Goal: Task Accomplishment & Management: Use online tool/utility

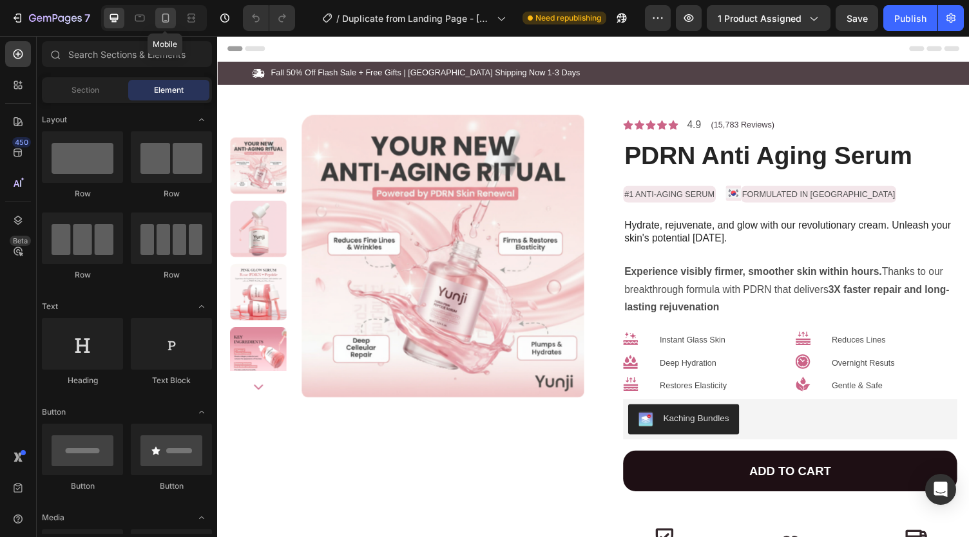
click at [173, 15] on div at bounding box center [165, 18] width 21 height 21
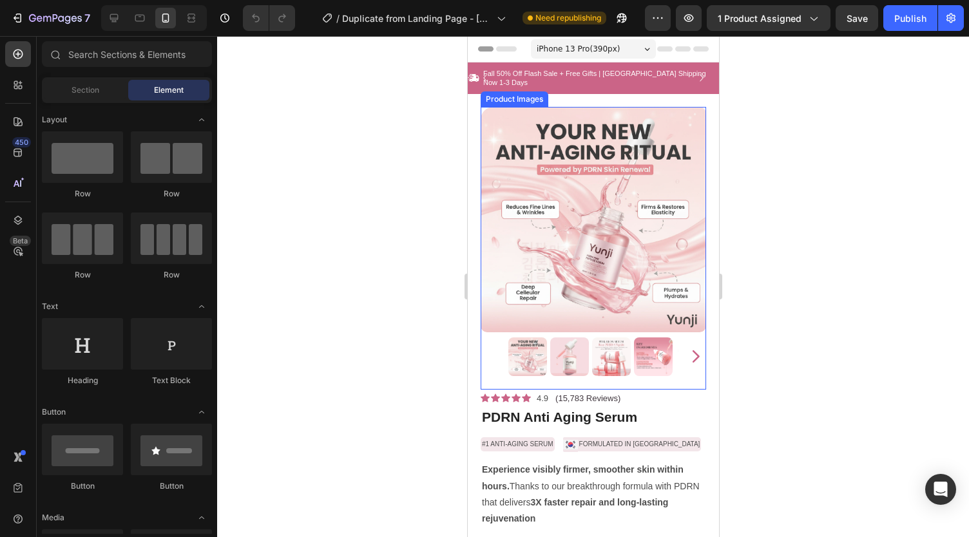
click at [516, 153] on img at bounding box center [593, 220] width 226 height 226
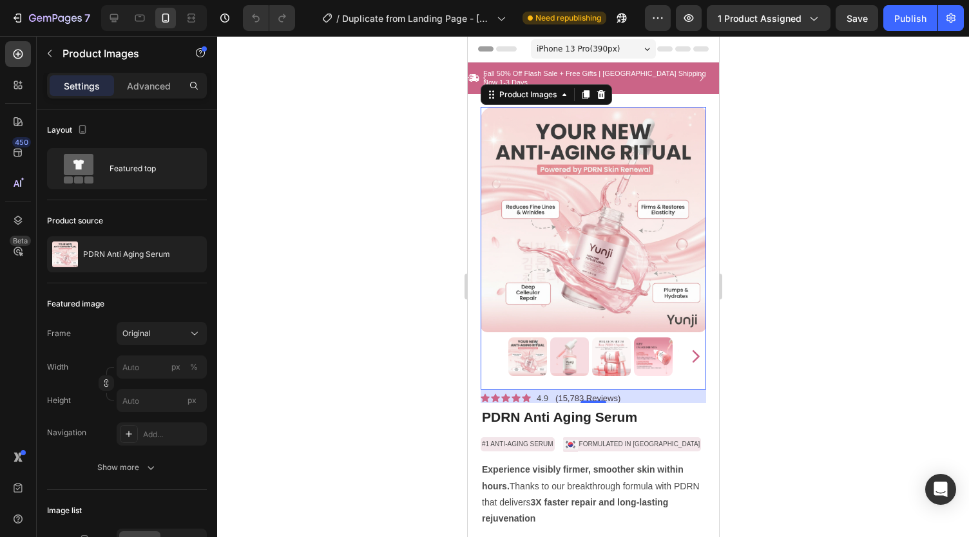
click at [0, 0] on div at bounding box center [0, 0] width 0 height 0
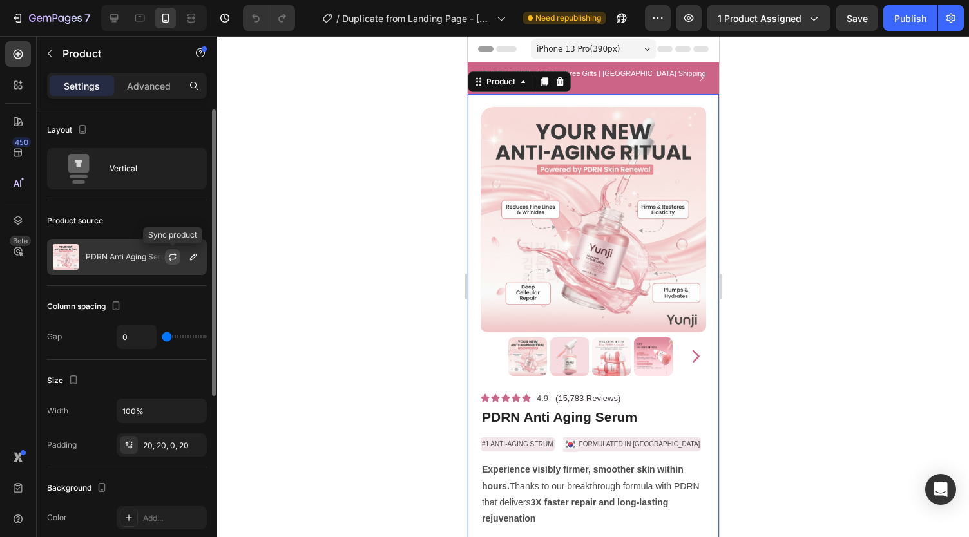
click at [174, 257] on icon "button" at bounding box center [173, 257] width 10 height 10
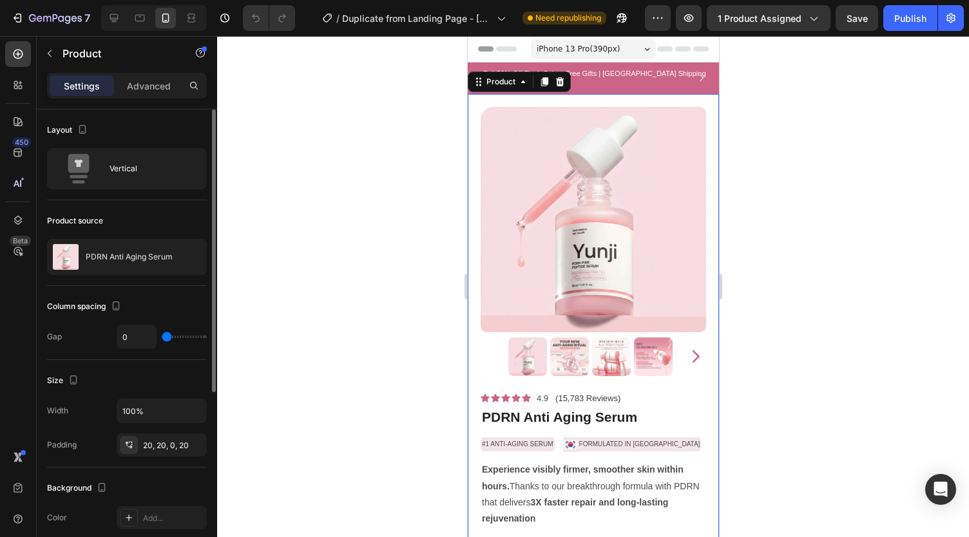
click at [399, 233] on div at bounding box center [593, 286] width 752 height 501
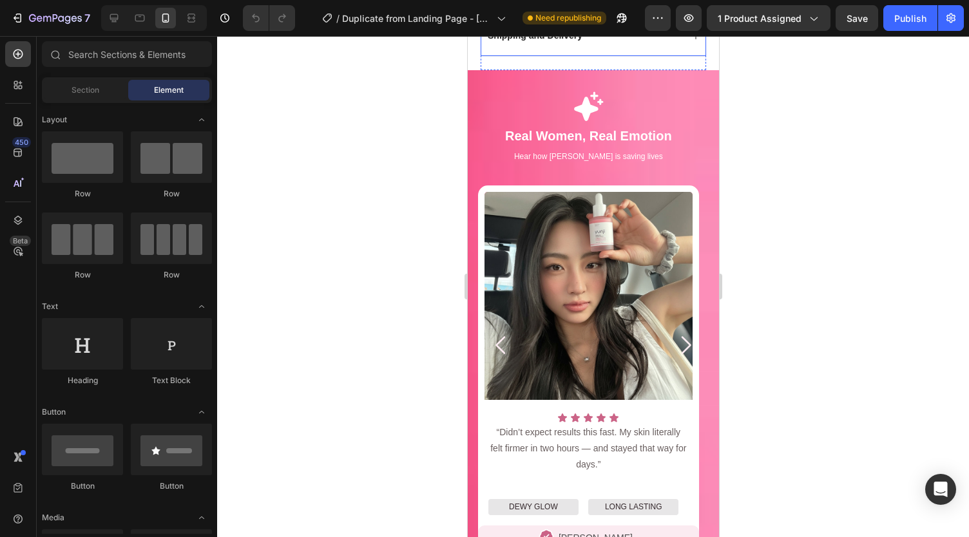
scroll to position [1001, 0]
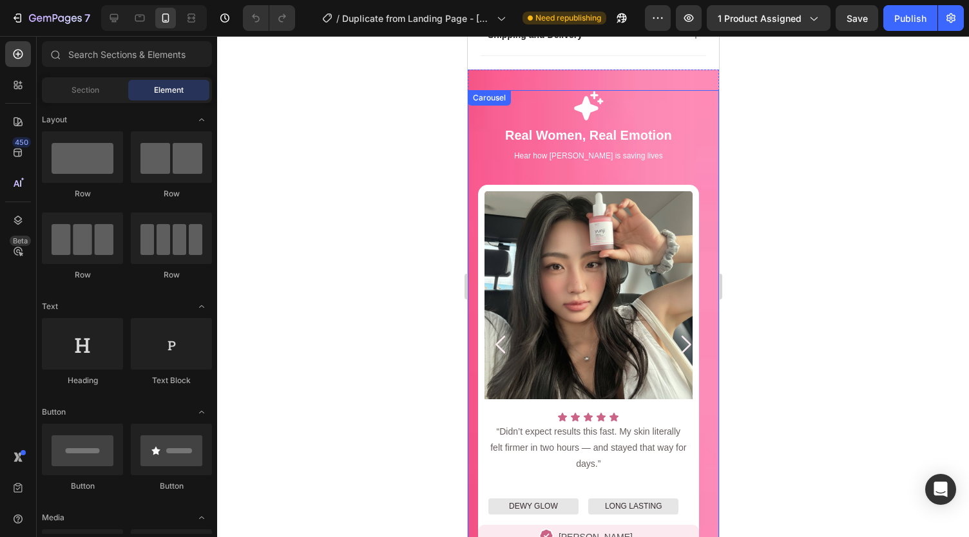
click at [672, 332] on icon "Carousel Next Arrow" at bounding box center [685, 345] width 26 height 26
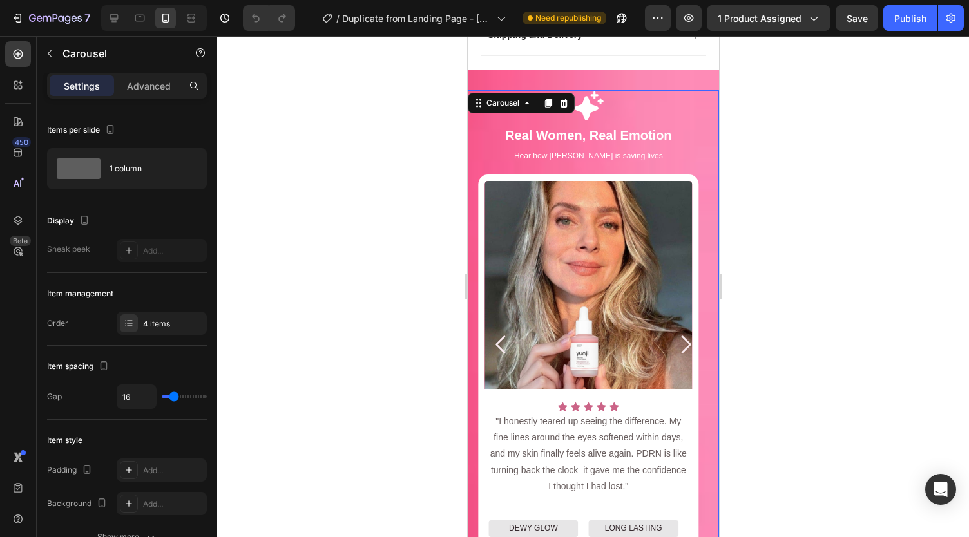
click at [500, 332] on icon "Carousel Back Arrow" at bounding box center [501, 345] width 26 height 26
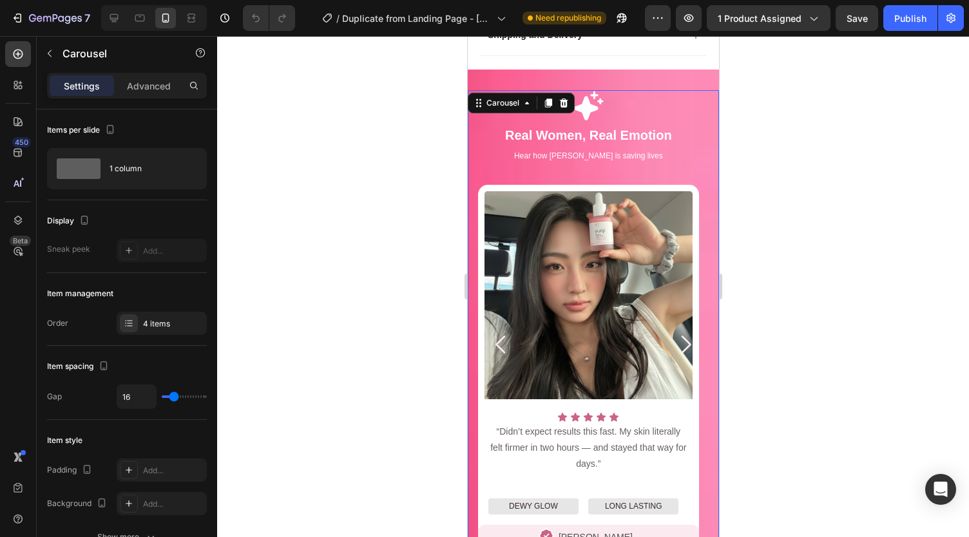
click at [672, 332] on icon "Carousel Next Arrow" at bounding box center [685, 345] width 26 height 26
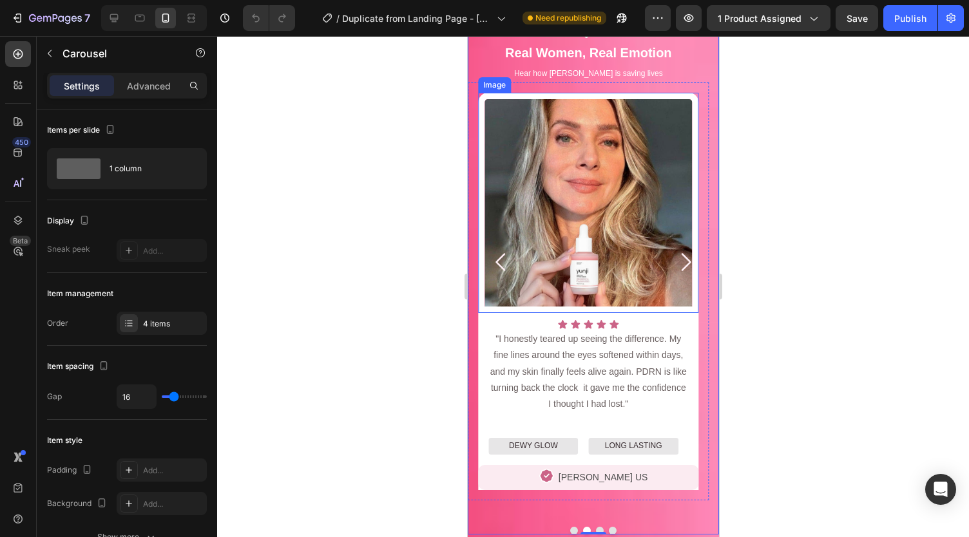
scroll to position [1043, 0]
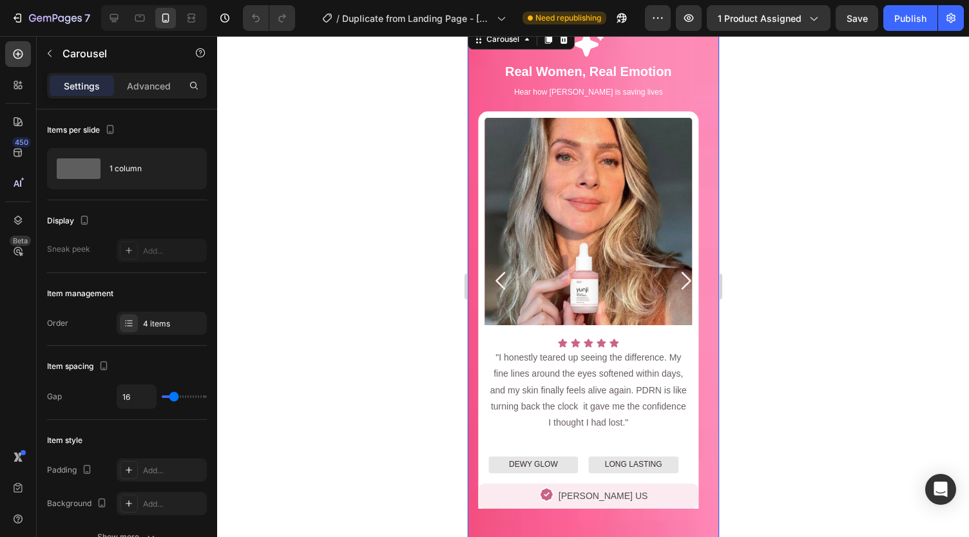
click at [681, 276] on icon "Carousel Next Arrow" at bounding box center [686, 281] width 10 height 18
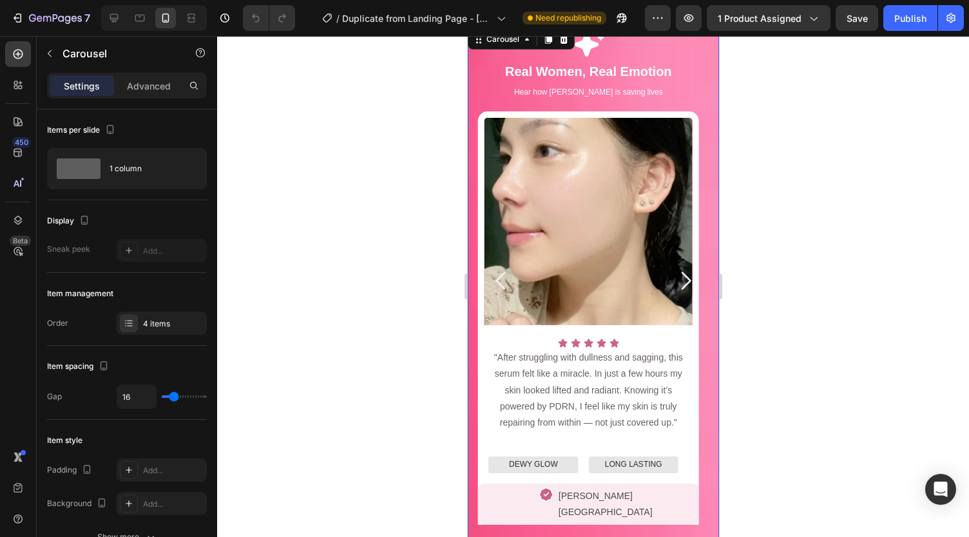
click at [681, 276] on icon "Carousel Next Arrow" at bounding box center [686, 281] width 10 height 18
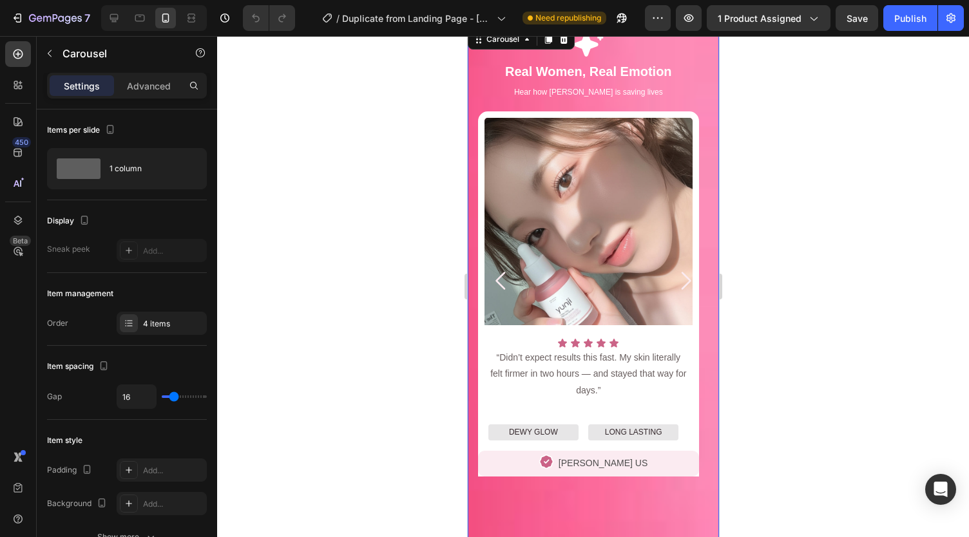
click at [497, 275] on icon "Carousel Back Arrow" at bounding box center [501, 281] width 26 height 26
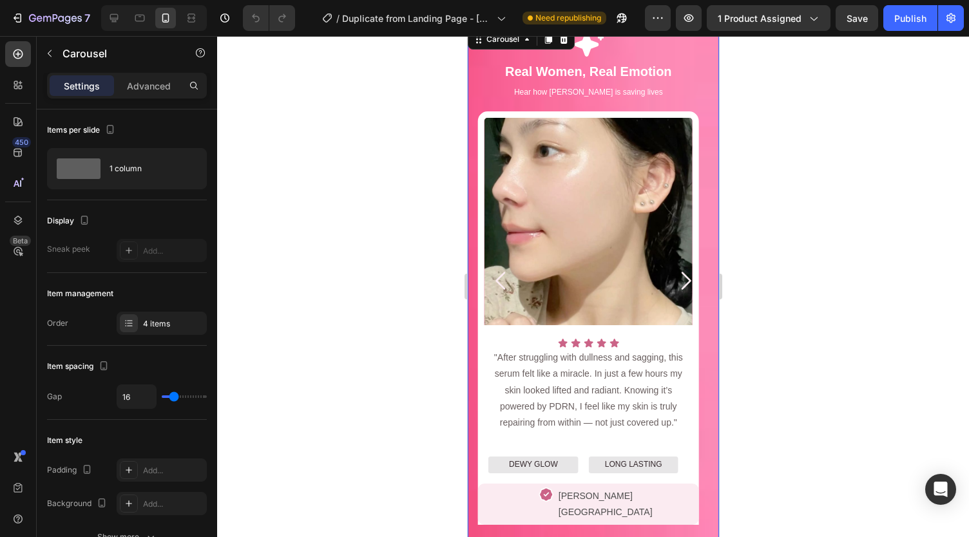
click at [497, 275] on icon "Carousel Back Arrow" at bounding box center [501, 281] width 26 height 26
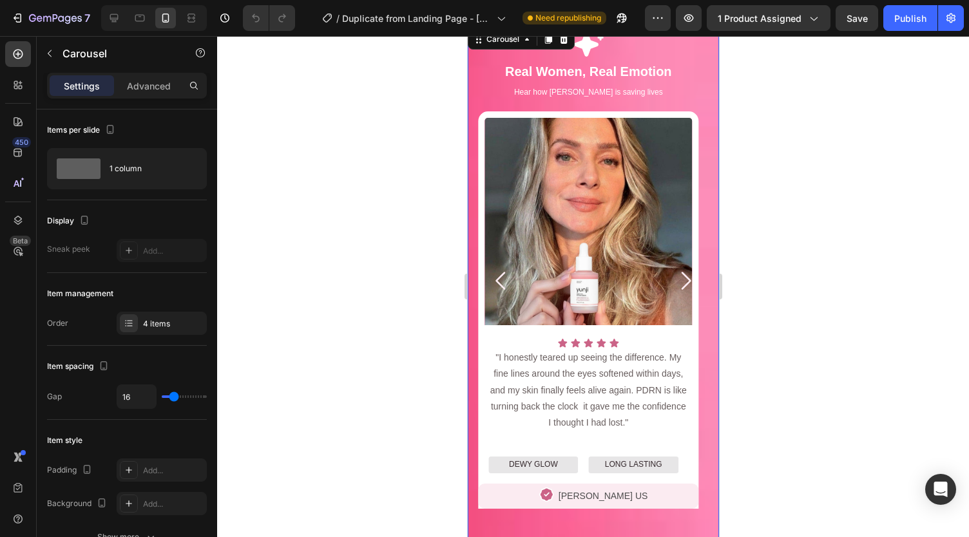
click at [497, 275] on icon "Carousel Back Arrow" at bounding box center [501, 281] width 26 height 26
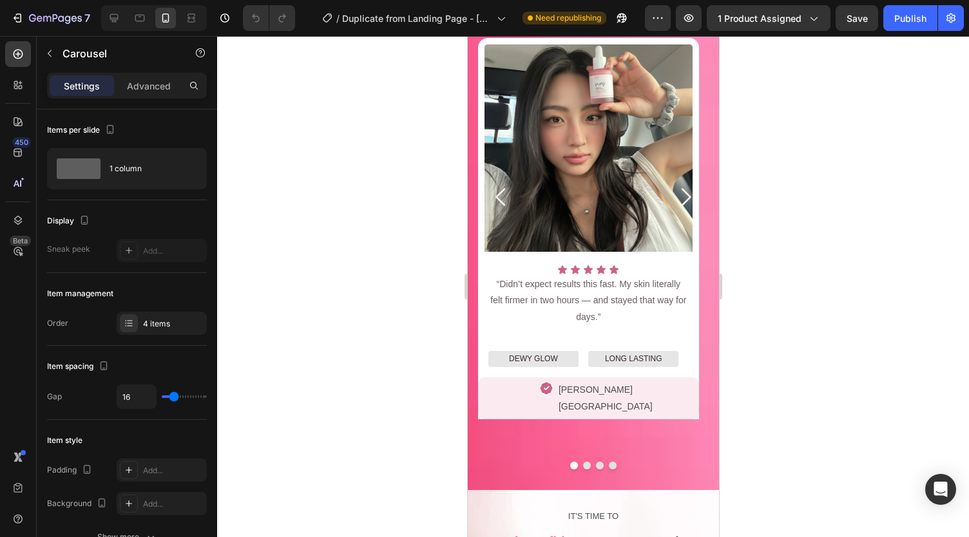
scroll to position [1126, 0]
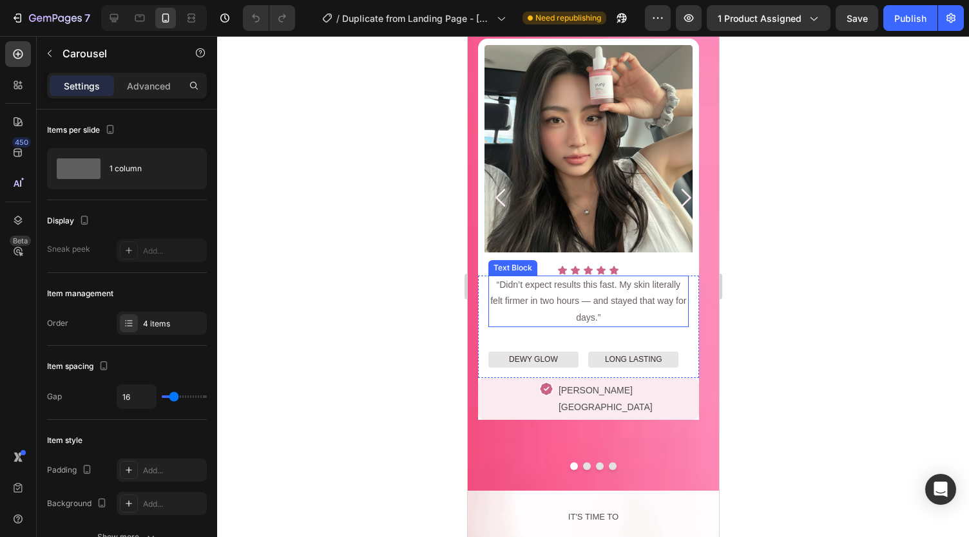
click at [600, 298] on p "“Didn’t expect results this fast. My skin literally felt firmer in two hours — …" at bounding box center [588, 301] width 198 height 49
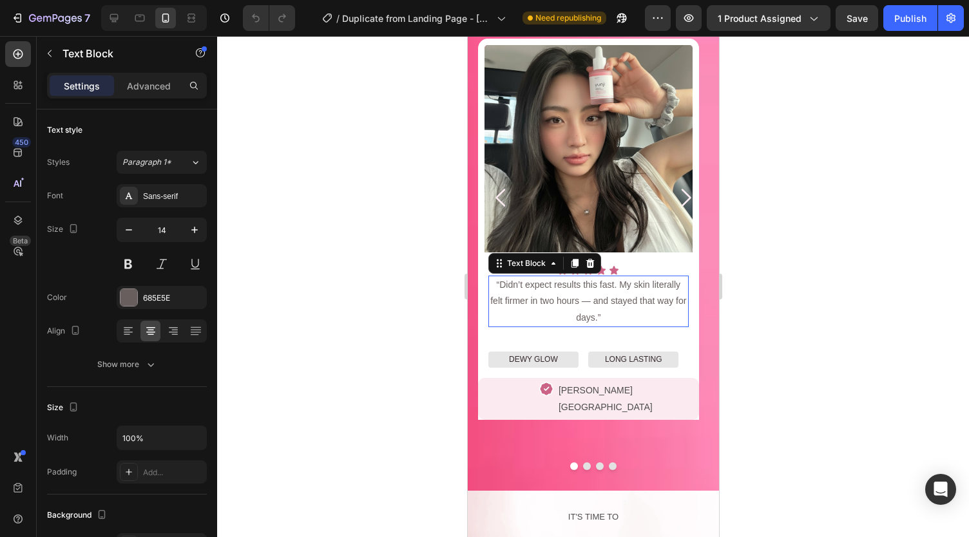
click at [600, 298] on p "“Didn’t expect results this fast. My skin literally felt firmer in two hours — …" at bounding box center [588, 301] width 198 height 49
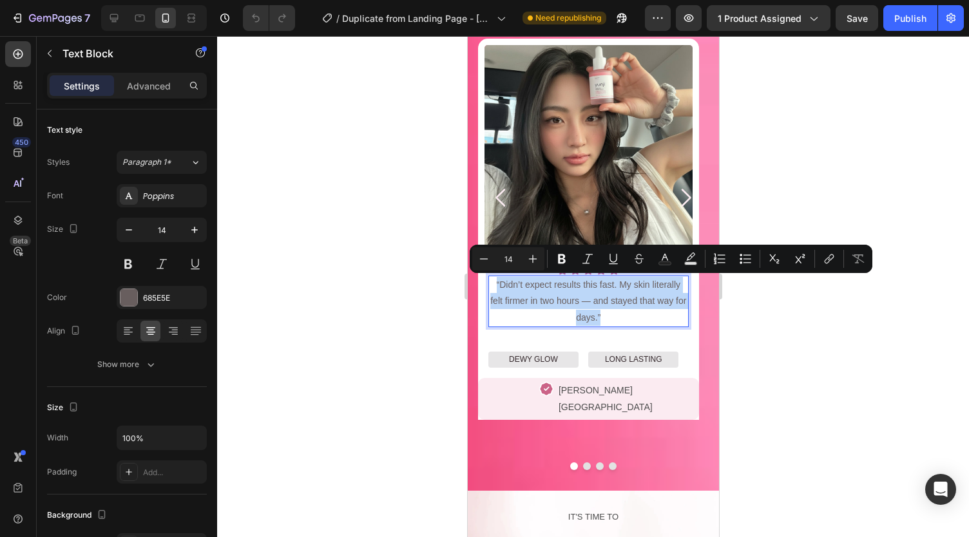
click at [600, 298] on p "“Didn’t expect results this fast. My skin literally felt firmer in two hours — …" at bounding box center [588, 301] width 198 height 49
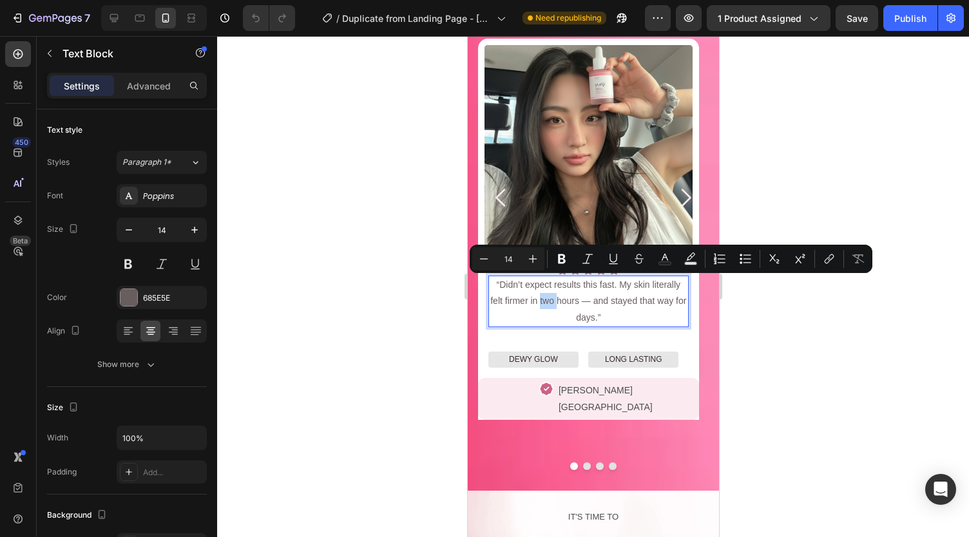
click at [600, 298] on p "“Didn’t expect results this fast. My skin literally felt firmer in two hours — …" at bounding box center [588, 301] width 198 height 49
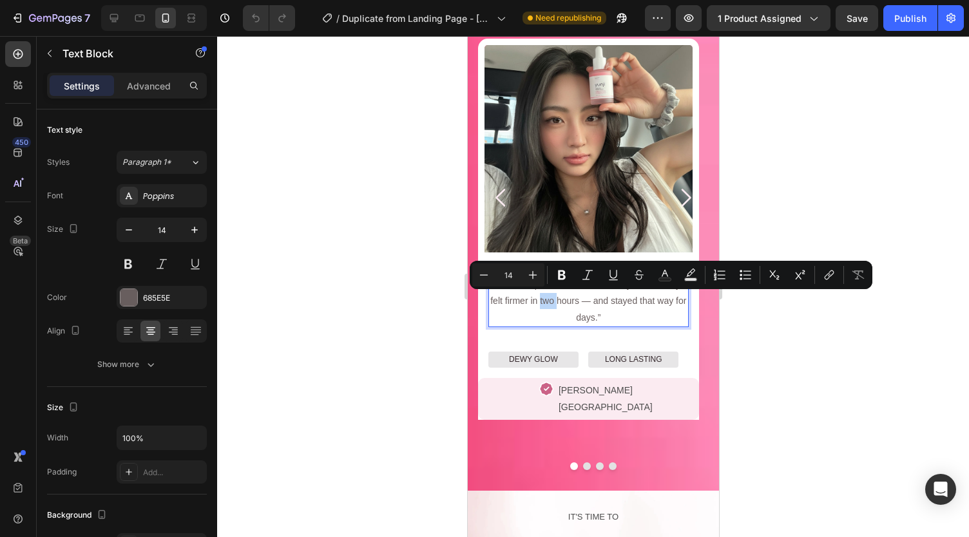
click at [600, 298] on p "“Didn’t expect results this fast. My skin literally felt firmer in two hours — …" at bounding box center [588, 301] width 198 height 49
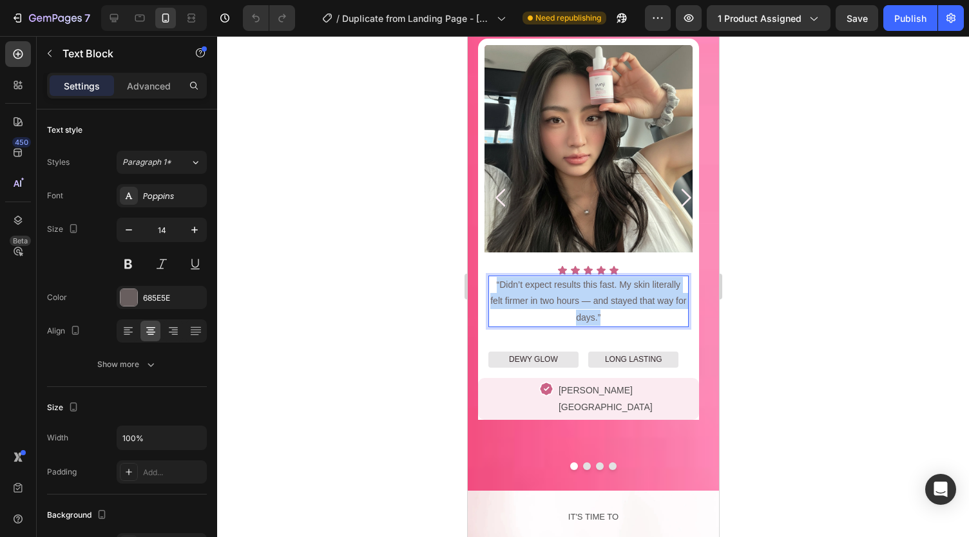
click at [600, 298] on p "“Didn’t expect results this fast. My skin literally felt firmer in two hours — …" at bounding box center [588, 301] width 198 height 49
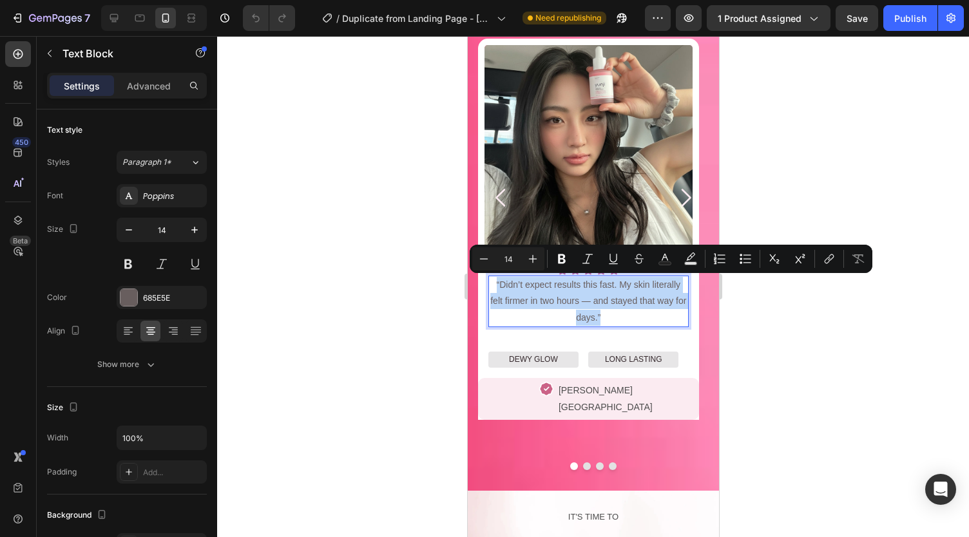
copy p "“Didn’t expect results this fast. My skin literally felt firmer in two hours — …"
click at [600, 298] on p "“Didn’t expect results this fast. My skin literally felt firmer in two hours — …" at bounding box center [588, 301] width 198 height 49
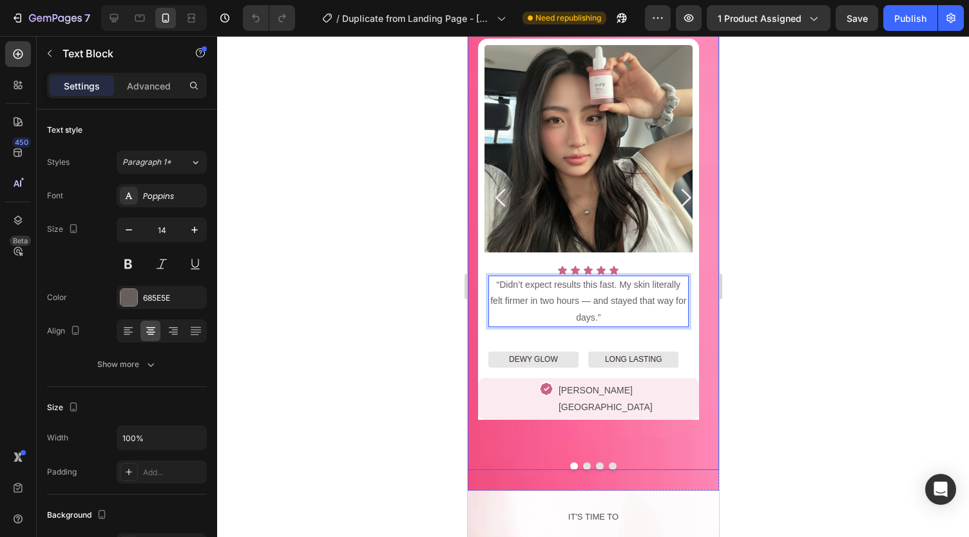
click at [681, 206] on icon "Carousel Next Arrow" at bounding box center [686, 198] width 10 height 18
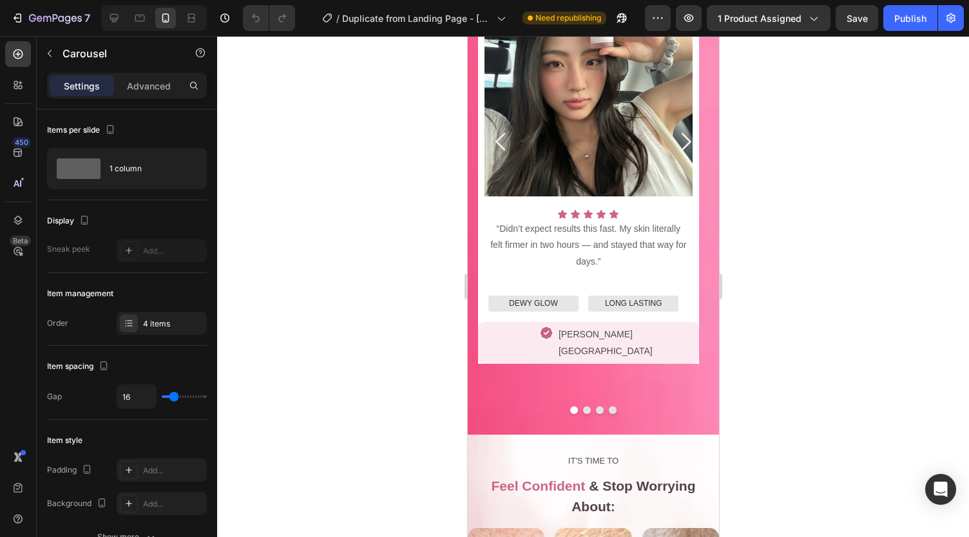
scroll to position [1199, 0]
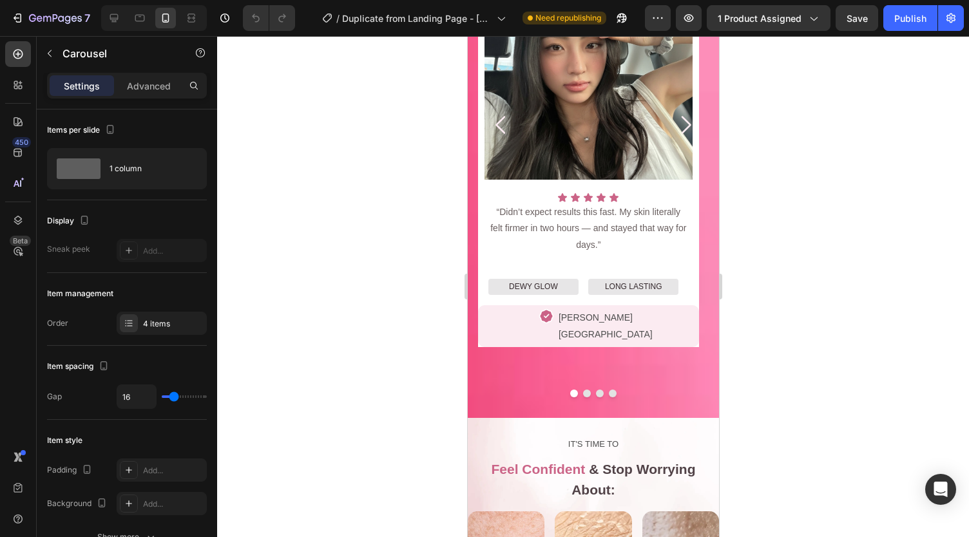
click at [672, 126] on icon "Carousel Next Arrow" at bounding box center [685, 125] width 26 height 26
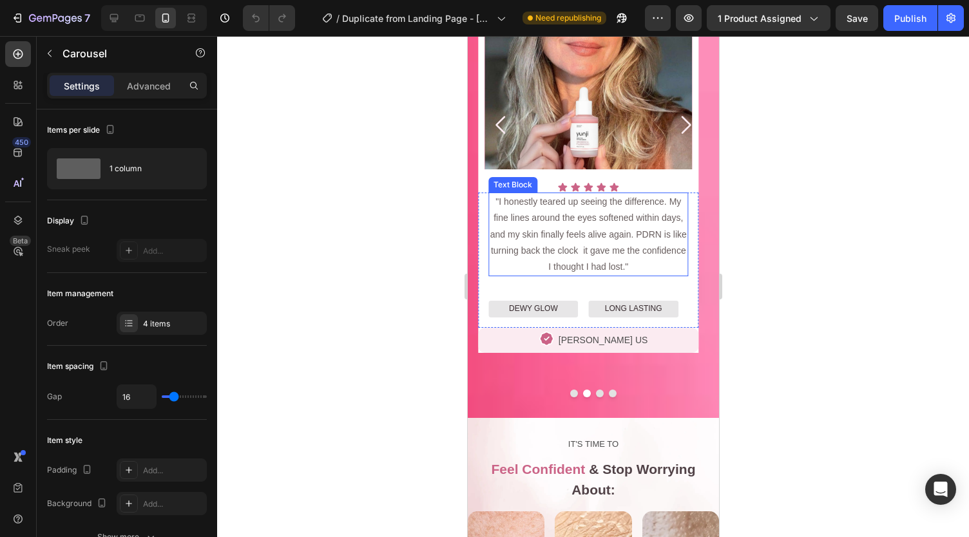
click at [575, 220] on p ""I honestly teared up seeing the difference. My fine lines around the eyes soft…" at bounding box center [588, 234] width 198 height 81
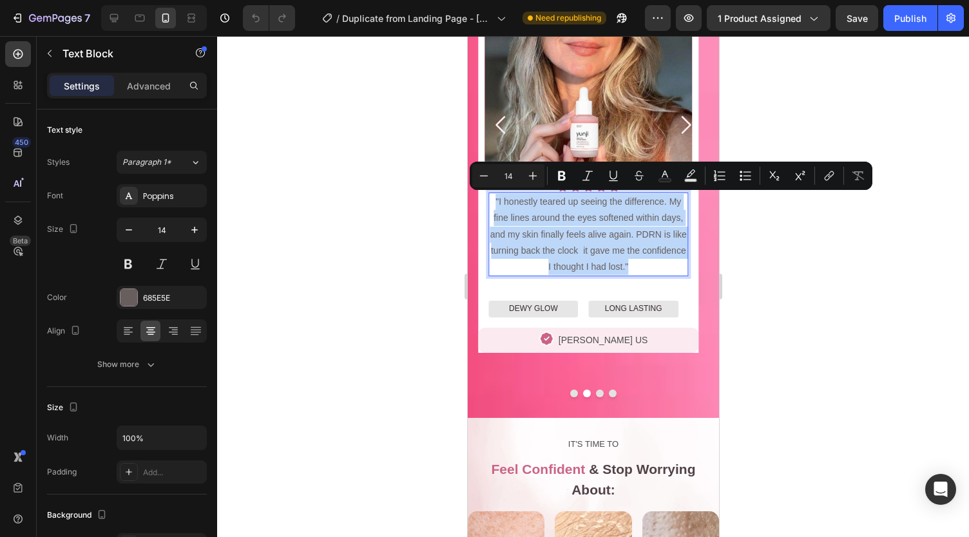
copy p ""I honestly teared up seeing the difference. My fine lines around the eyes soft…"
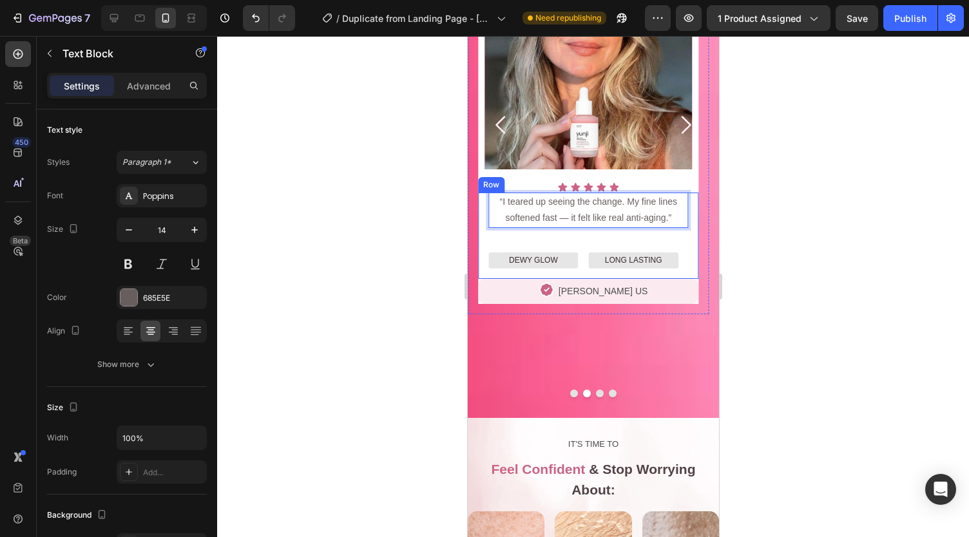
click at [389, 242] on div at bounding box center [593, 286] width 752 height 501
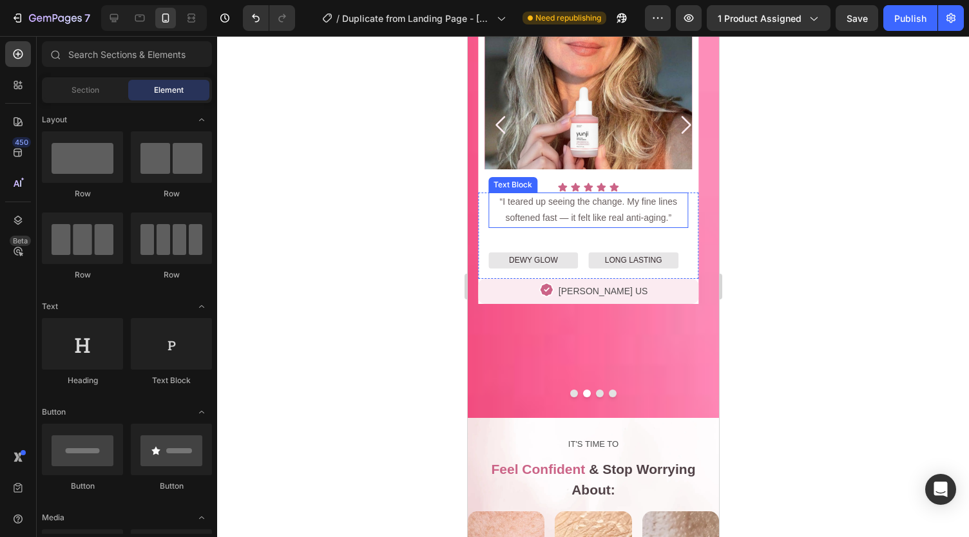
click at [592, 216] on p "“I teared up seeing the change. My fine lines softened fast — it felt like real…" at bounding box center [588, 210] width 198 height 32
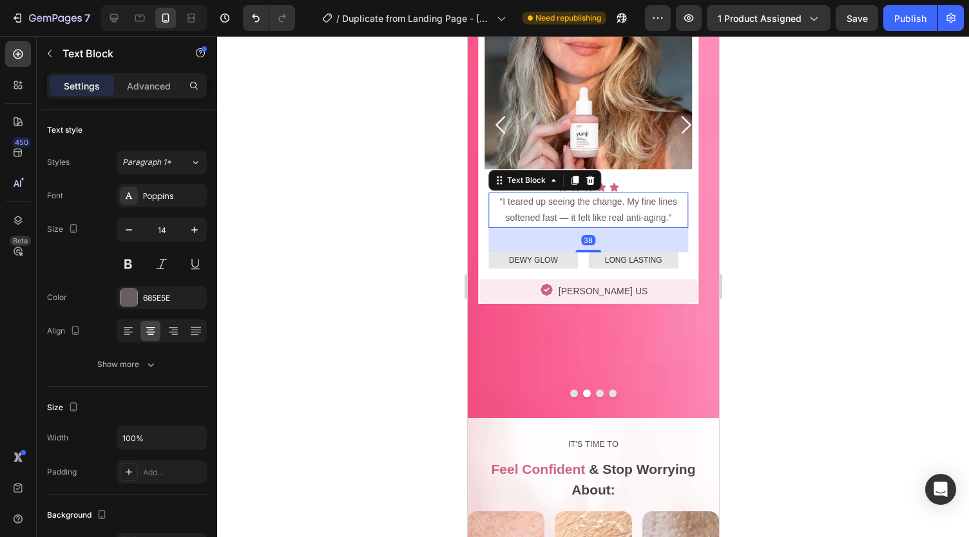
click at [420, 235] on div at bounding box center [593, 286] width 752 height 501
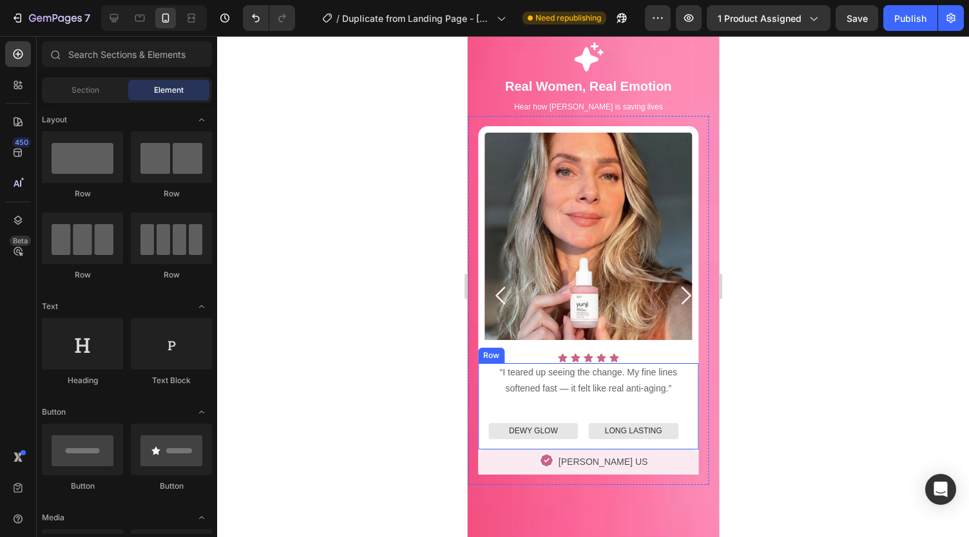
scroll to position [1028, 0]
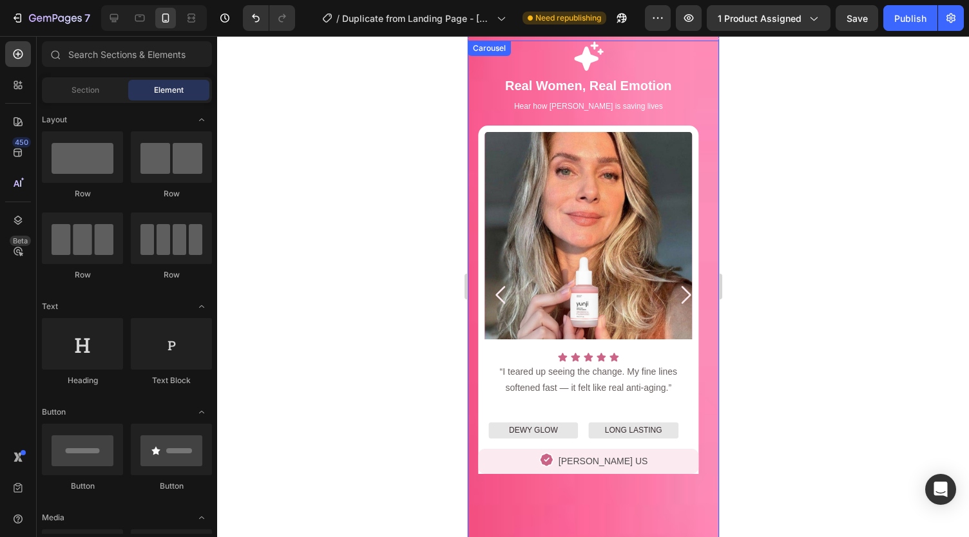
click at [499, 296] on icon "Carousel Back Arrow" at bounding box center [501, 295] width 26 height 26
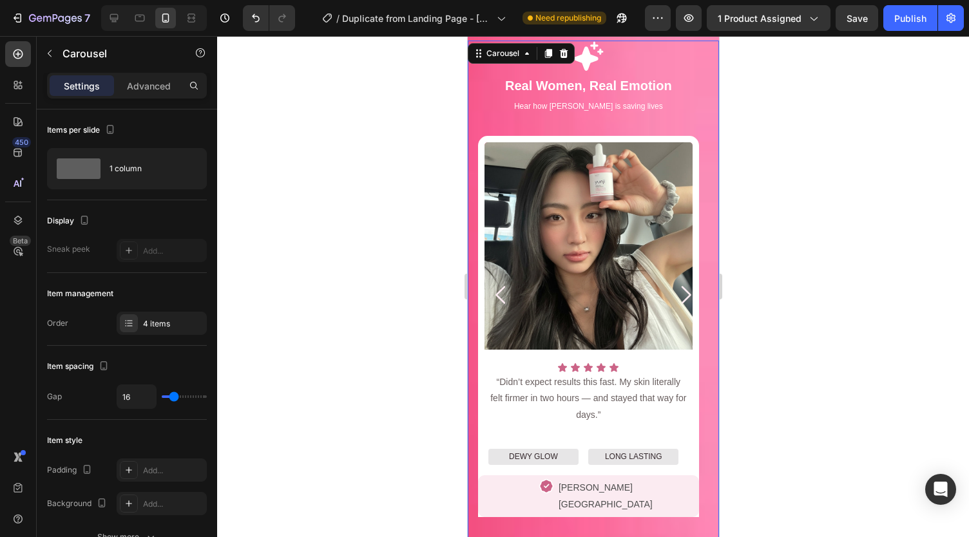
click at [677, 295] on icon "Carousel Next Arrow" at bounding box center [685, 295] width 26 height 26
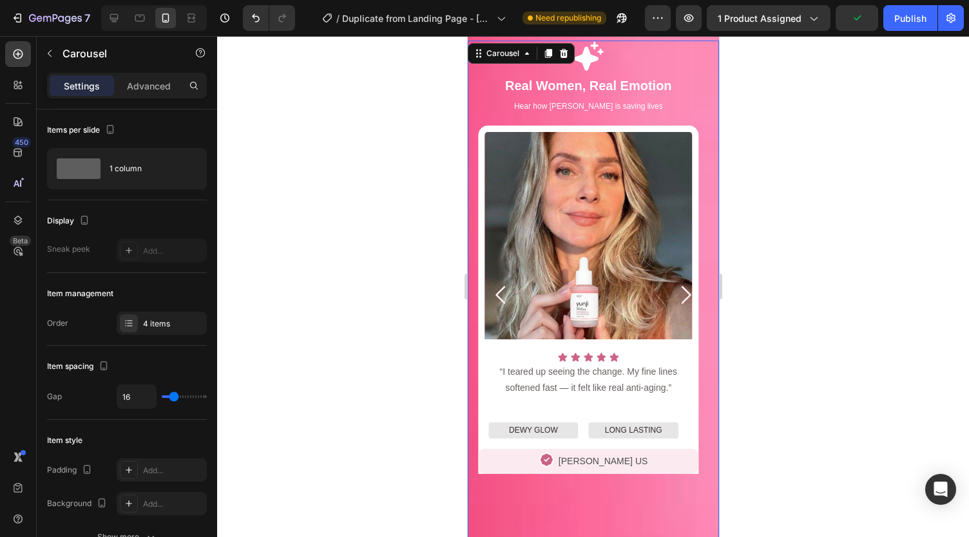
click at [495, 298] on icon "Carousel Back Arrow" at bounding box center [501, 295] width 26 height 26
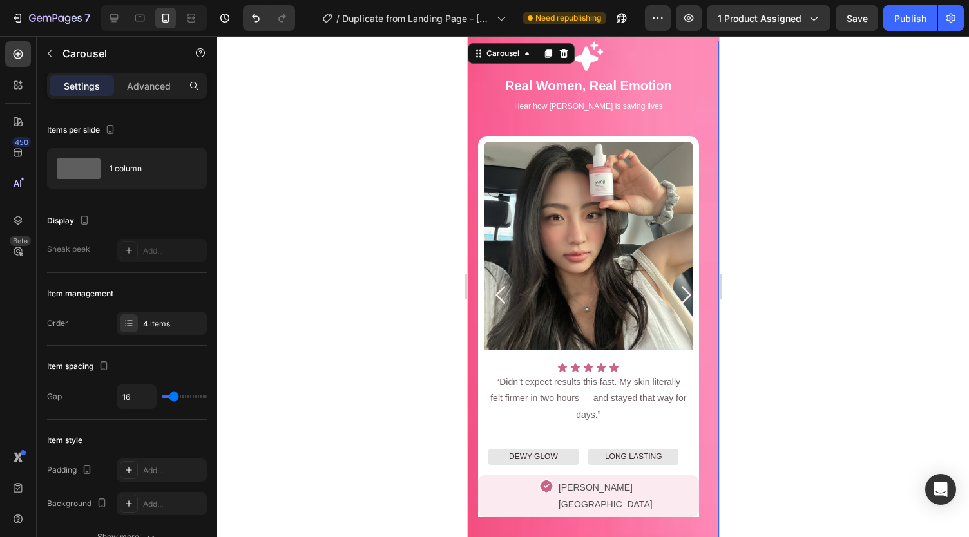
click at [677, 290] on icon "Carousel Next Arrow" at bounding box center [685, 295] width 26 height 26
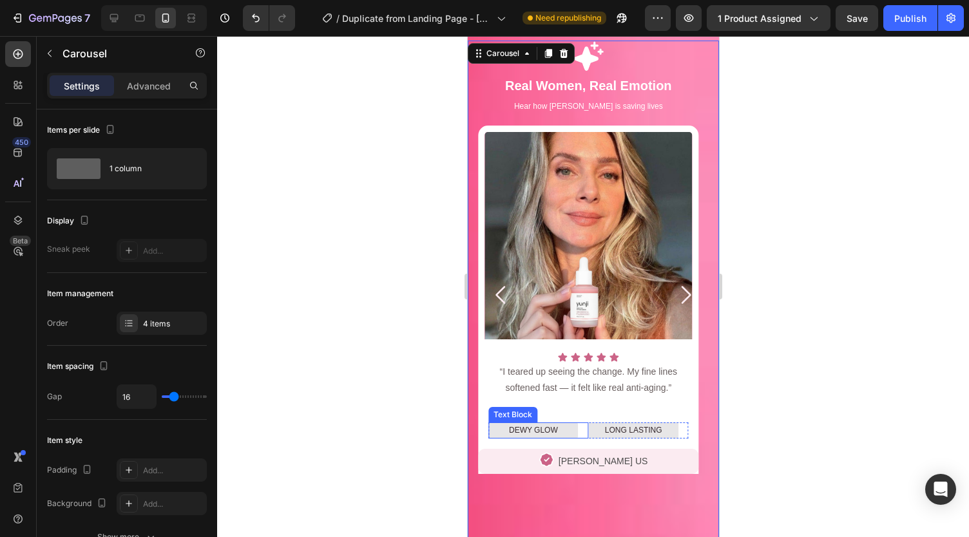
click at [522, 438] on p "DEWY GLOW" at bounding box center [533, 431] width 88 height 14
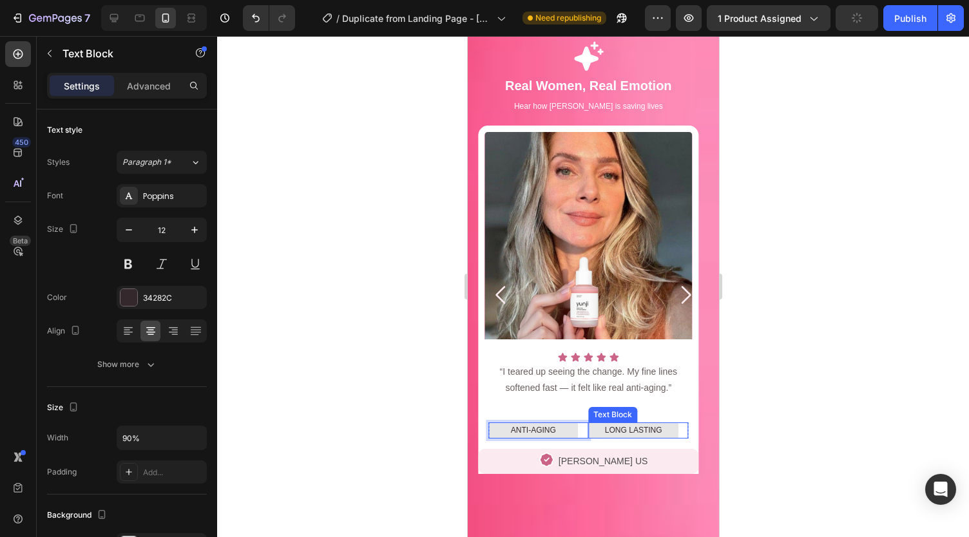
click at [622, 438] on p "LONG LASTING" at bounding box center [633, 431] width 88 height 14
click at [386, 352] on div at bounding box center [593, 286] width 752 height 501
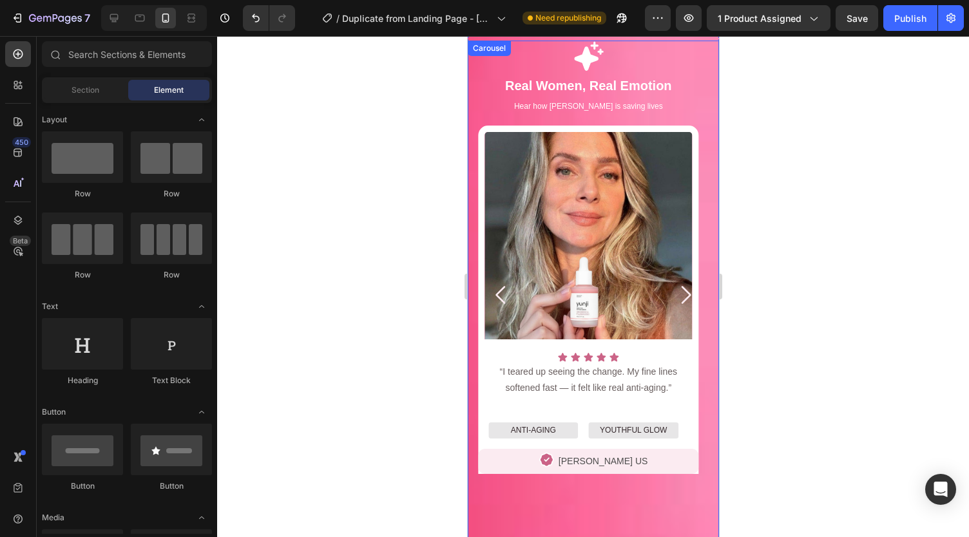
click at [672, 290] on icon "Carousel Next Arrow" at bounding box center [685, 295] width 26 height 26
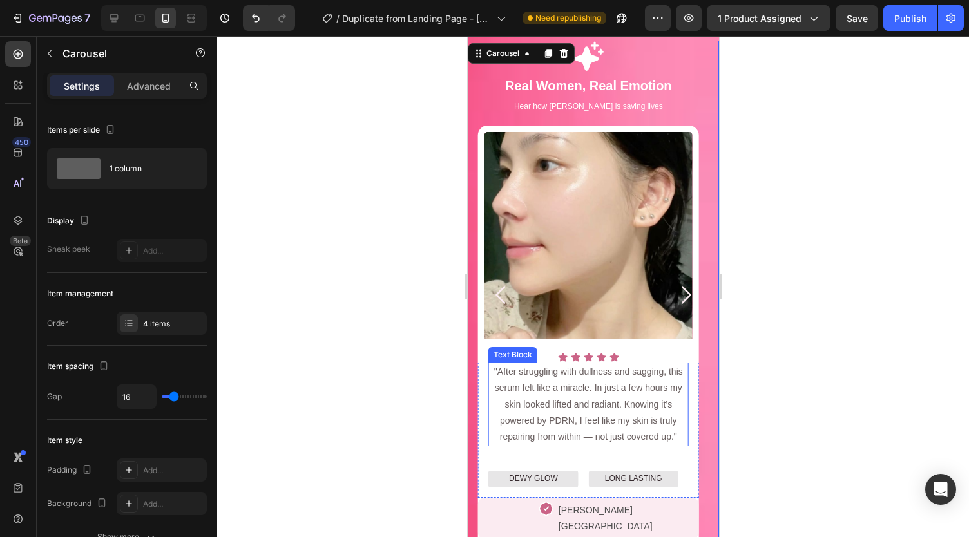
click at [585, 403] on p ""After struggling with dullness and sagging, this serum felt like a miracle. In…" at bounding box center [588, 404] width 198 height 81
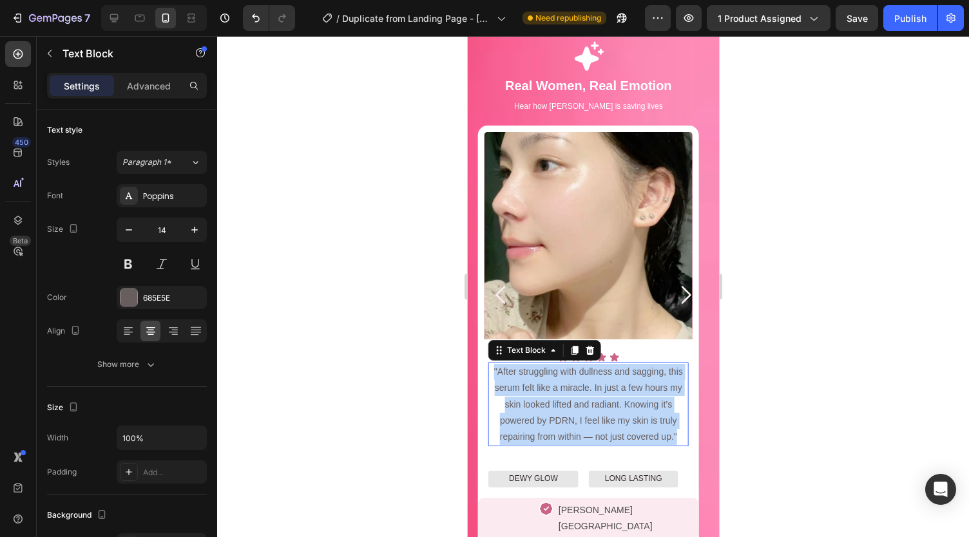
click at [585, 403] on p ""After struggling with dullness and sagging, this serum felt like a miracle. In…" at bounding box center [588, 404] width 198 height 81
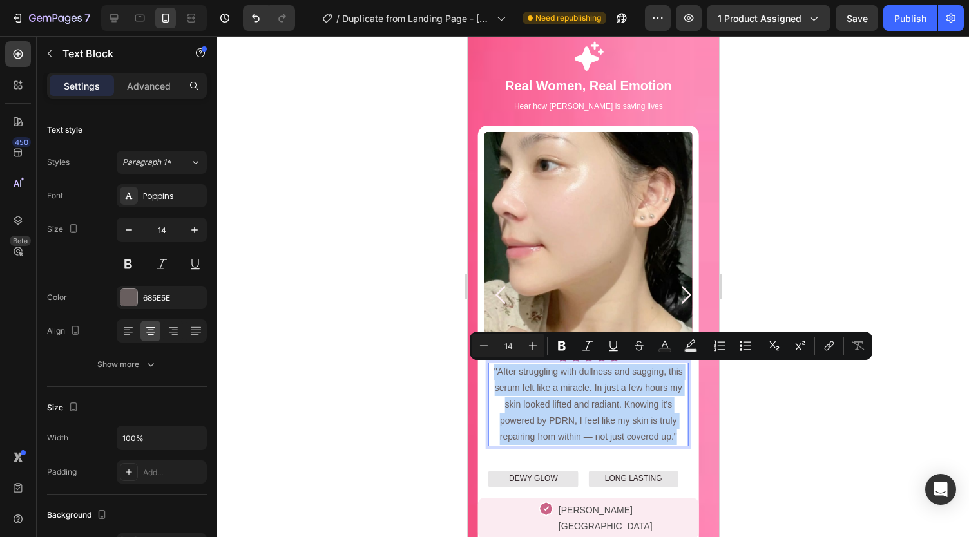
copy p ""After struggling with dullness and sagging, this serum felt like a miracle. In…"
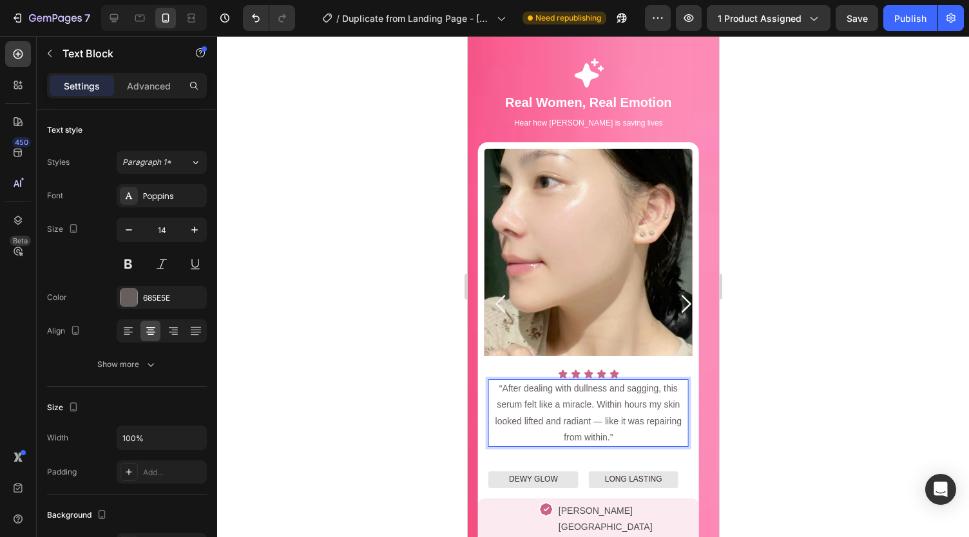
scroll to position [1086, 0]
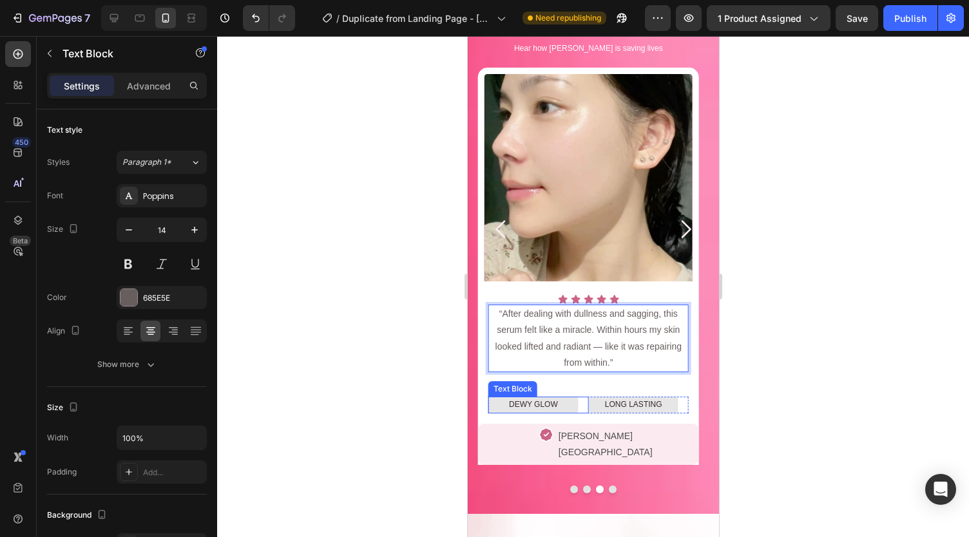
click at [554, 405] on p "DEWY GLOW" at bounding box center [533, 405] width 88 height 14
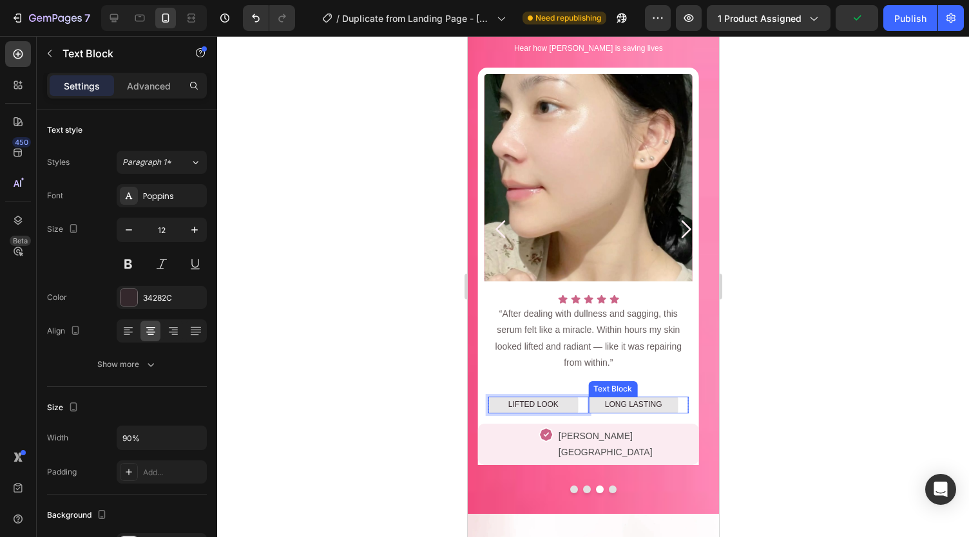
click at [612, 399] on p "LONG LASTING" at bounding box center [633, 405] width 88 height 14
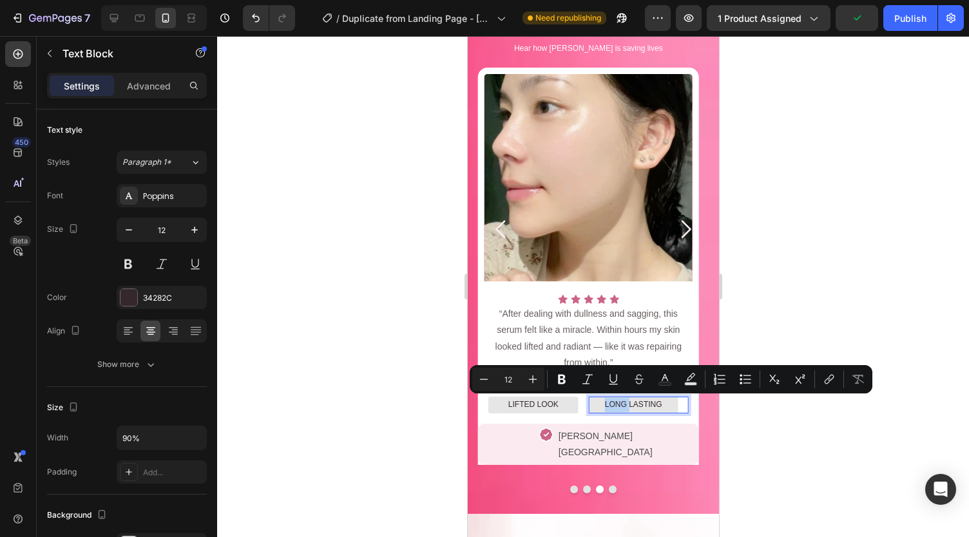
click at [620, 403] on p "LONG LASTING" at bounding box center [633, 405] width 88 height 14
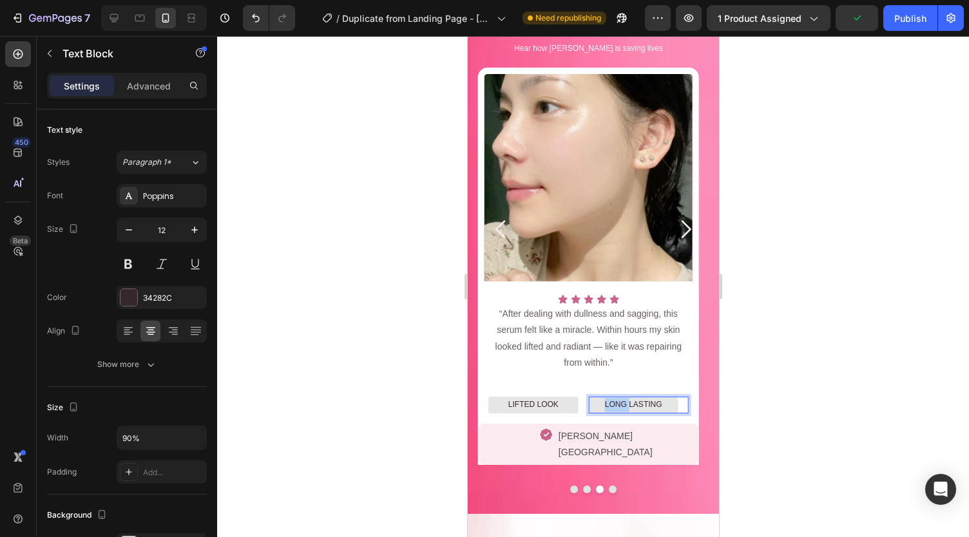
click at [620, 403] on p "LONG LASTING" at bounding box center [633, 405] width 88 height 14
click at [800, 371] on div at bounding box center [593, 286] width 752 height 501
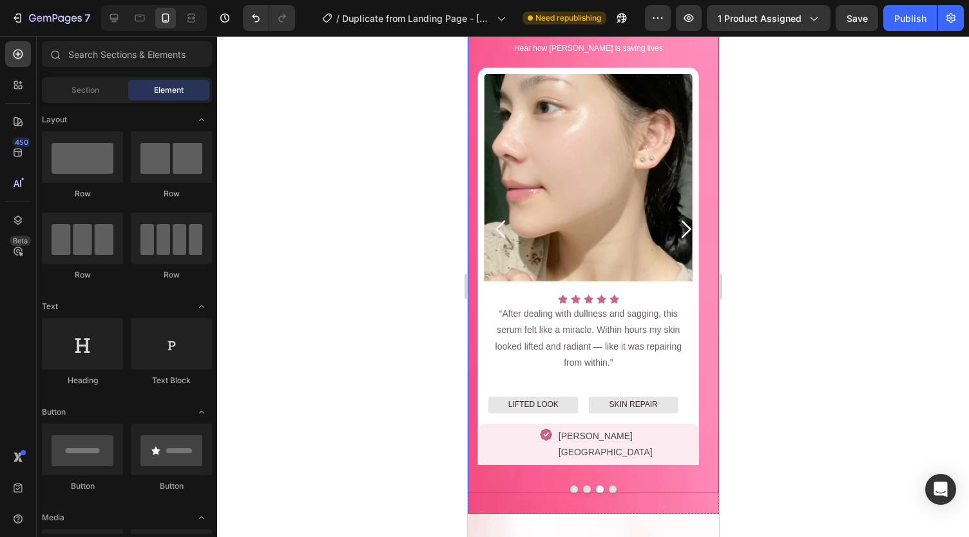
click at [500, 217] on icon "Carousel Back Arrow" at bounding box center [501, 230] width 26 height 26
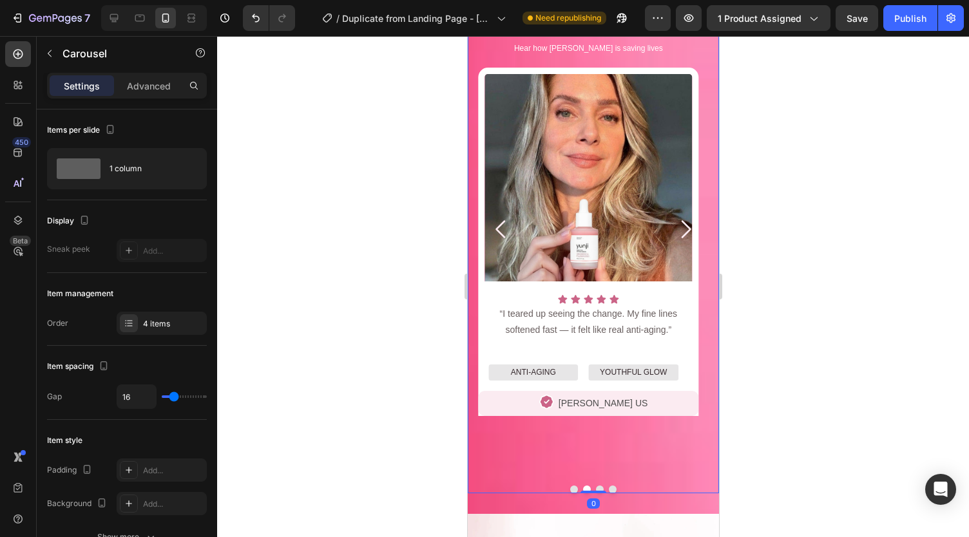
click at [673, 221] on icon "Carousel Next Arrow" at bounding box center [685, 230] width 26 height 26
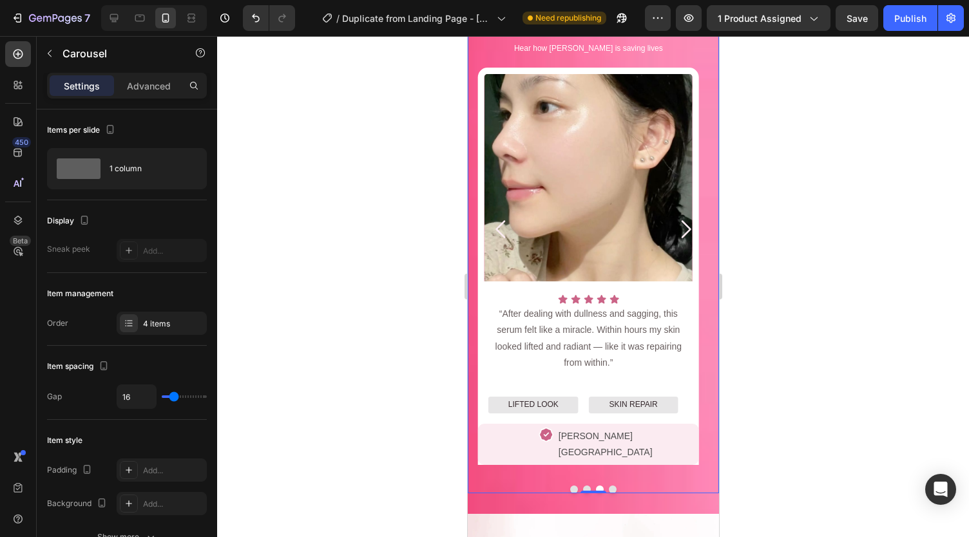
click at [675, 218] on icon "Carousel Next Arrow" at bounding box center [685, 230] width 26 height 26
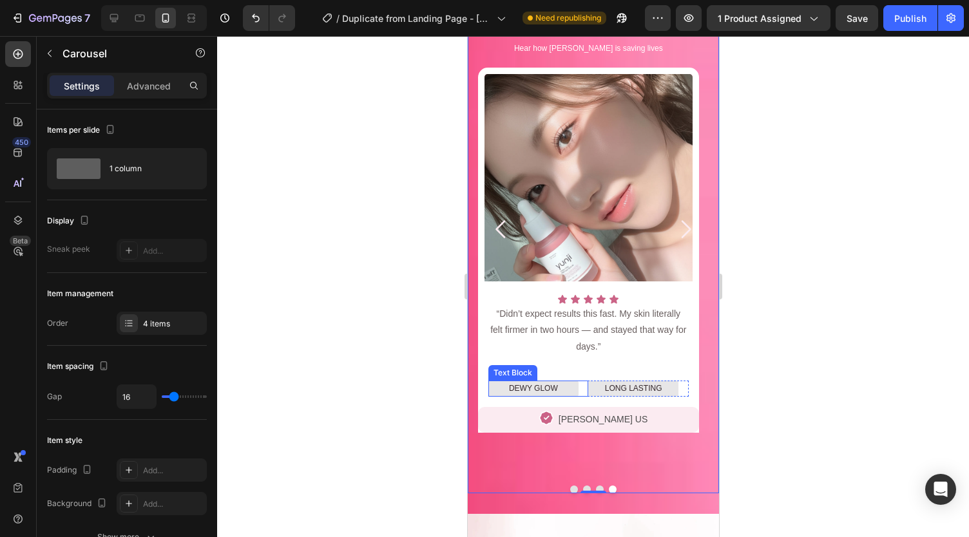
click at [531, 383] on p "DEWY GLOW" at bounding box center [533, 389] width 88 height 14
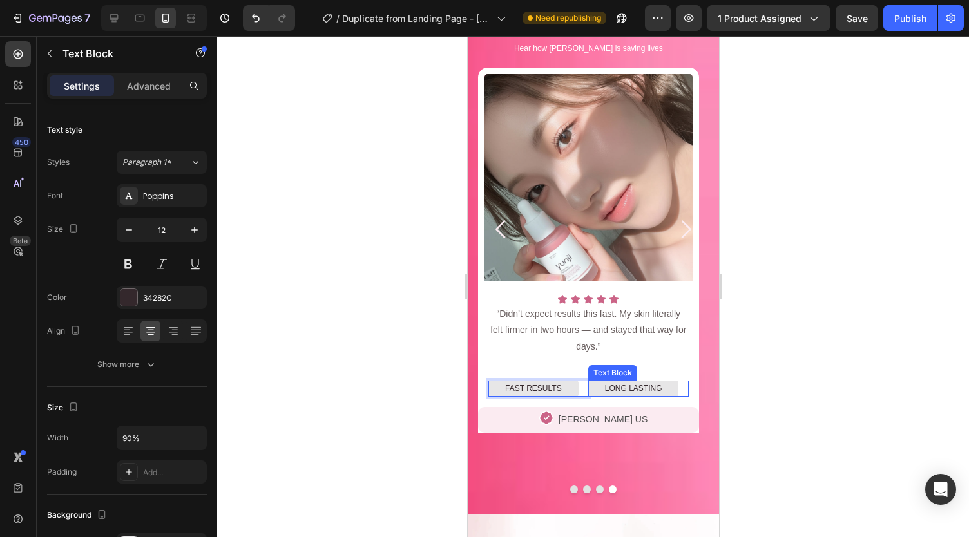
click at [609, 387] on p "LONG LASTING" at bounding box center [633, 389] width 88 height 14
click at [785, 381] on div at bounding box center [593, 286] width 752 height 501
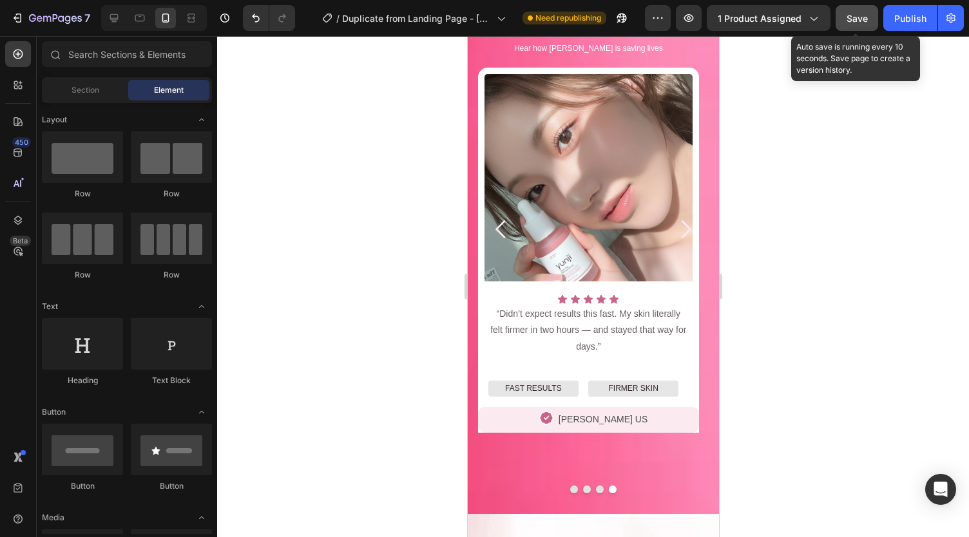
click at [849, 10] on button "Save" at bounding box center [857, 18] width 43 height 26
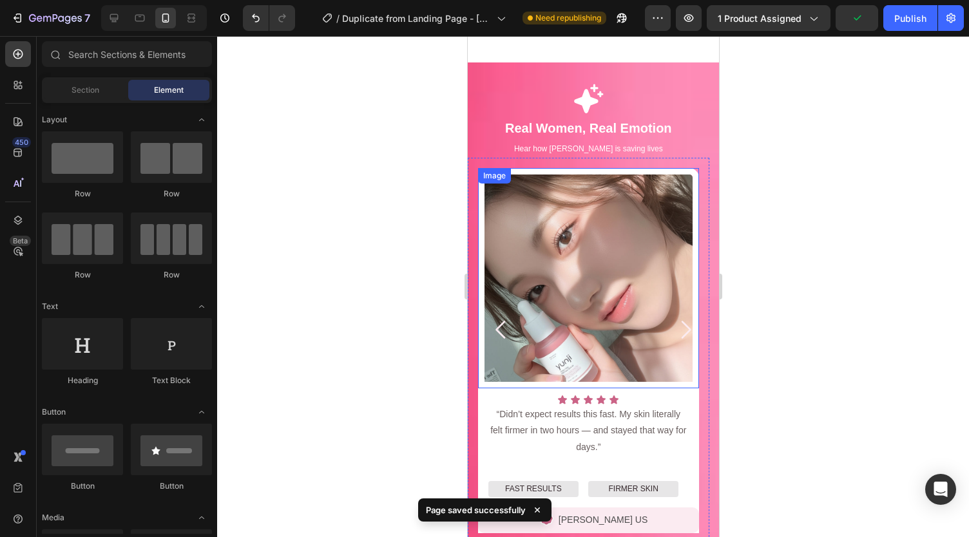
scroll to position [1018, 0]
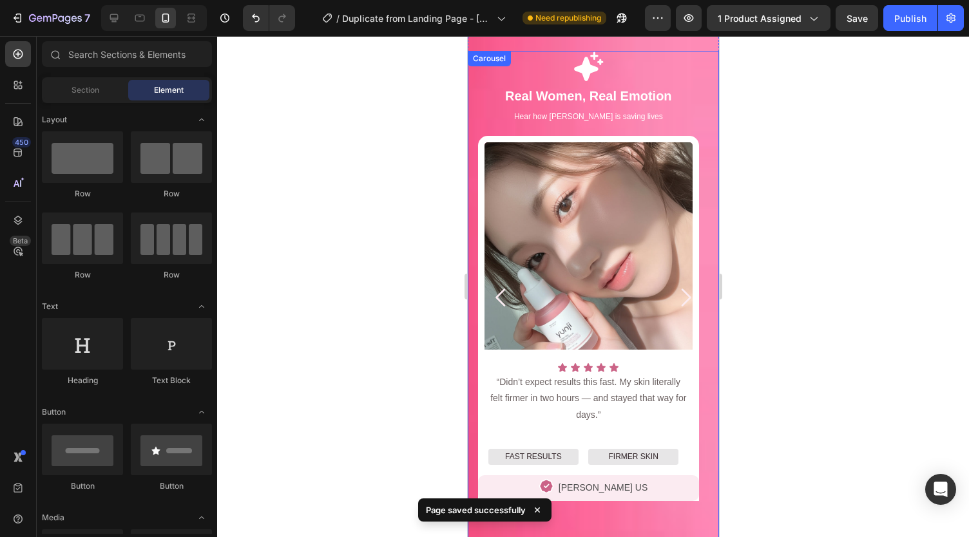
click at [672, 291] on icon "Carousel Next Arrow" at bounding box center [685, 298] width 26 height 26
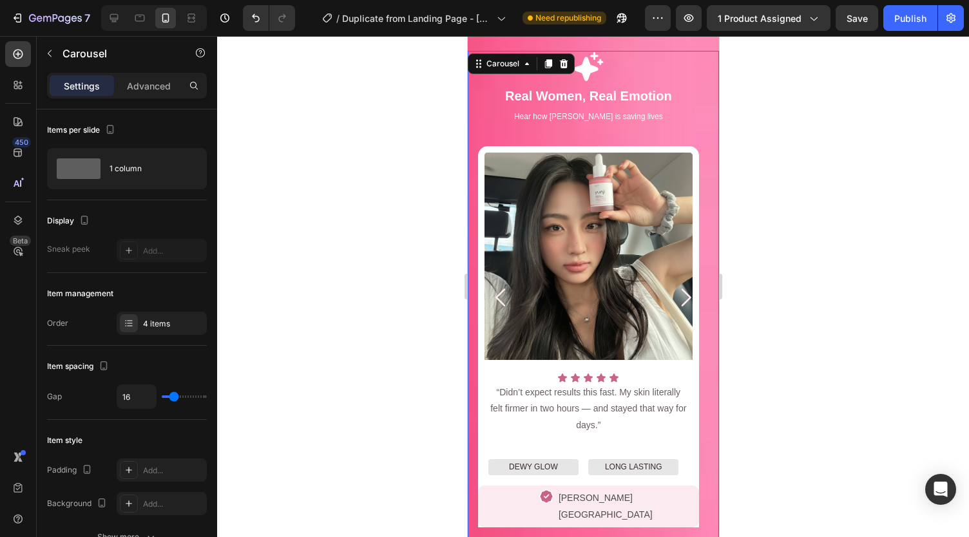
click at [672, 291] on icon "Carousel Next Arrow" at bounding box center [685, 298] width 26 height 26
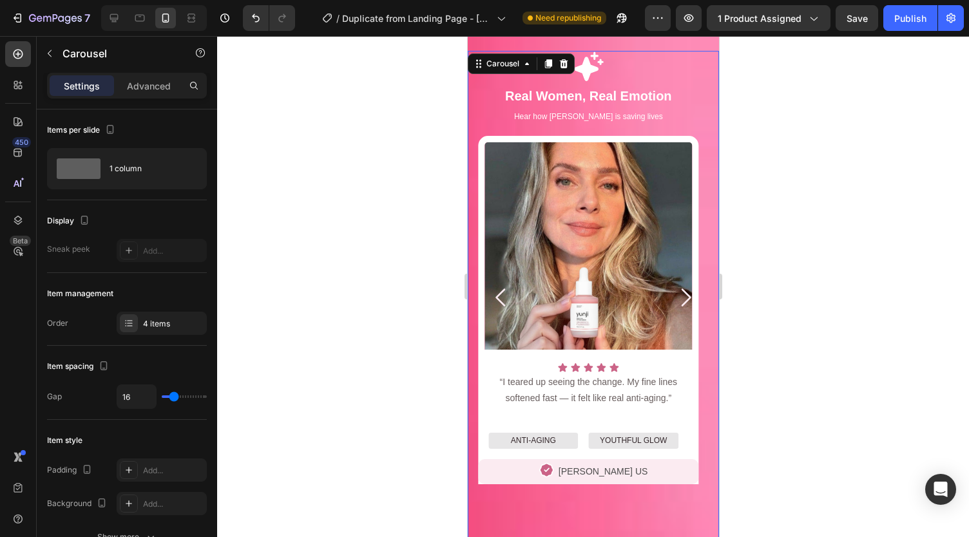
click at [672, 291] on icon "Carousel Next Arrow" at bounding box center [685, 298] width 26 height 26
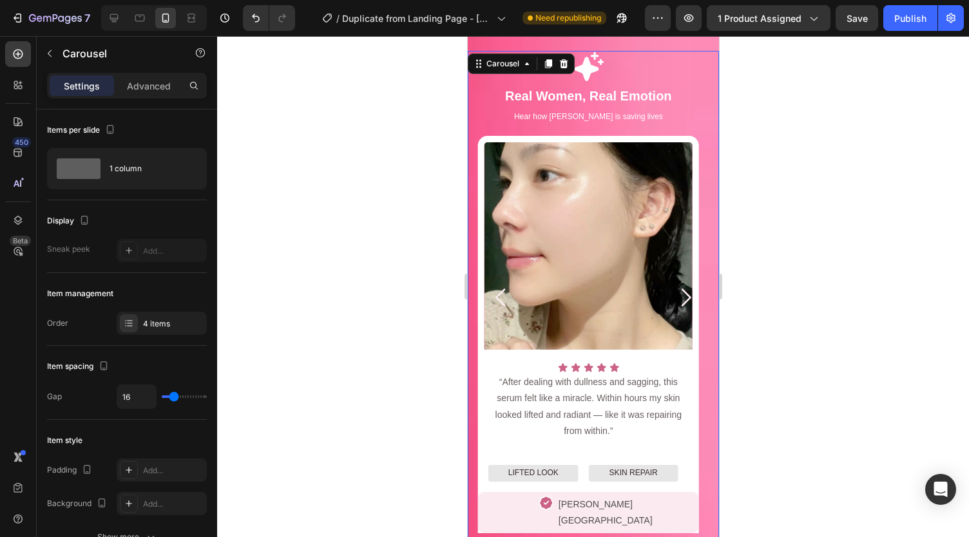
click at [672, 291] on icon "Carousel Next Arrow" at bounding box center [685, 298] width 26 height 26
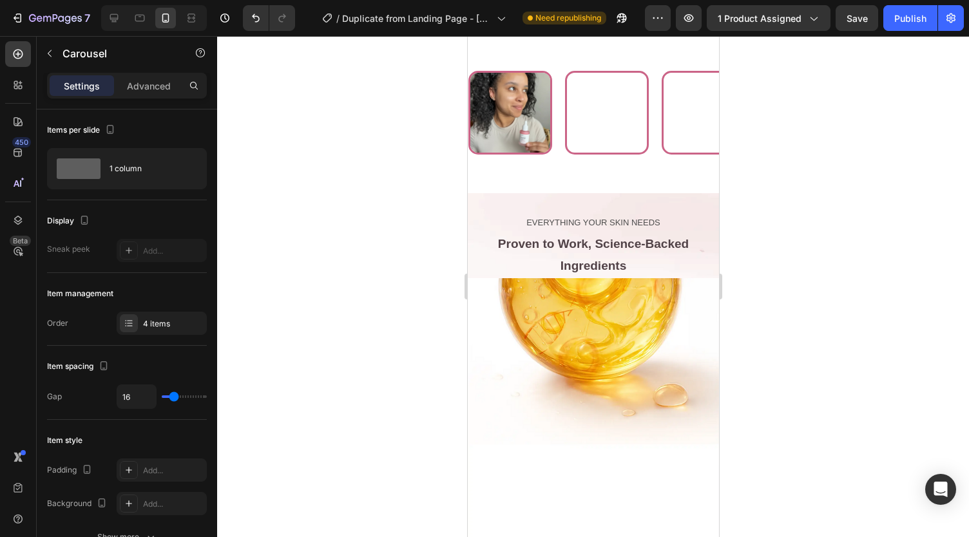
scroll to position [2500, 0]
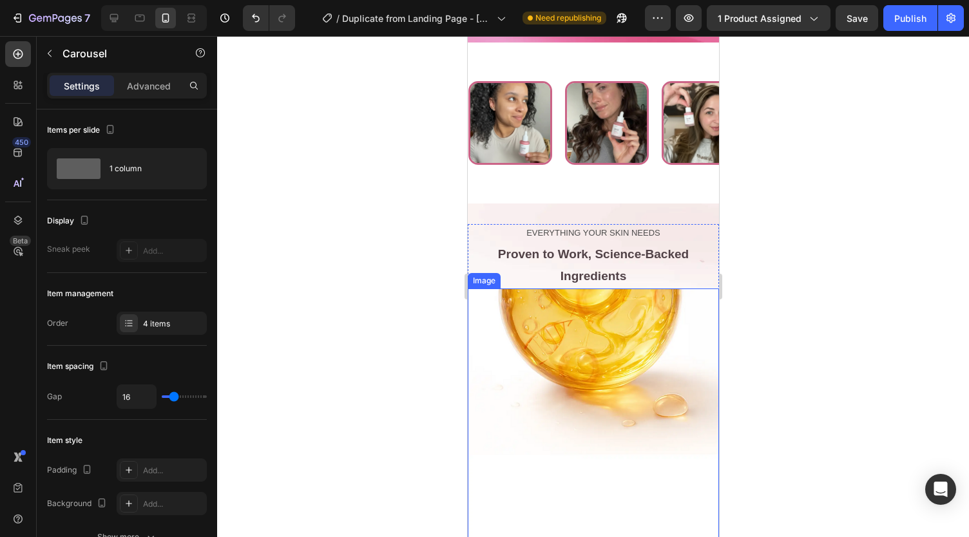
click at [585, 289] on img at bounding box center [592, 431] width 251 height 285
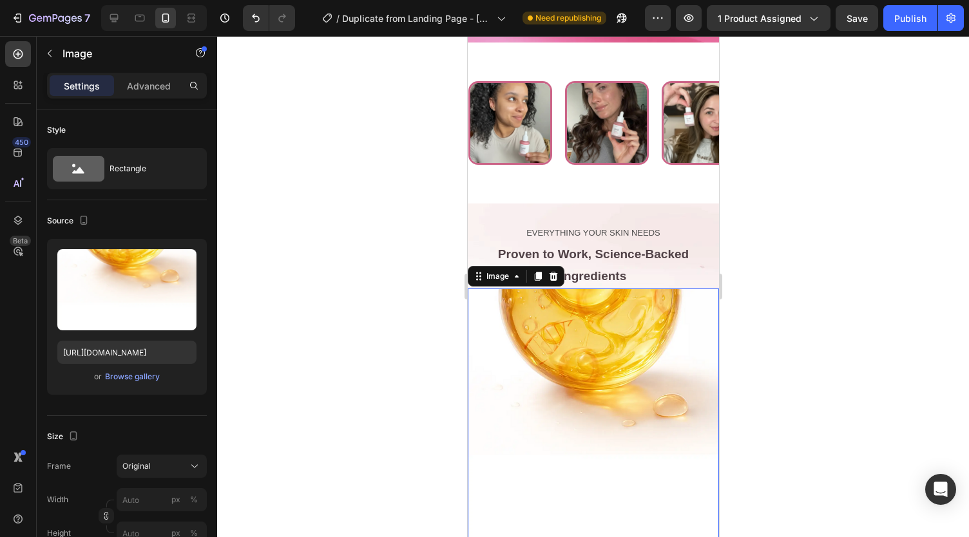
scroll to position [2641, 0]
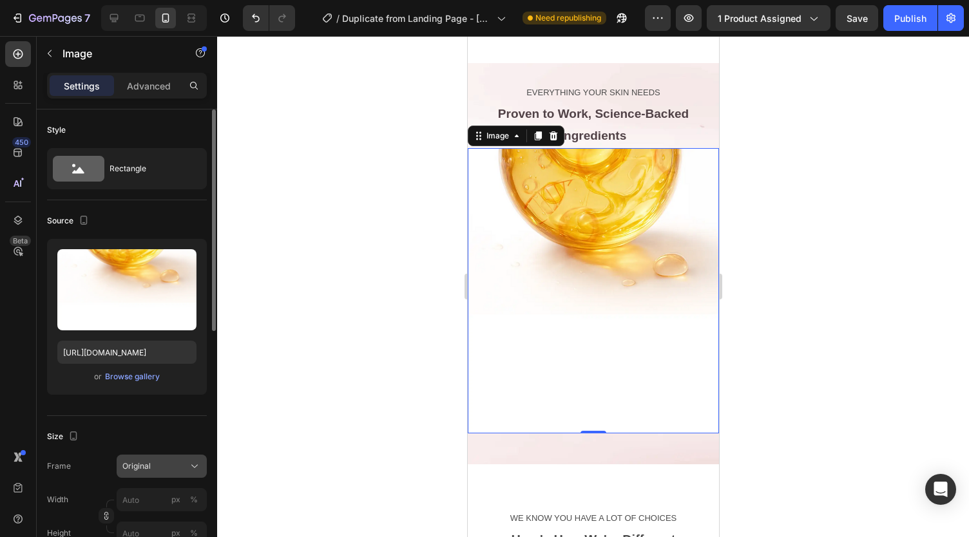
click at [146, 458] on button "Original" at bounding box center [162, 466] width 90 height 23
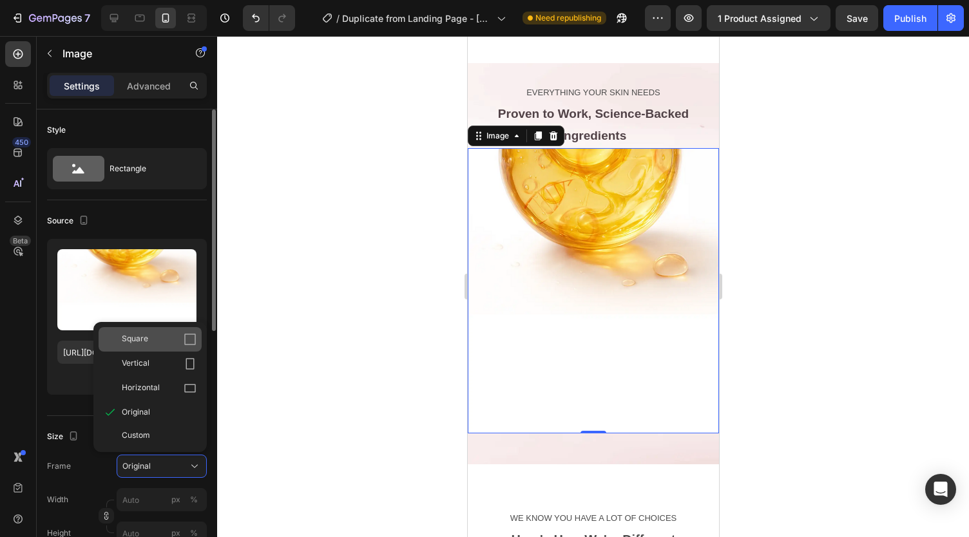
click at [160, 342] on div "Square" at bounding box center [159, 339] width 75 height 13
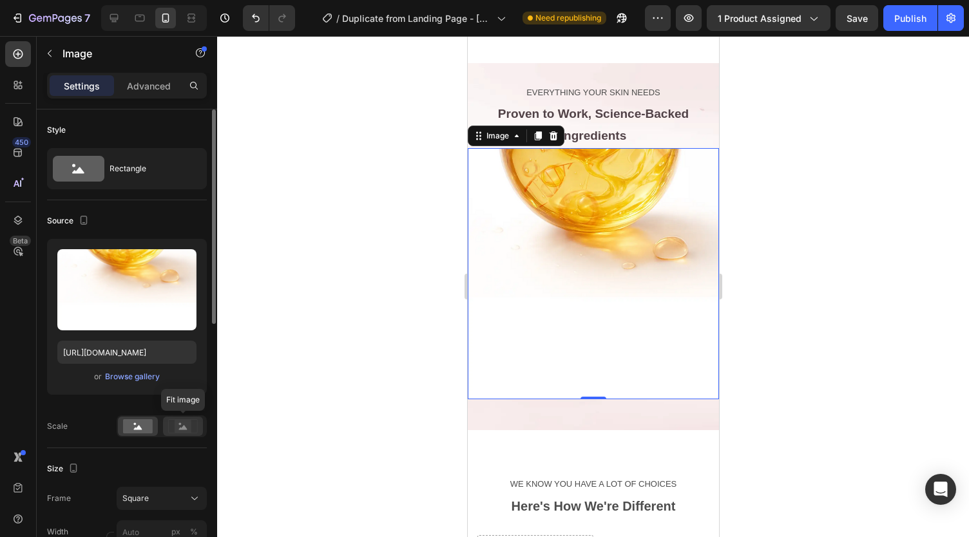
click at [174, 423] on icon at bounding box center [183, 427] width 30 height 14
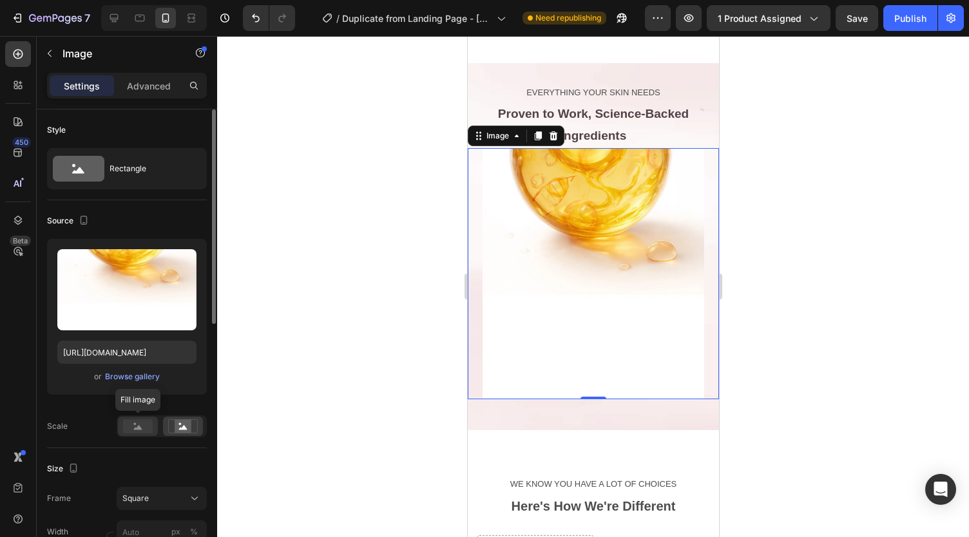
click at [142, 423] on rect at bounding box center [138, 427] width 30 height 14
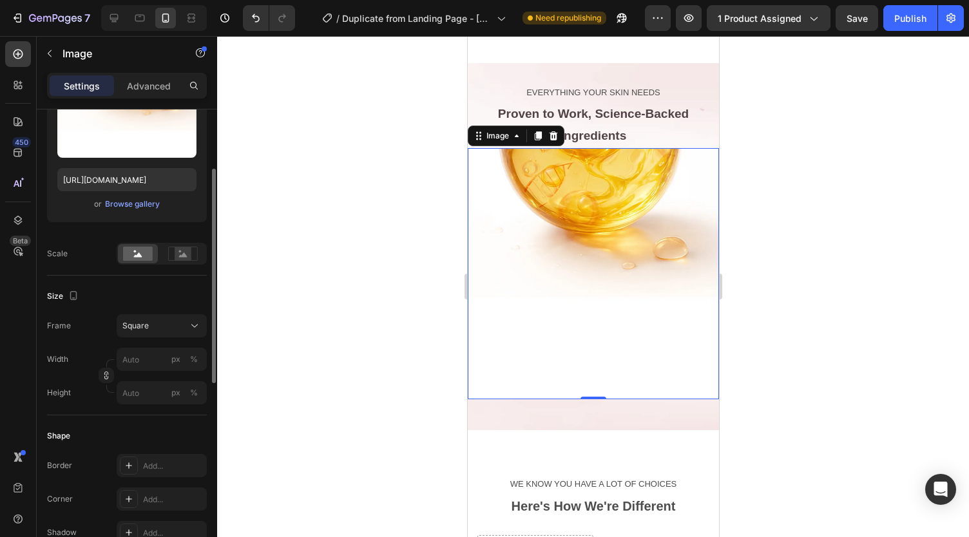
scroll to position [175, 0]
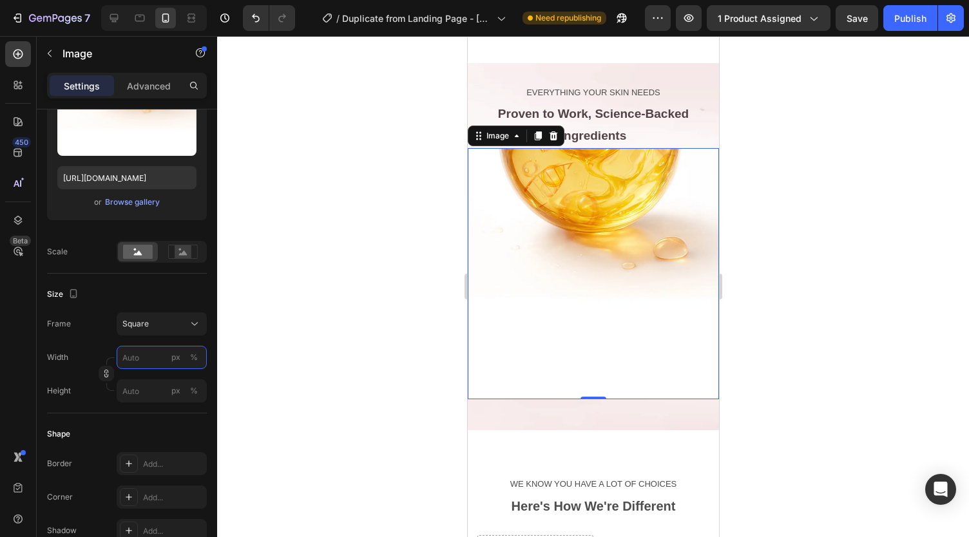
click at [146, 359] on input "px %" at bounding box center [162, 357] width 90 height 23
type input "50"
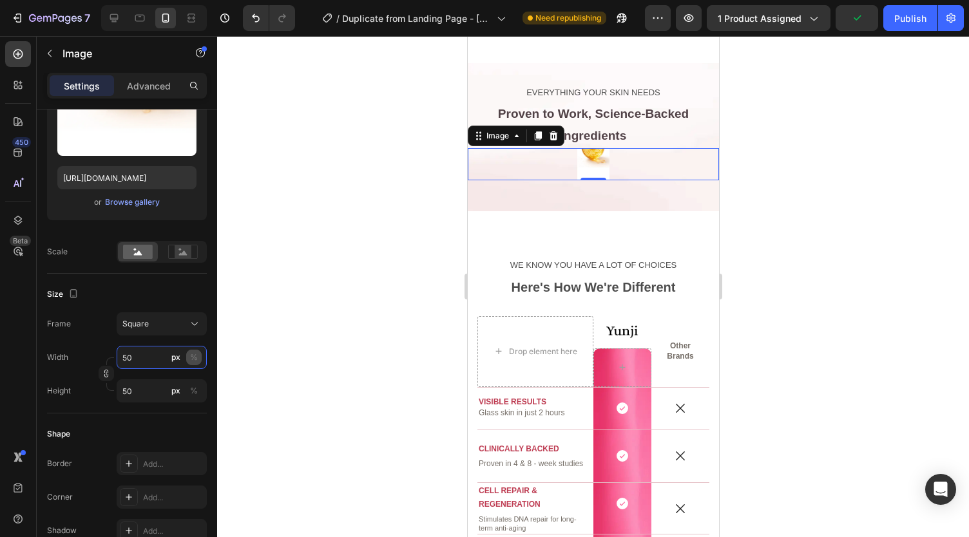
type input "50"
click at [196, 356] on div "%" at bounding box center [194, 358] width 8 height 12
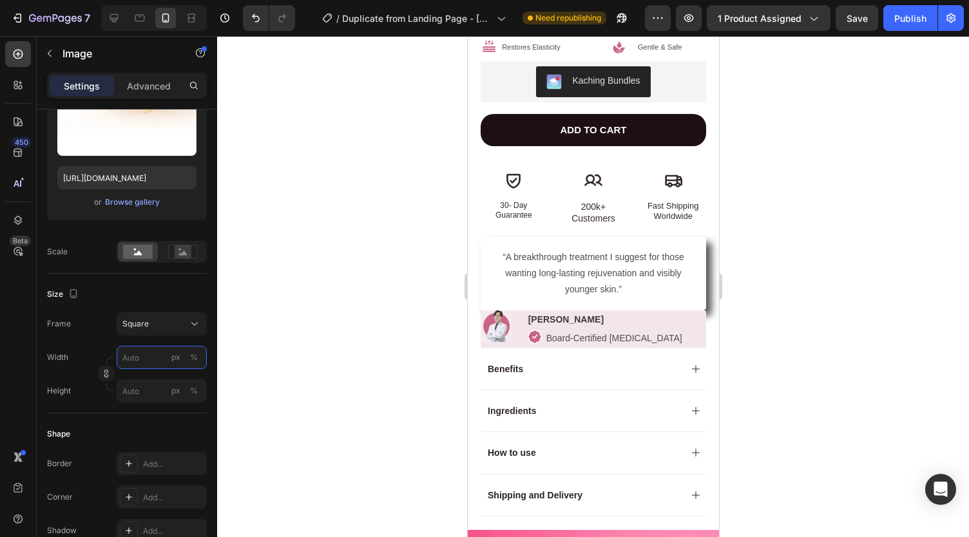
scroll to position [639, 0]
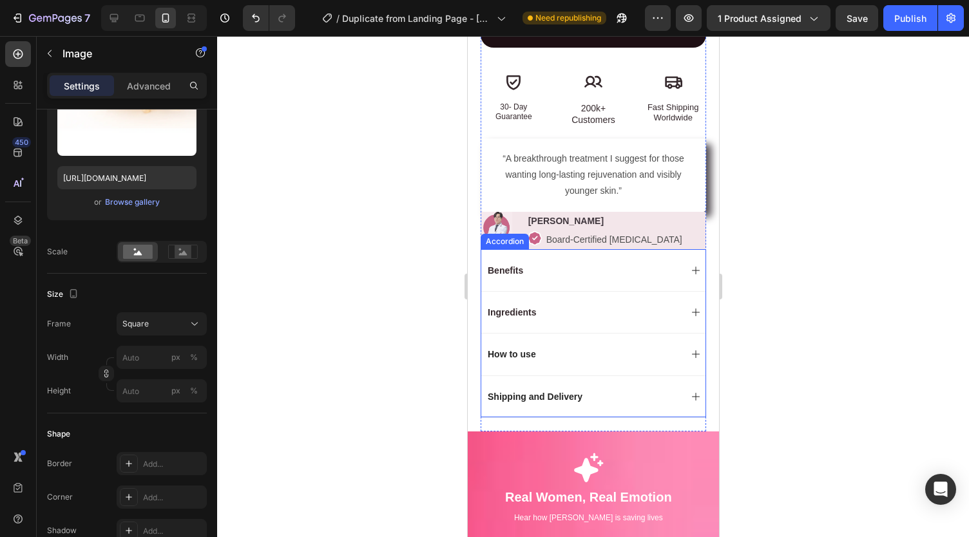
click at [588, 263] on div "Benefits" at bounding box center [582, 270] width 195 height 15
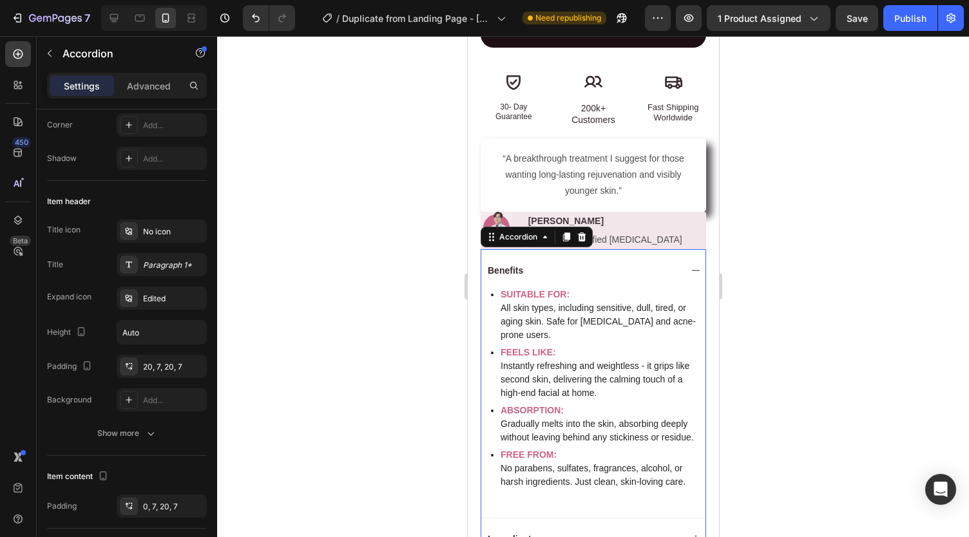
scroll to position [0, 0]
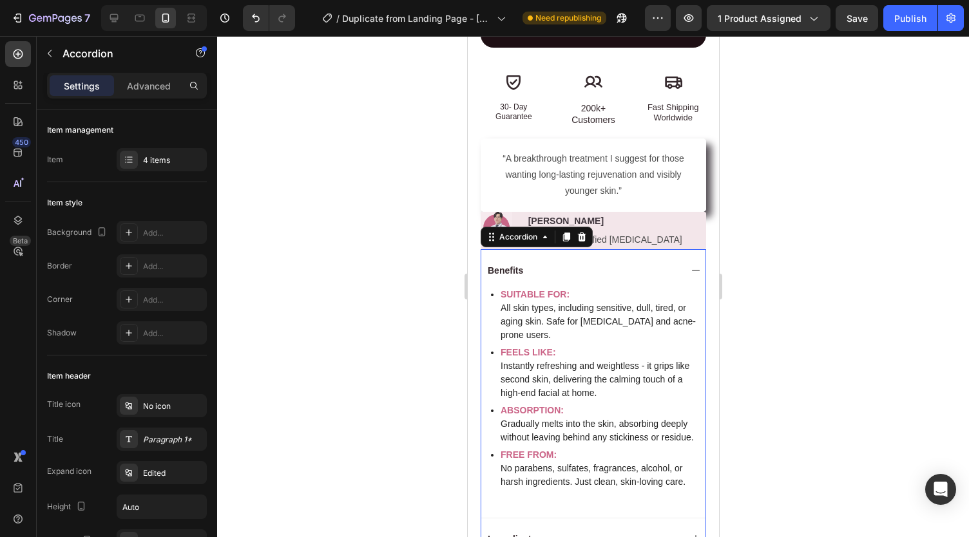
click at [583, 263] on div "Benefits" at bounding box center [582, 270] width 195 height 15
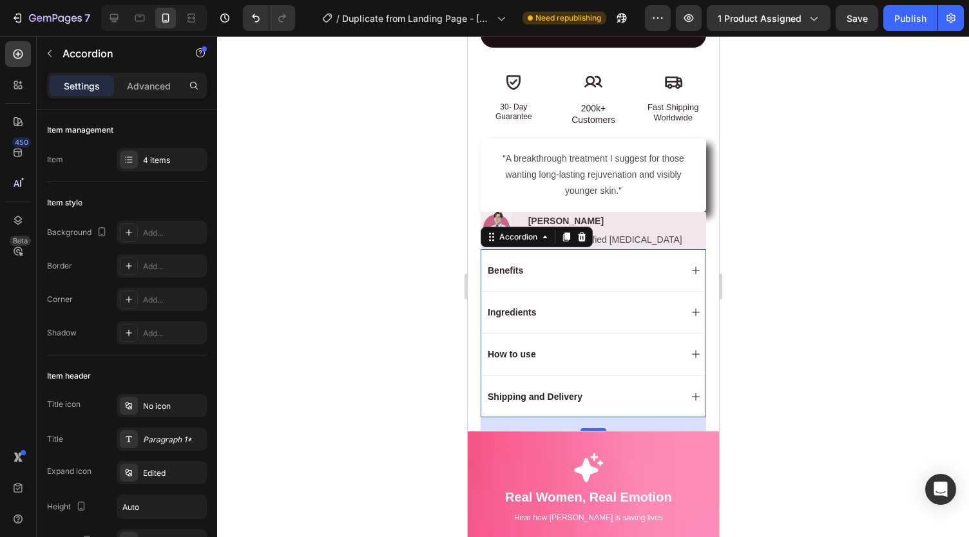
click at [574, 305] on div "Ingredients" at bounding box center [582, 312] width 195 height 15
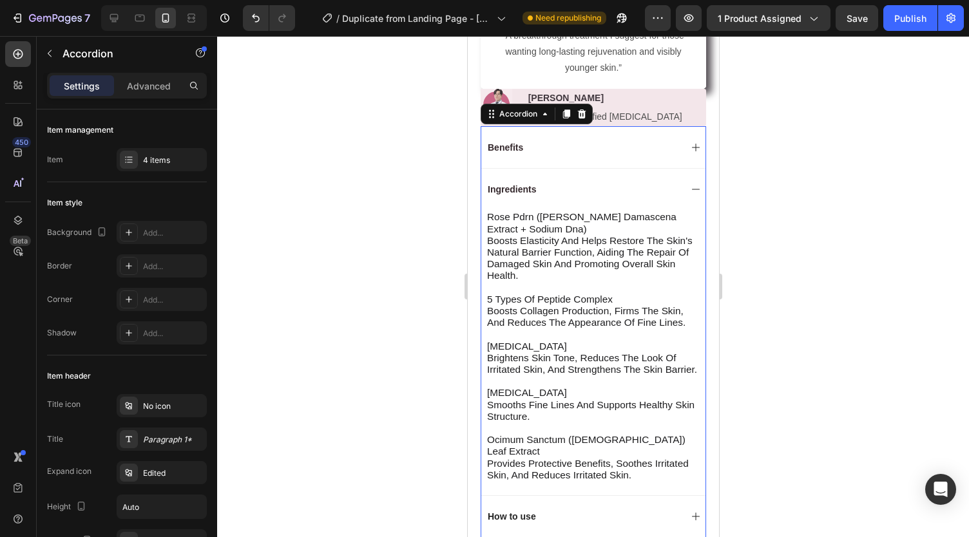
scroll to position [758, 0]
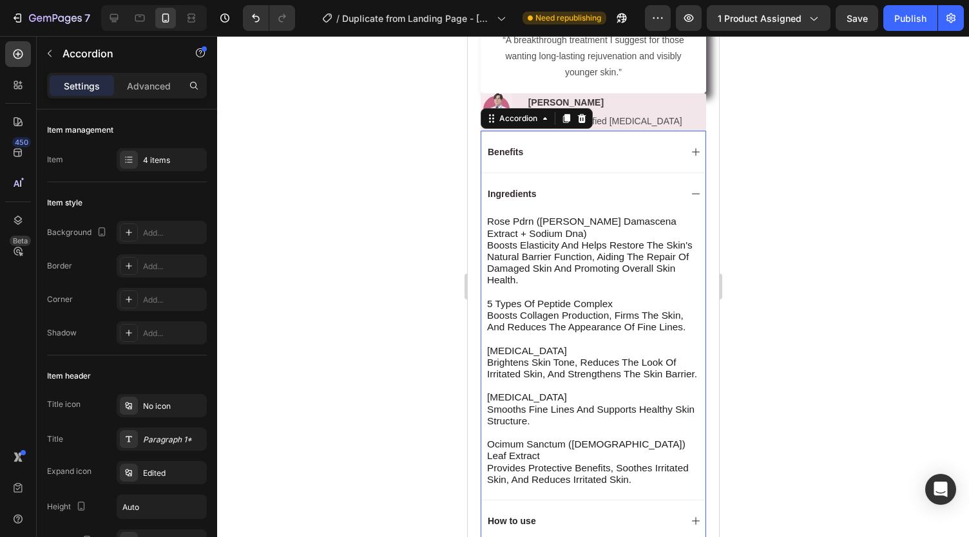
click at [549, 186] on div "Ingredients" at bounding box center [582, 193] width 195 height 15
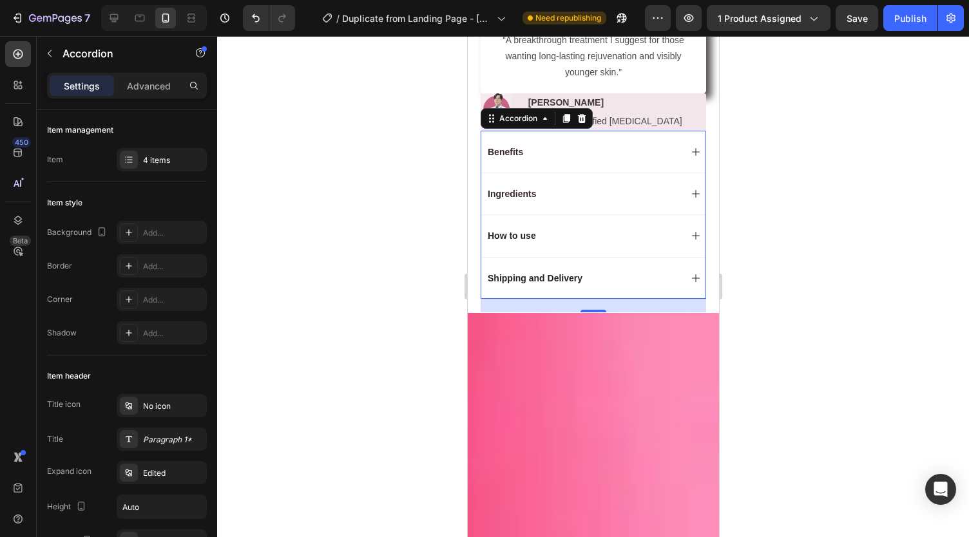
click at [539, 228] on div "How to use" at bounding box center [582, 235] width 195 height 15
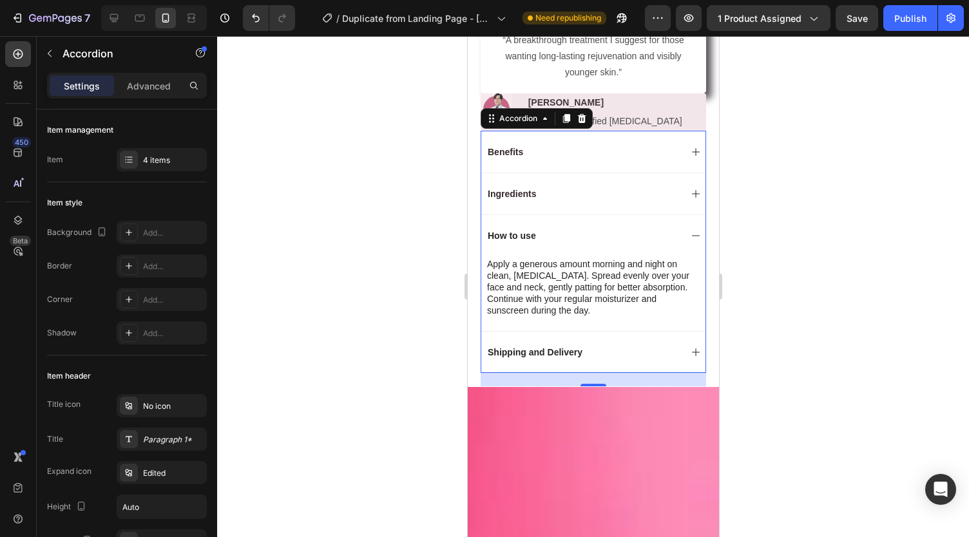
click at [555, 228] on div "How to use" at bounding box center [582, 235] width 195 height 15
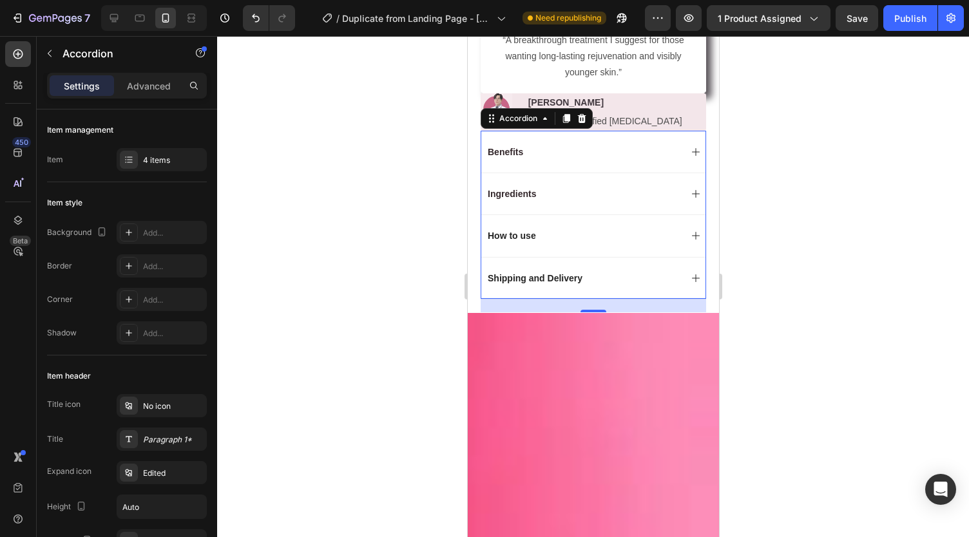
click at [561, 257] on div "Shipping and Delivery" at bounding box center [593, 278] width 224 height 42
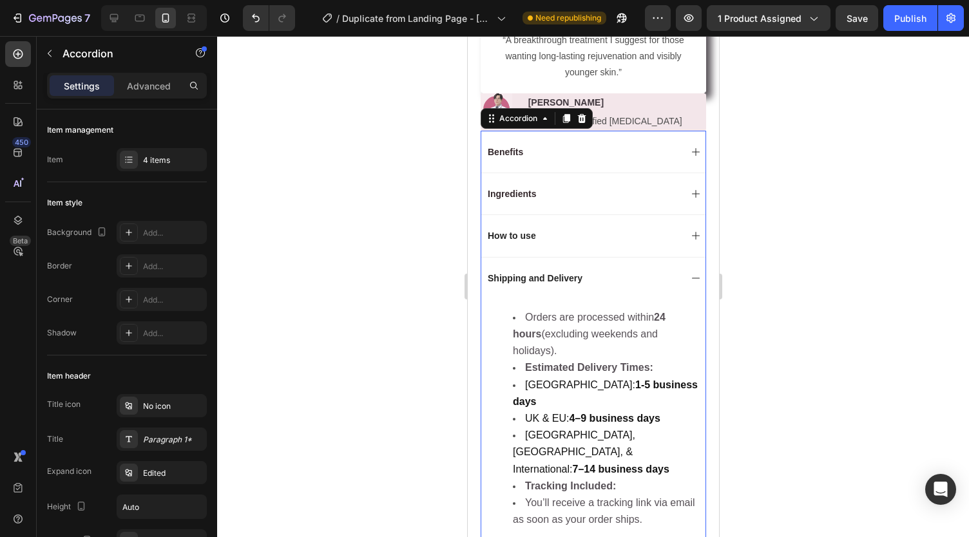
click at [613, 271] on div "Shipping and Delivery" at bounding box center [582, 278] width 195 height 15
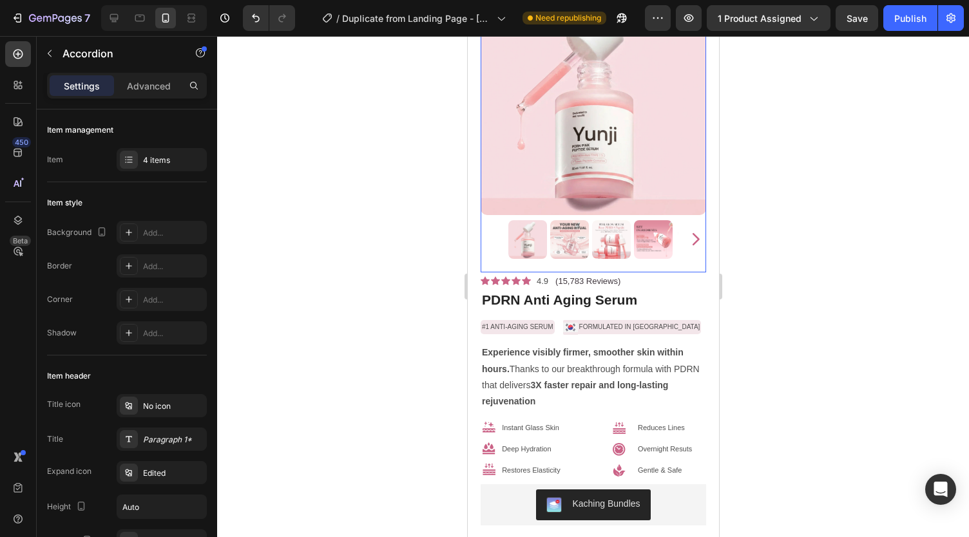
scroll to position [0, 0]
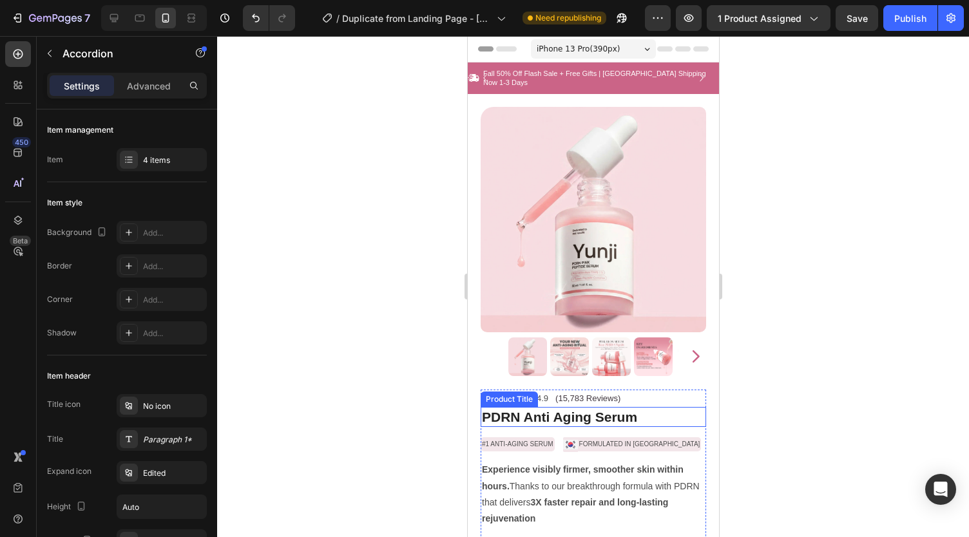
click at [604, 407] on h1 "PDRN Anti Aging Serum" at bounding box center [593, 417] width 226 height 20
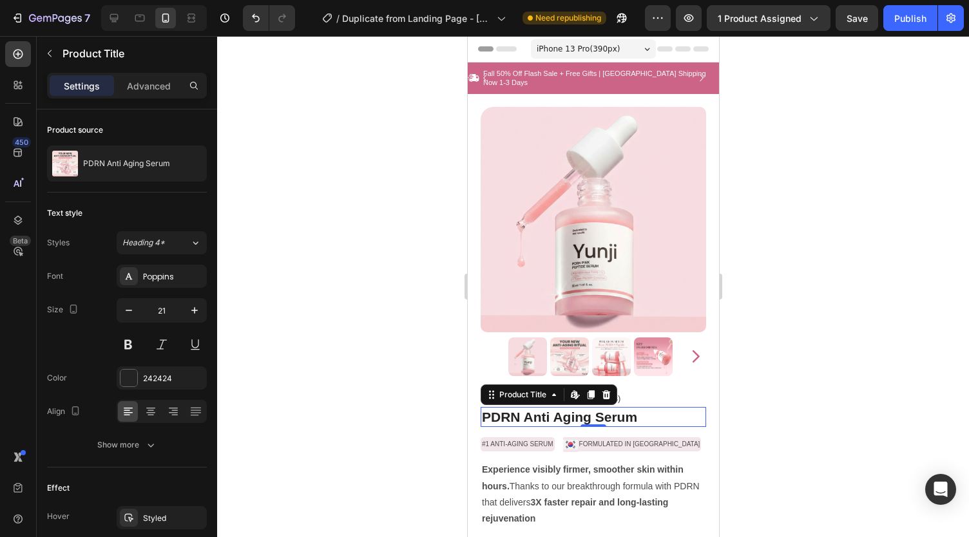
click at [550, 51] on span "iPhone 13 Pro ( 390 px)" at bounding box center [577, 49] width 83 height 13
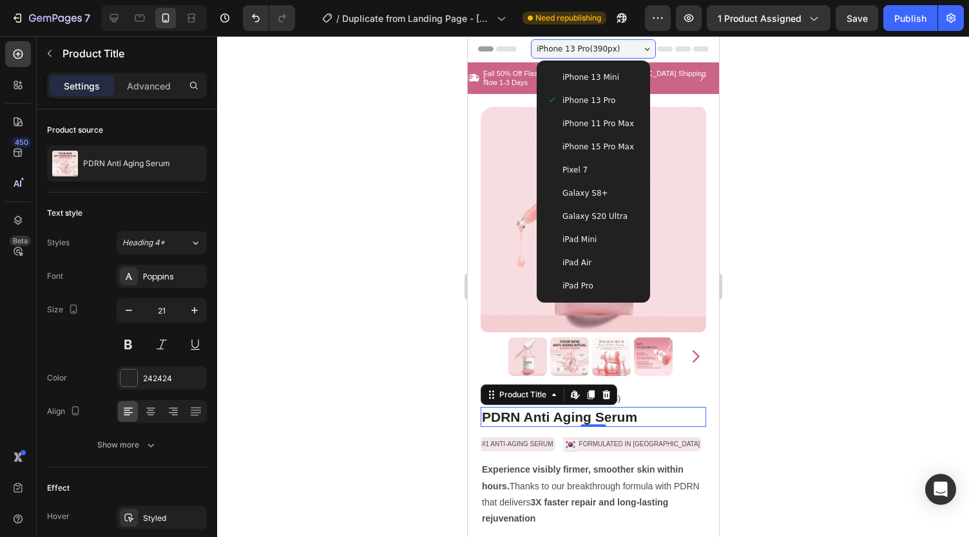
click at [564, 153] on span "iPhone 15 Pro Max" at bounding box center [598, 146] width 72 height 13
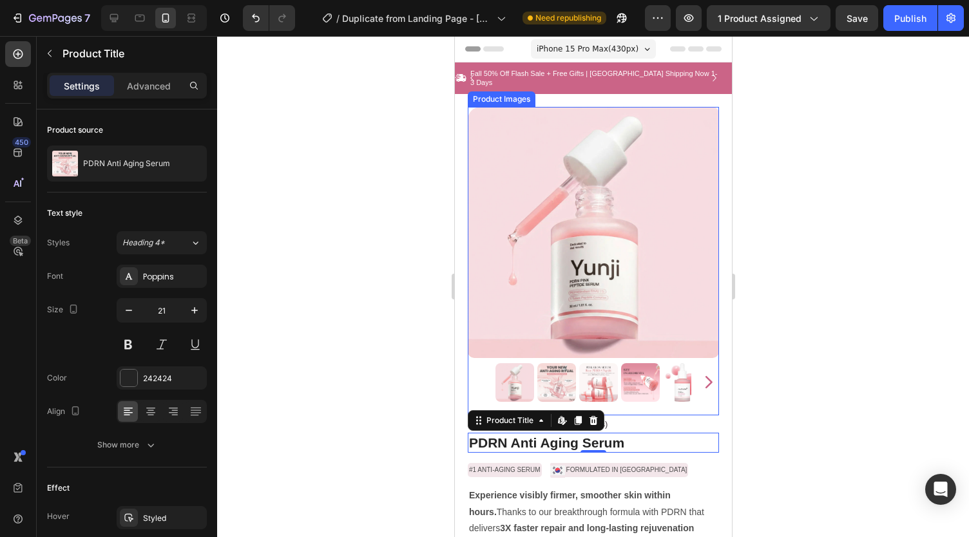
click at [381, 237] on div at bounding box center [593, 286] width 752 height 501
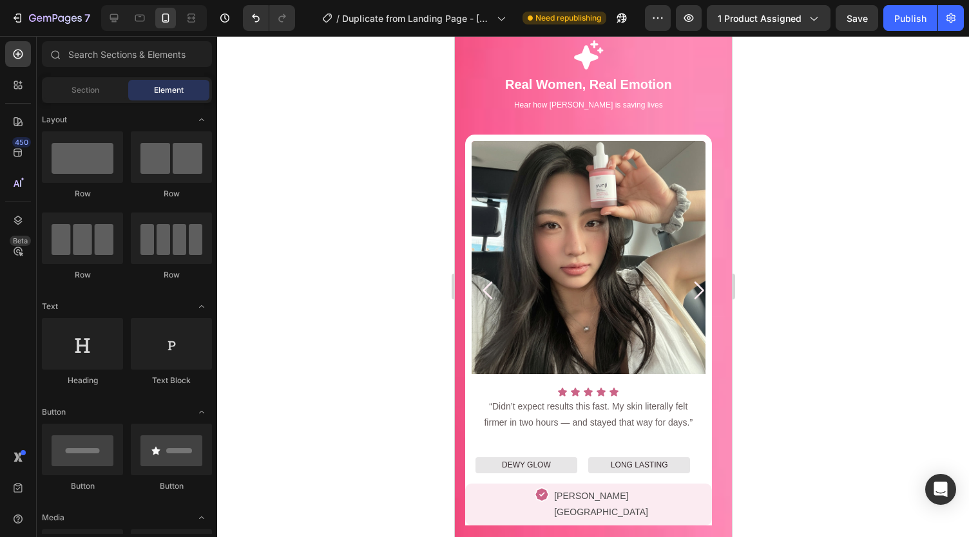
scroll to position [1156, 0]
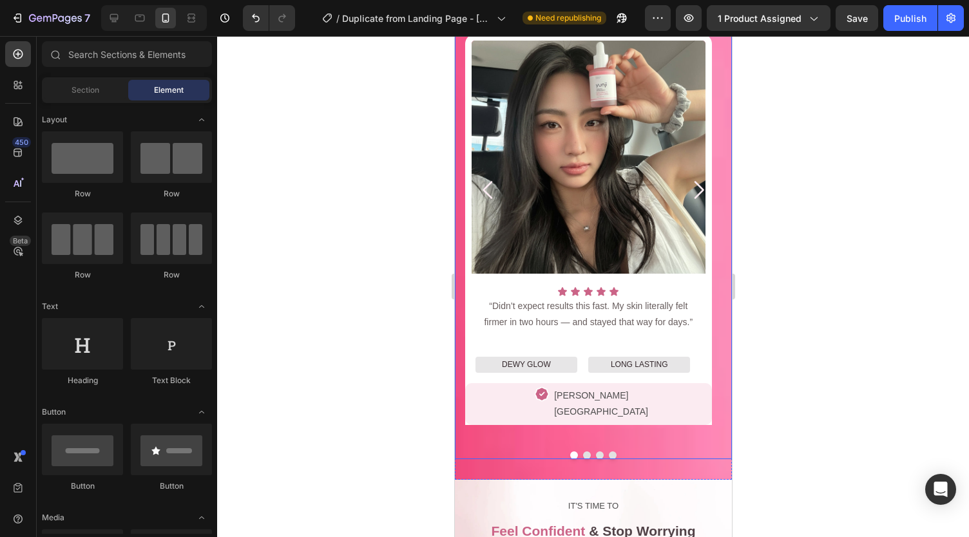
click at [685, 188] on icon "Carousel Next Arrow" at bounding box center [698, 190] width 26 height 26
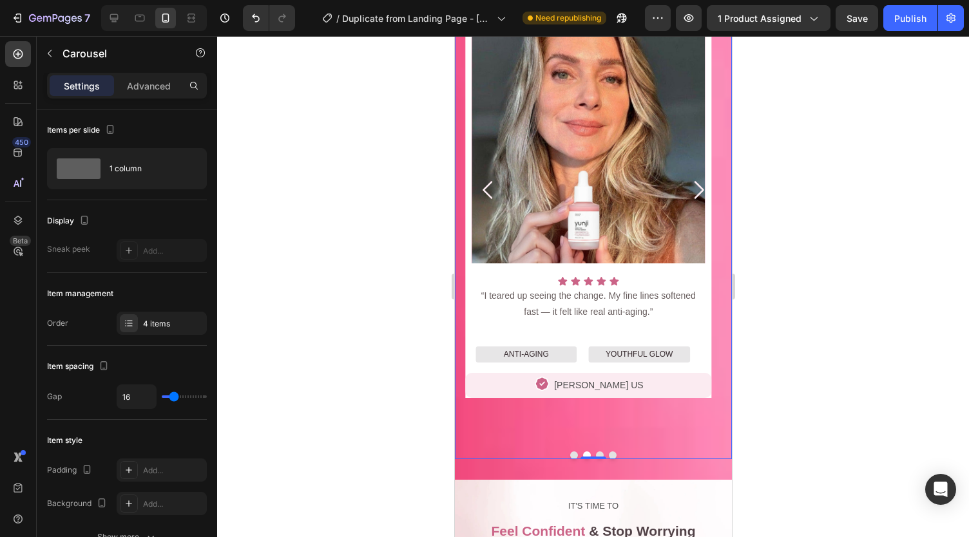
scroll to position [1116, 0]
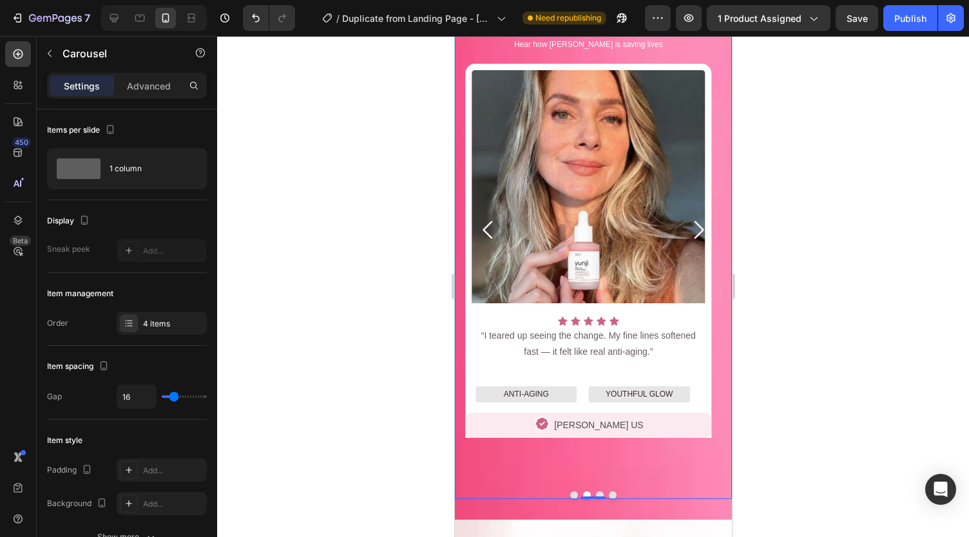
click at [688, 229] on icon "Carousel Next Arrow" at bounding box center [698, 230] width 26 height 26
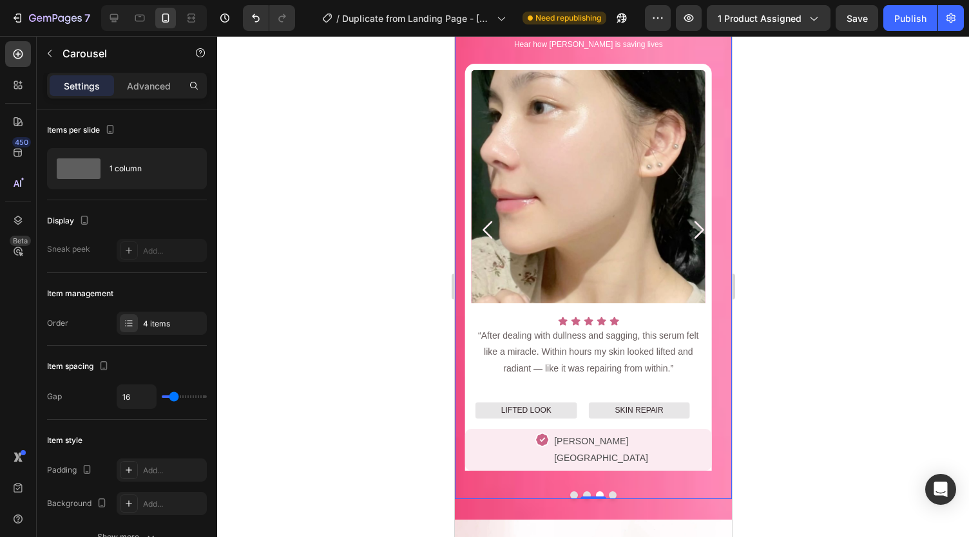
click at [690, 230] on icon "Carousel Next Arrow" at bounding box center [698, 230] width 26 height 26
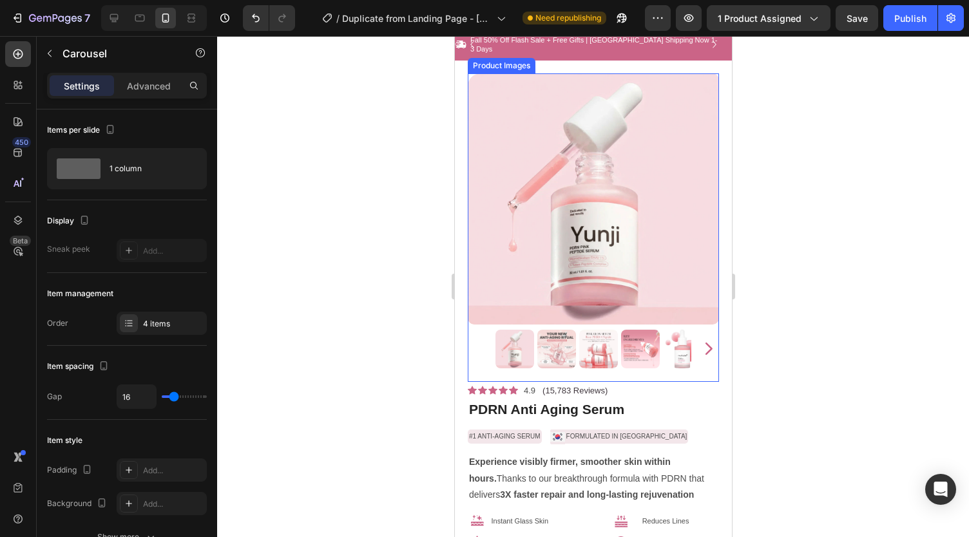
scroll to position [0, 0]
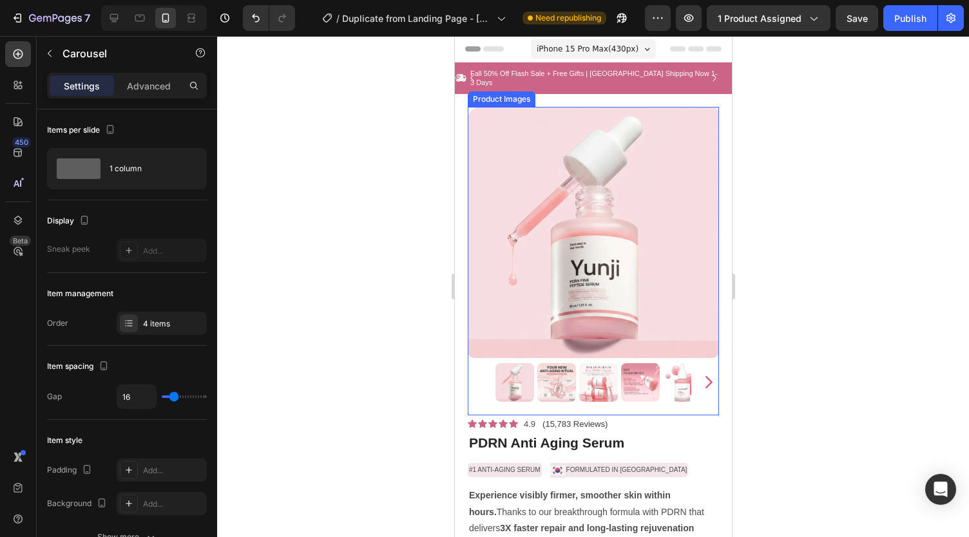
click at [512, 235] on img at bounding box center [592, 232] width 251 height 251
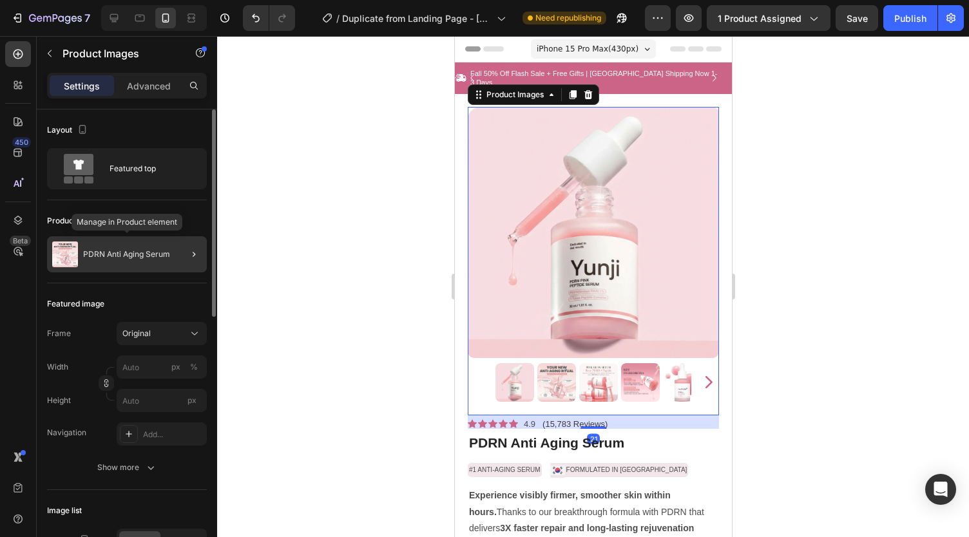
click at [151, 261] on div "PDRN Anti Aging Serum" at bounding box center [127, 255] width 160 height 36
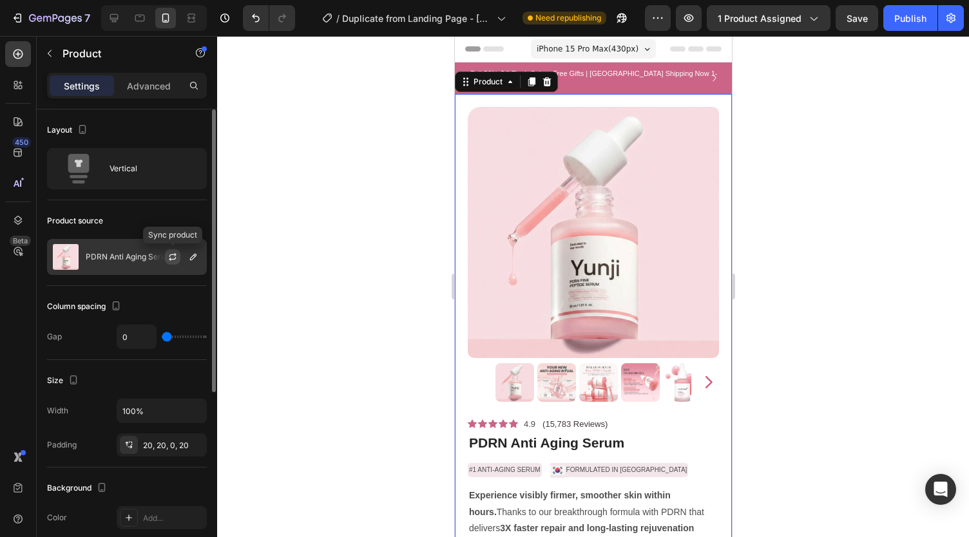
click at [175, 258] on icon "button" at bounding box center [172, 259] width 7 height 4
click at [374, 230] on div at bounding box center [593, 286] width 752 height 501
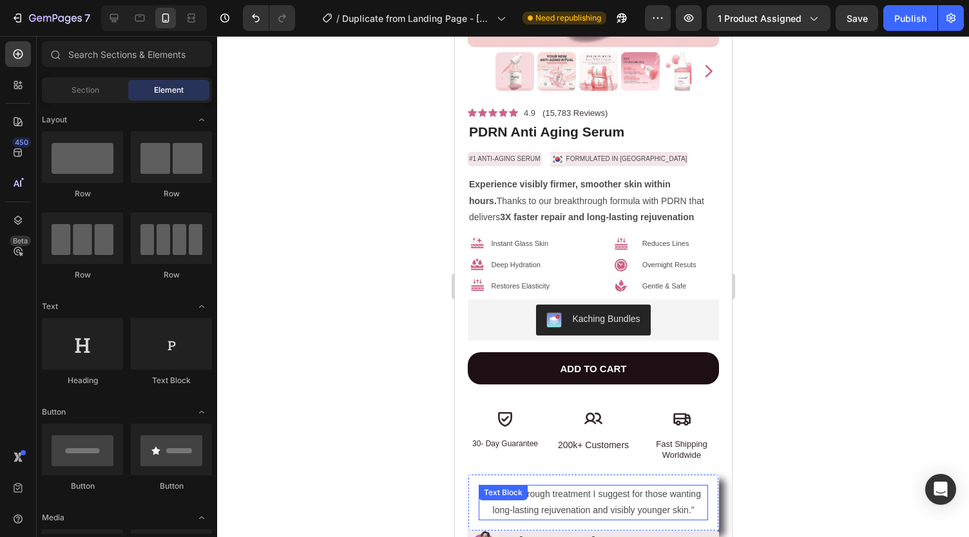
scroll to position [559, 0]
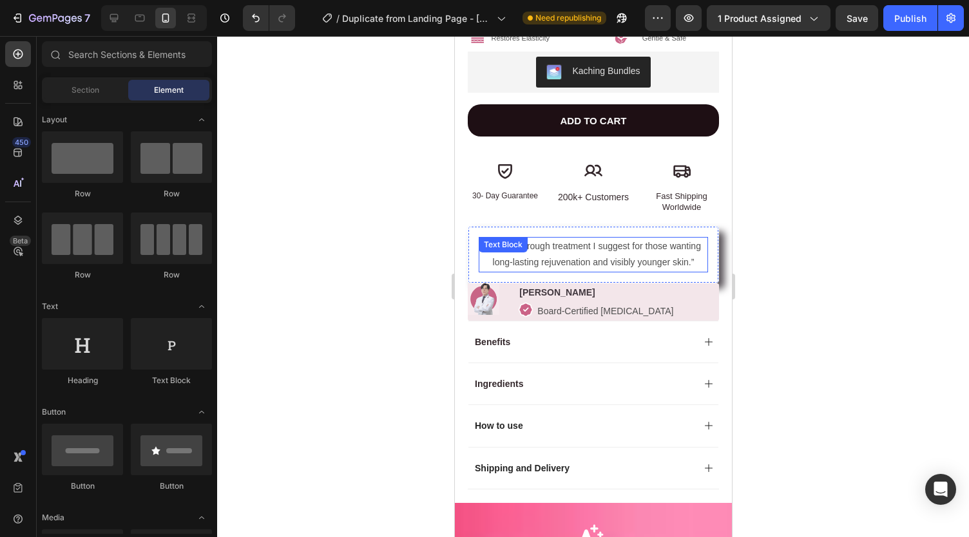
click at [549, 251] on p "“A breakthrough treatment I suggest for those wanting long-lasting rejuvenation…" at bounding box center [592, 254] width 227 height 32
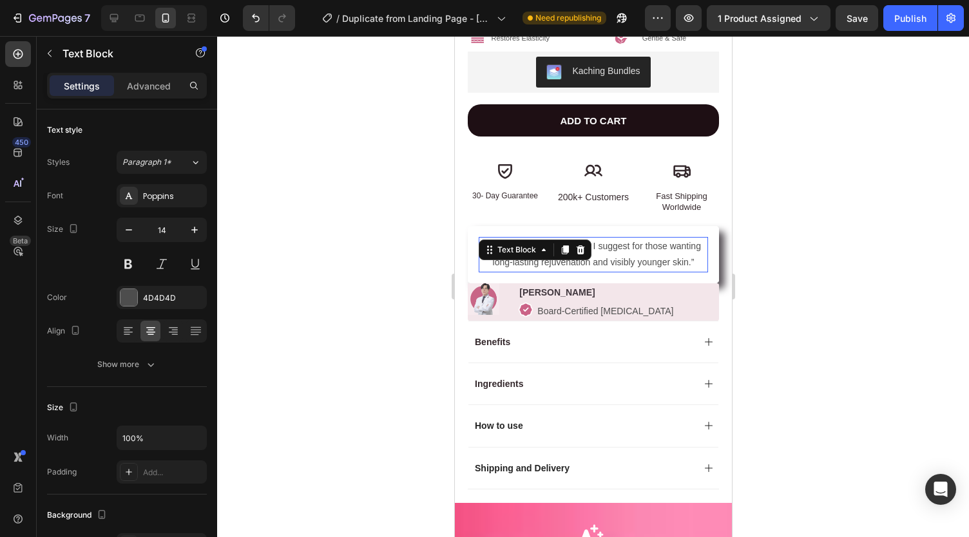
click at [549, 251] on div "Text Block" at bounding box center [516, 249] width 70 height 15
click at [613, 262] on p "“A breakthrough treatment I suggest for those wanting long-lasting rejuvenation…" at bounding box center [592, 254] width 227 height 32
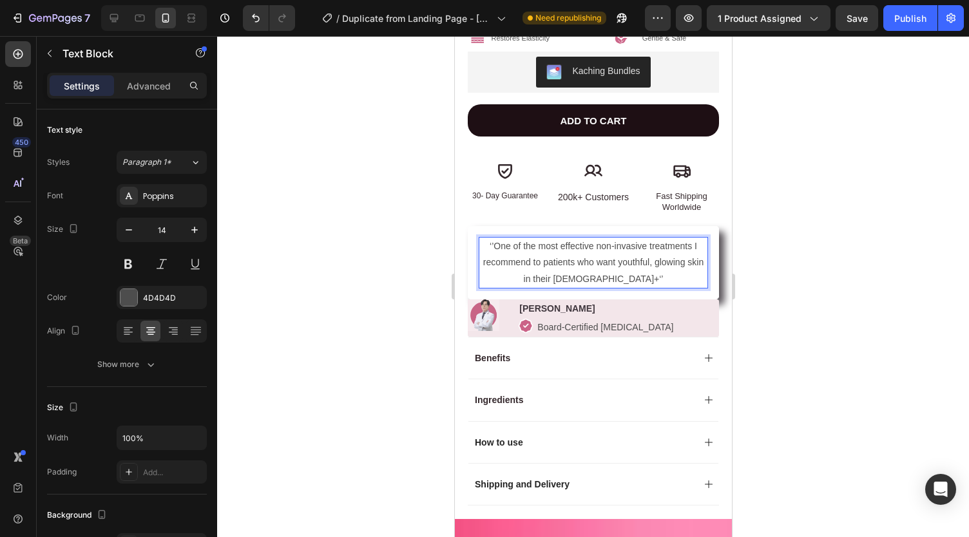
click at [368, 260] on div at bounding box center [593, 286] width 752 height 501
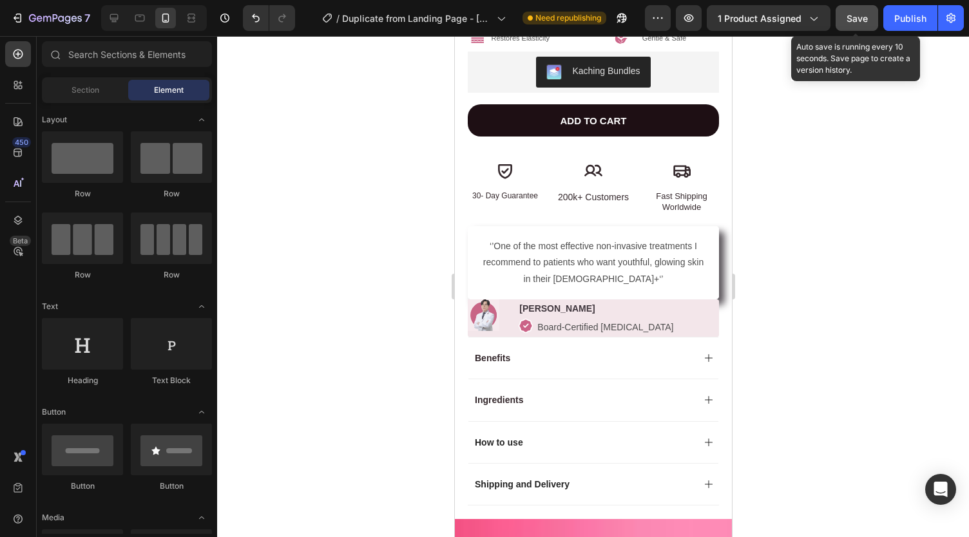
click at [861, 23] on div "Save" at bounding box center [857, 19] width 21 height 14
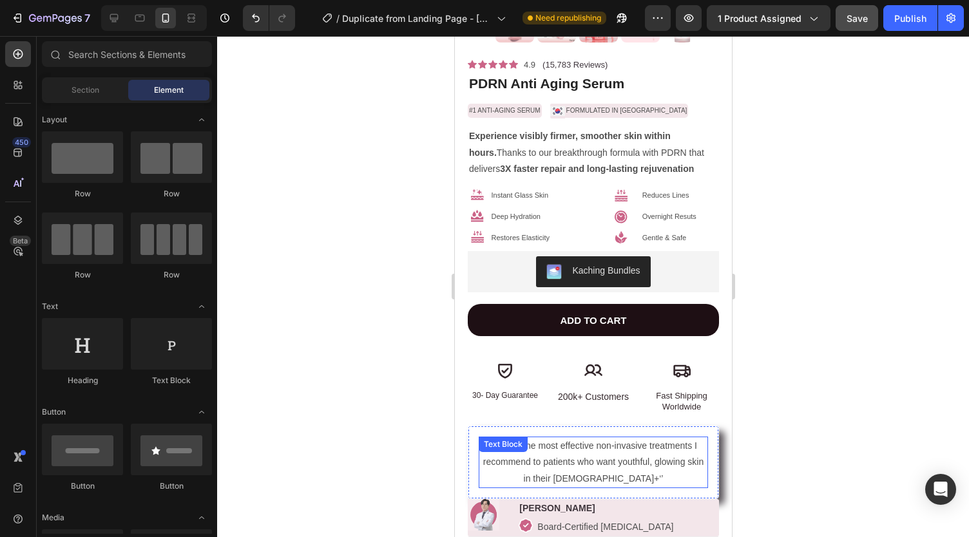
scroll to position [360, 0]
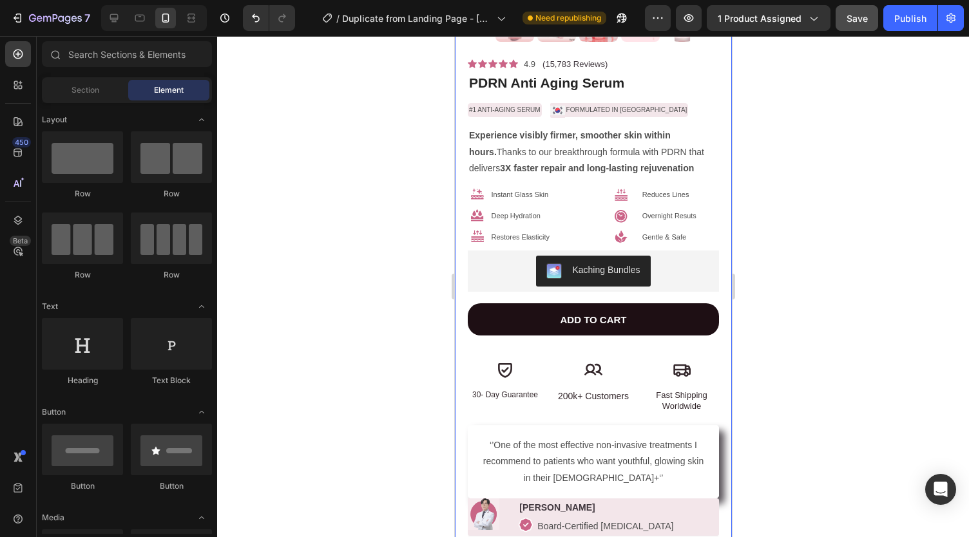
click at [401, 287] on div at bounding box center [593, 286] width 752 height 501
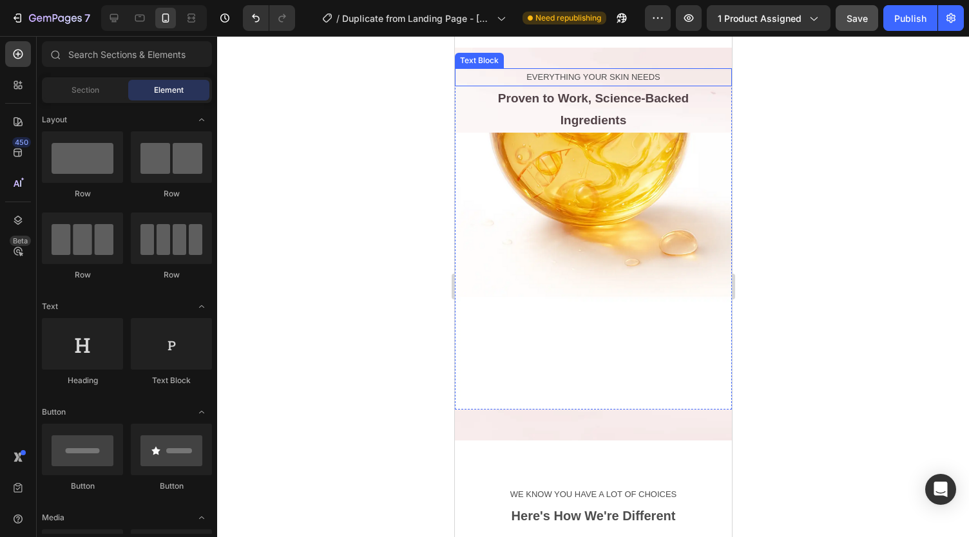
scroll to position [2734, 0]
click at [525, 147] on img at bounding box center [592, 270] width 277 height 277
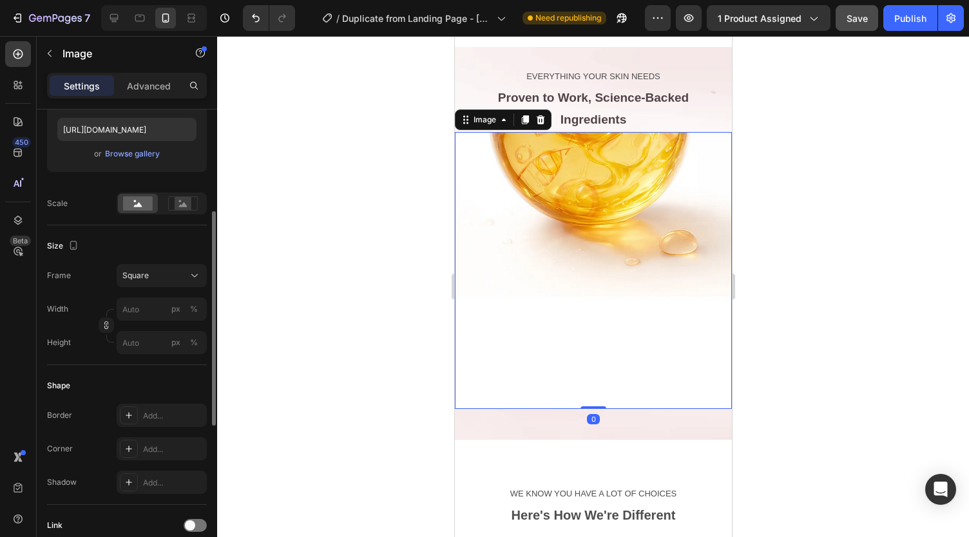
scroll to position [225, 0]
click at [150, 279] on div "Square" at bounding box center [161, 273] width 79 height 13
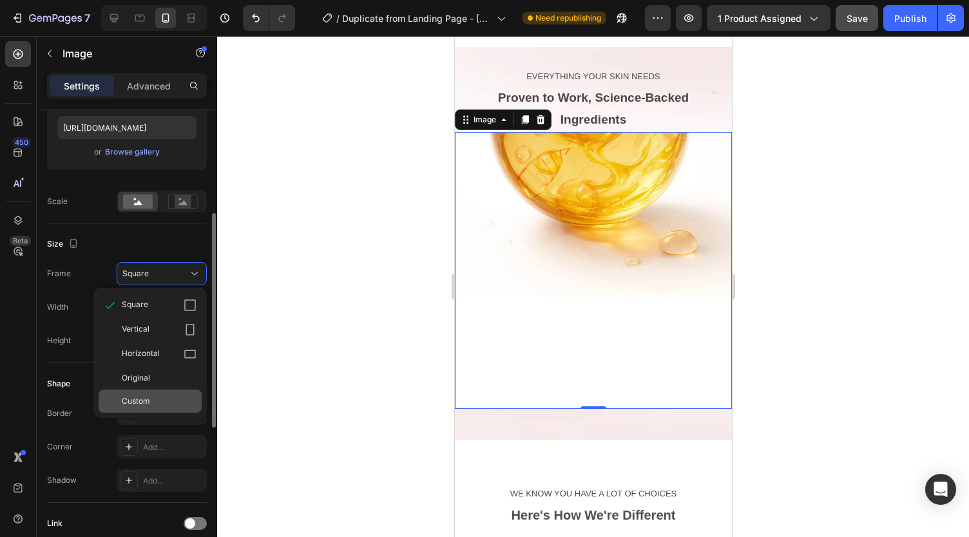
click at [136, 396] on span "Custom" at bounding box center [136, 402] width 28 height 12
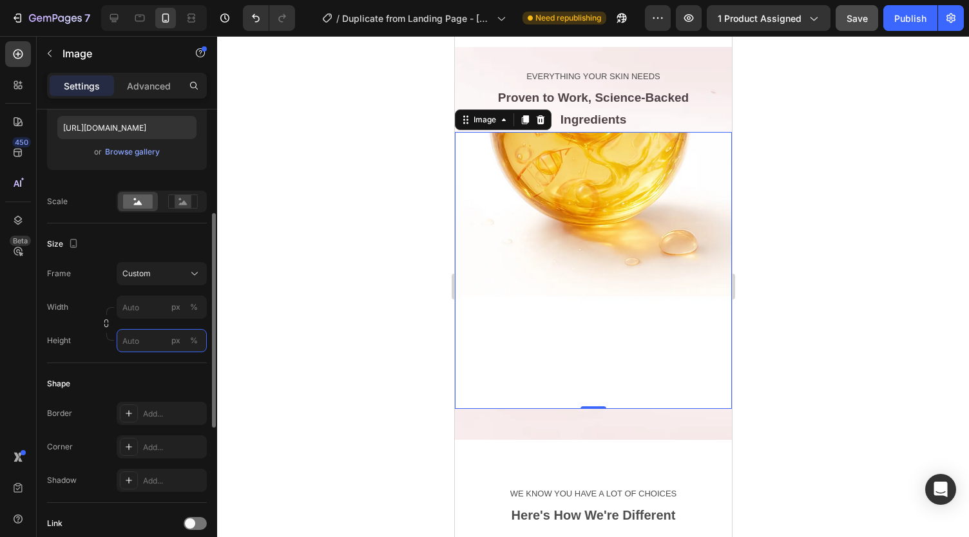
click at [133, 333] on input "px %" at bounding box center [162, 340] width 90 height 23
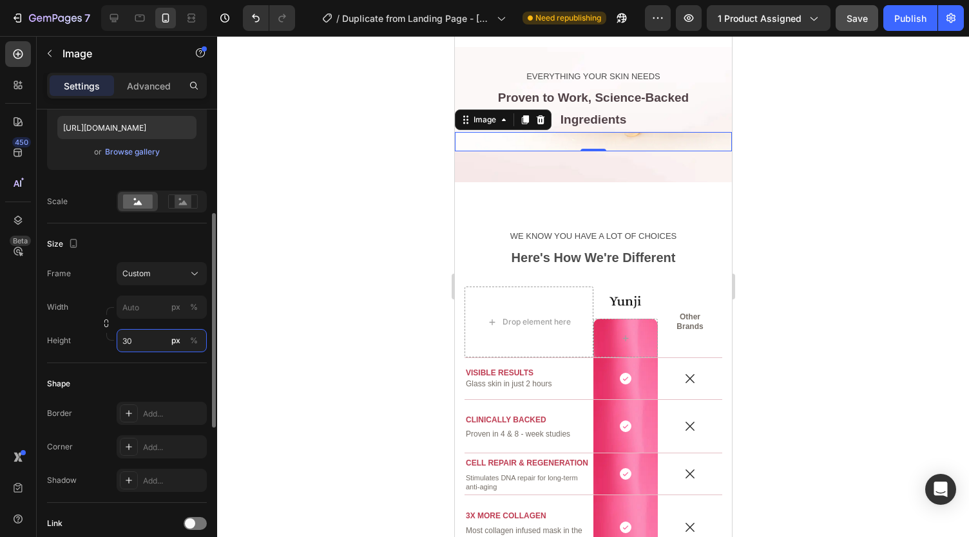
type input "3"
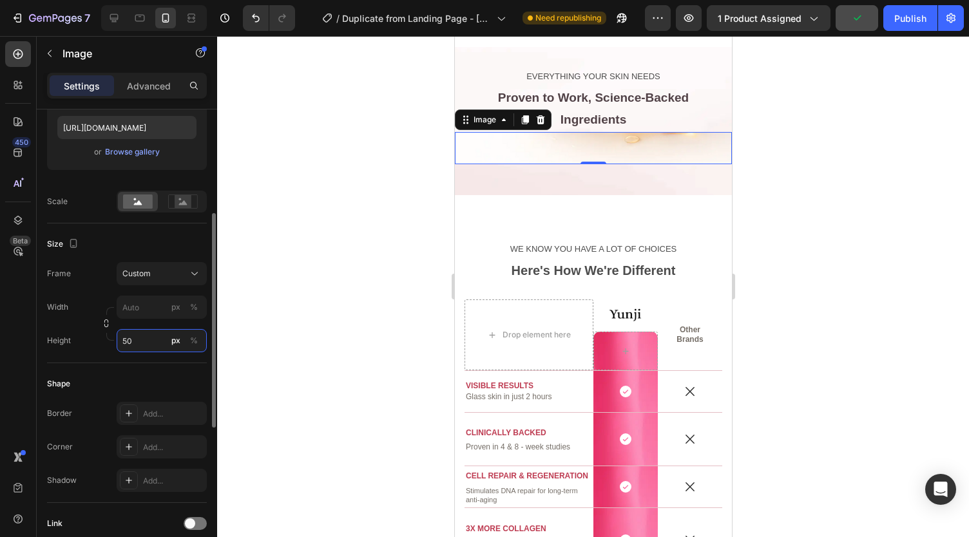
type input "5"
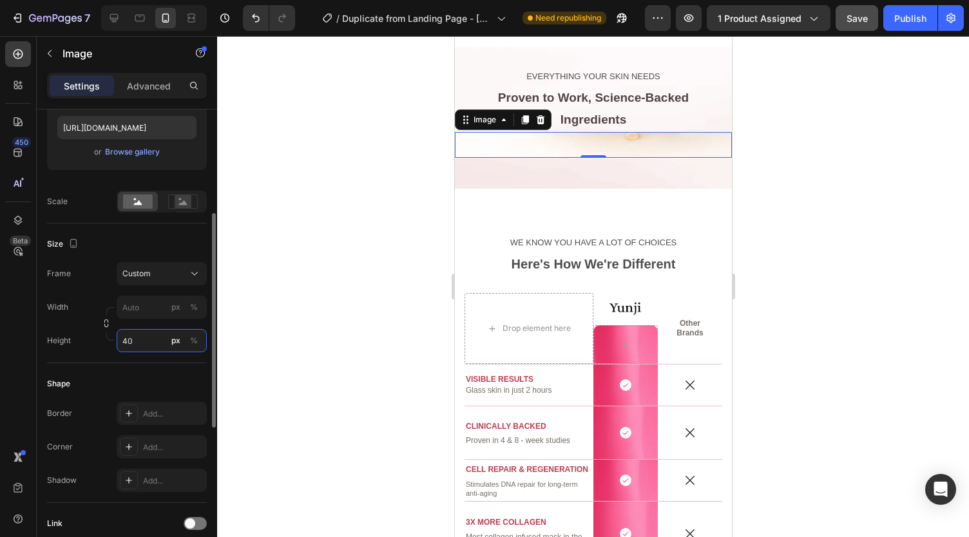
type input "4"
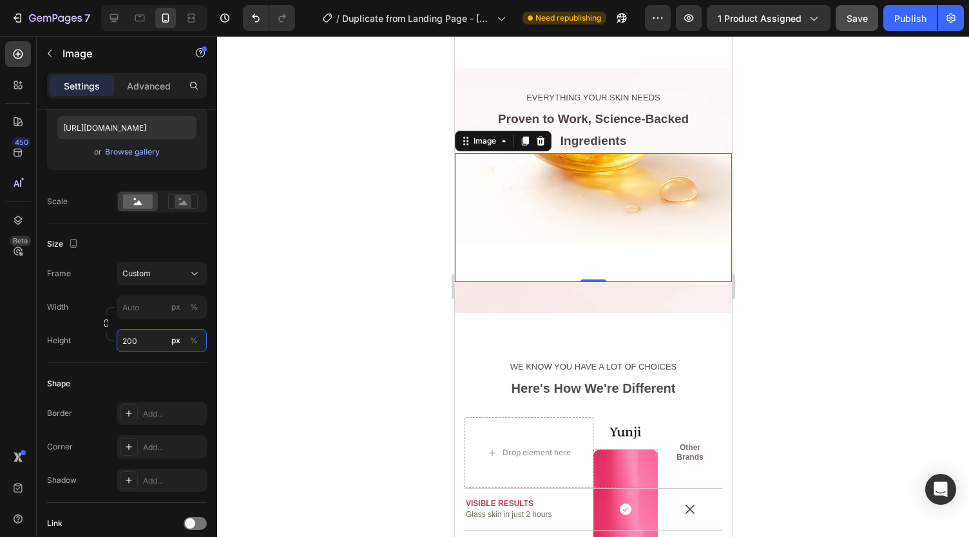
scroll to position [2714, 0]
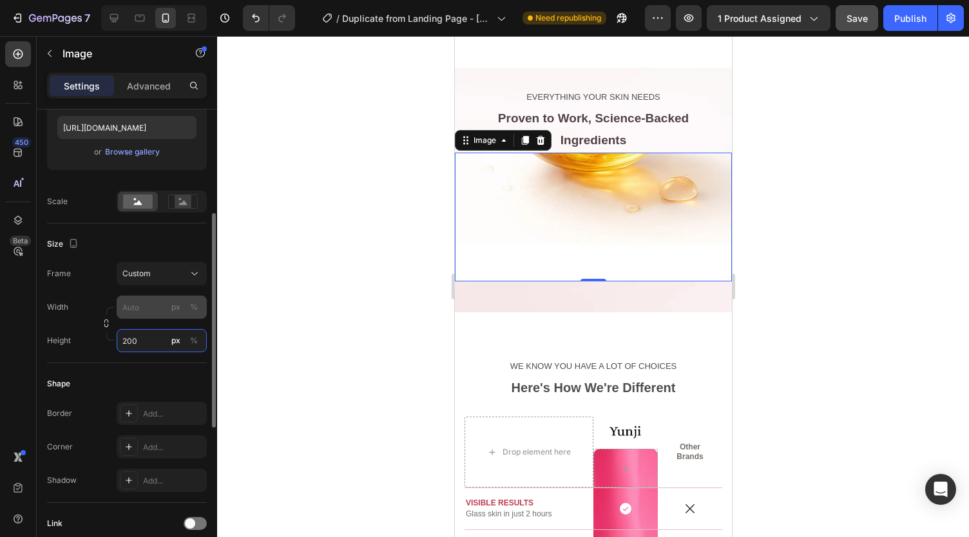
type input "200"
click at [149, 300] on input "px %" at bounding box center [162, 307] width 90 height 23
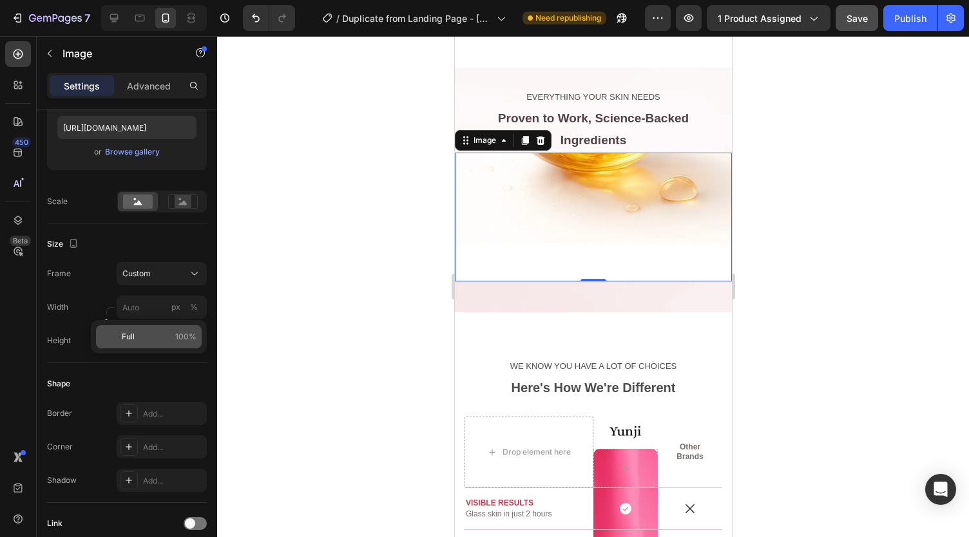
click at [175, 340] on p "Full 100%" at bounding box center [159, 337] width 75 height 12
type input "100"
click at [175, 340] on div "px" at bounding box center [175, 341] width 9 height 12
click at [192, 342] on div "%" at bounding box center [194, 341] width 8 height 12
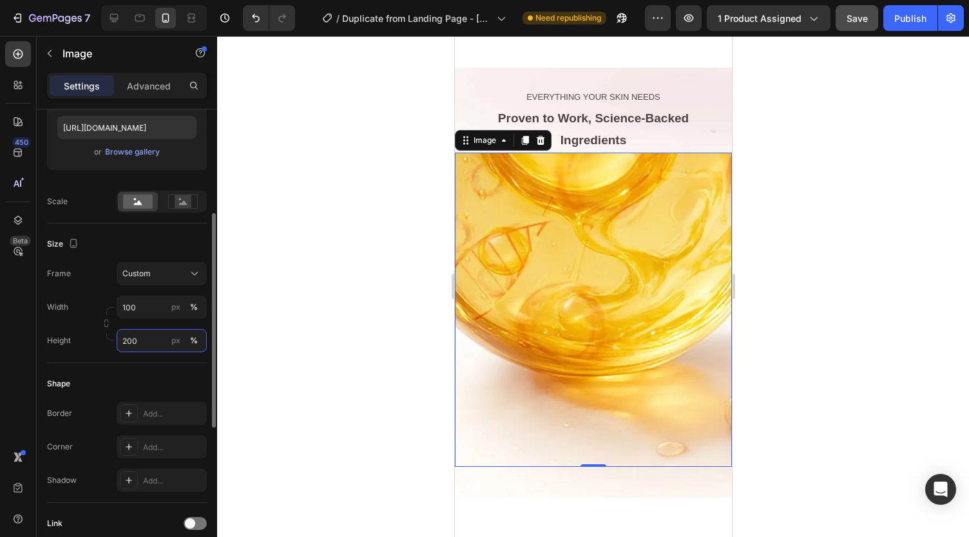
click at [160, 340] on input "200" at bounding box center [162, 340] width 90 height 23
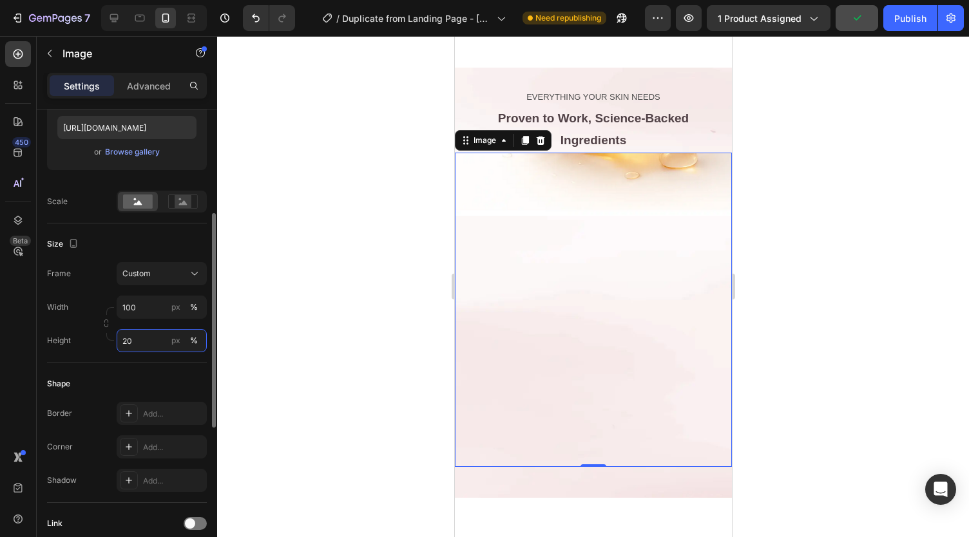
type input "2"
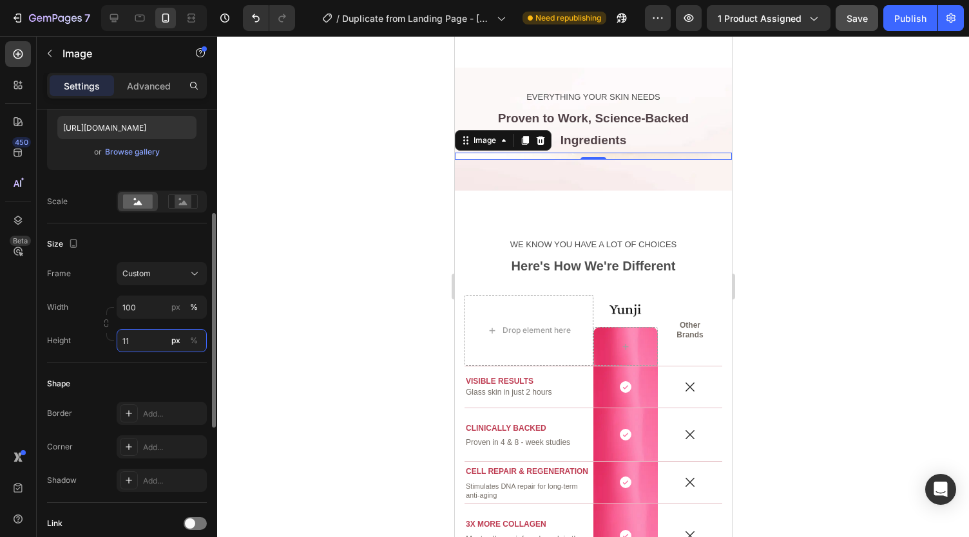
type input "1"
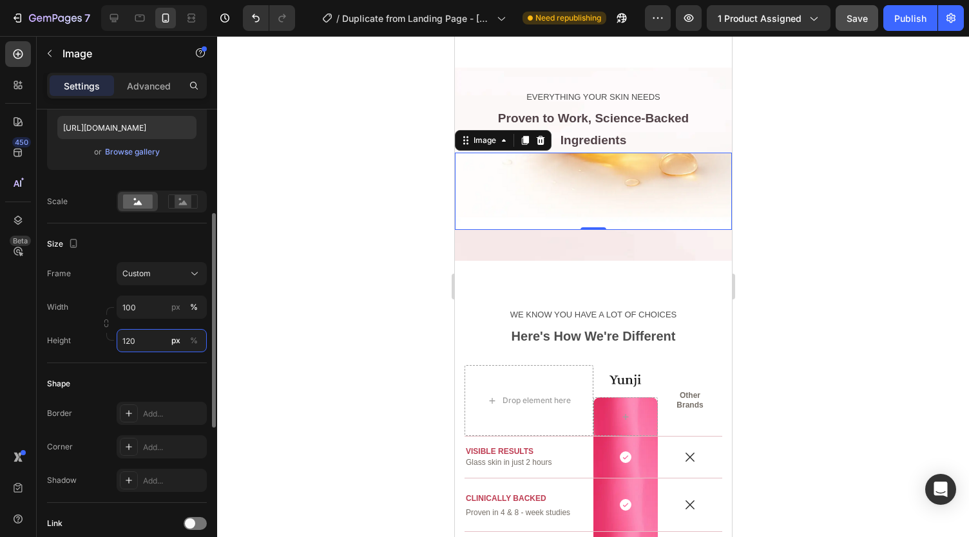
click at [202, 338] on input "120" at bounding box center [162, 340] width 90 height 23
type input "120"
click at [196, 338] on div "%" at bounding box center [194, 341] width 8 height 12
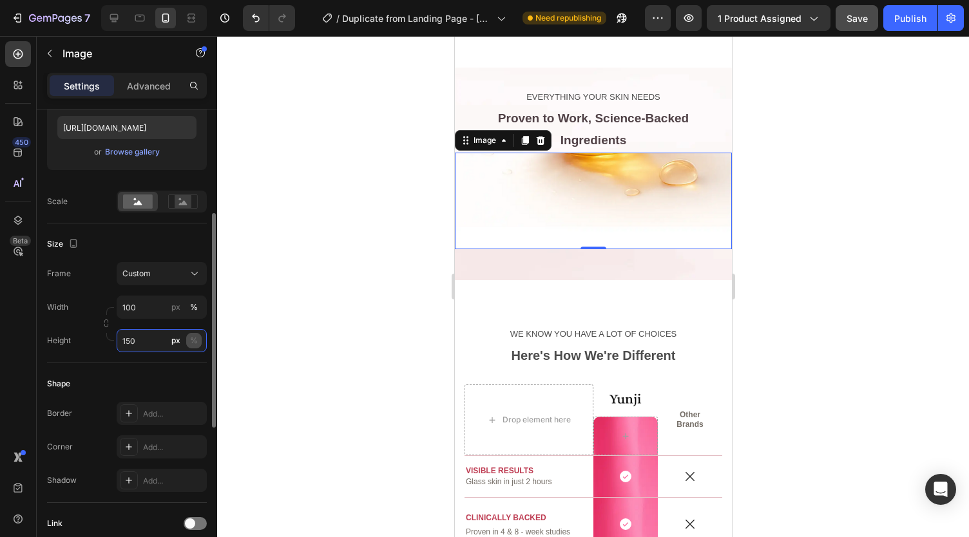
type input "150"
click at [197, 342] on div "%" at bounding box center [194, 341] width 8 height 12
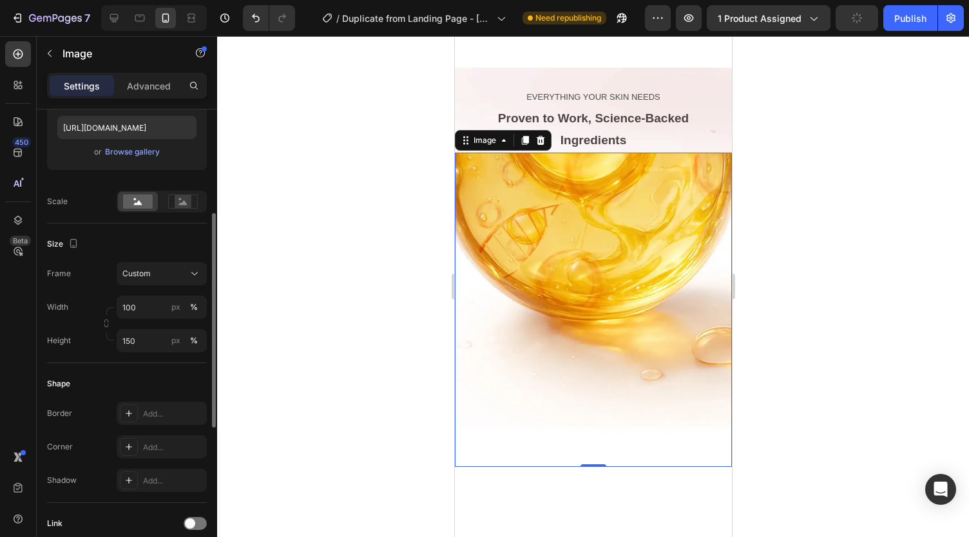
click at [153, 363] on div "Shape Border Add... Corner Add... Shadow Add..." at bounding box center [127, 433] width 160 height 140
click at [146, 315] on input "100" at bounding box center [162, 307] width 90 height 23
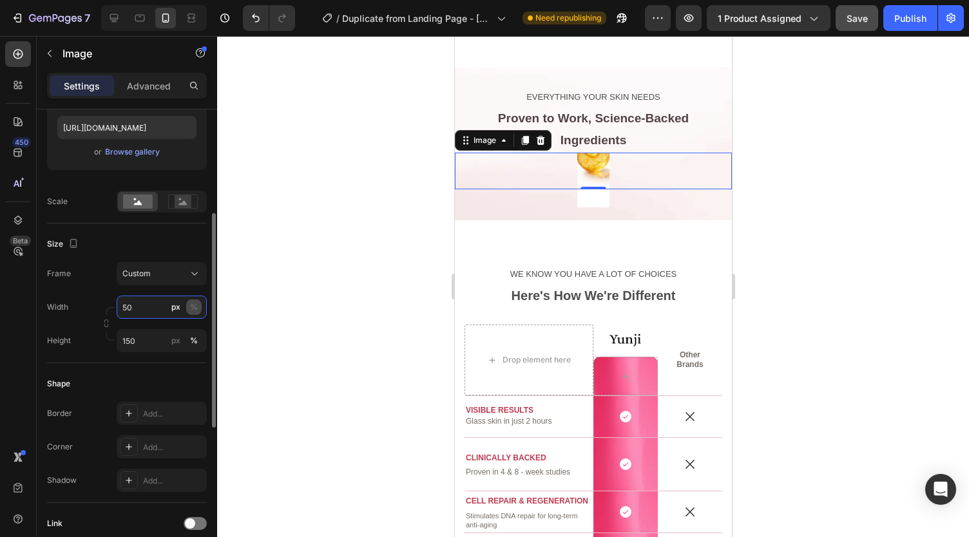
type input "50"
click at [193, 310] on div "%" at bounding box center [194, 308] width 8 height 12
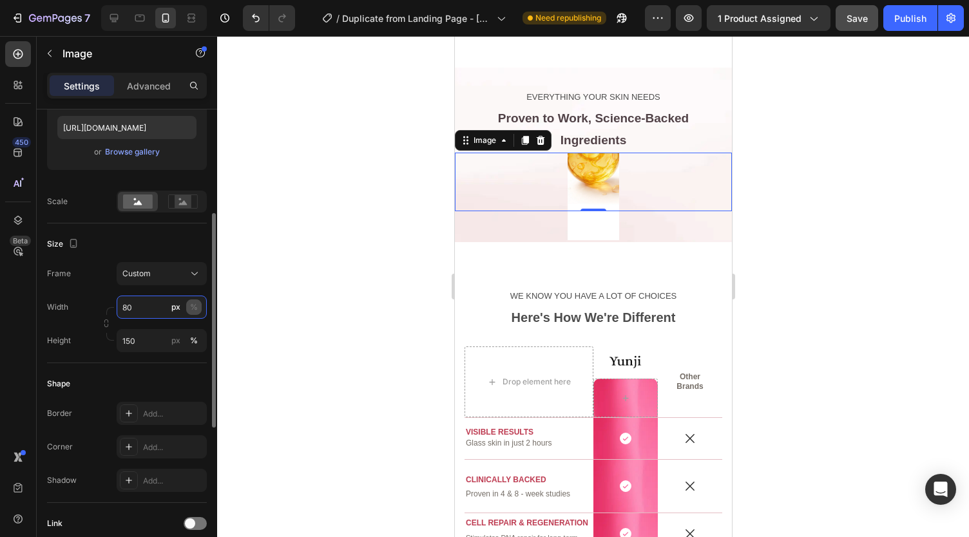
type input "80"
click at [195, 305] on div "%" at bounding box center [194, 308] width 8 height 12
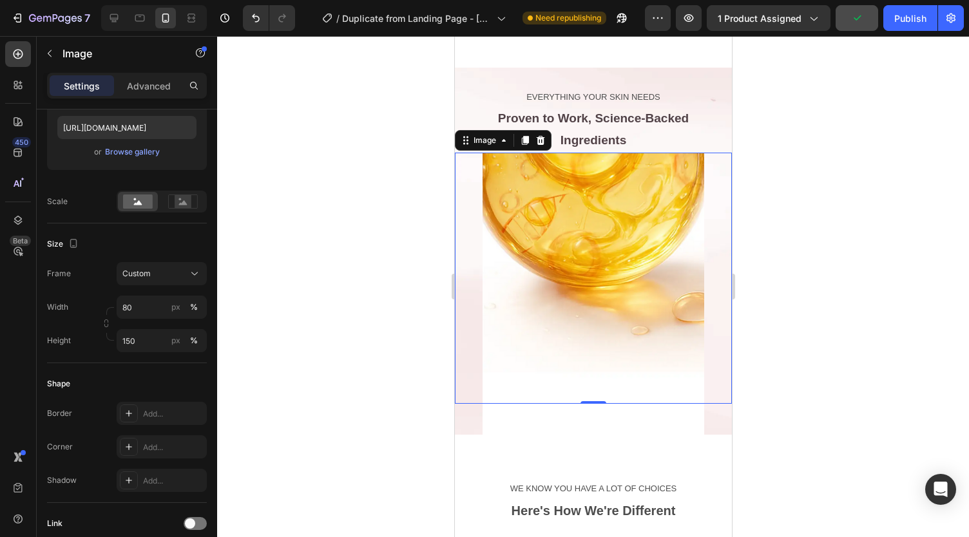
click at [430, 360] on div at bounding box center [593, 286] width 752 height 501
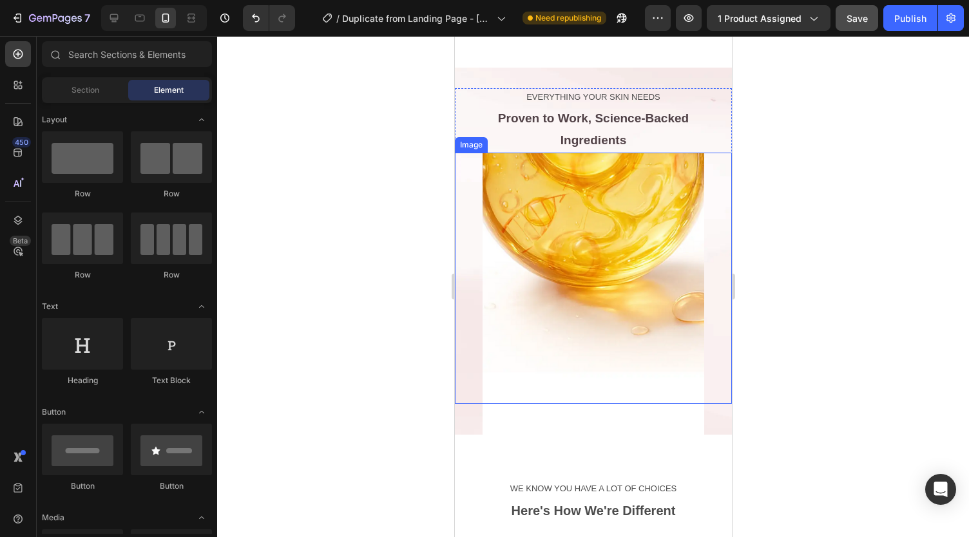
click at [488, 357] on img at bounding box center [593, 341] width 222 height 377
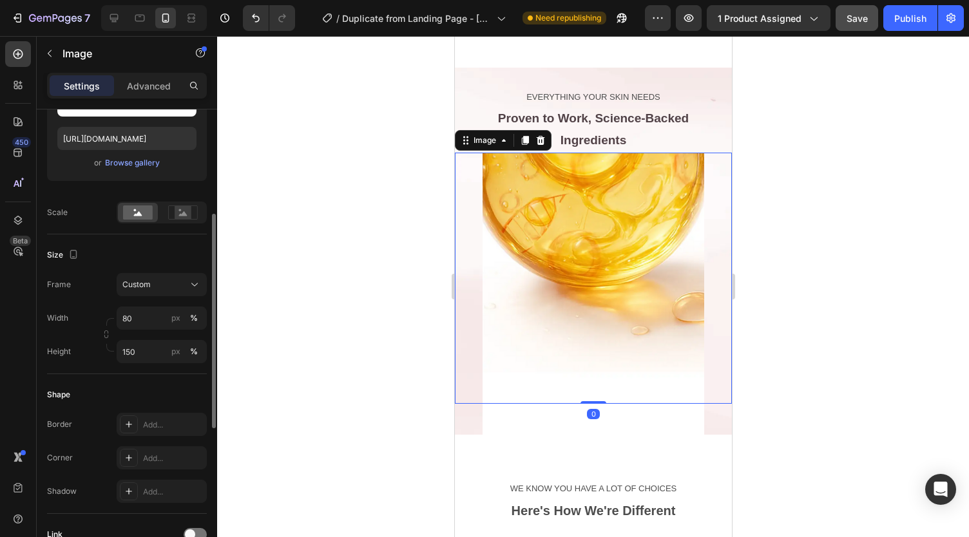
scroll to position [218, 0]
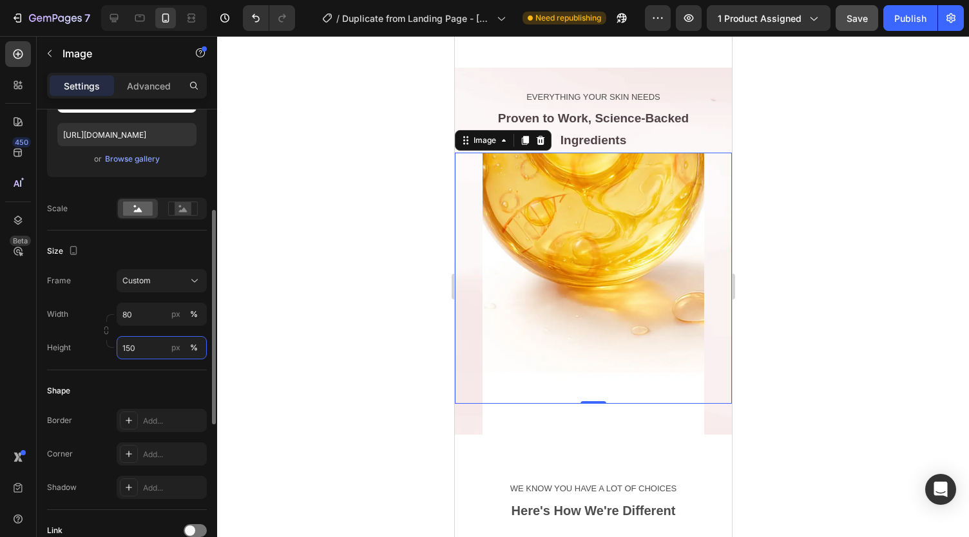
click at [142, 345] on input "150" at bounding box center [162, 347] width 90 height 23
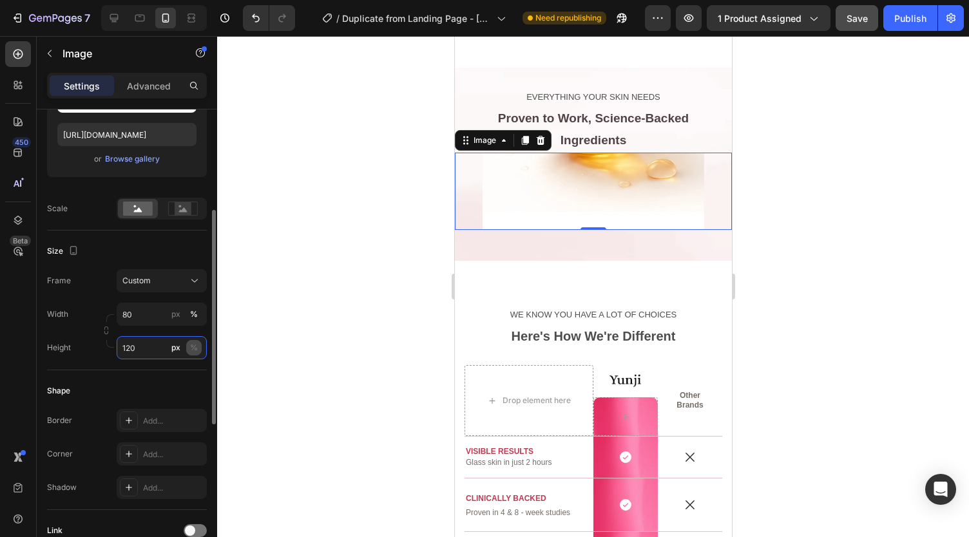
type input "120"
click at [192, 344] on div "%" at bounding box center [194, 348] width 8 height 12
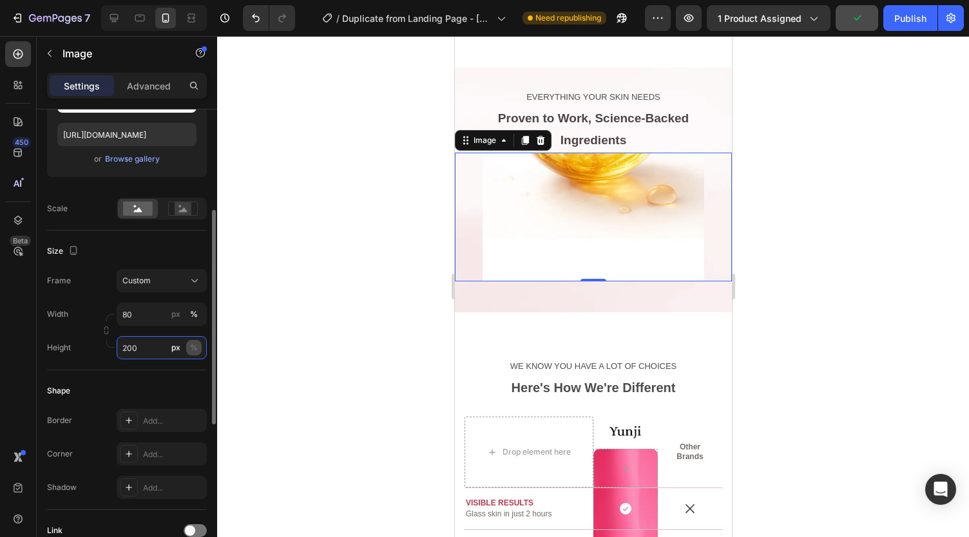
type input "200"
click at [195, 345] on div "%" at bounding box center [194, 348] width 8 height 12
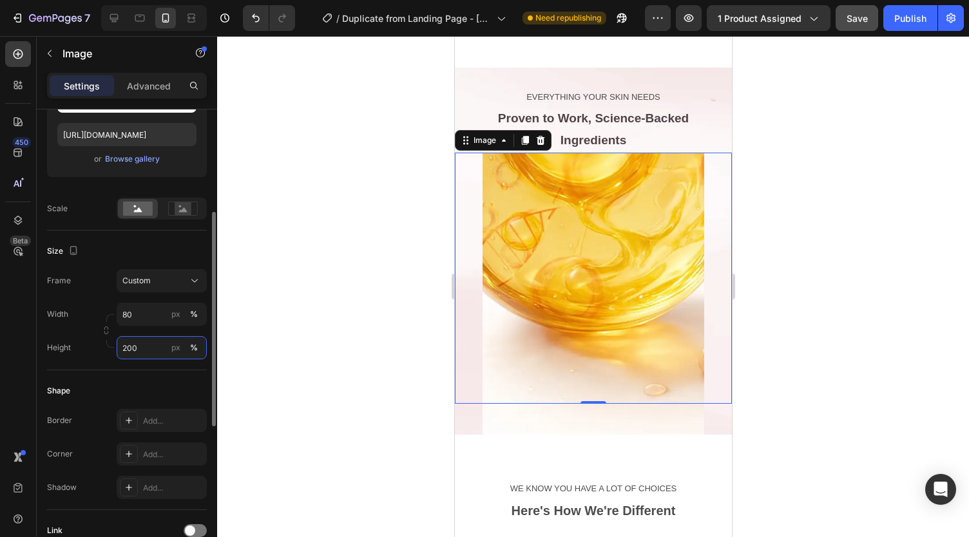
scroll to position [302, 0]
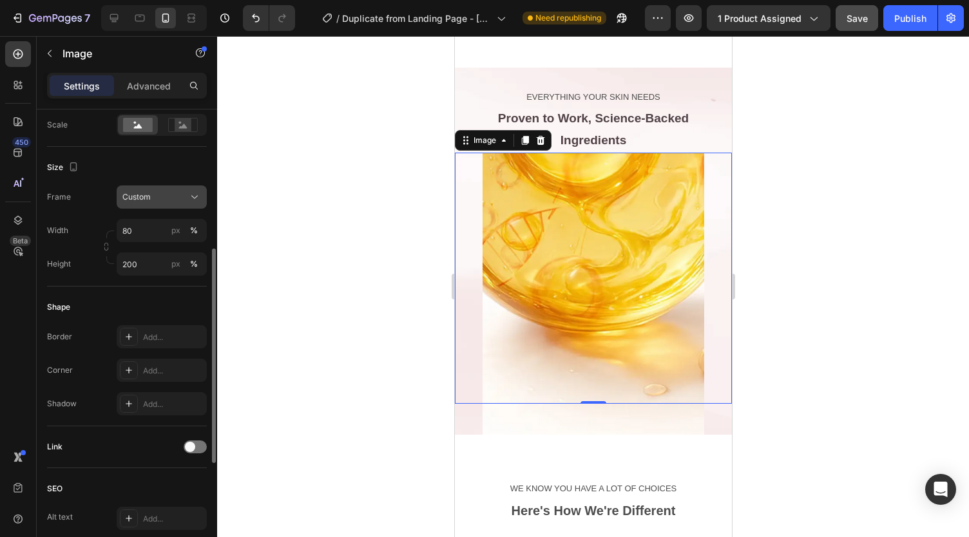
click at [159, 191] on div "Custom" at bounding box center [153, 197] width 63 height 12
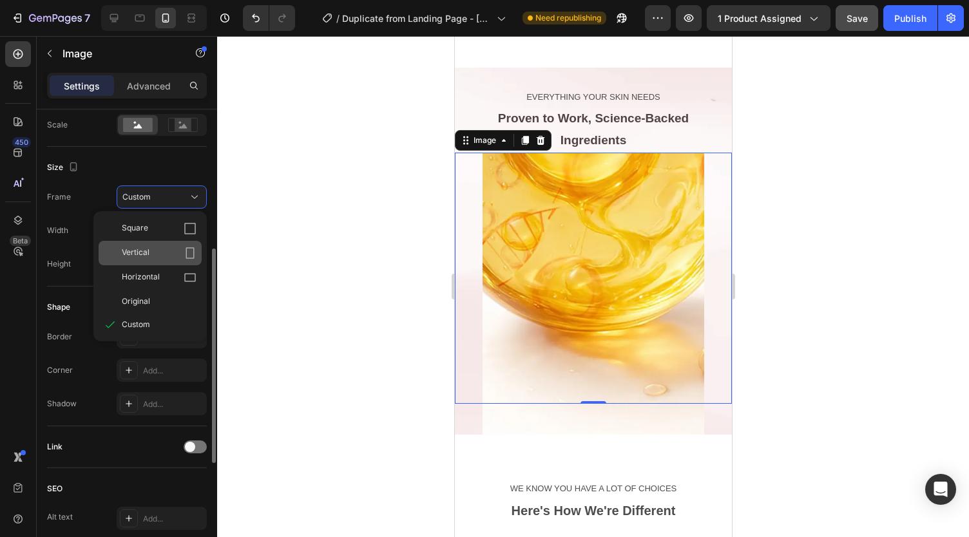
click at [158, 246] on div "Vertical" at bounding box center [150, 253] width 103 height 24
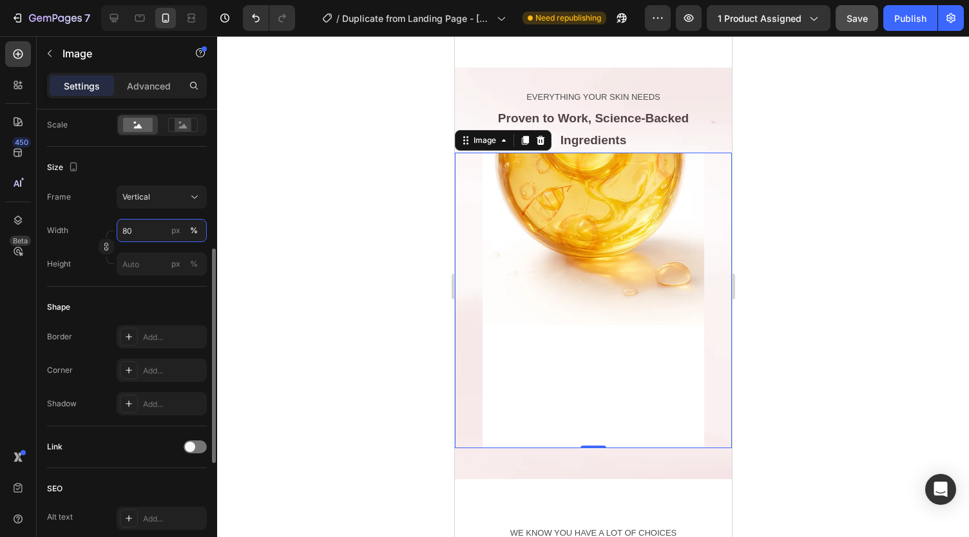
click at [153, 220] on input "80" at bounding box center [162, 230] width 90 height 23
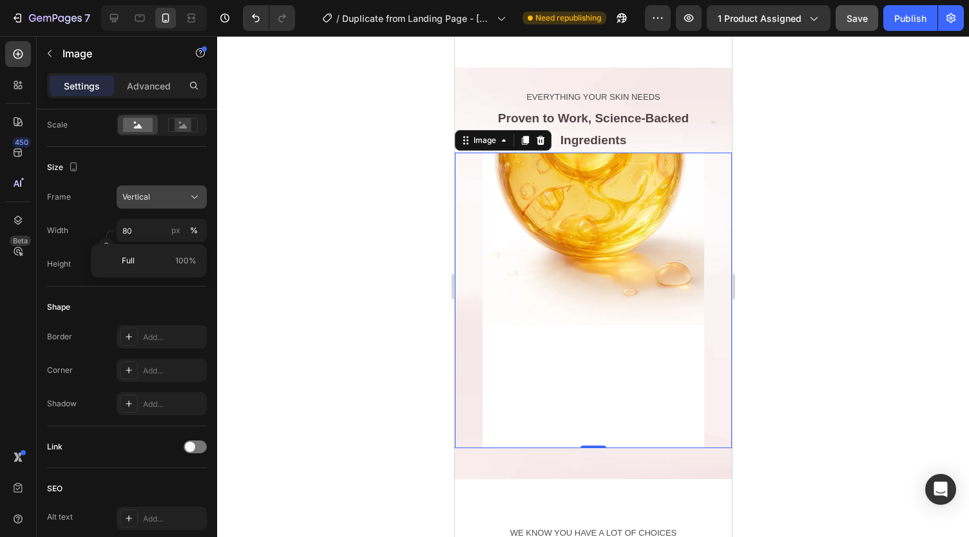
click at [166, 191] on div "Vertical" at bounding box center [153, 197] width 63 height 12
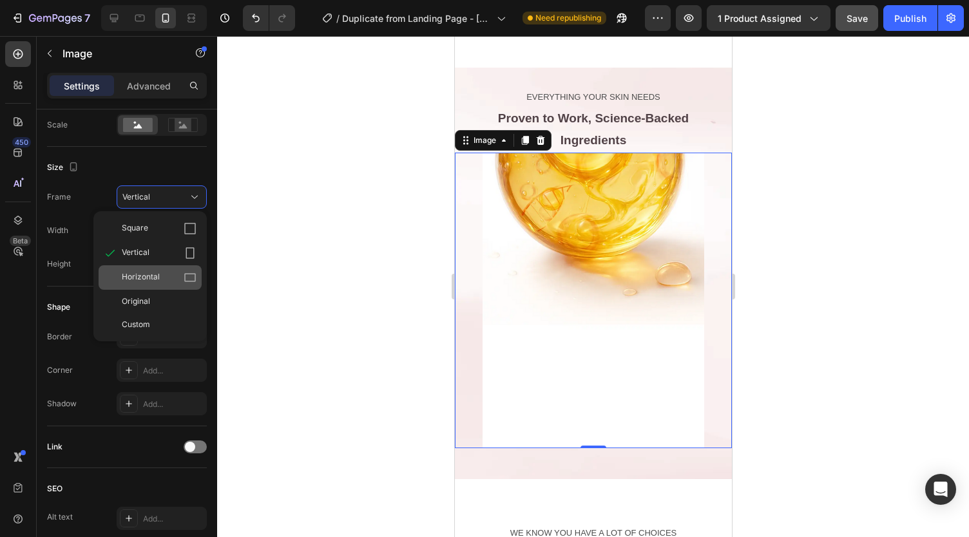
click at [162, 278] on div "Horizontal" at bounding box center [159, 277] width 75 height 13
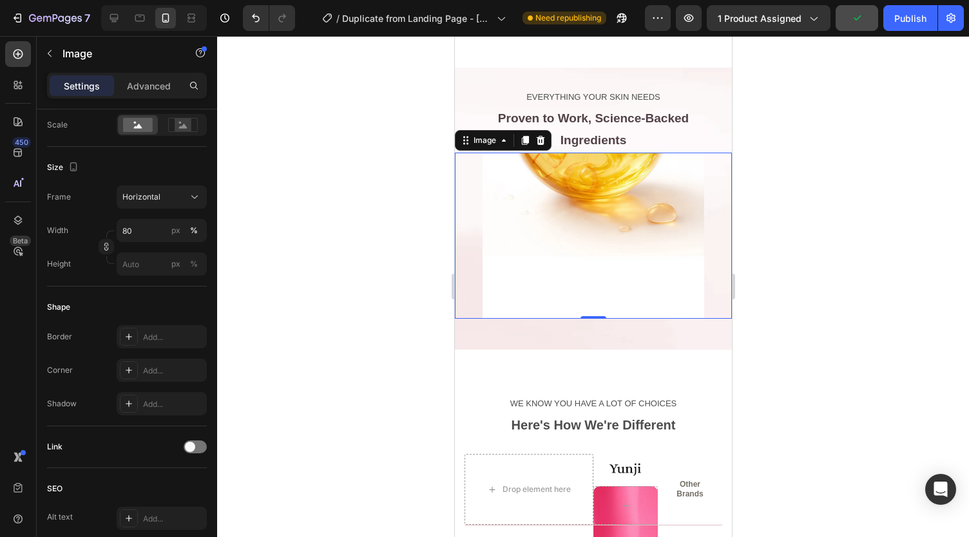
click at [522, 237] on img at bounding box center [593, 236] width 222 height 166
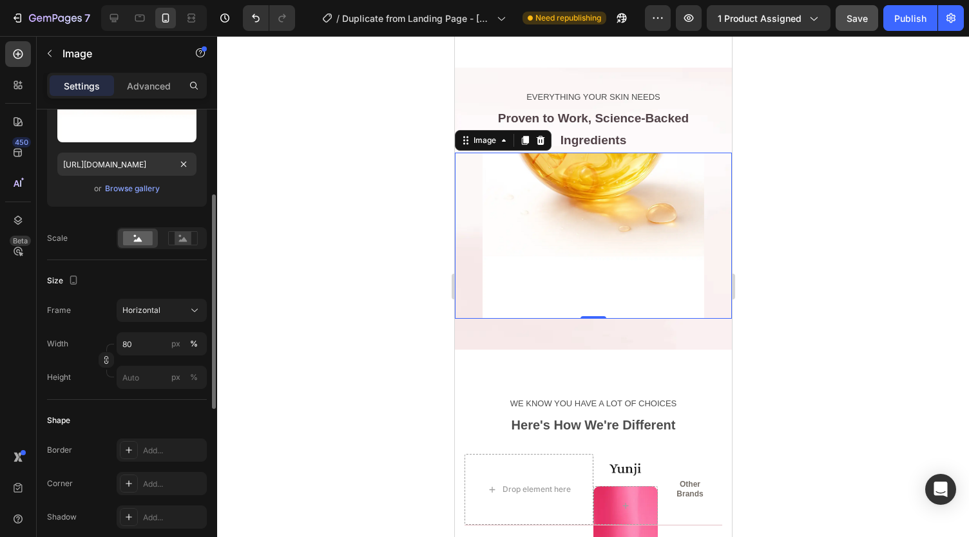
scroll to position [187, 0]
click at [177, 233] on rect at bounding box center [182, 240] width 29 height 14
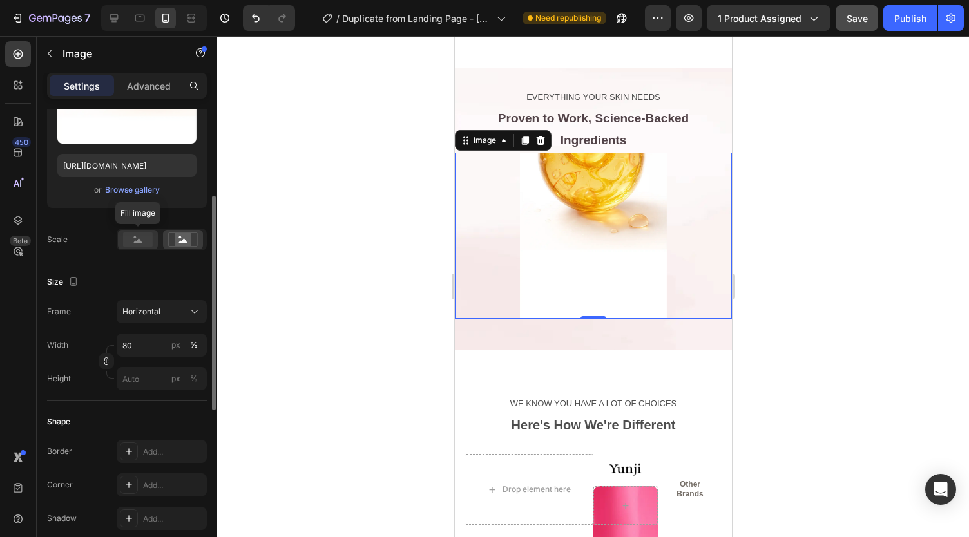
click at [133, 235] on rect at bounding box center [138, 240] width 30 height 14
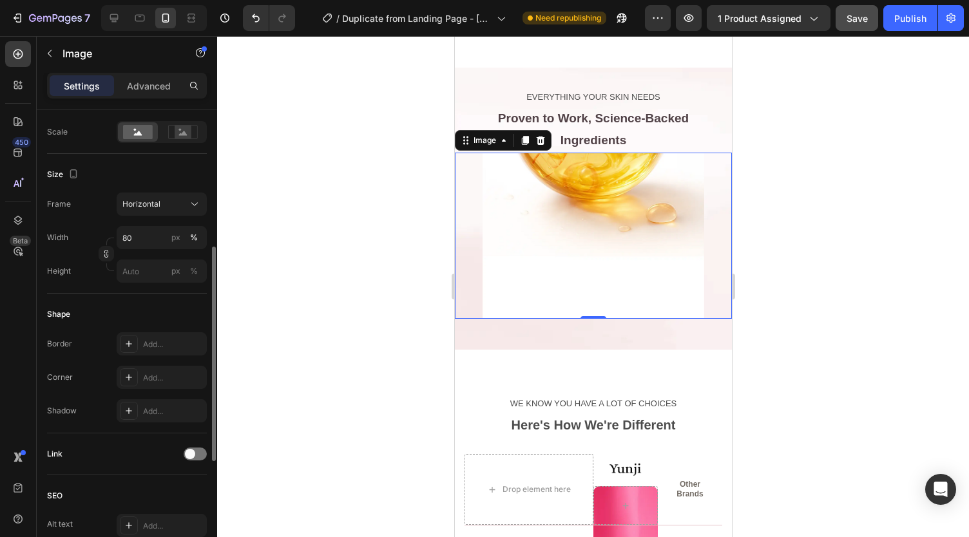
scroll to position [295, 0]
click at [154, 269] on input "px %" at bounding box center [162, 270] width 90 height 23
type input "1"
type input "13"
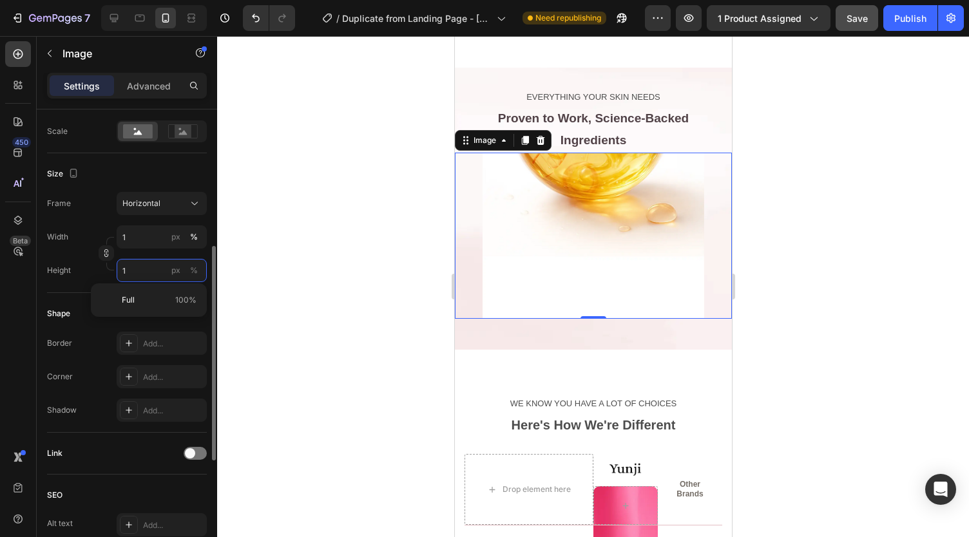
type input "10"
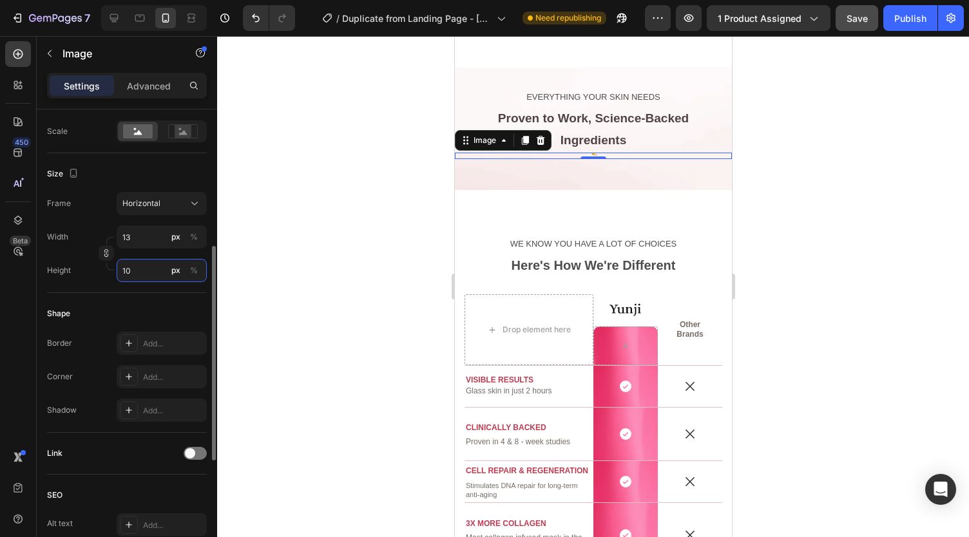
type input "133"
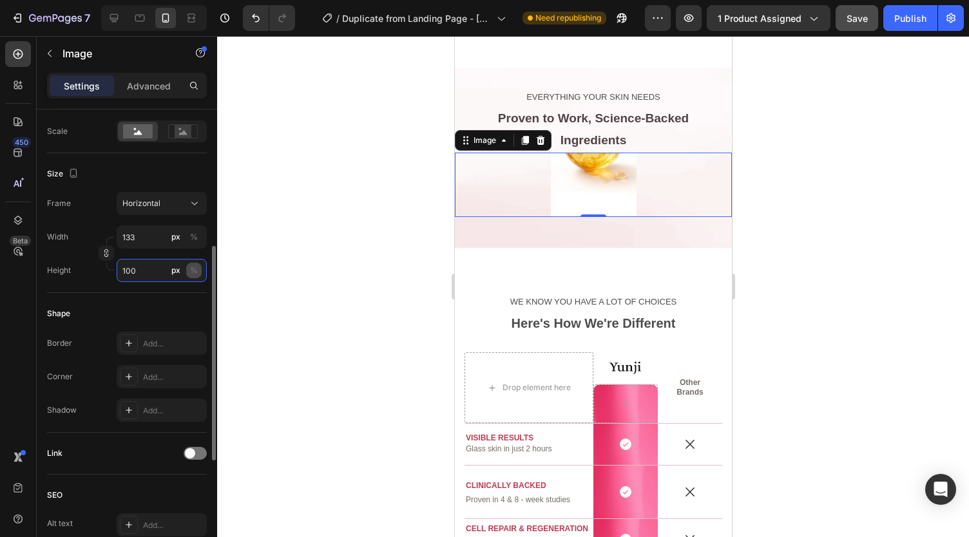
type input "100"
click at [192, 271] on div "%" at bounding box center [194, 271] width 8 height 12
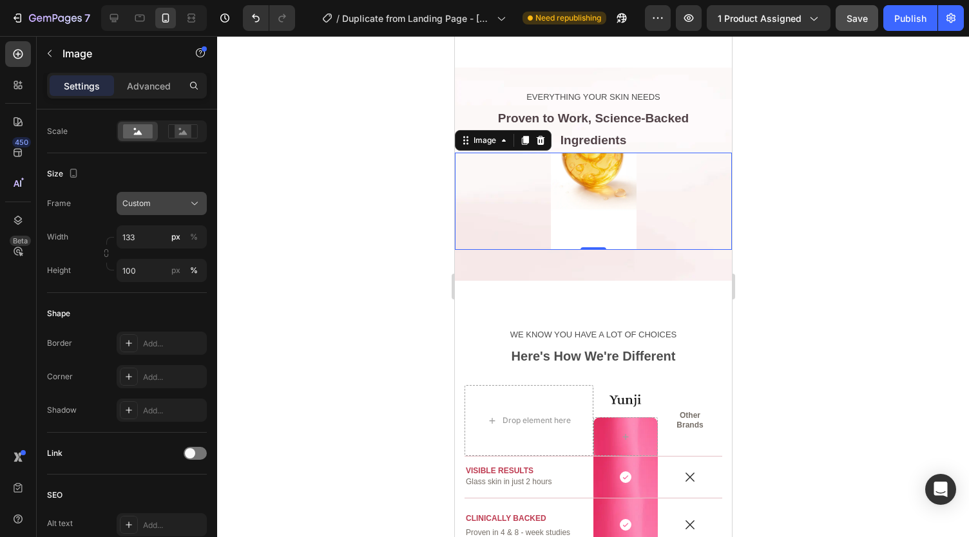
click at [150, 200] on span "Custom" at bounding box center [136, 204] width 28 height 12
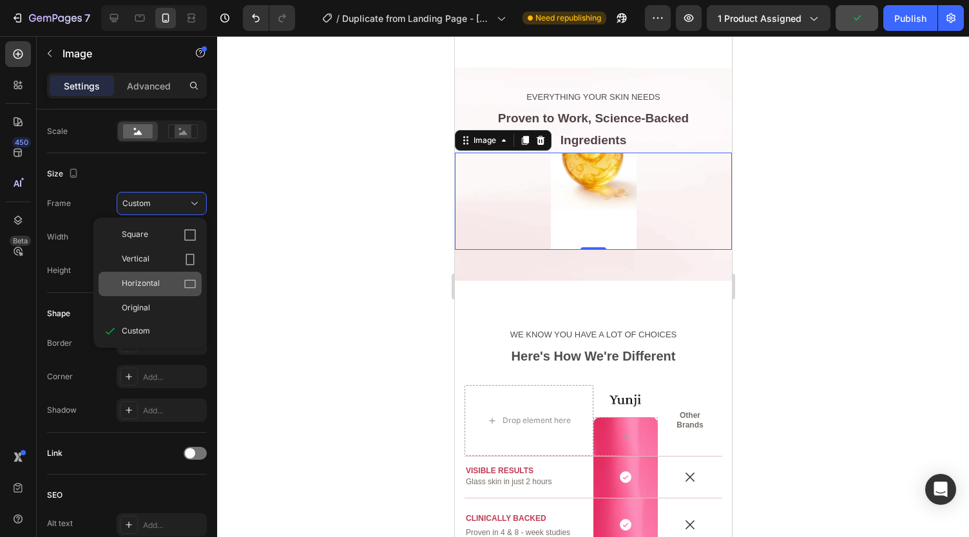
click at [165, 278] on div "Horizontal" at bounding box center [159, 284] width 75 height 13
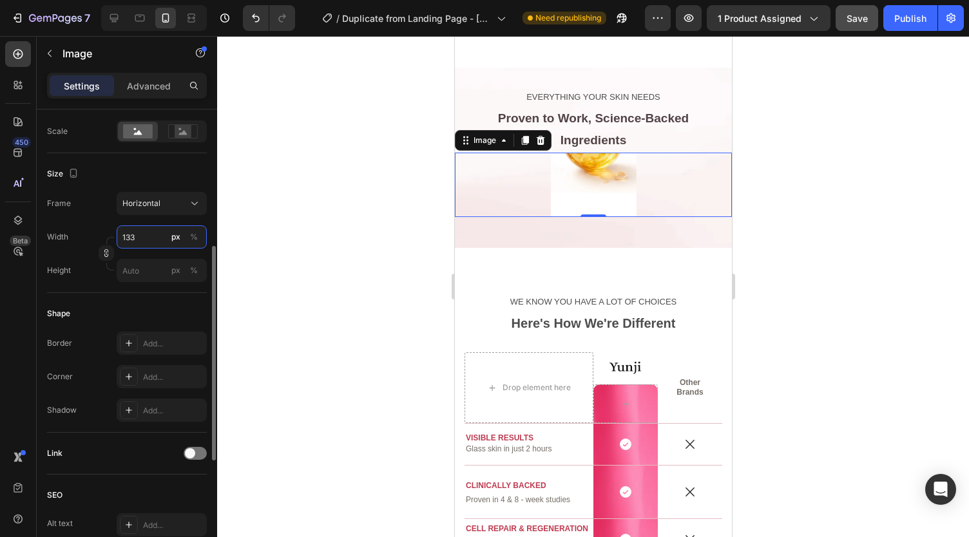
click at [162, 237] on input "133" at bounding box center [162, 237] width 90 height 23
click at [196, 237] on div "%" at bounding box center [194, 237] width 8 height 12
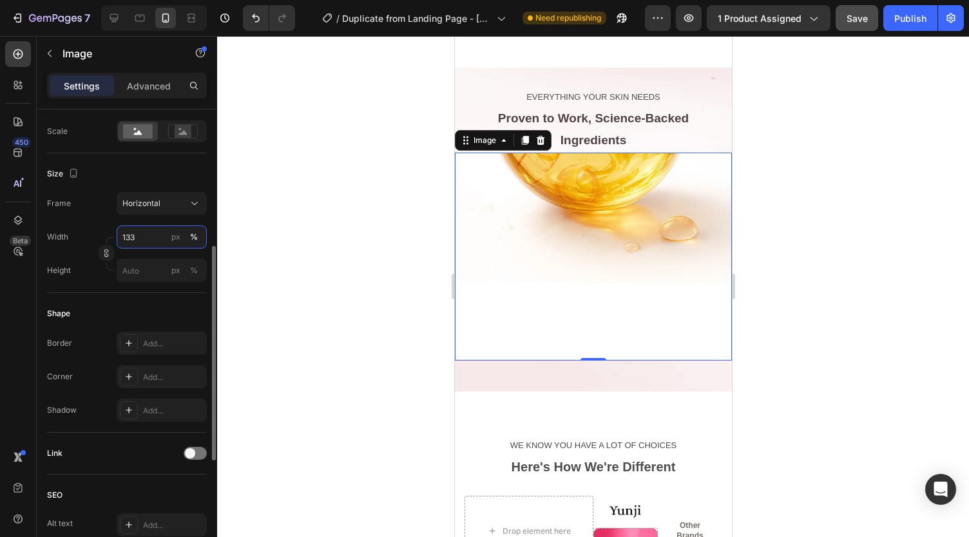
click at [153, 238] on input "133" at bounding box center [162, 237] width 90 height 23
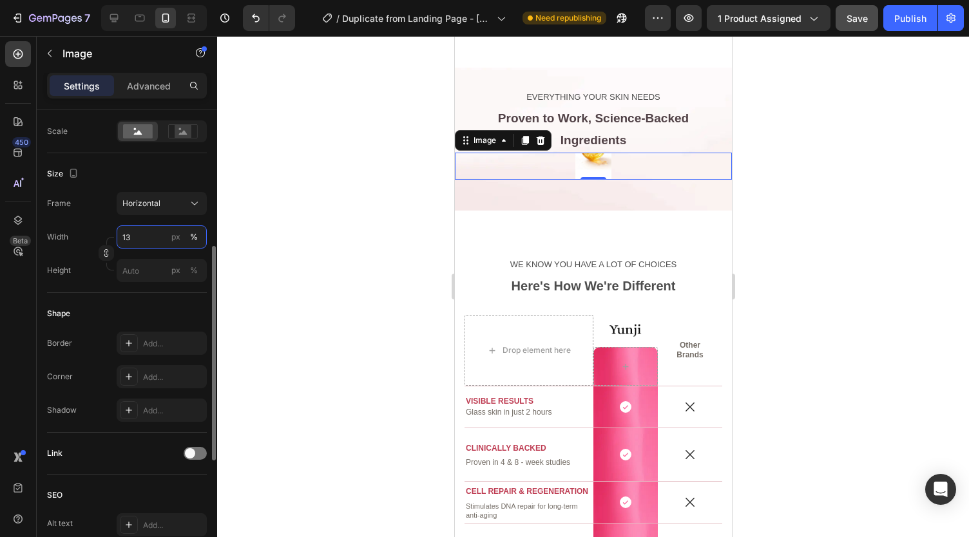
type input "1"
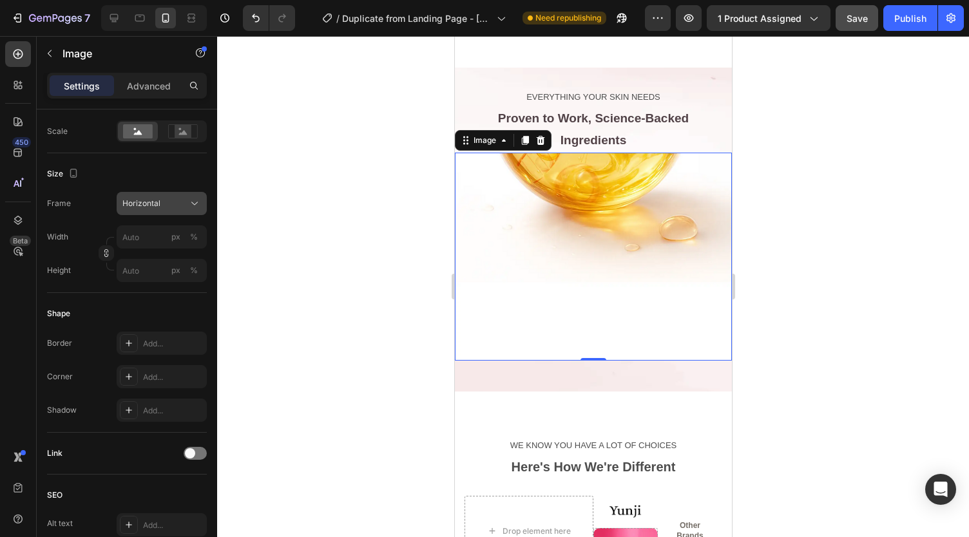
click at [165, 208] on div "Horizontal" at bounding box center [161, 203] width 79 height 13
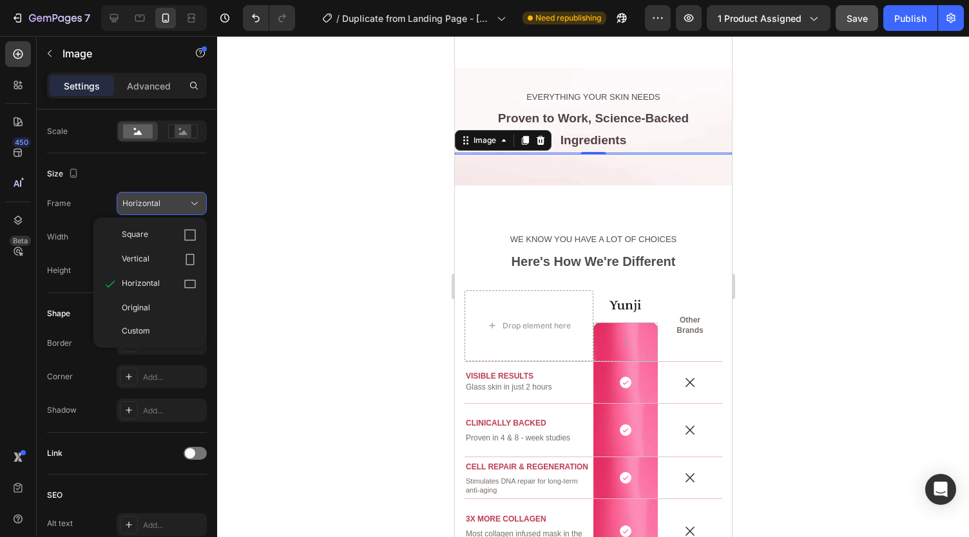
type input "1"
click at [151, 309] on div "Original" at bounding box center [159, 308] width 75 height 12
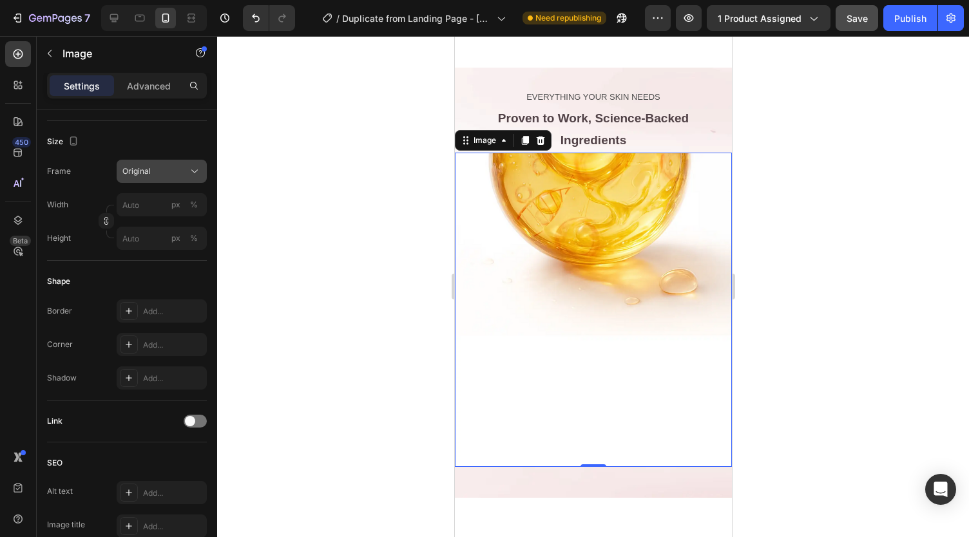
click at [145, 170] on span "Original" at bounding box center [136, 172] width 28 height 12
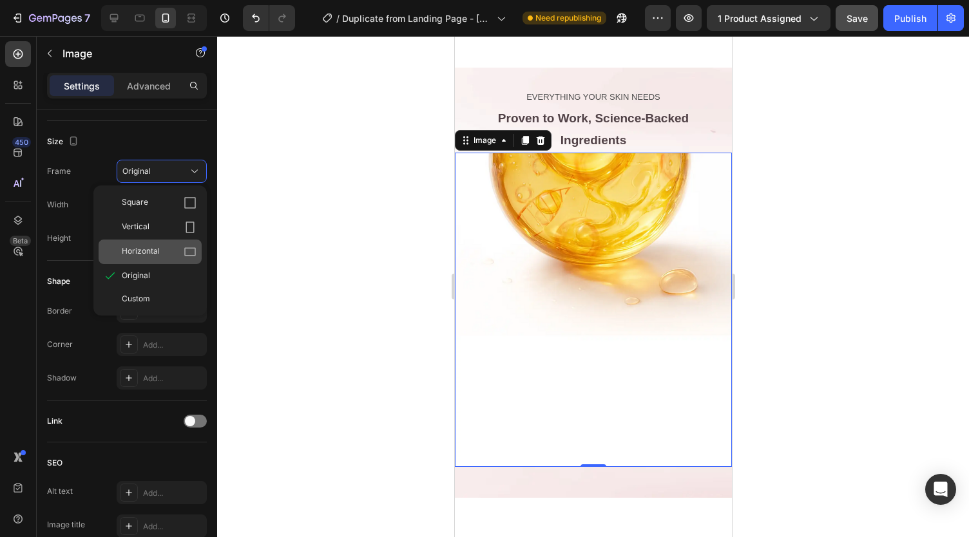
click at [151, 249] on span "Horizontal" at bounding box center [141, 252] width 38 height 13
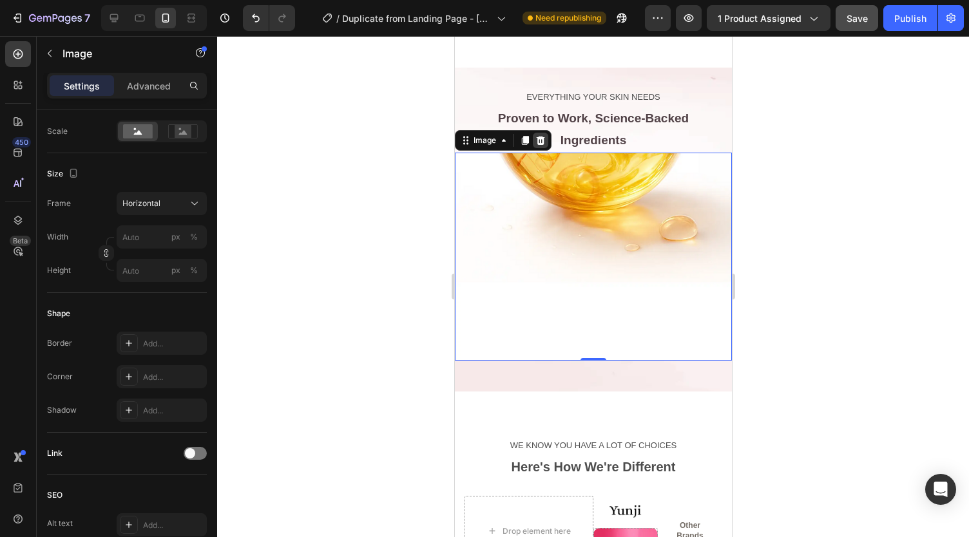
click at [539, 135] on icon at bounding box center [540, 140] width 10 height 10
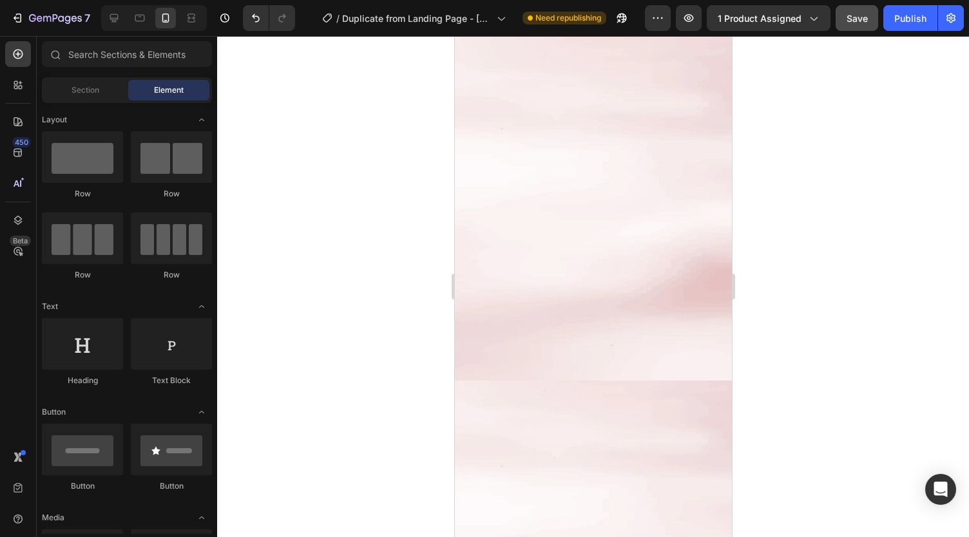
scroll to position [2861, 0]
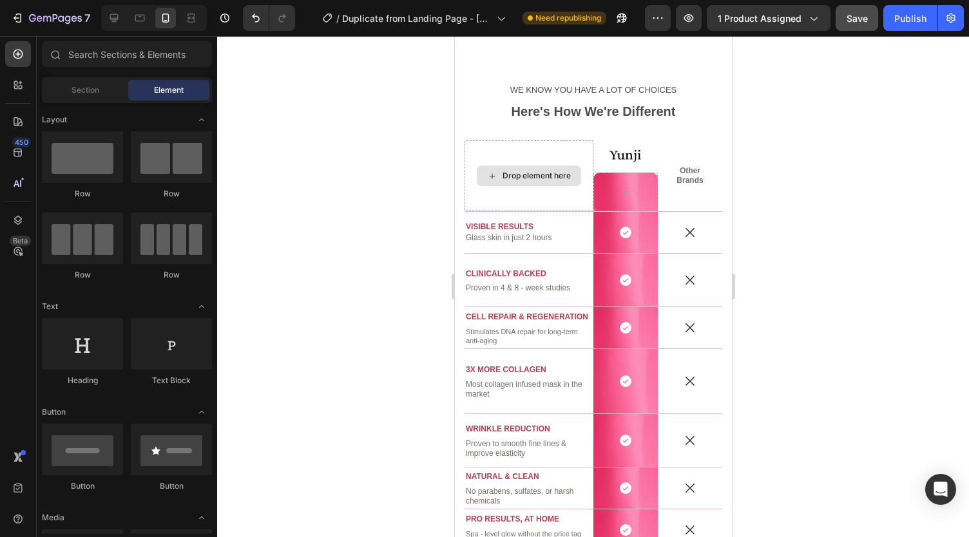
click at [576, 191] on div "Drop element here" at bounding box center [528, 175] width 129 height 71
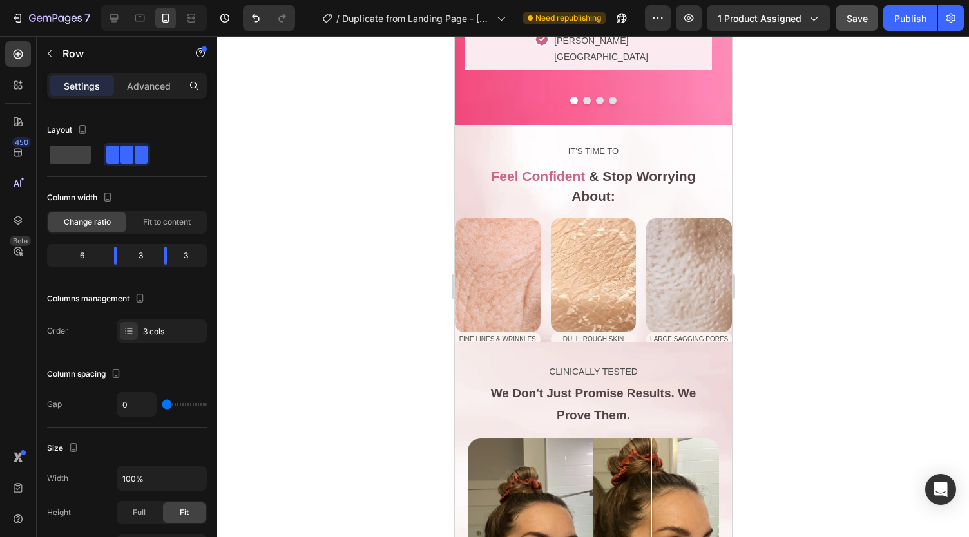
scroll to position [1161, 0]
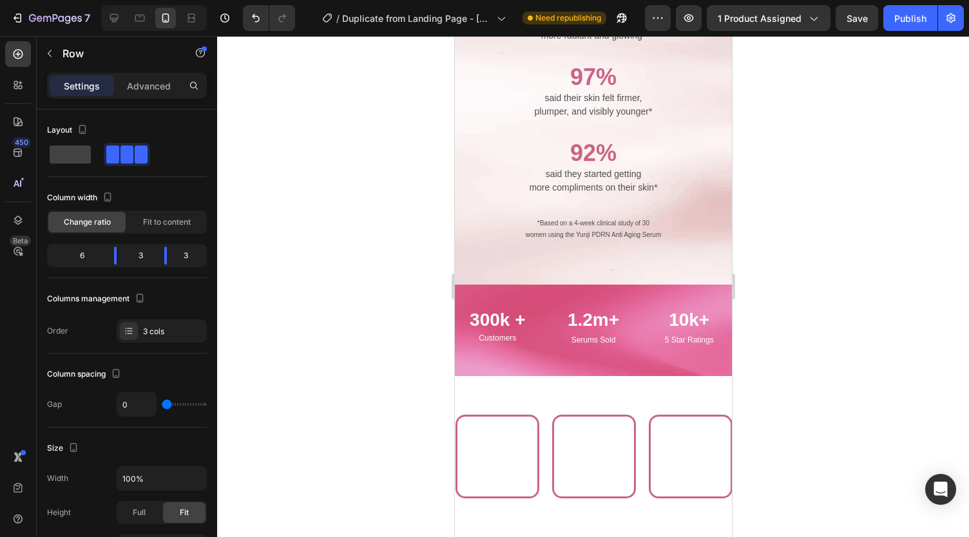
scroll to position [2649, 0]
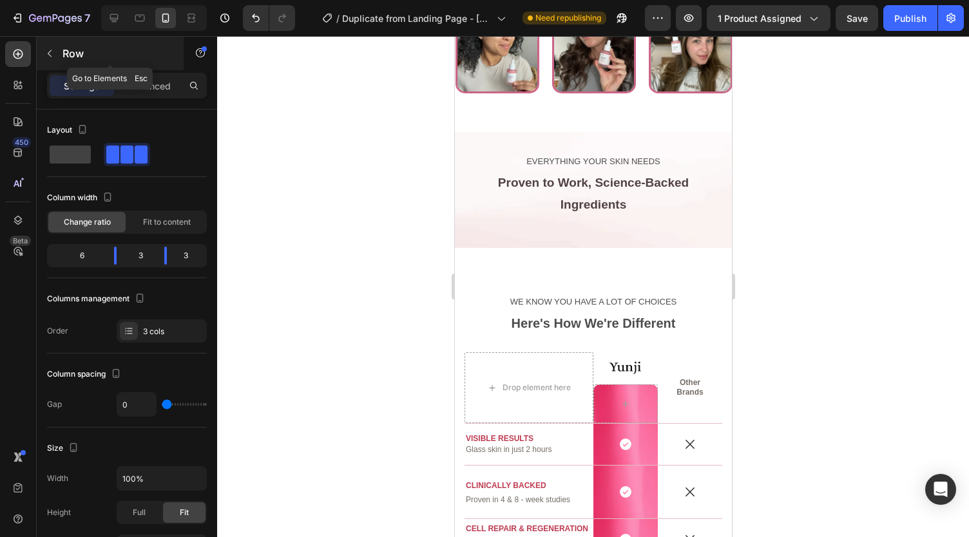
click at [45, 54] on icon "button" at bounding box center [49, 53] width 10 height 10
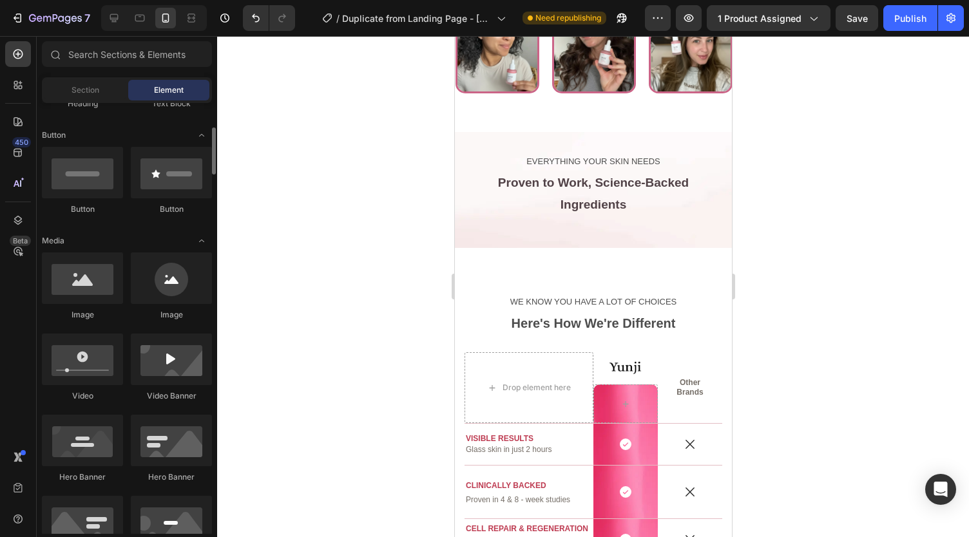
scroll to position [279, 0]
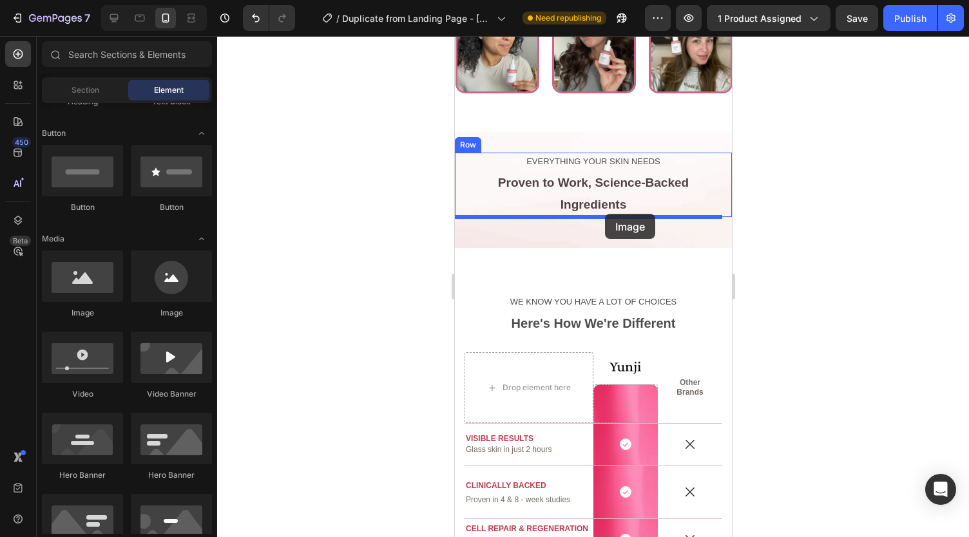
drag, startPoint x: 544, startPoint y: 306, endPoint x: 604, endPoint y: 214, distance: 110.3
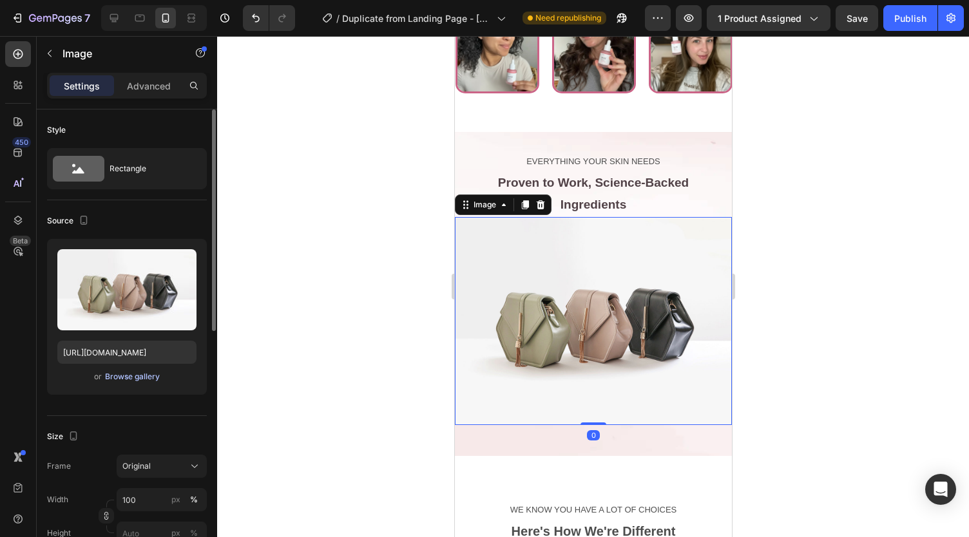
click at [140, 376] on div "Browse gallery" at bounding box center [132, 377] width 55 height 12
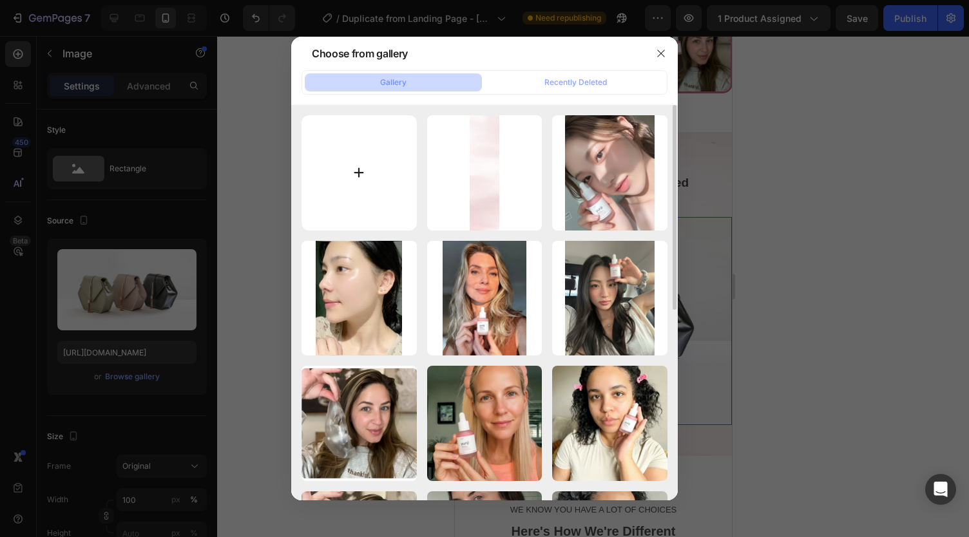
click at [359, 168] on input "file" at bounding box center [359, 172] width 115 height 115
type input "C:\fakepath\Screenshot 2025-09-29 002314-vmake.png"
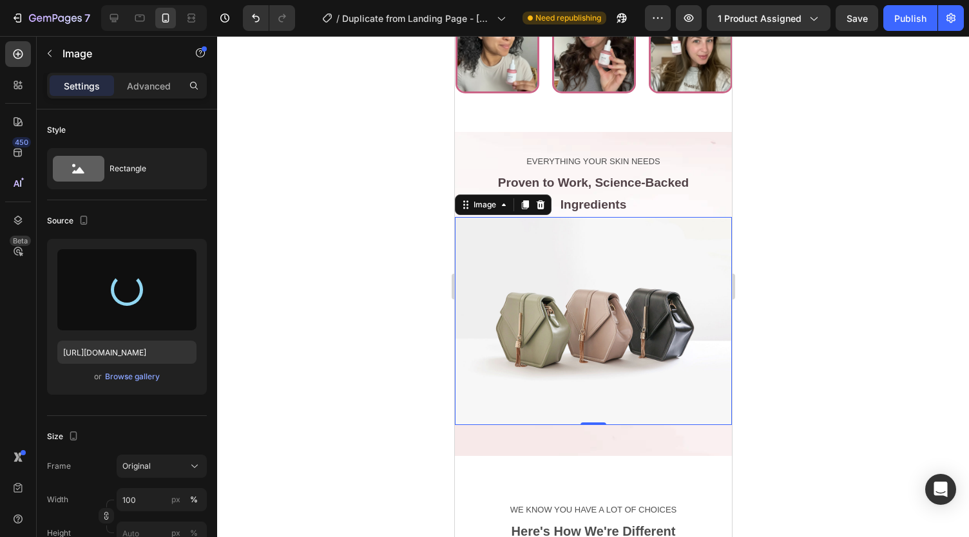
type input "[URL][DOMAIN_NAME]"
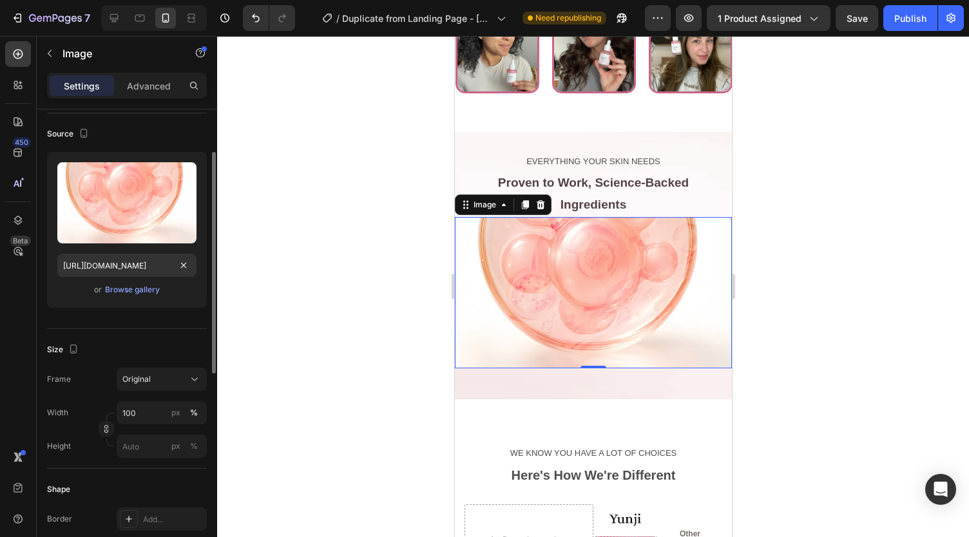
scroll to position [88, 0]
click at [164, 367] on button "Original" at bounding box center [162, 378] width 90 height 23
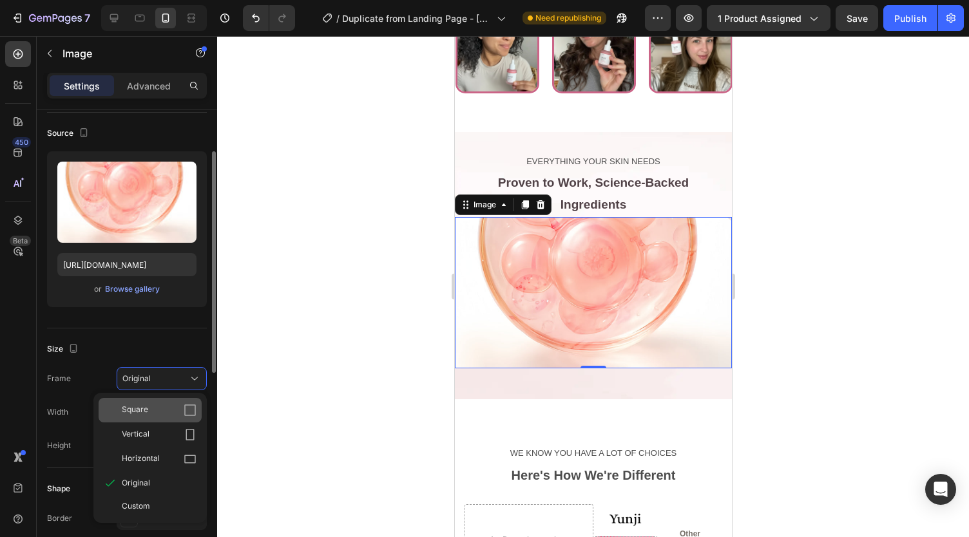
click at [160, 408] on div "Square" at bounding box center [159, 410] width 75 height 13
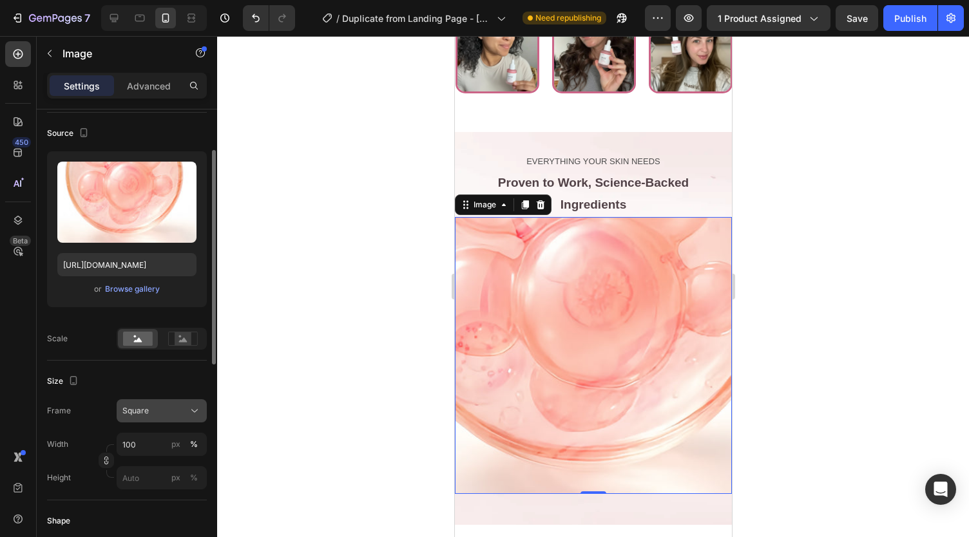
click at [158, 405] on div "Square" at bounding box center [153, 411] width 63 height 12
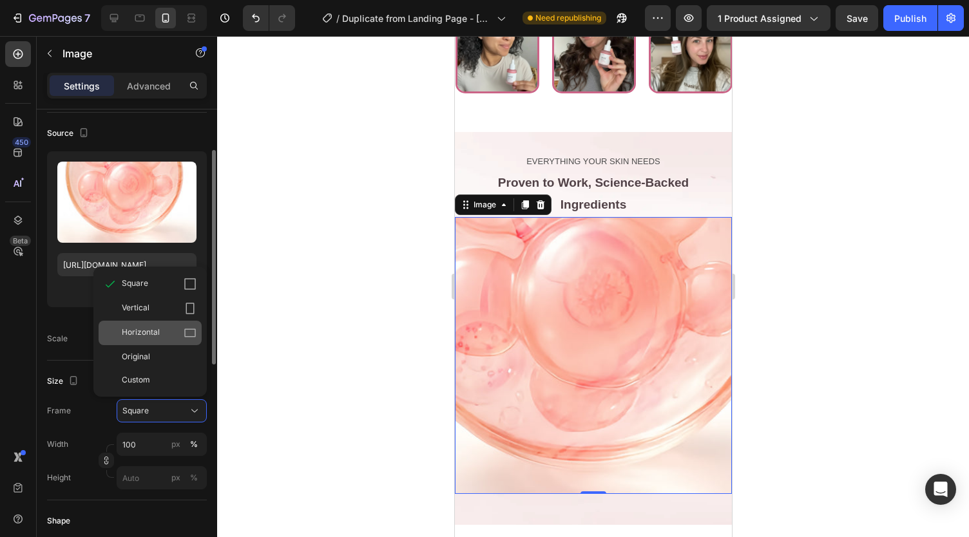
click at [158, 323] on div "Horizontal" at bounding box center [150, 333] width 103 height 24
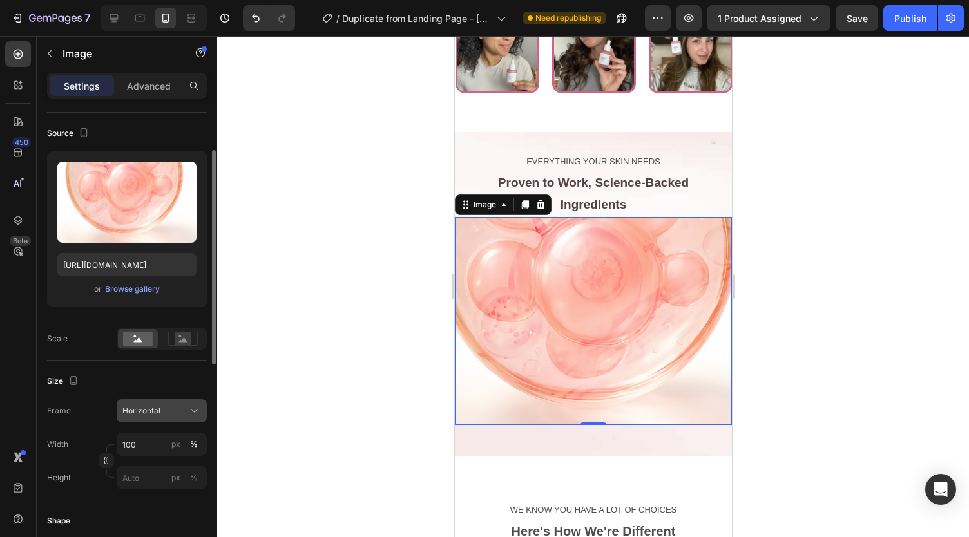
click at [169, 403] on button "Horizontal" at bounding box center [162, 411] width 90 height 23
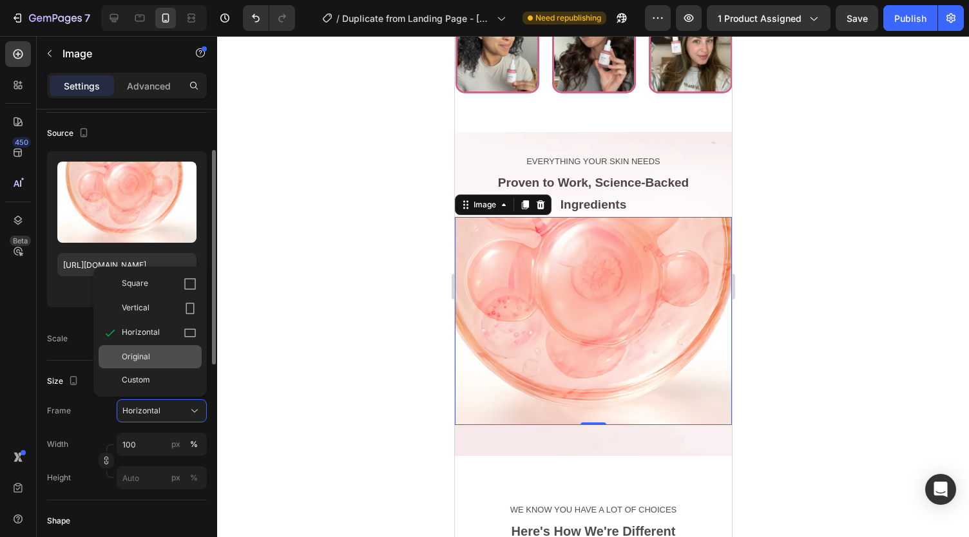
click at [147, 352] on span "Original" at bounding box center [136, 357] width 28 height 12
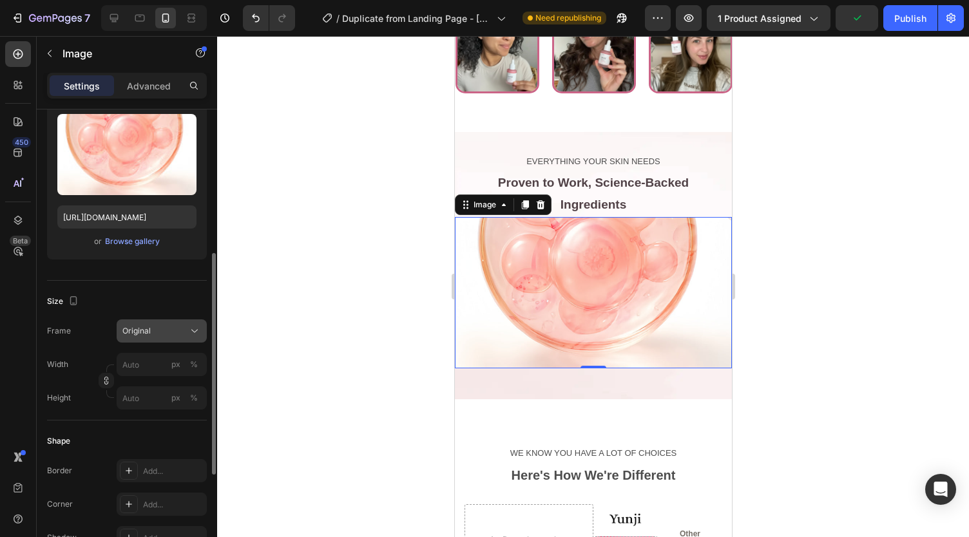
scroll to position [189, 0]
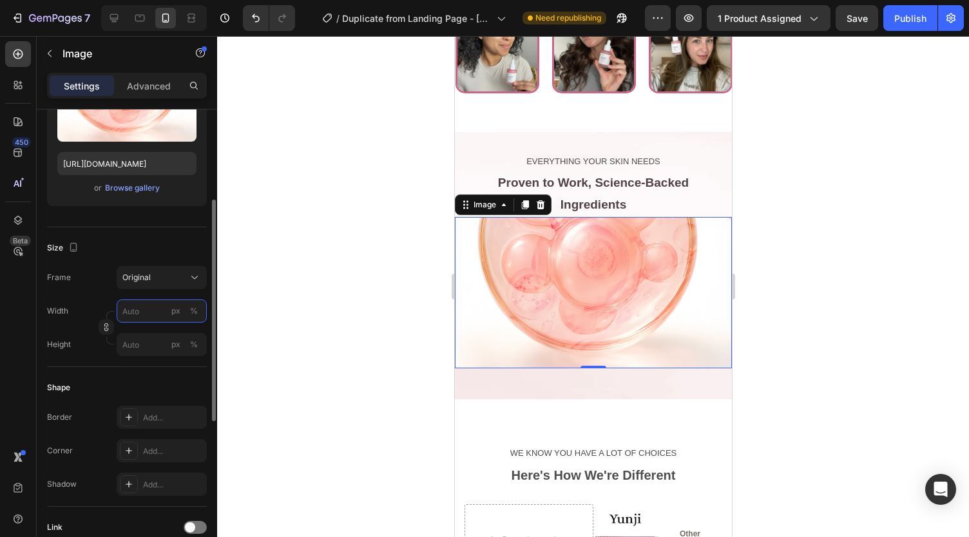
click at [140, 309] on input "px %" at bounding box center [162, 311] width 90 height 23
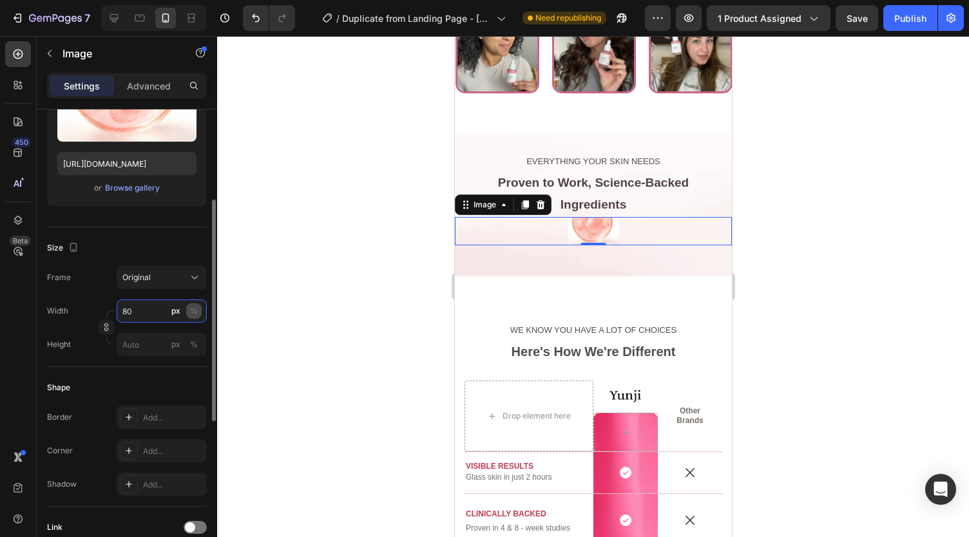
type input "80"
click at [198, 311] on button "%" at bounding box center [193, 311] width 15 height 15
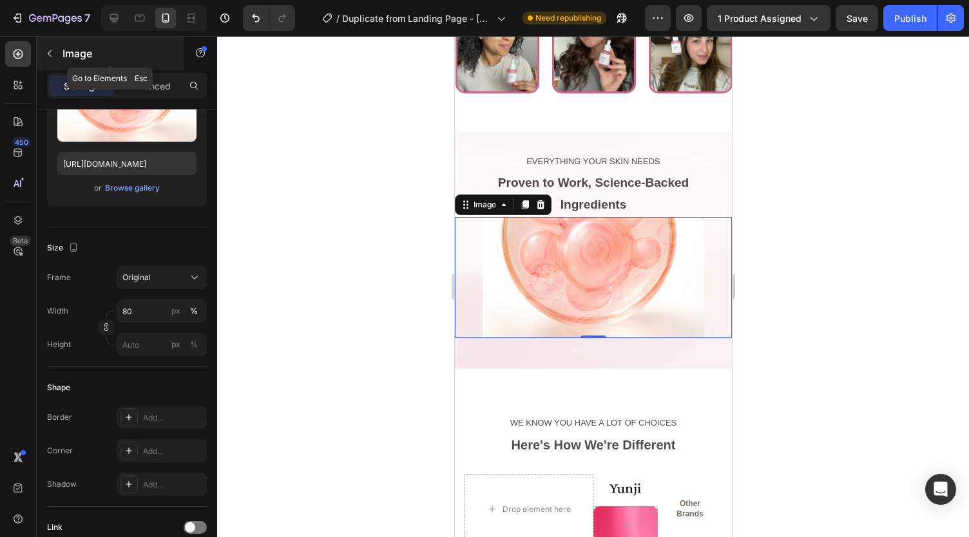
click at [53, 56] on icon "button" at bounding box center [49, 53] width 10 height 10
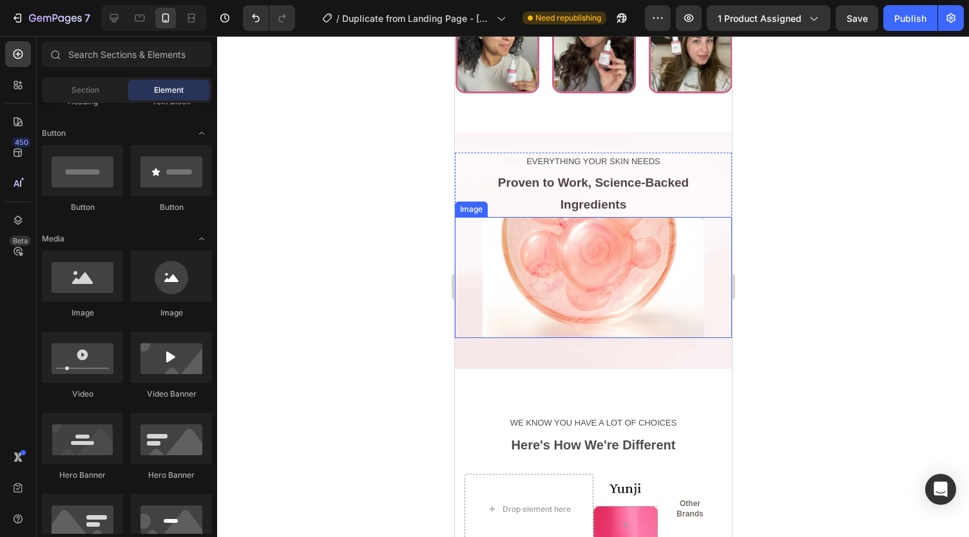
click at [507, 231] on img at bounding box center [593, 277] width 222 height 121
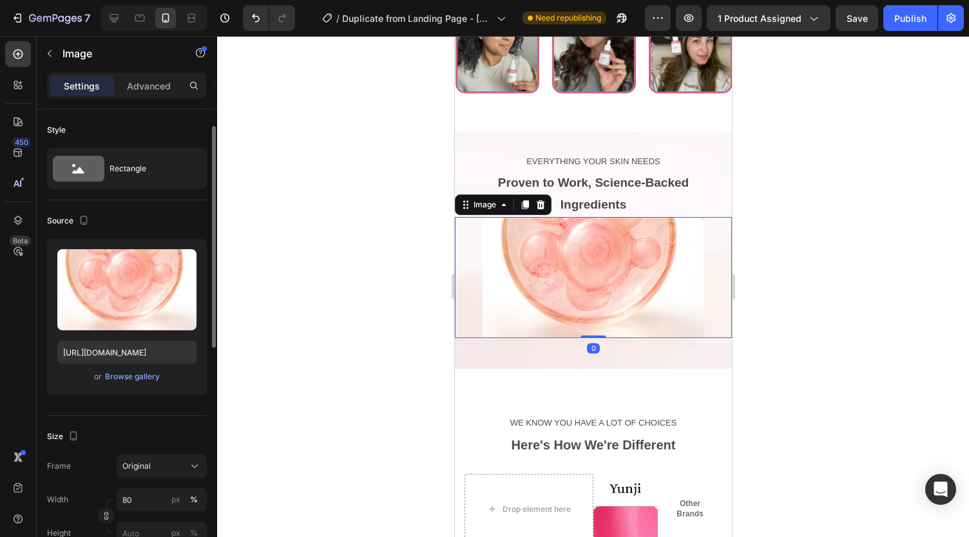
scroll to position [354, 0]
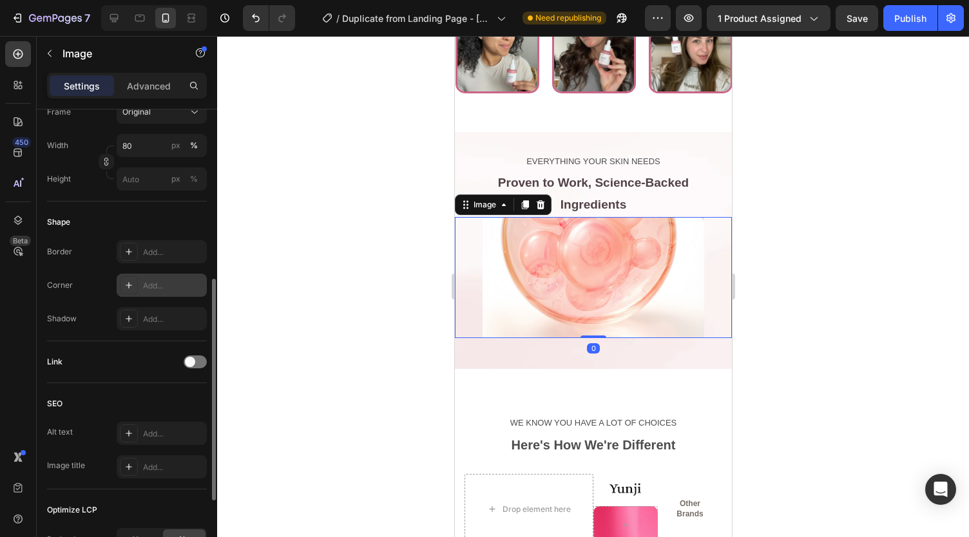
click at [147, 284] on div "Add..." at bounding box center [173, 286] width 61 height 12
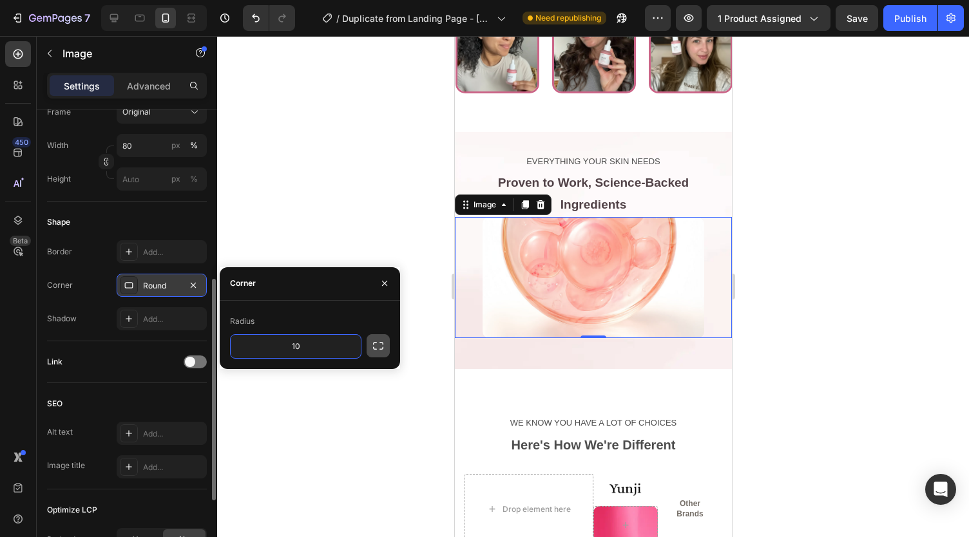
type input "10"
click at [376, 352] on button "button" at bounding box center [378, 345] width 23 height 23
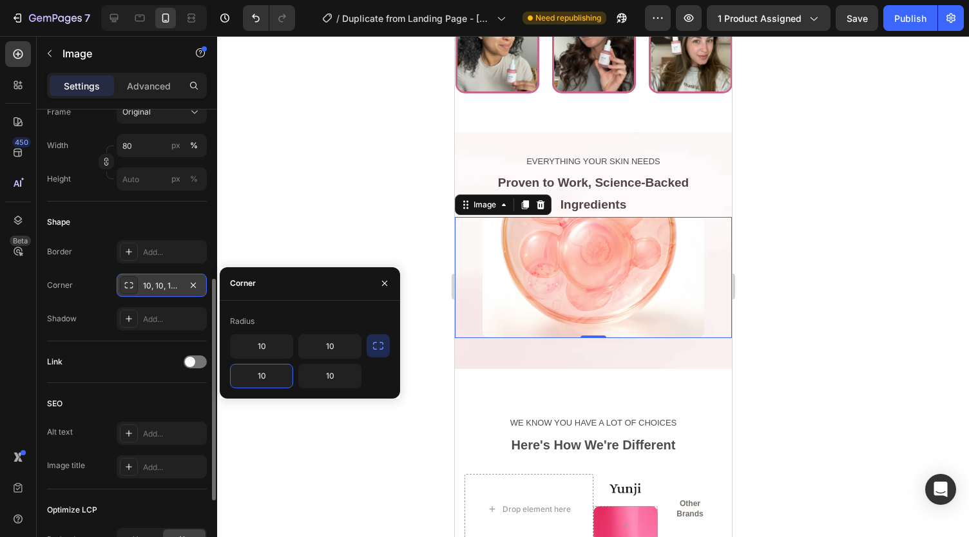
click at [268, 381] on input "10" at bounding box center [262, 376] width 62 height 23
type input "0"
click at [329, 380] on input "10" at bounding box center [330, 376] width 62 height 23
type input "0"
click at [381, 282] on icon "button" at bounding box center [385, 283] width 10 height 10
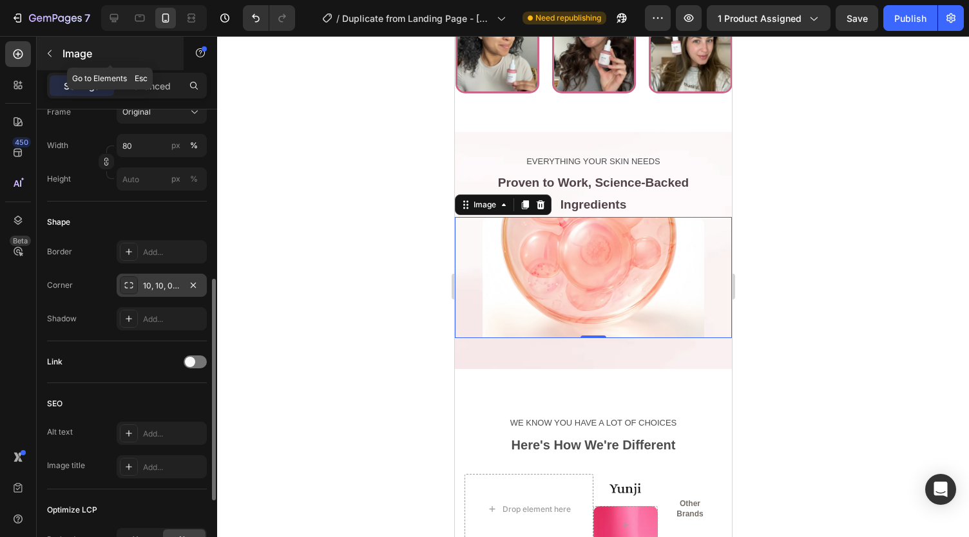
click at [43, 44] on button "button" at bounding box center [49, 53] width 21 height 21
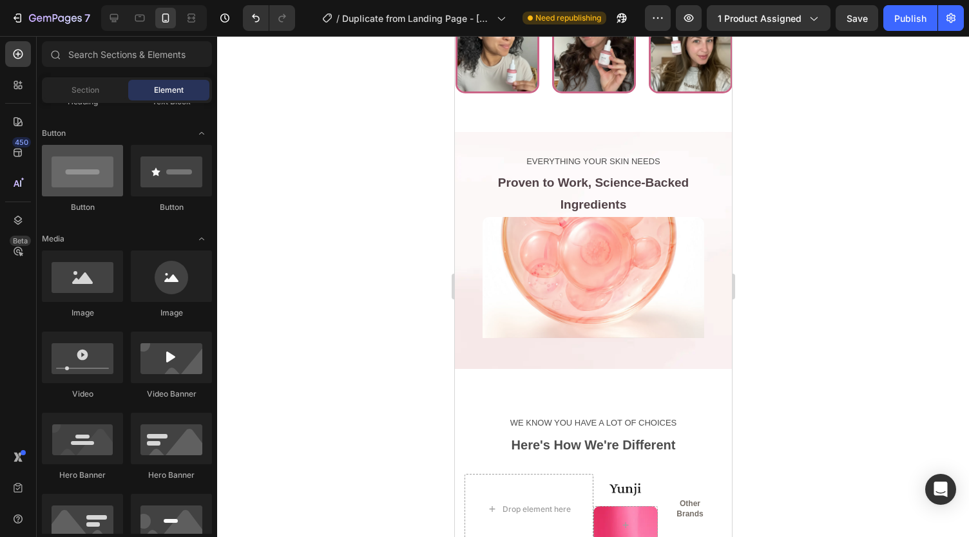
scroll to position [0, 0]
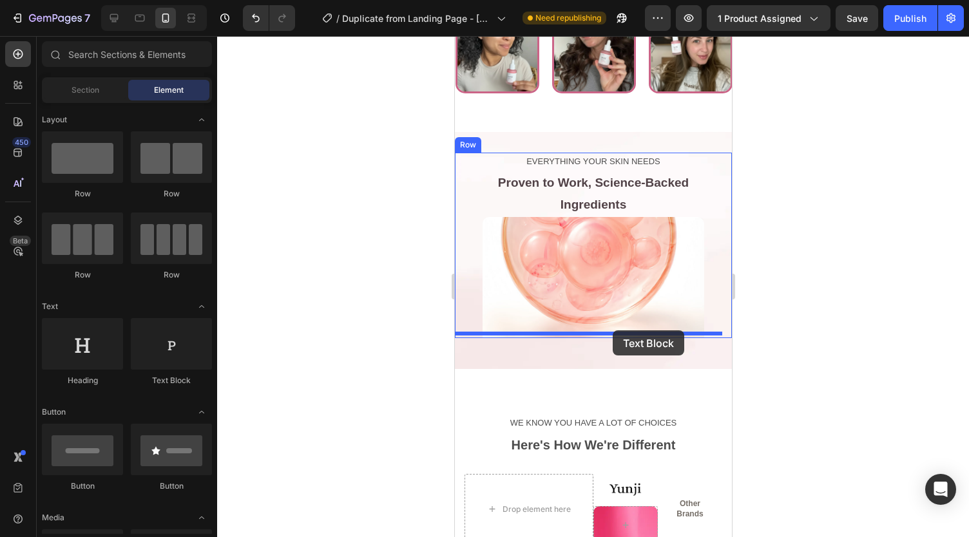
drag, startPoint x: 626, startPoint y: 392, endPoint x: 612, endPoint y: 331, distance: 63.5
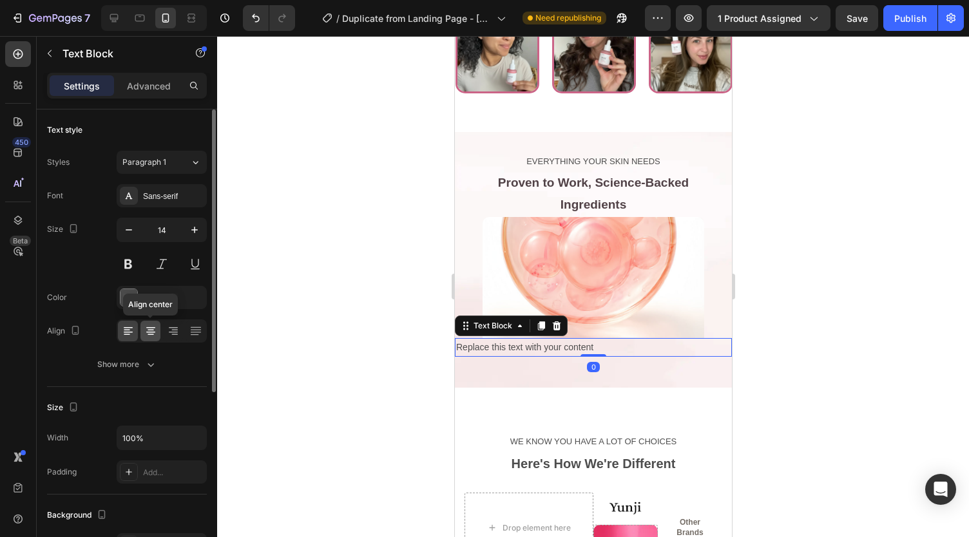
click at [148, 333] on icon at bounding box center [150, 331] width 13 height 13
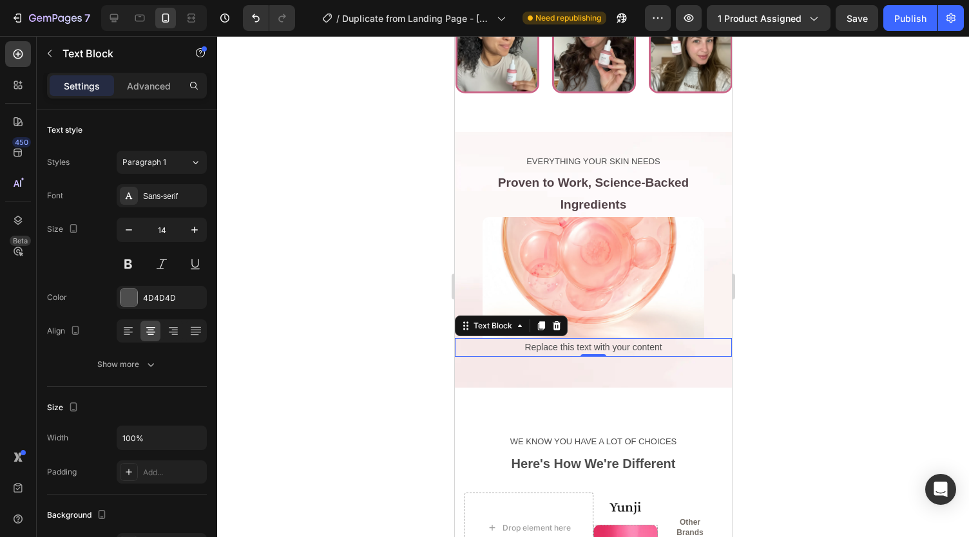
click at [561, 343] on div "Replace this text with your content" at bounding box center [592, 347] width 277 height 19
click at [561, 343] on p "Replace this text with your content" at bounding box center [593, 348] width 275 height 16
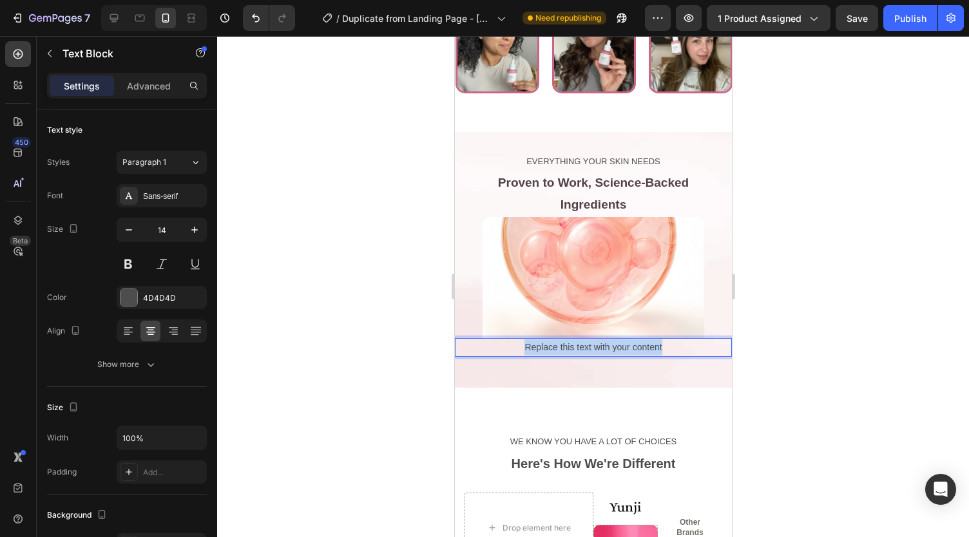
click at [561, 343] on p "Replace this text with your content" at bounding box center [593, 348] width 275 height 16
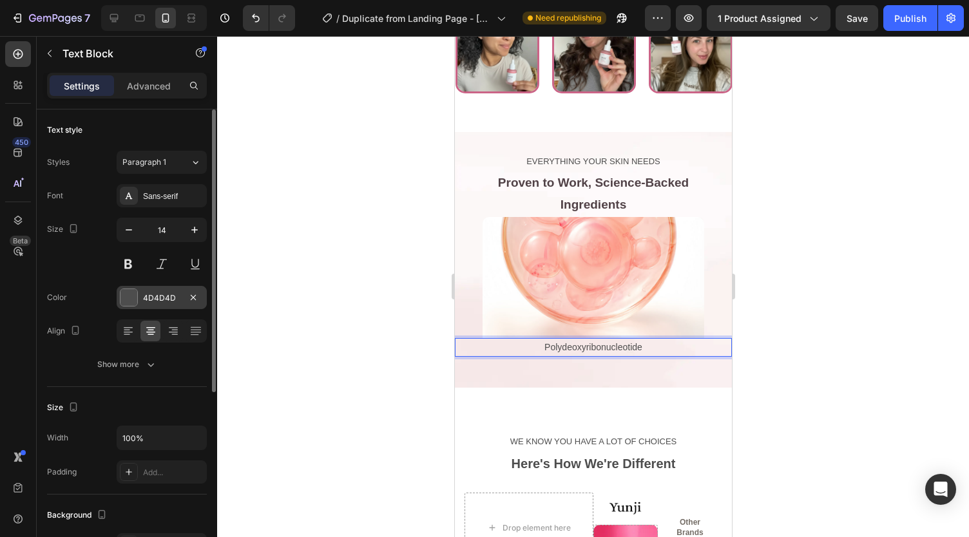
click at [157, 302] on div "4D4D4D" at bounding box center [161, 299] width 37 height 12
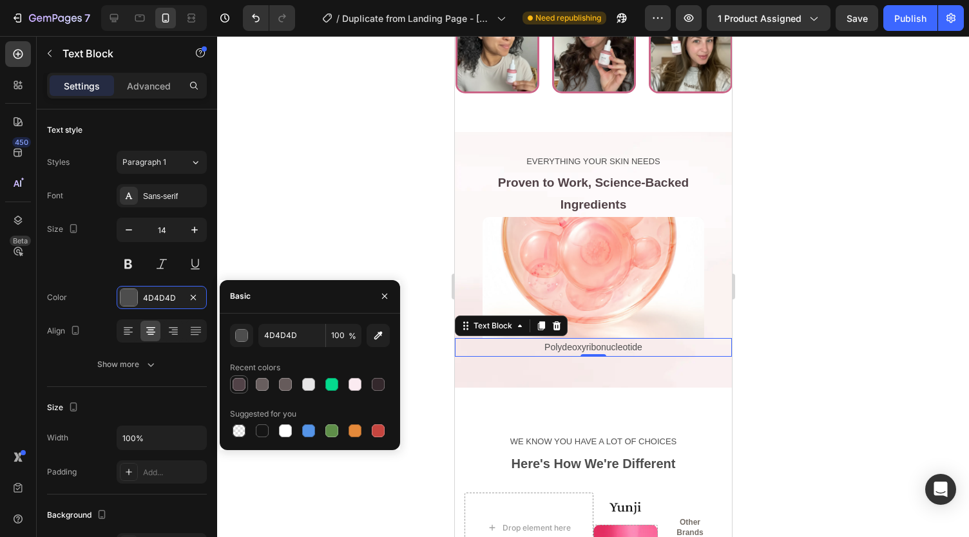
click at [244, 384] on div at bounding box center [239, 384] width 13 height 13
type input "514247"
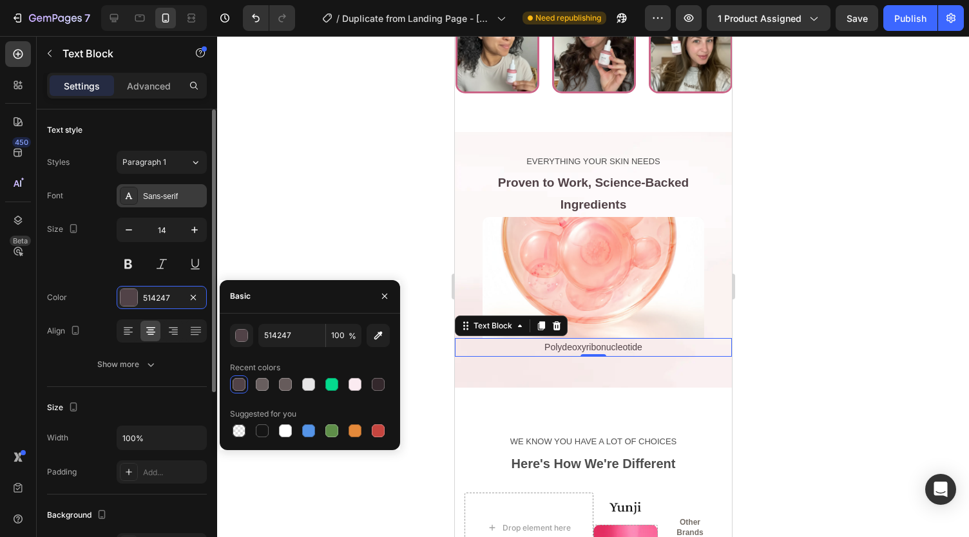
click at [140, 200] on div "Sans-serif" at bounding box center [162, 195] width 90 height 23
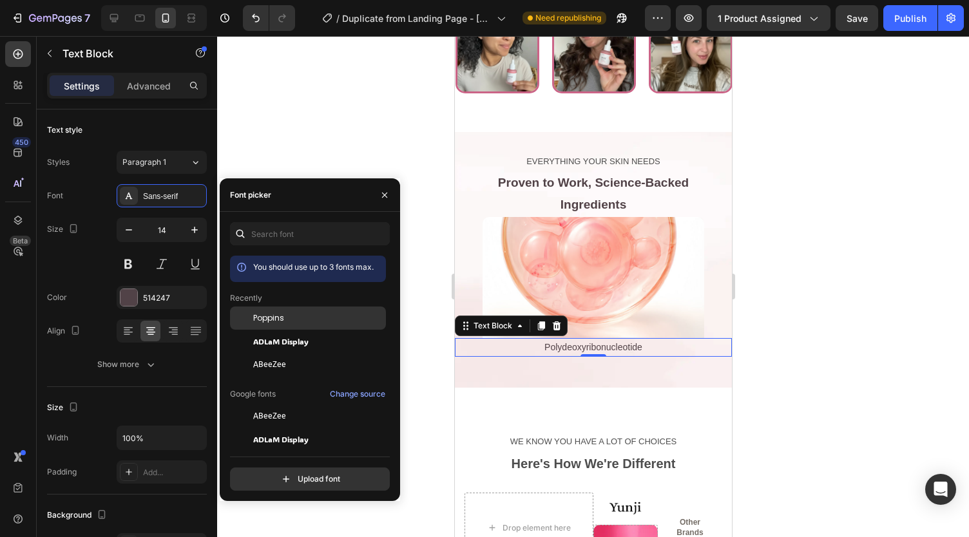
click at [254, 320] on span "Poppins" at bounding box center [268, 319] width 31 height 12
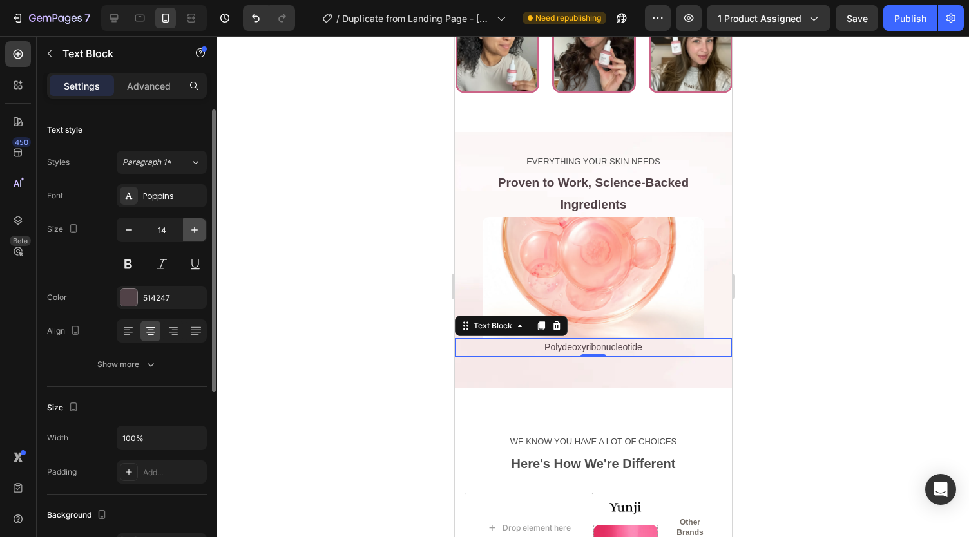
click at [192, 229] on icon "button" at bounding box center [194, 230] width 13 height 13
type input "17"
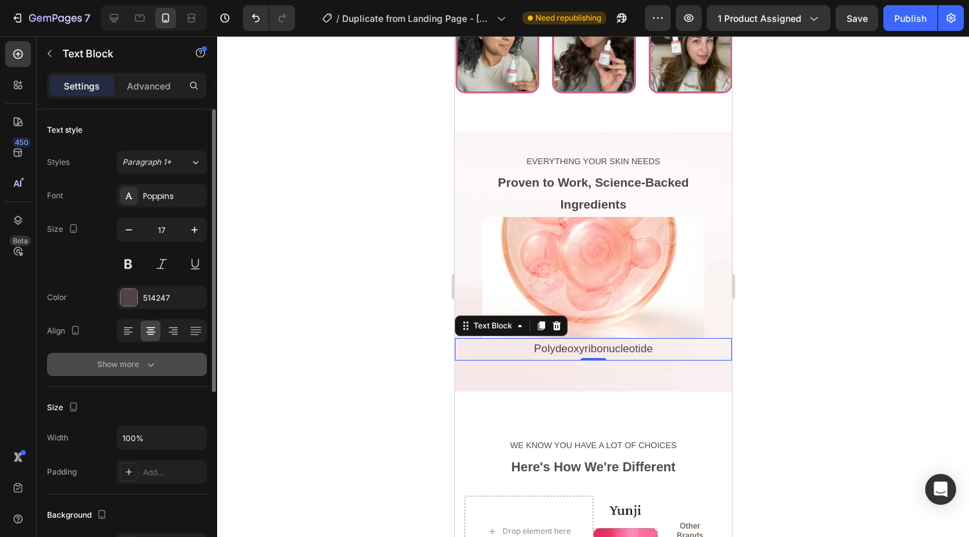
click at [141, 366] on div "Show more" at bounding box center [127, 364] width 60 height 13
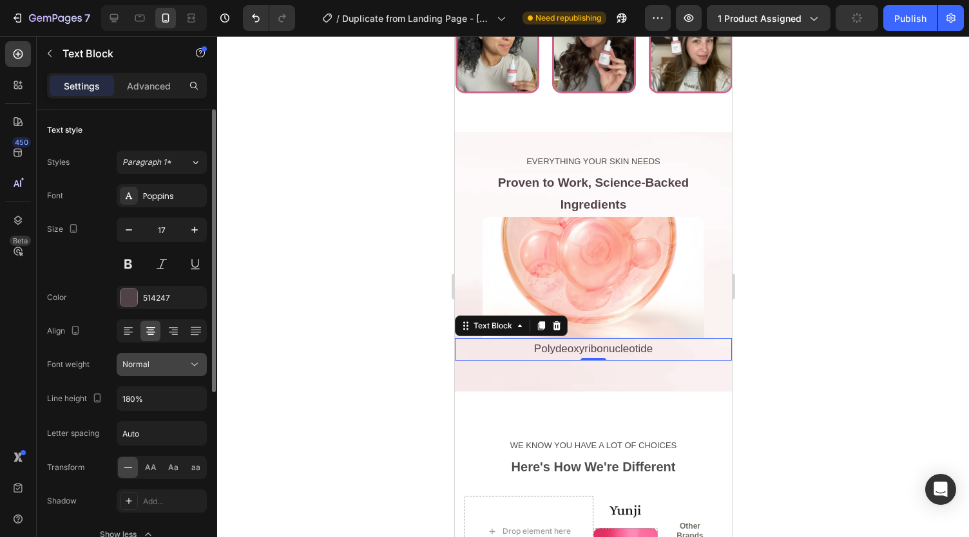
click at [149, 355] on button "Normal" at bounding box center [162, 364] width 90 height 23
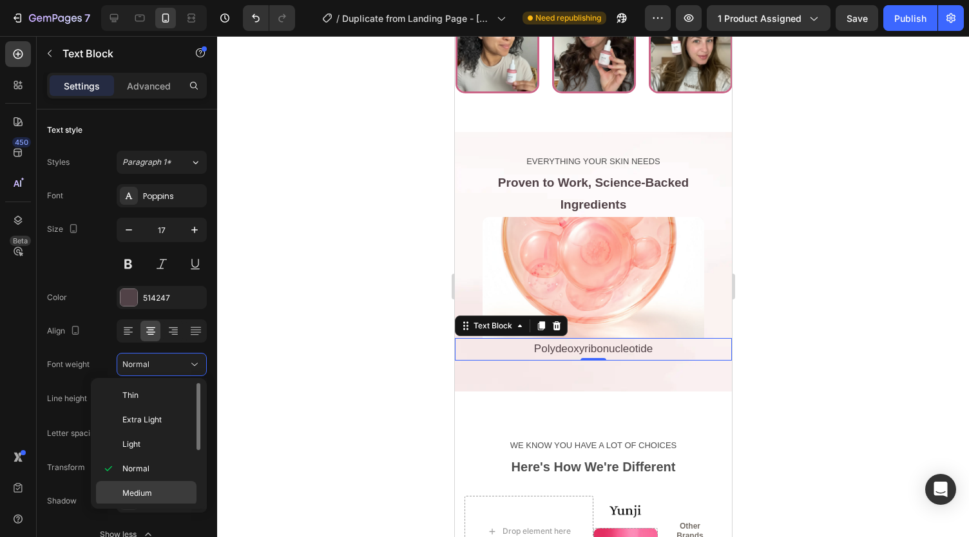
click at [146, 490] on span "Medium" at bounding box center [137, 494] width 30 height 12
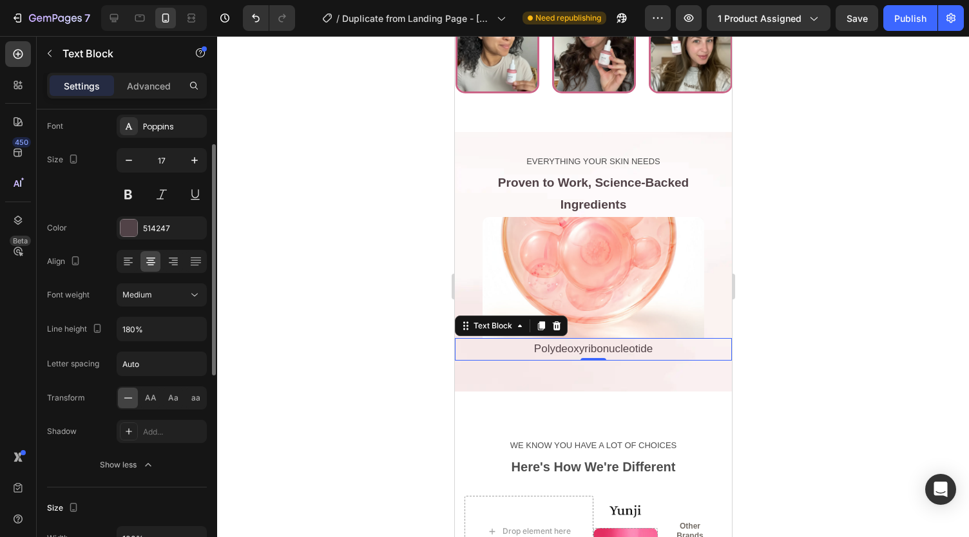
scroll to position [70, 0]
click at [146, 293] on span "Medium" at bounding box center [137, 294] width 30 height 10
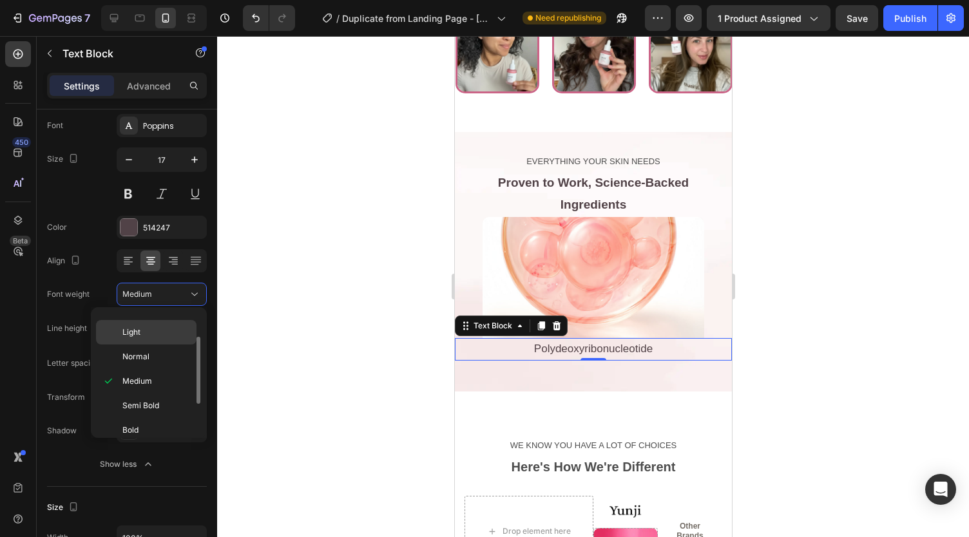
scroll to position [43, 0]
click at [155, 400] on span "Semi Bold" at bounding box center [140, 405] width 37 height 12
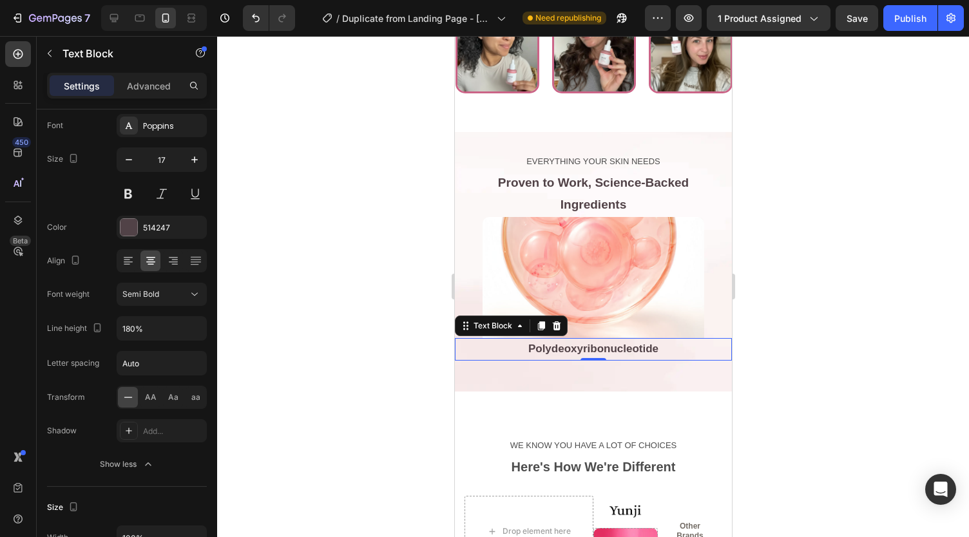
click at [339, 347] on div at bounding box center [593, 286] width 752 height 501
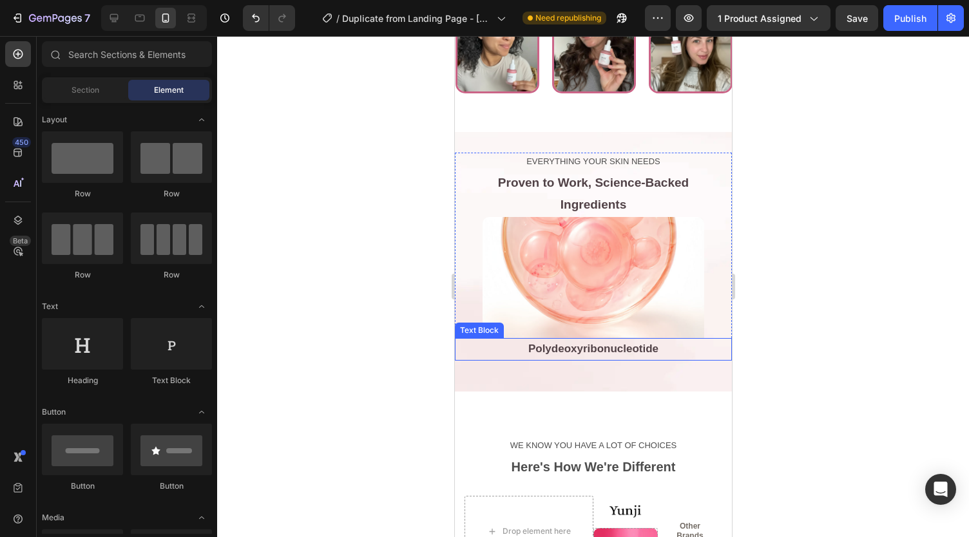
click at [518, 341] on p "Polydeoxyribonucleotide" at bounding box center [593, 350] width 275 height 20
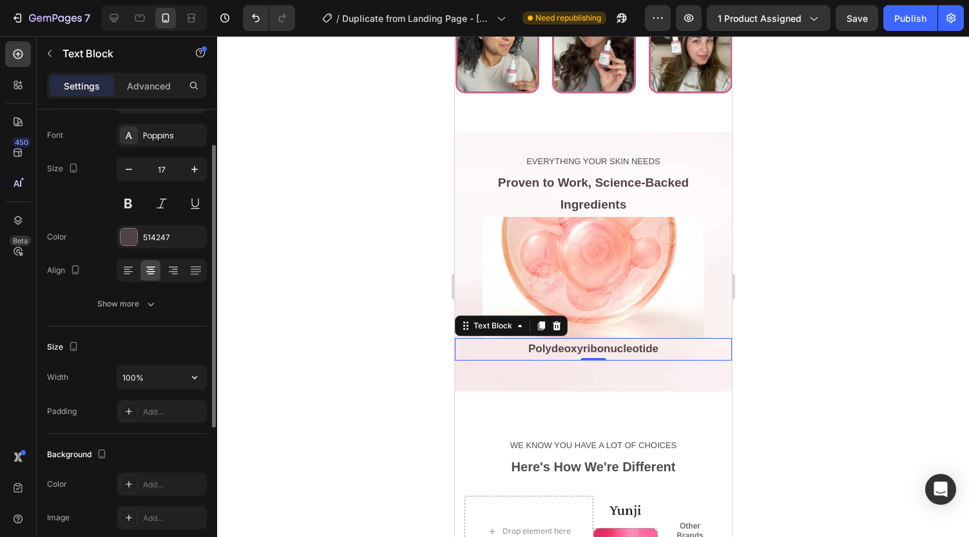
scroll to position [60, 0]
click at [173, 484] on div "Add..." at bounding box center [173, 486] width 61 height 12
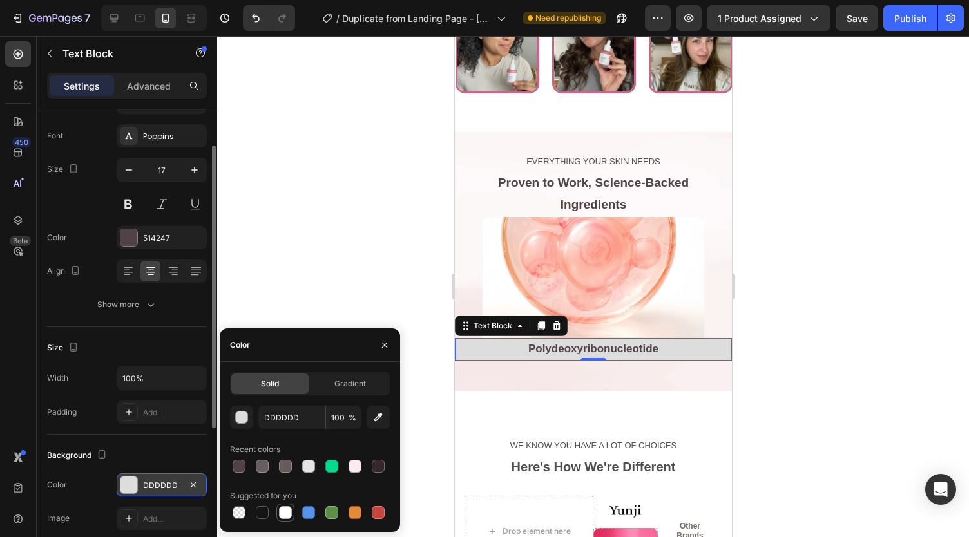
click at [285, 510] on div at bounding box center [285, 513] width 13 height 13
type input "FFFFFF"
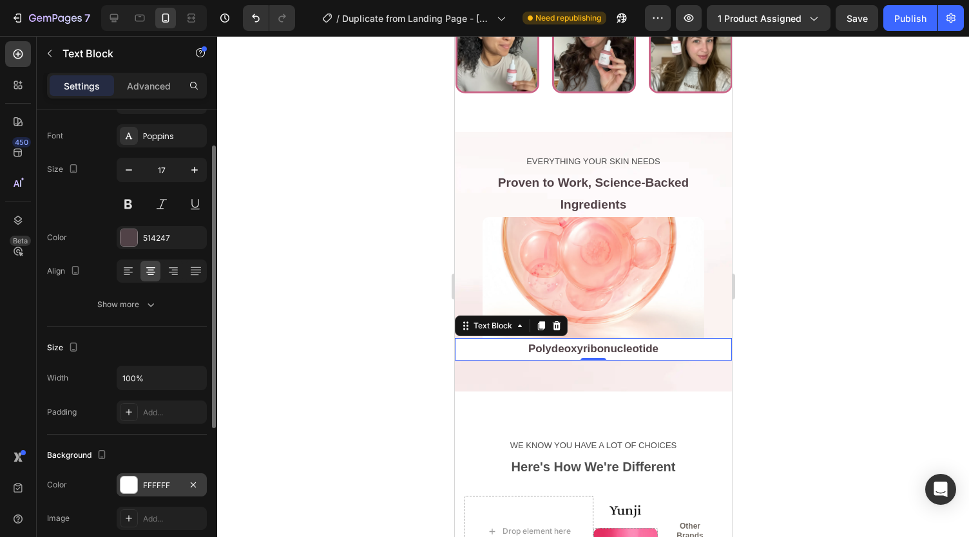
click at [255, 246] on div at bounding box center [593, 286] width 752 height 501
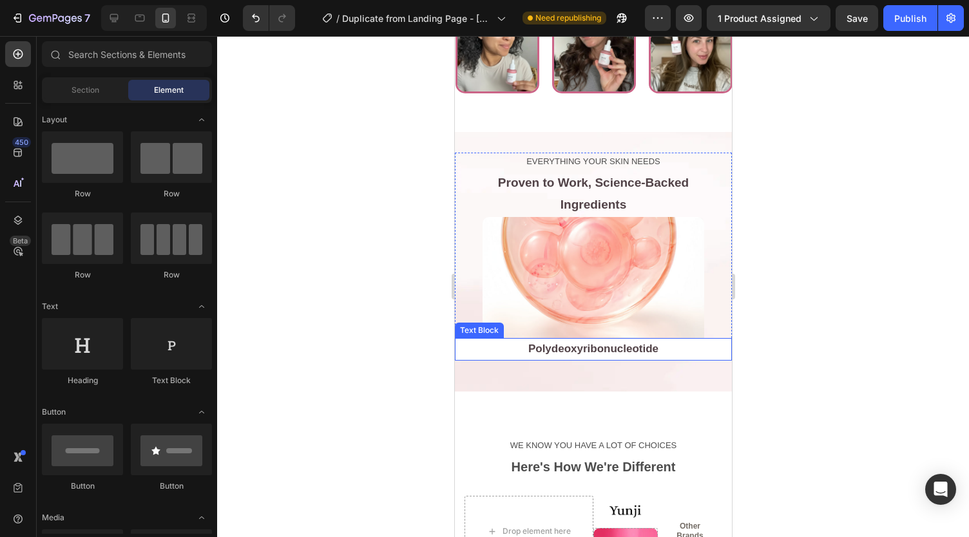
click at [481, 340] on p "Polydeoxyribonucleotide" at bounding box center [593, 350] width 275 height 20
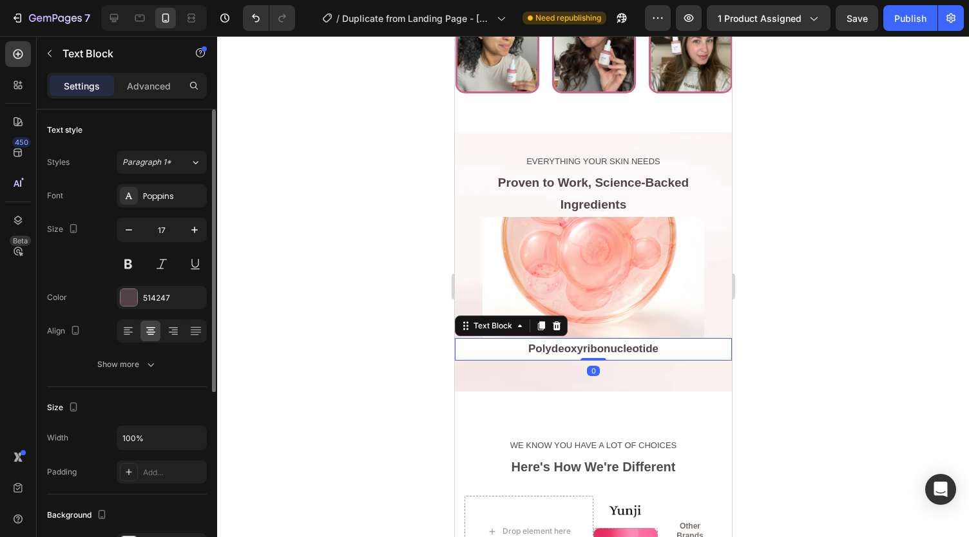
click at [139, 378] on div "Text style Styles Paragraph 1* Font Poppins Size 17 Color 514247 Align Show more" at bounding box center [127, 249] width 160 height 278
click at [140, 376] on div "Text style Styles Paragraph 1* Font Poppins Size 17 Color 514247 Align Show more" at bounding box center [127, 249] width 160 height 278
click at [146, 369] on icon "button" at bounding box center [150, 364] width 13 height 13
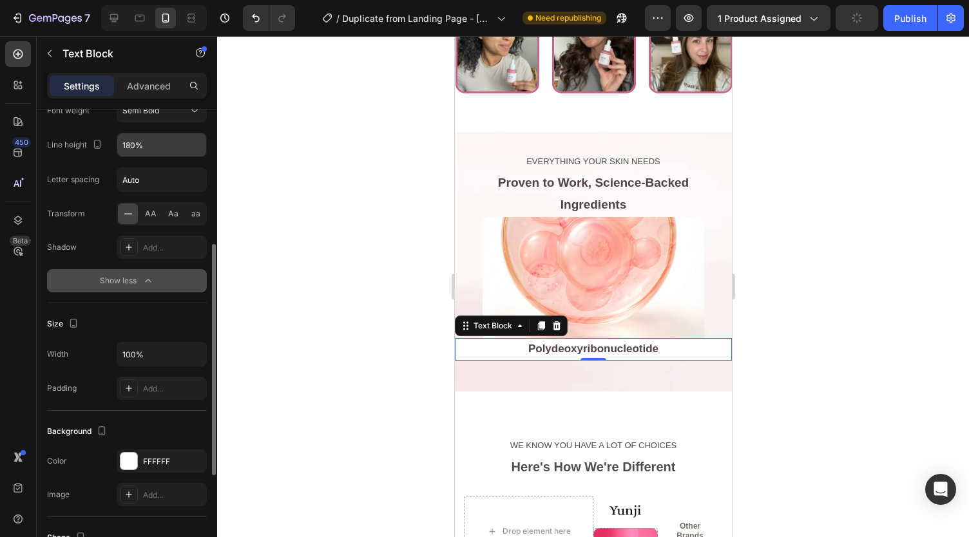
scroll to position [259, 0]
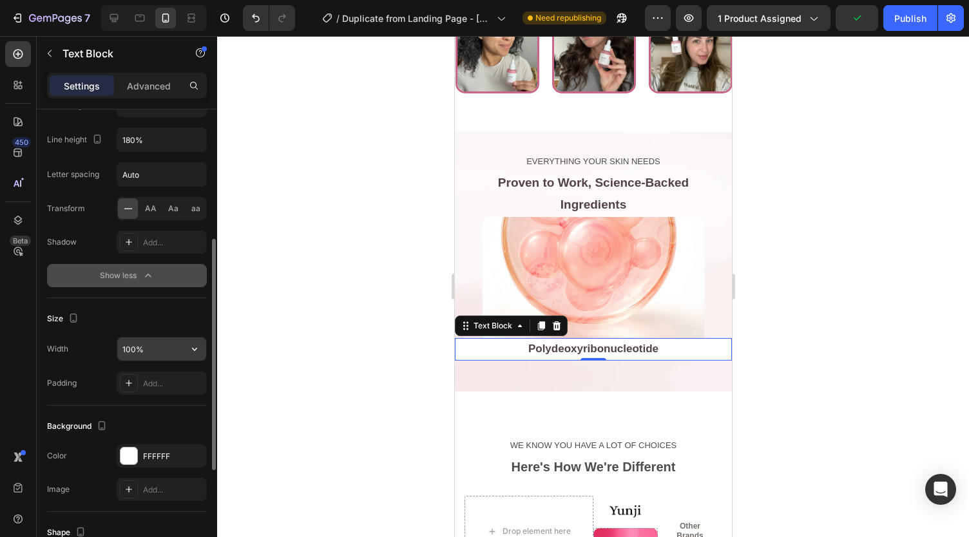
click at [152, 346] on input "100%" at bounding box center [161, 349] width 89 height 23
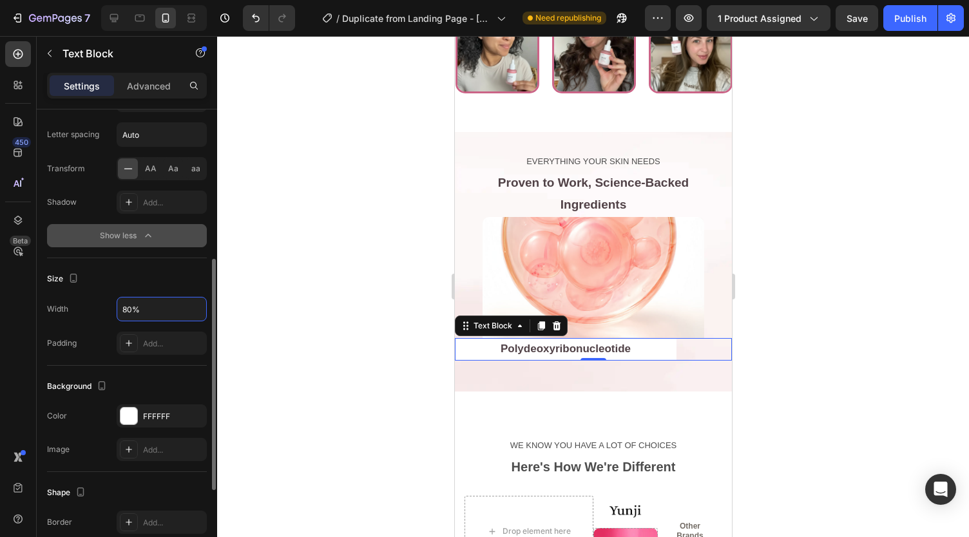
scroll to position [467, 0]
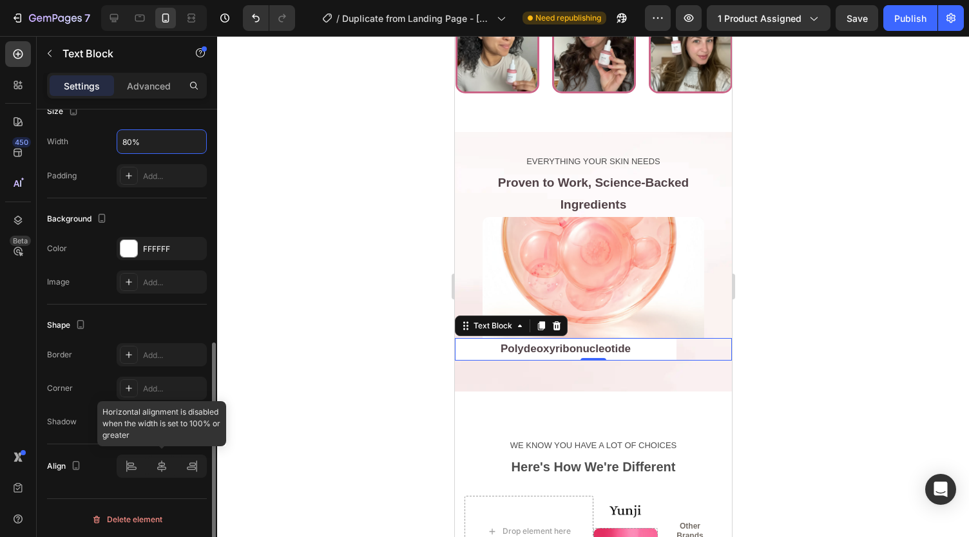
type input "80%"
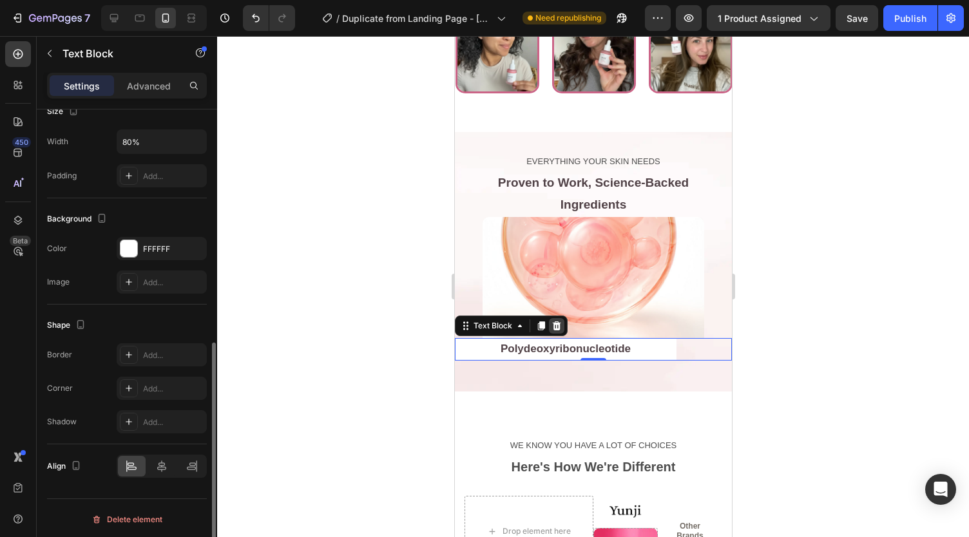
click at [552, 323] on icon at bounding box center [556, 326] width 10 height 10
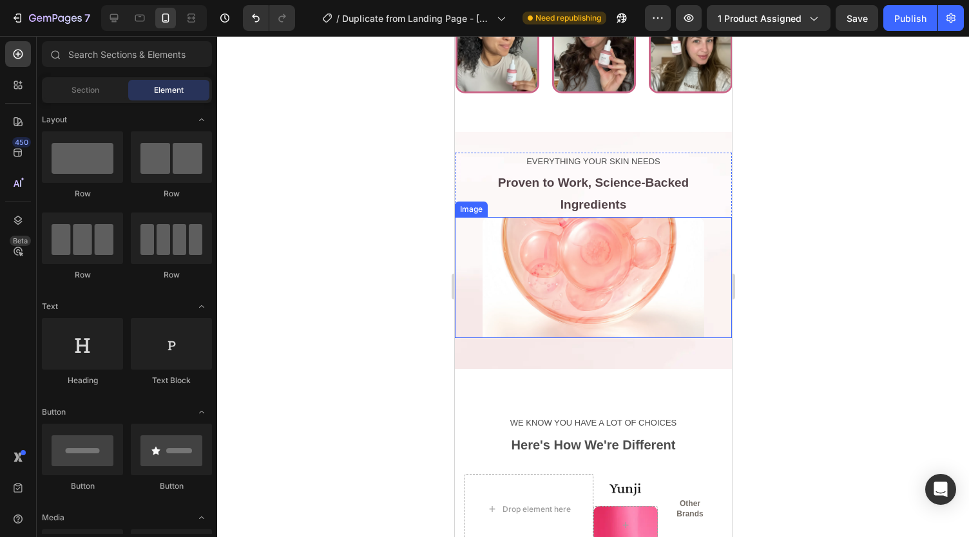
click at [520, 293] on img at bounding box center [593, 277] width 222 height 121
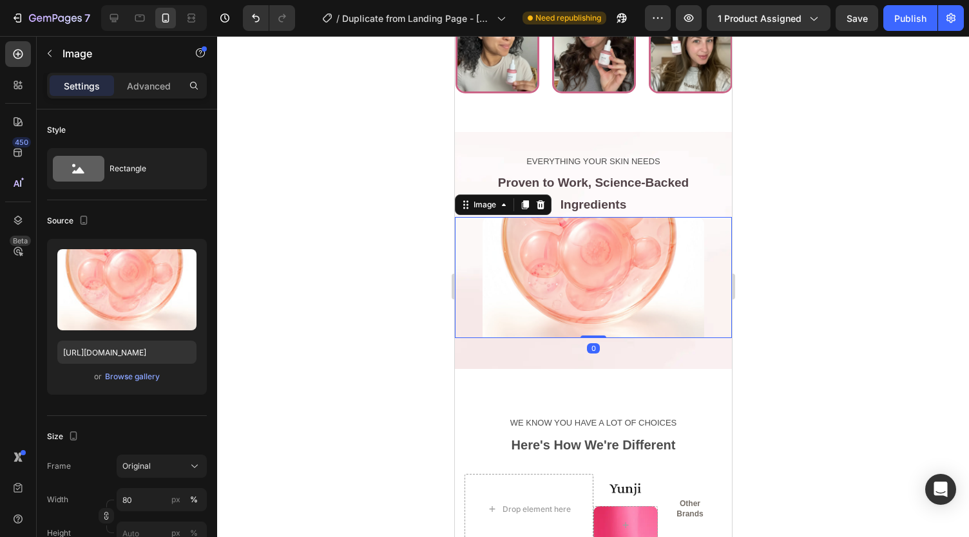
click at [474, 282] on div at bounding box center [592, 277] width 277 height 121
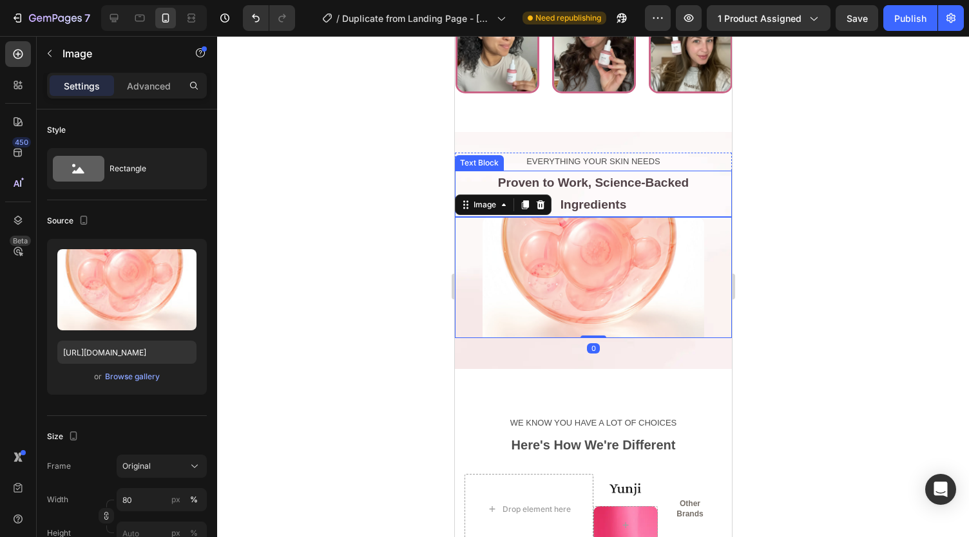
click at [465, 175] on p "Proven to Work, Science-Backed" at bounding box center [593, 183] width 275 height 22
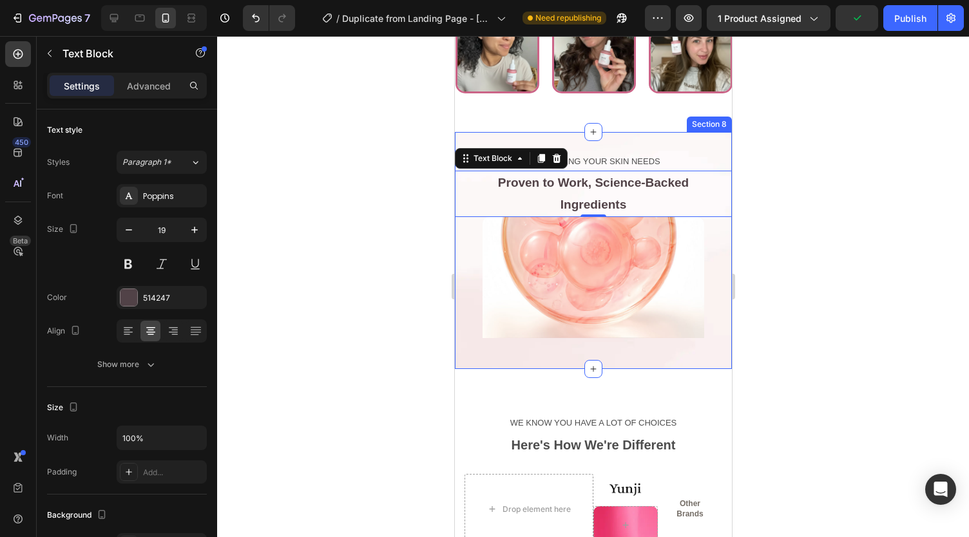
click at [472, 135] on div "EVERYTHING YOUR SKIN NEEDS Text Block Proven to Work, Science-Backed Ingredient…" at bounding box center [592, 250] width 277 height 237
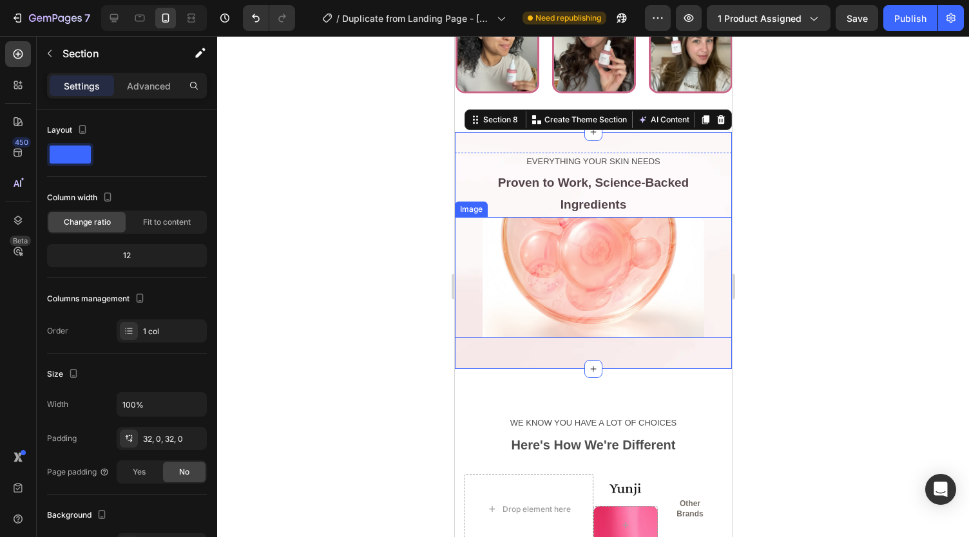
click at [512, 238] on img at bounding box center [593, 277] width 222 height 121
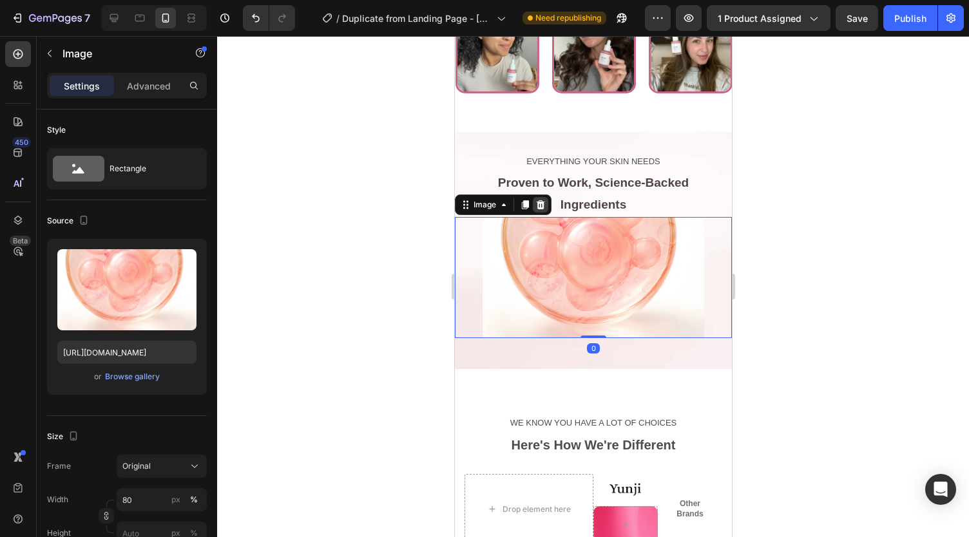
click at [543, 203] on icon at bounding box center [540, 204] width 8 height 9
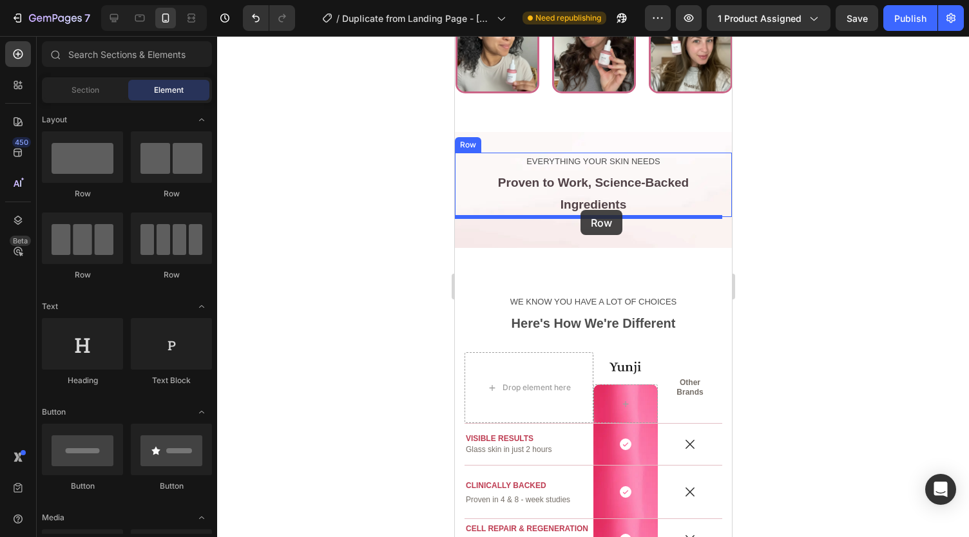
drag, startPoint x: 525, startPoint y: 197, endPoint x: 580, endPoint y: 210, distance: 56.9
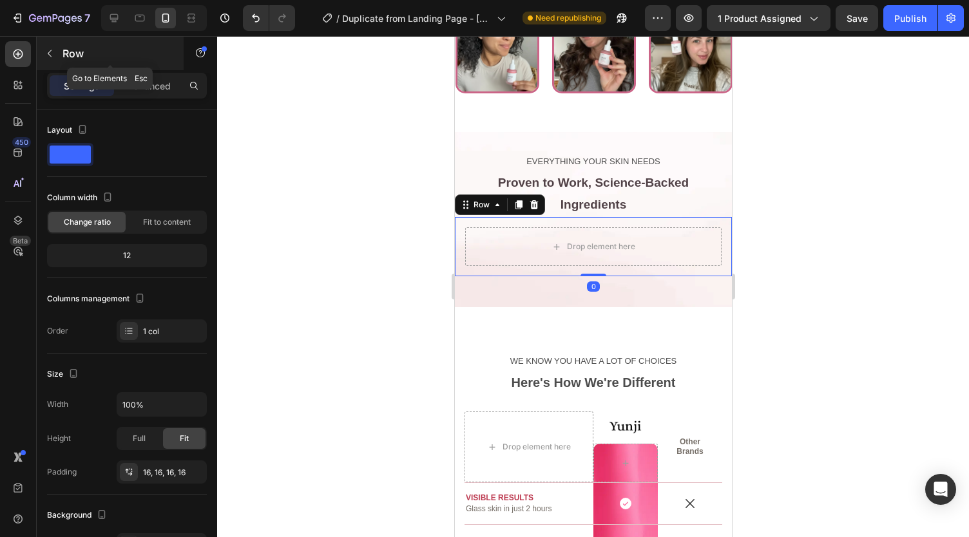
click at [51, 48] on icon "button" at bounding box center [49, 53] width 10 height 10
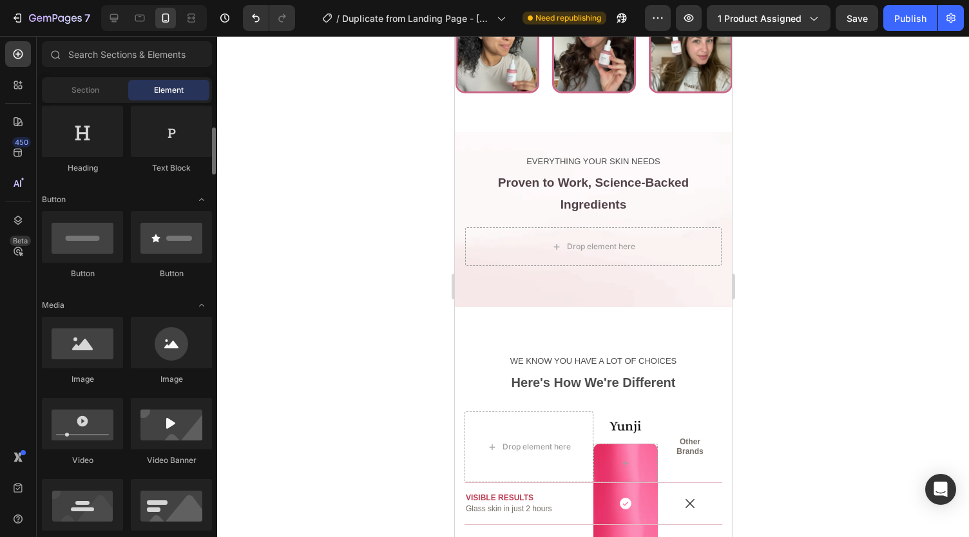
scroll to position [212, 0]
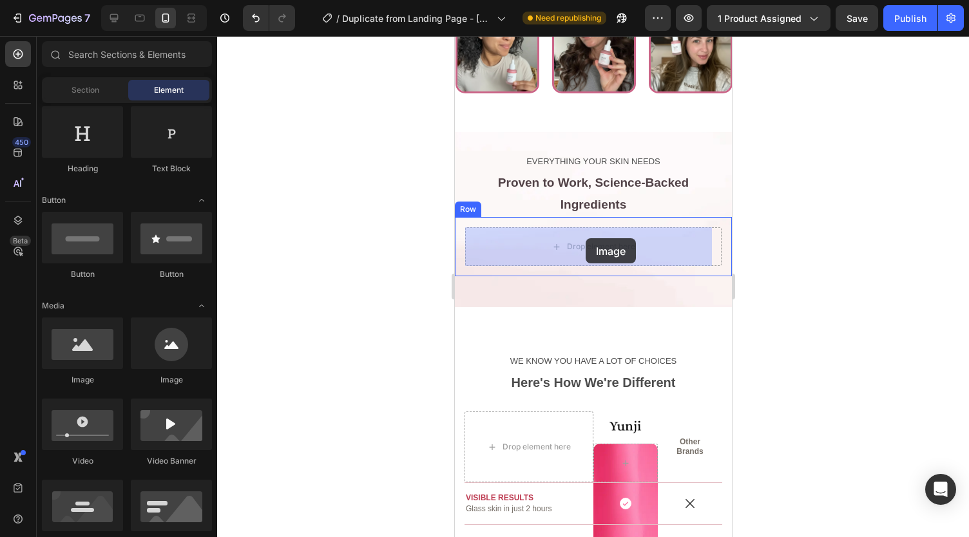
drag, startPoint x: 646, startPoint y: 372, endPoint x: 585, endPoint y: 238, distance: 146.8
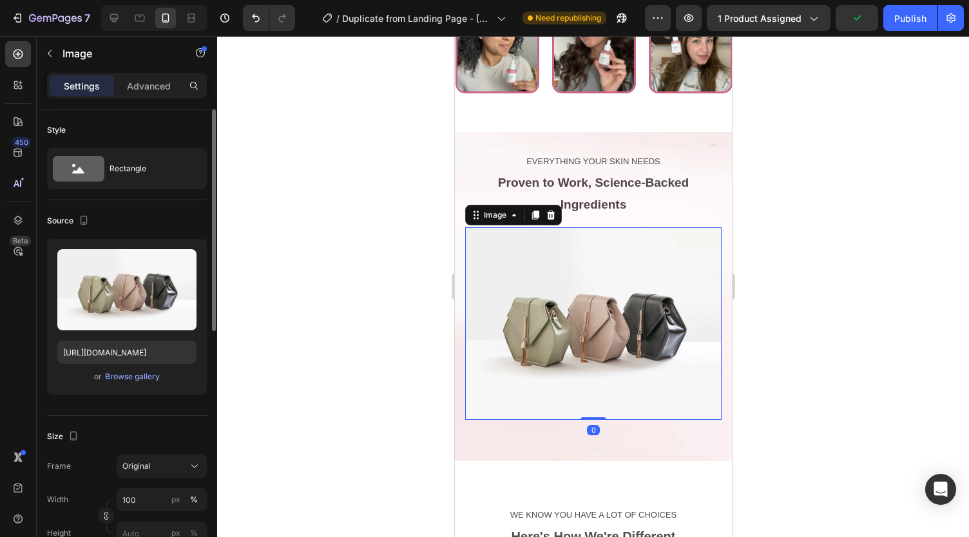
click at [144, 365] on div "Upload Image https://cdn.shopify.com/s/files/1/2005/9307/files/image_demo.jpg o…" at bounding box center [127, 317] width 160 height 156
click at [144, 371] on div "Browse gallery" at bounding box center [132, 377] width 55 height 12
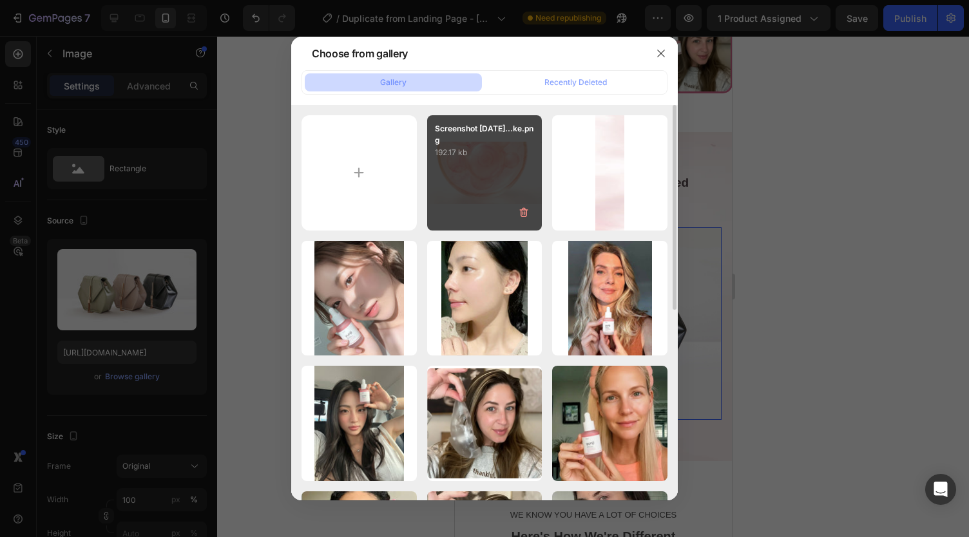
click at [459, 159] on p "192.17 kb" at bounding box center [485, 152] width 100 height 13
type input "[URL][DOMAIN_NAME]"
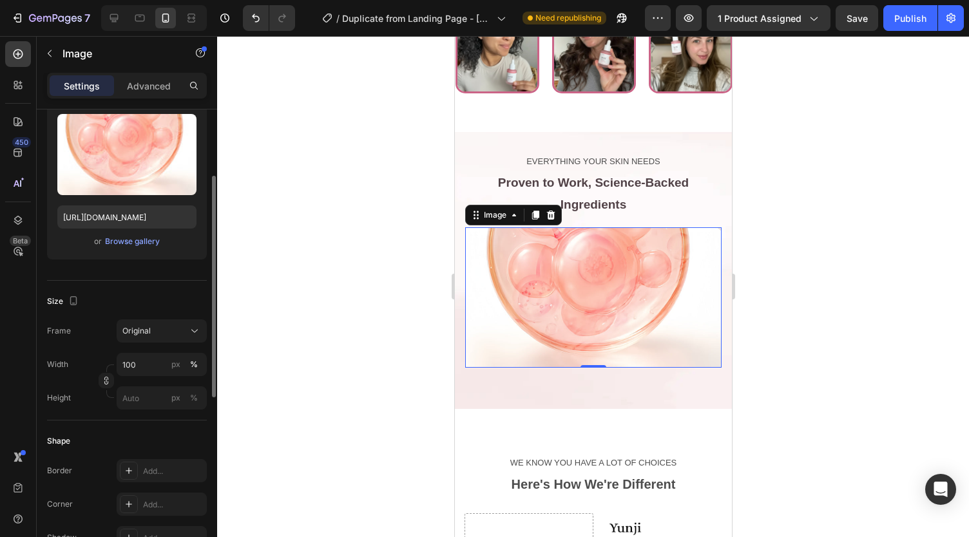
scroll to position [137, 0]
click at [148, 365] on input "100" at bounding box center [162, 363] width 90 height 23
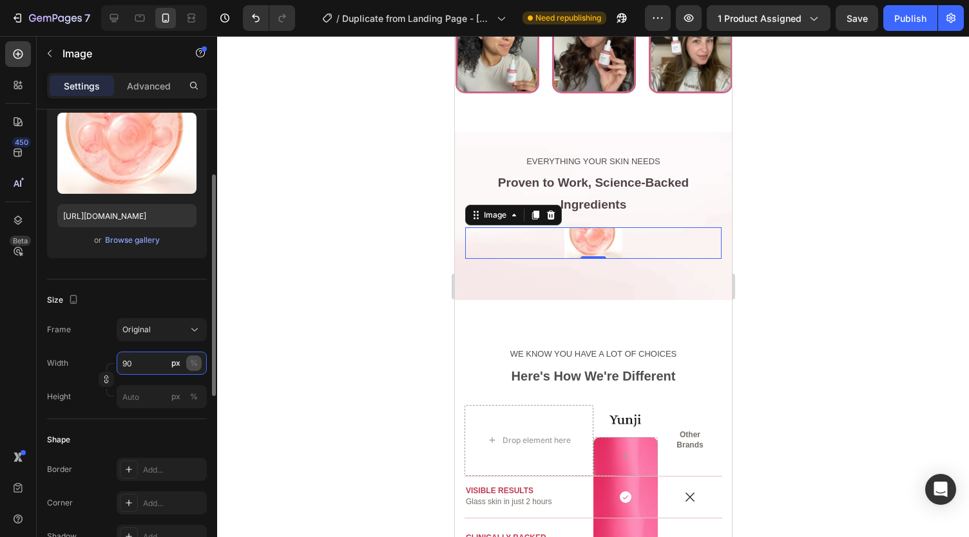
type input "90"
click at [192, 362] on div "%" at bounding box center [194, 364] width 8 height 12
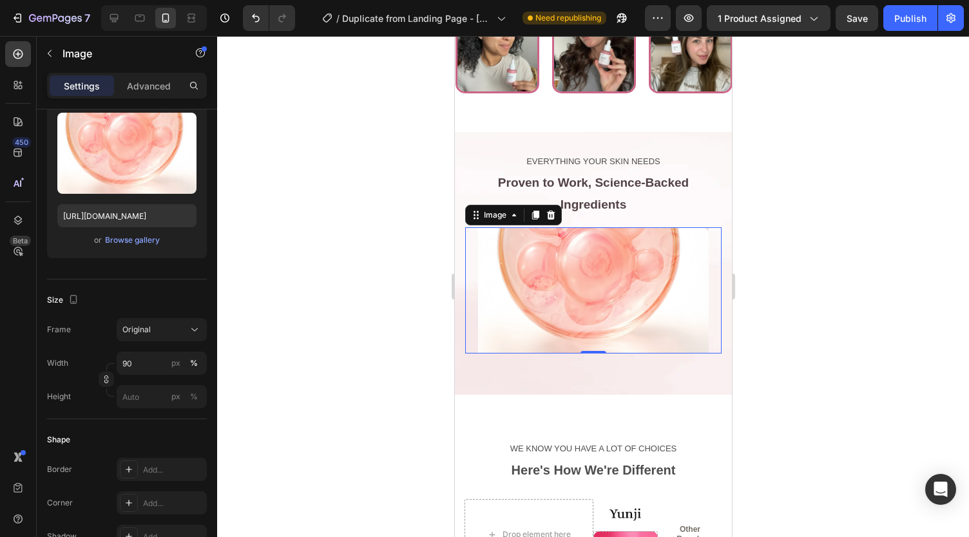
click at [252, 347] on div at bounding box center [593, 286] width 752 height 501
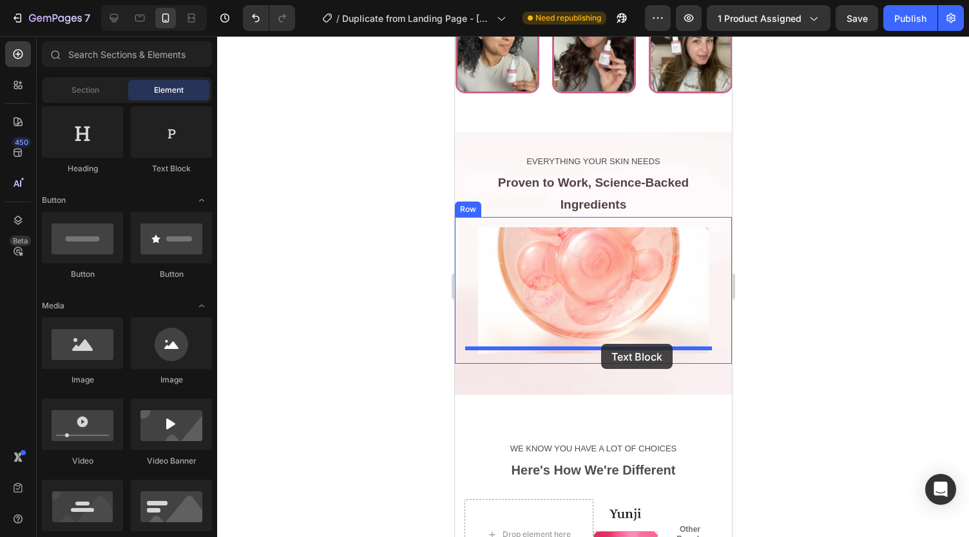
drag, startPoint x: 617, startPoint y: 172, endPoint x: 601, endPoint y: 344, distance: 172.8
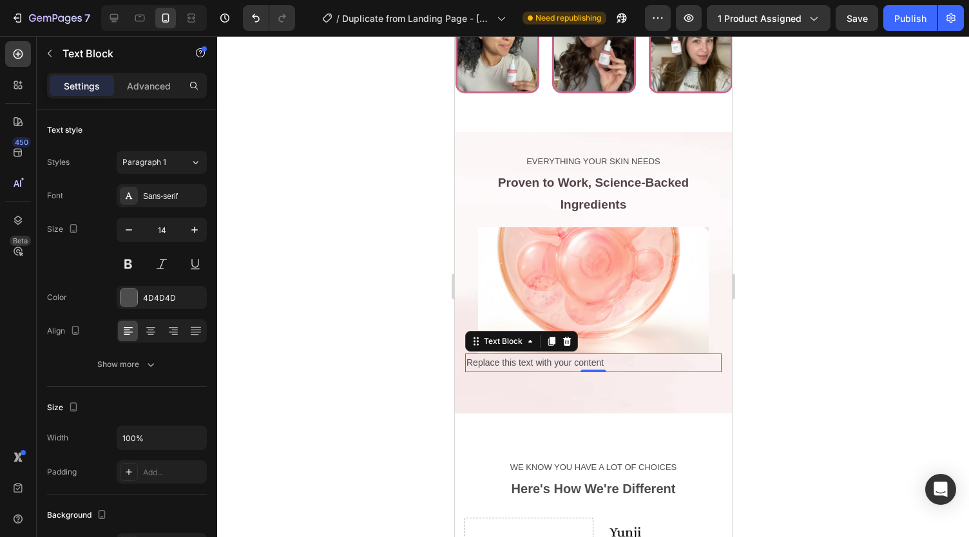
click at [537, 355] on div "Replace this text with your content" at bounding box center [593, 363] width 256 height 19
click at [537, 355] on p "Replace this text with your content" at bounding box center [593, 363] width 254 height 16
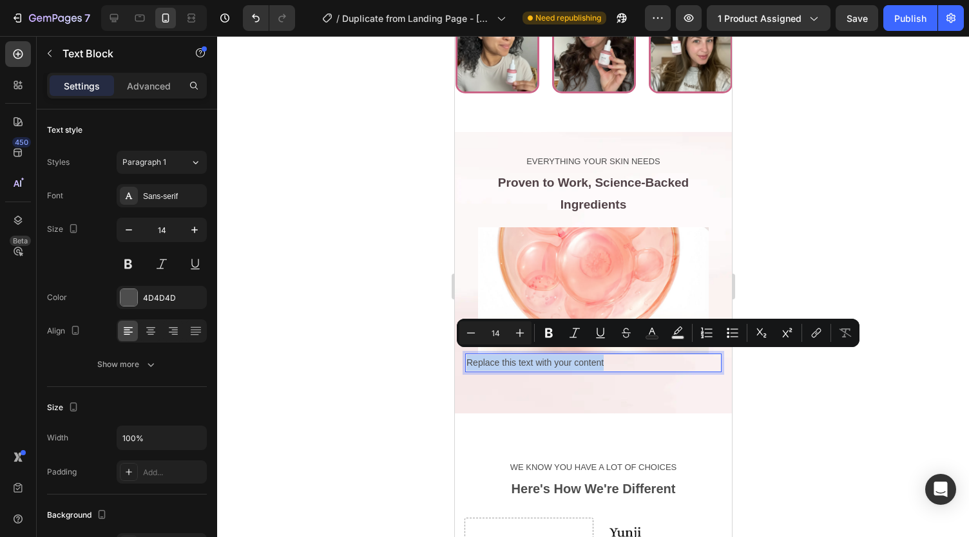
click at [537, 355] on p "Replace this text with your content" at bounding box center [593, 363] width 254 height 16
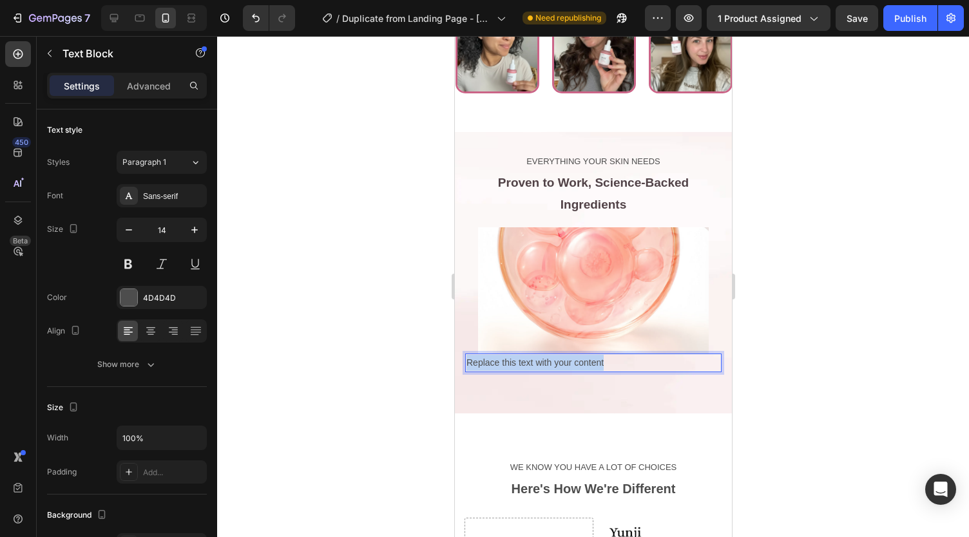
click at [537, 355] on p "Replace this text with your content" at bounding box center [593, 363] width 254 height 16
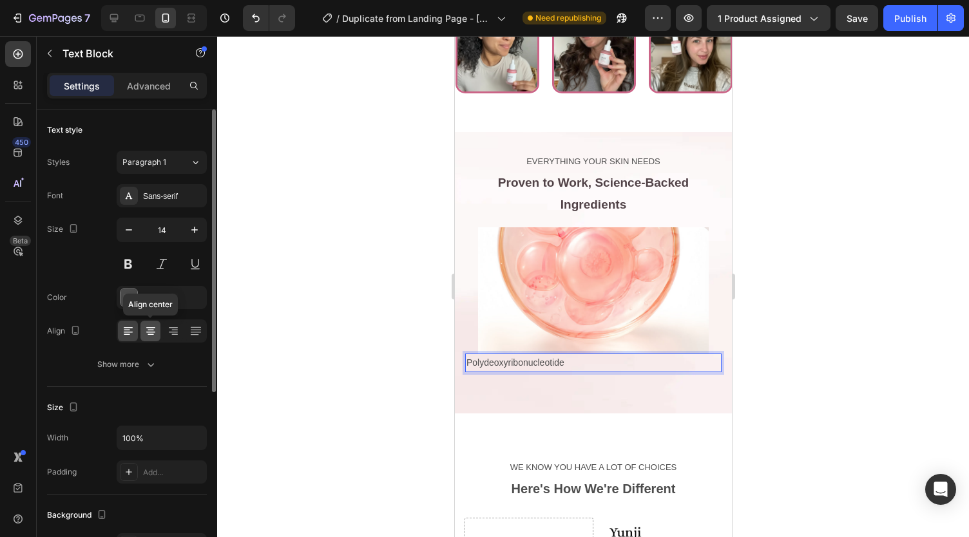
click at [148, 326] on icon at bounding box center [150, 331] width 13 height 13
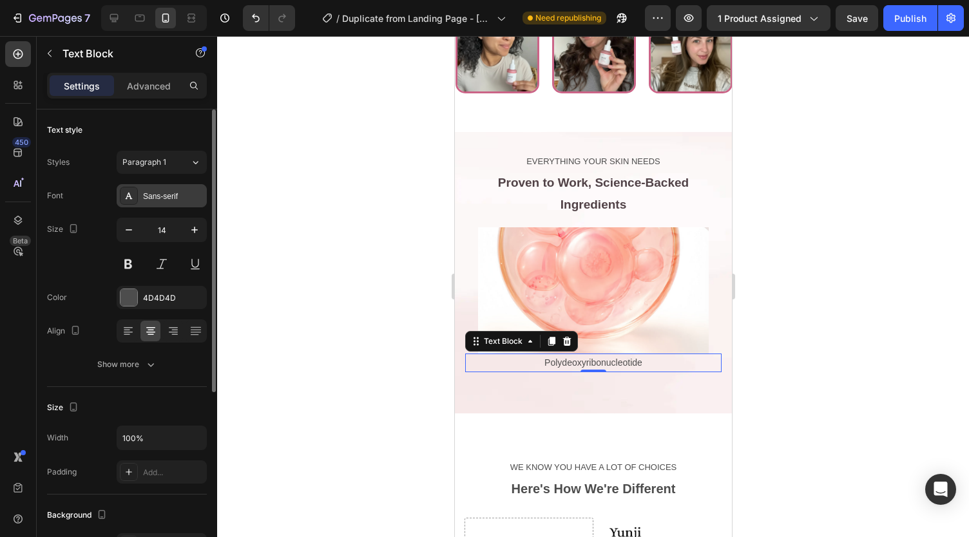
click at [152, 202] on div "Sans-serif" at bounding box center [162, 195] width 90 height 23
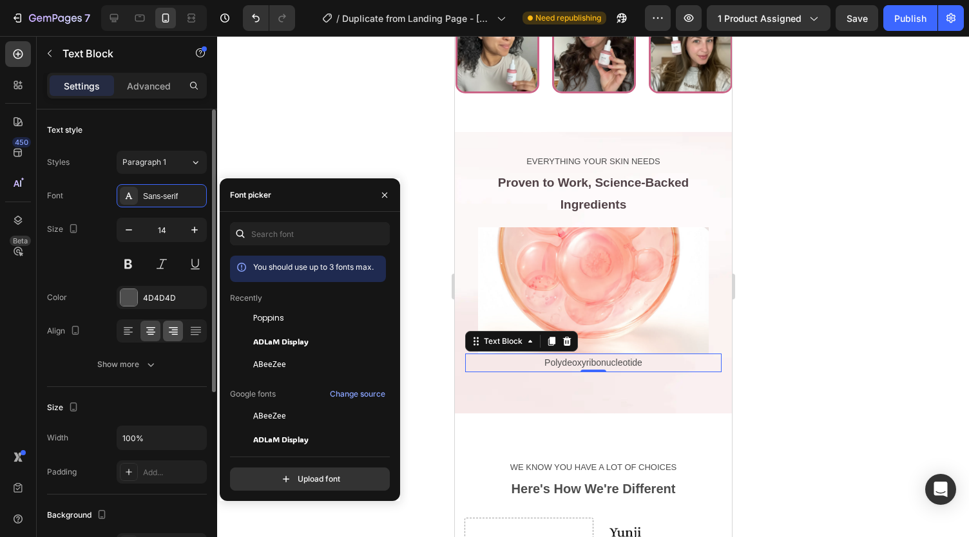
click at [258, 318] on span "Poppins" at bounding box center [268, 319] width 31 height 12
click at [136, 365] on div "Show more" at bounding box center [127, 364] width 60 height 13
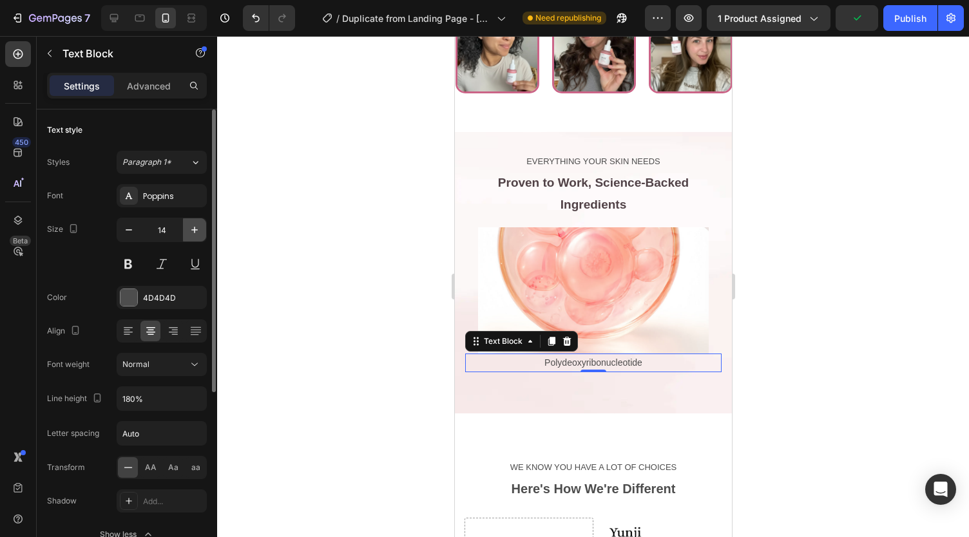
click at [191, 229] on icon "button" at bounding box center [194, 230] width 13 height 13
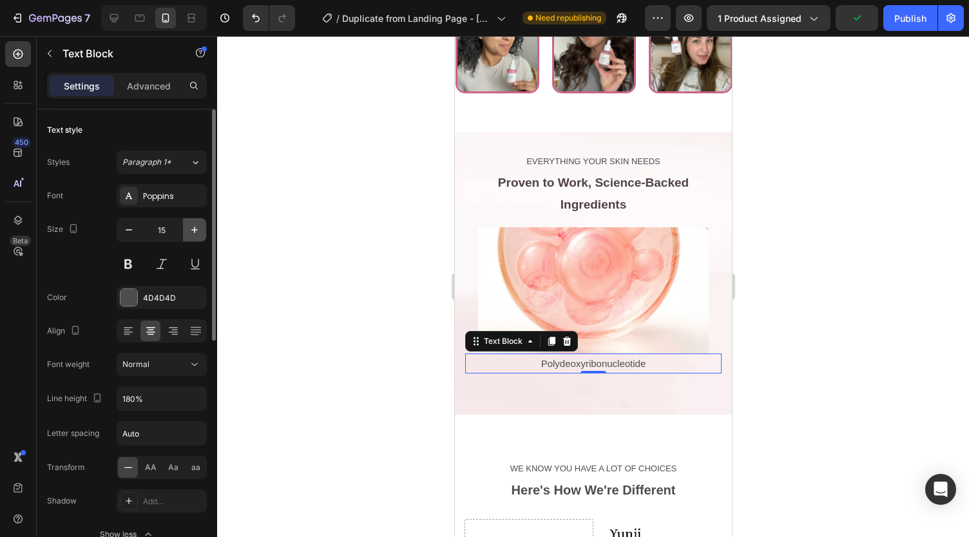
click at [191, 229] on icon "button" at bounding box center [194, 230] width 13 height 13
click at [157, 362] on div "Normal" at bounding box center [155, 365] width 66 height 12
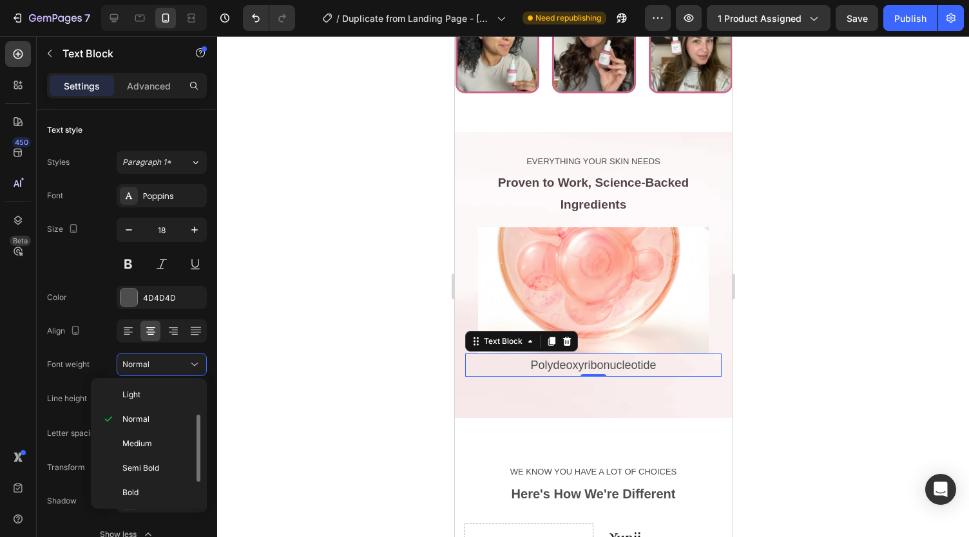
scroll to position [61, 0]
click at [157, 454] on span "Semi Bold" at bounding box center [140, 458] width 37 height 12
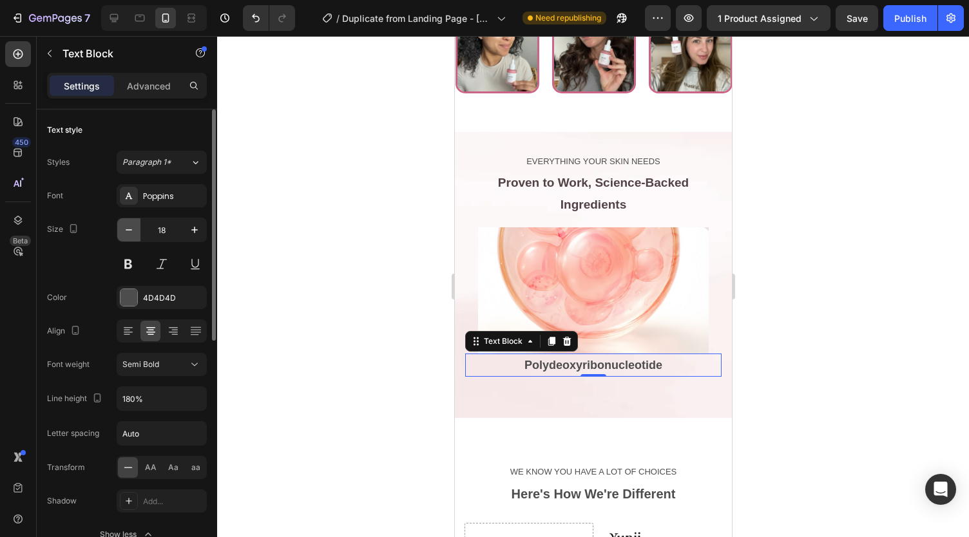
click at [129, 231] on icon "button" at bounding box center [128, 230] width 13 height 13
type input "17"
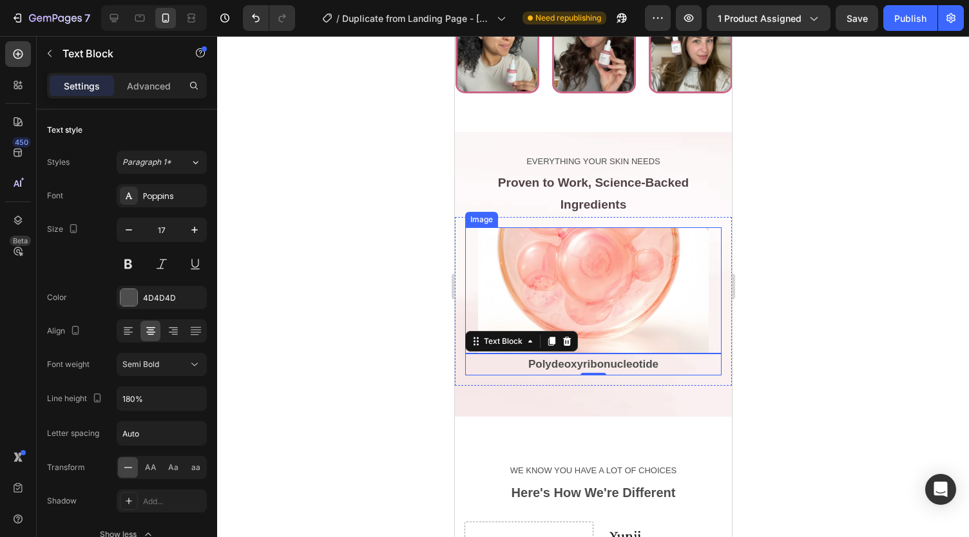
click at [473, 292] on div at bounding box center [593, 290] width 256 height 126
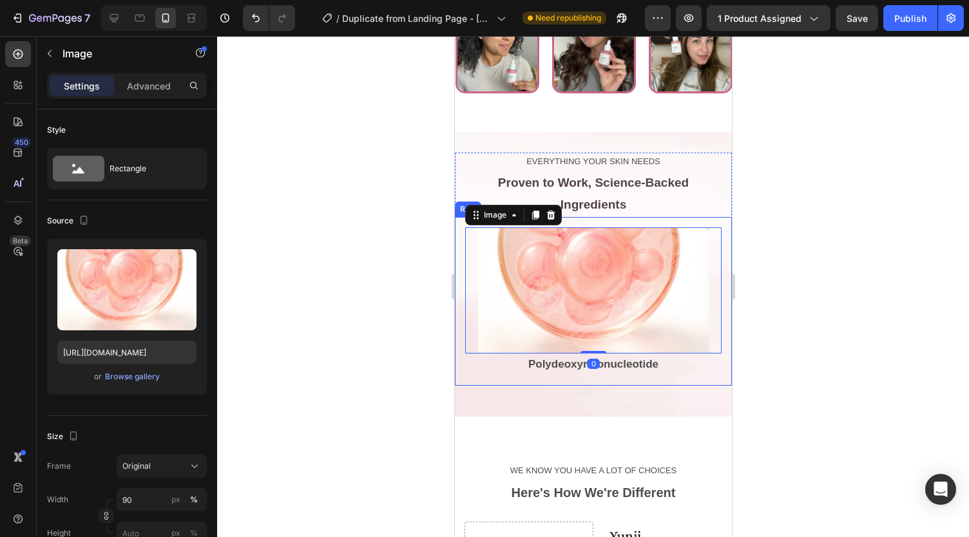
click at [461, 292] on div "Image 0 Polydeoxyribonucleotide Text Block Row" at bounding box center [592, 301] width 277 height 169
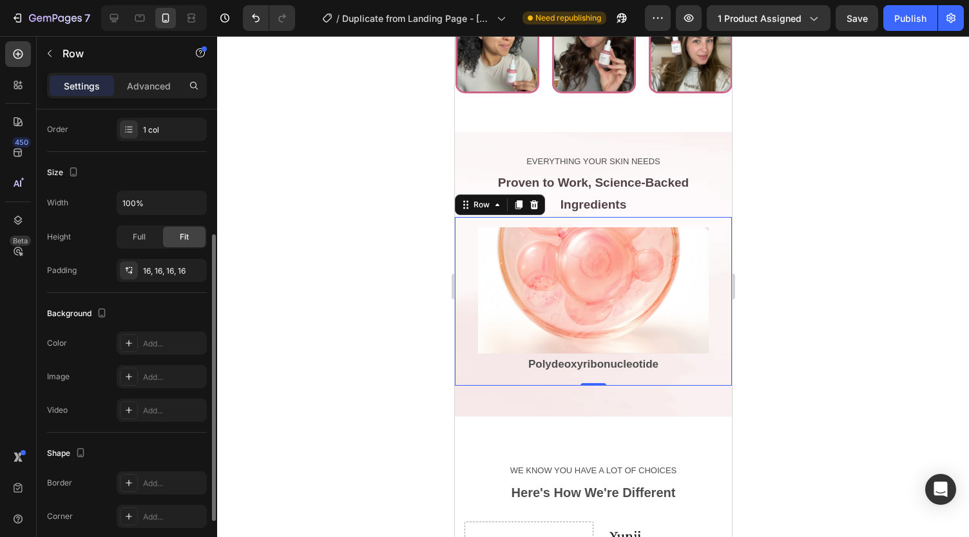
scroll to position [202, 0]
click at [159, 197] on input "100%" at bounding box center [161, 202] width 89 height 23
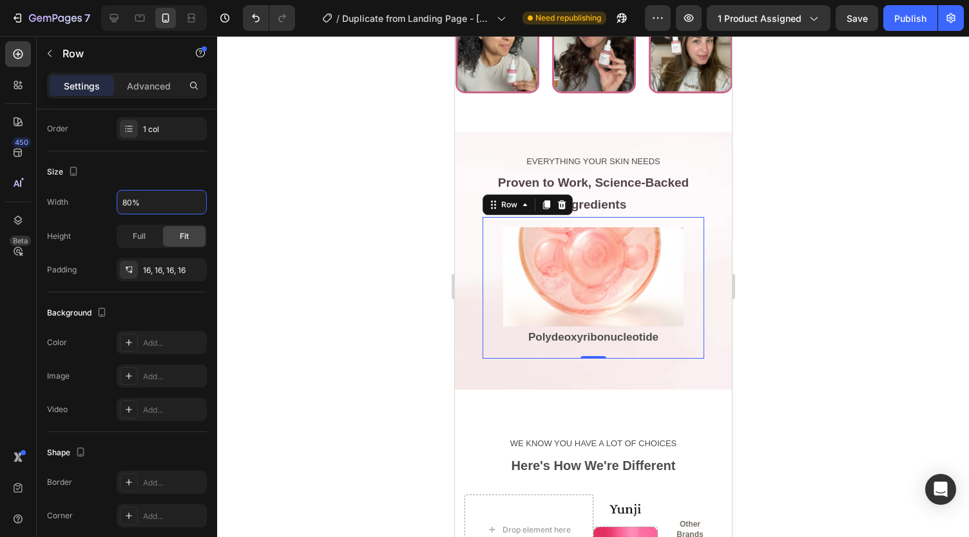
type input "80%"
click at [409, 251] on div at bounding box center [593, 286] width 752 height 501
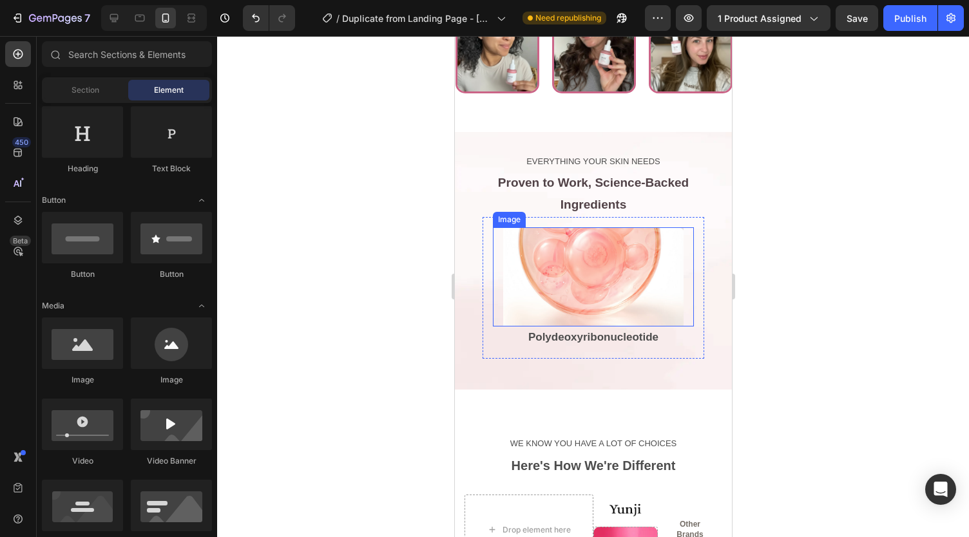
click at [543, 269] on img at bounding box center [593, 276] width 181 height 99
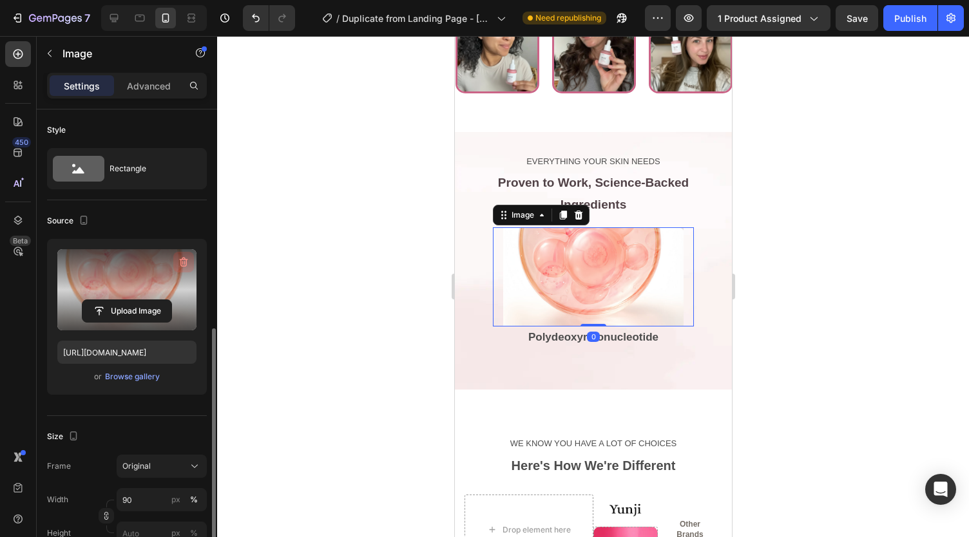
scroll to position [157, 0]
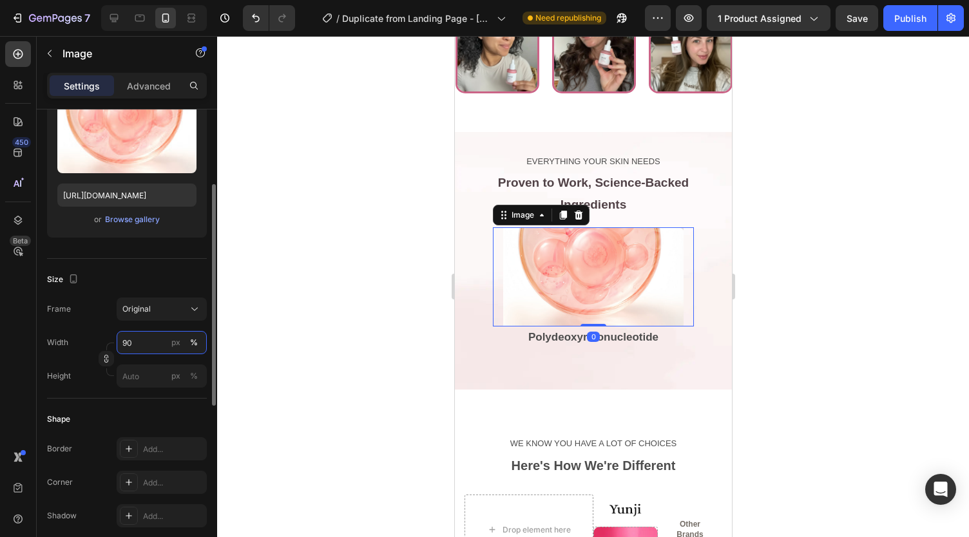
click at [154, 346] on input "90" at bounding box center [162, 342] width 90 height 23
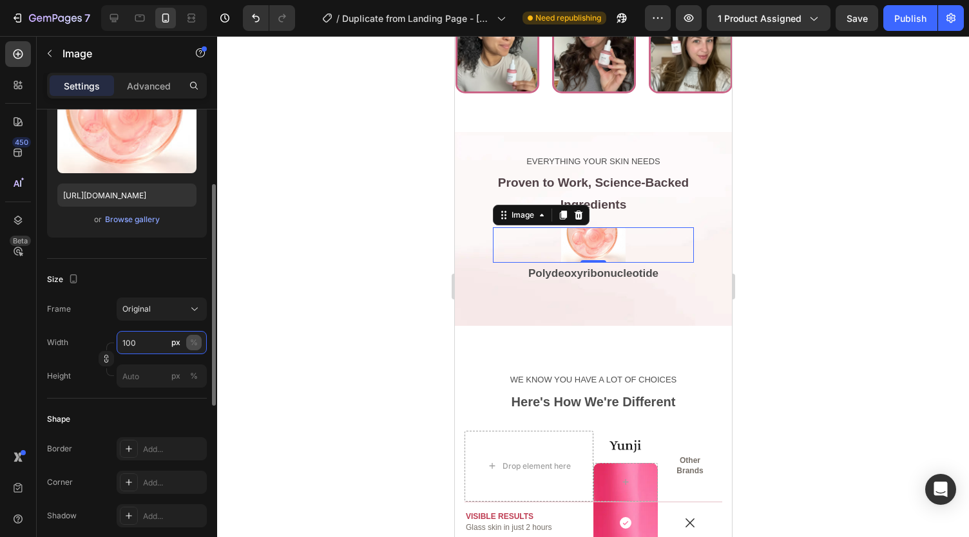
type input "100"
click at [200, 343] on button "%" at bounding box center [193, 342] width 15 height 15
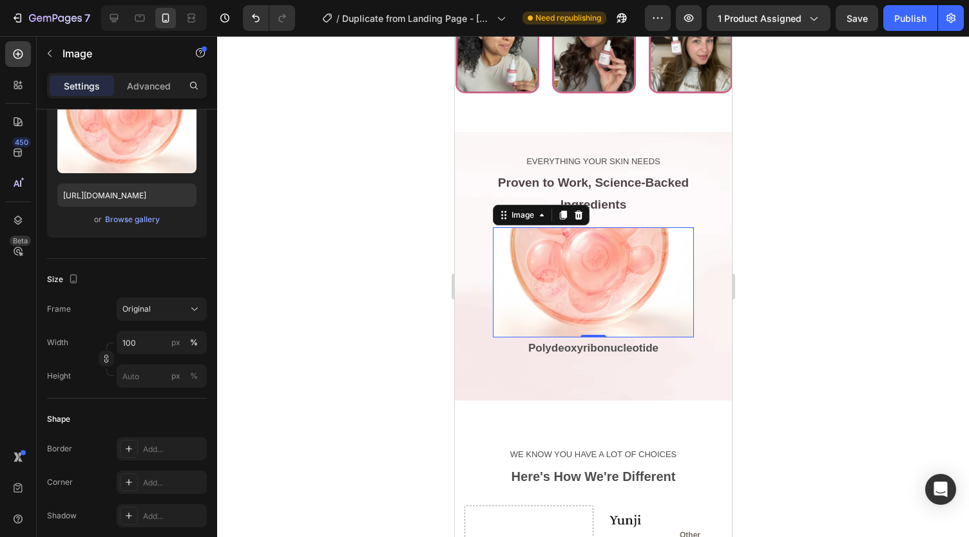
click at [324, 338] on div at bounding box center [593, 286] width 752 height 501
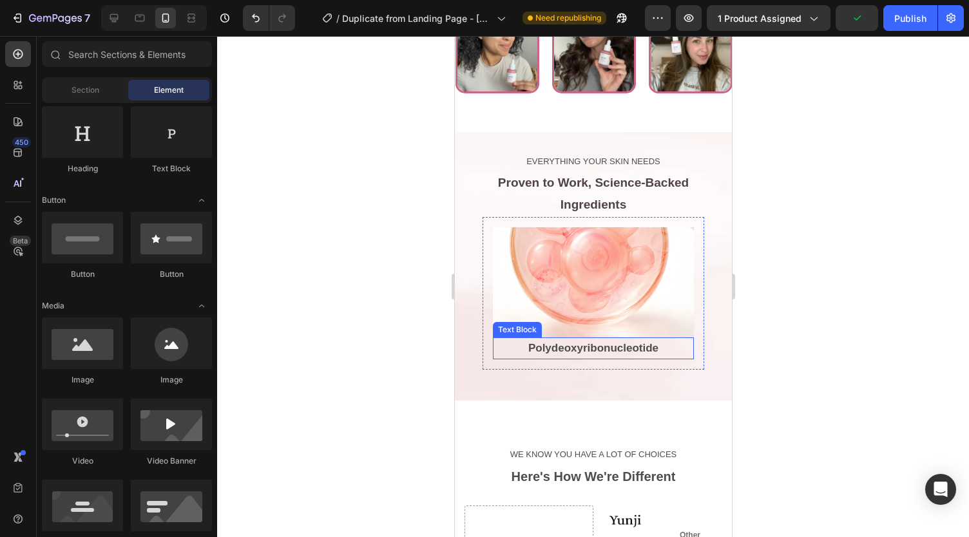
click at [552, 339] on p "Polydeoxyribonucleotide" at bounding box center [593, 349] width 198 height 20
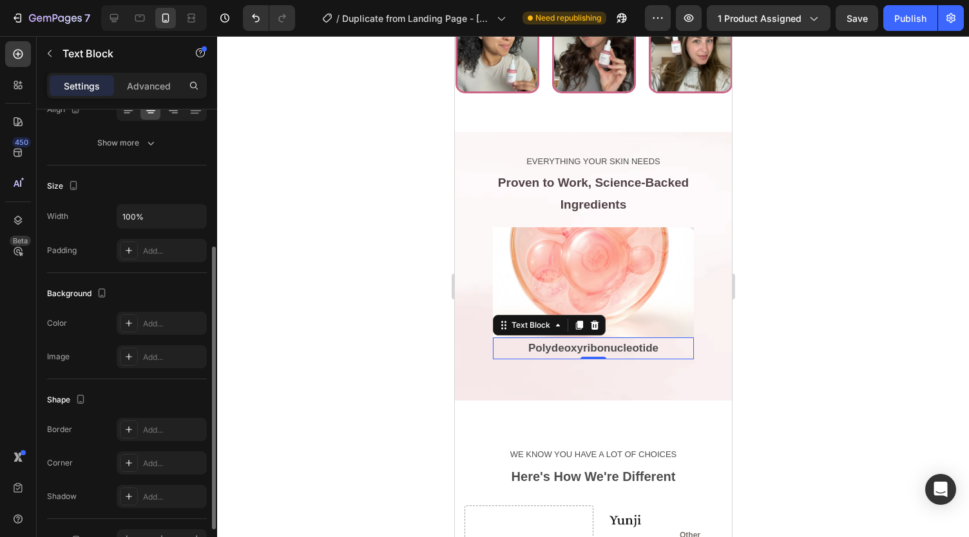
scroll to position [223, 0]
click at [153, 322] on div "Add..." at bounding box center [173, 323] width 61 height 12
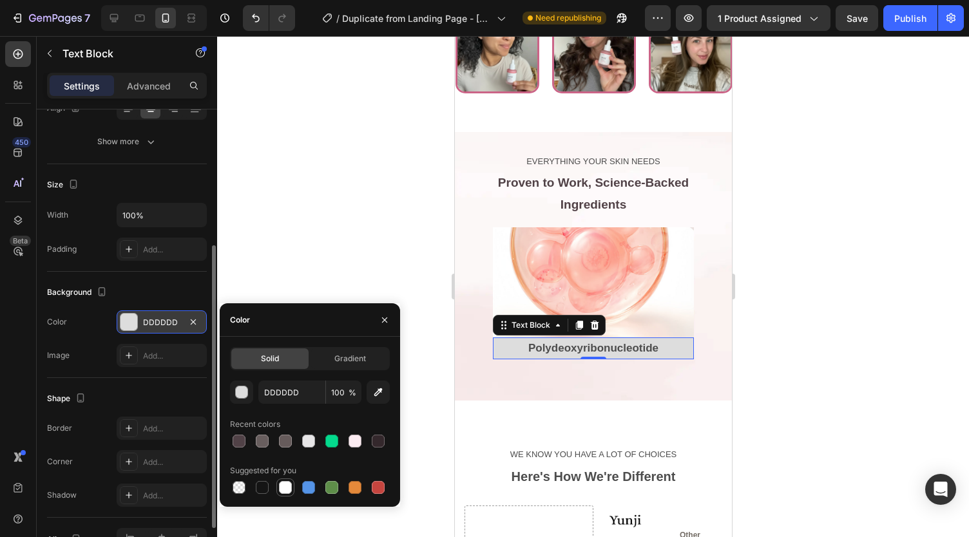
click at [284, 485] on div at bounding box center [285, 487] width 13 height 13
type input "FFFFFF"
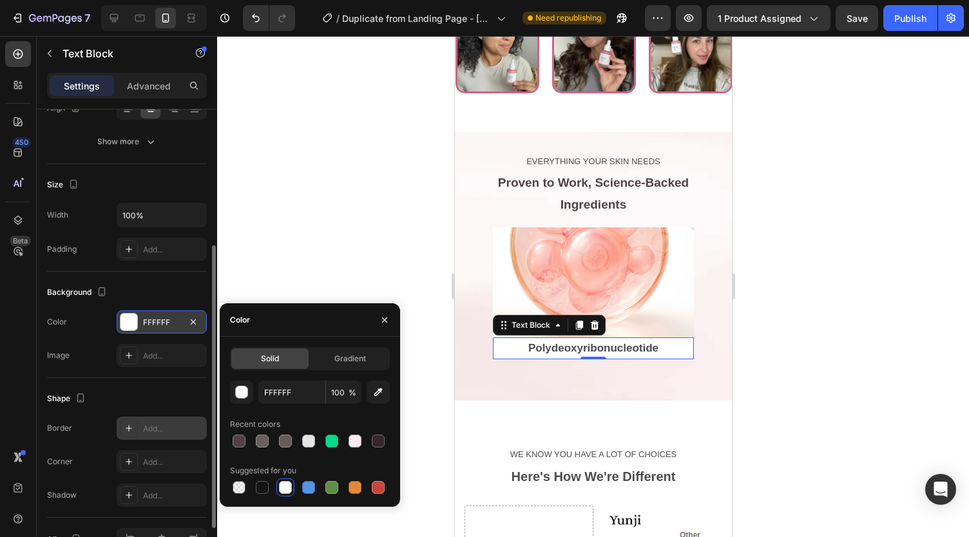
click at [154, 423] on div "Add..." at bounding box center [173, 429] width 61 height 12
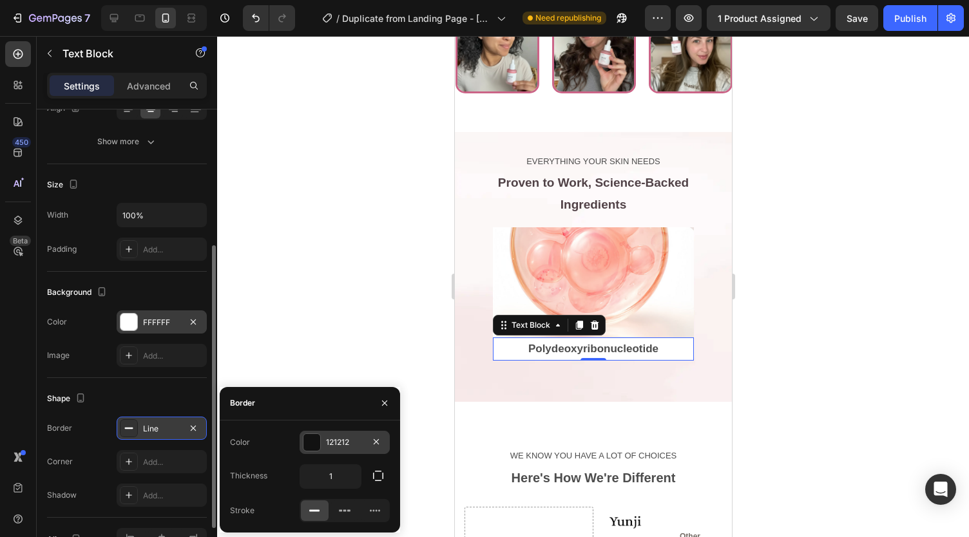
click at [334, 447] on div "121212" at bounding box center [344, 443] width 37 height 12
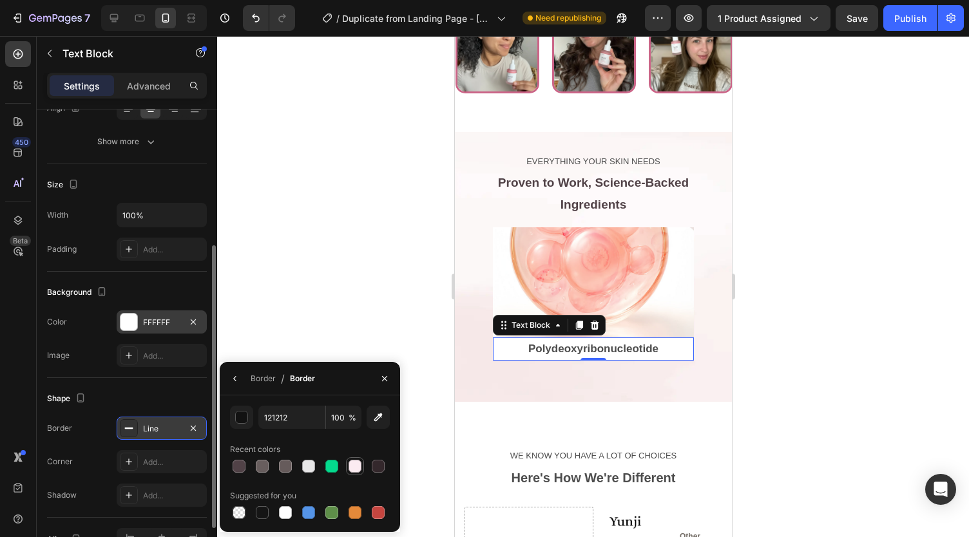
click at [354, 462] on div at bounding box center [355, 466] width 13 height 13
type input "FBEBF1"
click at [296, 420] on input "FBEBF1" at bounding box center [291, 417] width 67 height 23
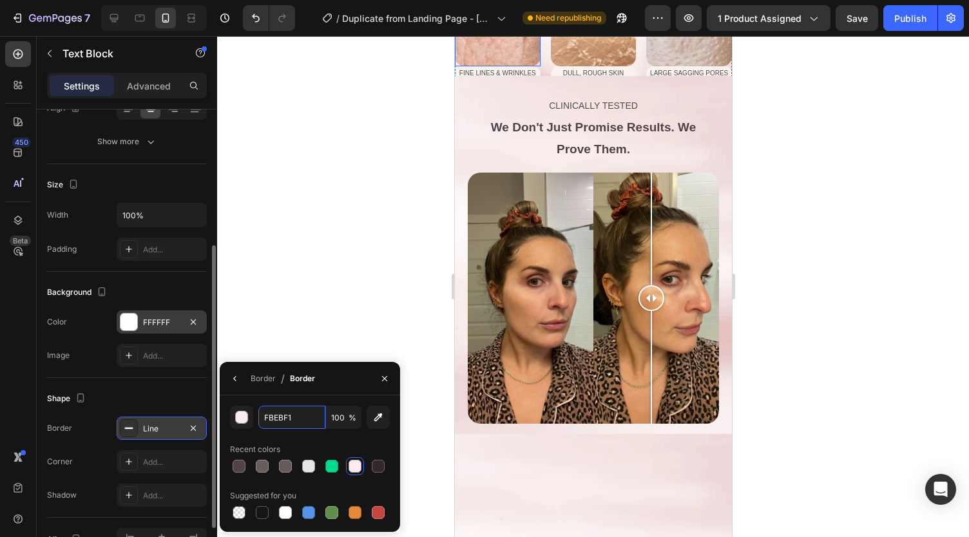
scroll to position [1410, 0]
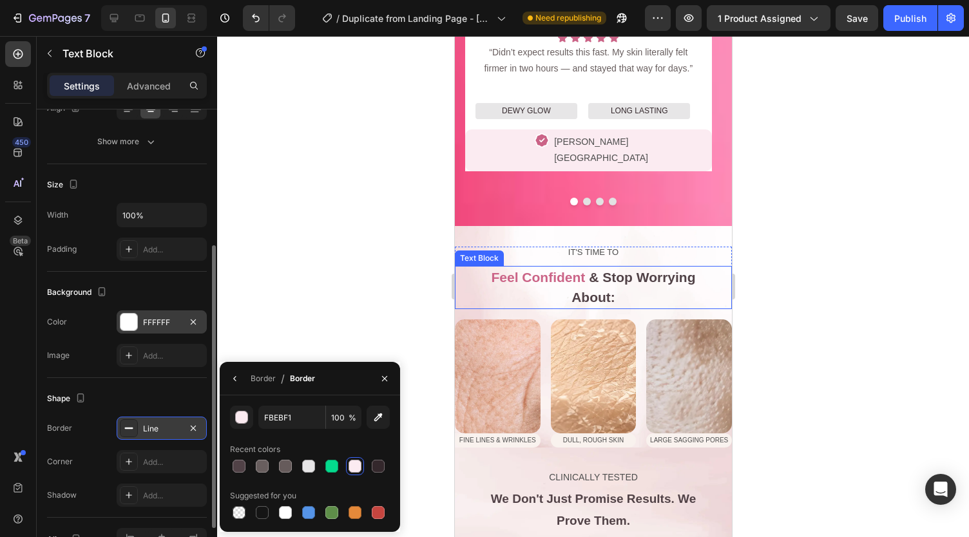
click at [513, 282] on span "Feel Confident" at bounding box center [538, 277] width 94 height 15
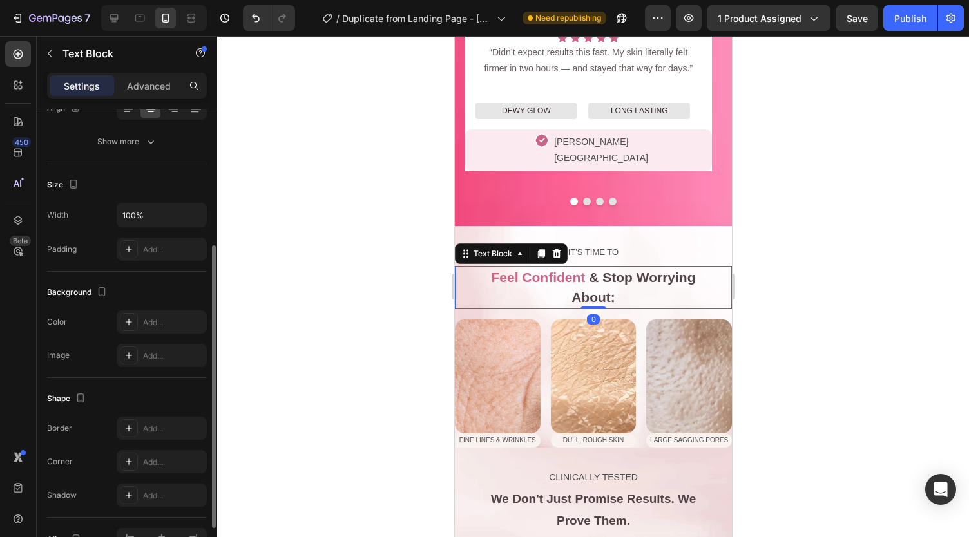
scroll to position [0, 0]
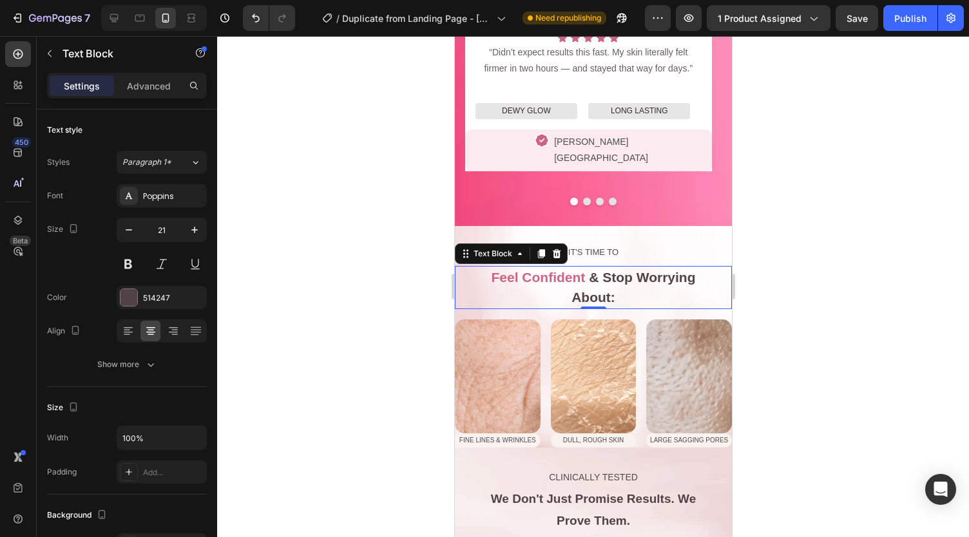
click at [524, 276] on span "Feel Confident" at bounding box center [538, 277] width 94 height 15
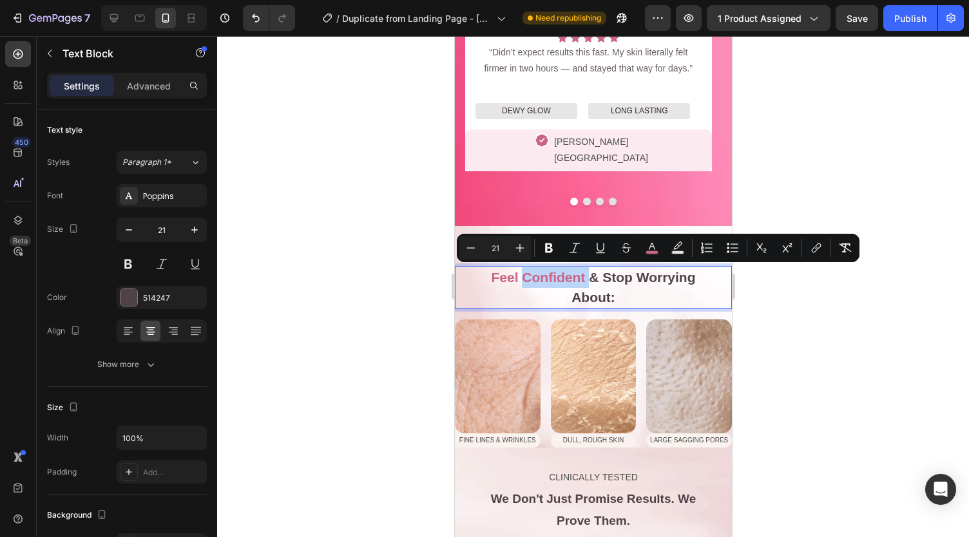
click at [524, 276] on span "Feel Confident" at bounding box center [538, 277] width 94 height 15
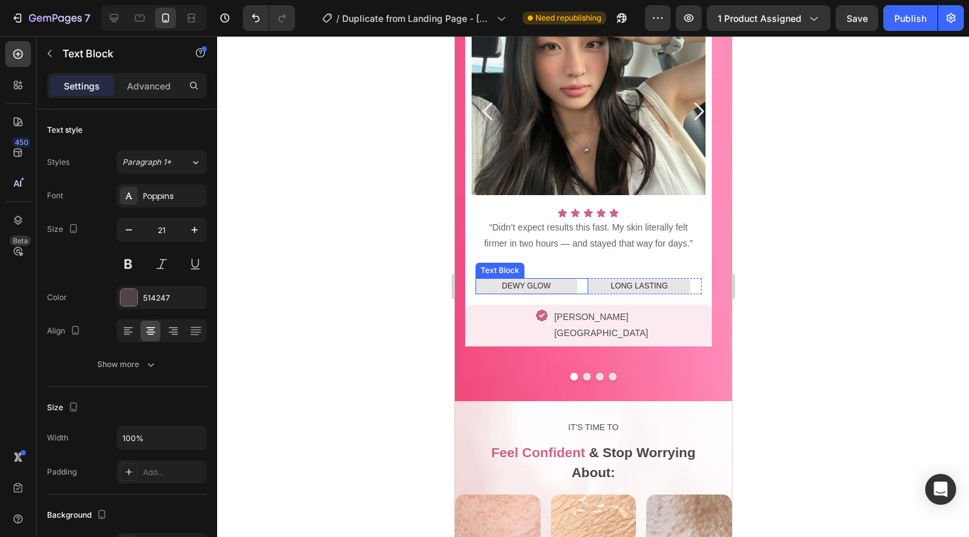
scroll to position [1538, 0]
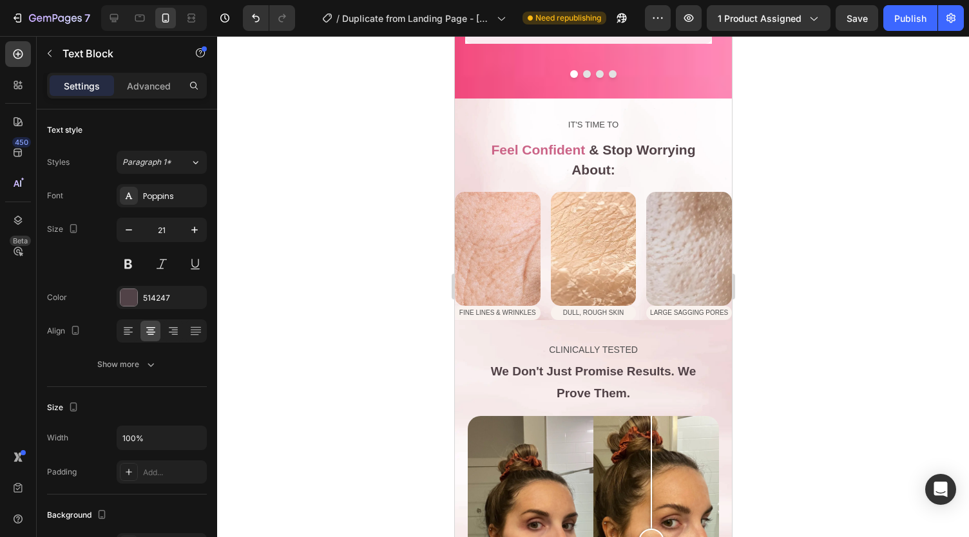
click at [517, 148] on span "Feel Confident" at bounding box center [538, 149] width 94 height 15
drag, startPoint x: 517, startPoint y: 148, endPoint x: 555, endPoint y: 148, distance: 38.0
click at [555, 148] on span "Feel Confident" at bounding box center [538, 149] width 94 height 15
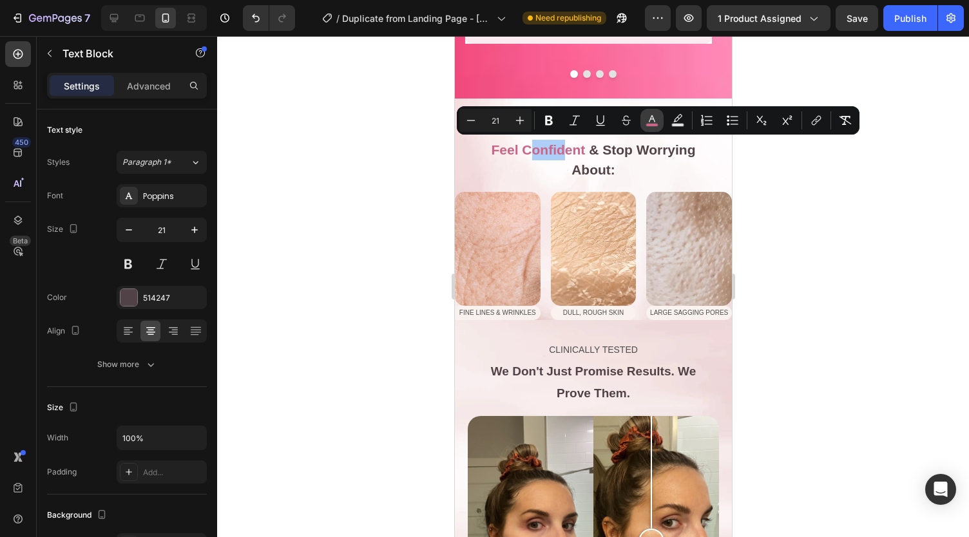
click at [649, 122] on icon "Editor contextual toolbar" at bounding box center [652, 118] width 6 height 7
type input "CB6487"
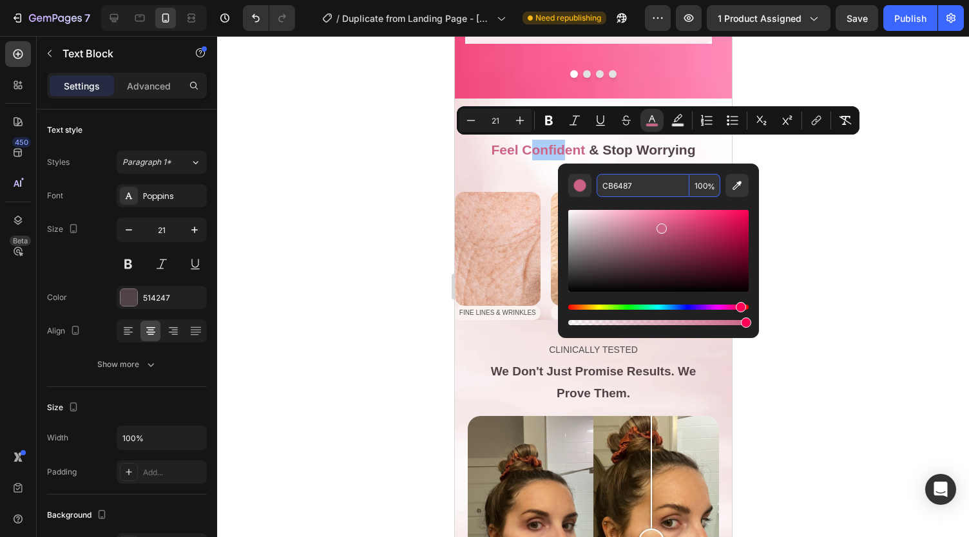
click at [622, 189] on input "CB6487" at bounding box center [643, 185] width 93 height 23
click at [509, 322] on div "CLINICALLY TESTED Text Block We Don't Just Promise Results. We Prove Them. Text…" at bounding box center [592, 504] width 277 height 369
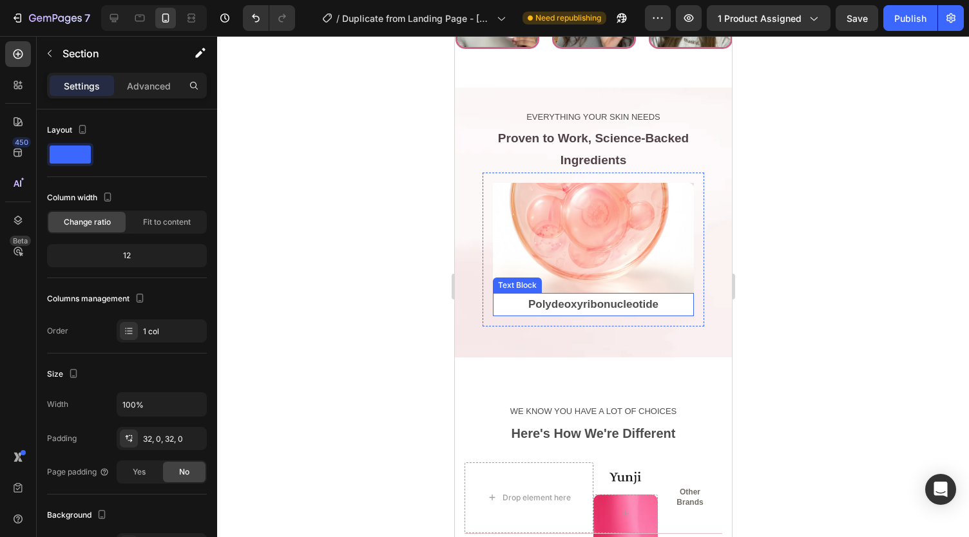
scroll to position [2693, 0]
click at [531, 298] on p "Polydeoxyribonucleotide" at bounding box center [592, 306] width 197 height 20
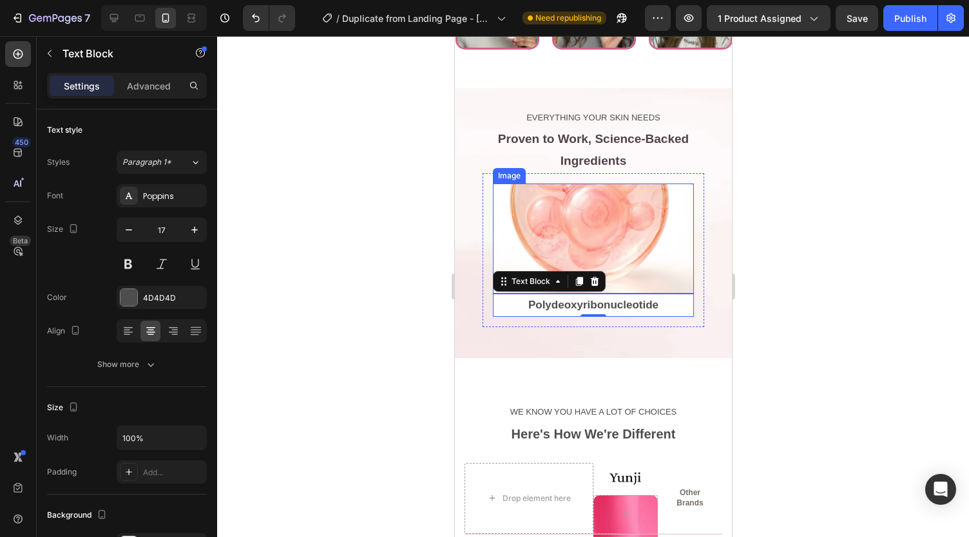
click at [492, 237] on img at bounding box center [592, 239] width 201 height 110
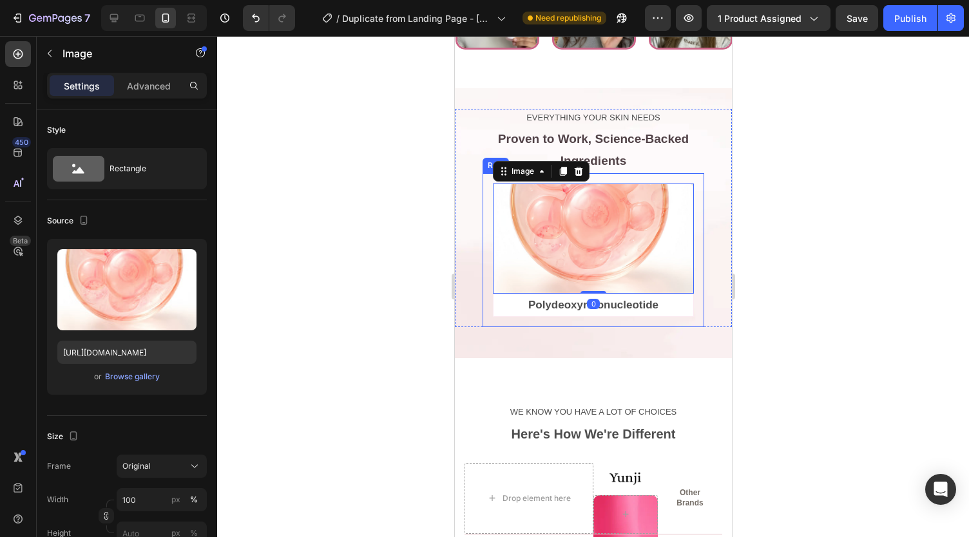
click at [485, 243] on div "Image 0 Polydeoxyribonucleotide Text Block Row" at bounding box center [593, 250] width 222 height 154
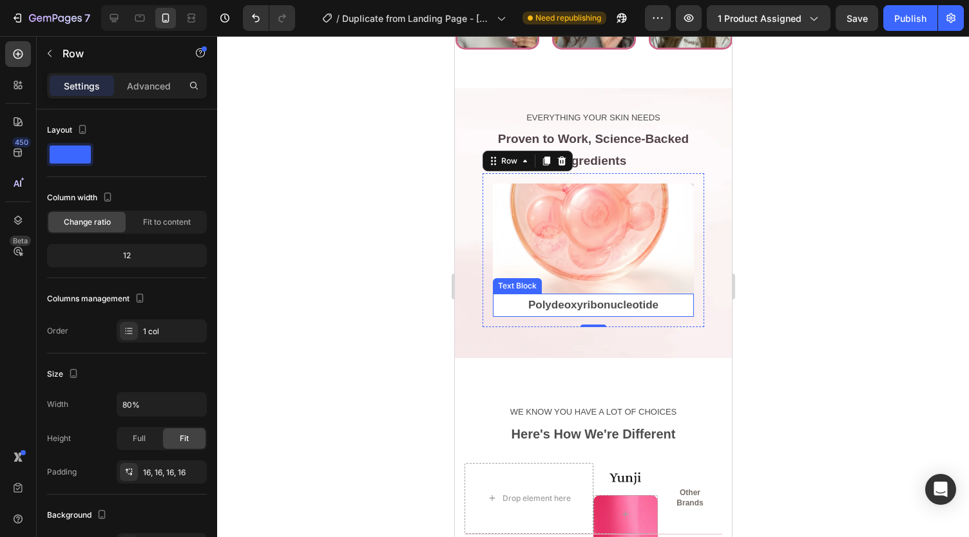
click at [504, 296] on p "Polydeoxyribonucleotide" at bounding box center [592, 306] width 197 height 20
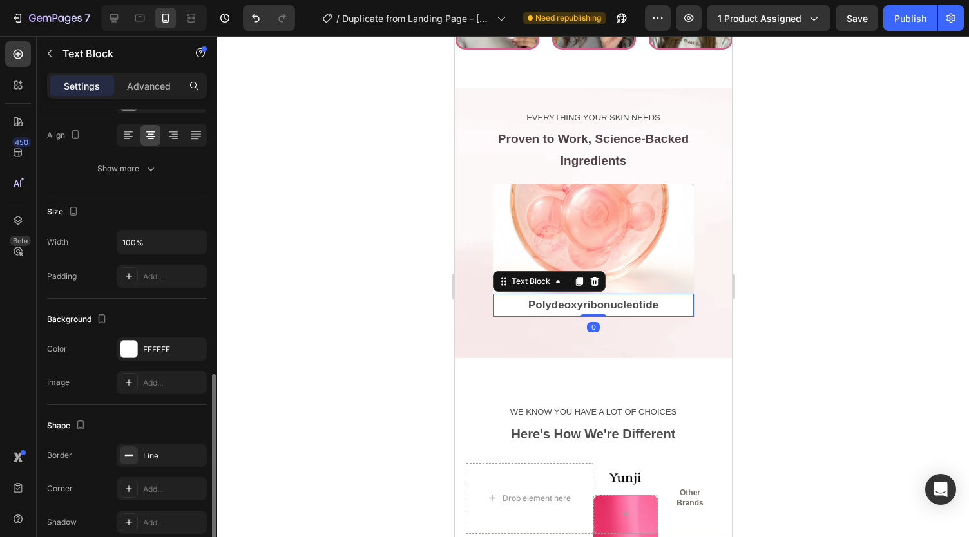
scroll to position [297, 0]
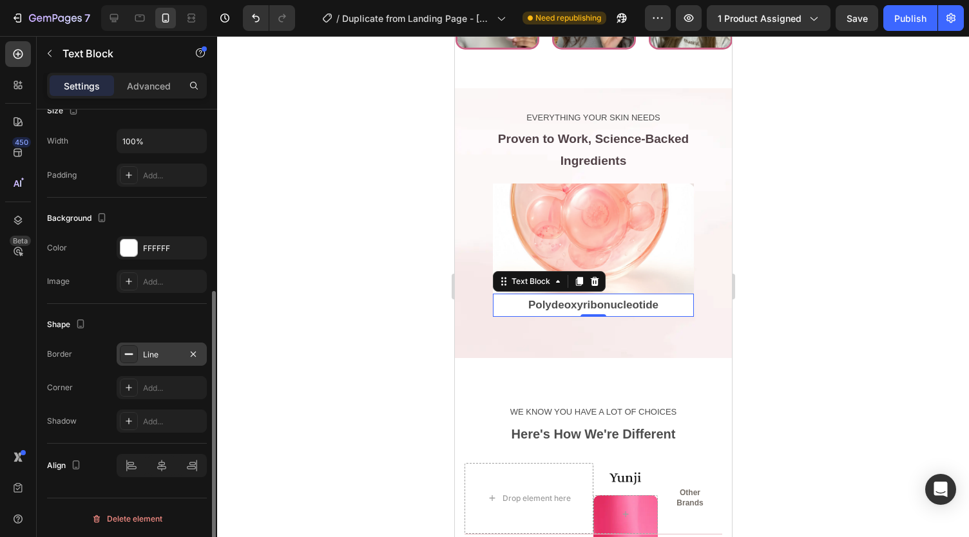
click at [161, 363] on div "Line" at bounding box center [162, 354] width 90 height 23
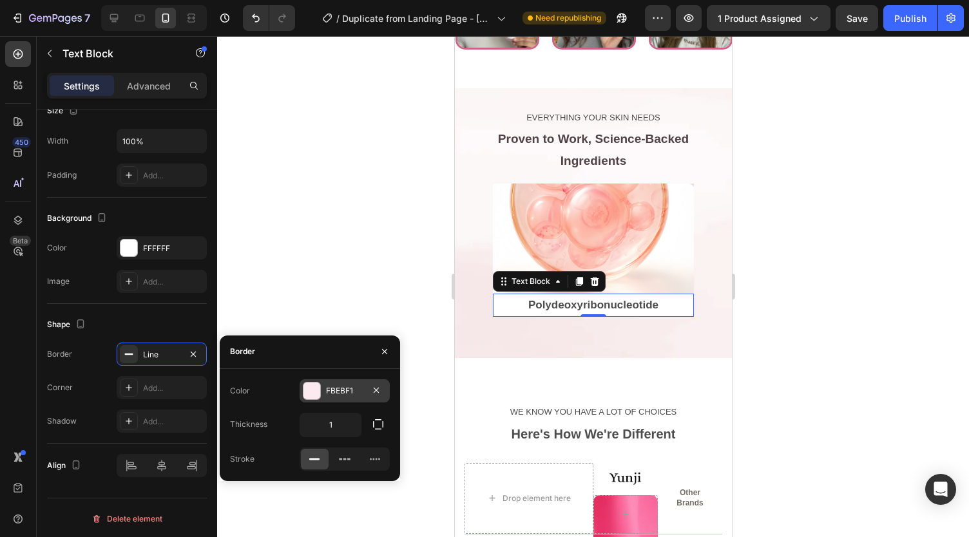
click at [339, 389] on div "FBEBF1" at bounding box center [344, 391] width 37 height 12
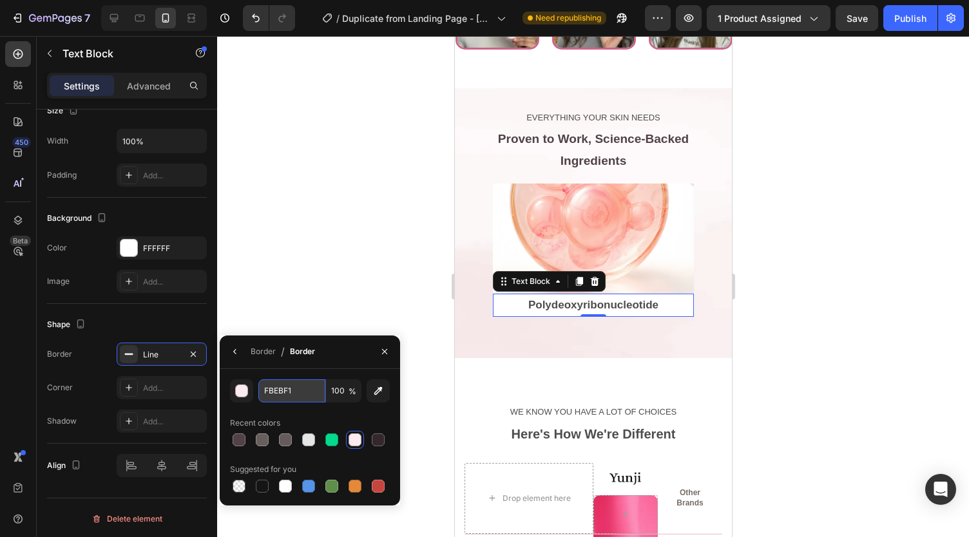
click at [273, 396] on input "FBEBF1" at bounding box center [291, 391] width 67 height 23
paste input "CB6487"
type input "CB6487"
click at [335, 349] on div "Border / Border" at bounding box center [310, 353] width 180 height 34
click at [350, 314] on div at bounding box center [593, 286] width 752 height 501
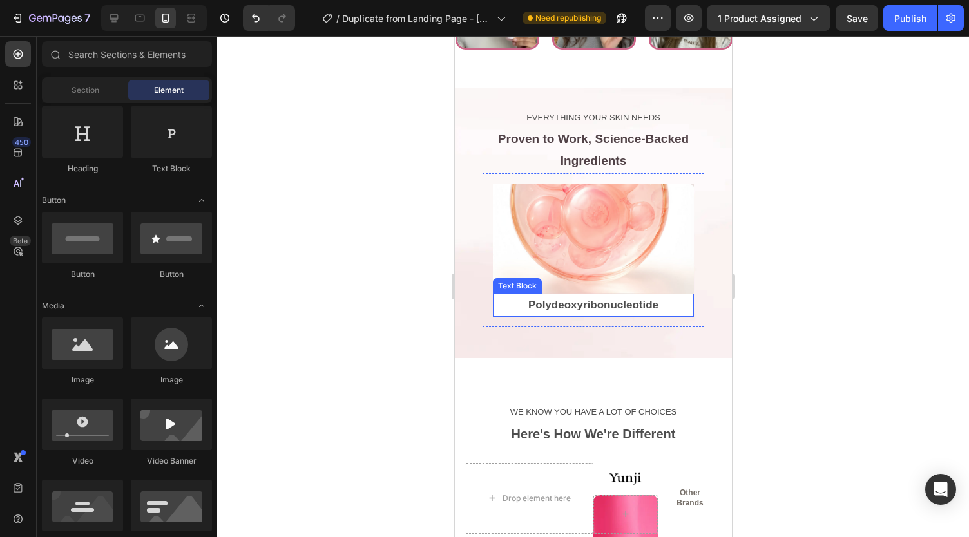
click at [508, 304] on p "Polydeoxyribonucleotide" at bounding box center [592, 306] width 197 height 20
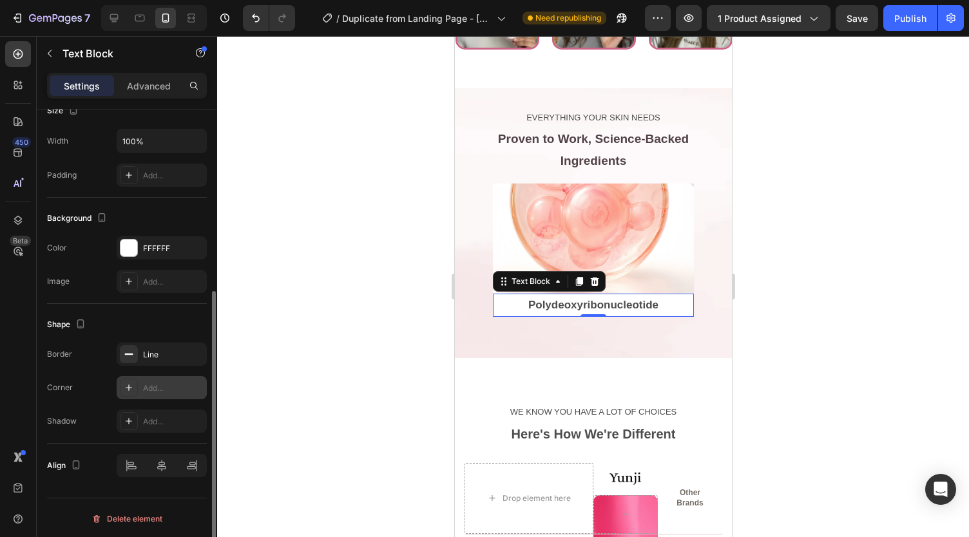
click at [160, 383] on div "Add..." at bounding box center [173, 389] width 61 height 12
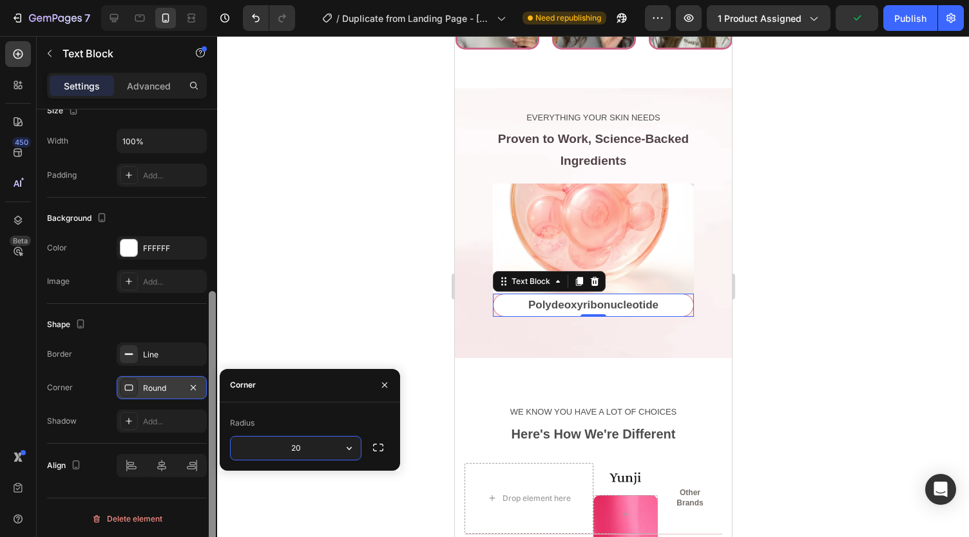
type input "20"
click at [210, 257] on div at bounding box center [213, 342] width 10 height 465
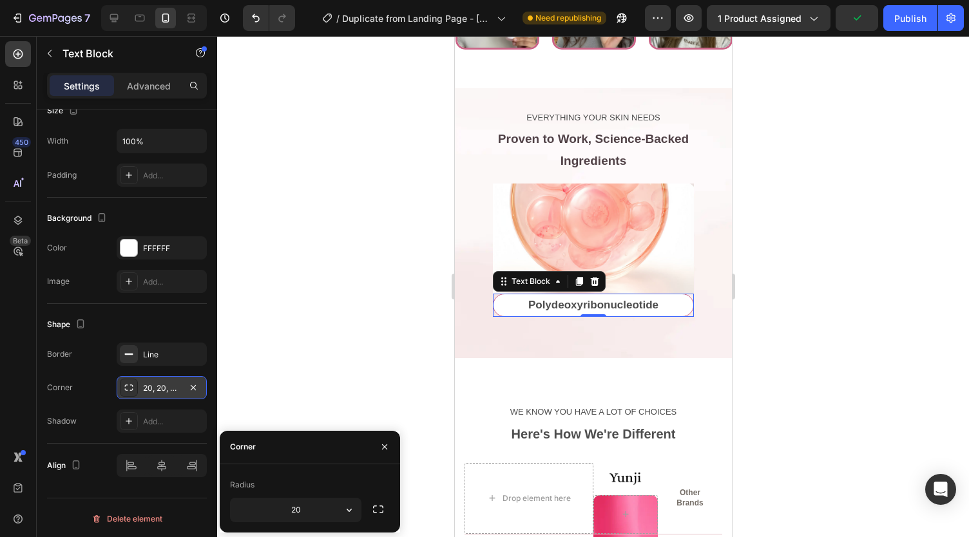
scroll to position [0, 0]
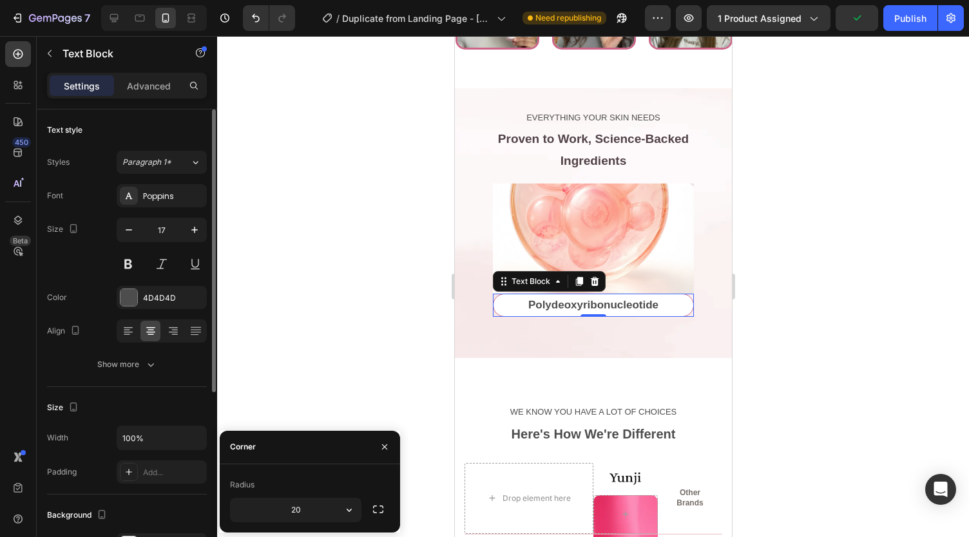
click at [278, 256] on div at bounding box center [593, 286] width 752 height 501
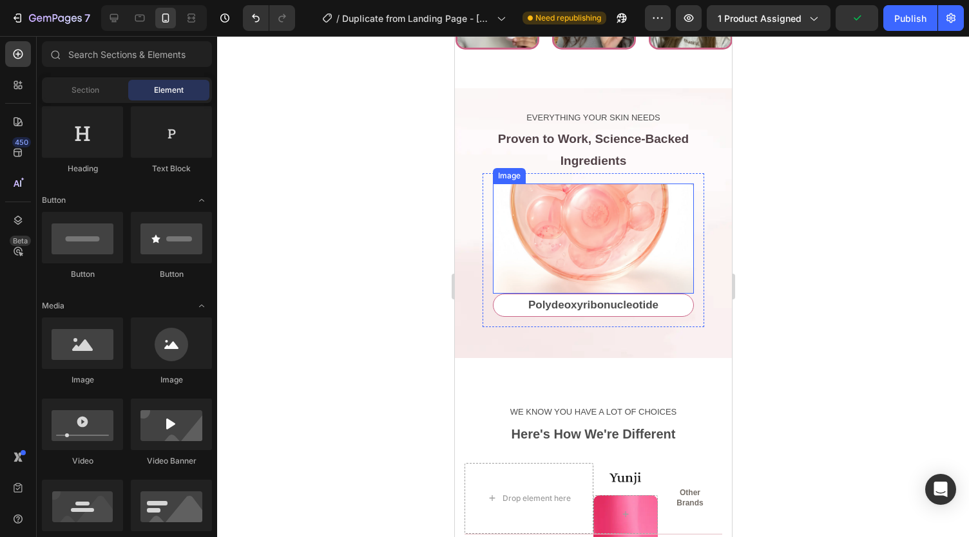
click at [503, 215] on img at bounding box center [592, 239] width 201 height 110
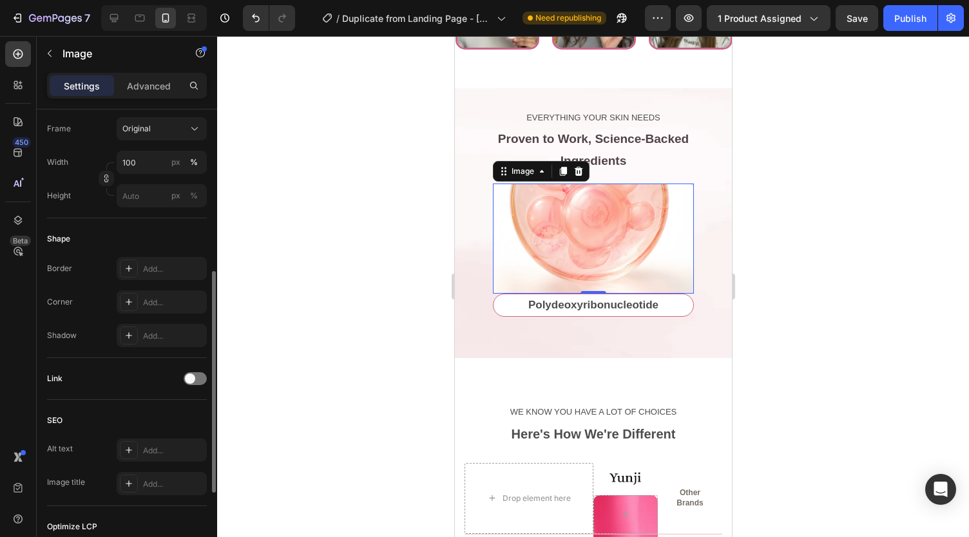
scroll to position [343, 0]
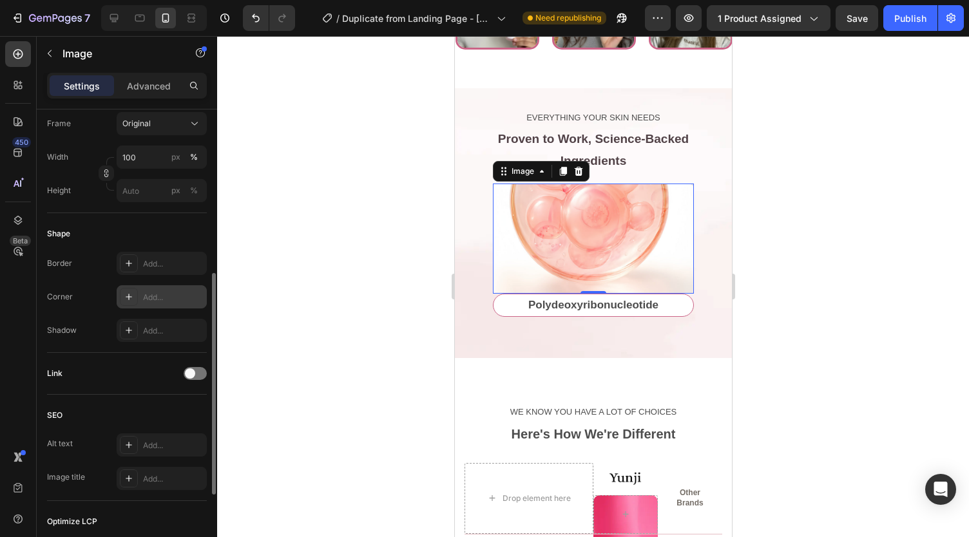
click at [145, 296] on div "Add..." at bounding box center [173, 298] width 61 height 12
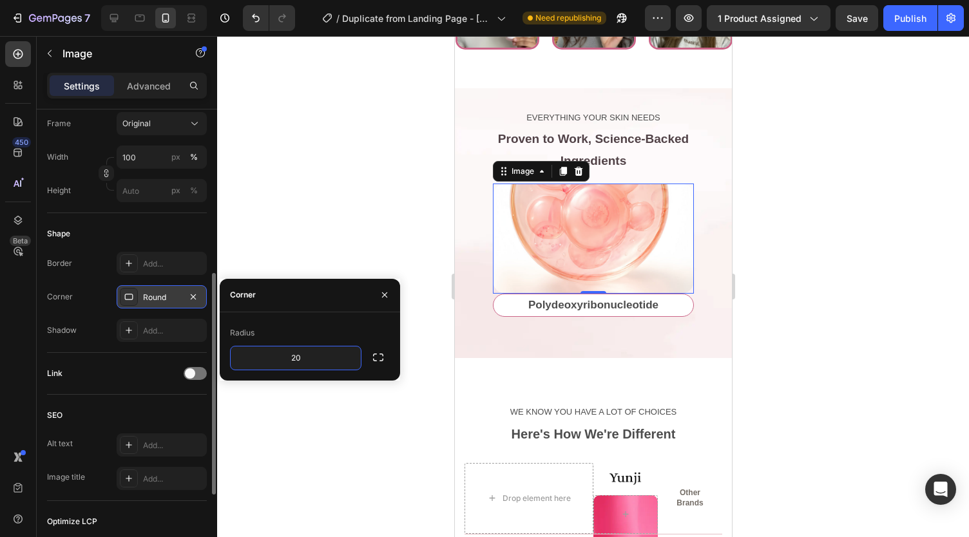
type input "20"
click at [379, 353] on icon "button" at bounding box center [378, 357] width 13 height 13
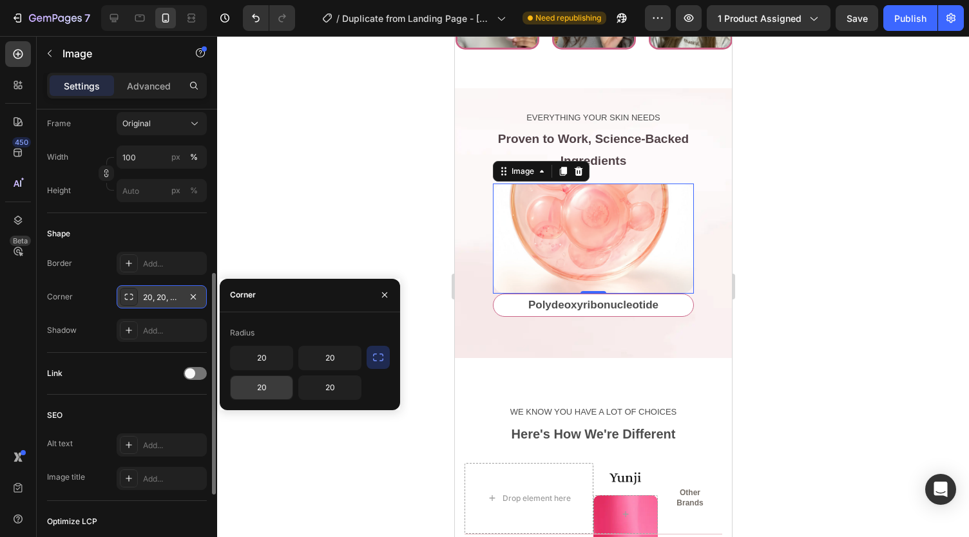
click at [266, 388] on input "20" at bounding box center [262, 387] width 62 height 23
type input "0"
click at [317, 388] on input "20" at bounding box center [330, 387] width 62 height 23
type input "0"
click at [299, 176] on div at bounding box center [593, 286] width 752 height 501
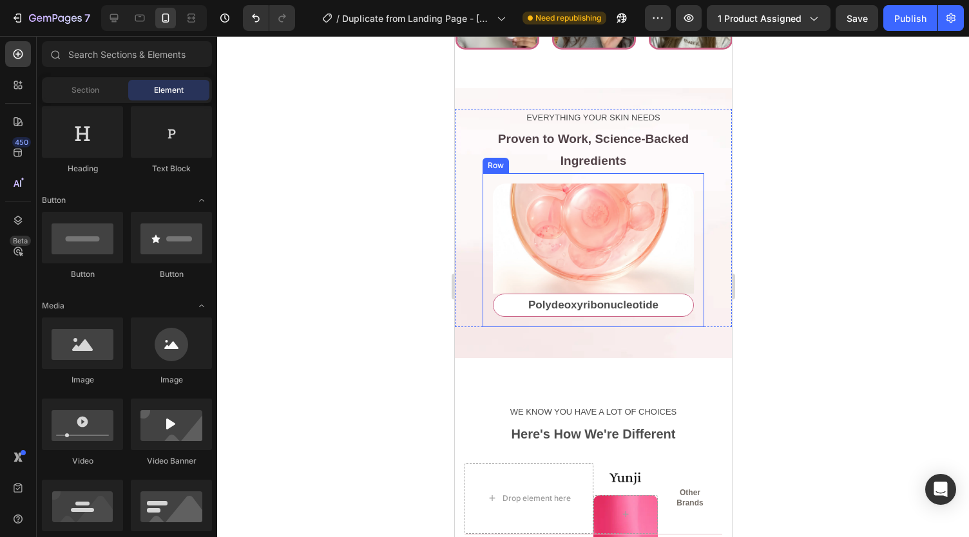
click at [487, 294] on div "Image Polydeoxyribonucleotide Text Block Row" at bounding box center [593, 250] width 222 height 154
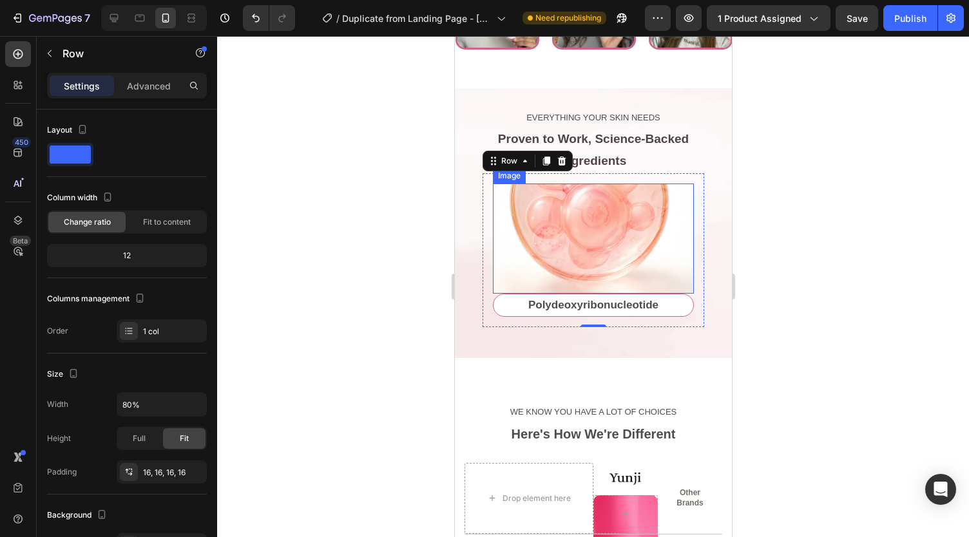
click at [532, 220] on img at bounding box center [592, 239] width 201 height 110
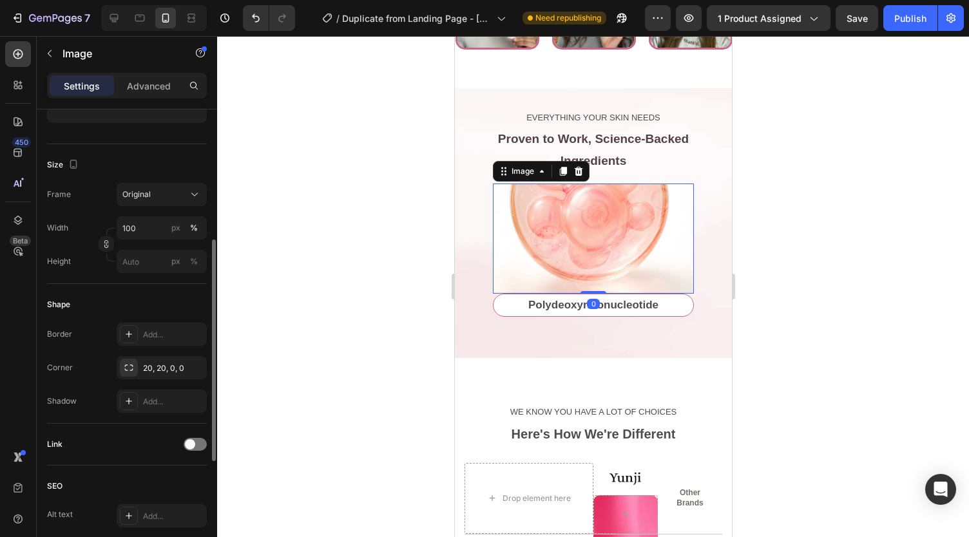
scroll to position [271, 0]
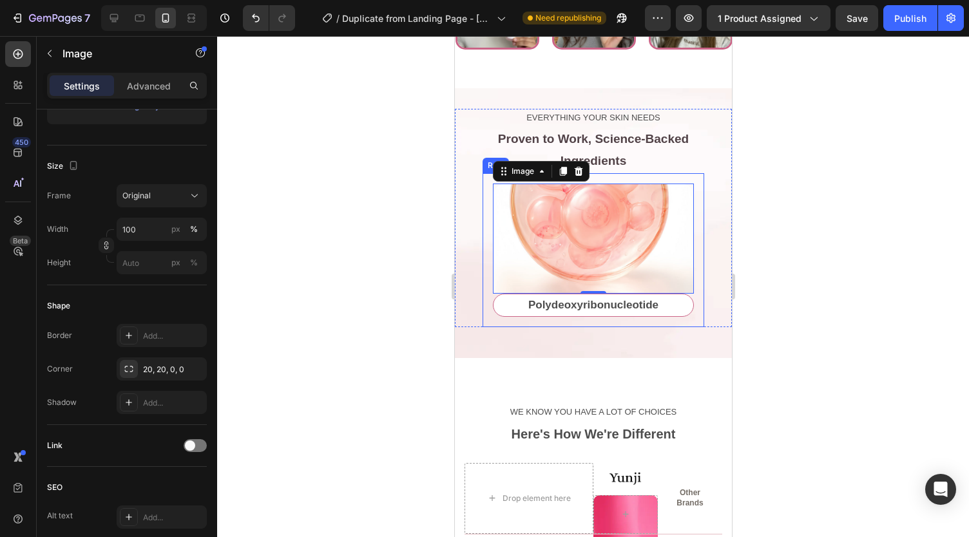
click at [487, 251] on div "Image 0 Polydeoxyribonucleotide Text Block Row" at bounding box center [593, 250] width 222 height 154
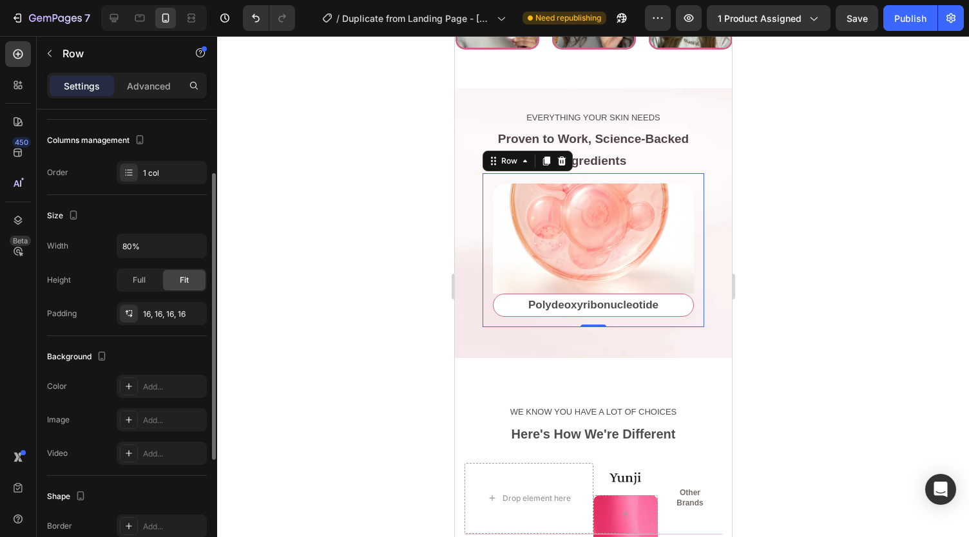
scroll to position [162, 0]
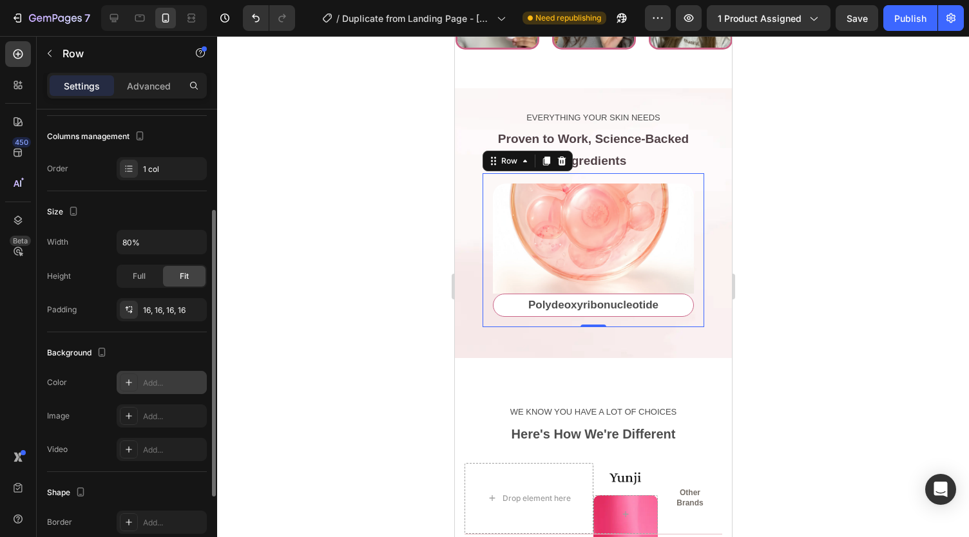
click at [166, 381] on div "Add..." at bounding box center [173, 384] width 61 height 12
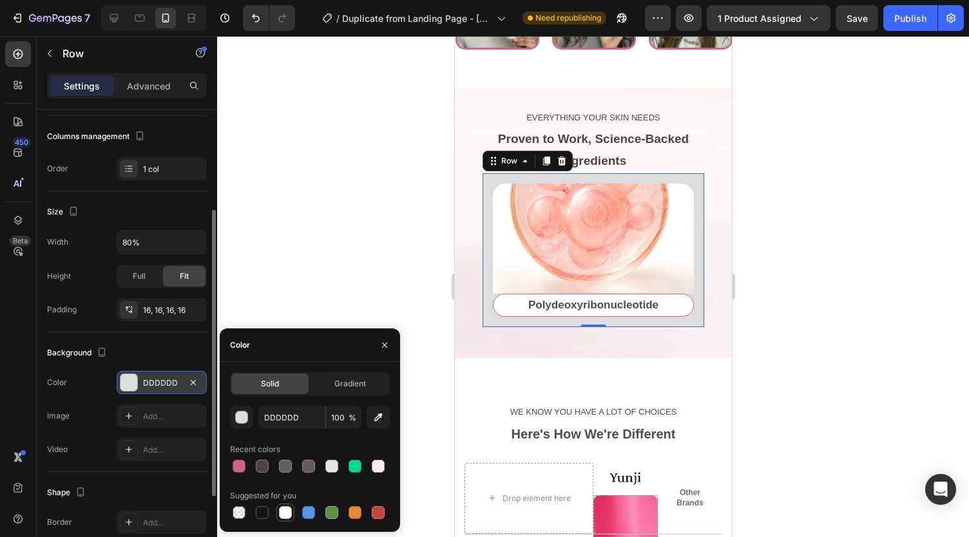
click at [288, 511] on div at bounding box center [285, 513] width 13 height 13
type input "FFFFFF"
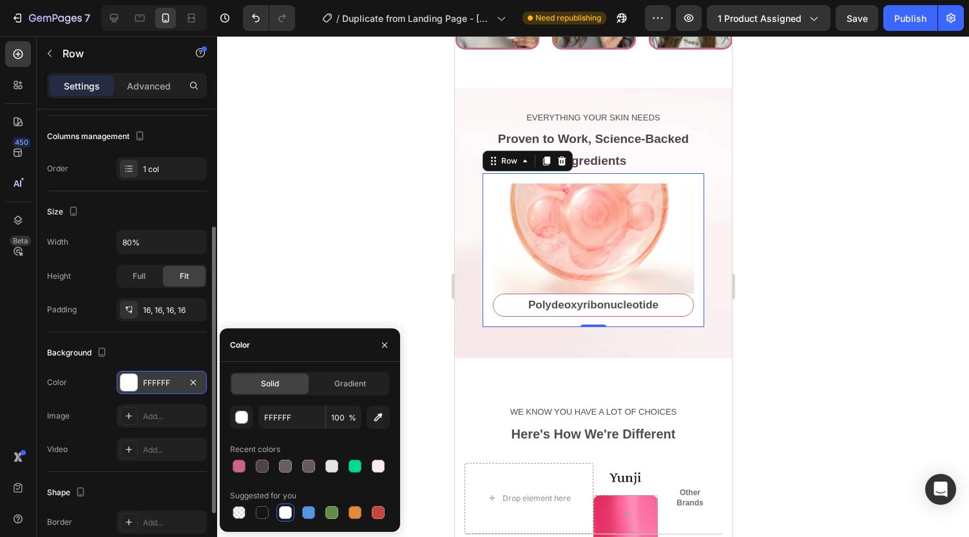
scroll to position [286, 0]
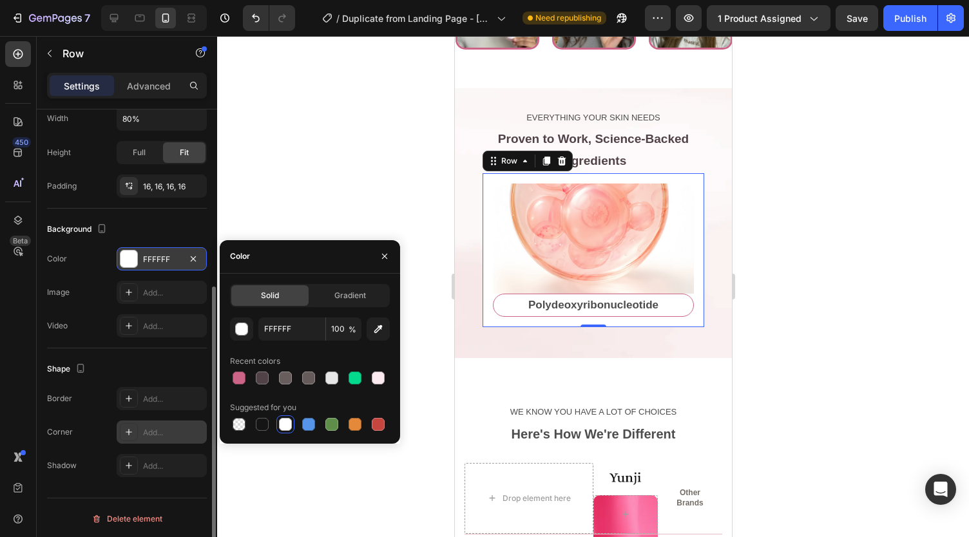
click at [158, 432] on div "Add..." at bounding box center [173, 433] width 61 height 12
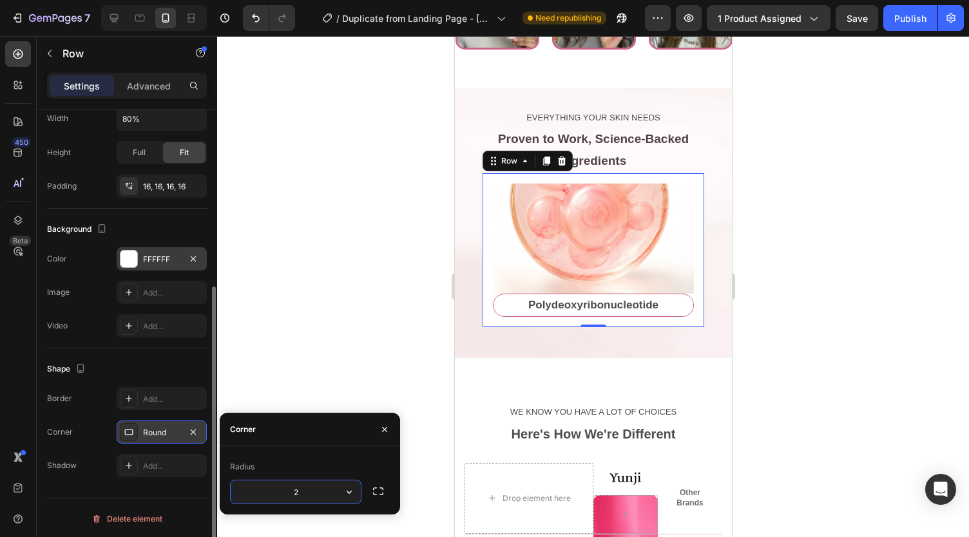
type input "20"
click at [248, 282] on div at bounding box center [593, 286] width 752 height 501
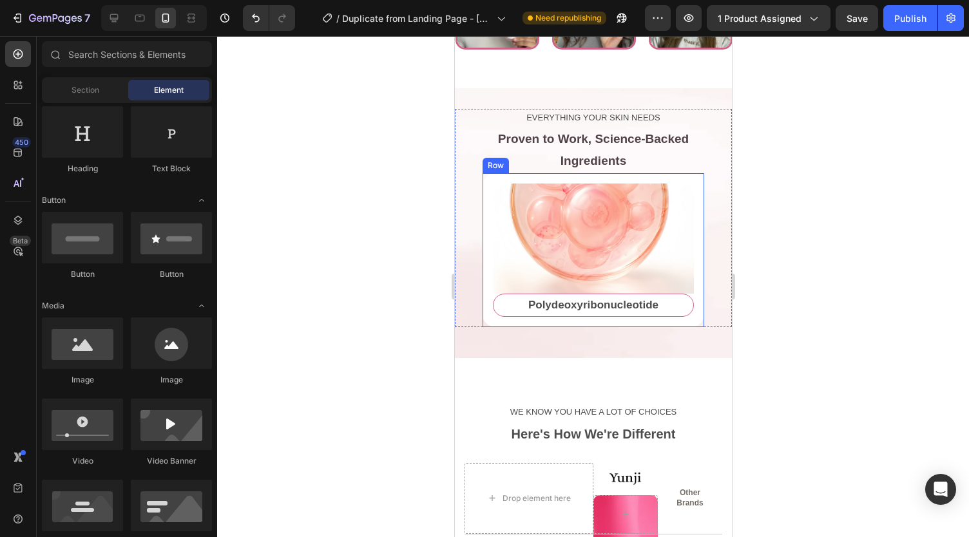
click at [488, 296] on div "Image Polydeoxyribonucleotide Text Block Row" at bounding box center [593, 250] width 222 height 154
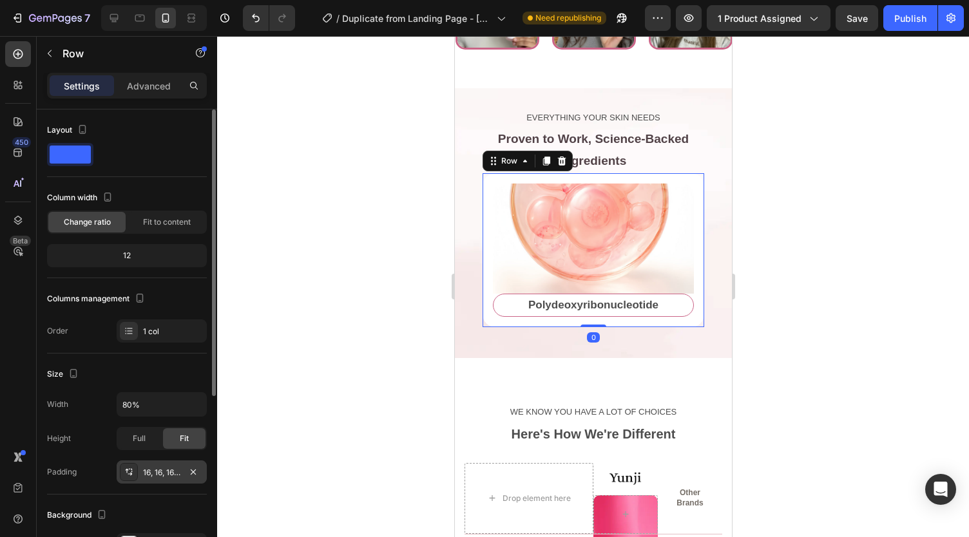
click at [157, 470] on div "16, 16, 16, 16" at bounding box center [161, 473] width 37 height 12
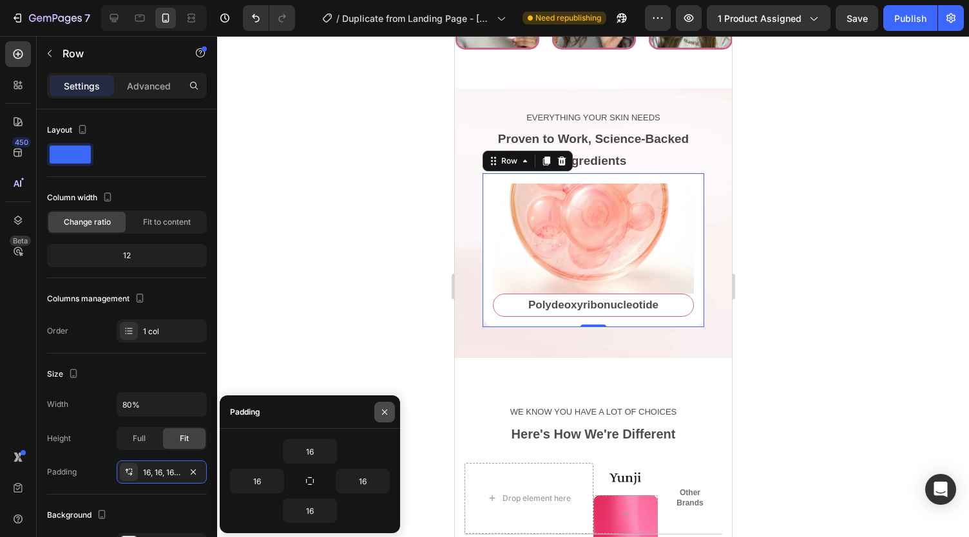
click at [380, 414] on icon "button" at bounding box center [385, 412] width 10 height 10
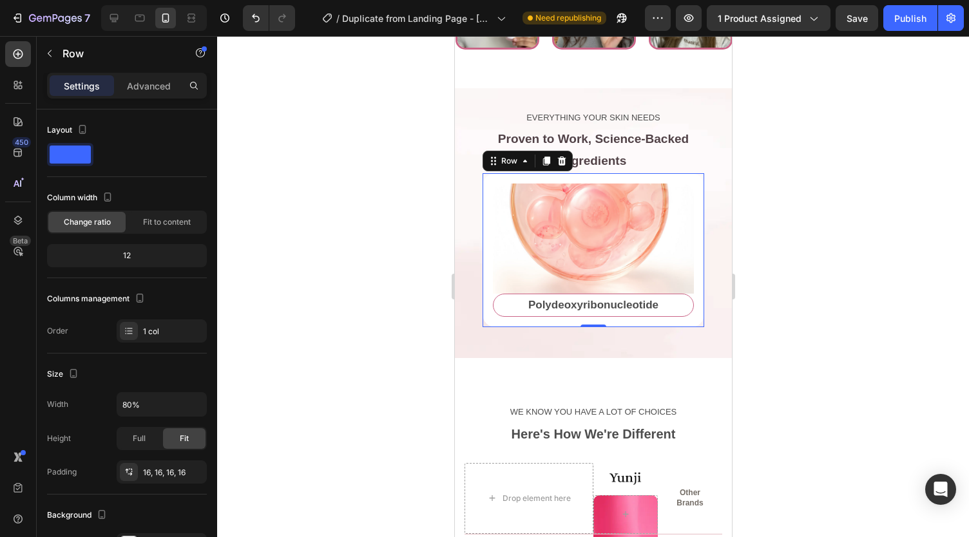
click at [371, 391] on div at bounding box center [593, 286] width 752 height 501
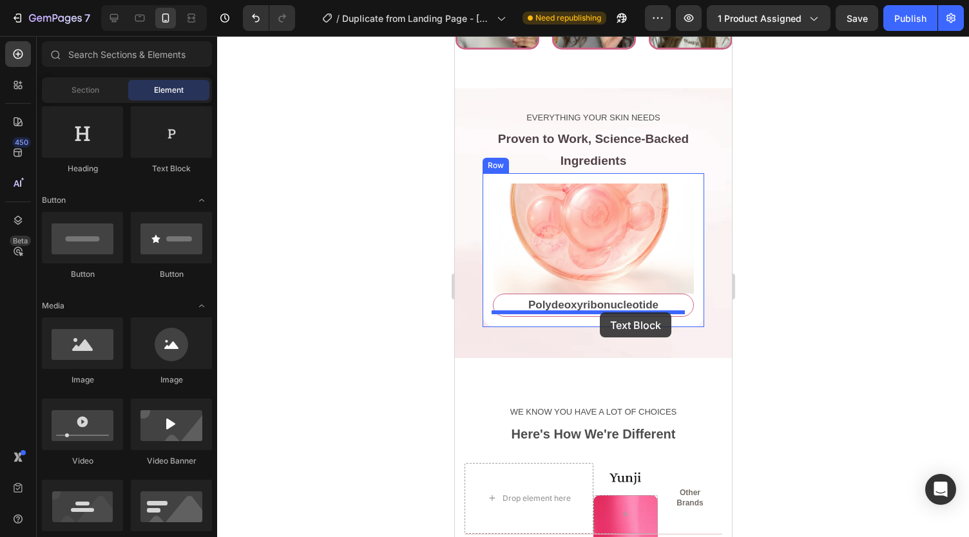
drag, startPoint x: 633, startPoint y: 176, endPoint x: 599, endPoint y: 313, distance: 140.7
drag, startPoint x: 604, startPoint y: 168, endPoint x: 595, endPoint y: 309, distance: 140.7
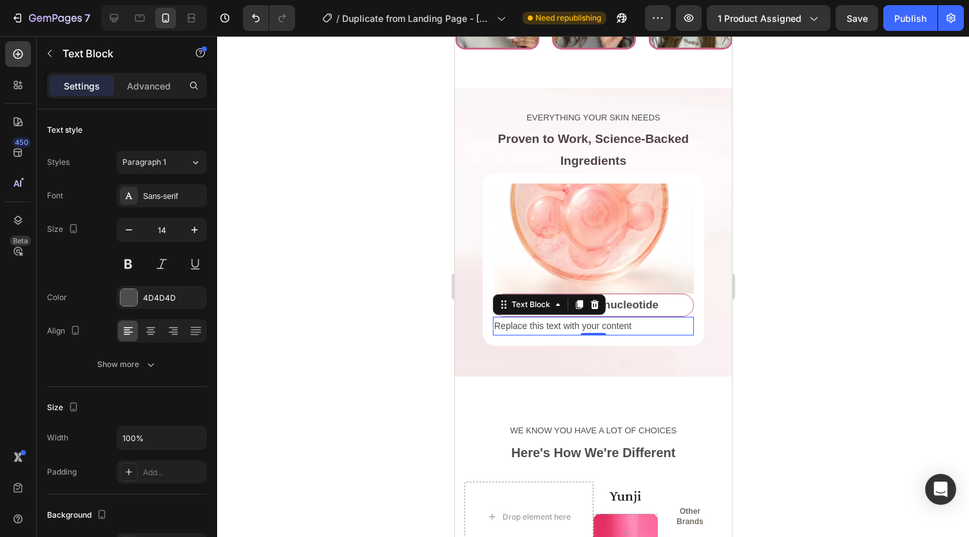
click at [561, 320] on div "Replace this text with your content" at bounding box center [592, 326] width 201 height 19
click at [561, 320] on p "Replace this text with your content" at bounding box center [593, 326] width 198 height 16
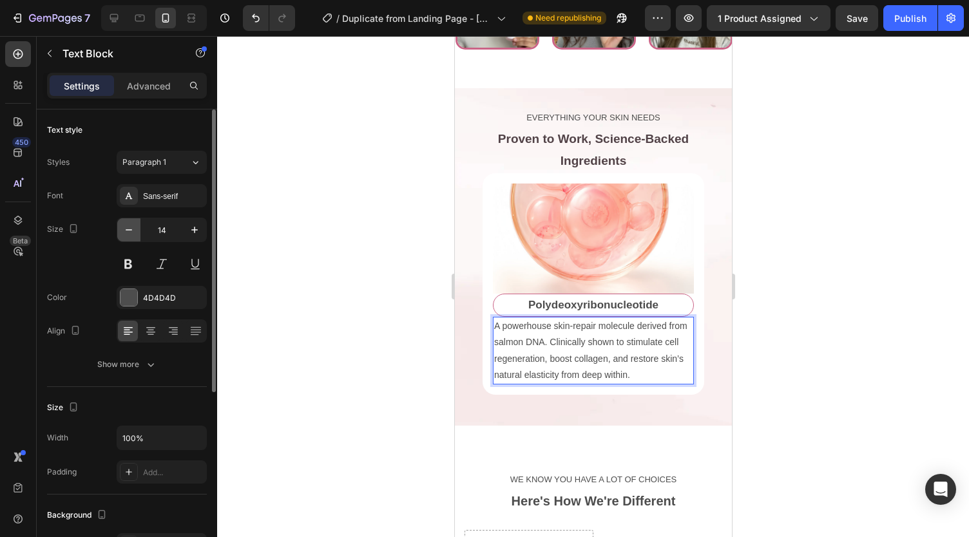
click at [130, 225] on icon "button" at bounding box center [128, 230] width 13 height 13
type input "13"
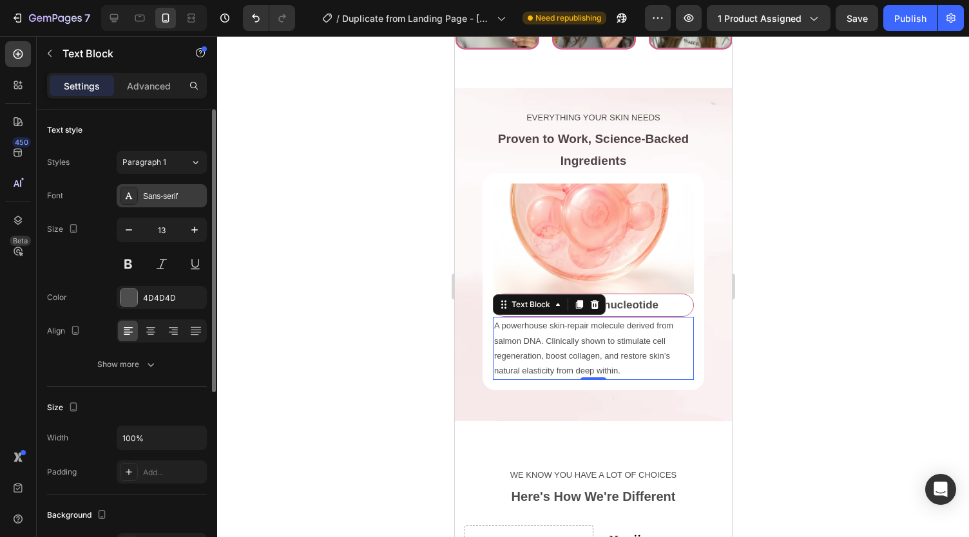
click at [156, 200] on div "Sans-serif" at bounding box center [173, 197] width 61 height 12
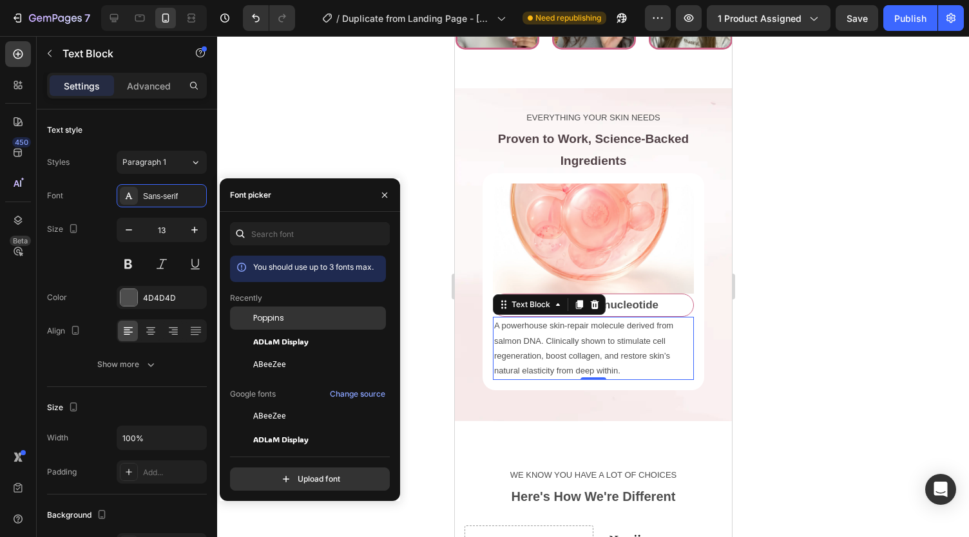
click at [258, 319] on span "Poppins" at bounding box center [268, 319] width 31 height 12
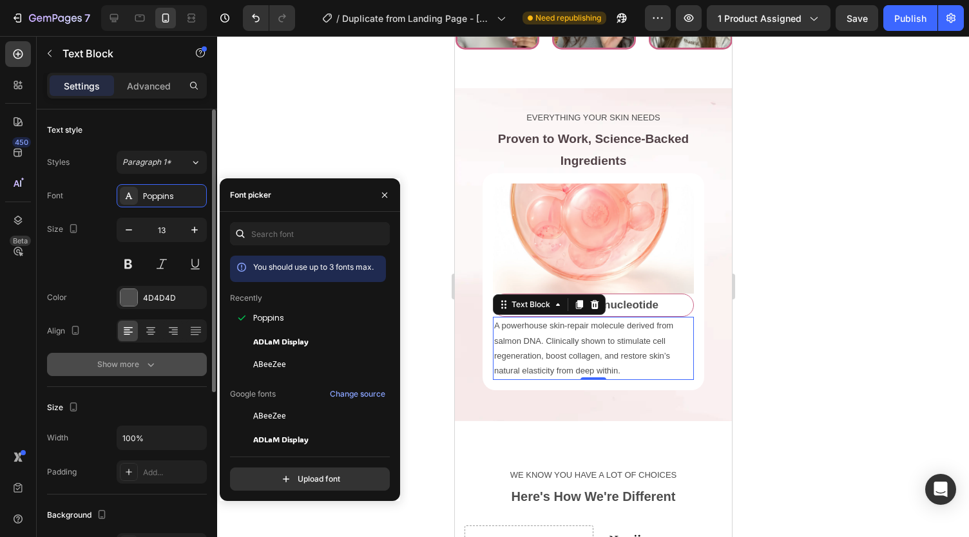
click at [148, 367] on icon "button" at bounding box center [150, 364] width 13 height 13
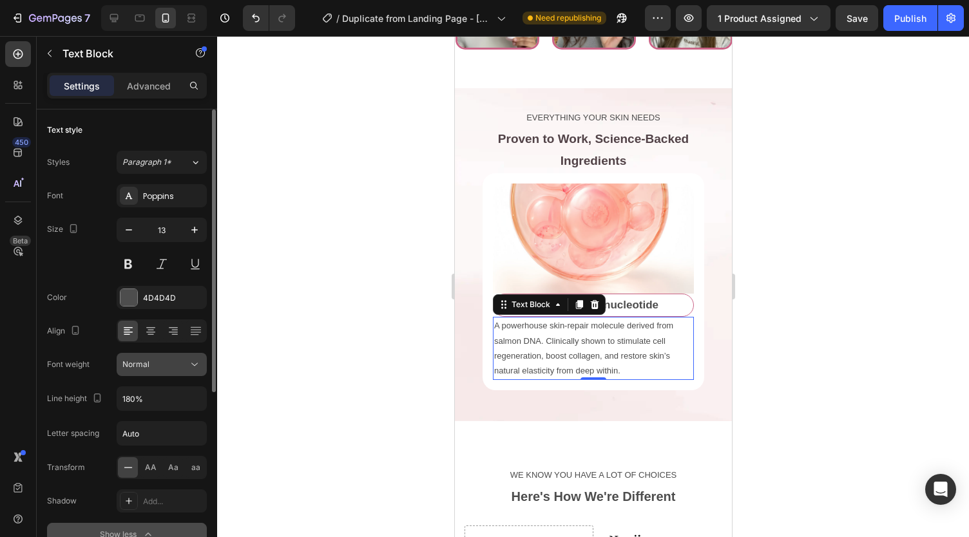
click at [156, 367] on div "Normal" at bounding box center [155, 365] width 66 height 12
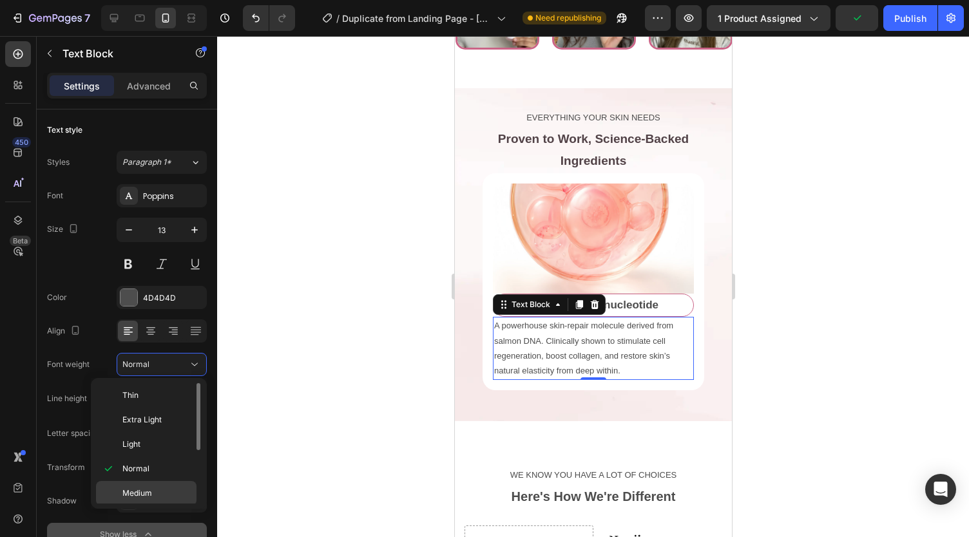
click at [151, 488] on span "Medium" at bounding box center [137, 494] width 30 height 12
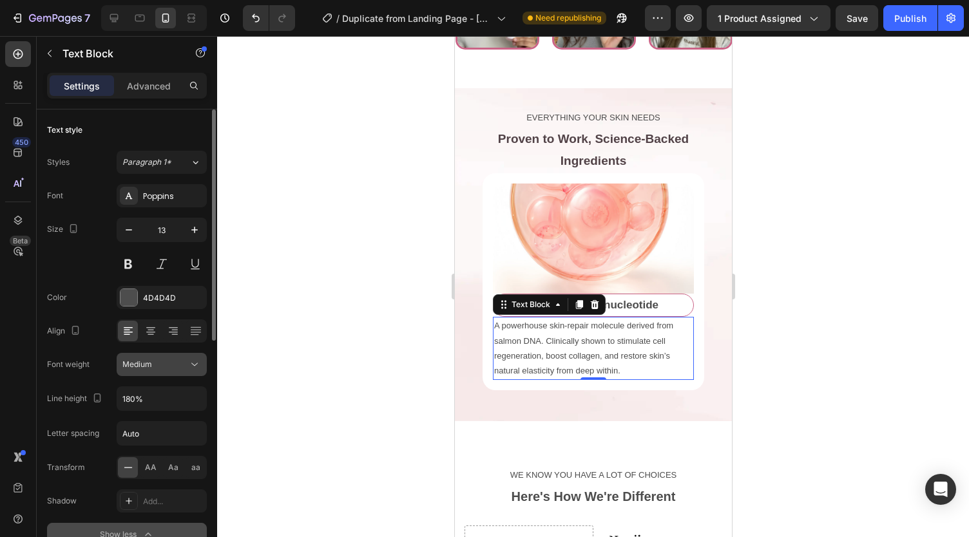
click at [162, 362] on div "Medium" at bounding box center [155, 365] width 66 height 12
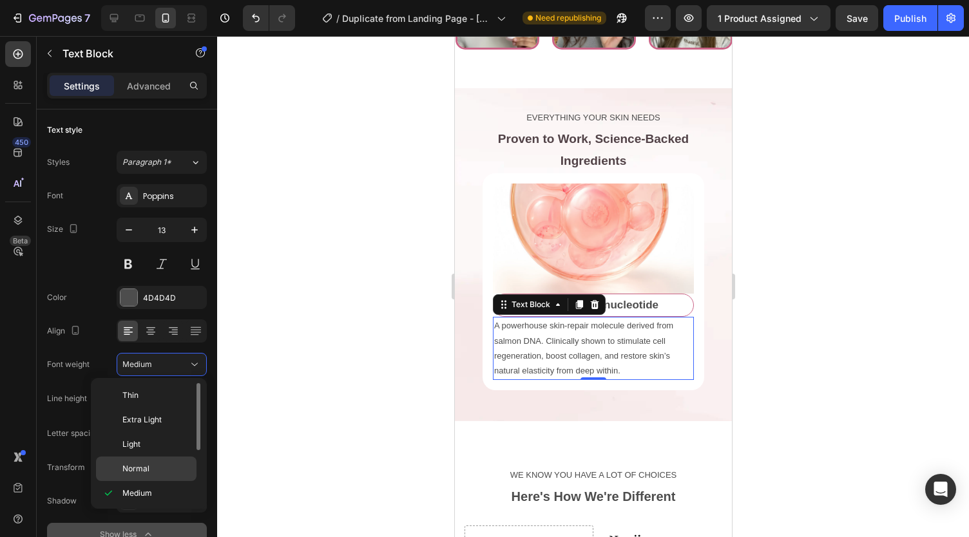
click at [153, 465] on p "Normal" at bounding box center [156, 469] width 68 height 12
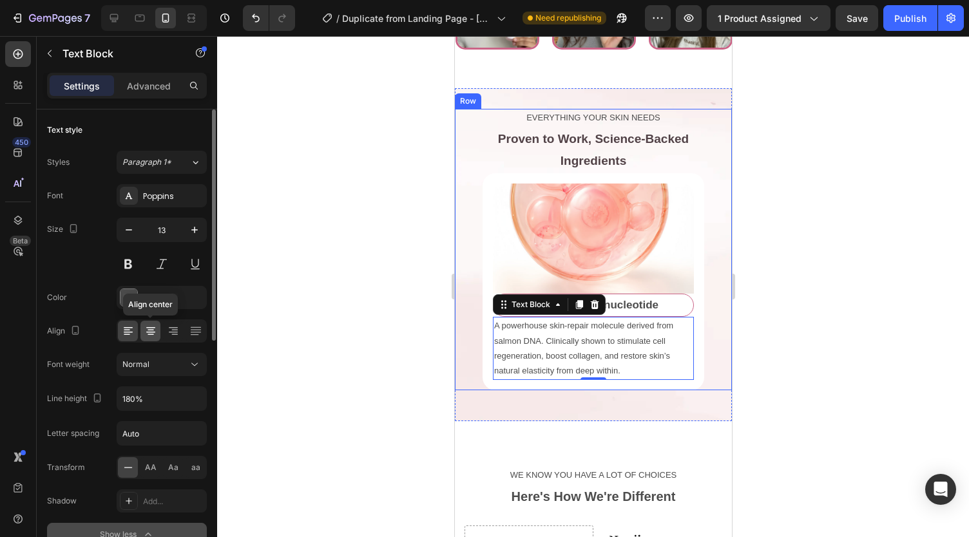
click at [148, 333] on icon at bounding box center [150, 331] width 13 height 13
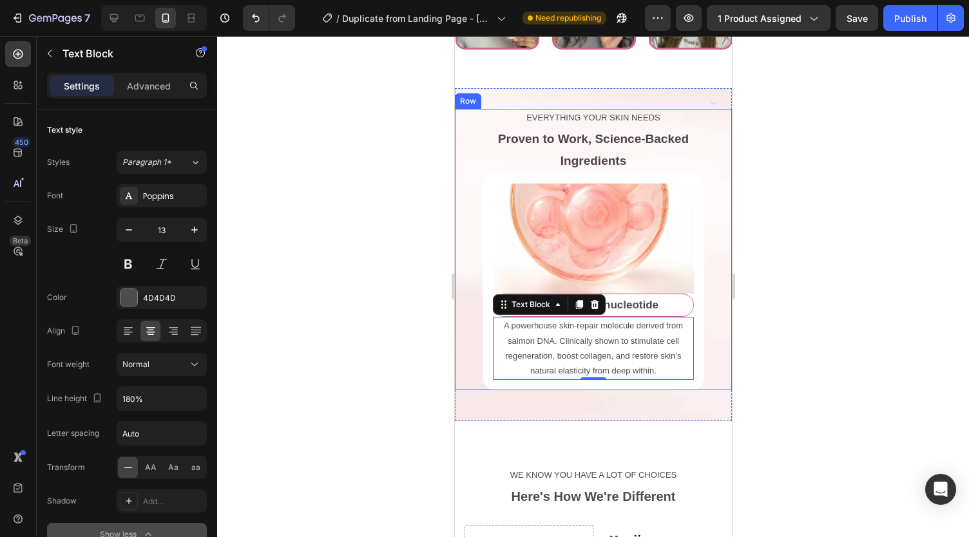
click at [400, 310] on div at bounding box center [593, 286] width 752 height 501
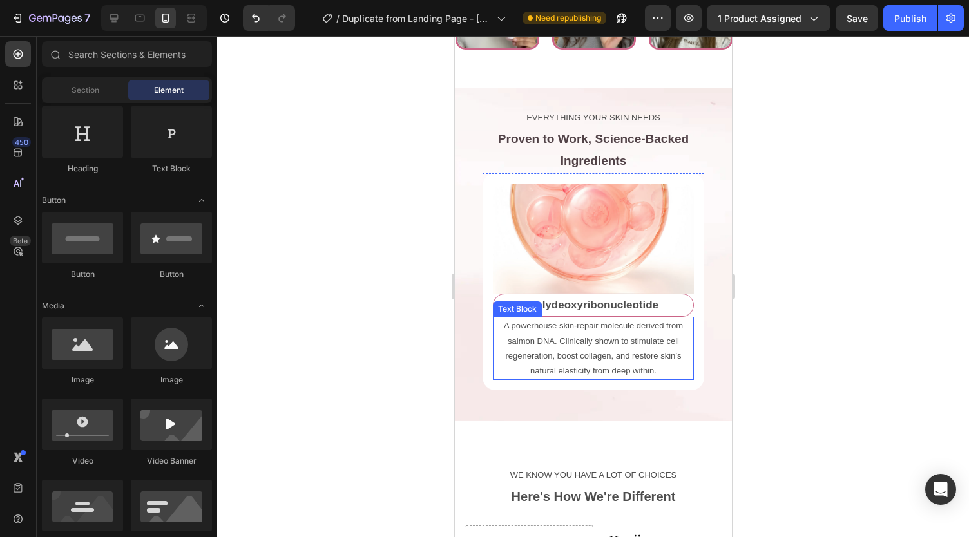
click at [514, 343] on p "A powerhouse skin-repair molecule derived from salmon DNA. Clinically shown to …" at bounding box center [593, 348] width 198 height 61
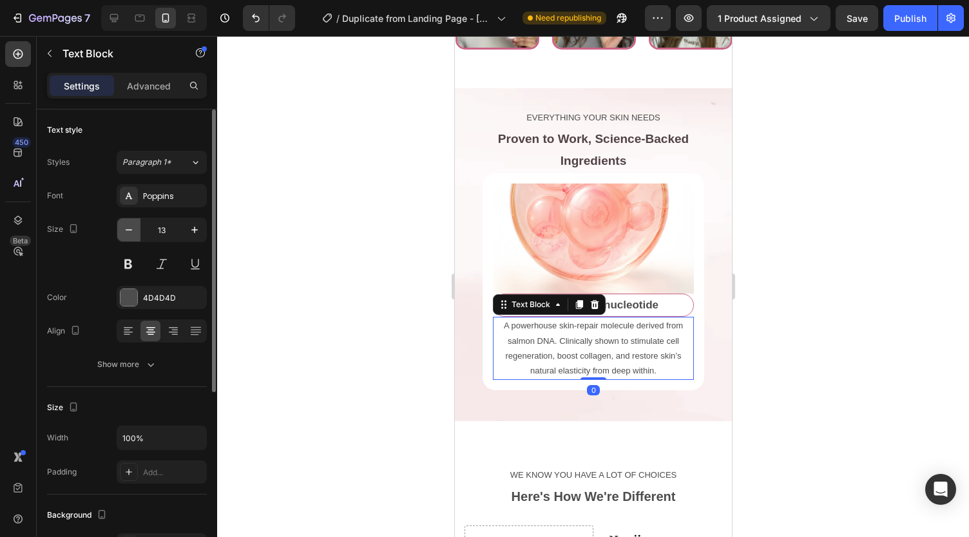
click at [130, 231] on icon "button" at bounding box center [128, 230] width 13 height 13
type input "12"
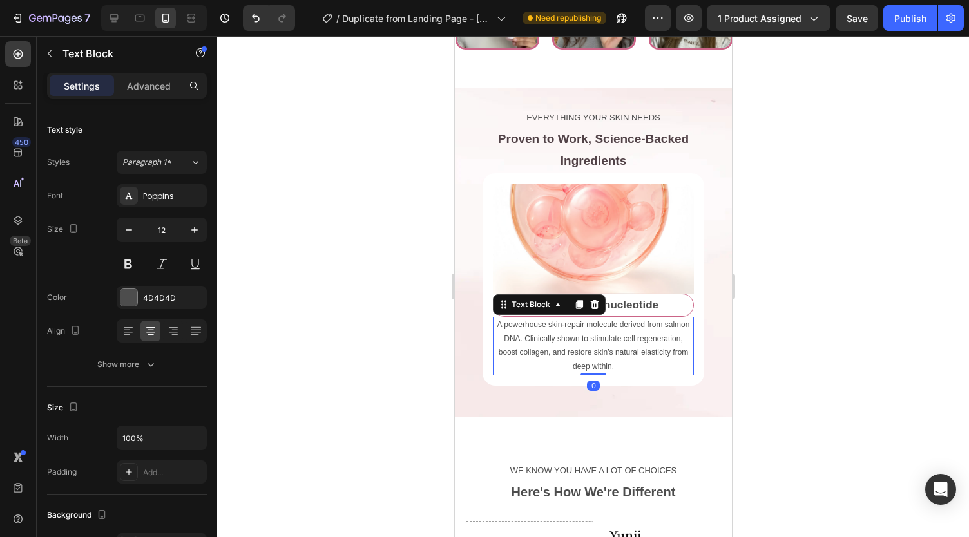
click at [345, 274] on div at bounding box center [593, 286] width 752 height 501
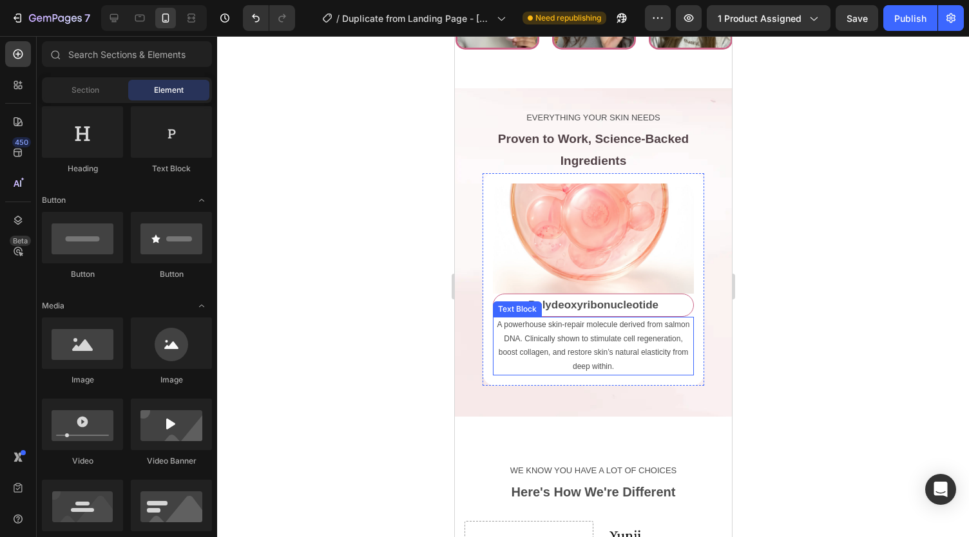
click at [528, 347] on p "A powerhouse skin-repair molecule derived from salmon DNA. Clinically shown to …" at bounding box center [593, 345] width 198 height 55
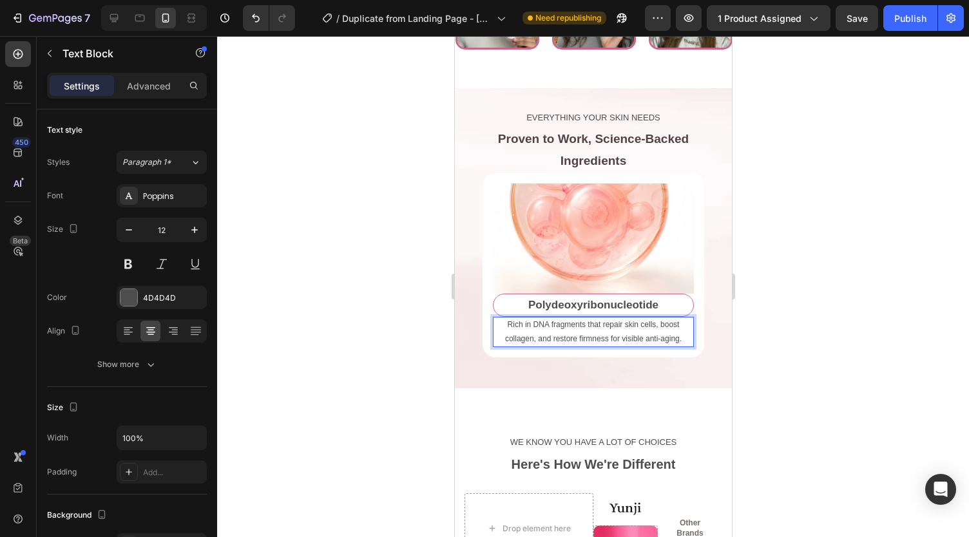
click at [396, 266] on div at bounding box center [593, 286] width 752 height 501
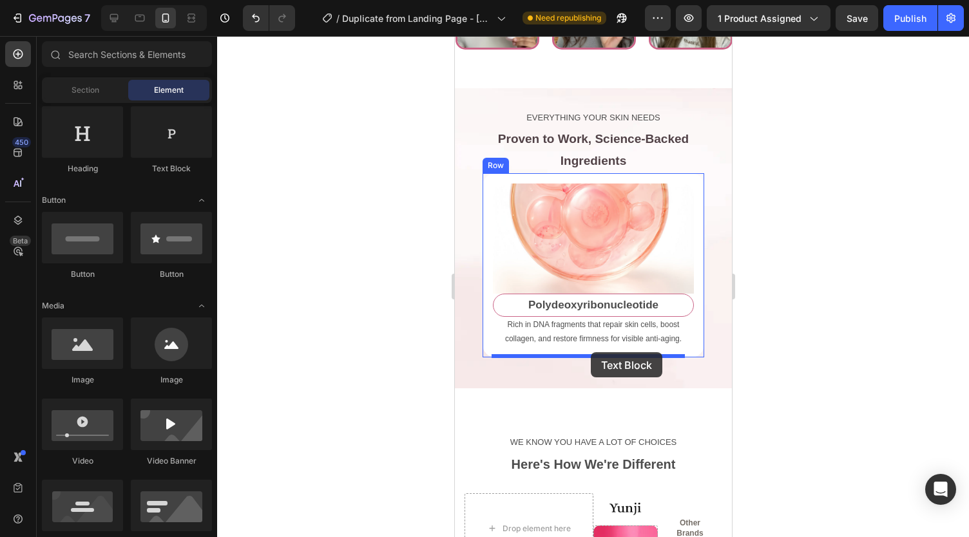
drag, startPoint x: 610, startPoint y: 169, endPoint x: 590, endPoint y: 352, distance: 184.1
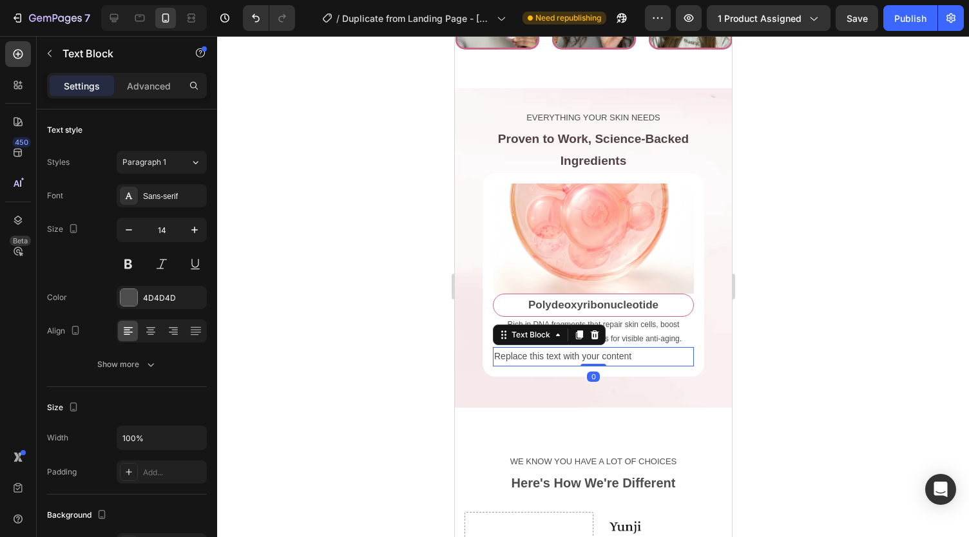
click at [575, 365] on div "Replace this text with your content" at bounding box center [592, 356] width 201 height 19
click at [575, 365] on p "Replace this text with your content" at bounding box center [593, 357] width 198 height 16
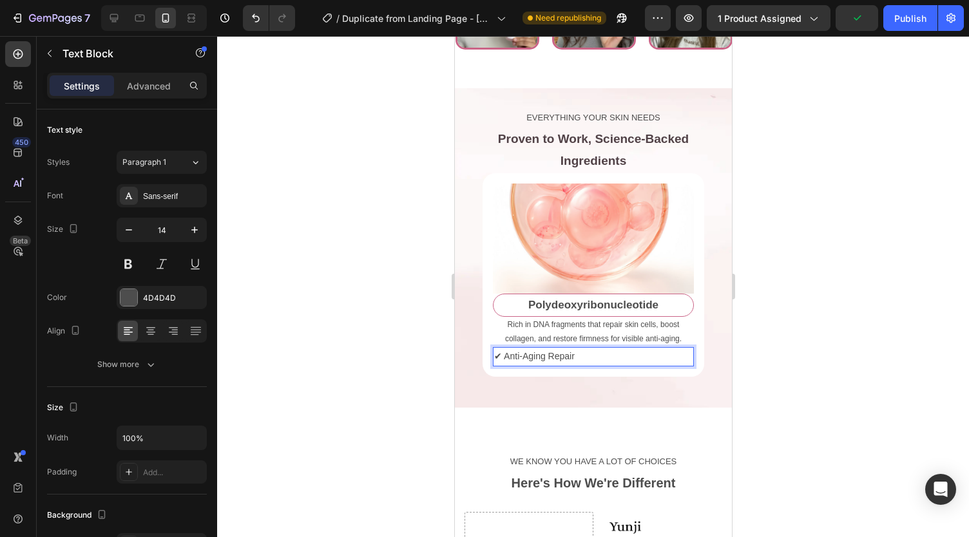
click at [497, 365] on p "✔ Anti-Aging Repair" at bounding box center [593, 357] width 198 height 16
click at [44, 50] on icon "button" at bounding box center [49, 53] width 10 height 10
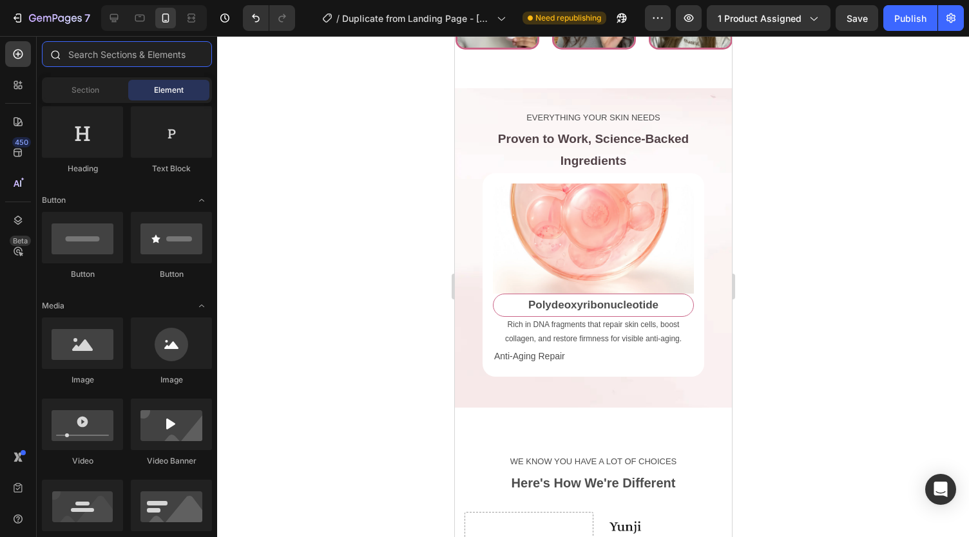
click at [87, 59] on input "text" at bounding box center [127, 54] width 170 height 26
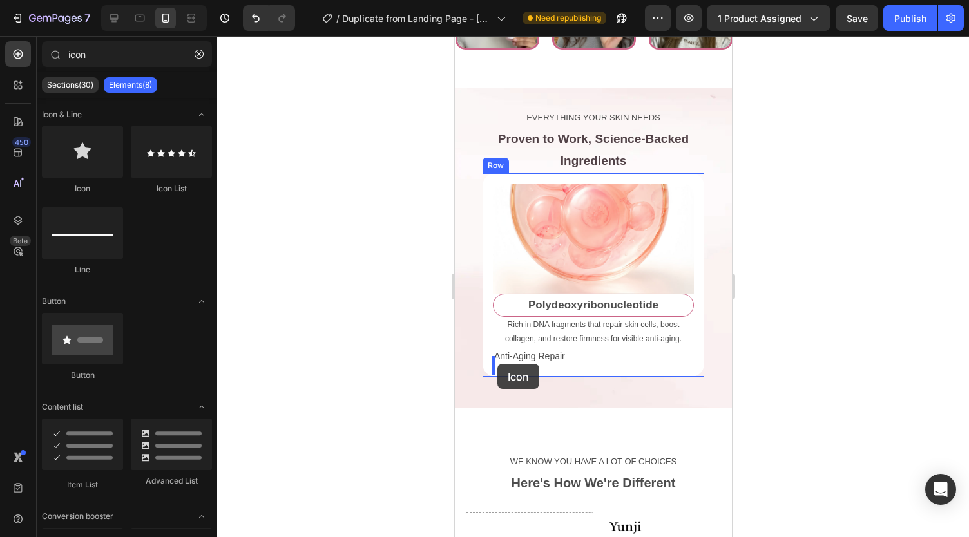
drag, startPoint x: 551, startPoint y: 237, endPoint x: 497, endPoint y: 364, distance: 138.6
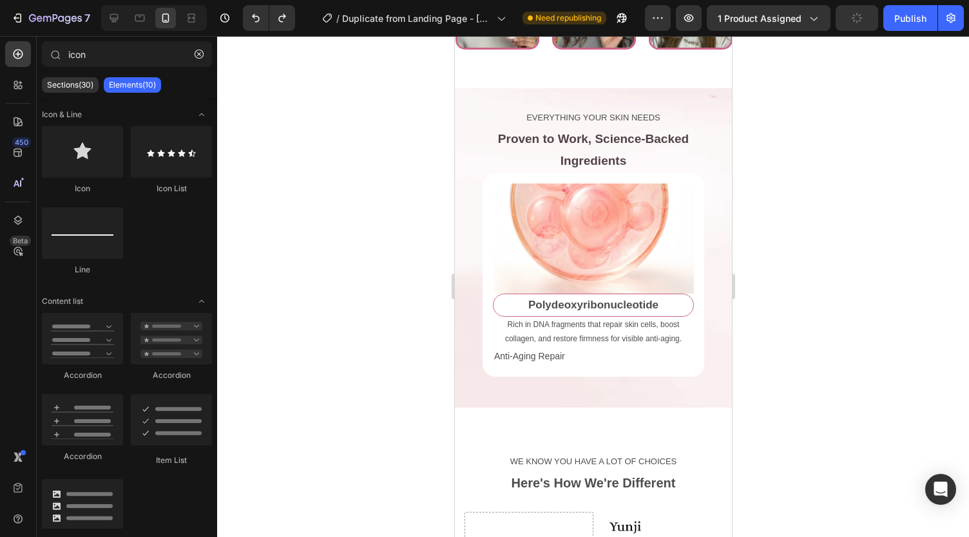
type input "ico"
click at [509, 365] on p "Anti-Aging Repair" at bounding box center [593, 357] width 198 height 16
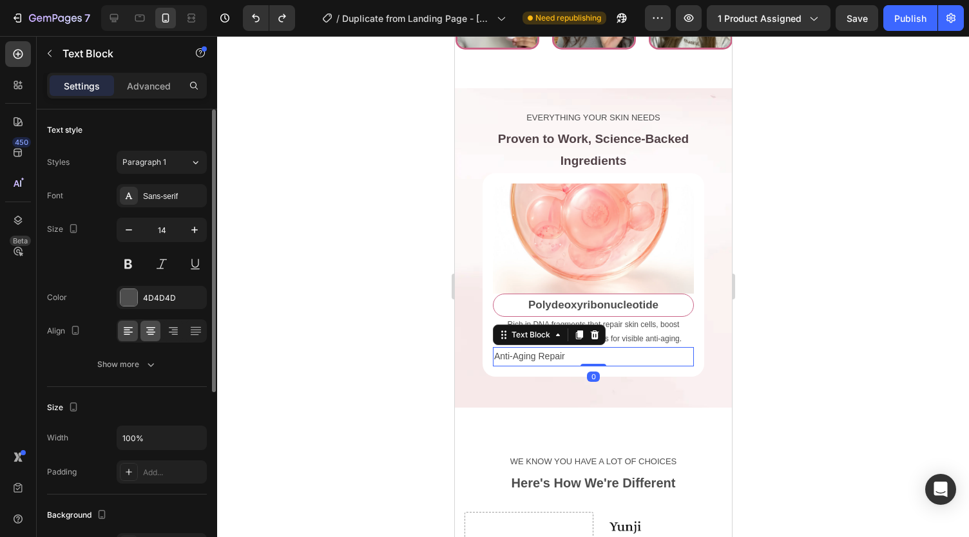
click at [151, 323] on div at bounding box center [150, 331] width 20 height 21
click at [158, 293] on div "4D4D4D" at bounding box center [161, 299] width 37 height 12
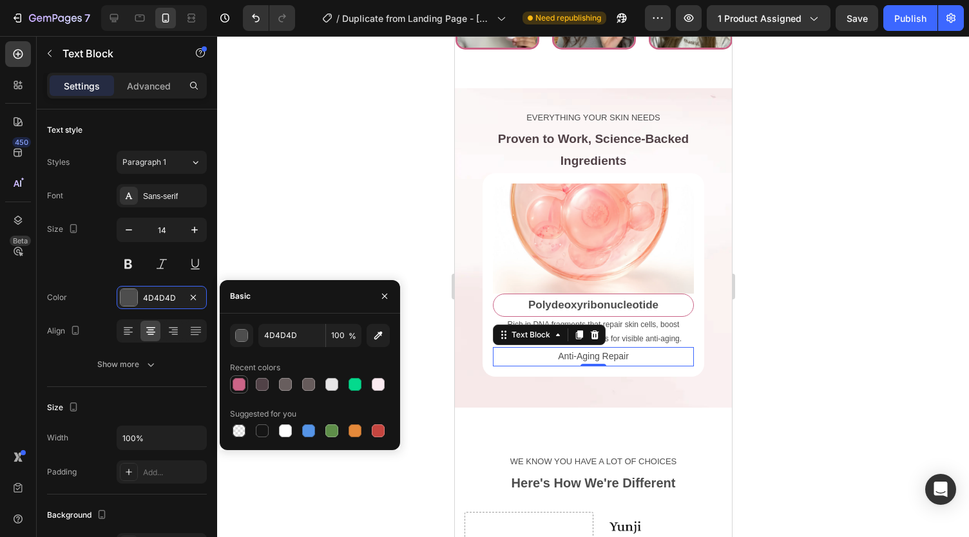
click at [236, 384] on div at bounding box center [239, 384] width 13 height 13
type input "CB6487"
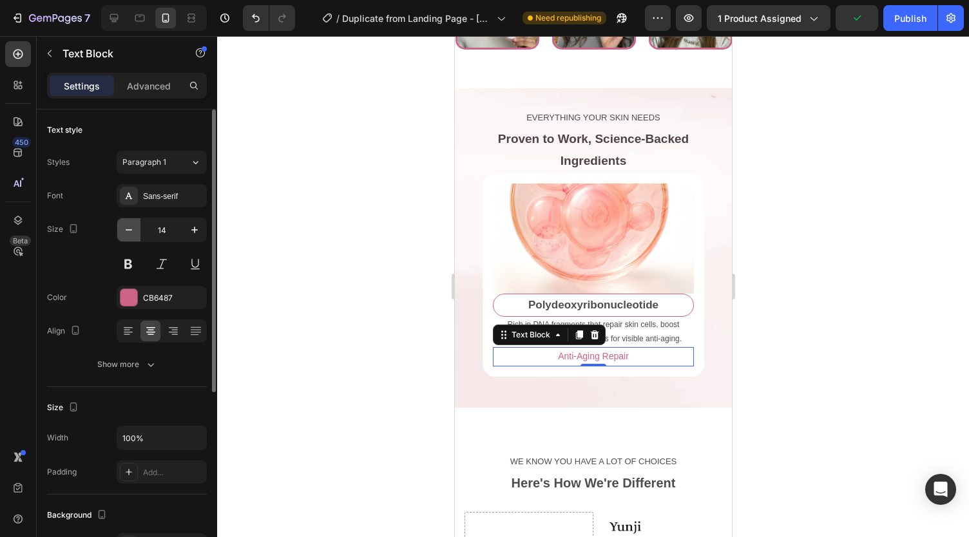
click at [130, 227] on icon "button" at bounding box center [128, 230] width 13 height 13
type input "12"
click at [156, 200] on div "Sans-serif" at bounding box center [173, 197] width 61 height 12
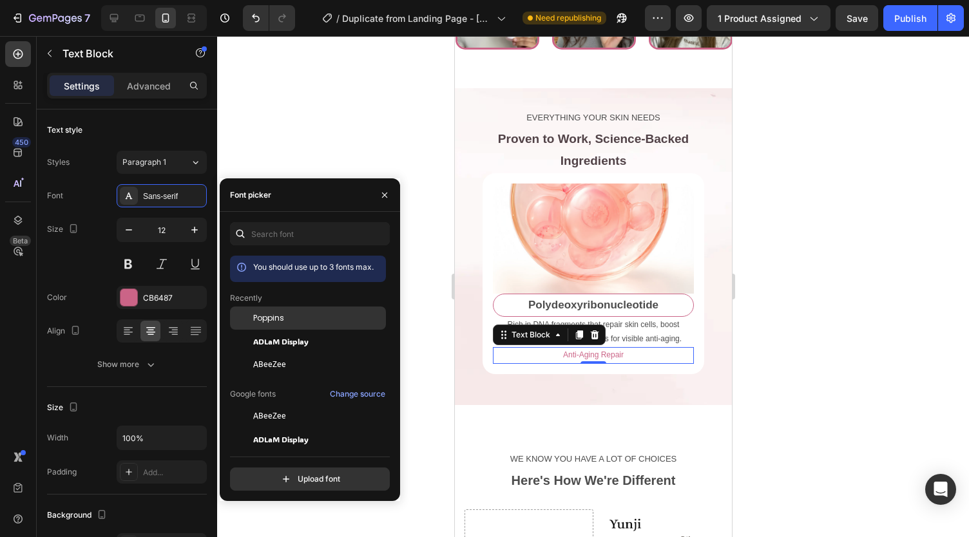
click at [250, 312] on div at bounding box center [241, 318] width 23 height 23
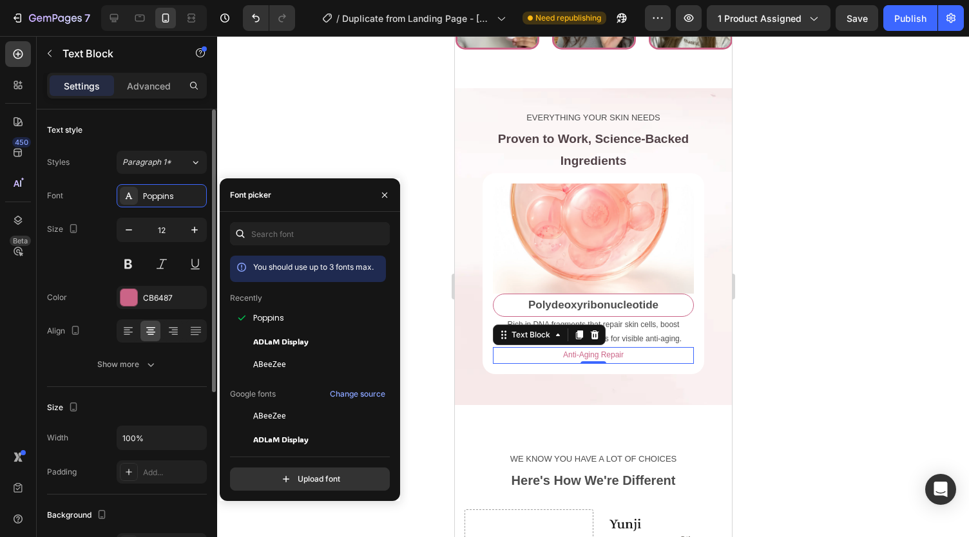
click at [126, 350] on div "Font Poppins Size 12 Color CB6487 Align Show more" at bounding box center [127, 280] width 160 height 192
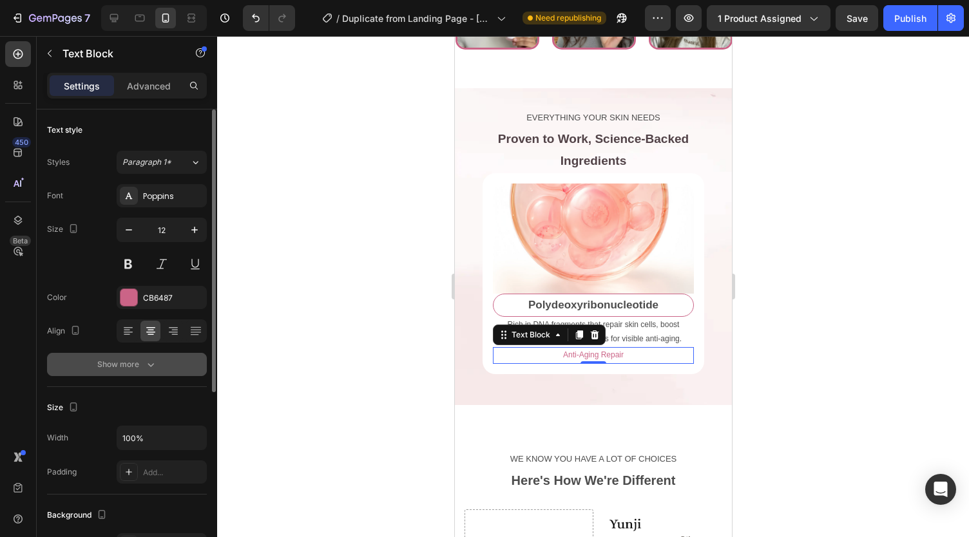
click at [127, 358] on div "Show more" at bounding box center [127, 364] width 60 height 13
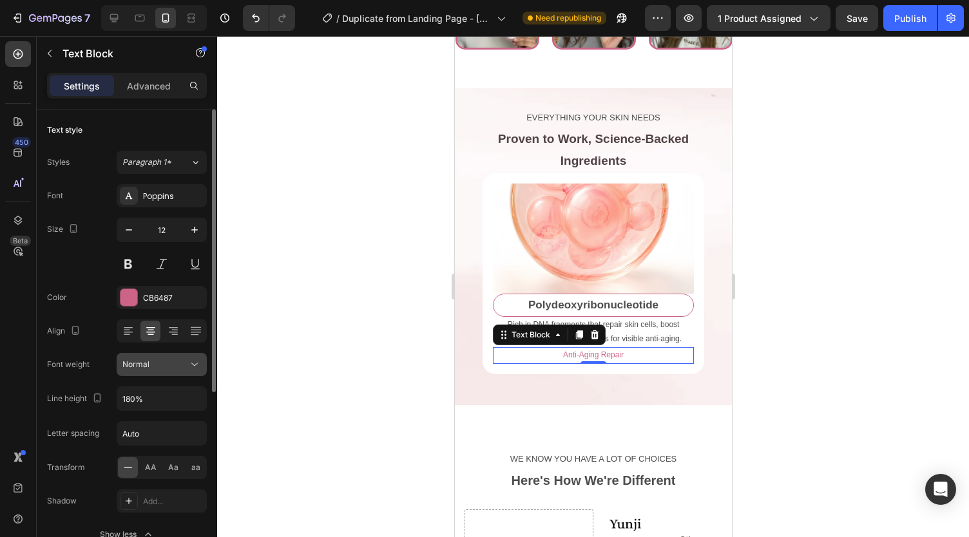
click at [153, 374] on button "Normal" at bounding box center [162, 364] width 90 height 23
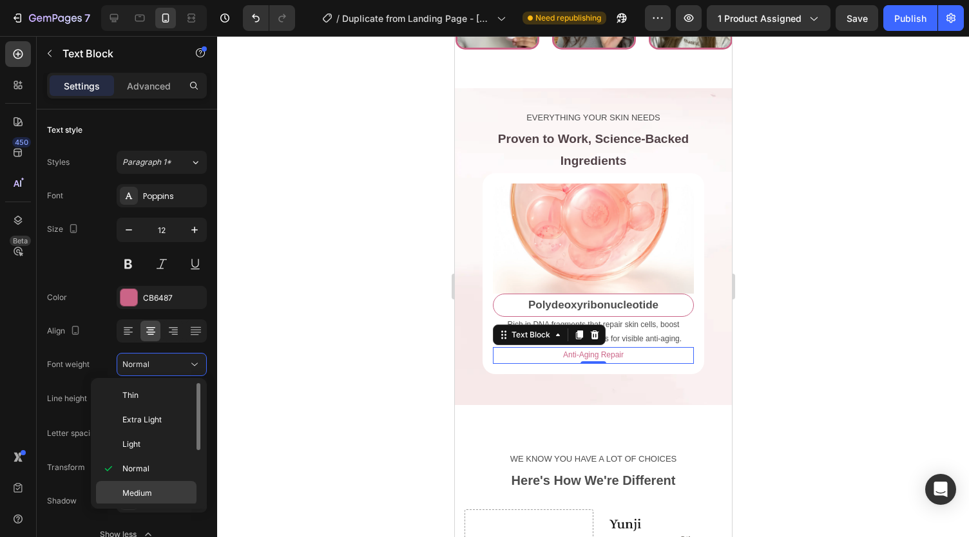
click at [156, 488] on p "Medium" at bounding box center [156, 494] width 68 height 12
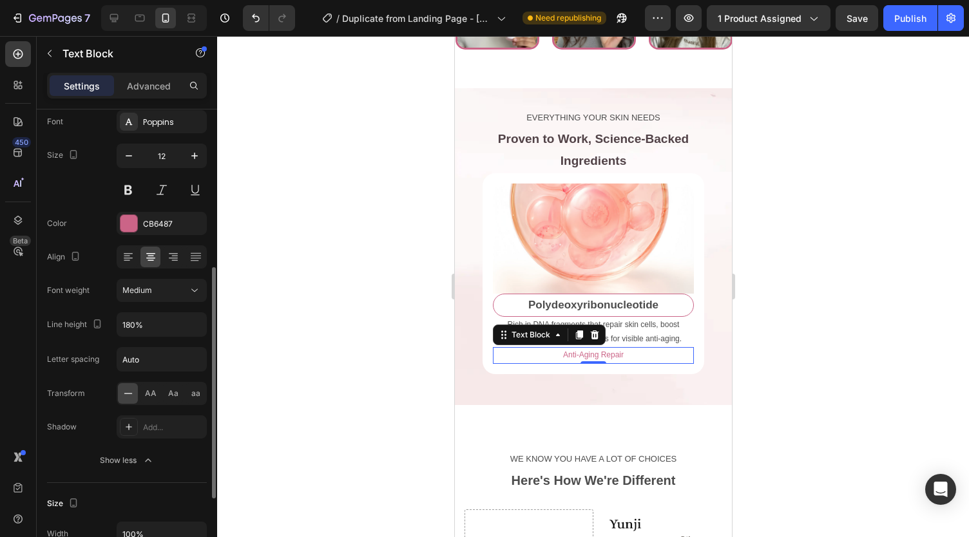
scroll to position [156, 0]
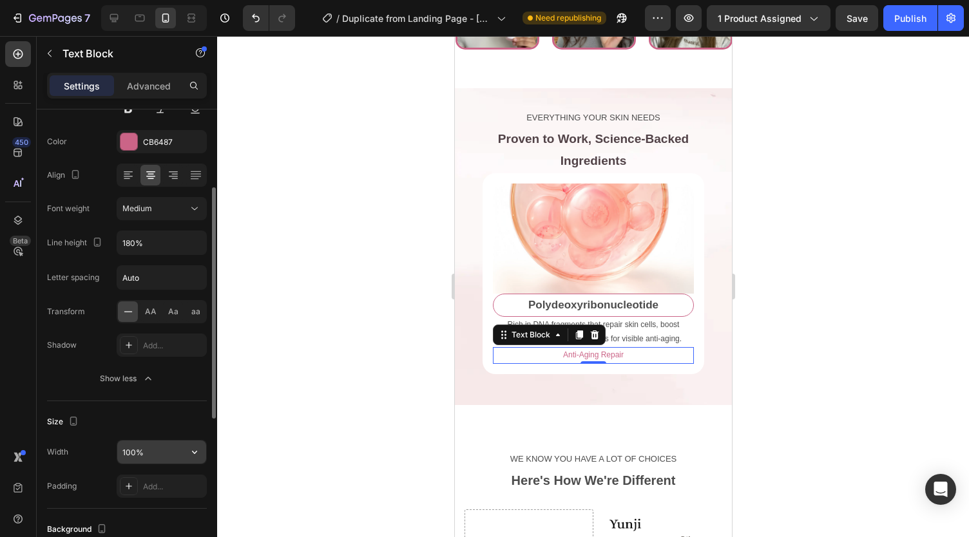
click at [161, 450] on input "100%" at bounding box center [161, 452] width 89 height 23
type input "100%"
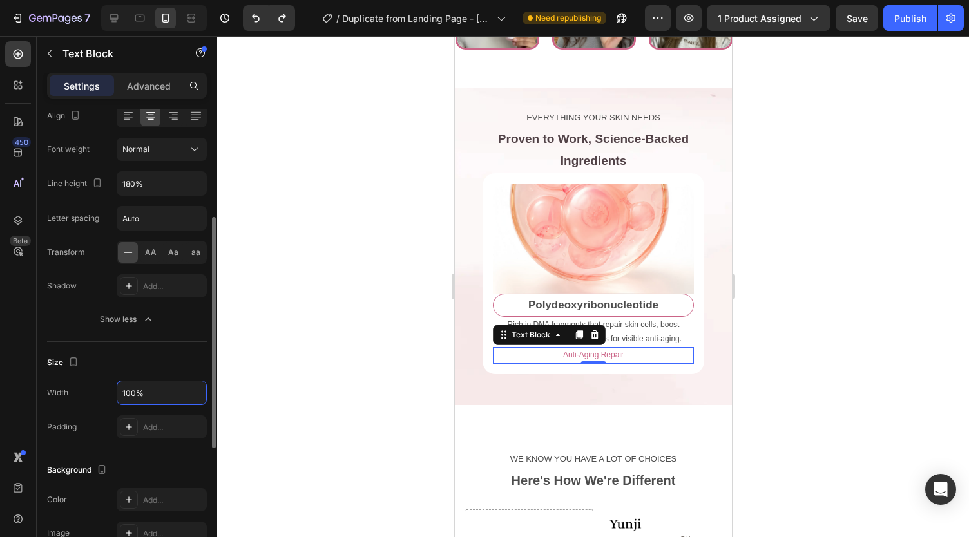
scroll to position [216, 0]
click at [595, 340] on icon at bounding box center [594, 335] width 8 height 9
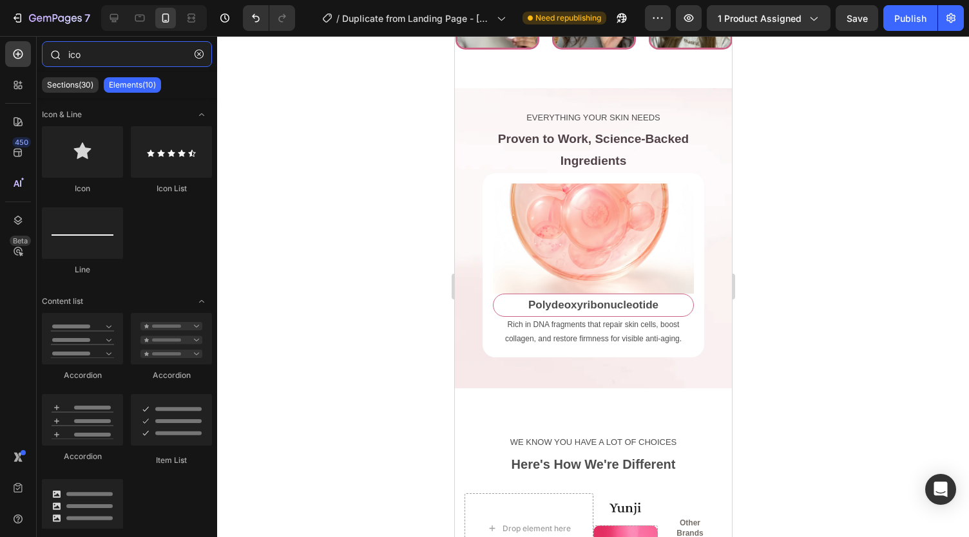
click at [92, 55] on input "ico" at bounding box center [127, 54] width 170 height 26
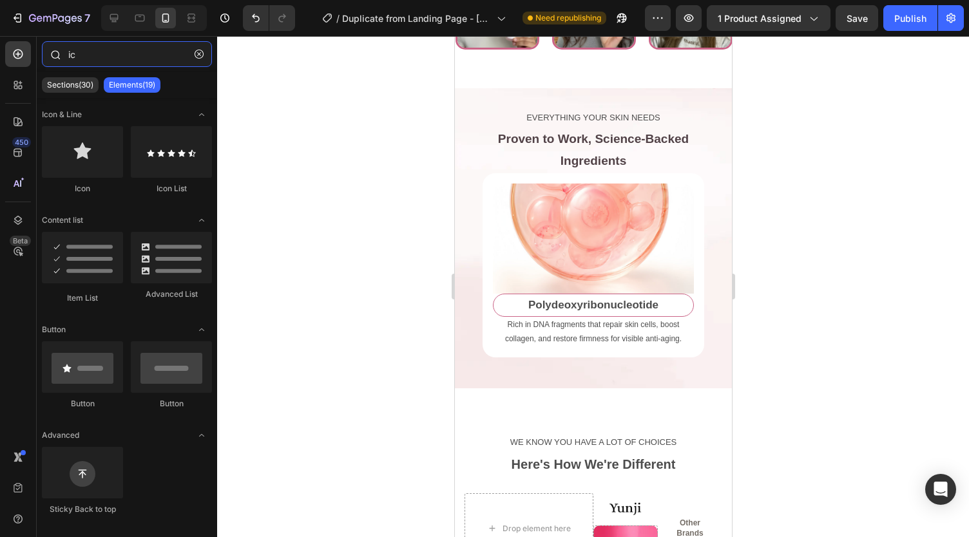
type input "i"
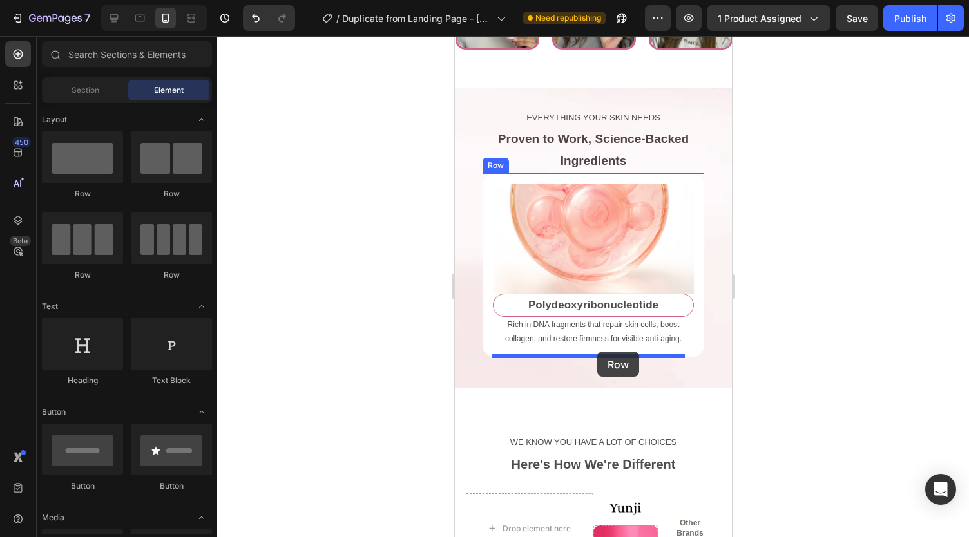
drag, startPoint x: 613, startPoint y: 195, endPoint x: 597, endPoint y: 352, distance: 158.1
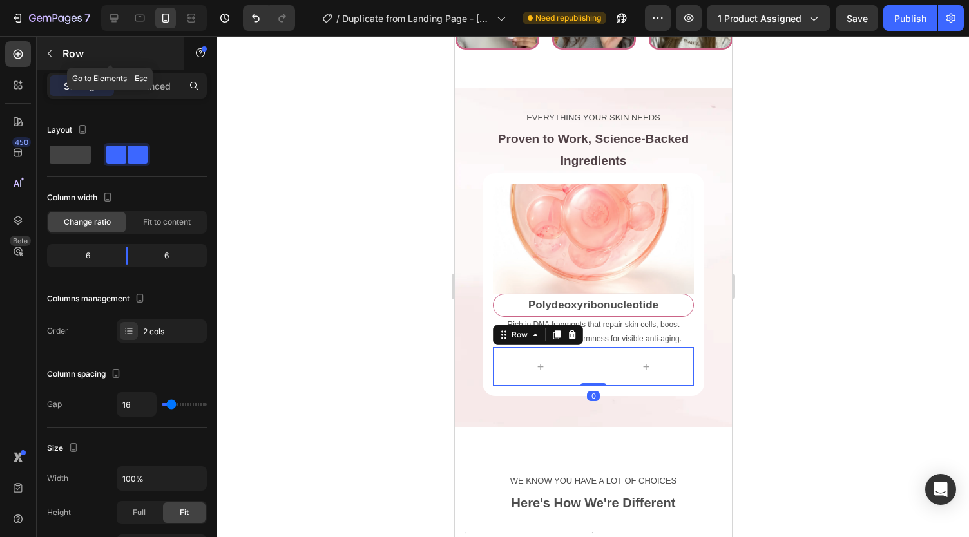
click at [49, 52] on icon "button" at bounding box center [50, 53] width 4 height 7
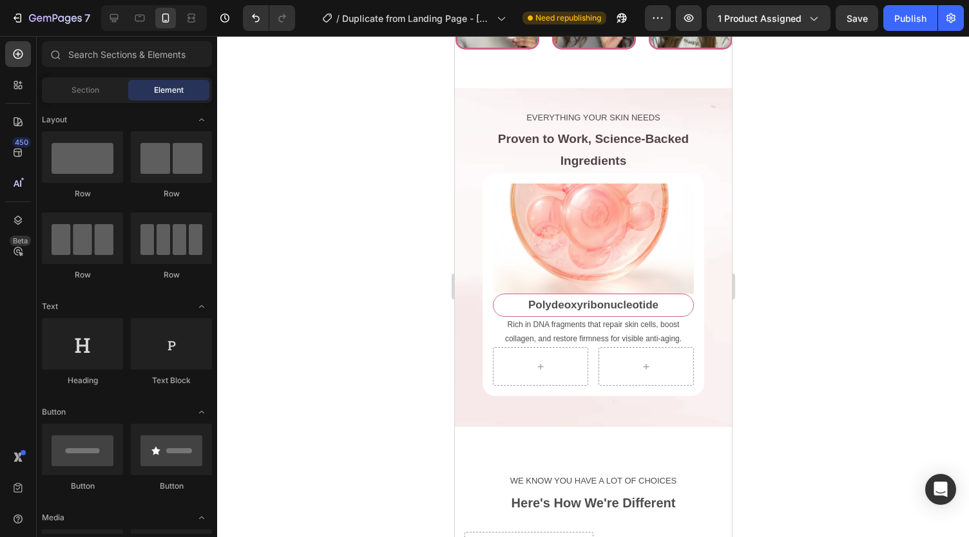
click at [182, 318] on div at bounding box center [171, 344] width 81 height 52
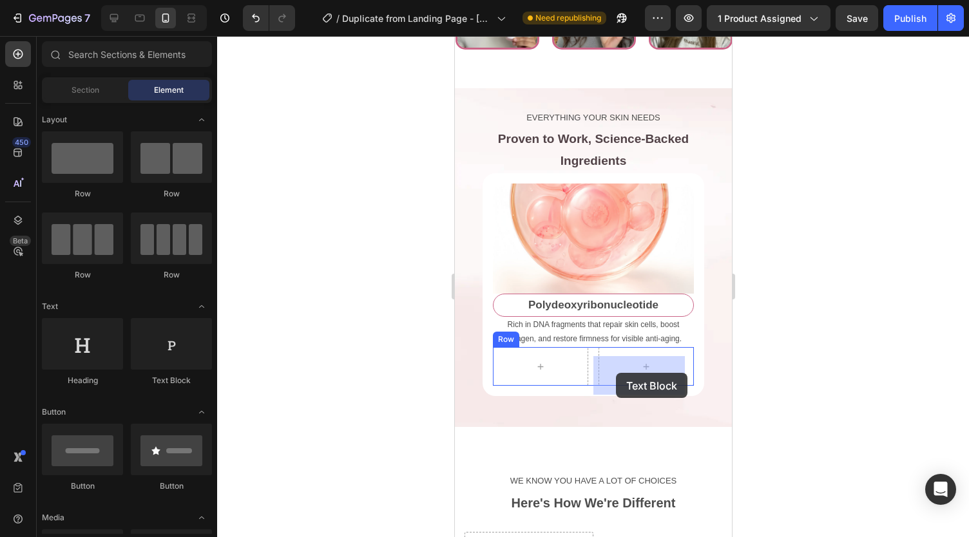
drag, startPoint x: 632, startPoint y: 367, endPoint x: 616, endPoint y: 373, distance: 17.4
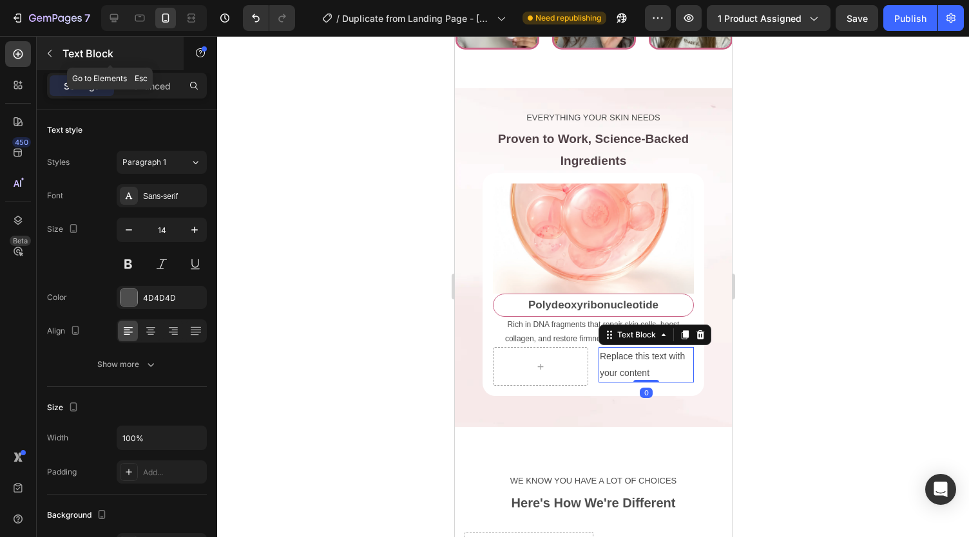
click at [46, 50] on icon "button" at bounding box center [49, 53] width 10 height 10
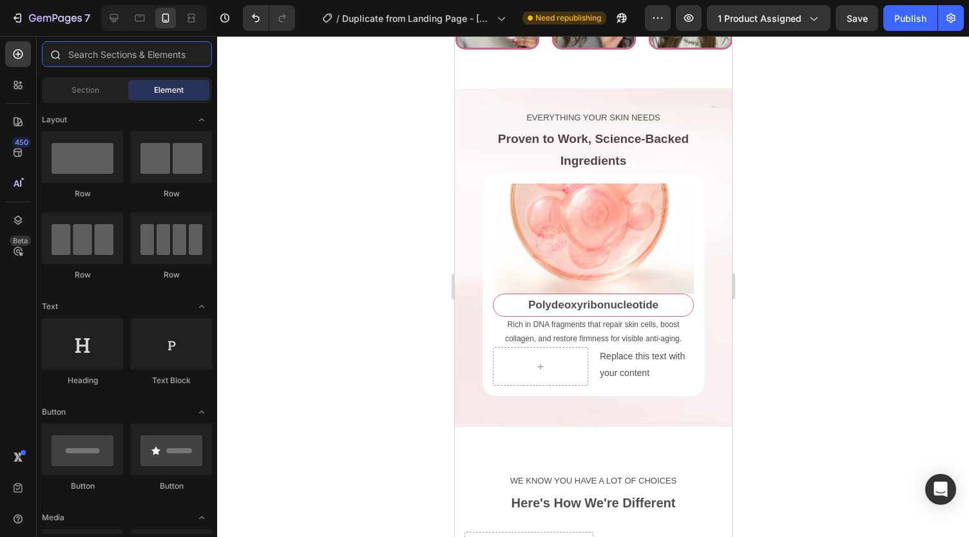
click at [111, 55] on input "text" at bounding box center [127, 54] width 170 height 26
type input "o"
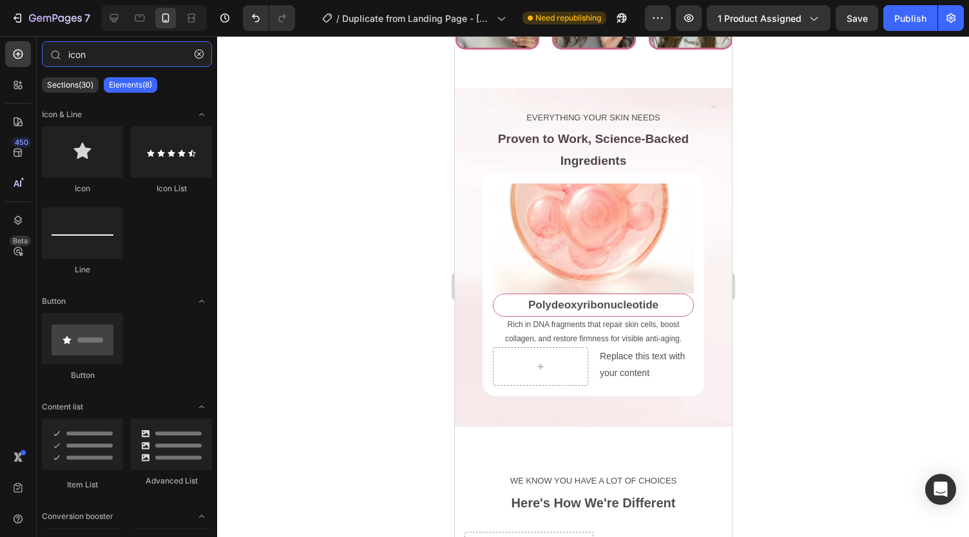
type input "icon"
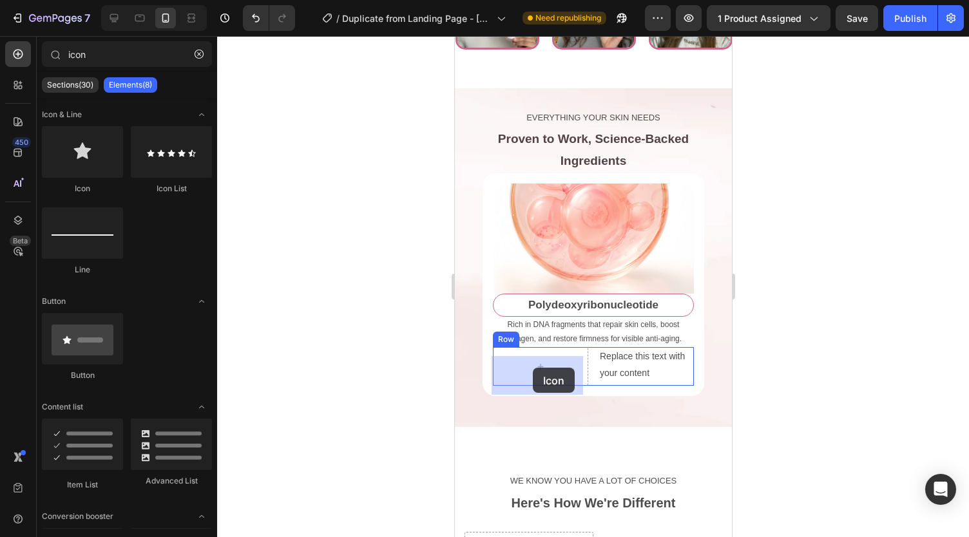
drag, startPoint x: 795, startPoint y: 307, endPoint x: 533, endPoint y: 369, distance: 269.3
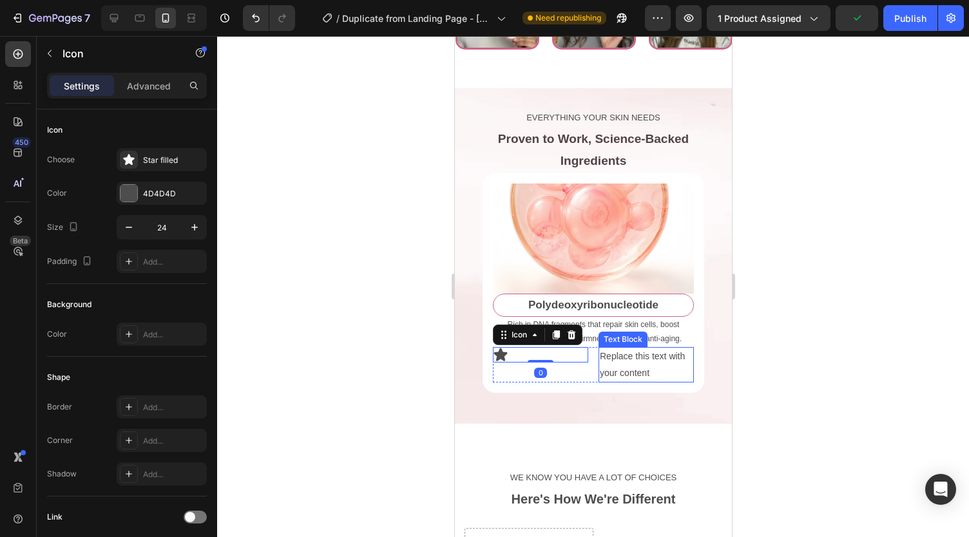
click at [601, 366] on div "Replace this text with your content" at bounding box center [645, 364] width 95 height 35
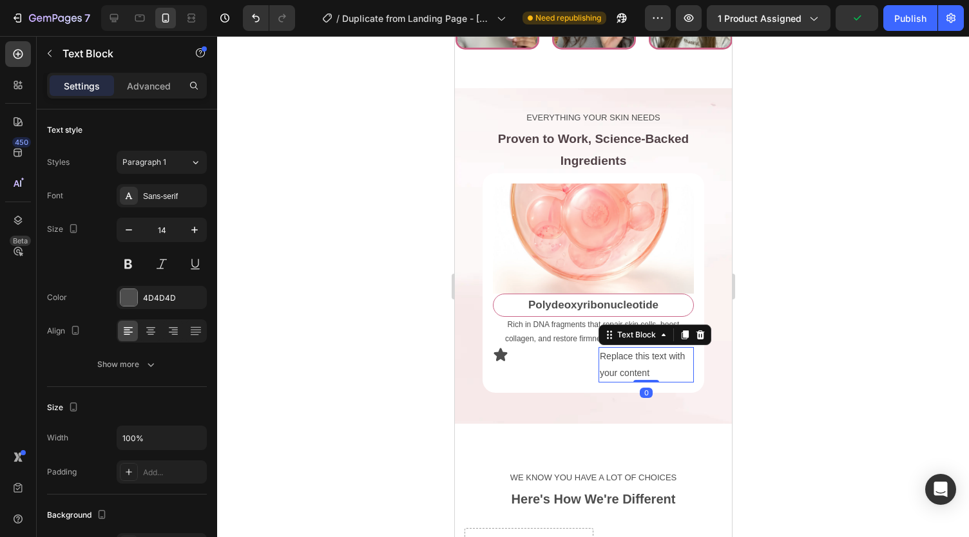
click at [601, 366] on div "Replace this text with your content" at bounding box center [645, 364] width 95 height 35
click at [601, 366] on p "Replace this text with your content" at bounding box center [645, 365] width 93 height 32
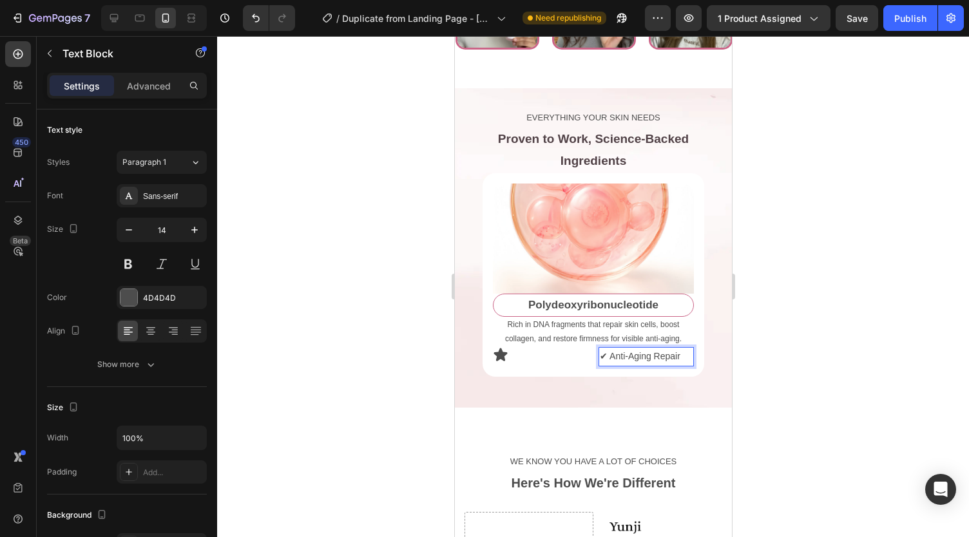
click at [601, 365] on p "✔ Anti-Aging Repair" at bounding box center [645, 357] width 93 height 16
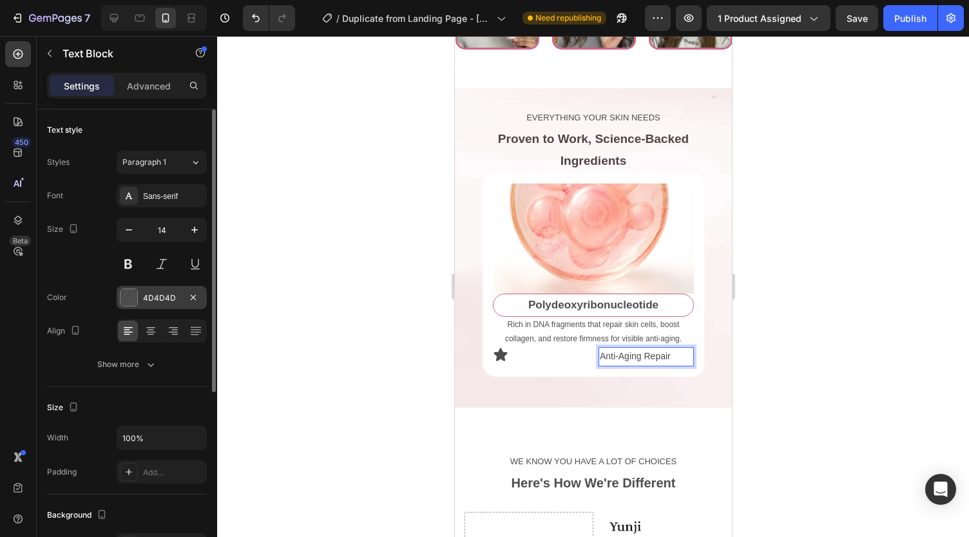
click at [161, 289] on div "4D4D4D" at bounding box center [162, 297] width 90 height 23
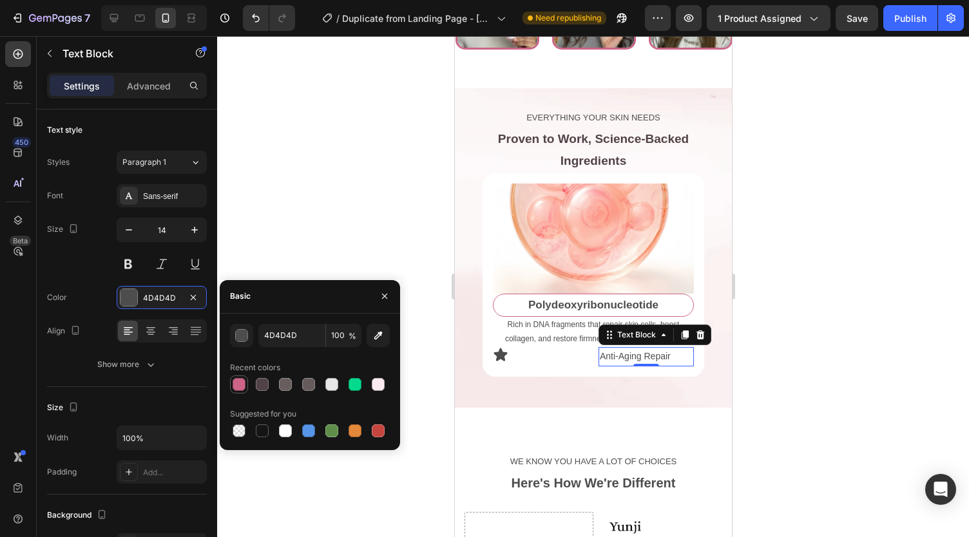
click at [241, 389] on div at bounding box center [239, 384] width 13 height 13
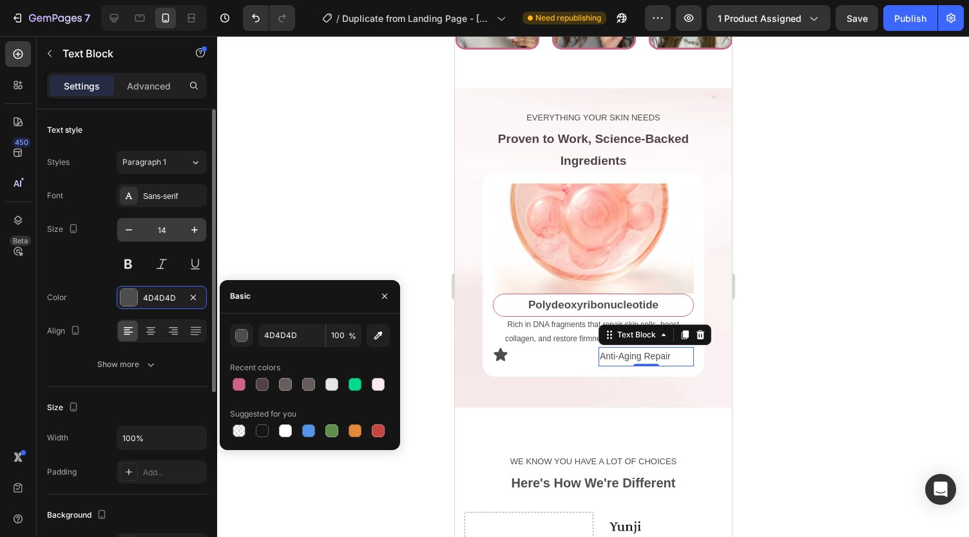
type input "CB6487"
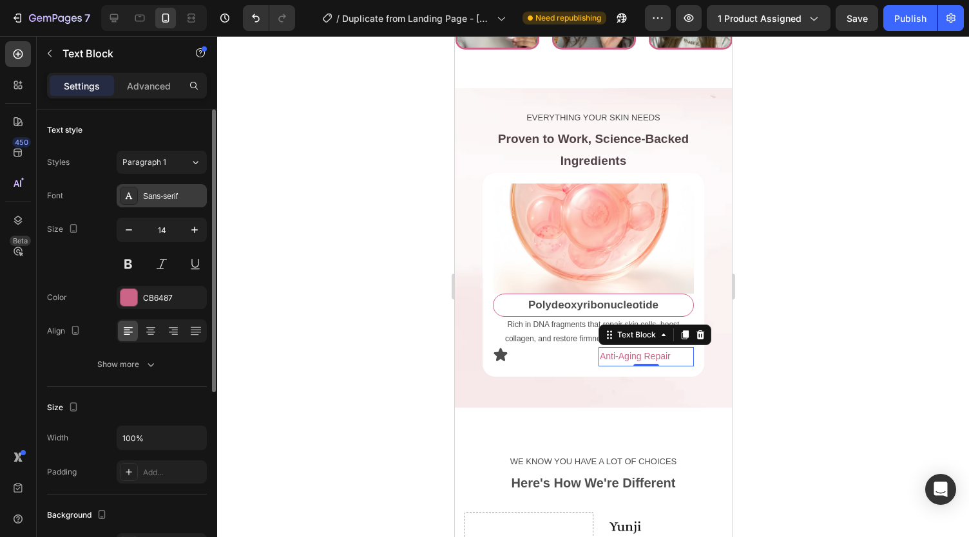
click at [157, 198] on div "Sans-serif" at bounding box center [173, 197] width 61 height 12
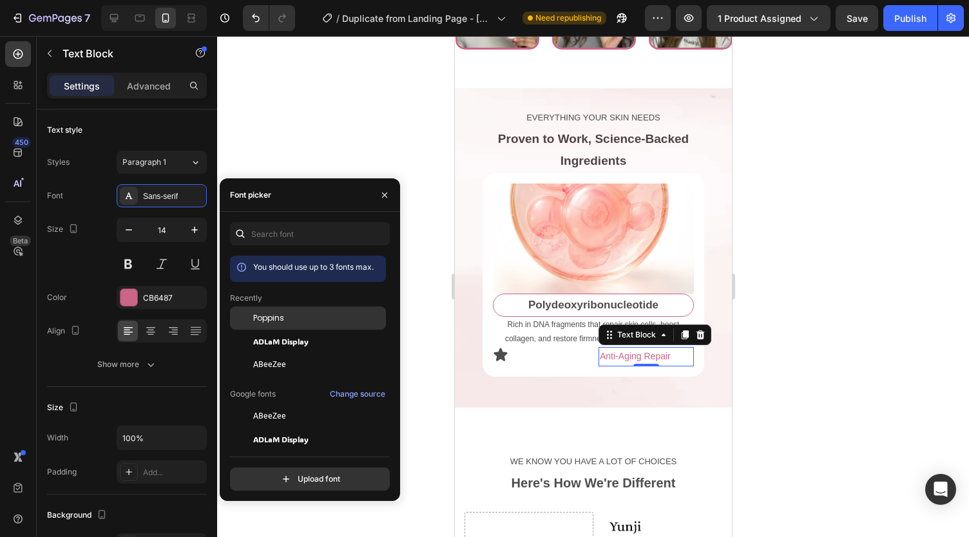
click at [266, 318] on span "Poppins" at bounding box center [268, 319] width 31 height 12
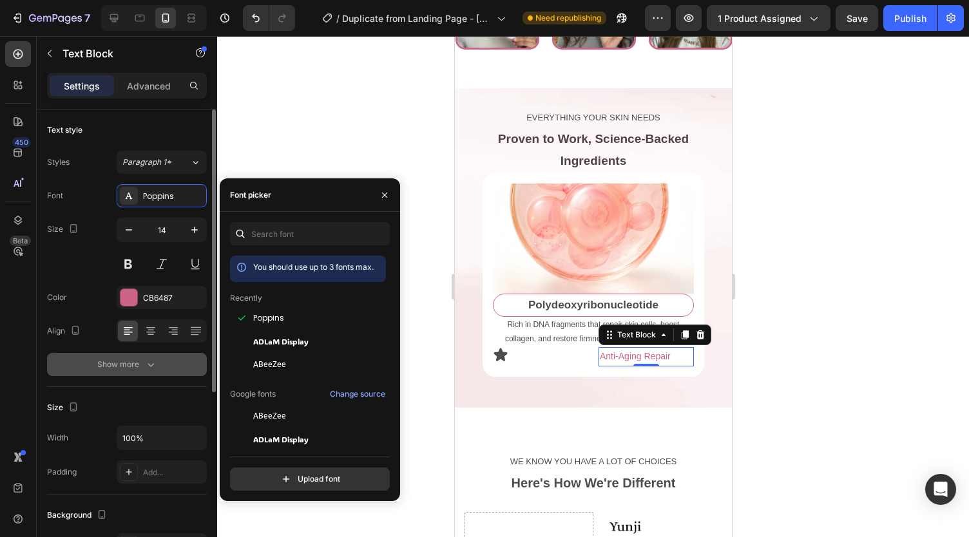
click at [157, 360] on button "Show more" at bounding box center [127, 364] width 160 height 23
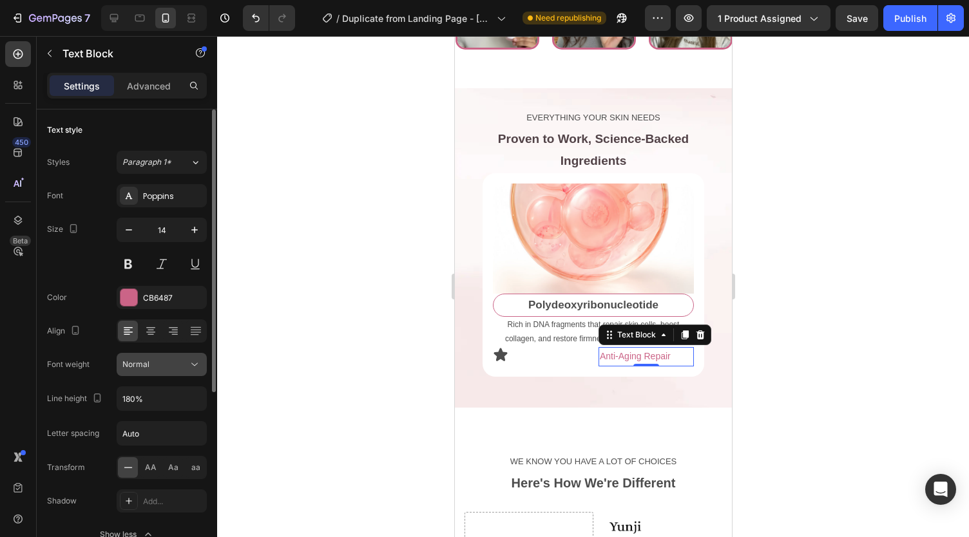
click at [149, 359] on div "Normal" at bounding box center [155, 365] width 66 height 12
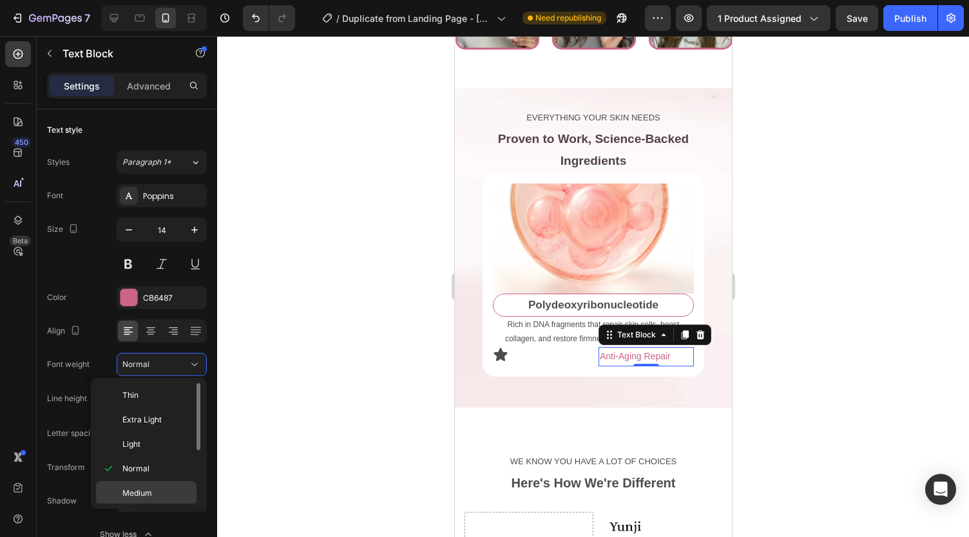
click at [151, 489] on span "Medium" at bounding box center [137, 494] width 30 height 12
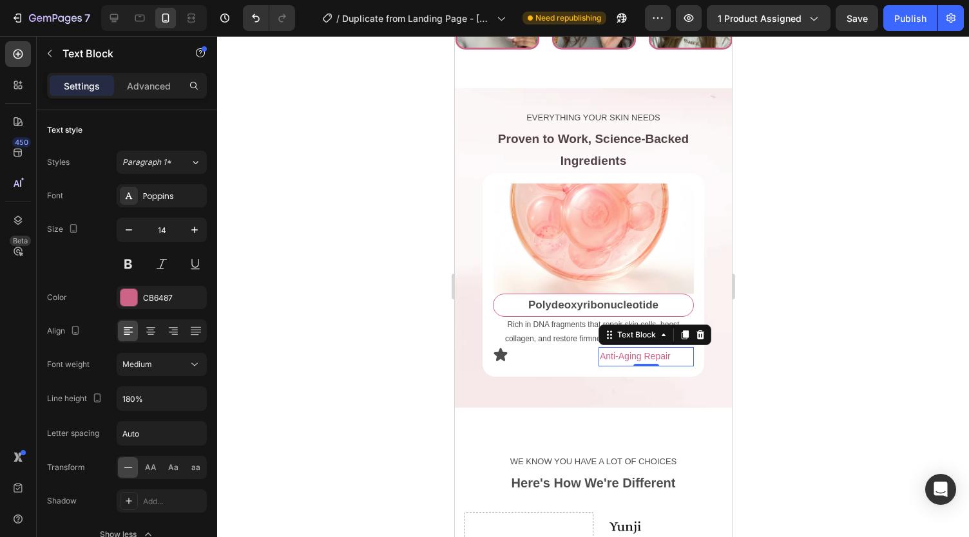
click at [338, 430] on div at bounding box center [593, 286] width 752 height 501
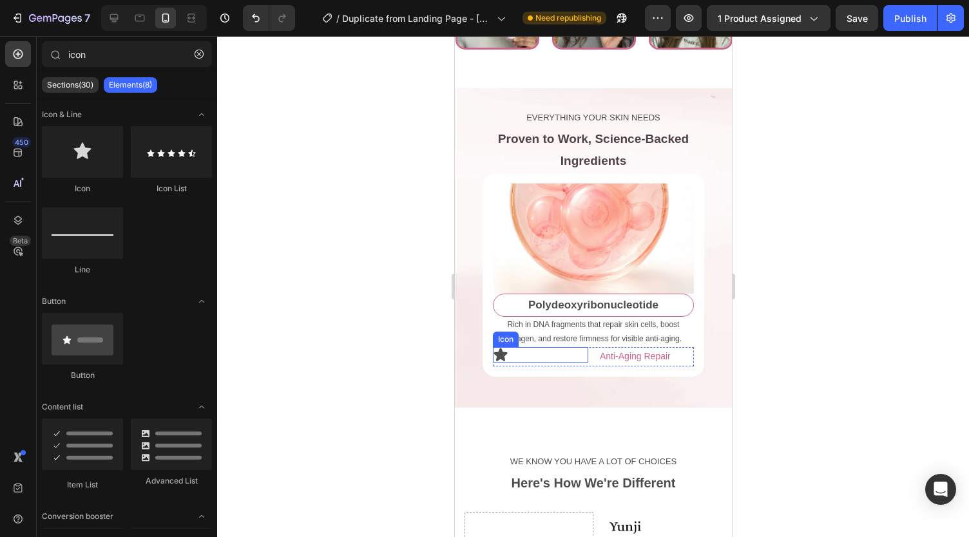
click at [496, 362] on icon at bounding box center [501, 355] width 14 height 13
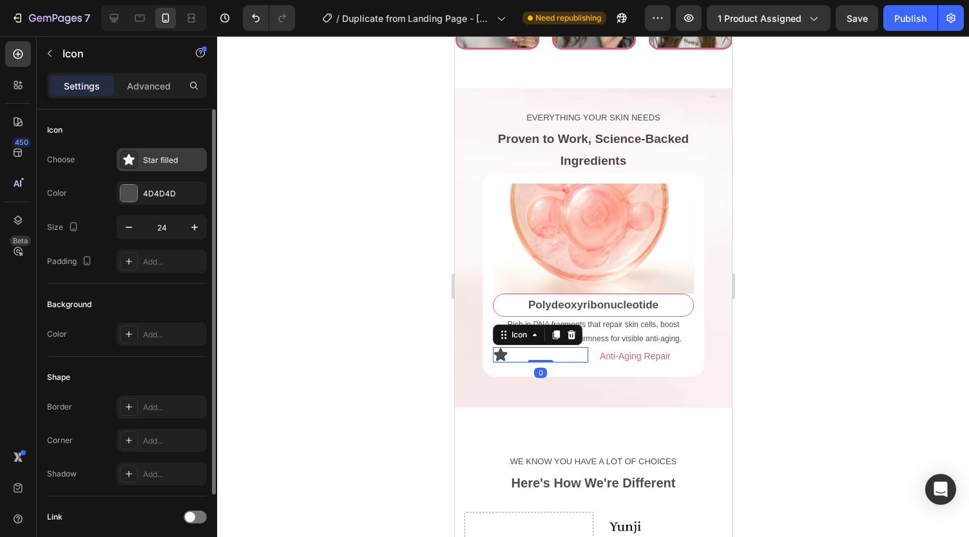
click at [151, 157] on div "Star filled" at bounding box center [173, 161] width 61 height 12
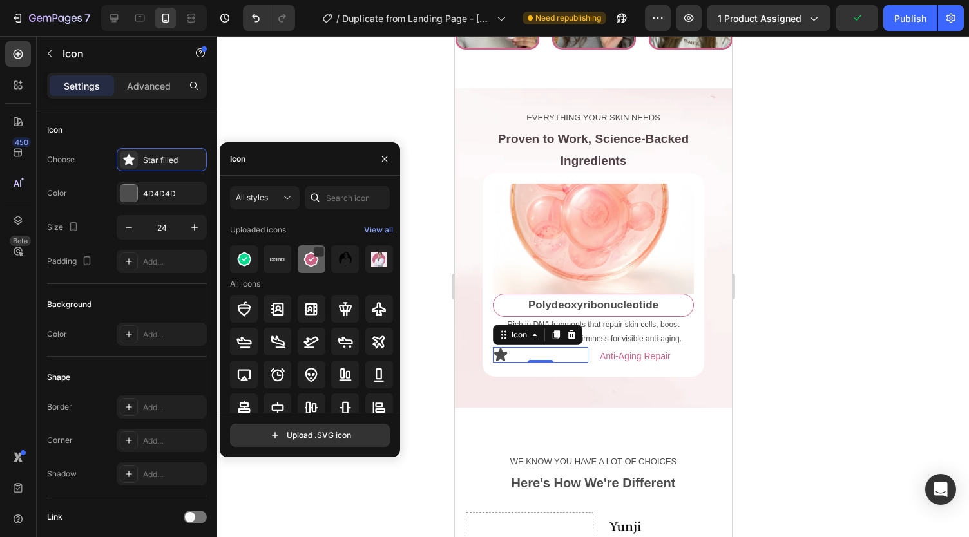
click at [309, 253] on img at bounding box center [311, 259] width 15 height 15
click at [284, 66] on div at bounding box center [593, 286] width 752 height 501
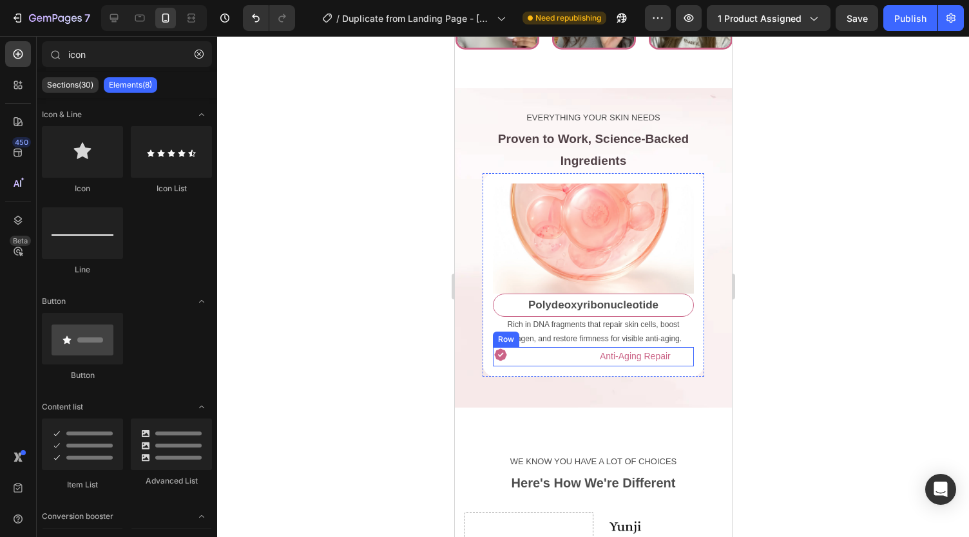
click at [588, 363] on div "Icon Anti-Aging Repair Text Block Row" at bounding box center [592, 356] width 201 height 19
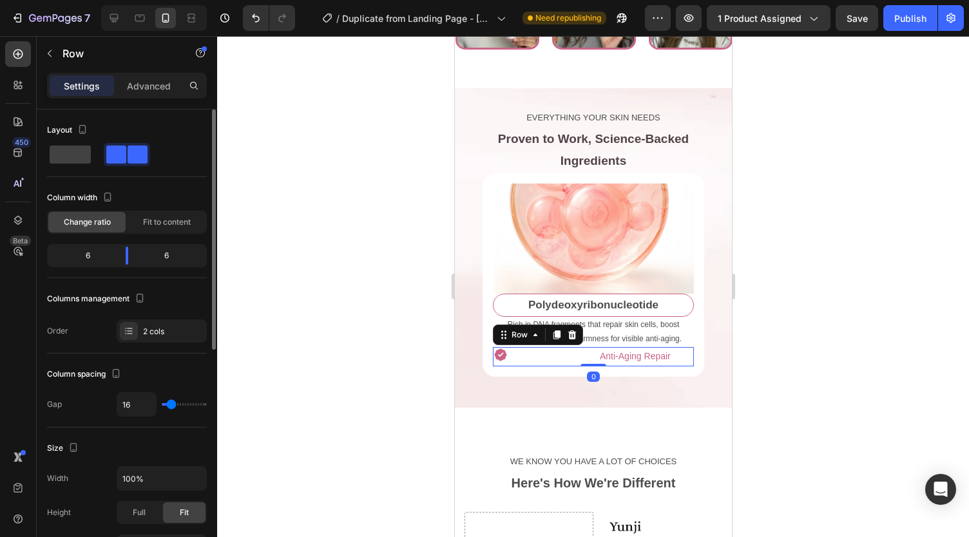
type input "0"
drag, startPoint x: 174, startPoint y: 404, endPoint x: 133, endPoint y: 366, distance: 56.1
type input "0"
click at [162, 404] on input "range" at bounding box center [184, 404] width 45 height 3
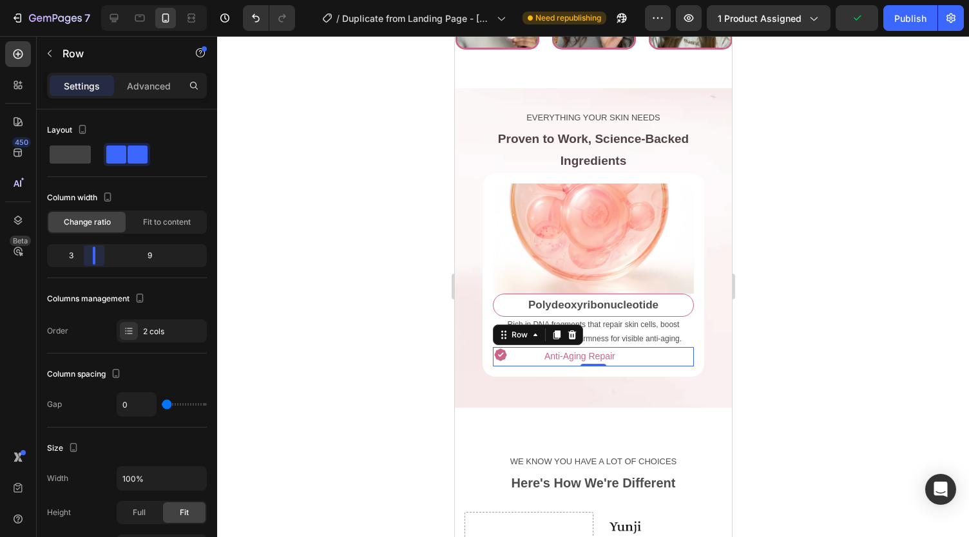
drag, startPoint x: 129, startPoint y: 254, endPoint x: 92, endPoint y: 256, distance: 36.8
click at [92, 0] on body "7 Version history / Duplicate from Landing Page - Sep 24, 18:05:46 Need republi…" at bounding box center [484, 0] width 969 height 0
click at [500, 362] on icon at bounding box center [501, 356] width 14 height 14
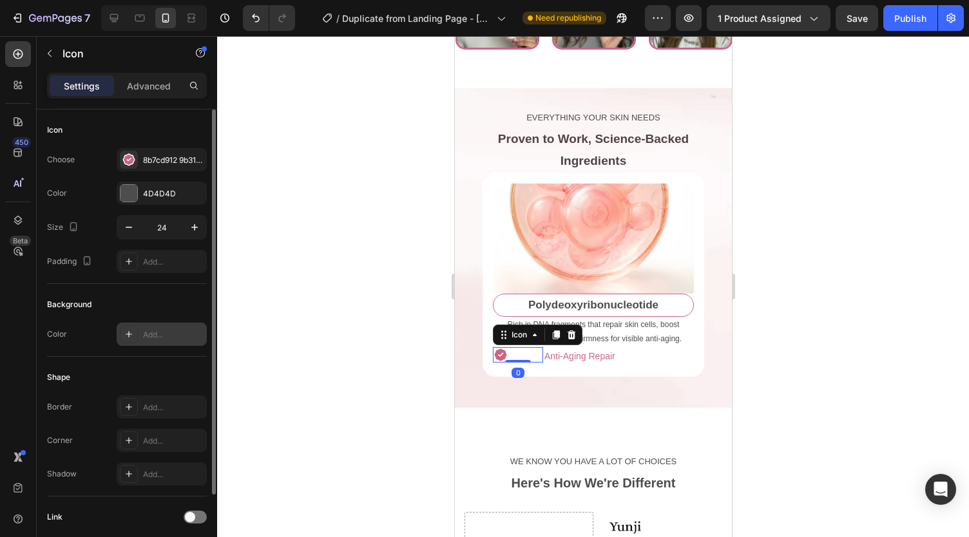
scroll to position [95, 0]
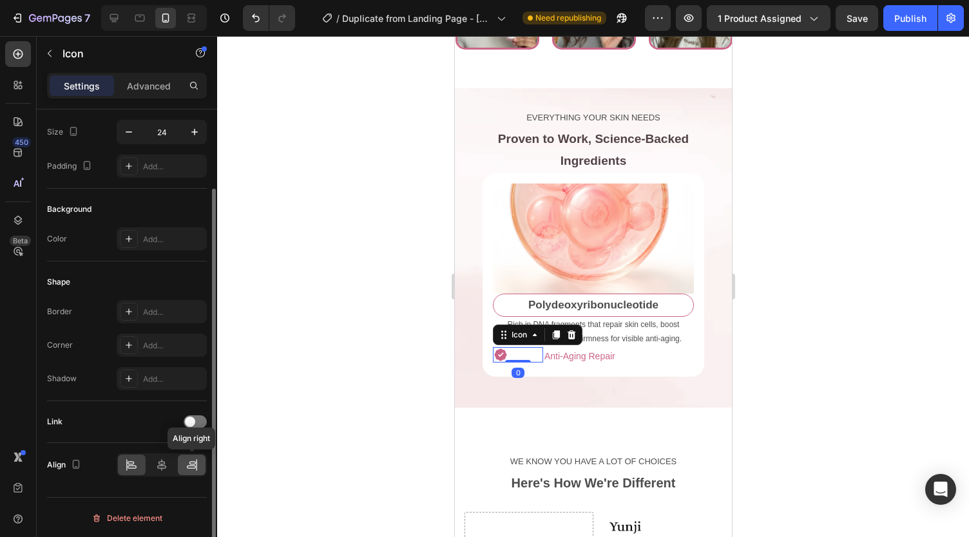
click at [189, 463] on icon at bounding box center [192, 465] width 13 height 13
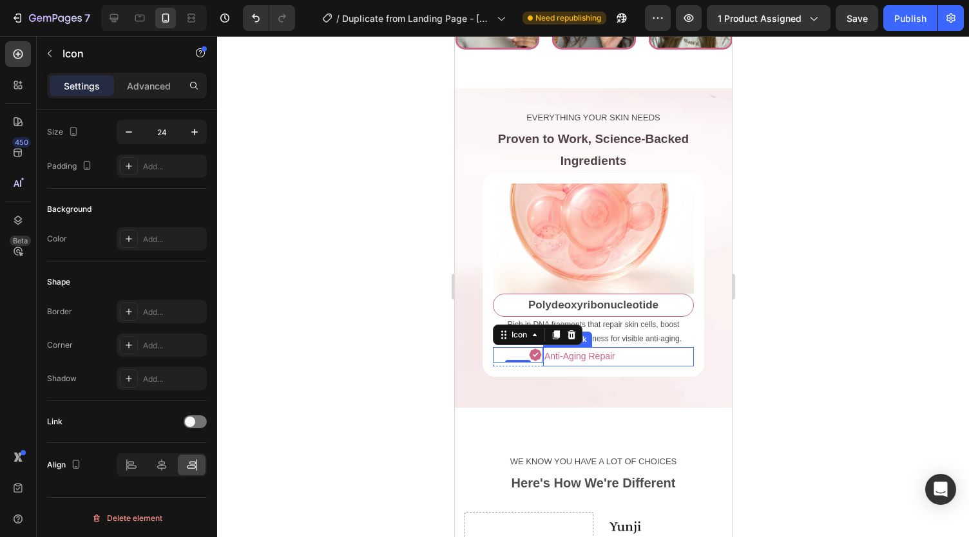
click at [577, 359] on p "Anti-Aging Repair" at bounding box center [618, 357] width 148 height 16
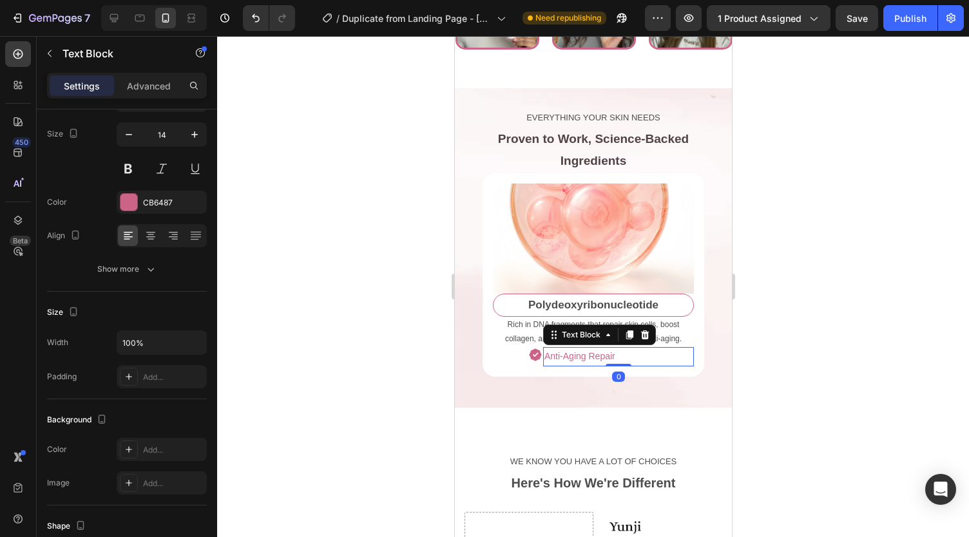
scroll to position [0, 0]
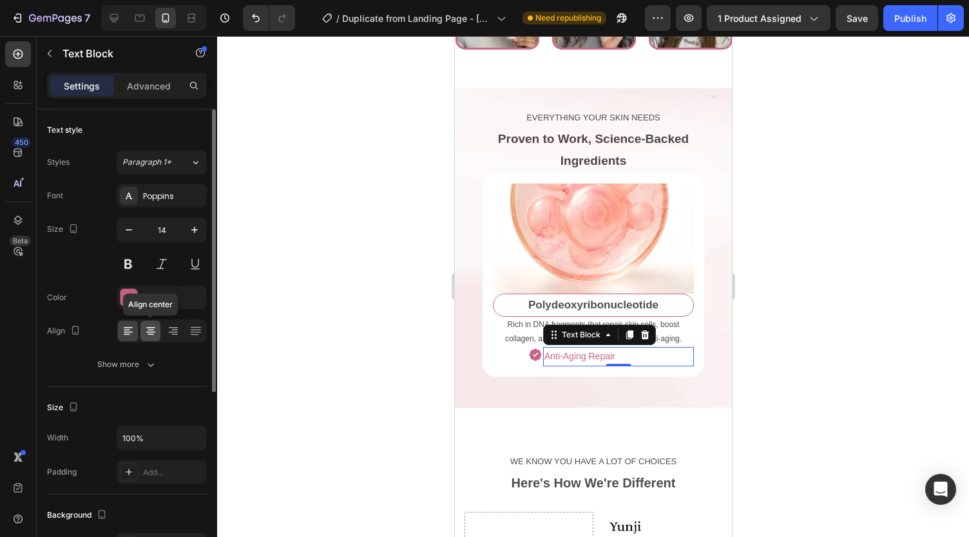
click at [155, 328] on icon at bounding box center [150, 331] width 13 height 13
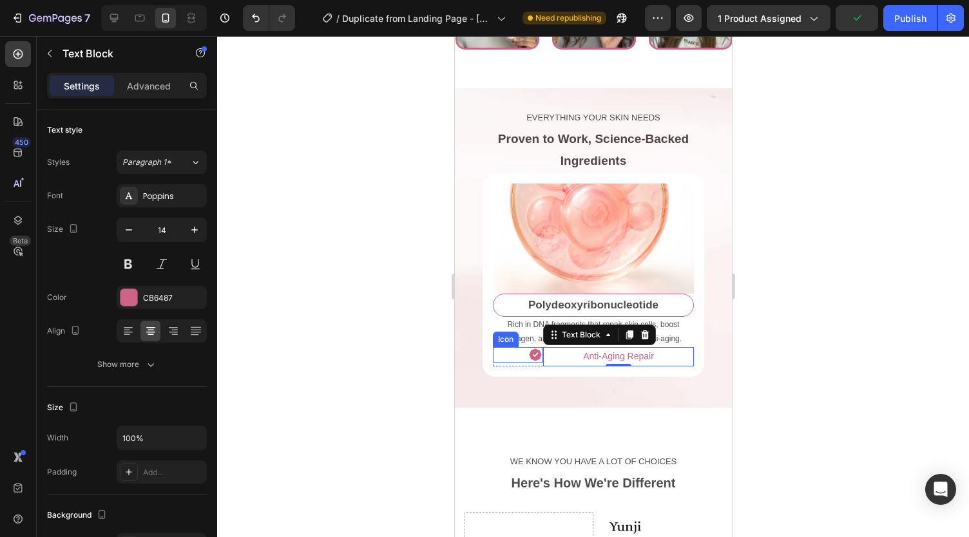
click at [507, 363] on div "Icon" at bounding box center [517, 354] width 50 height 15
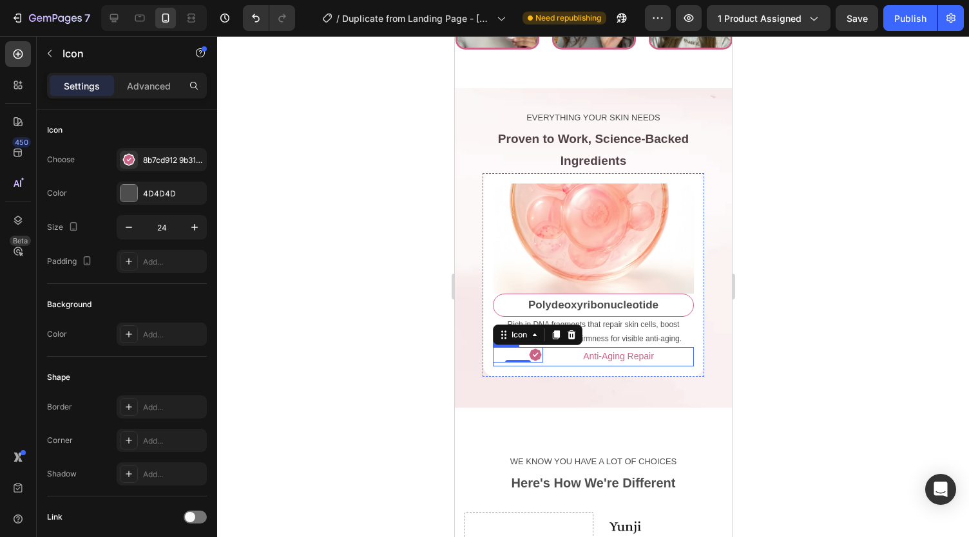
click at [534, 366] on div "Icon 0" at bounding box center [517, 356] width 50 height 19
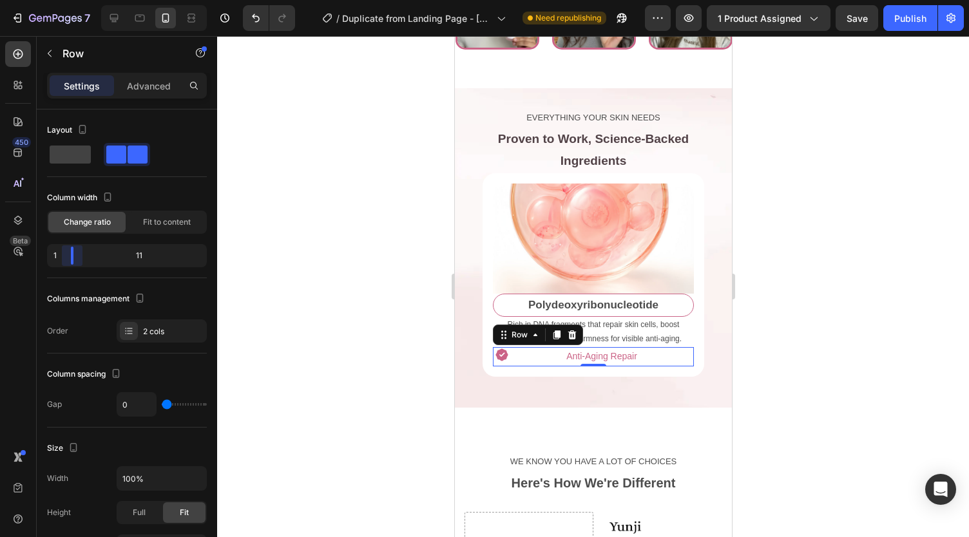
drag, startPoint x: 93, startPoint y: 257, endPoint x: 26, endPoint y: 360, distance: 123.3
click at [29, 0] on body "7 Version history / Duplicate from Landing Page - Sep 24, 18:05:46 Need republi…" at bounding box center [484, 0] width 969 height 0
click at [537, 364] on p "Anti-Aging Repair" at bounding box center [601, 357] width 182 height 16
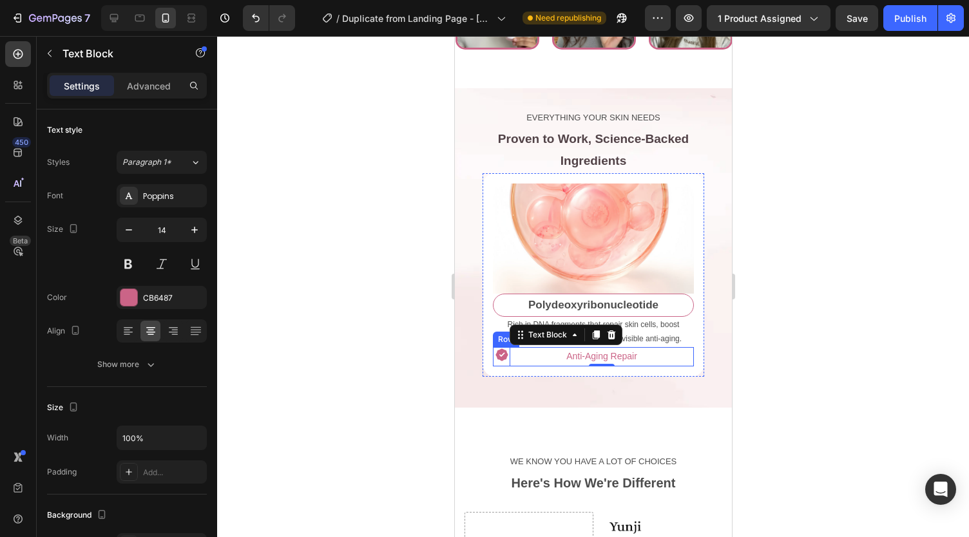
click at [496, 362] on icon at bounding box center [502, 356] width 14 height 14
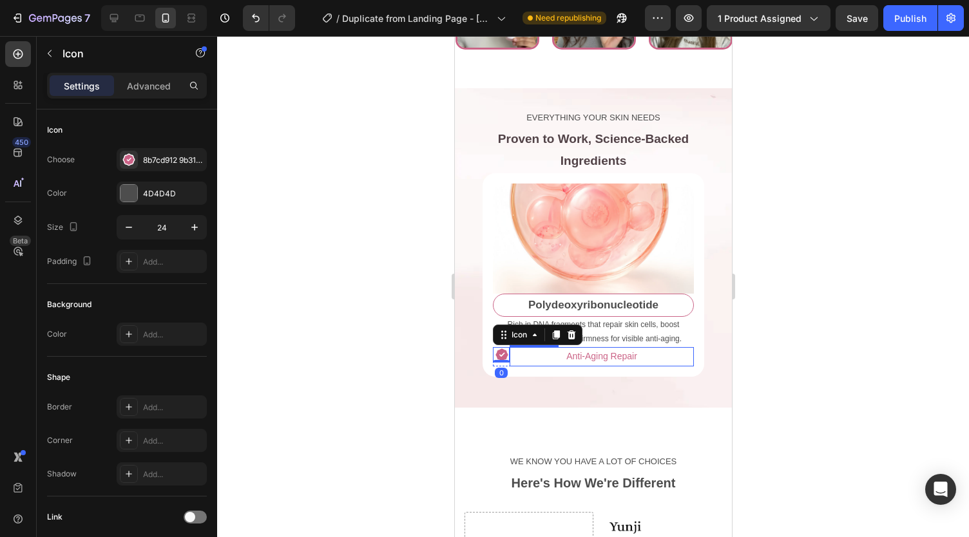
click at [521, 365] on p "Anti-Aging Repair" at bounding box center [601, 357] width 182 height 16
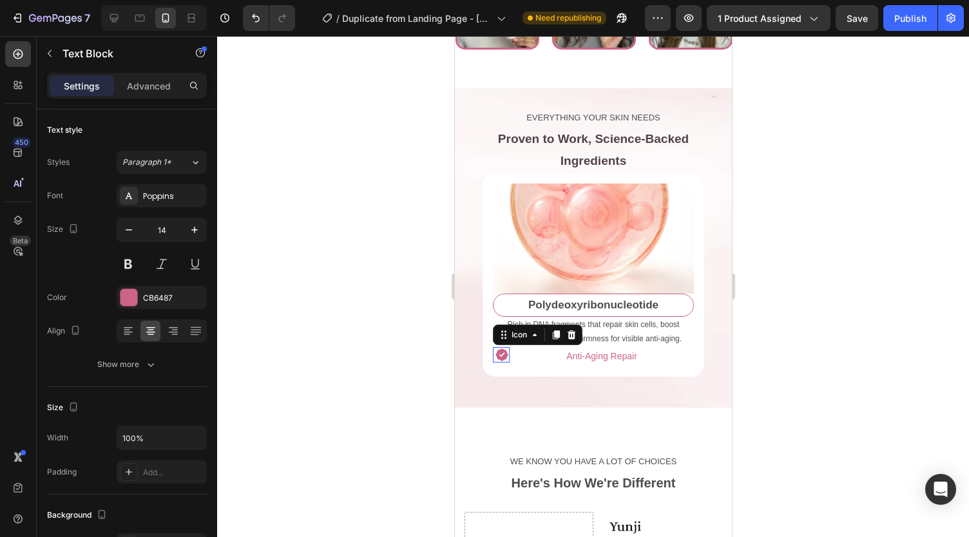
click at [505, 363] on div "Icon 0" at bounding box center [500, 354] width 17 height 15
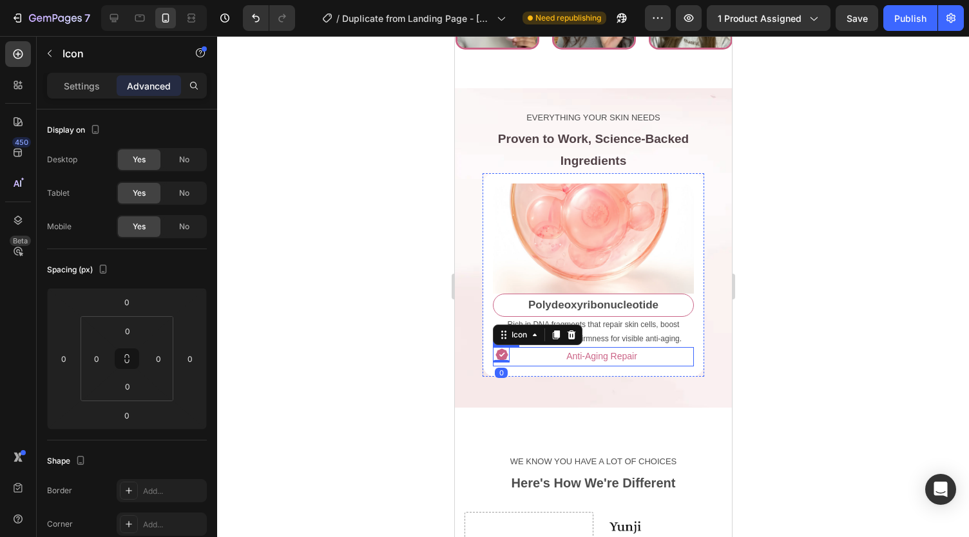
click at [505, 366] on div "Icon 0" at bounding box center [500, 356] width 17 height 19
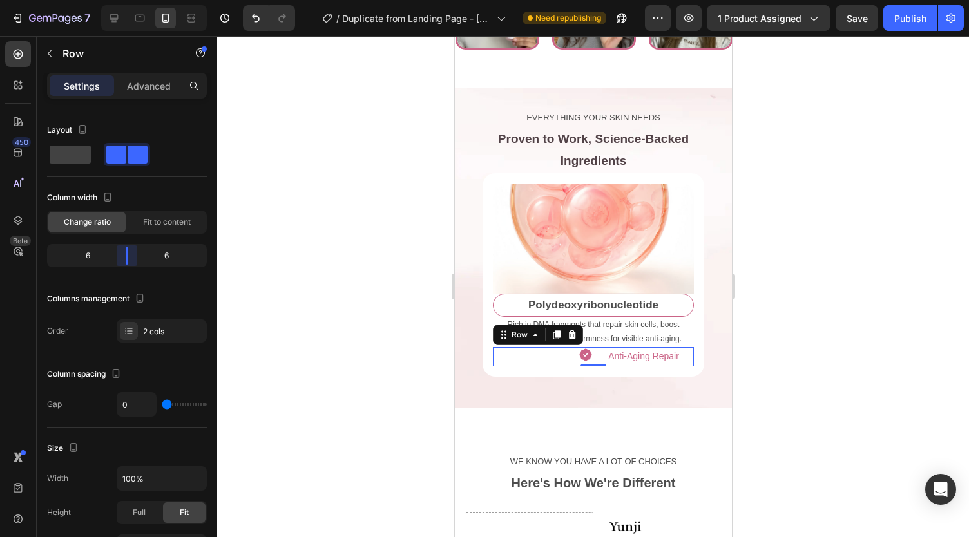
drag, startPoint x: 81, startPoint y: 255, endPoint x: 128, endPoint y: 251, distance: 46.6
click at [128, 0] on body "7 Version history / Duplicate from Landing Page - Sep 24, 18:05:46 Need republi…" at bounding box center [484, 0] width 969 height 0
type input "75"
type input "120"
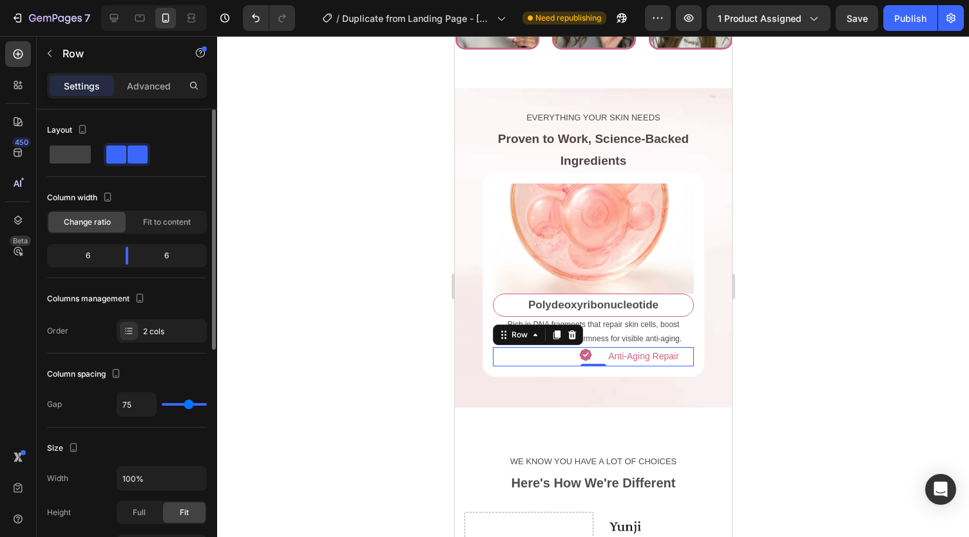
type input "120"
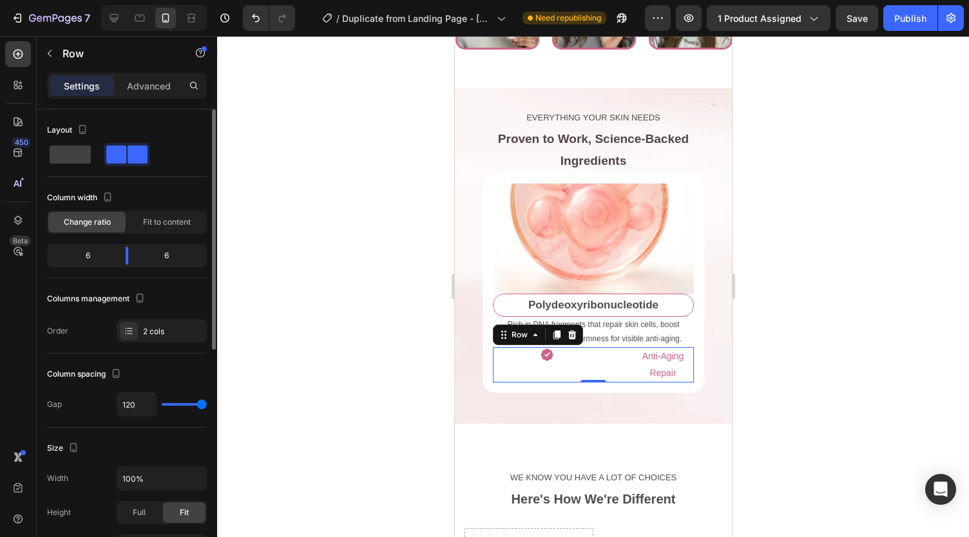
type input "116"
type input "60"
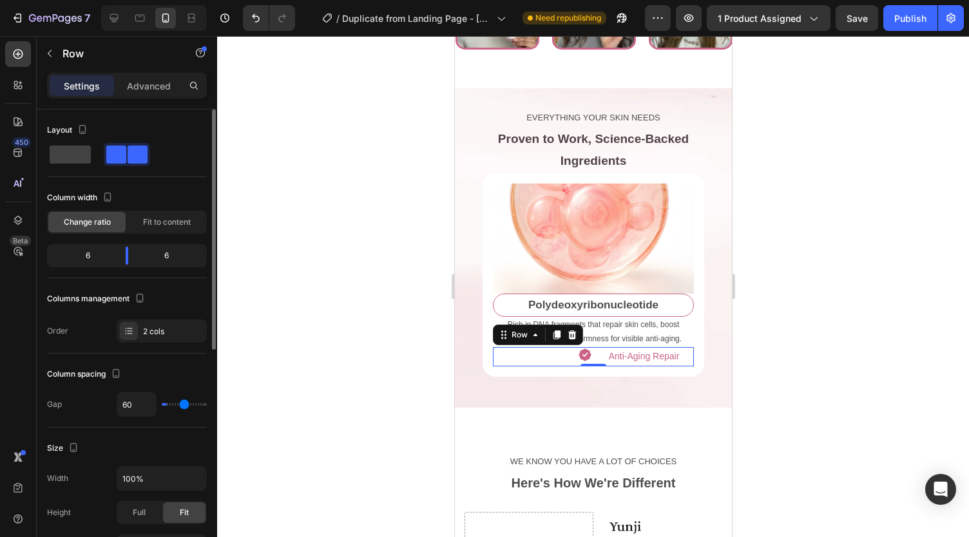
type input "2"
drag, startPoint x: 171, startPoint y: 402, endPoint x: 157, endPoint y: 398, distance: 14.3
click at [162, 403] on input "range" at bounding box center [184, 404] width 45 height 3
type input "0"
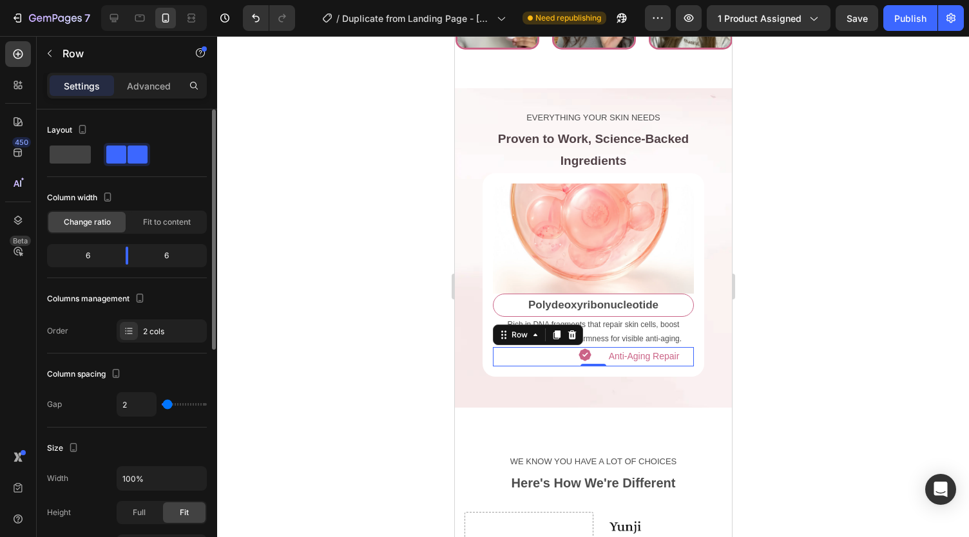
type input "0"
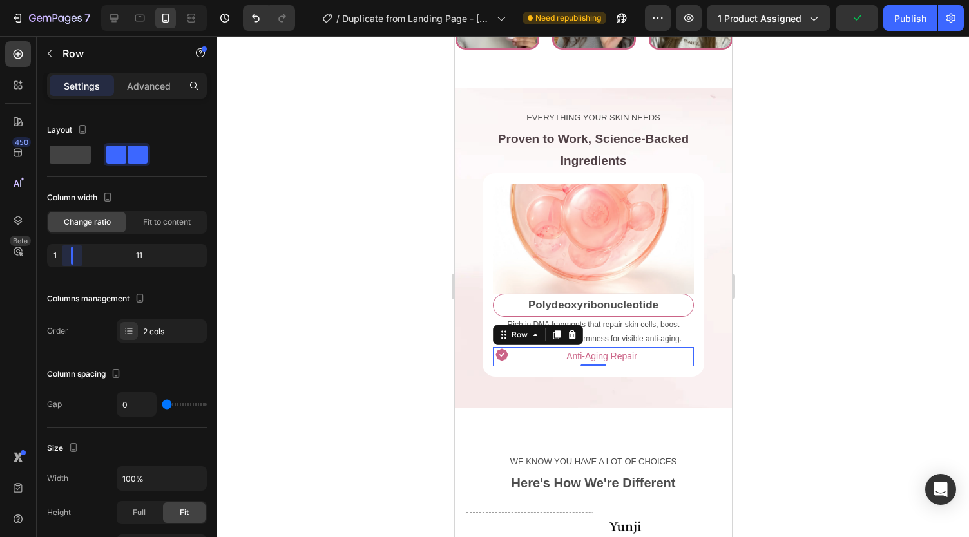
drag, startPoint x: 124, startPoint y: 253, endPoint x: 64, endPoint y: 255, distance: 60.0
click at [64, 0] on body "7 Version history / Duplicate from Landing Page - Sep 24, 18:05:46 Need republi…" at bounding box center [484, 0] width 969 height 0
type input "10"
type input "120"
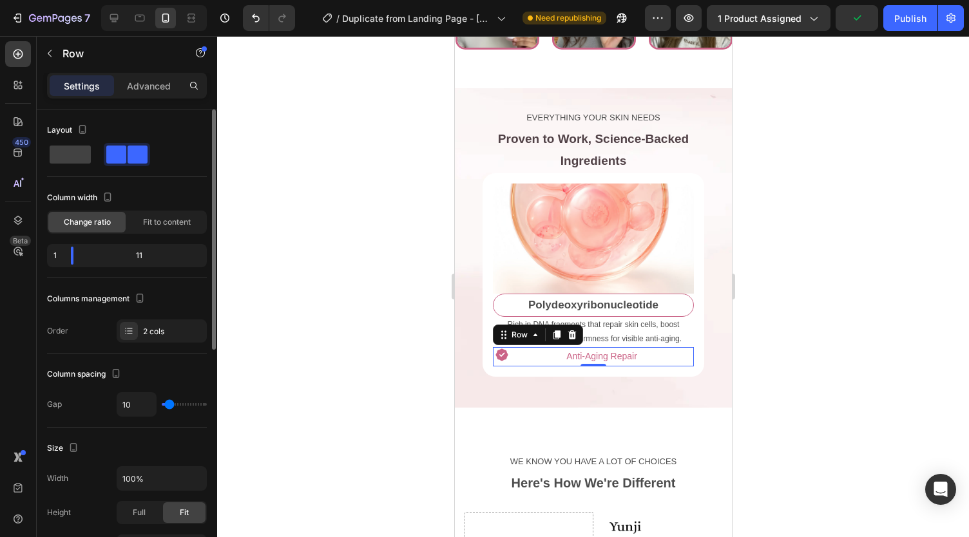
type input "120"
type input "103"
type input "10"
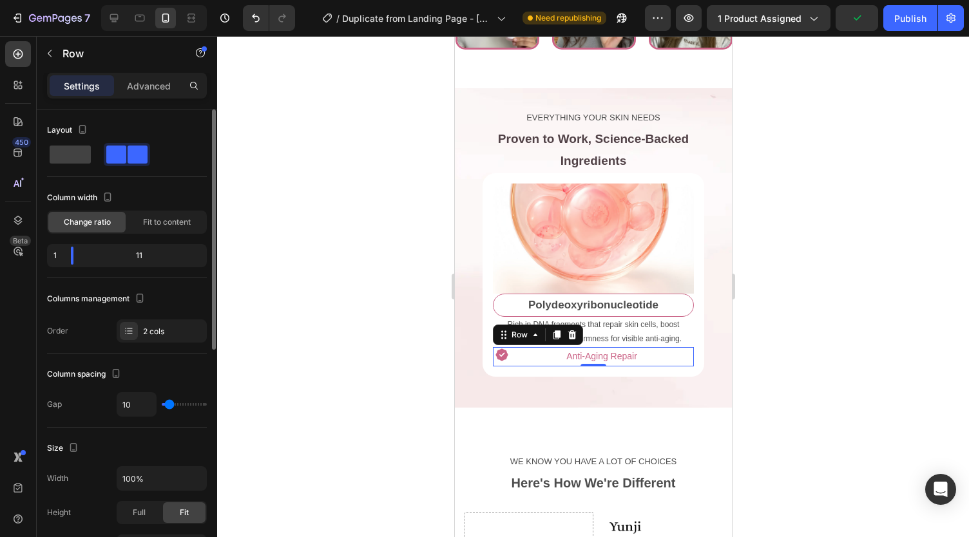
type input "0"
drag, startPoint x: 169, startPoint y: 405, endPoint x: 126, endPoint y: 387, distance: 46.2
click at [162, 403] on input "range" at bounding box center [184, 404] width 45 height 3
click at [146, 226] on span "Fit to content" at bounding box center [167, 223] width 48 height 12
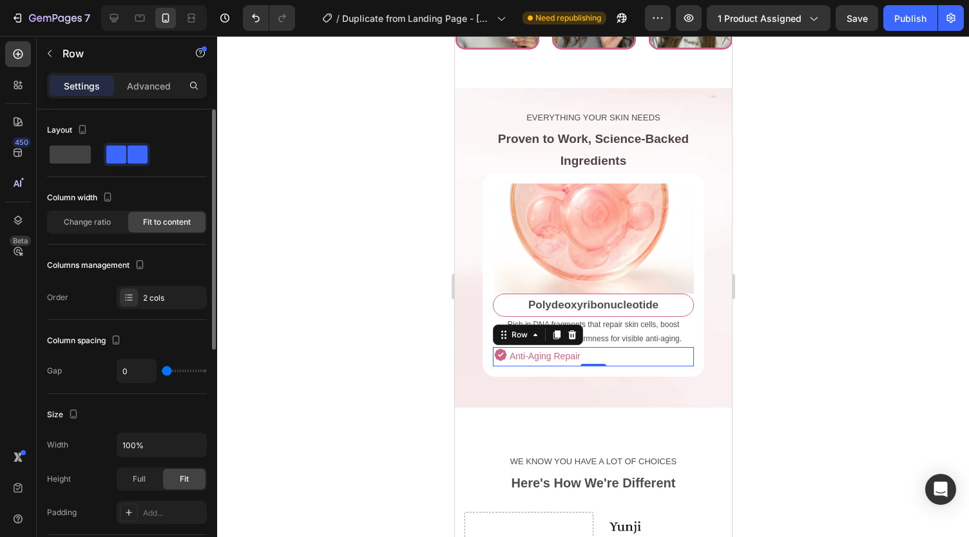
type input "1"
type input "36"
type input "54"
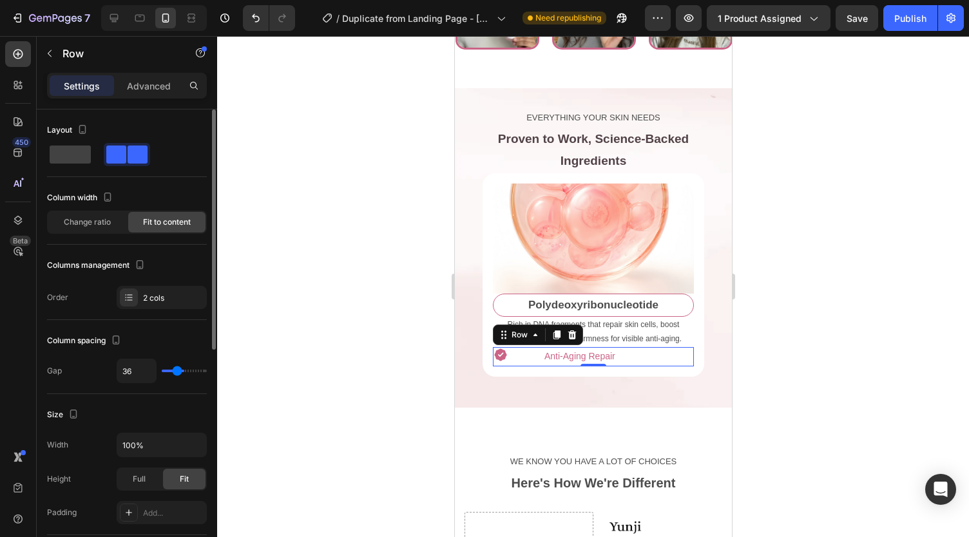
type input "54"
type input "61"
type input "60"
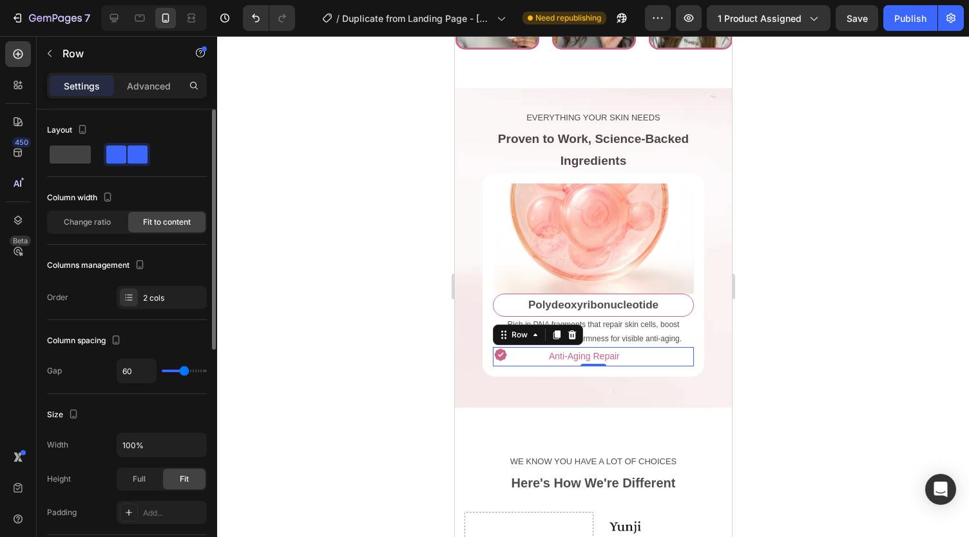
type input "57"
type input "56"
type input "54"
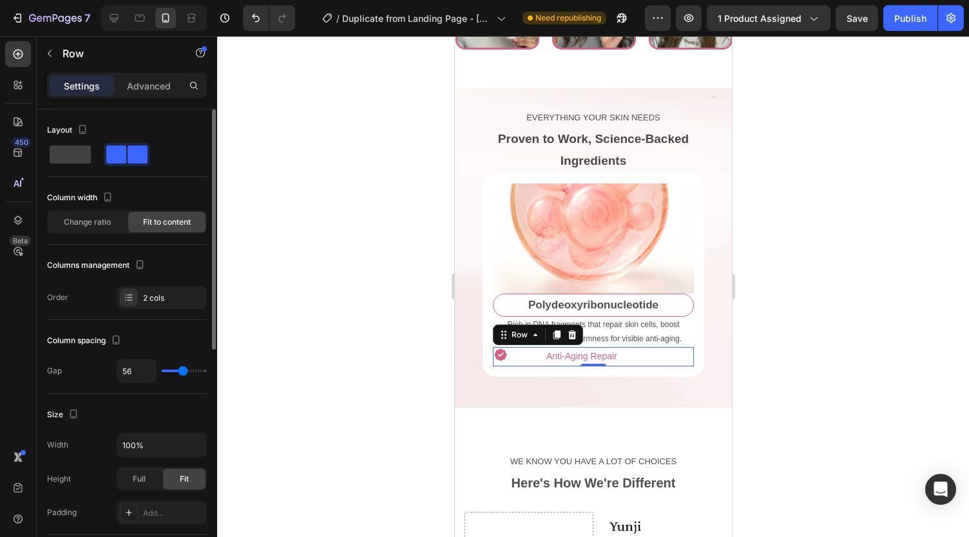
type input "54"
type input "61"
type input "60"
drag, startPoint x: 166, startPoint y: 368, endPoint x: 184, endPoint y: 385, distance: 25.1
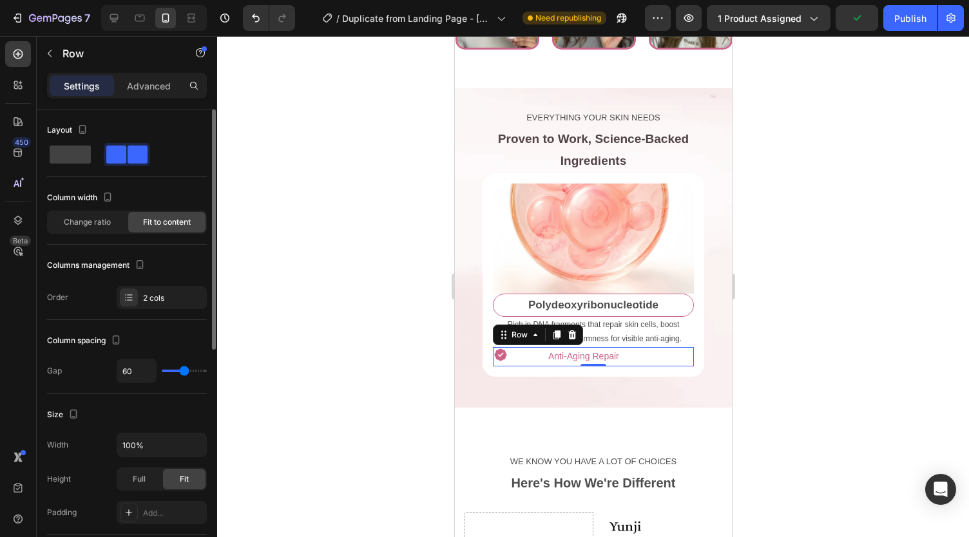
type input "60"
click at [184, 372] on input "range" at bounding box center [184, 371] width 45 height 3
click at [503, 362] on icon at bounding box center [501, 356] width 14 height 14
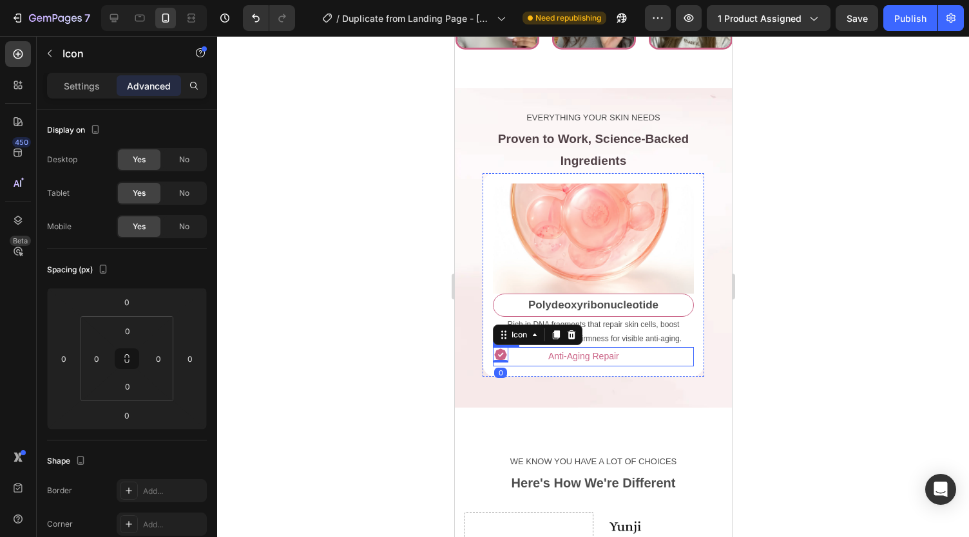
click at [523, 366] on div "Icon 0 Anti-Aging Repair Text Block Row" at bounding box center [592, 356] width 201 height 19
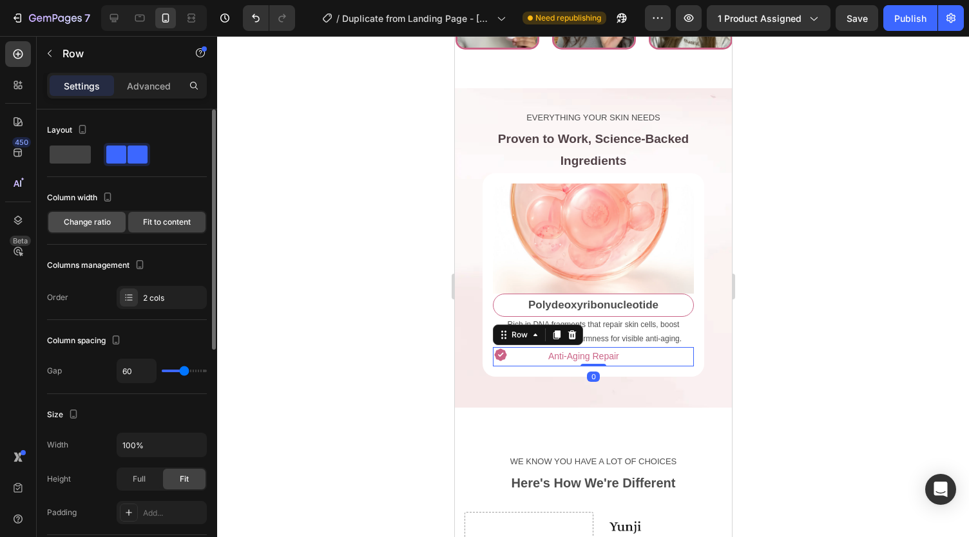
click at [106, 230] on div "Change ratio" at bounding box center [86, 222] width 77 height 21
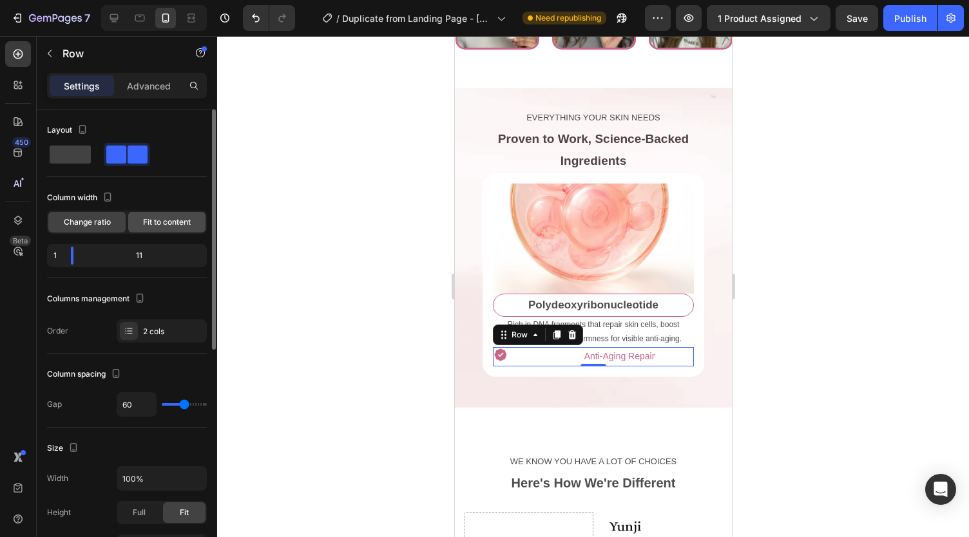
click at [150, 218] on span "Fit to content" at bounding box center [167, 223] width 48 height 12
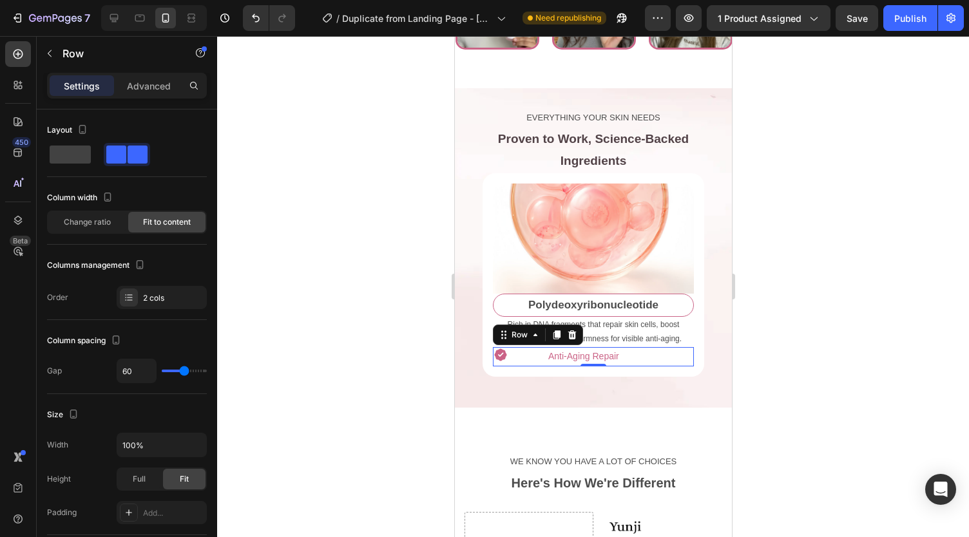
click at [392, 315] on div at bounding box center [593, 286] width 752 height 501
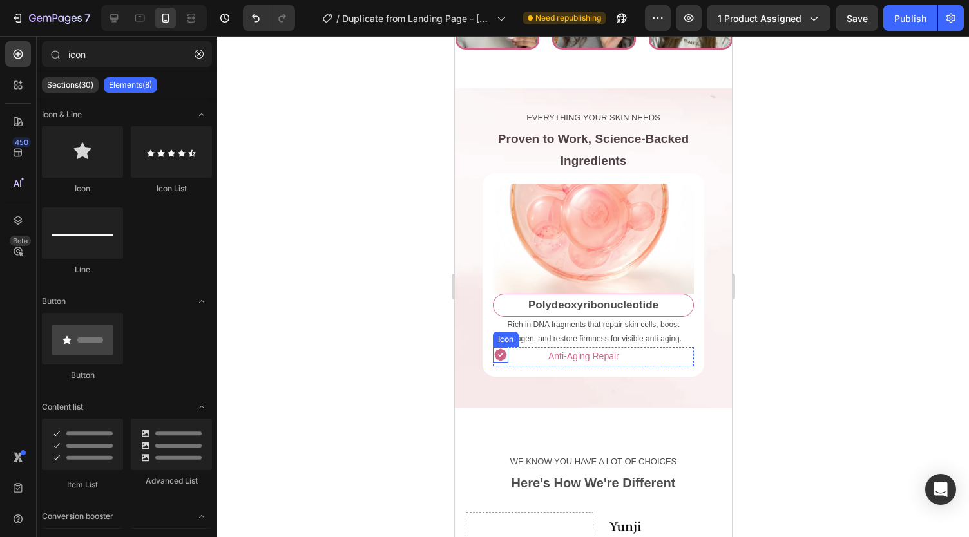
click at [499, 362] on icon at bounding box center [501, 356] width 14 height 14
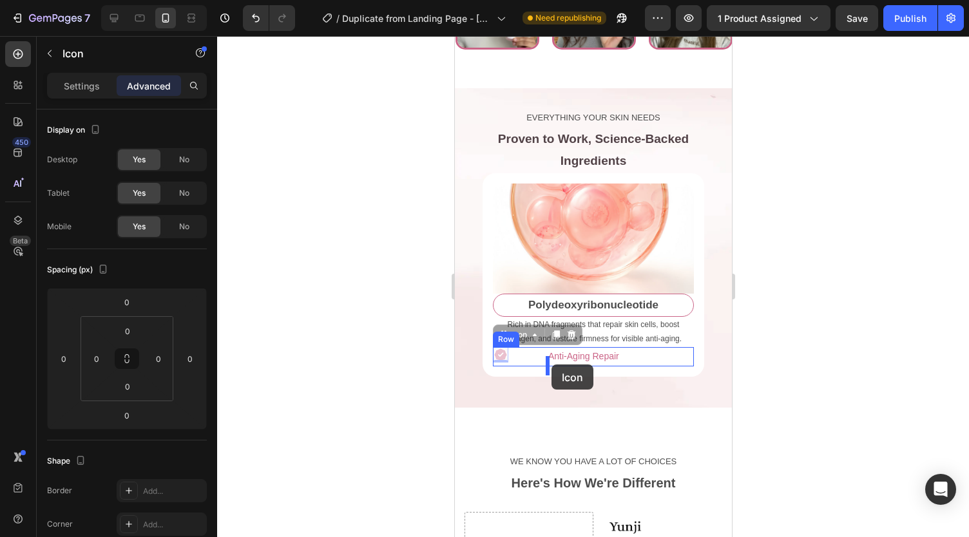
drag, startPoint x: 497, startPoint y: 362, endPoint x: 551, endPoint y: 365, distance: 53.6
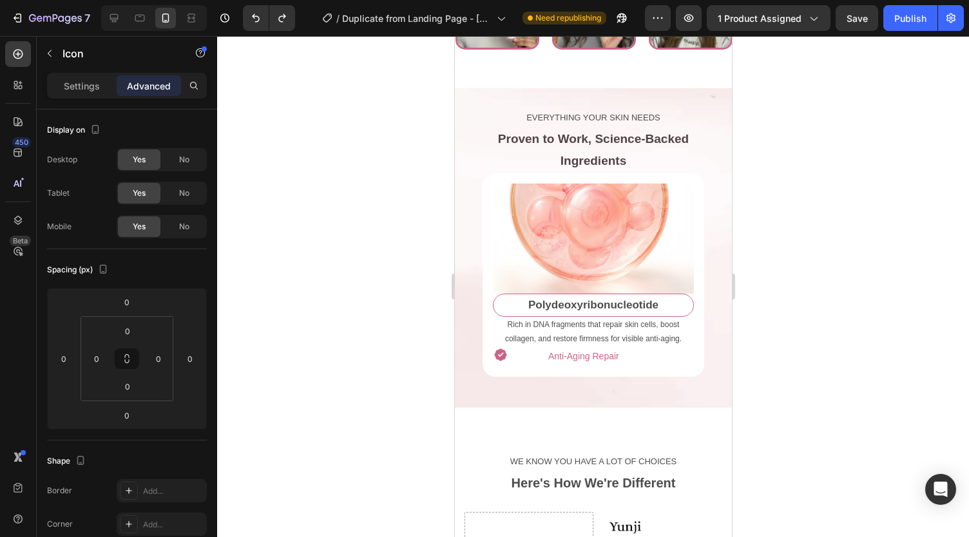
click at [501, 359] on icon at bounding box center [501, 356] width 14 height 14
click at [502, 362] on icon at bounding box center [501, 356] width 14 height 14
click at [556, 365] on p "Anti-Aging Repair" at bounding box center [583, 357] width 71 height 16
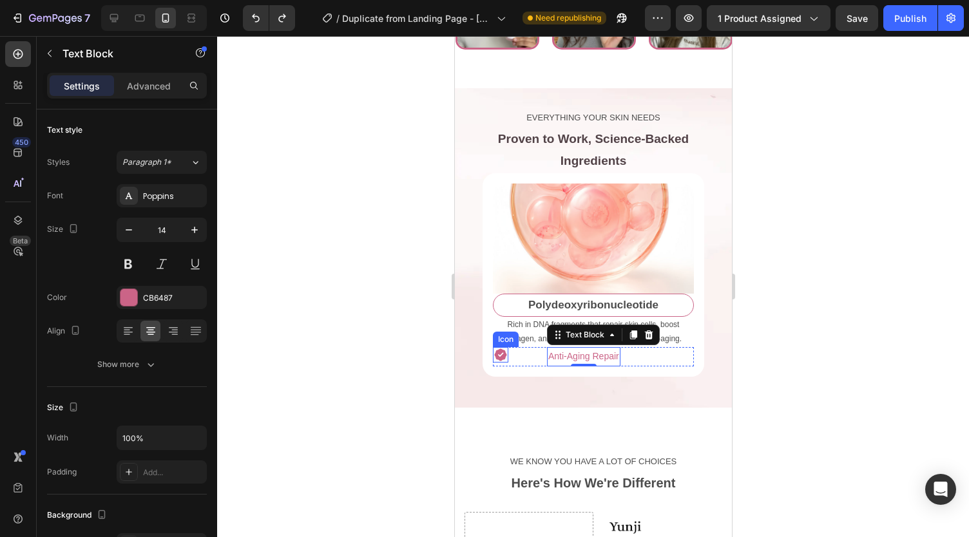
click at [495, 362] on icon at bounding box center [501, 356] width 14 height 14
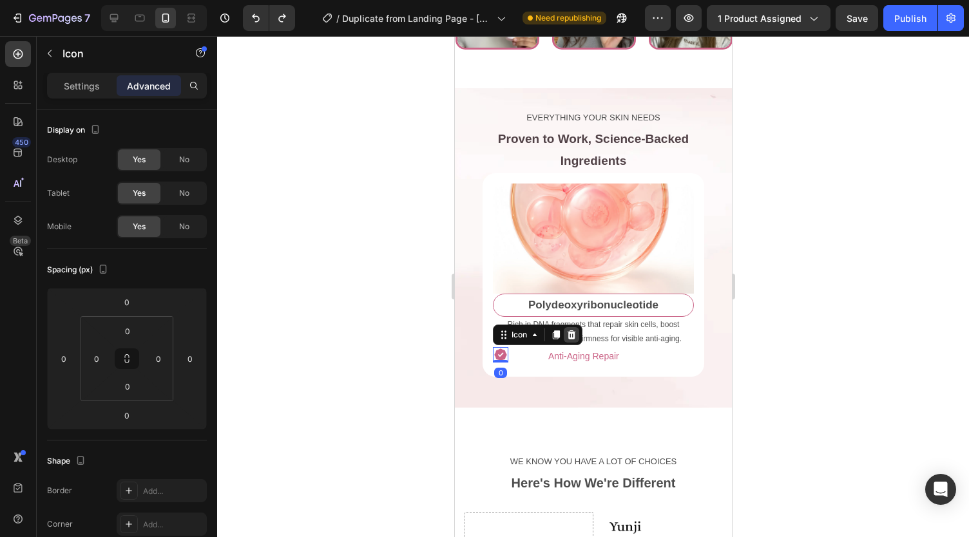
click at [572, 340] on icon at bounding box center [571, 335] width 8 height 9
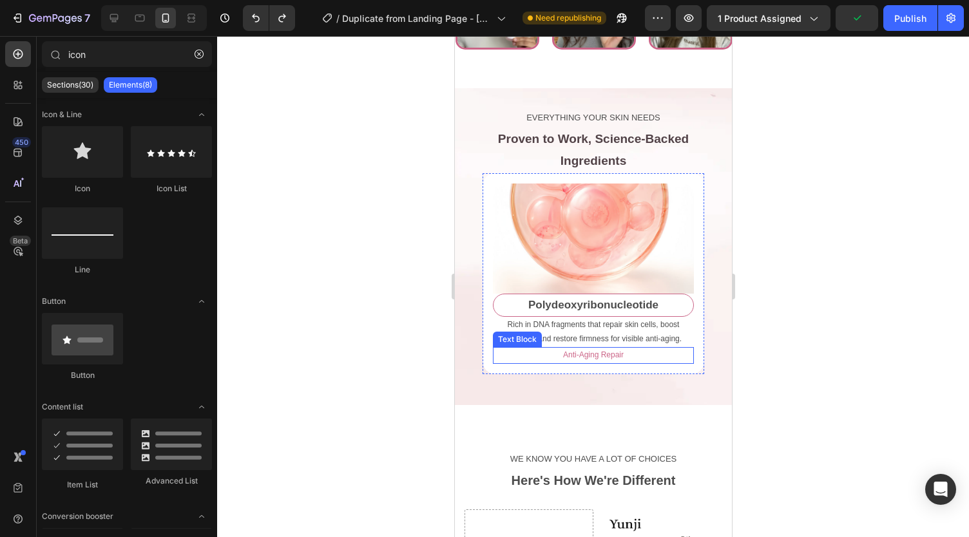
click at [554, 363] on p "Anti-Aging Repair" at bounding box center [593, 356] width 198 height 14
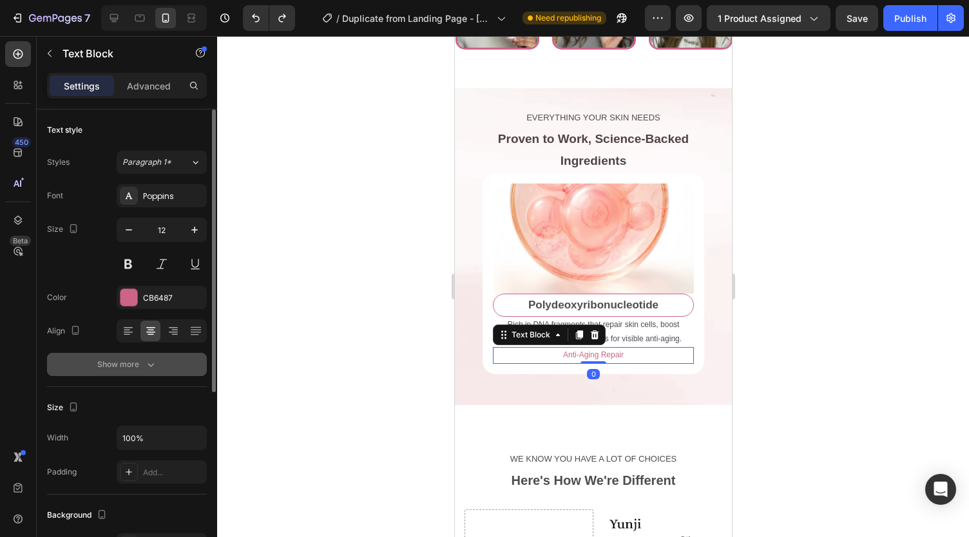
click at [120, 369] on div "Show more" at bounding box center [127, 364] width 60 height 13
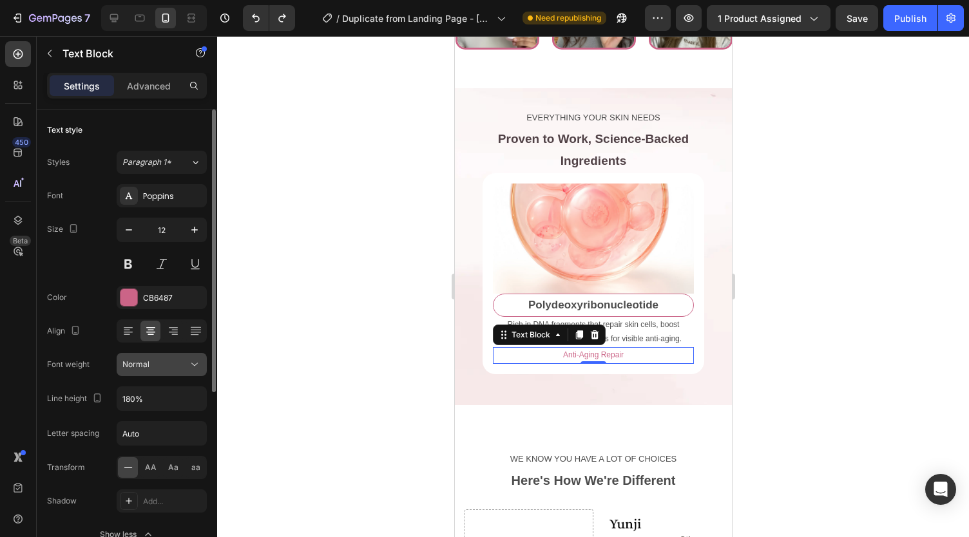
click at [152, 360] on div "Normal" at bounding box center [155, 365] width 66 height 12
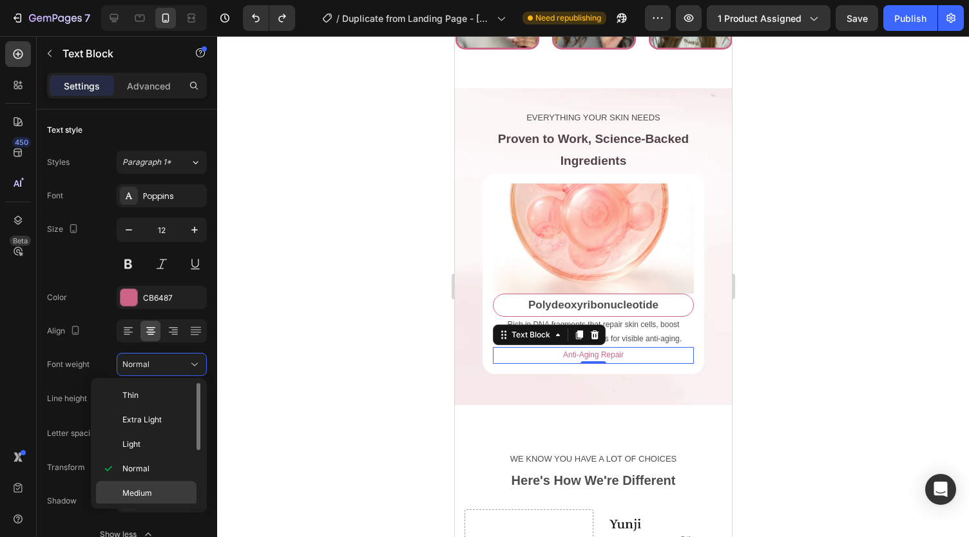
click at [157, 491] on p "Medium" at bounding box center [156, 494] width 68 height 12
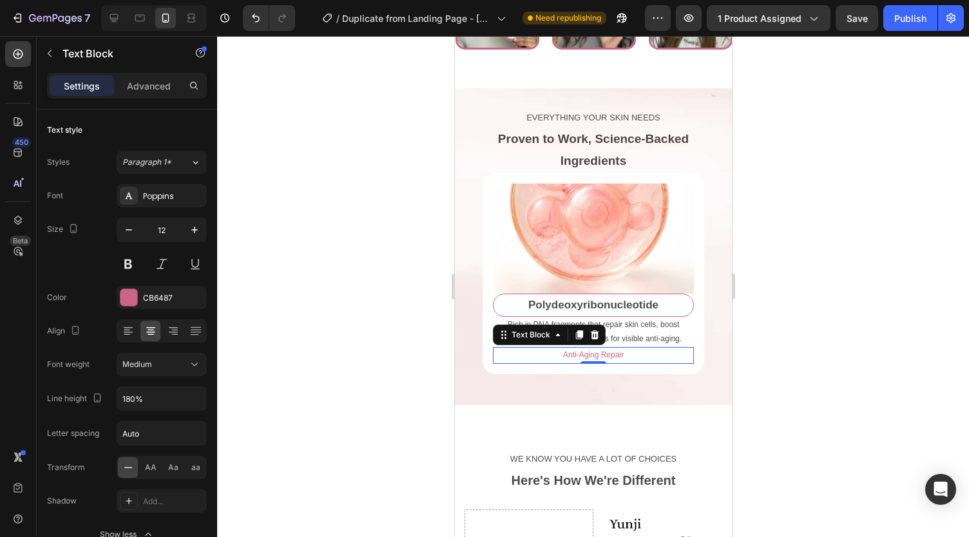
click at [304, 349] on div at bounding box center [593, 286] width 752 height 501
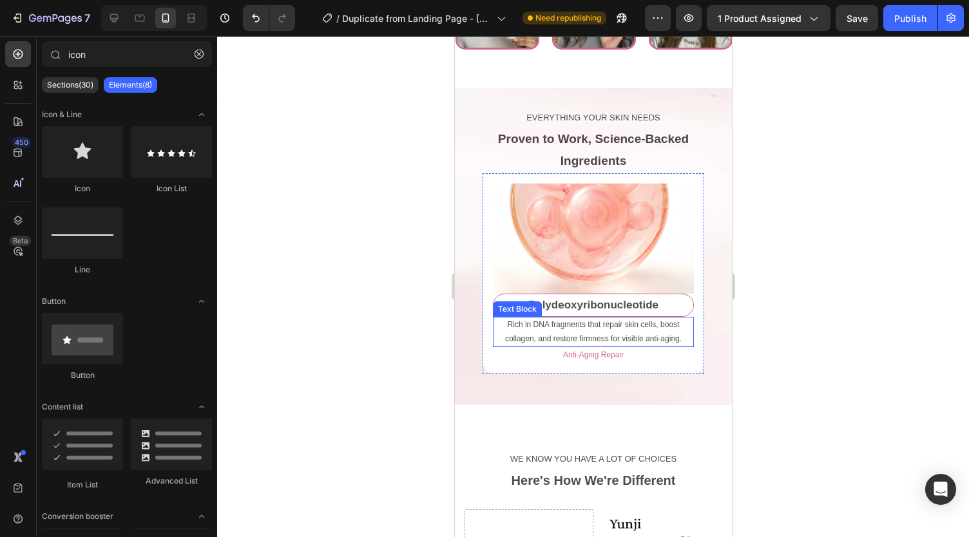
click at [601, 343] on p "Rich in DNA fragments that repair skin cells, boost collagen, and restore firmn…" at bounding box center [593, 332] width 198 height 28
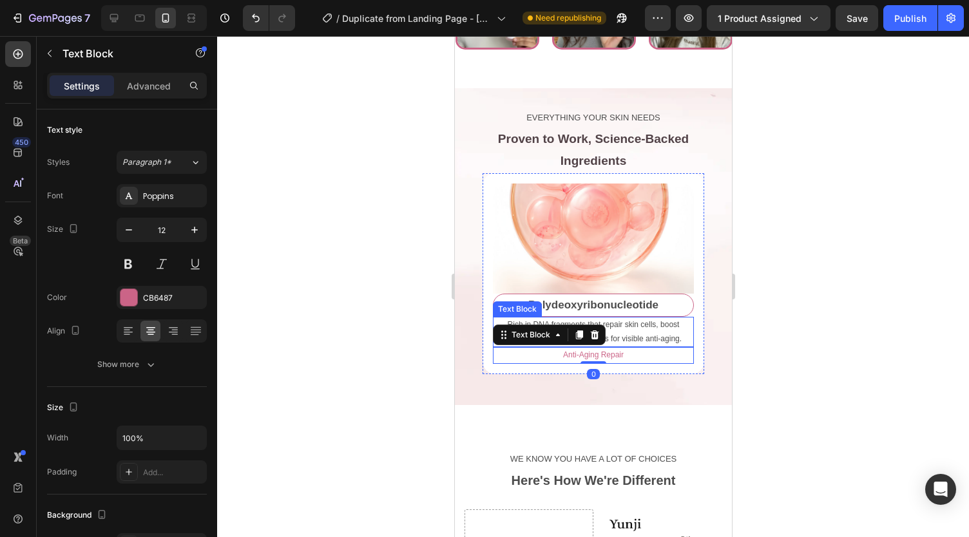
click at [628, 346] on p "Rich in DNA fragments that repair skin cells, boost collagen, and restore firmn…" at bounding box center [593, 332] width 198 height 28
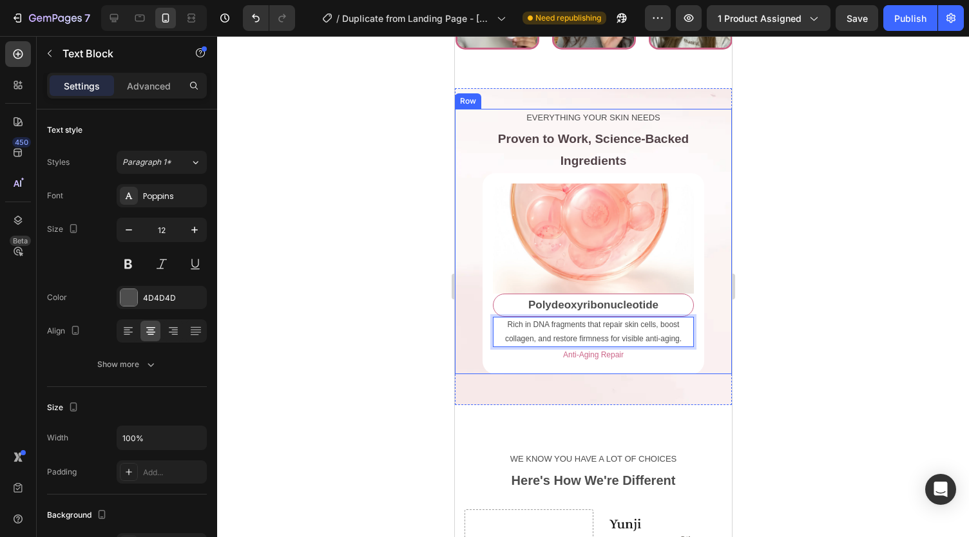
click at [697, 358] on div "EVERYTHING YOUR SKIN NEEDS Text Block Proven to Work, Science-Backed Ingredient…" at bounding box center [592, 242] width 277 height 266
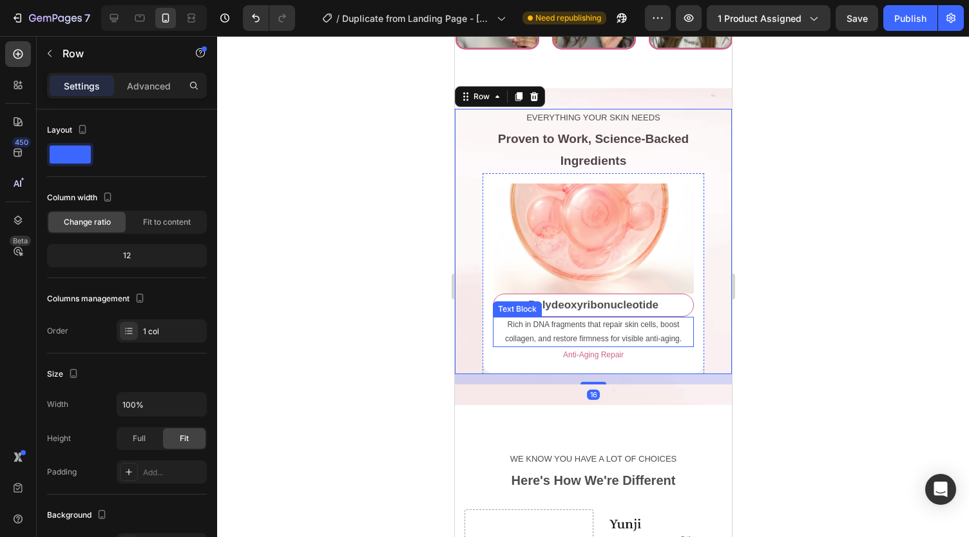
click at [635, 346] on p "Rich in DNA fragments that repair skin cells, boost collagen, and restore firmn…" at bounding box center [593, 332] width 198 height 28
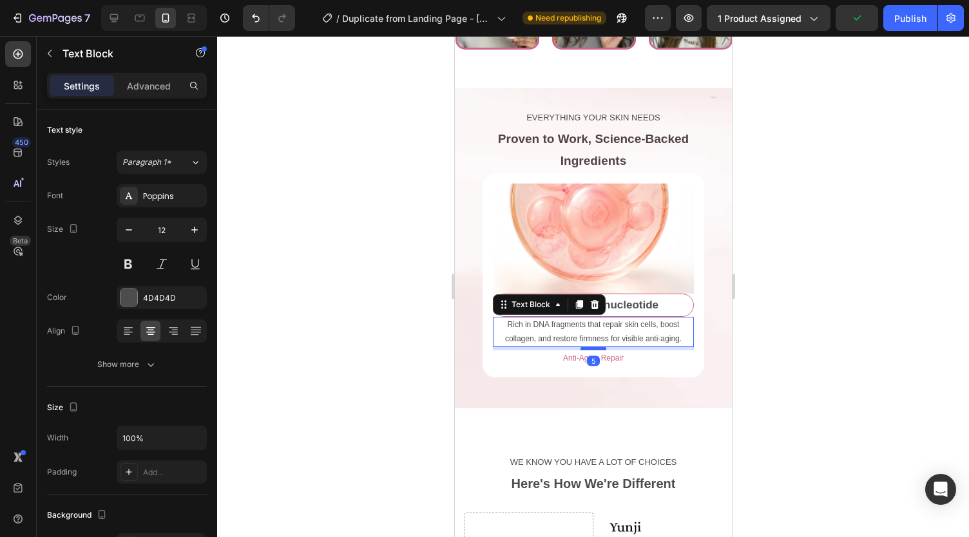
drag, startPoint x: 591, startPoint y: 355, endPoint x: 835, endPoint y: 332, distance: 245.3
click at [591, 351] on div at bounding box center [593, 349] width 26 height 4
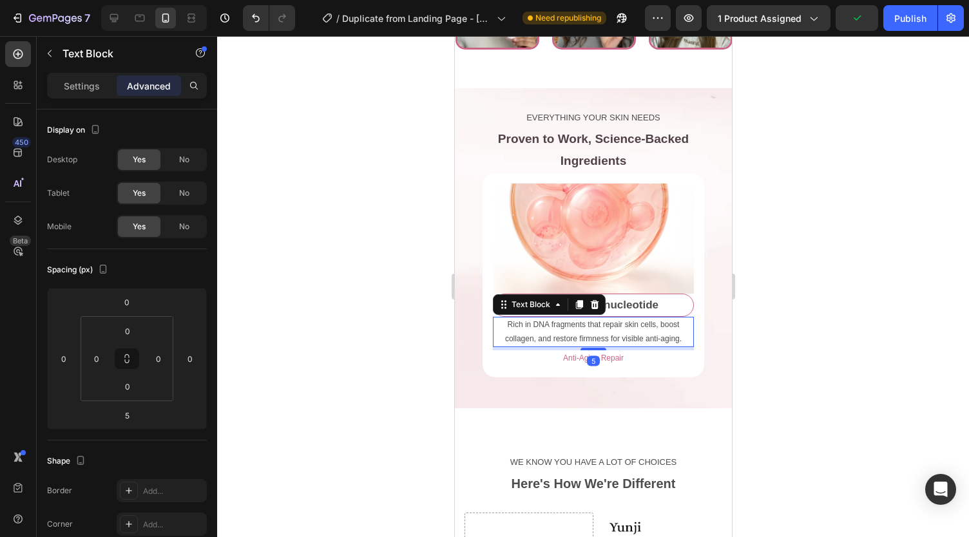
click at [380, 297] on div at bounding box center [593, 286] width 752 height 501
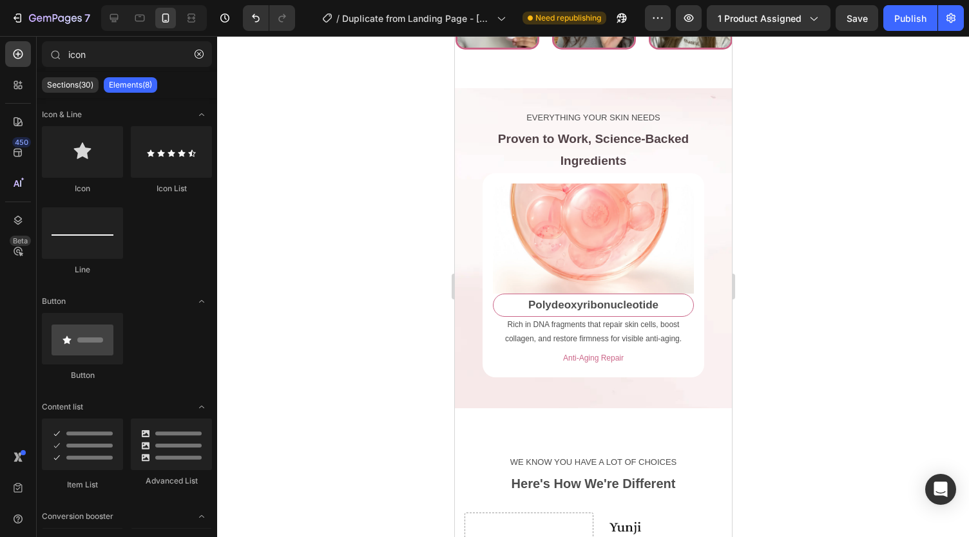
click at [380, 297] on div at bounding box center [593, 286] width 752 height 501
click at [485, 217] on div "Image Polydeoxyribonucleotide Text Block Rich in DNA fragments that repair skin…" at bounding box center [593, 275] width 222 height 204
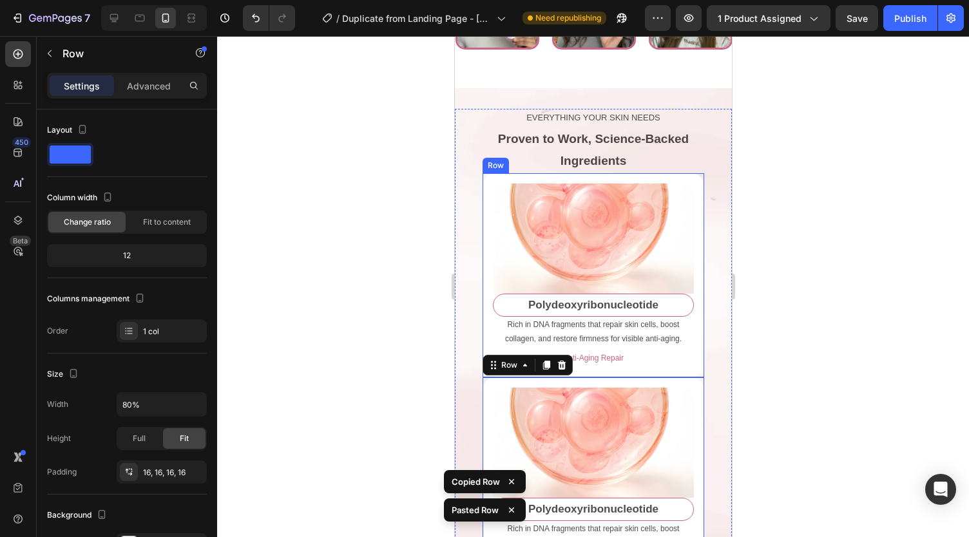
click at [490, 357] on div "Image Polydeoxyribonucleotide Text Block Rich in DNA fragments that repair skin…" at bounding box center [593, 275] width 222 height 204
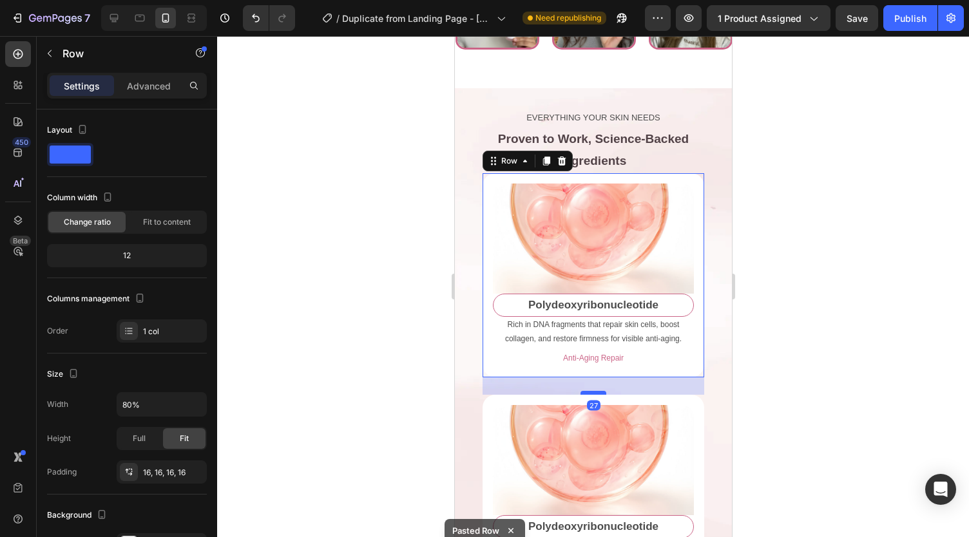
drag, startPoint x: 584, startPoint y: 384, endPoint x: 592, endPoint y: 401, distance: 18.8
click at [592, 395] on div at bounding box center [593, 393] width 26 height 4
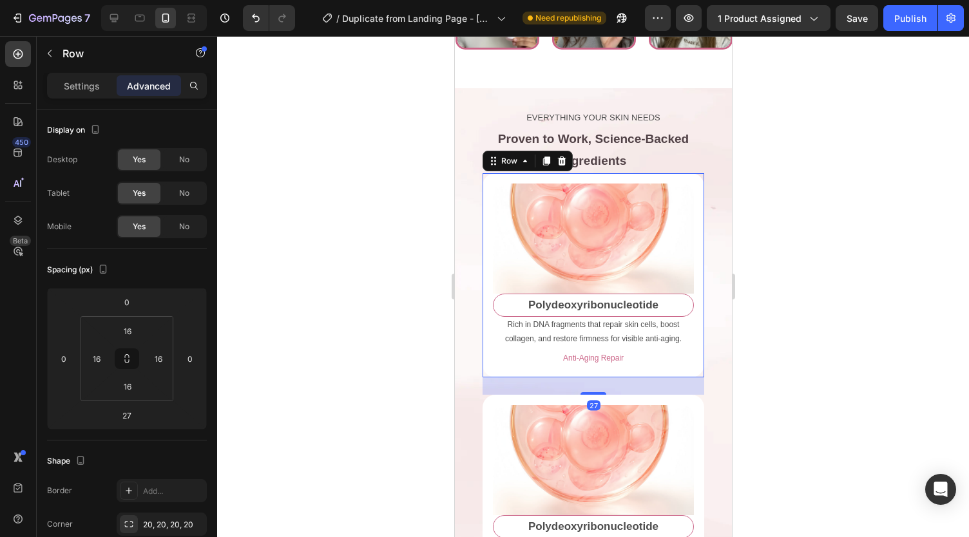
click at [848, 224] on div at bounding box center [593, 286] width 752 height 501
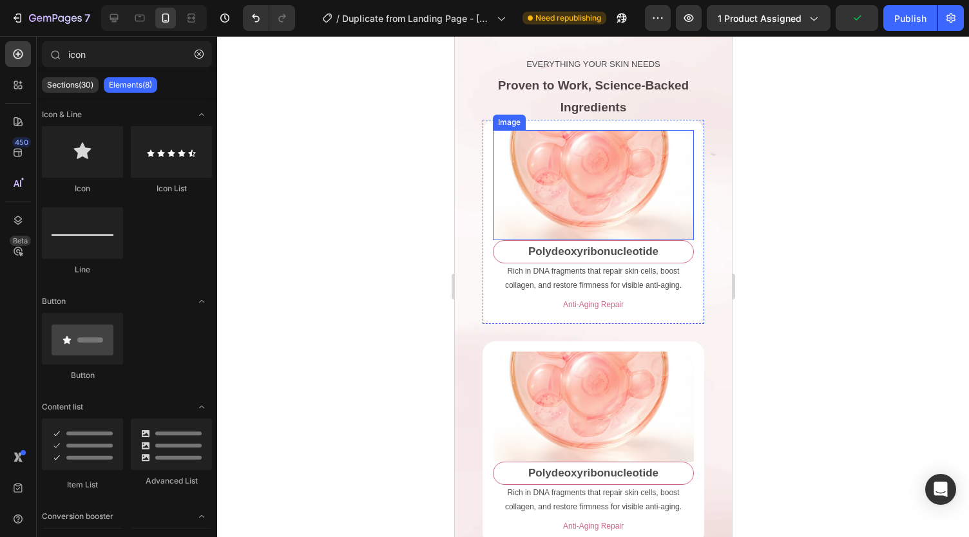
scroll to position [2757, 0]
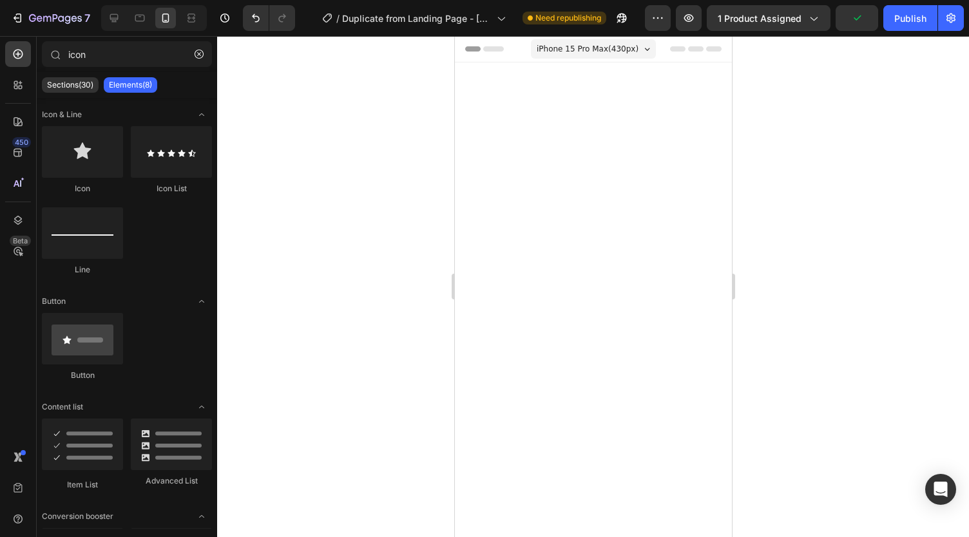
scroll to position [2910, 0]
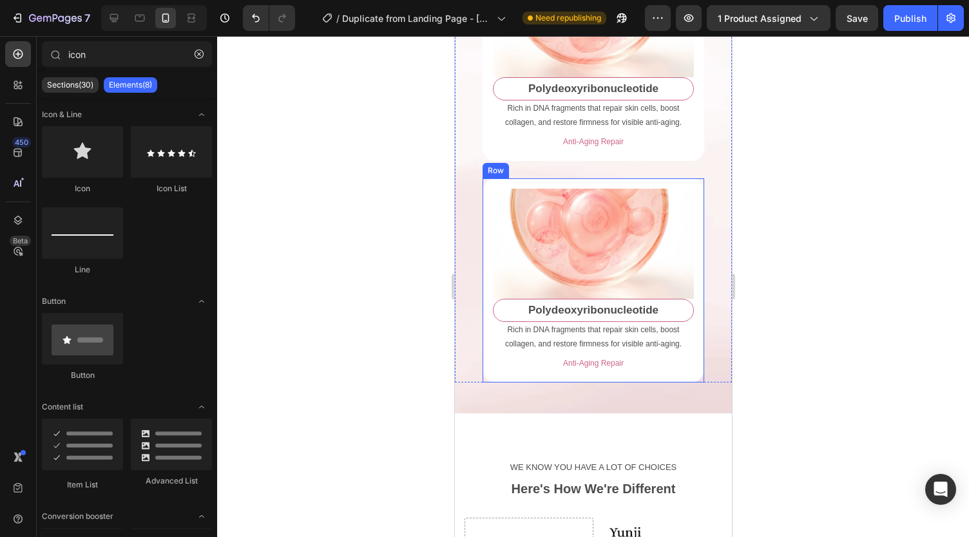
click at [671, 383] on div "Image Polydeoxyribonucleotide Text Block Rich in DNA fragments that repair skin…" at bounding box center [593, 281] width 222 height 204
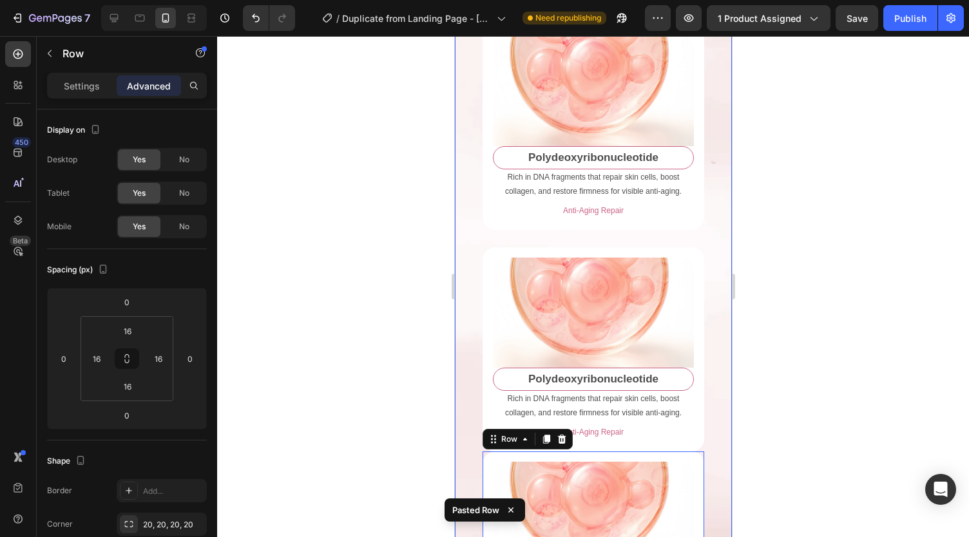
scroll to position [2740, 0]
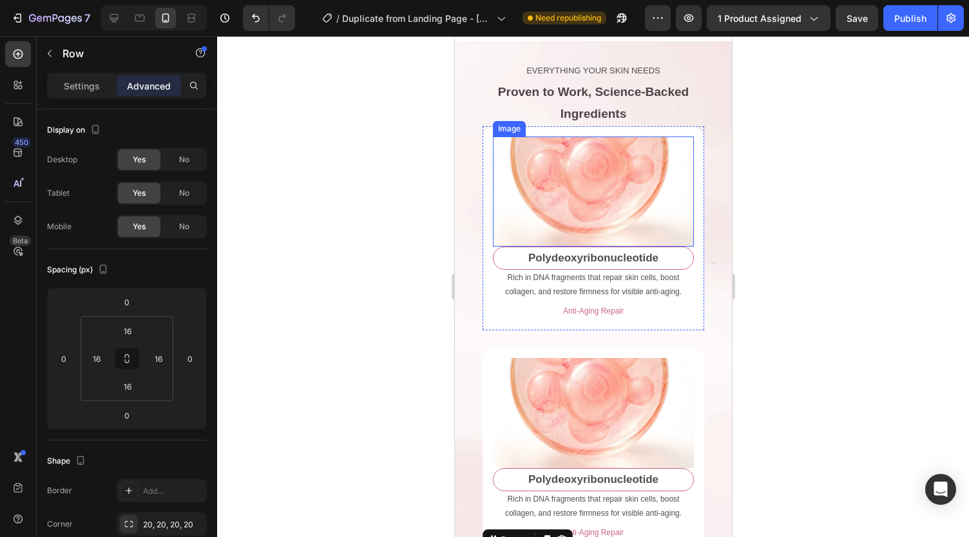
click at [568, 188] on img at bounding box center [592, 192] width 201 height 110
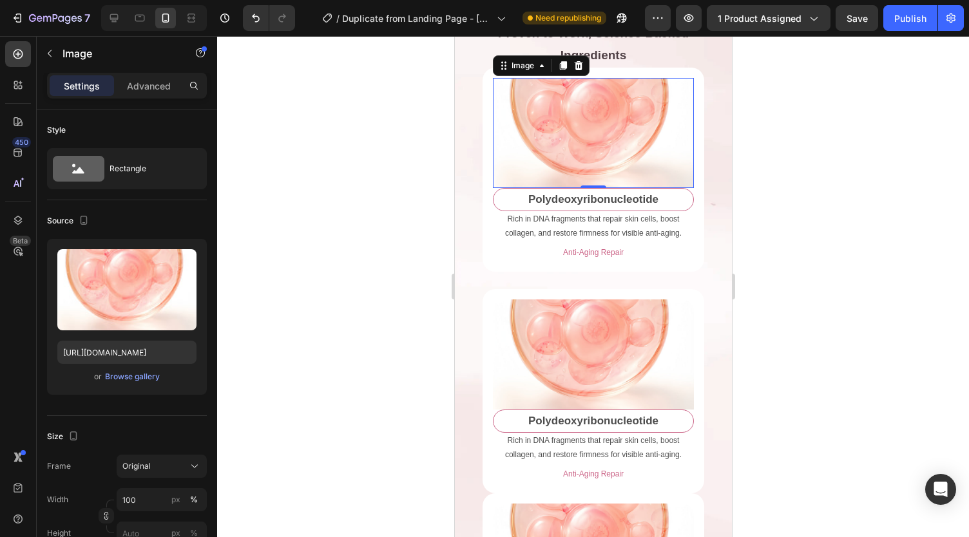
scroll to position [2801, 0]
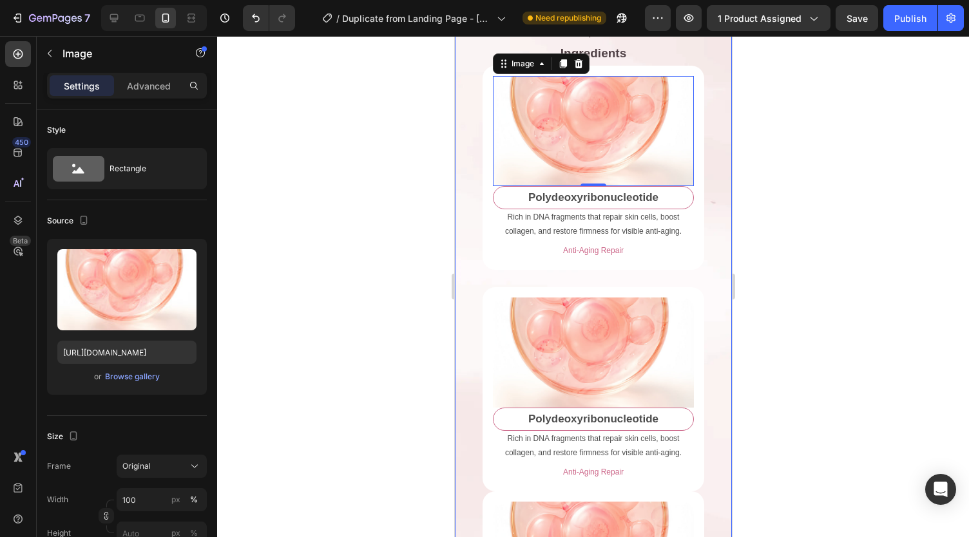
click at [372, 393] on div at bounding box center [593, 286] width 752 height 501
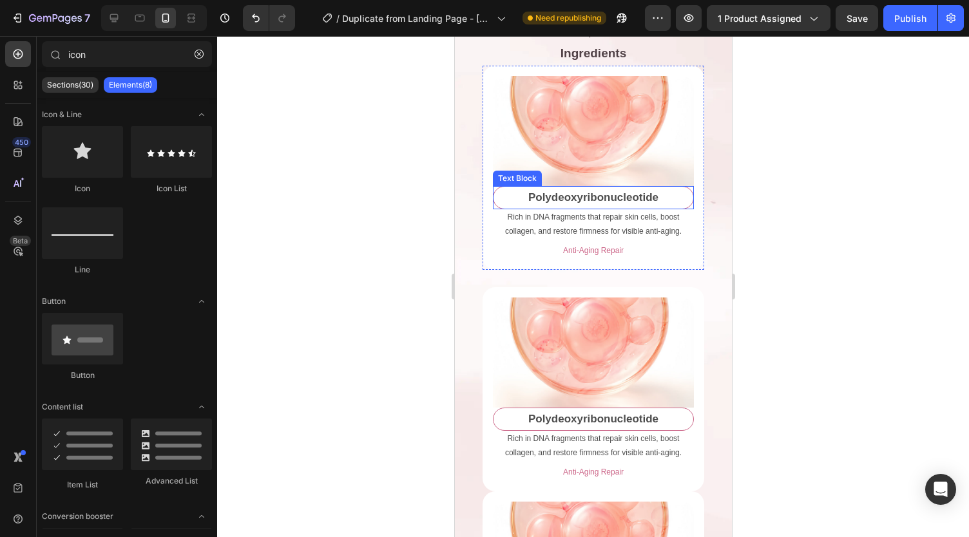
scroll to position [2837, 0]
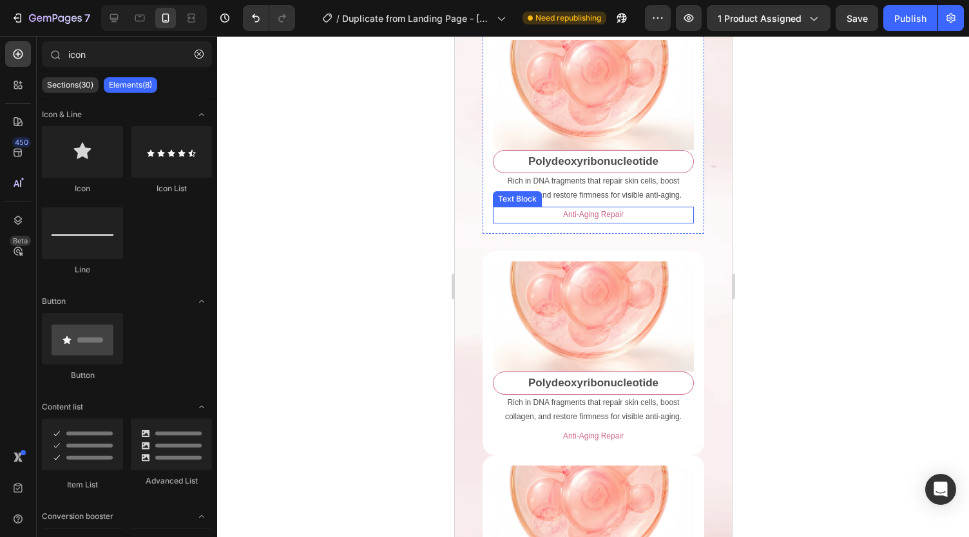
click at [539, 218] on p "Anti-Aging Repair" at bounding box center [593, 215] width 198 height 14
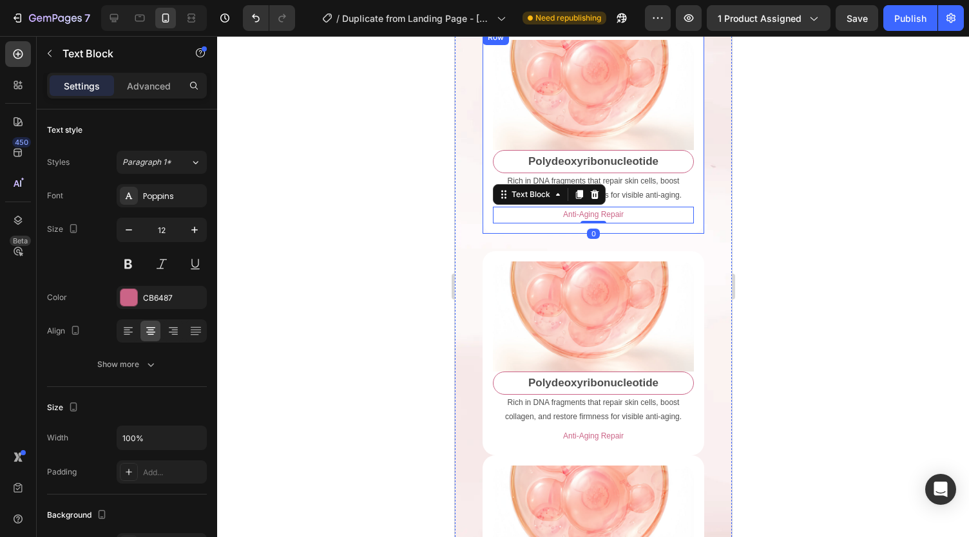
click at [517, 234] on div "Image Polydeoxyribonucleotide Text Block Rich in DNA fragments that repair skin…" at bounding box center [593, 132] width 222 height 204
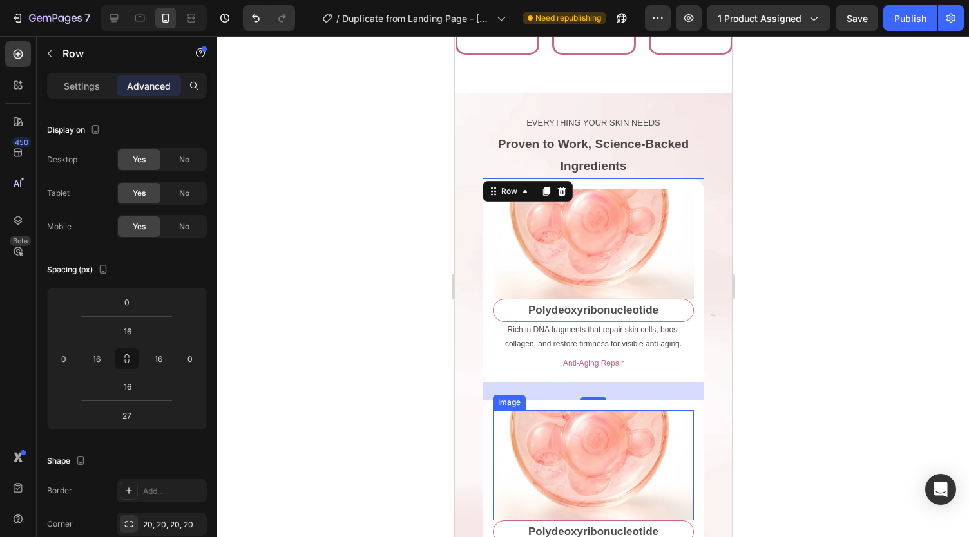
scroll to position [2728, 0]
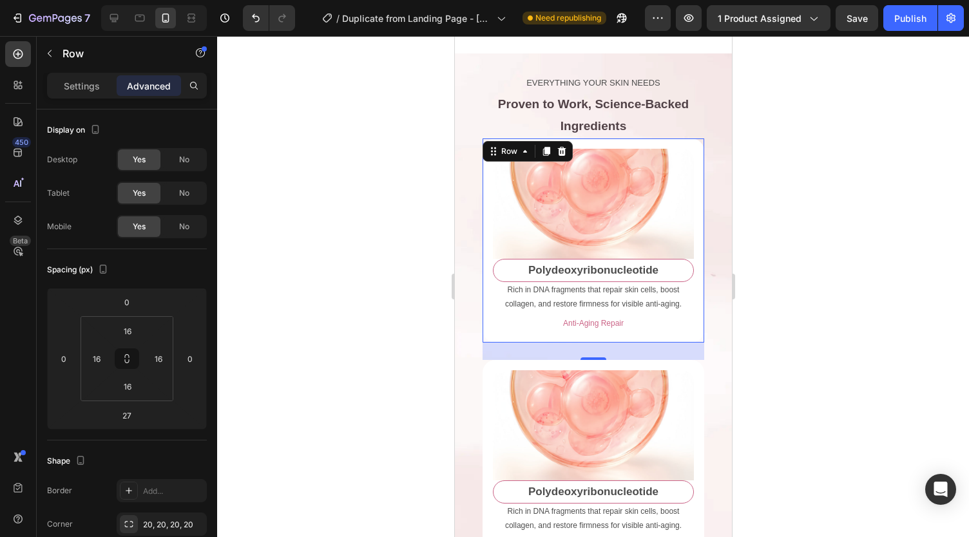
click at [379, 321] on div at bounding box center [593, 286] width 752 height 501
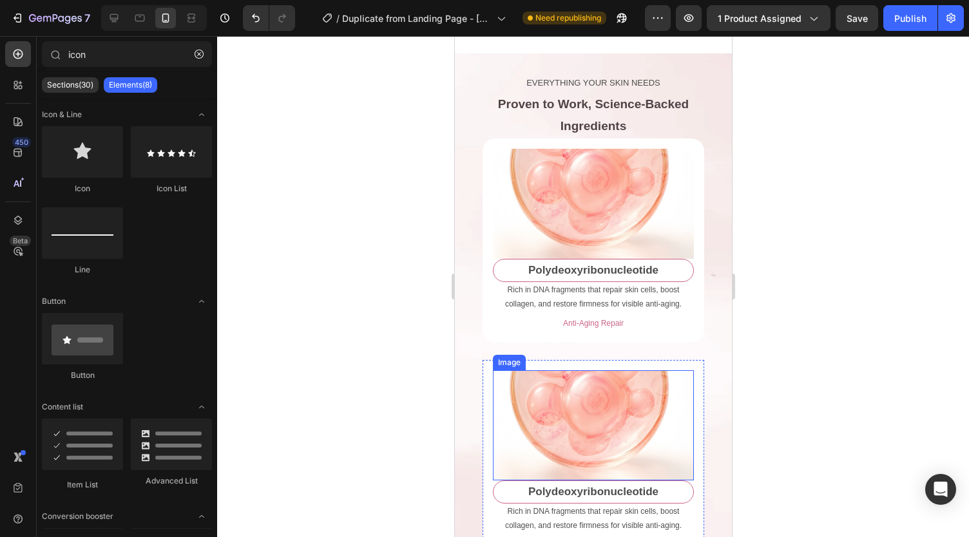
click at [557, 423] on img at bounding box center [592, 426] width 201 height 110
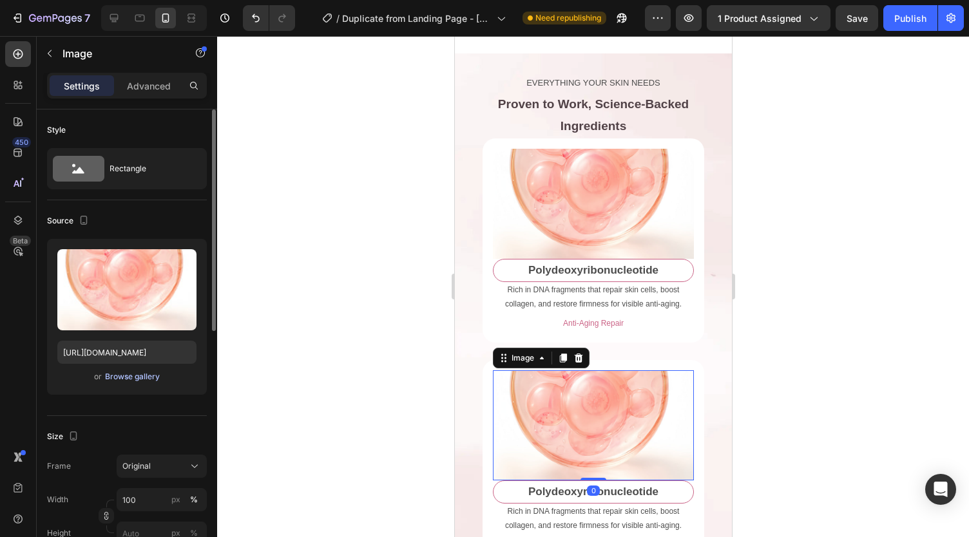
click at [148, 372] on div "Browse gallery" at bounding box center [132, 377] width 55 height 12
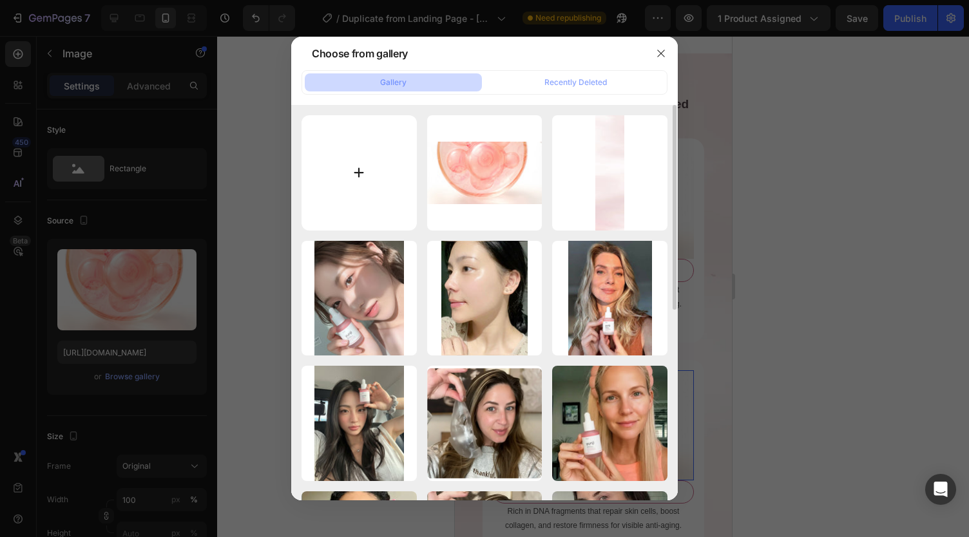
click at [358, 167] on input "file" at bounding box center [359, 172] width 115 height 115
type input "C:\fakepath\Screenshot [DATE] 004235-vmake.png"
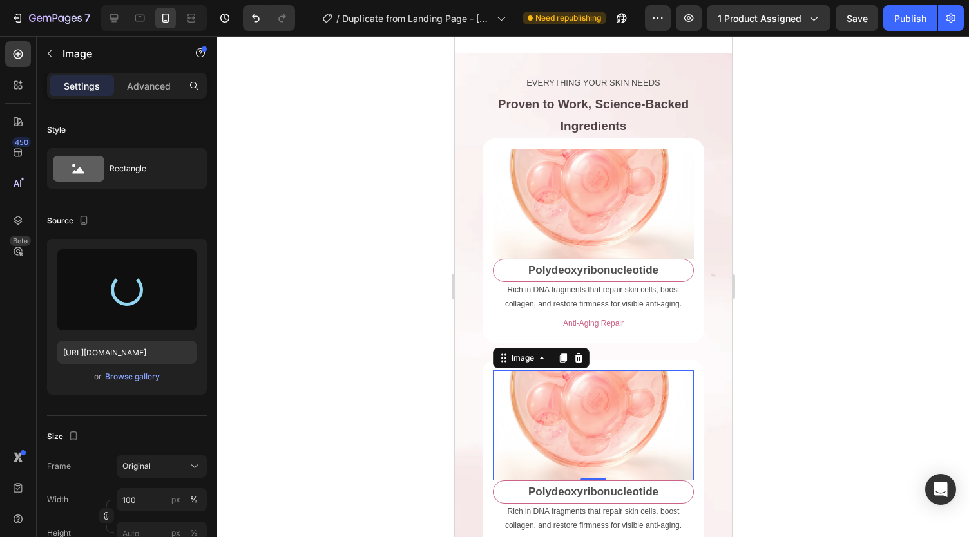
type input "[URL][DOMAIN_NAME]"
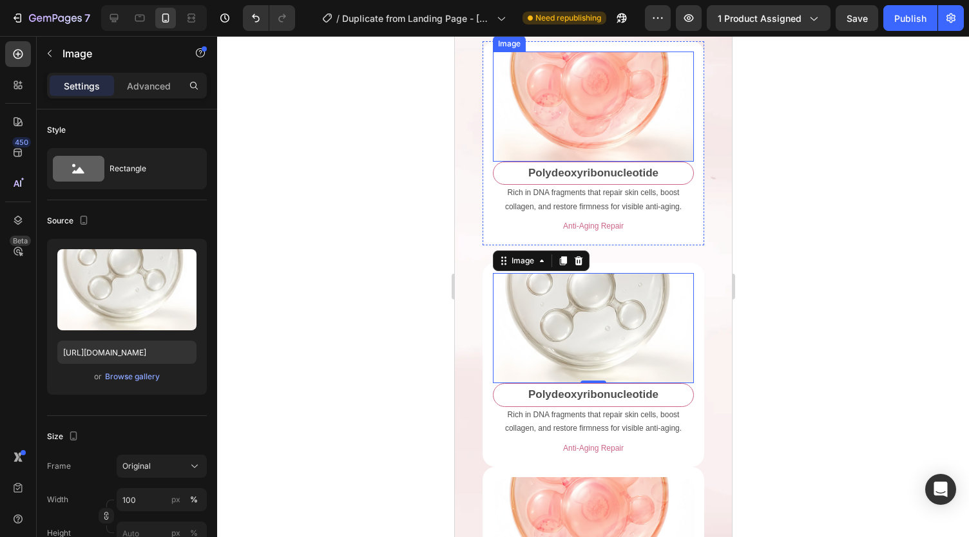
scroll to position [2841, 0]
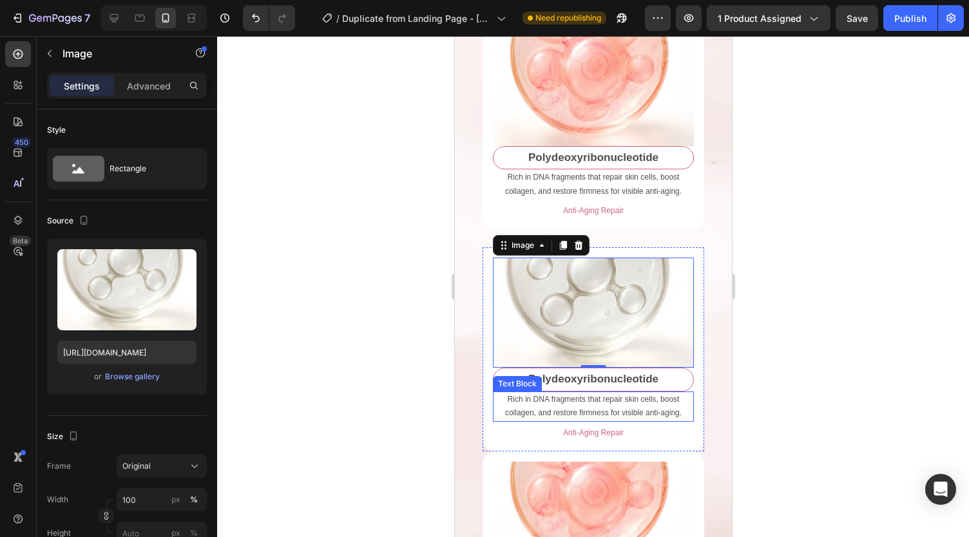
click at [582, 414] on p "Rich in DNA fragments that repair skin cells, boost collagen, and restore firmn…" at bounding box center [593, 407] width 198 height 28
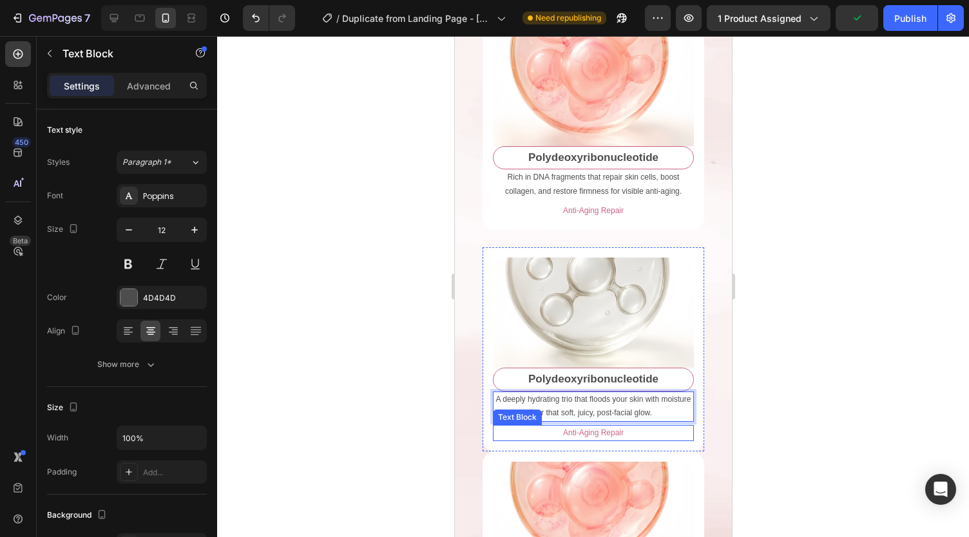
click at [573, 438] on p "Anti-Aging Repair" at bounding box center [593, 434] width 198 height 14
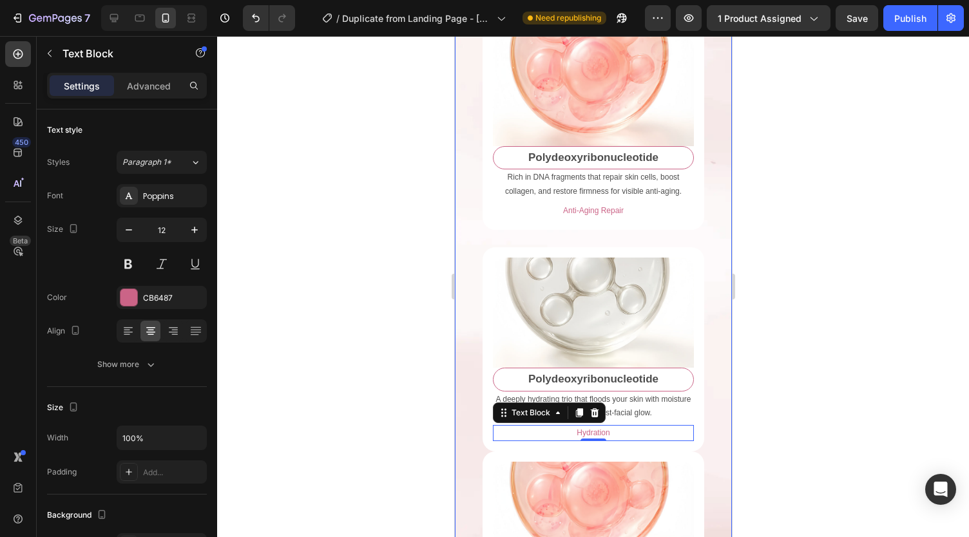
click at [413, 416] on div at bounding box center [593, 286] width 752 height 501
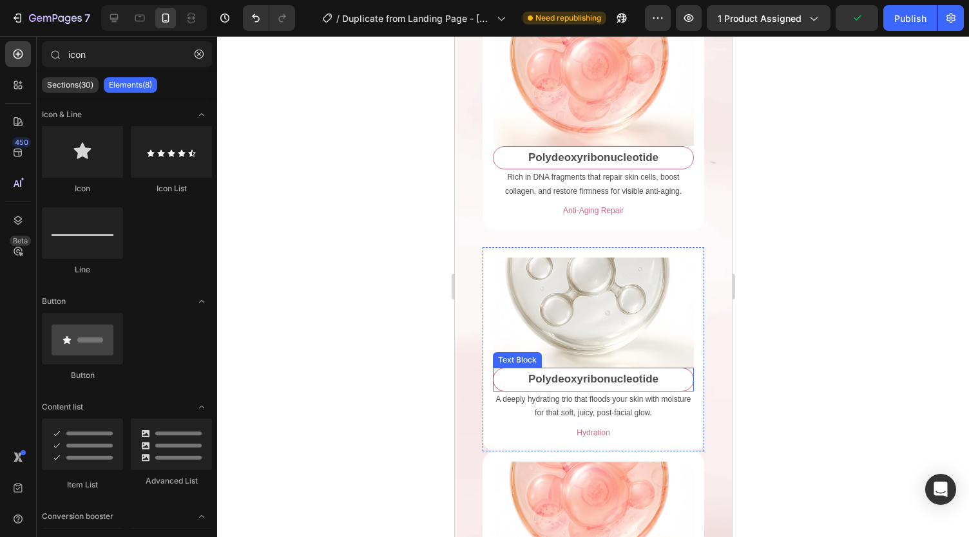
click at [549, 383] on p "Polydeoxyribonucleotide" at bounding box center [592, 380] width 197 height 20
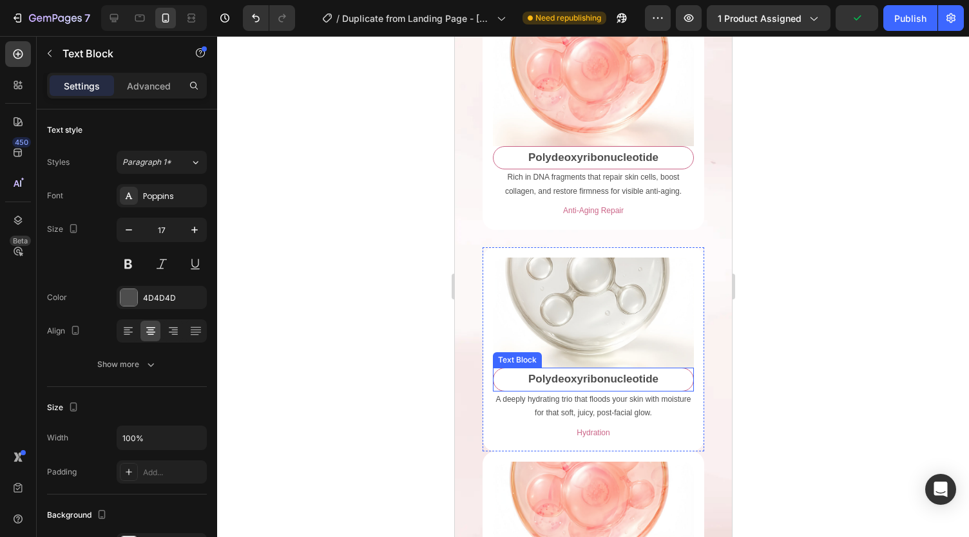
click at [549, 383] on p "Polydeoxyribonucleotide" at bounding box center [592, 380] width 197 height 20
click at [416, 342] on div at bounding box center [593, 286] width 752 height 501
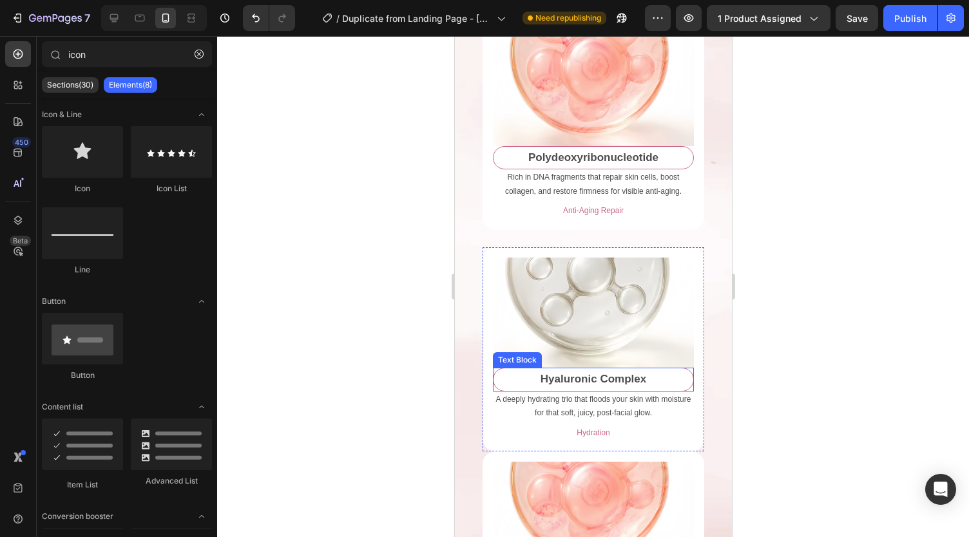
click at [554, 385] on strong "Hyaluronic Complex" at bounding box center [593, 379] width 106 height 12
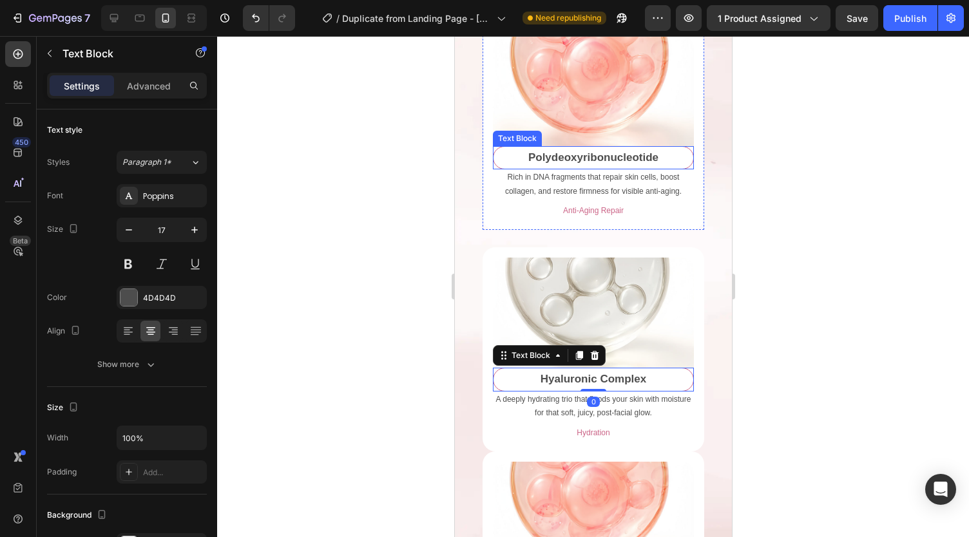
click at [543, 153] on p "Polydeoxyribonucleotide" at bounding box center [592, 158] width 197 height 20
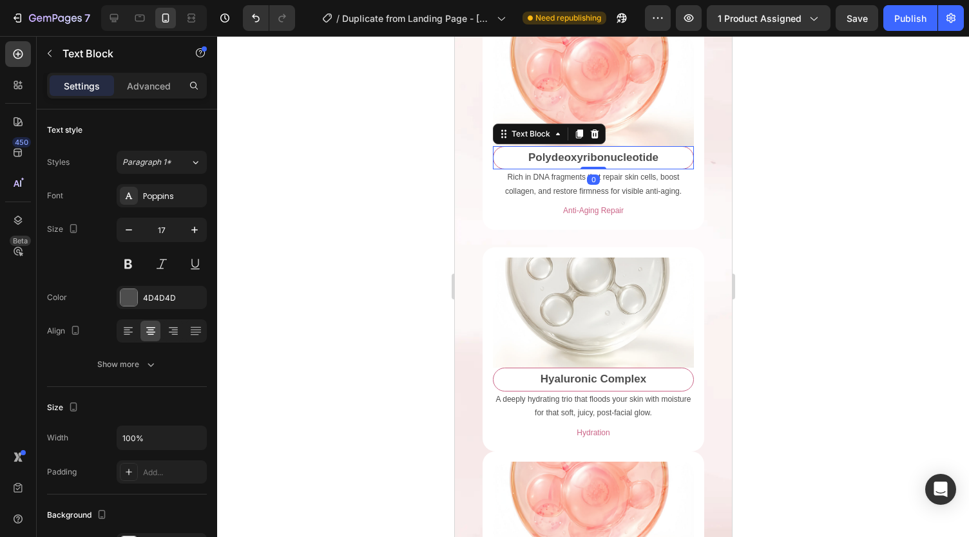
click at [312, 289] on div at bounding box center [593, 286] width 752 height 501
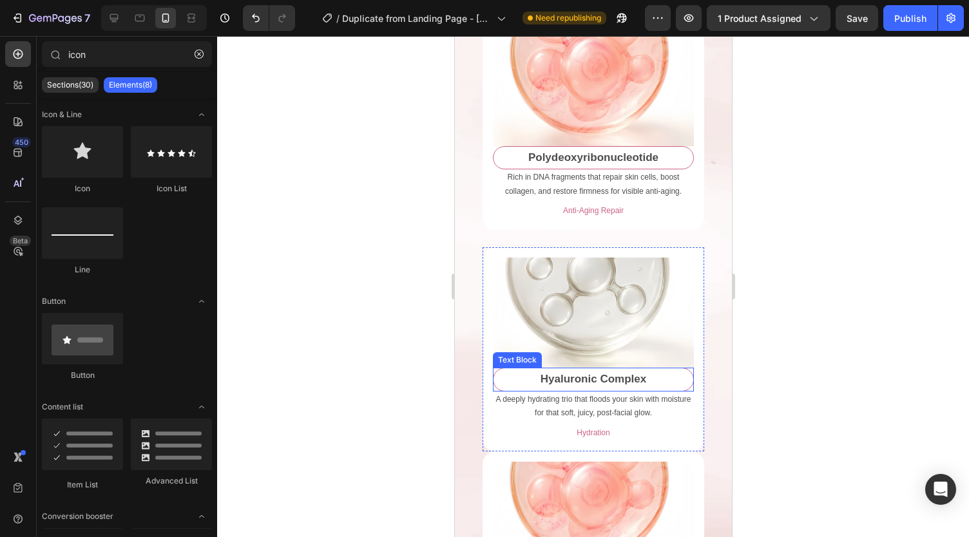
click at [540, 385] on strong "Hyaluronic Complex" at bounding box center [593, 379] width 106 height 12
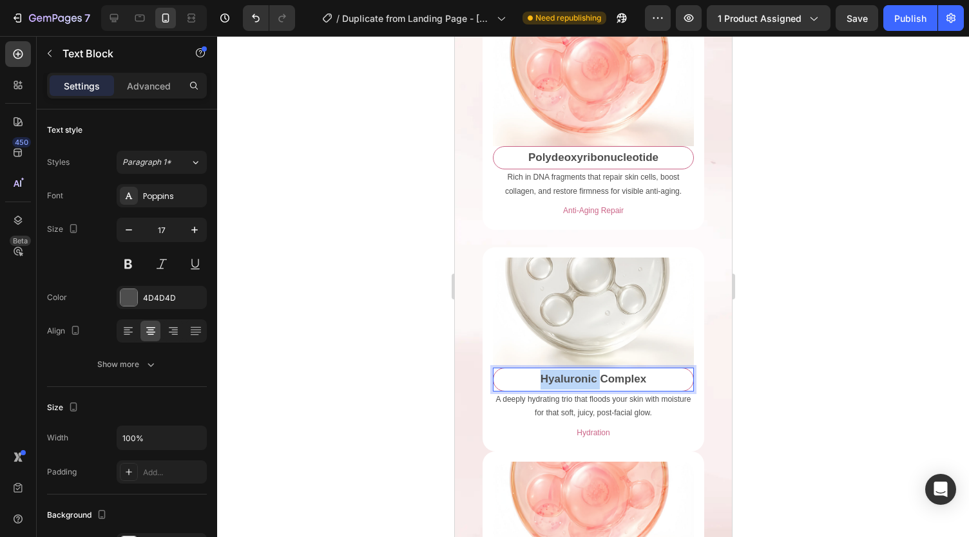
click at [548, 384] on strong "Hyaluronic Complex" at bounding box center [593, 379] width 106 height 12
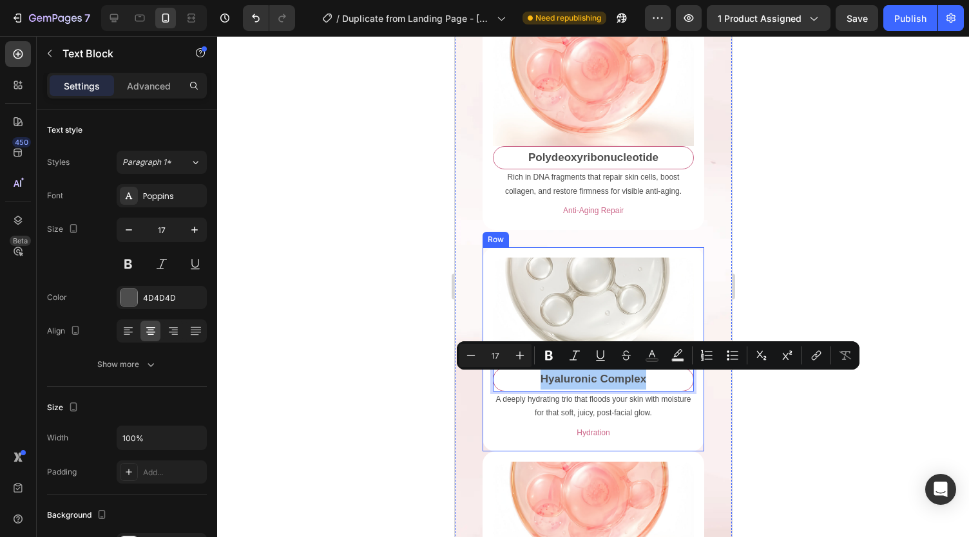
click at [328, 374] on div at bounding box center [593, 286] width 752 height 501
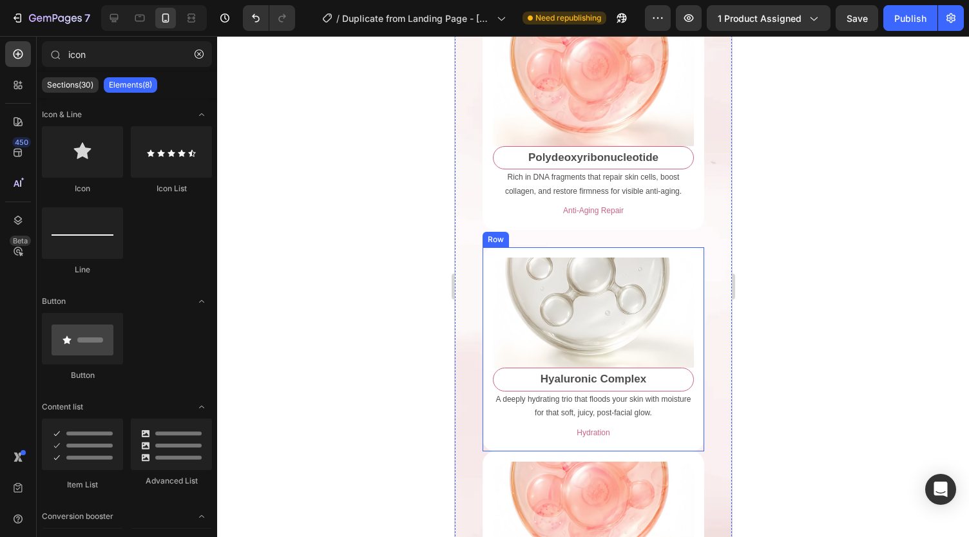
click at [370, 296] on div at bounding box center [593, 286] width 752 height 501
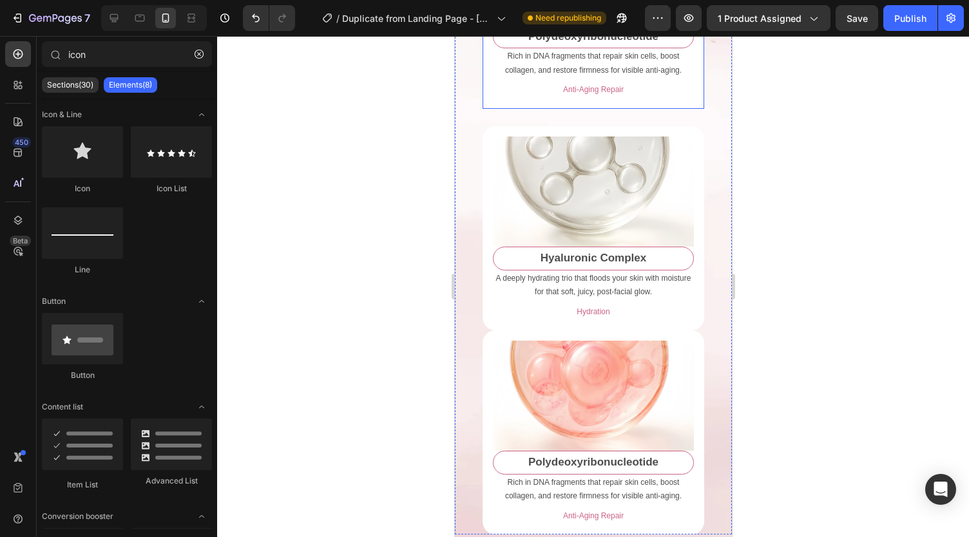
click at [487, 85] on div "Image Polydeoxyribonucleotide Text Block Rich in DNA fragments that repair skin…" at bounding box center [593, 7] width 222 height 204
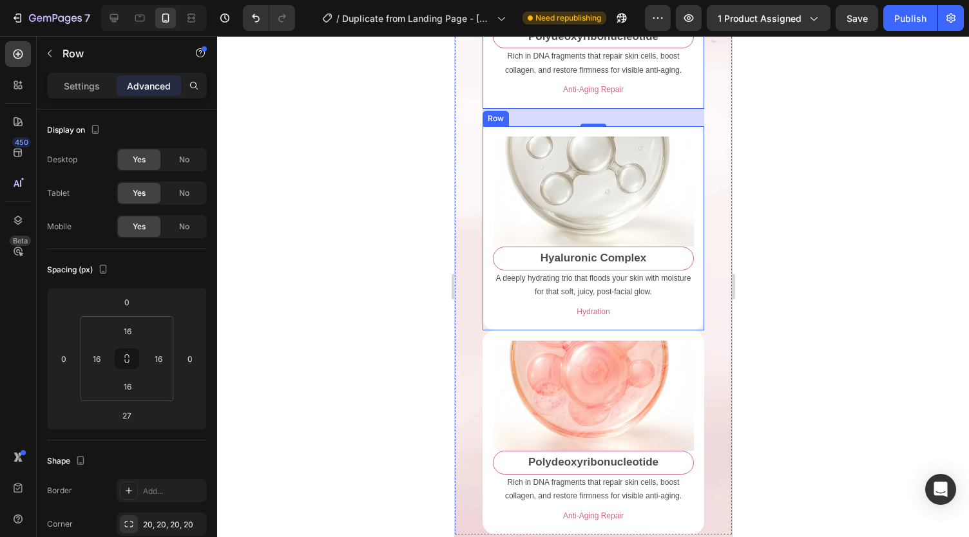
click at [554, 328] on div "Image Hyaluronic Complex Text Block A deeply hydrating trio that floods your sk…" at bounding box center [593, 228] width 222 height 204
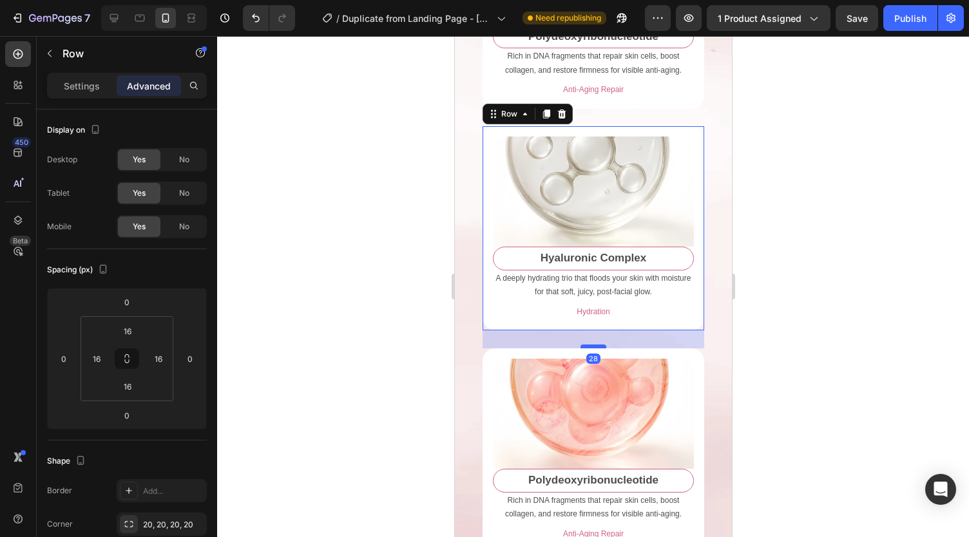
drag, startPoint x: 584, startPoint y: 332, endPoint x: 579, endPoint y: 350, distance: 19.0
click at [580, 349] on div at bounding box center [593, 347] width 26 height 4
type input "28"
click at [405, 353] on div at bounding box center [593, 286] width 752 height 501
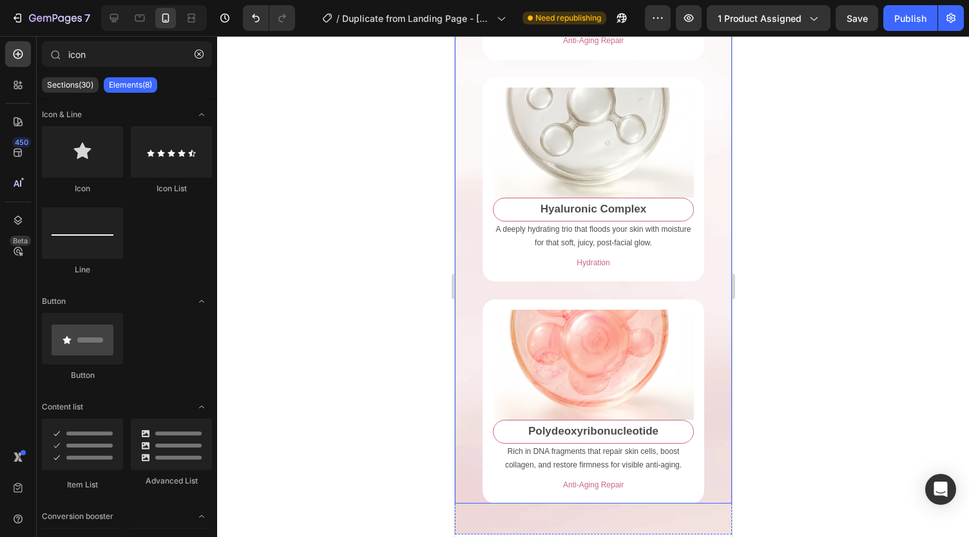
scroll to position [3122, 0]
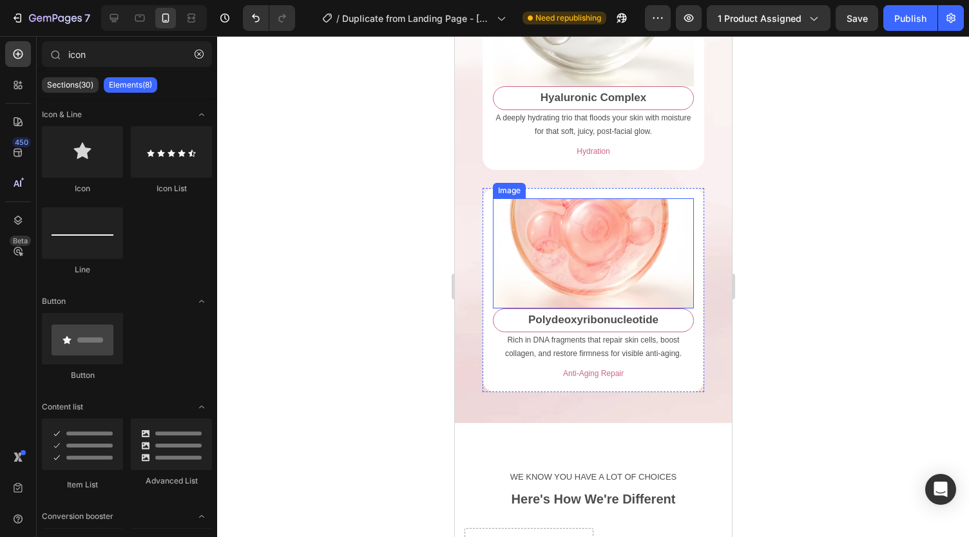
click at [558, 244] on img at bounding box center [592, 253] width 201 height 110
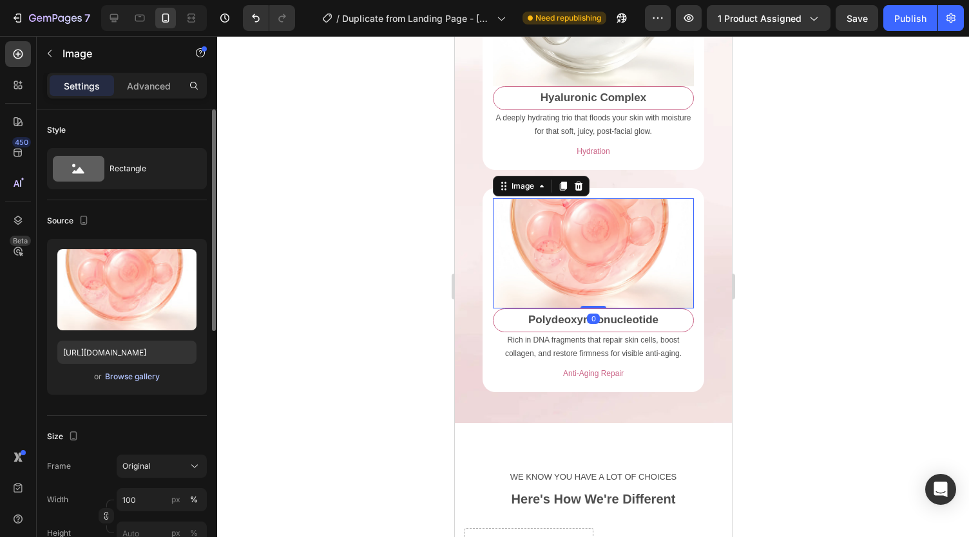
click at [143, 380] on div "Browse gallery" at bounding box center [132, 377] width 55 height 12
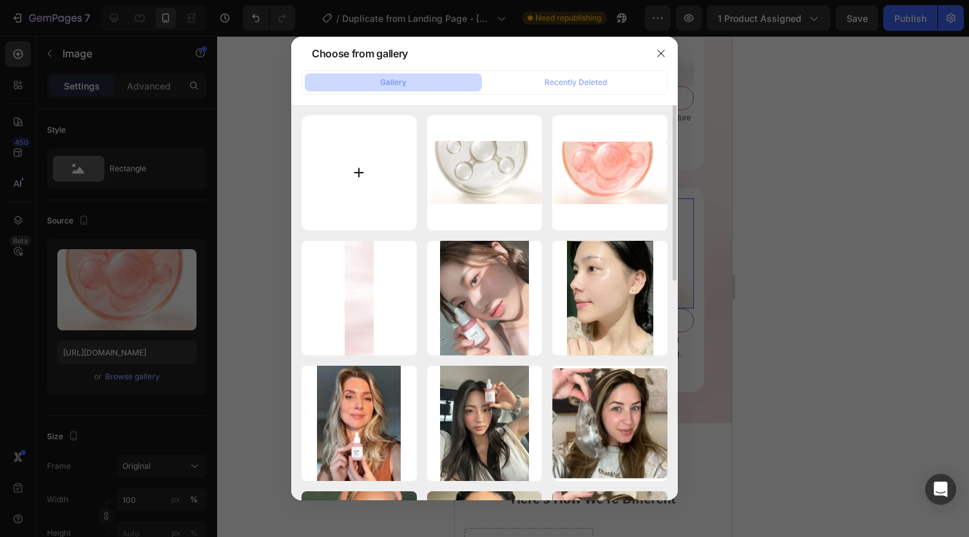
click at [314, 158] on input "file" at bounding box center [359, 172] width 115 height 115
type input "C:\fakepath\Screenshot [DATE] 004510-vmake.png"
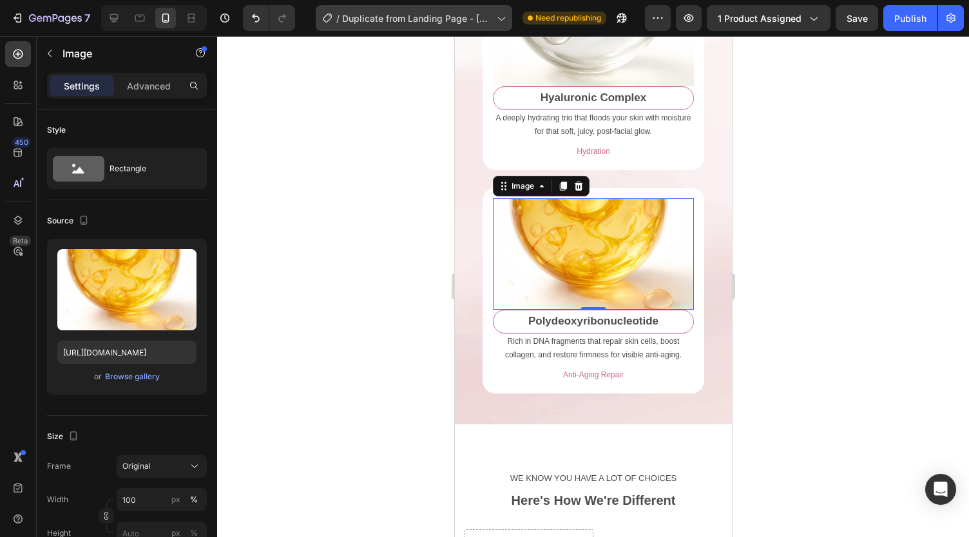
type input "[URL][DOMAIN_NAME]"
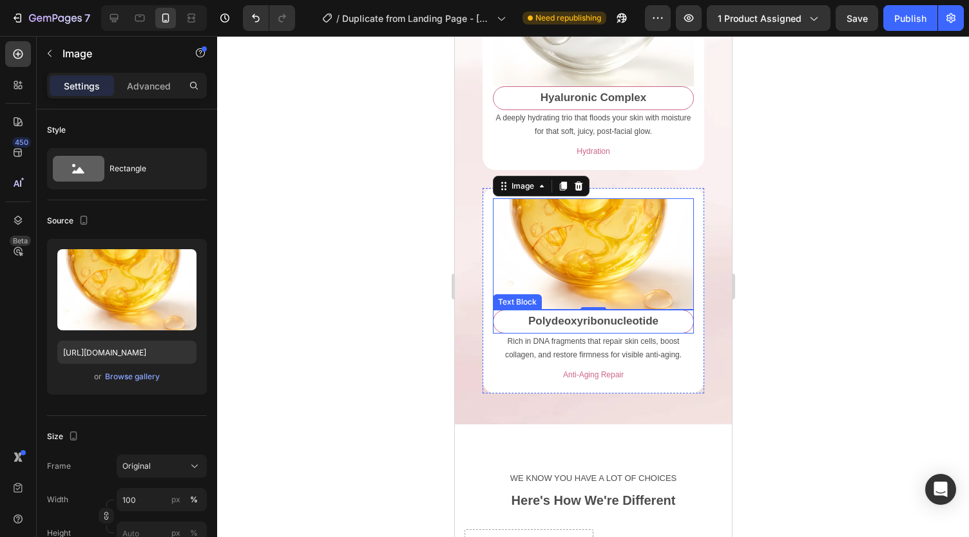
click at [550, 321] on p "Polydeoxyribonucleotide" at bounding box center [592, 322] width 197 height 20
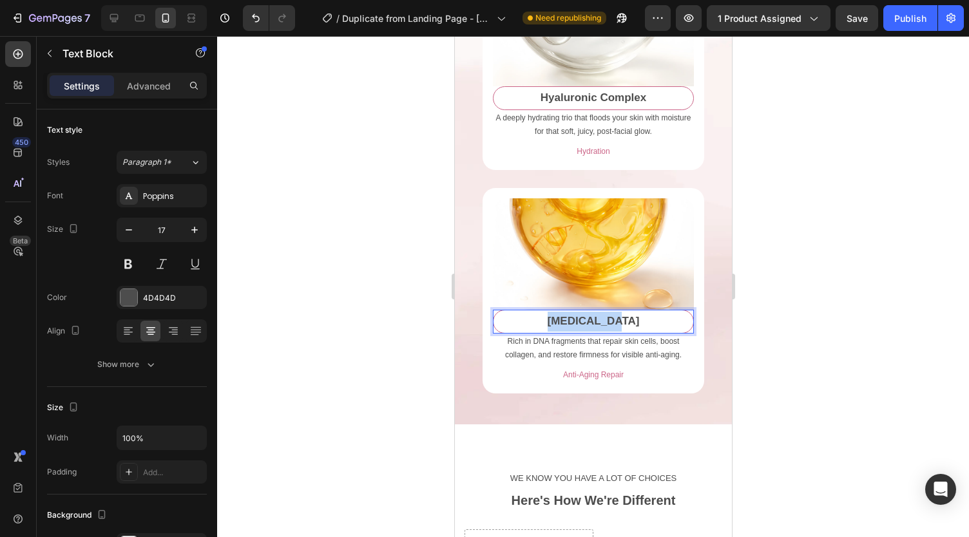
click at [555, 321] on strong "[MEDICAL_DATA]" at bounding box center [593, 321] width 92 height 12
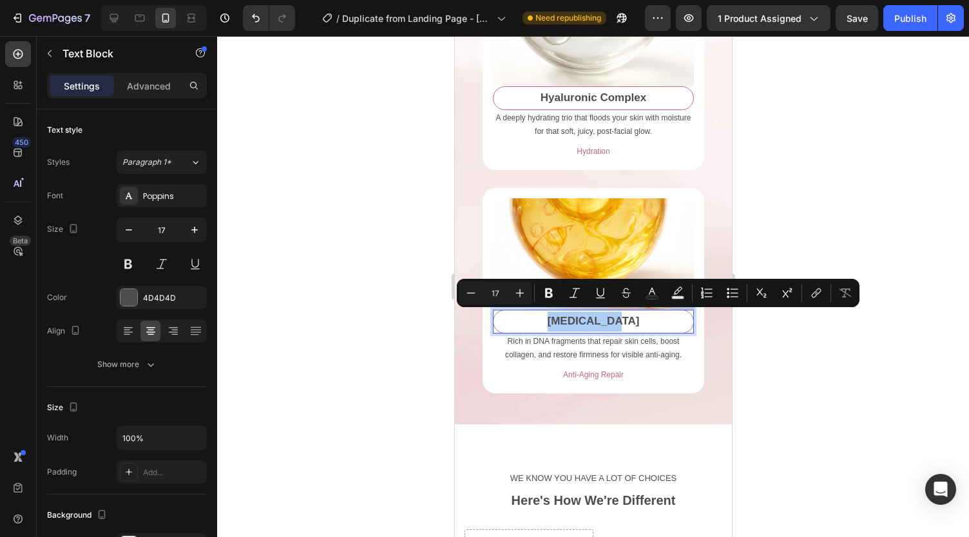
click at [395, 371] on div at bounding box center [593, 286] width 752 height 501
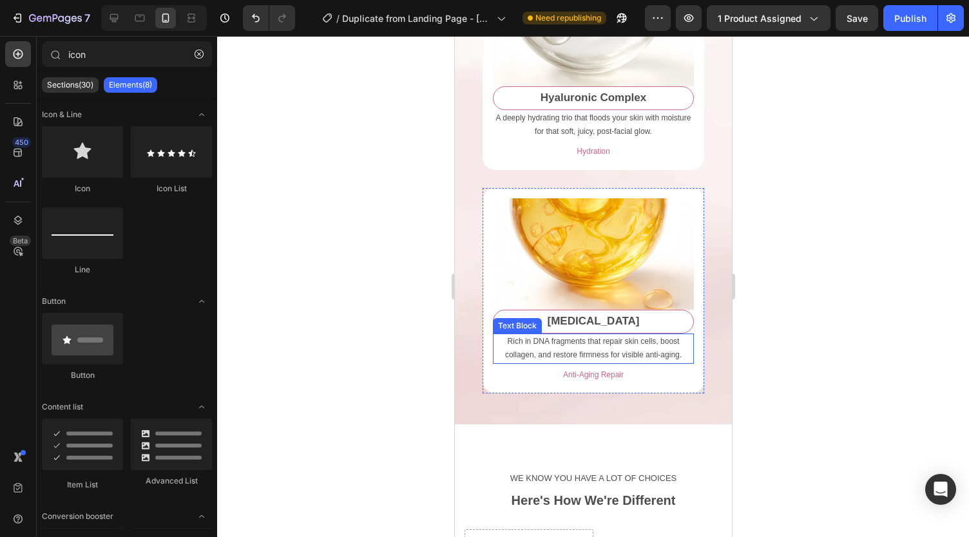
click at [531, 356] on p "Rich in DNA fragments that repair skin cells, boost collagen, and restore firmn…" at bounding box center [593, 349] width 198 height 28
click at [545, 352] on p "A multitasking vitamin that brightens dullness, smooths fine lines, and strengt…" at bounding box center [593, 349] width 198 height 28
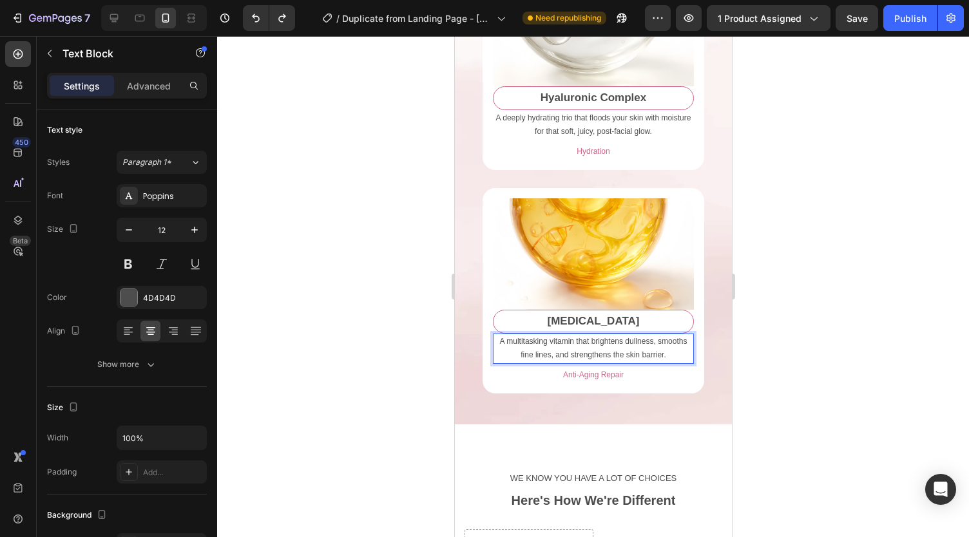
click at [545, 352] on p "A multitasking vitamin that brightens dullness, smooths fine lines, and strengt…" at bounding box center [593, 349] width 198 height 28
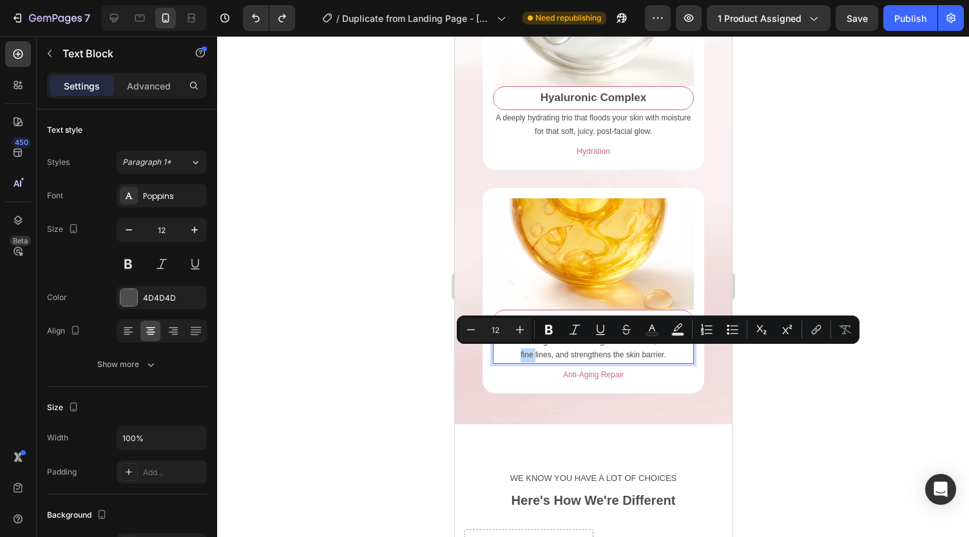
click at [545, 352] on p "A multitasking vitamin that brightens dullness, smooths fine lines, and strengt…" at bounding box center [593, 349] width 198 height 28
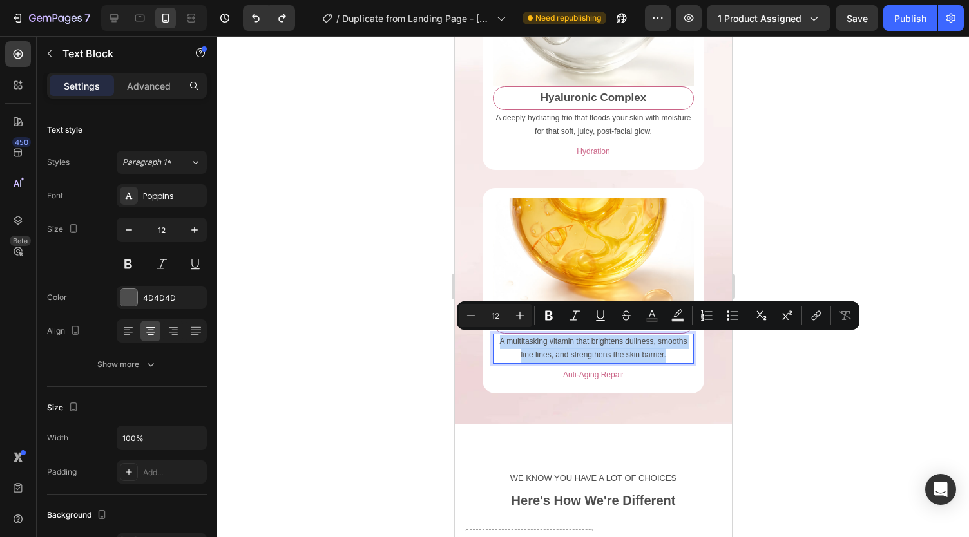
click at [545, 352] on p "A multitasking vitamin that brightens dullness, smooths fine lines, and strengt…" at bounding box center [593, 349] width 198 height 28
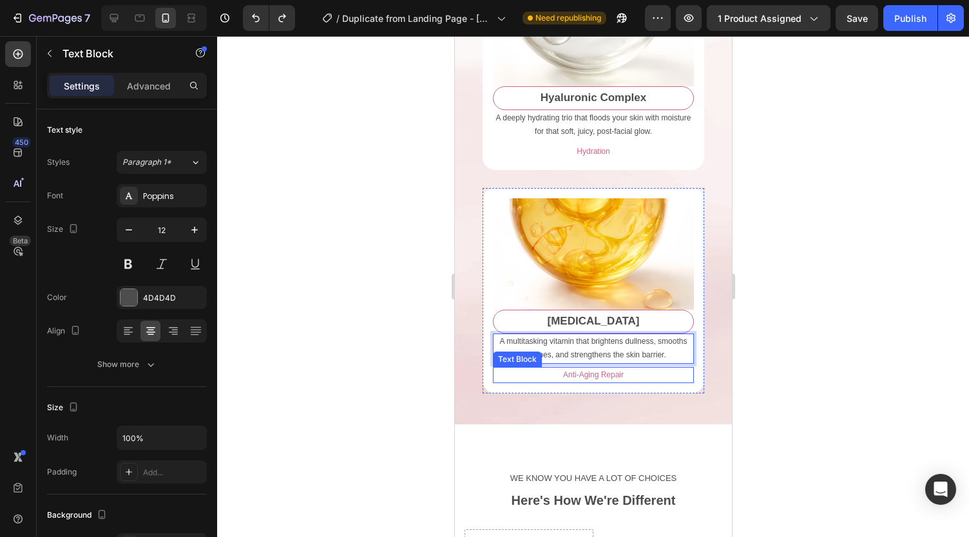
click at [559, 383] on p "Anti-Aging Repair" at bounding box center [593, 376] width 198 height 14
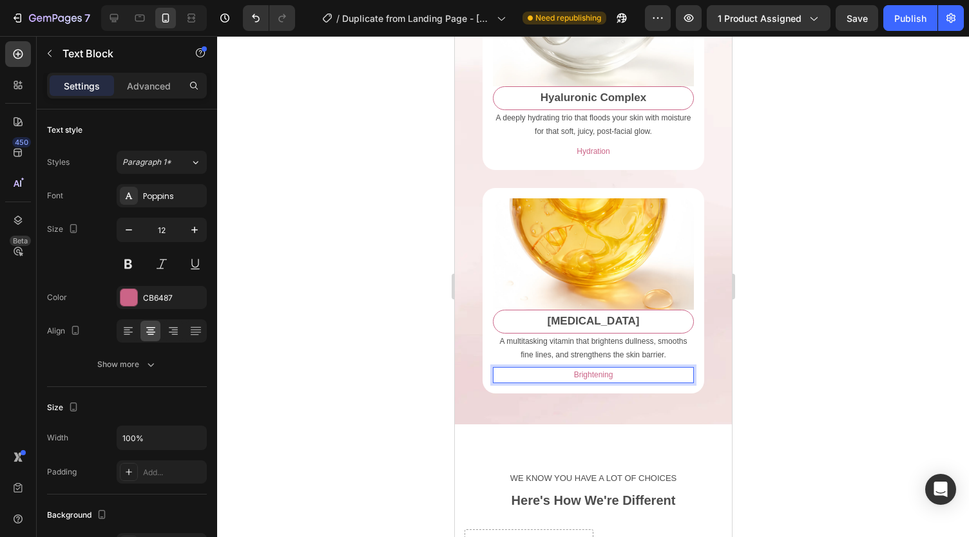
click at [407, 368] on div at bounding box center [593, 286] width 752 height 501
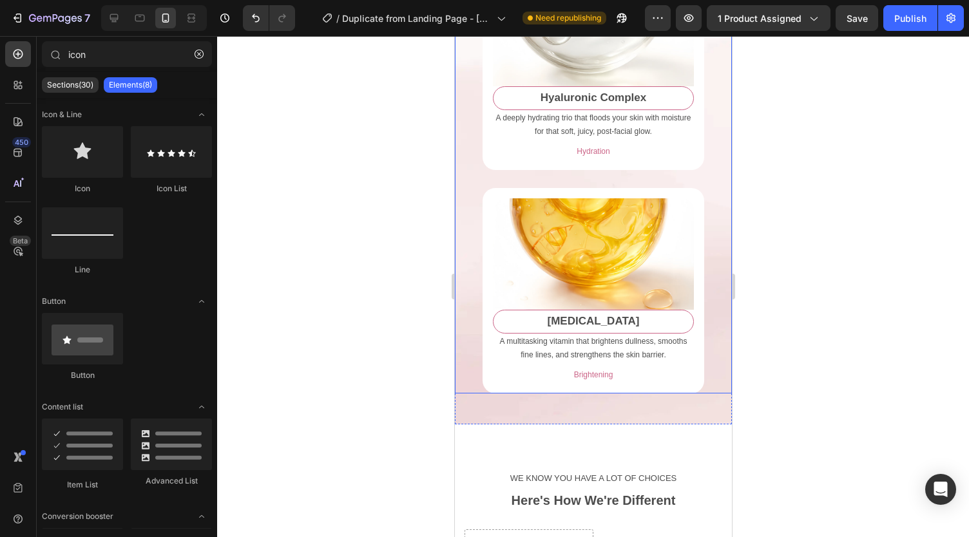
scroll to position [3090, 0]
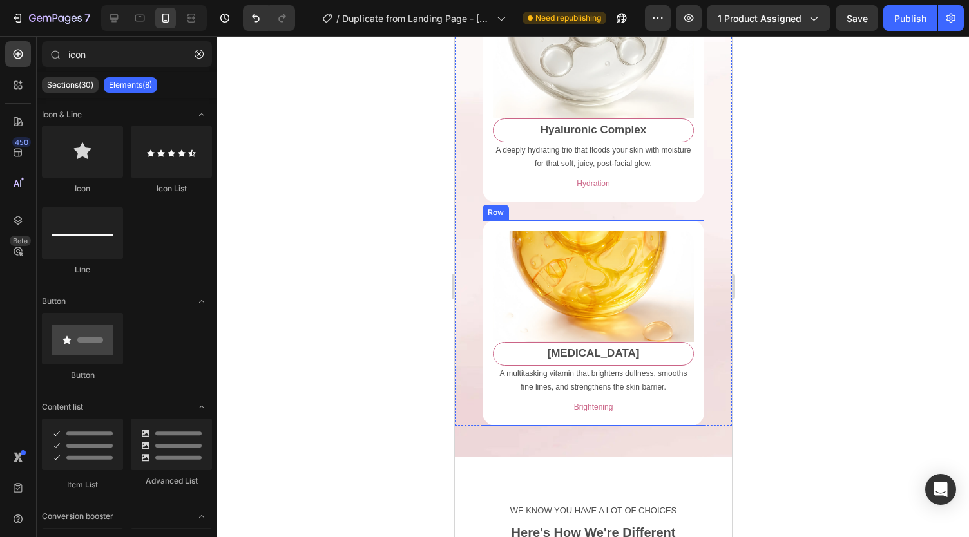
click at [489, 253] on div "Image [MEDICAL_DATA] Text Block A multitasking vitamin that brightens dullness,…" at bounding box center [593, 323] width 222 height 206
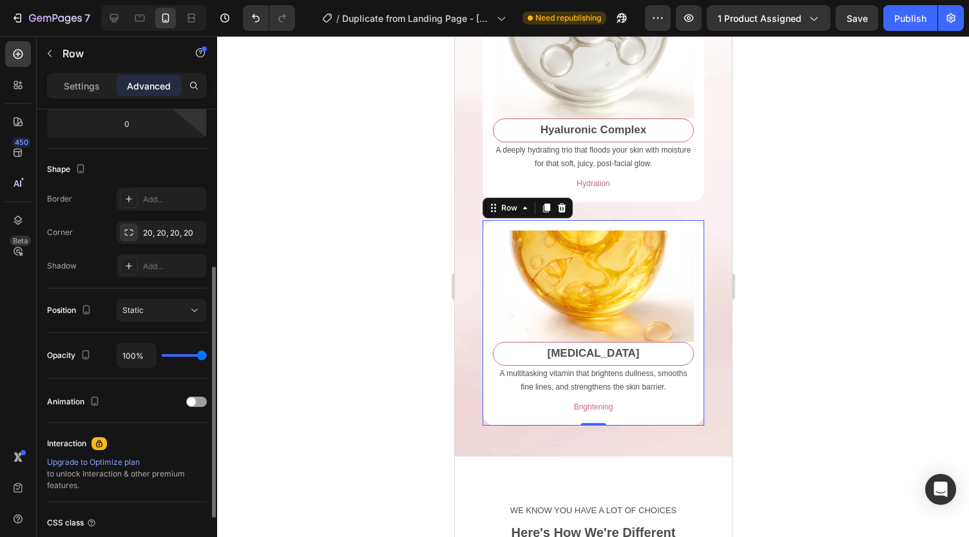
scroll to position [291, 0]
click at [161, 275] on div "Add..." at bounding box center [162, 266] width 90 height 23
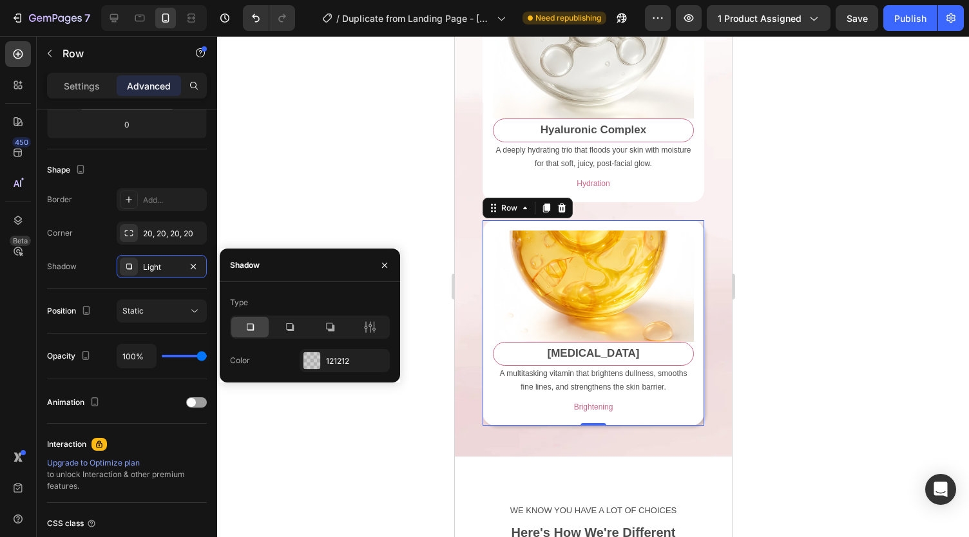
click at [291, 181] on div at bounding box center [593, 286] width 752 height 501
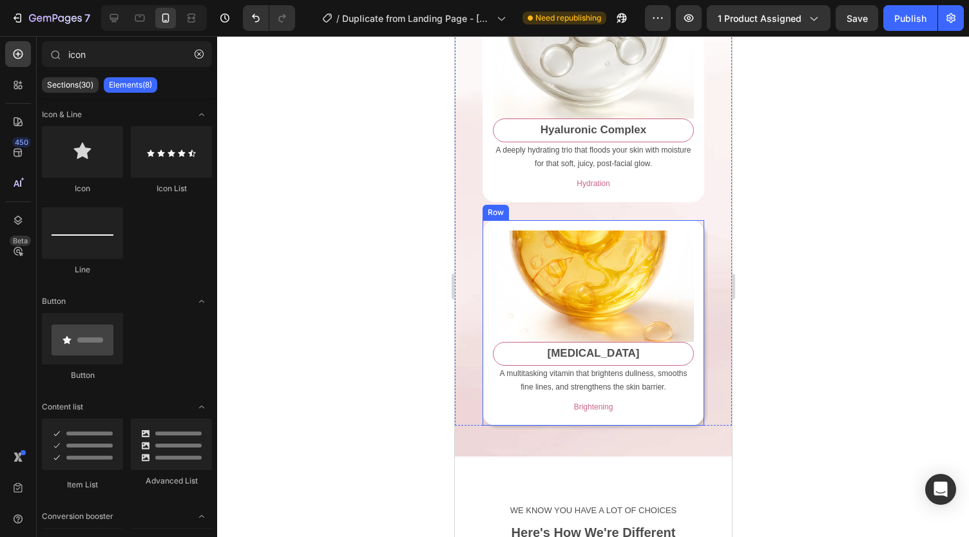
click at [485, 282] on div "Image [MEDICAL_DATA] Text Block A multitasking vitamin that brightens dullness,…" at bounding box center [593, 323] width 222 height 206
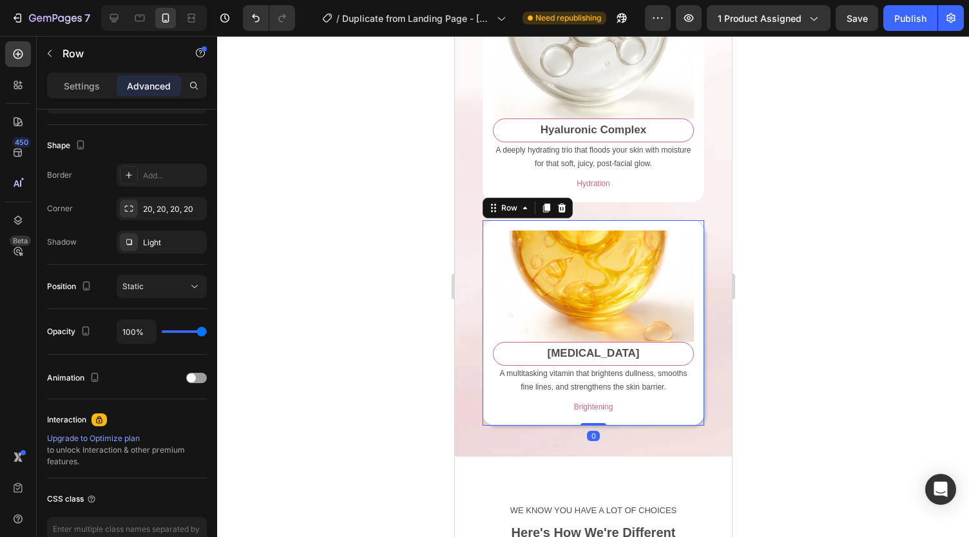
scroll to position [0, 0]
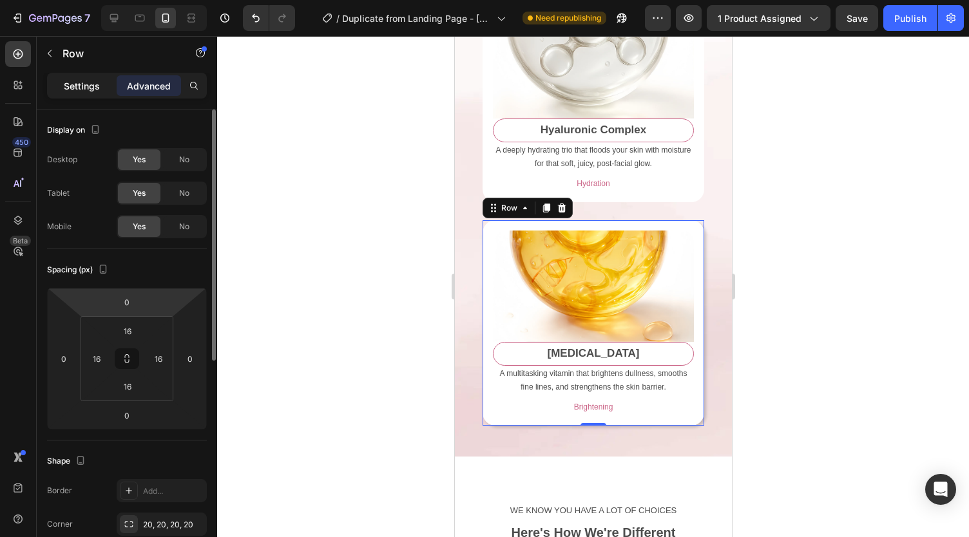
click at [77, 82] on p "Settings" at bounding box center [82, 86] width 36 height 14
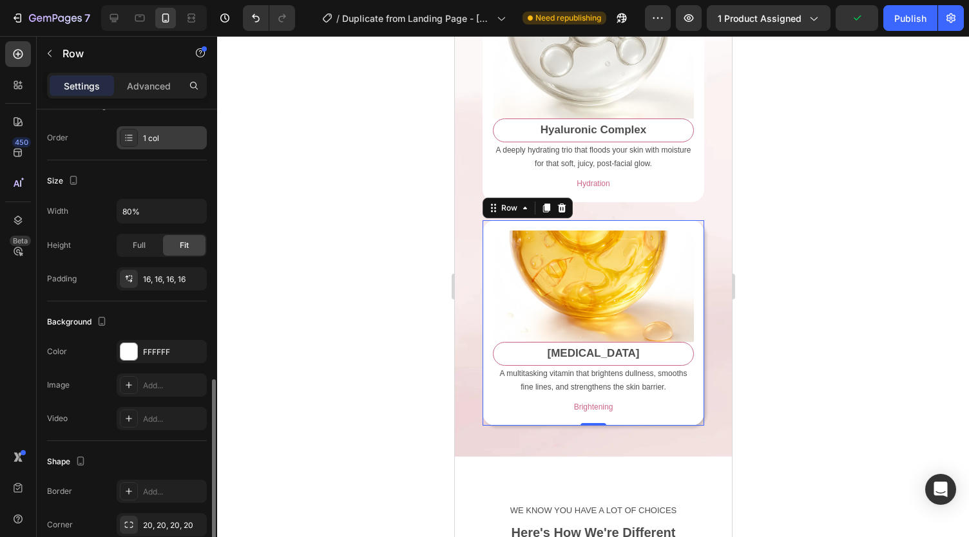
scroll to position [286, 0]
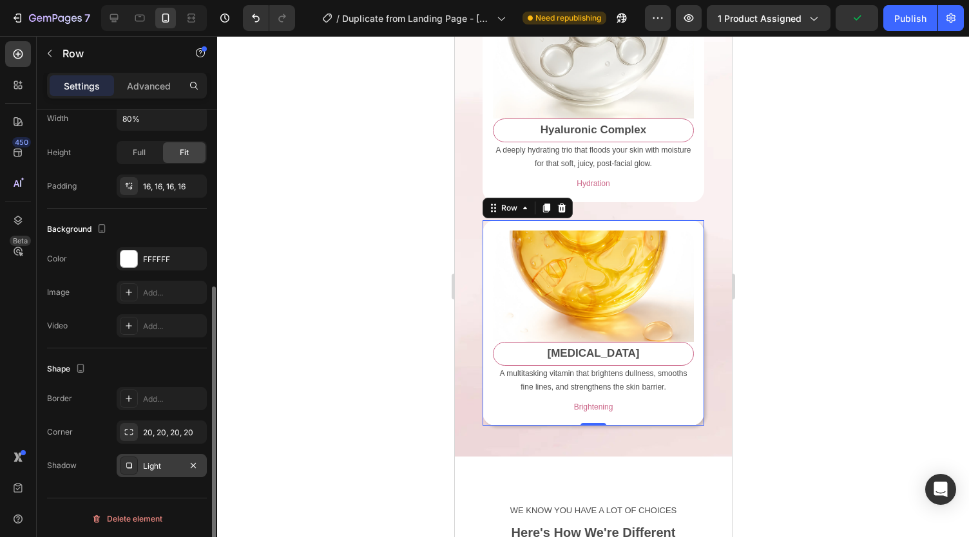
click at [165, 457] on div "Light" at bounding box center [162, 465] width 90 height 23
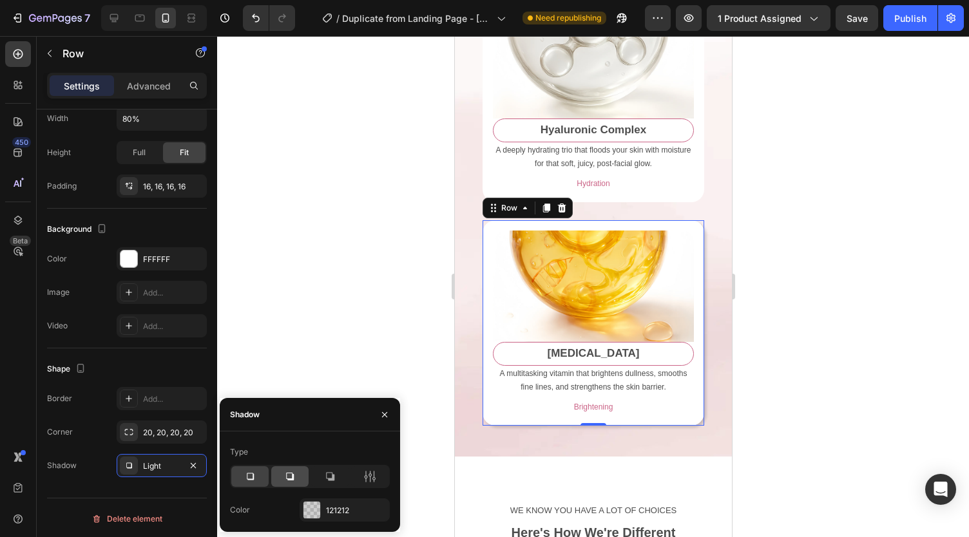
click at [285, 476] on icon at bounding box center [290, 476] width 13 height 13
click at [275, 300] on div at bounding box center [593, 286] width 752 height 501
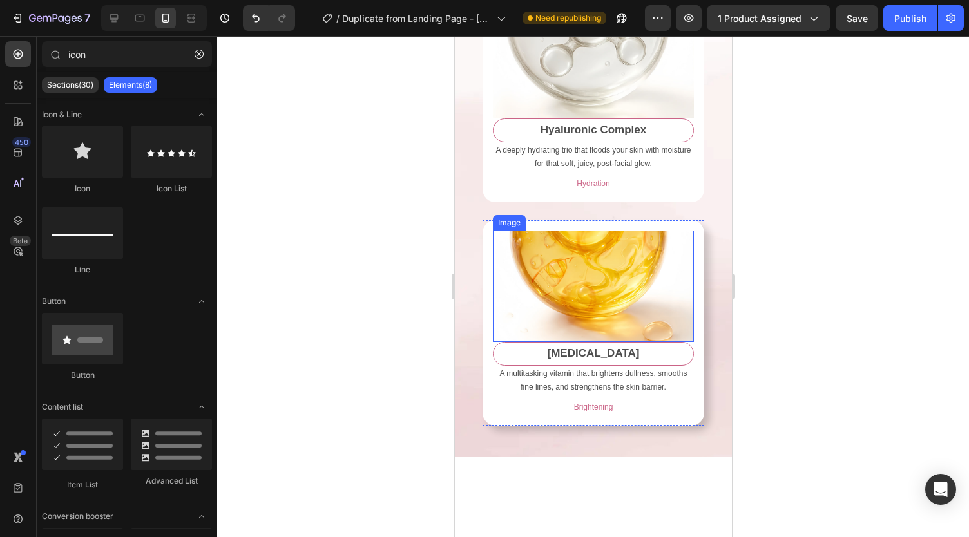
scroll to position [2955, 0]
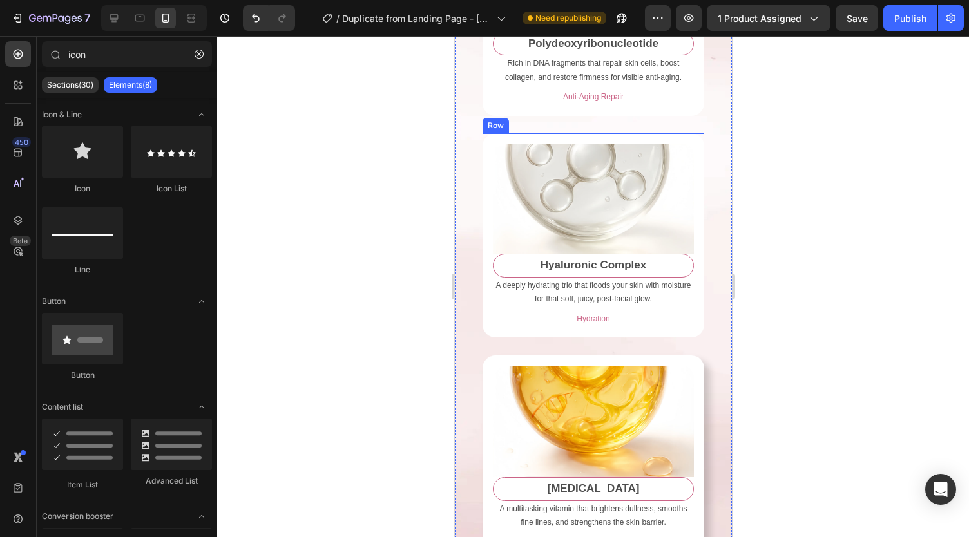
click at [486, 224] on div "Image Hyaluronic Complex Text Block A deeply hydrating trio that floods your sk…" at bounding box center [593, 235] width 222 height 204
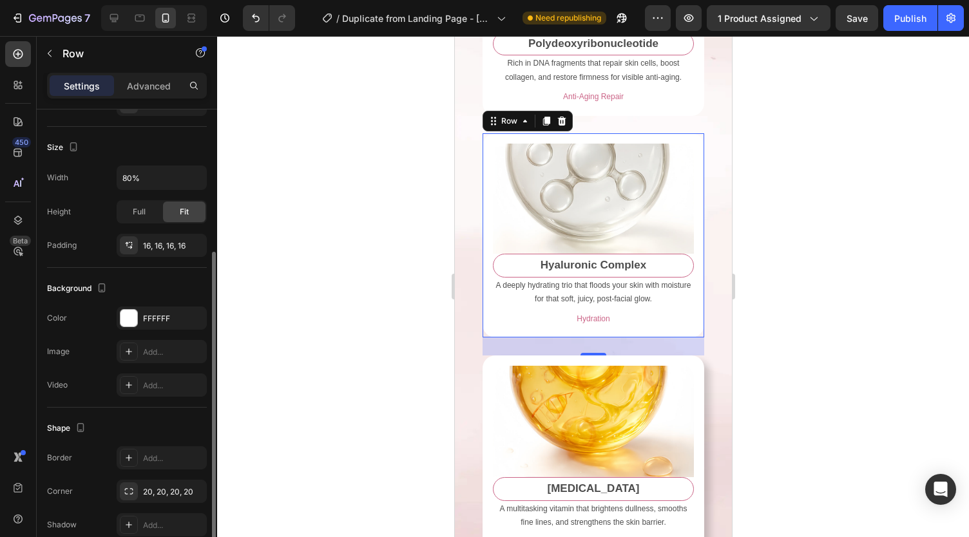
scroll to position [286, 0]
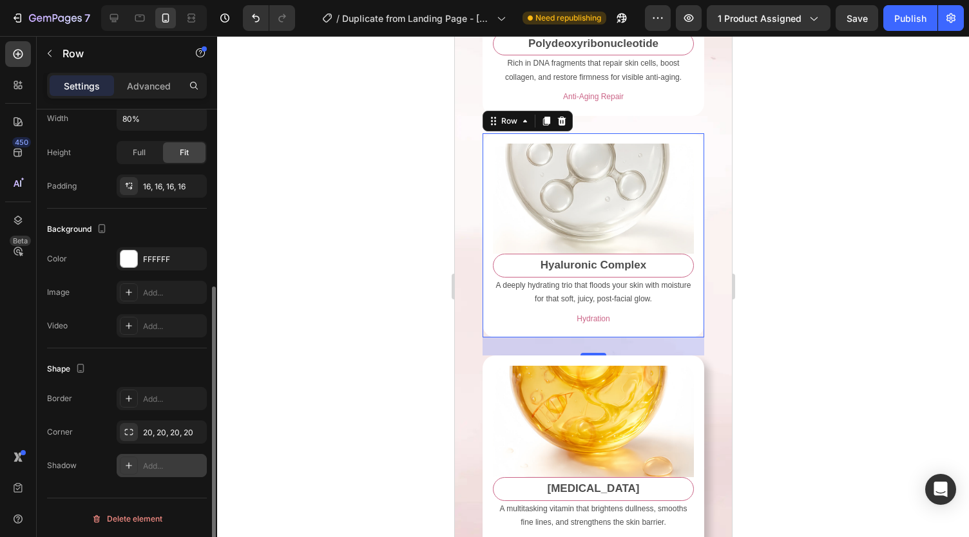
click at [157, 467] on div "Add..." at bounding box center [173, 467] width 61 height 12
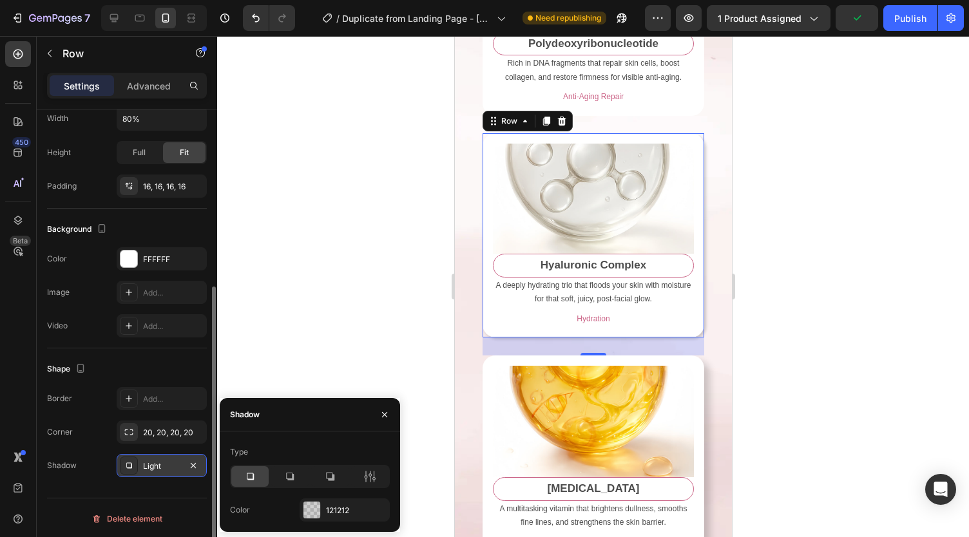
click at [291, 478] on icon at bounding box center [290, 476] width 13 height 13
click at [290, 330] on div at bounding box center [593, 286] width 752 height 501
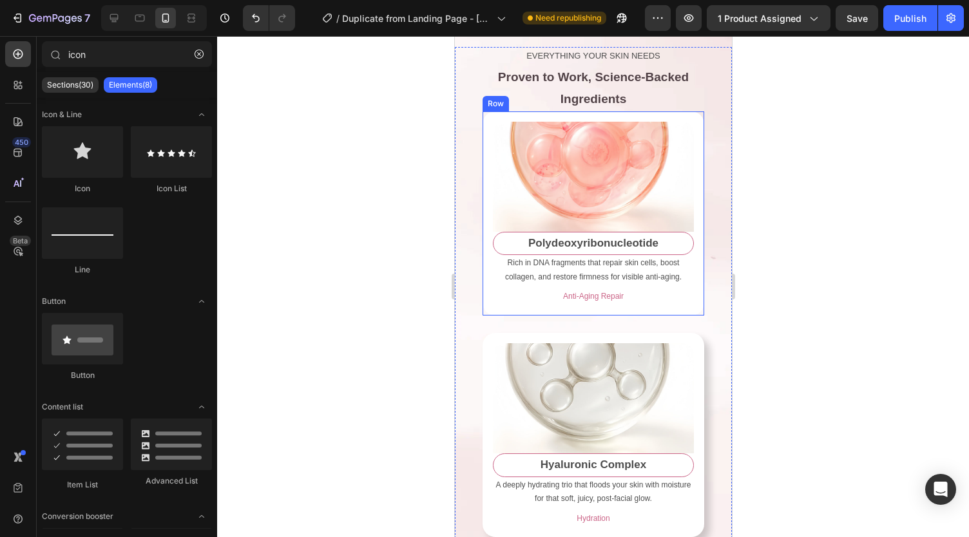
scroll to position [2732, 0]
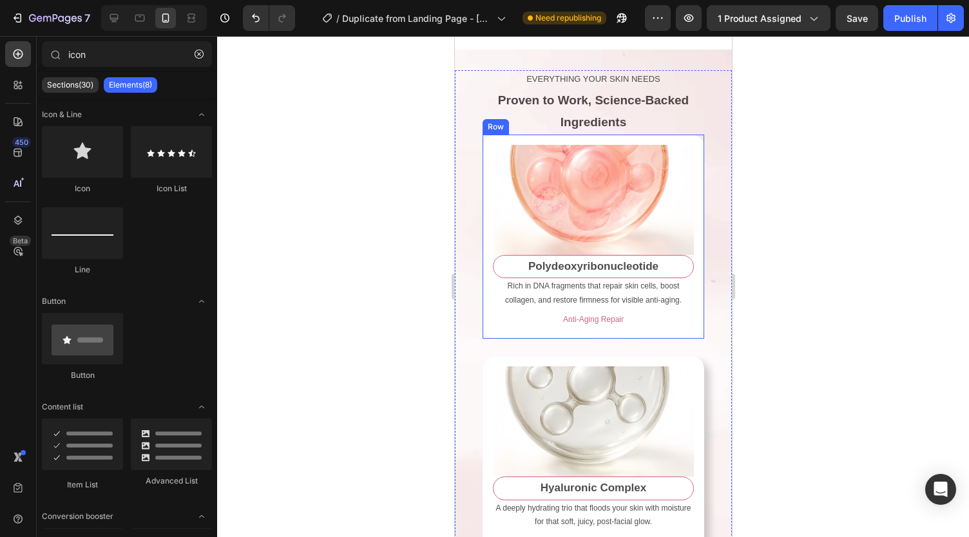
click at [485, 231] on div "Image Polydeoxyribonucleotide Text Block Rich in DNA fragments that repair skin…" at bounding box center [593, 237] width 222 height 204
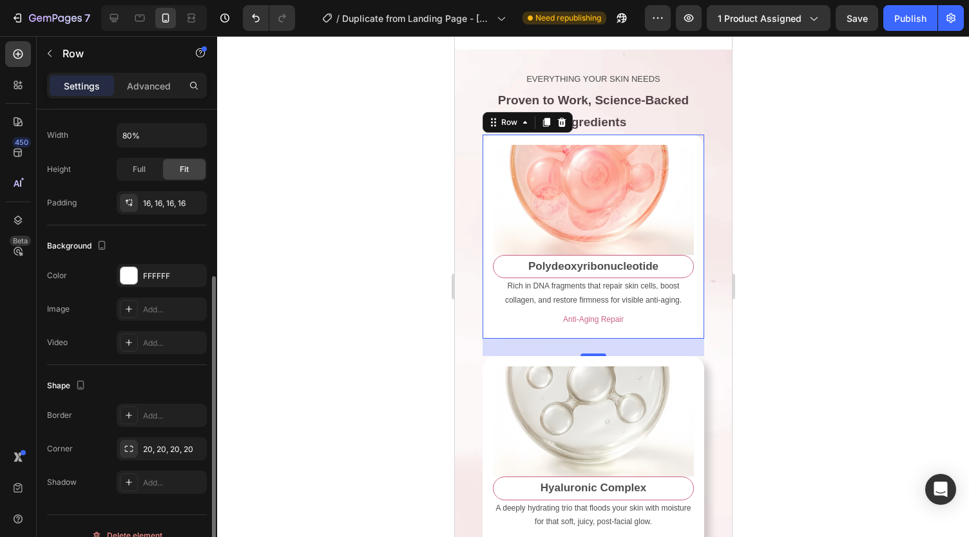
scroll to position [269, 0]
click at [160, 473] on div "Add..." at bounding box center [162, 482] width 90 height 23
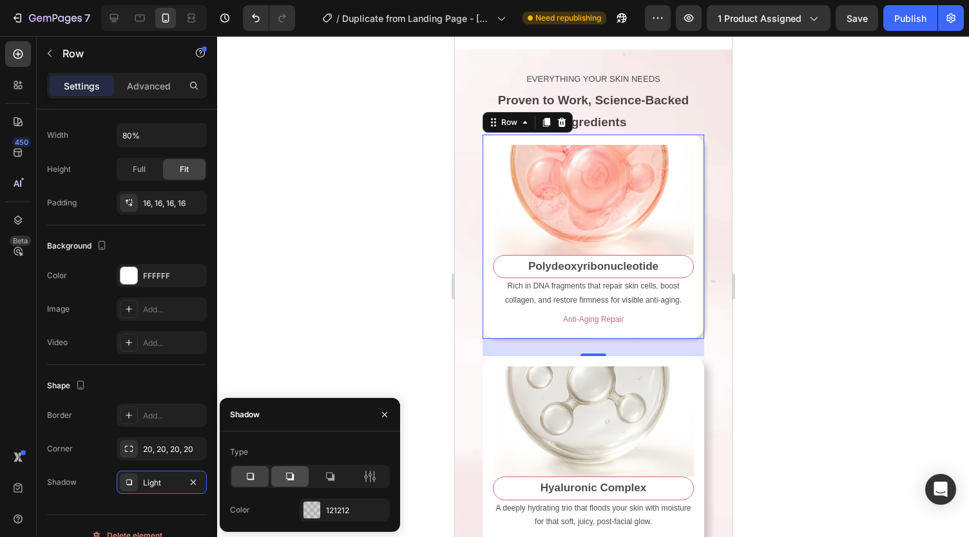
click at [273, 471] on div at bounding box center [289, 477] width 37 height 21
click at [303, 318] on div at bounding box center [593, 286] width 752 height 501
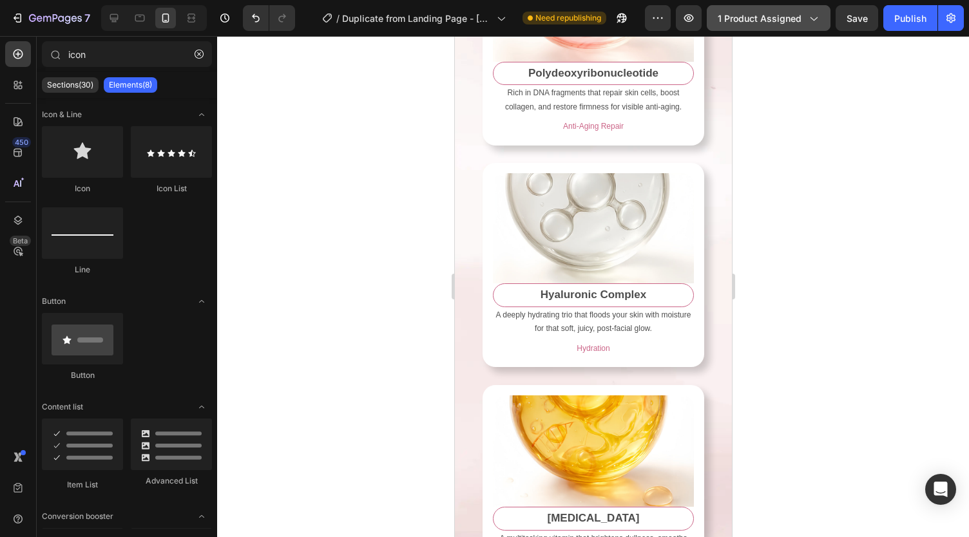
scroll to position [3066, 0]
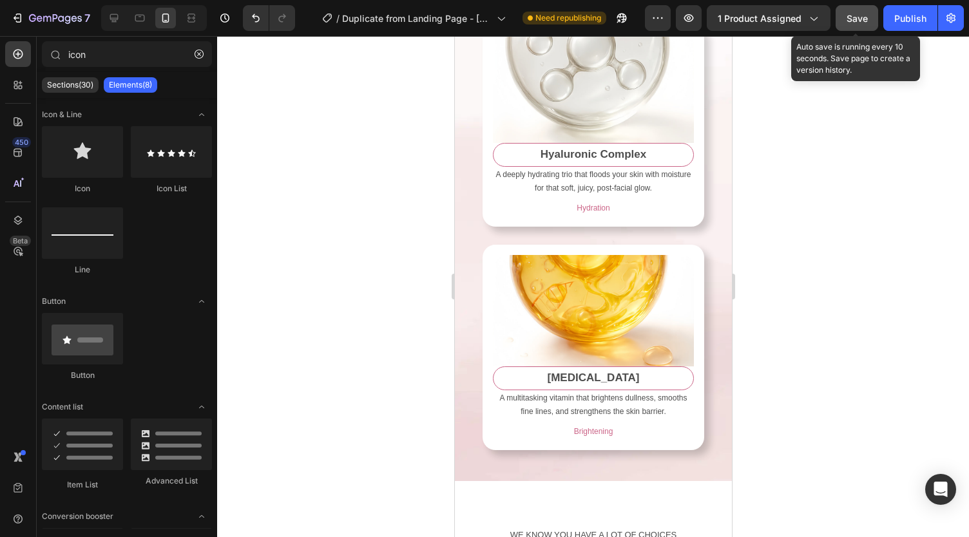
click at [846, 18] on button "Save" at bounding box center [857, 18] width 43 height 26
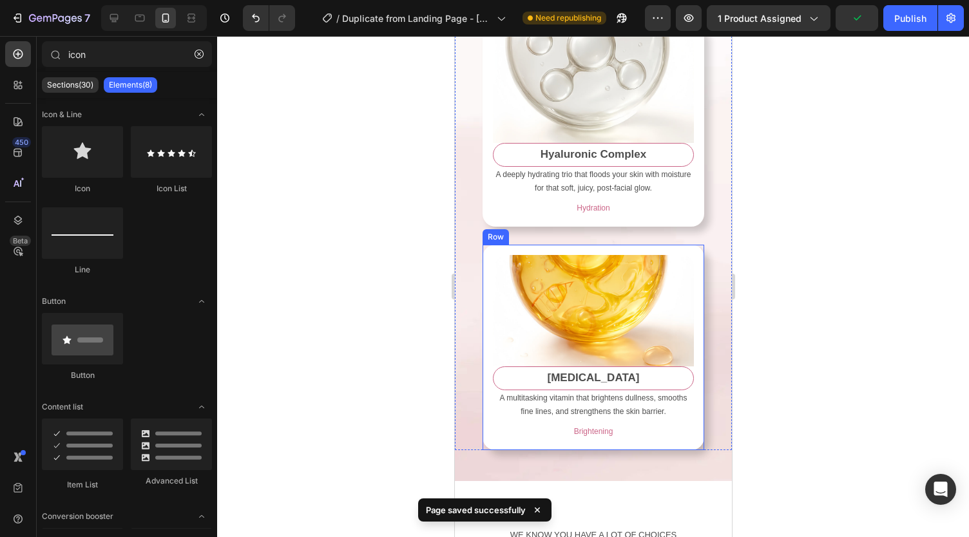
scroll to position [3165, 0]
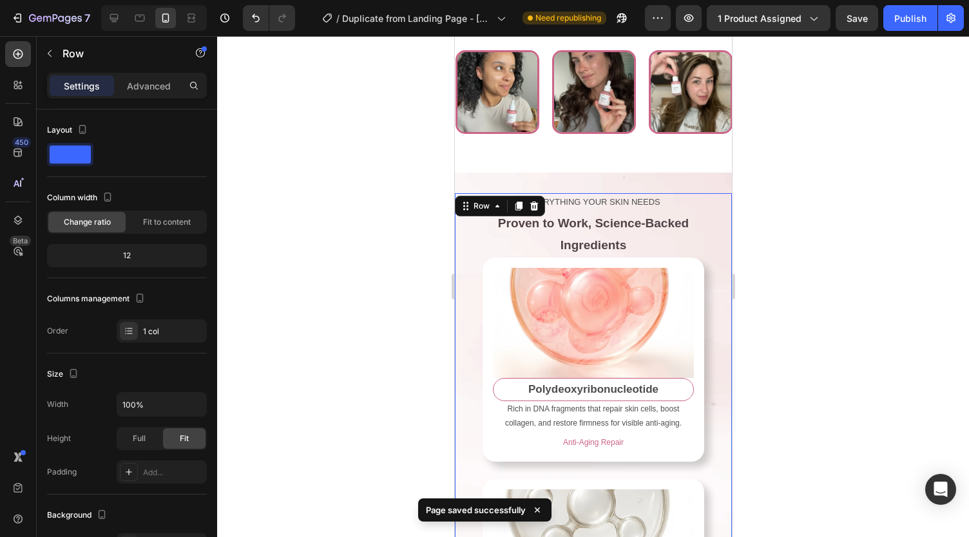
scroll to position [2606, 0]
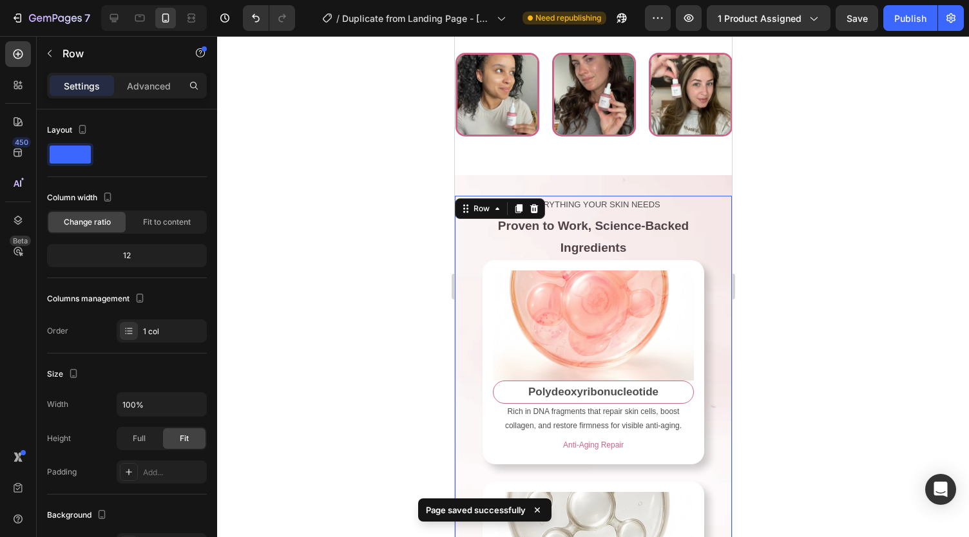
click at [379, 266] on div at bounding box center [593, 286] width 752 height 501
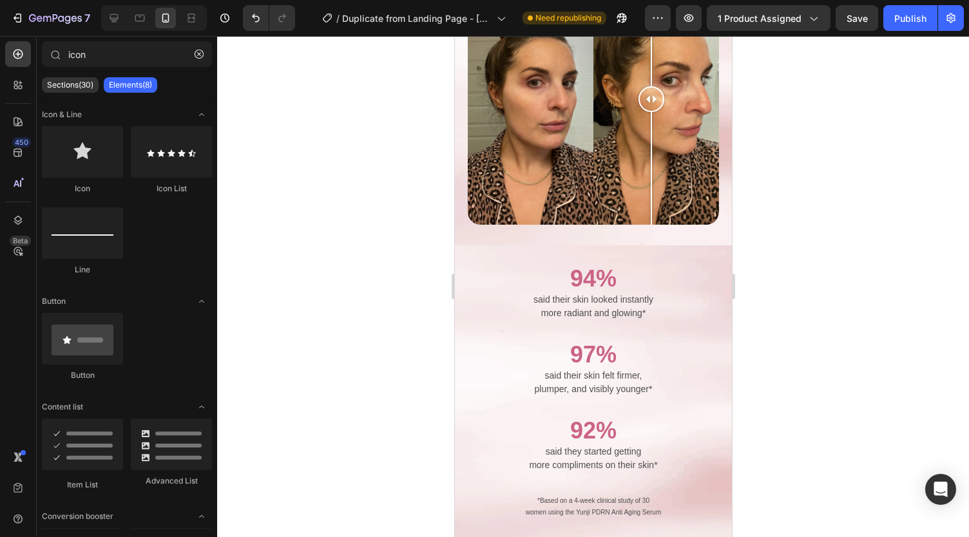
scroll to position [1743, 0]
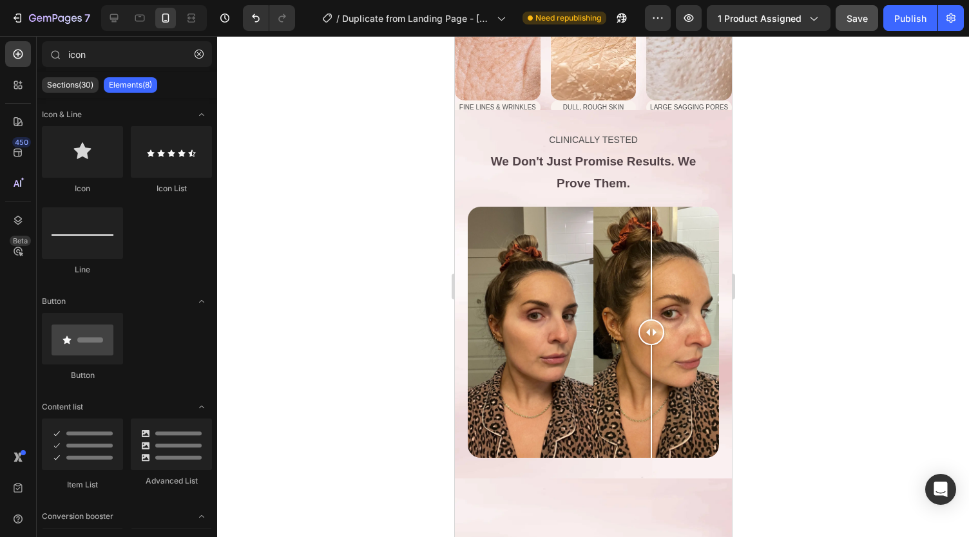
click at [855, 19] on span "Save" at bounding box center [857, 18] width 21 height 11
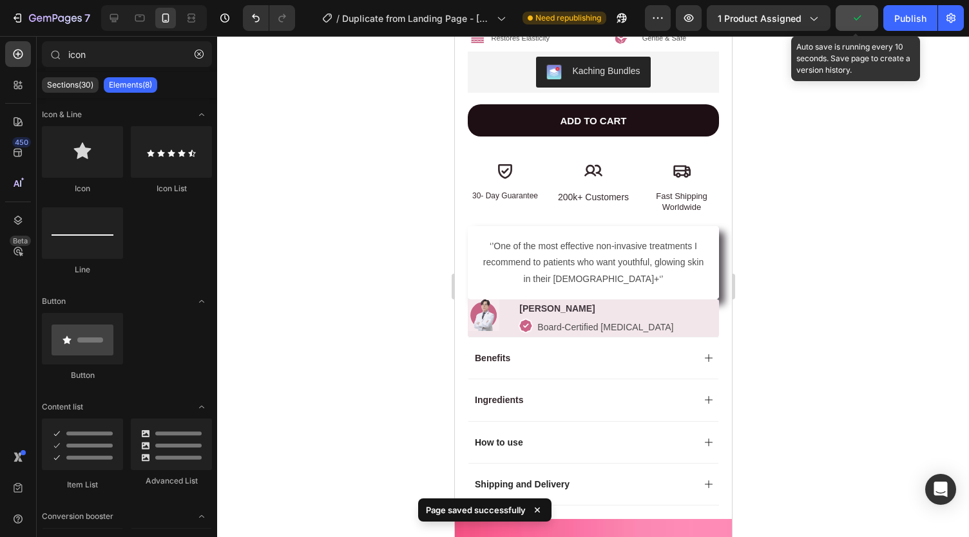
scroll to position [0, 0]
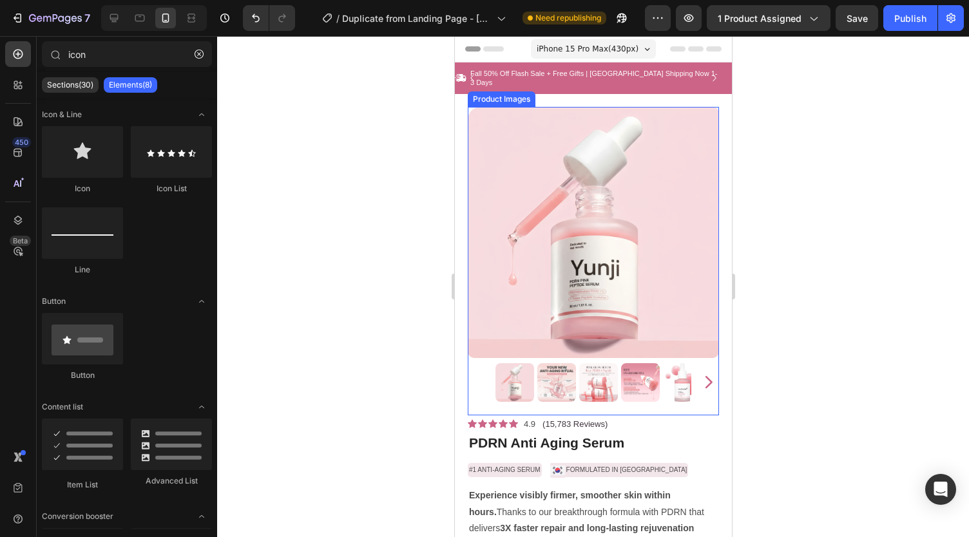
click at [507, 253] on img at bounding box center [592, 232] width 251 height 251
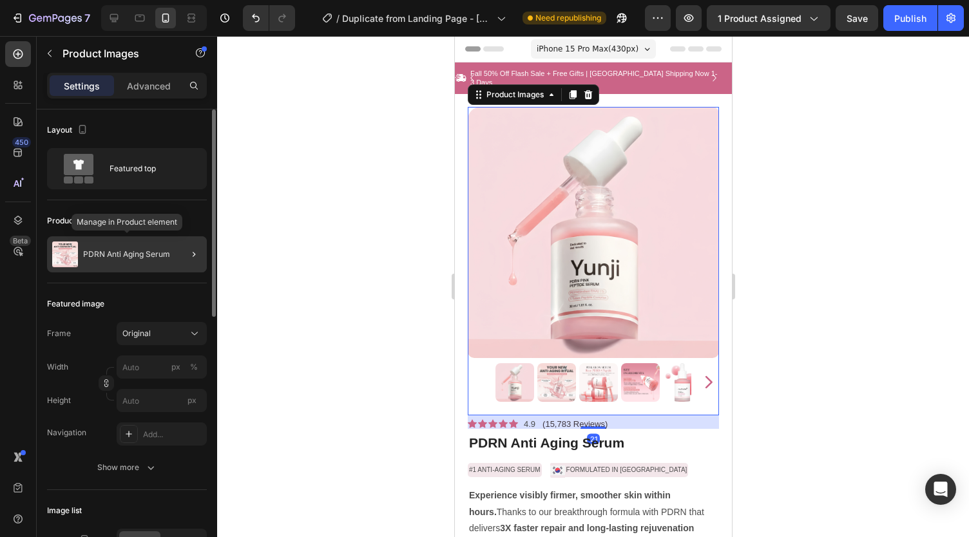
click at [124, 261] on div "PDRN Anti Aging Serum" at bounding box center [127, 255] width 160 height 36
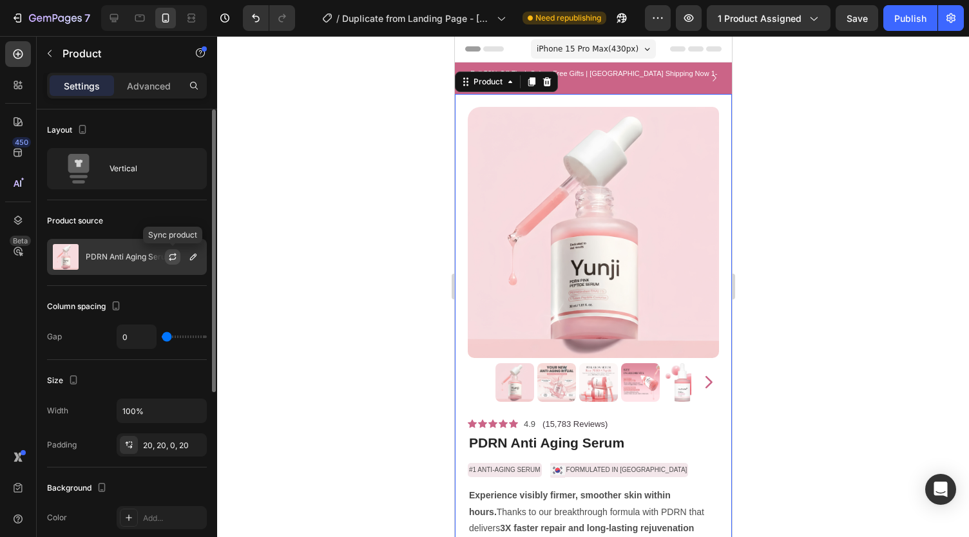
click at [169, 256] on icon "button" at bounding box center [173, 257] width 10 height 10
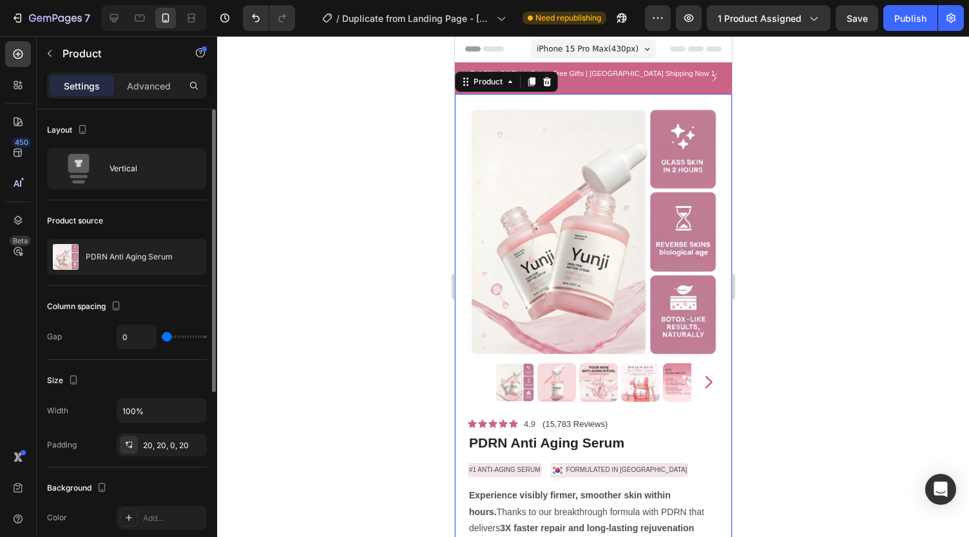
click at [358, 176] on div at bounding box center [593, 286] width 752 height 501
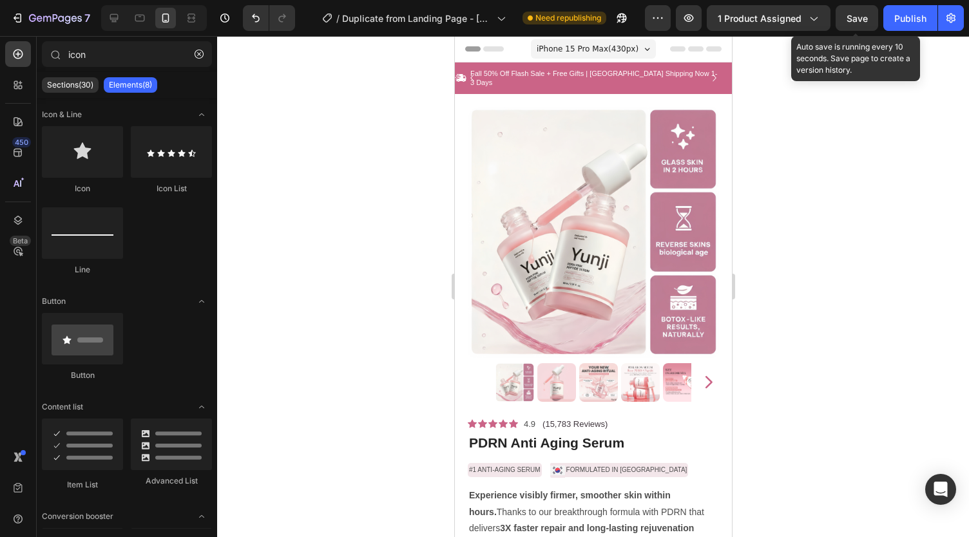
click at [857, 14] on span "Save" at bounding box center [857, 18] width 21 height 11
click at [851, 15] on span "Save" at bounding box center [857, 18] width 21 height 11
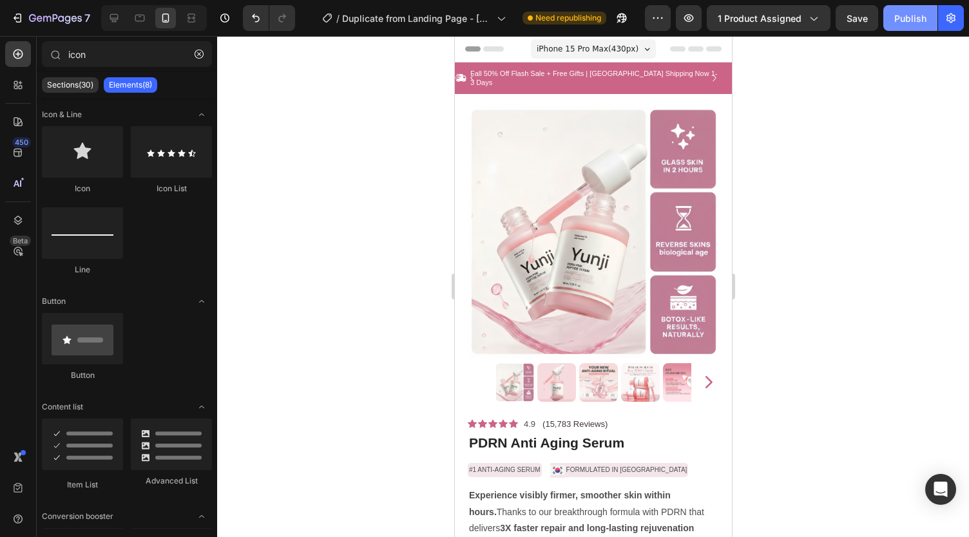
click at [911, 21] on div "Publish" at bounding box center [910, 19] width 32 height 14
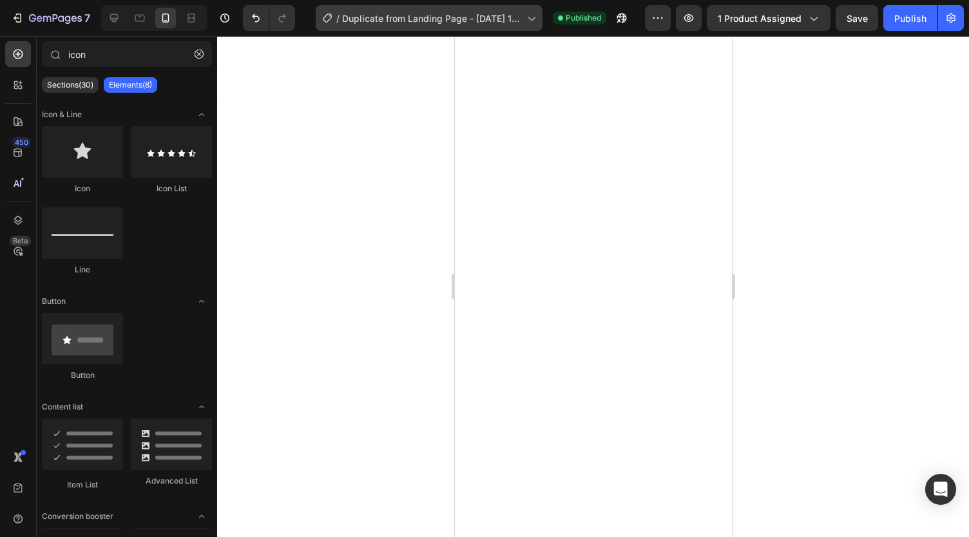
scroll to position [3598, 0]
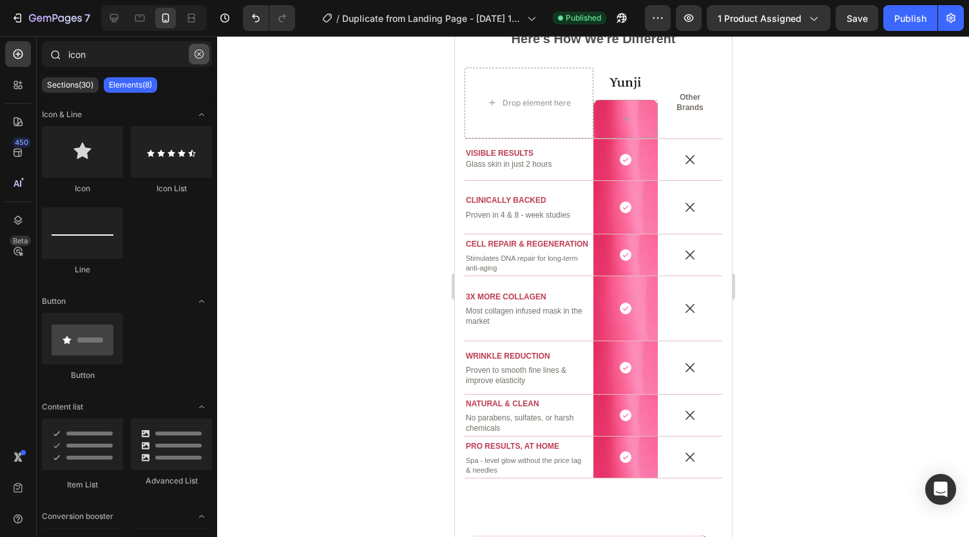
click at [201, 55] on icon "button" at bounding box center [199, 54] width 9 height 9
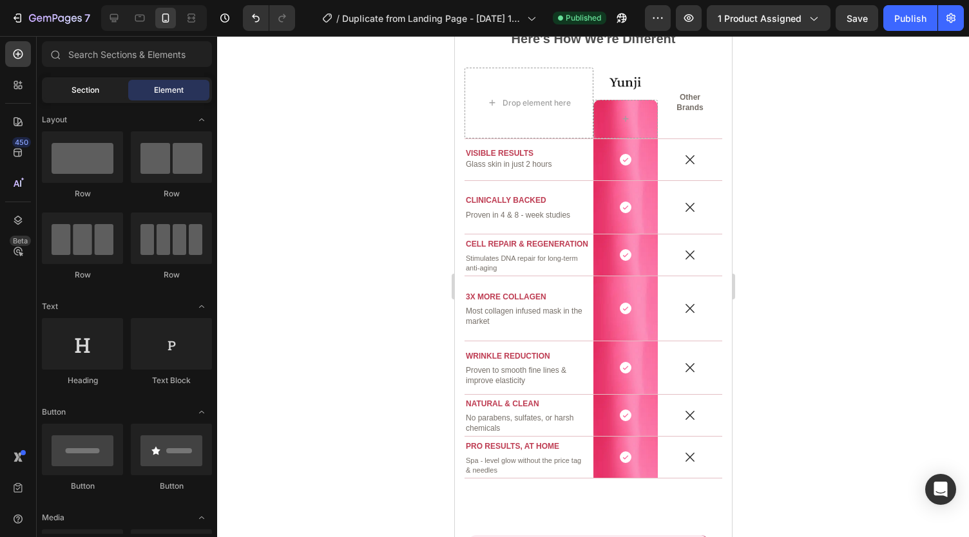
click at [97, 86] on span "Section" at bounding box center [86, 90] width 28 height 12
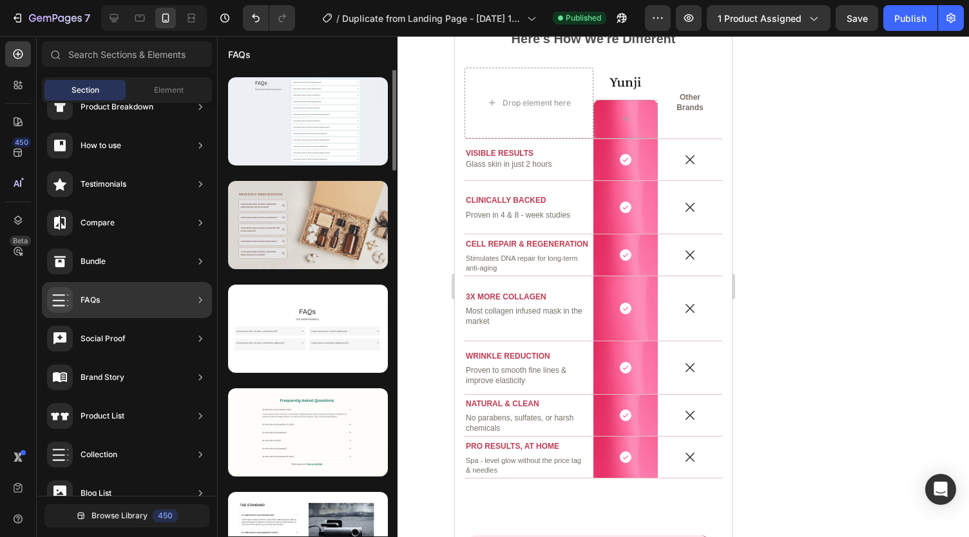
scroll to position [0, 0]
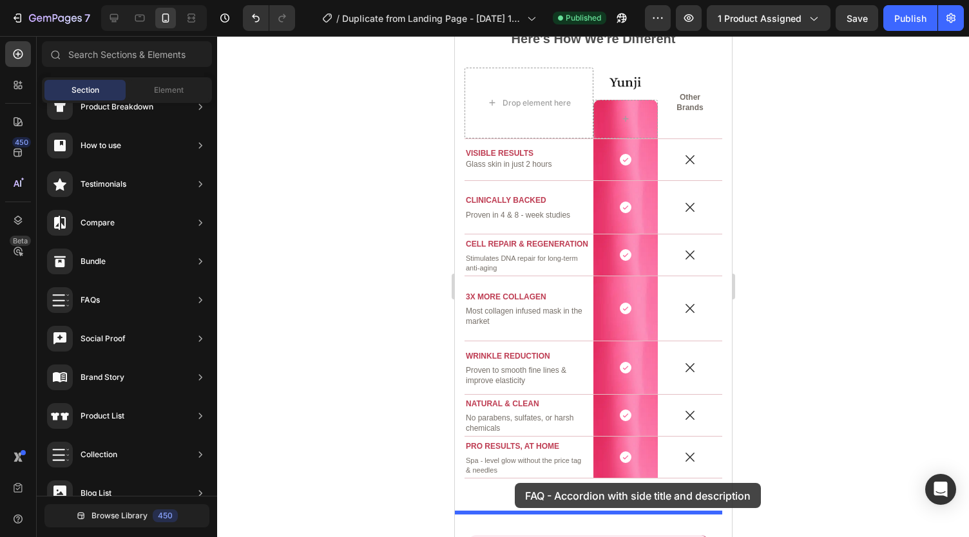
drag, startPoint x: 756, startPoint y: 270, endPoint x: 514, endPoint y: 483, distance: 322.3
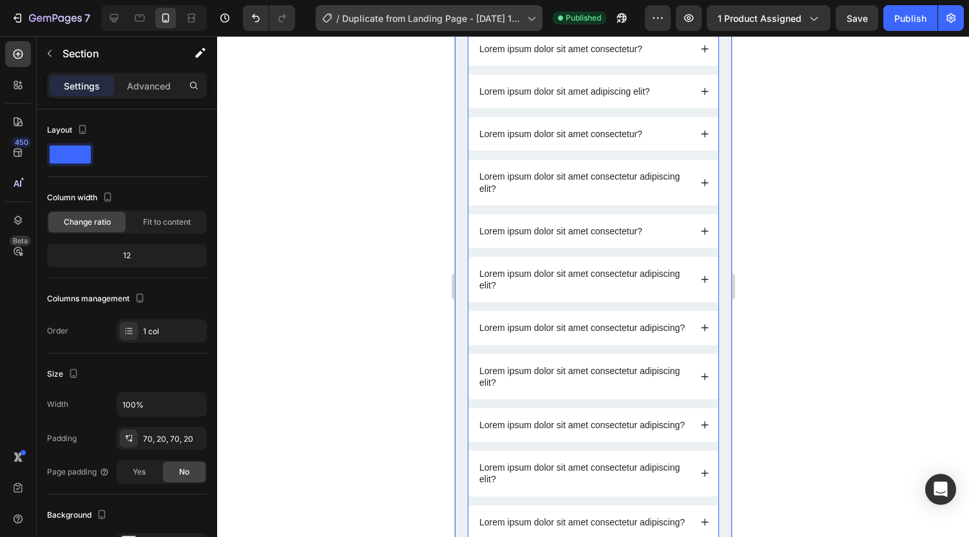
scroll to position [4001, 0]
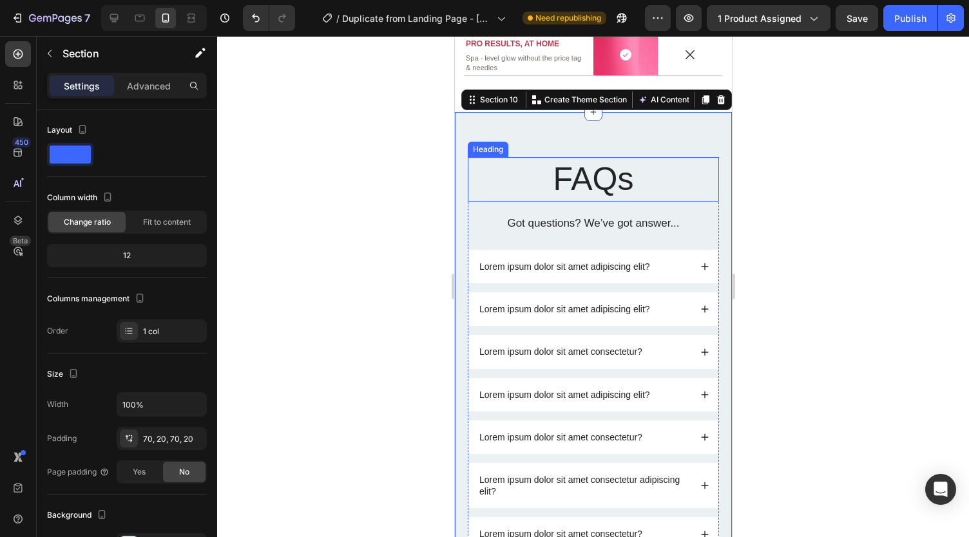
click at [554, 179] on h2 "FAQs" at bounding box center [592, 179] width 251 height 44
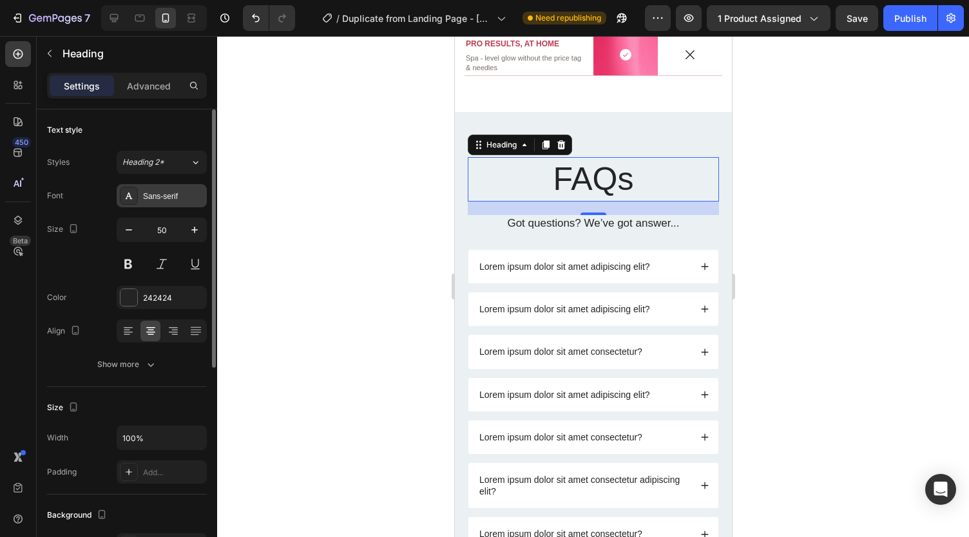
click at [152, 191] on div "Sans-serif" at bounding box center [173, 197] width 61 height 12
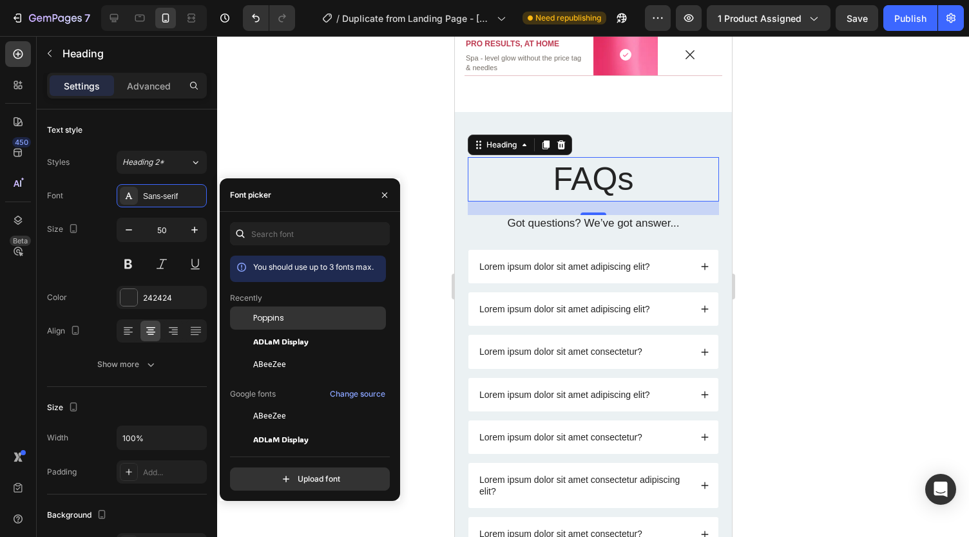
click at [264, 323] on span "Poppins" at bounding box center [268, 319] width 31 height 12
click at [543, 171] on h2 "FAQs" at bounding box center [592, 179] width 251 height 44
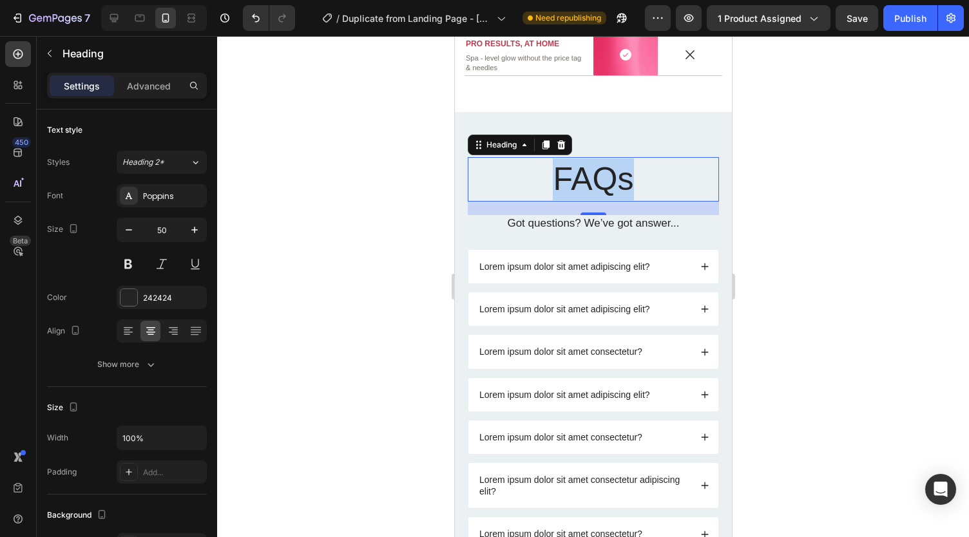
click at [543, 171] on p "FAQs" at bounding box center [592, 180] width 249 height 42
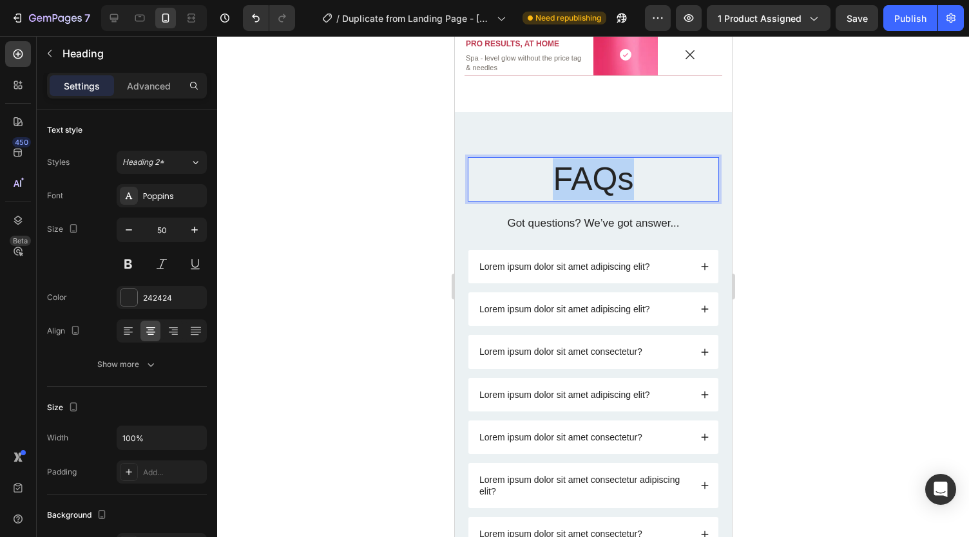
click at [543, 171] on p "FAQs" at bounding box center [592, 180] width 249 height 42
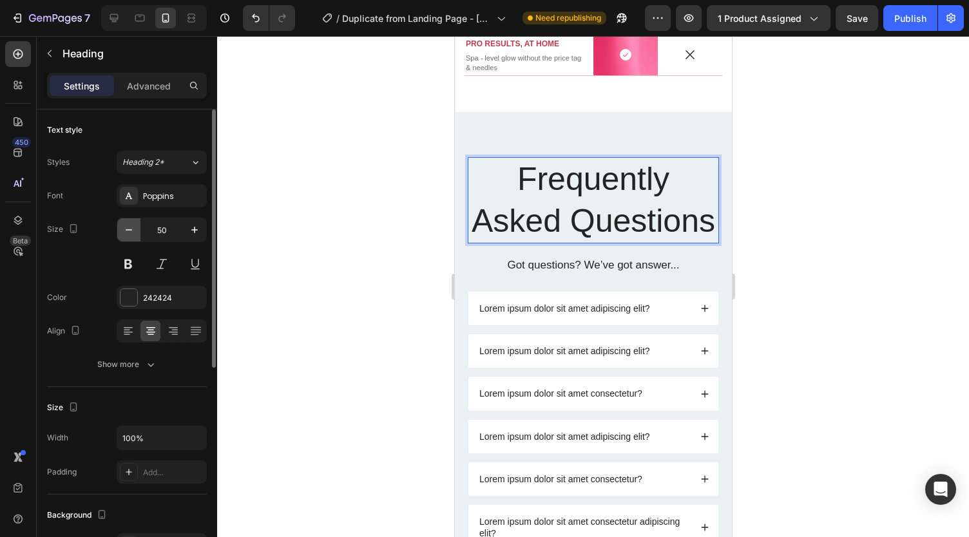
click at [132, 229] on icon "button" at bounding box center [128, 230] width 13 height 13
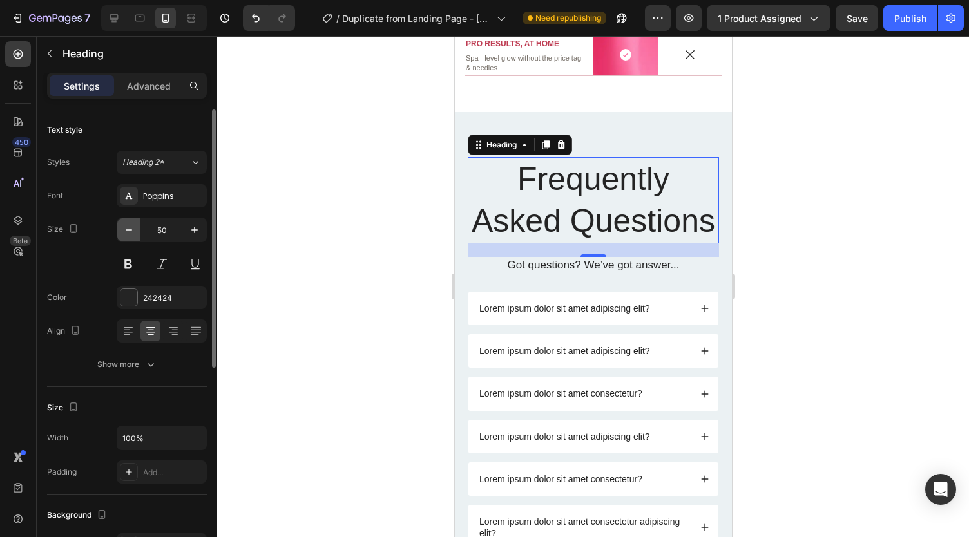
click at [132, 229] on icon "button" at bounding box center [128, 230] width 13 height 13
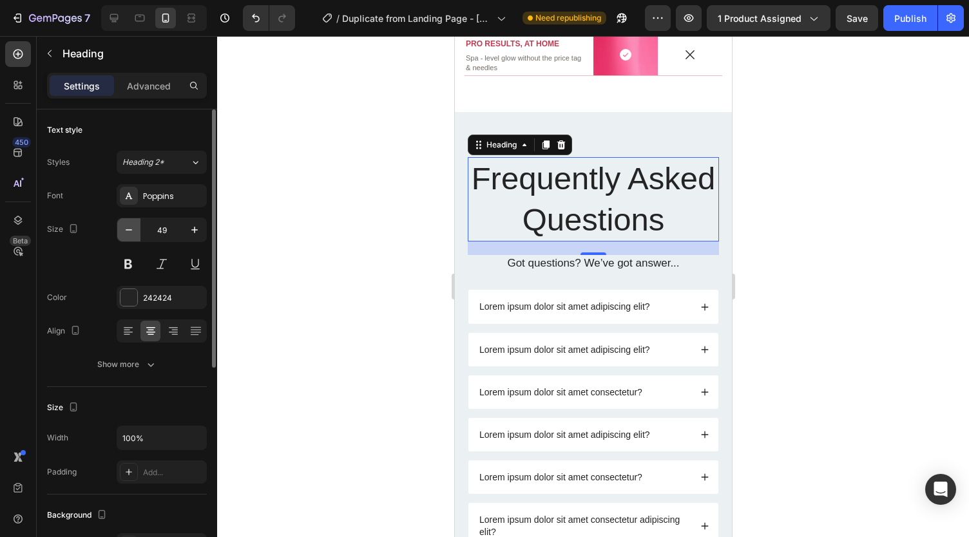
click at [132, 229] on icon "button" at bounding box center [128, 230] width 13 height 13
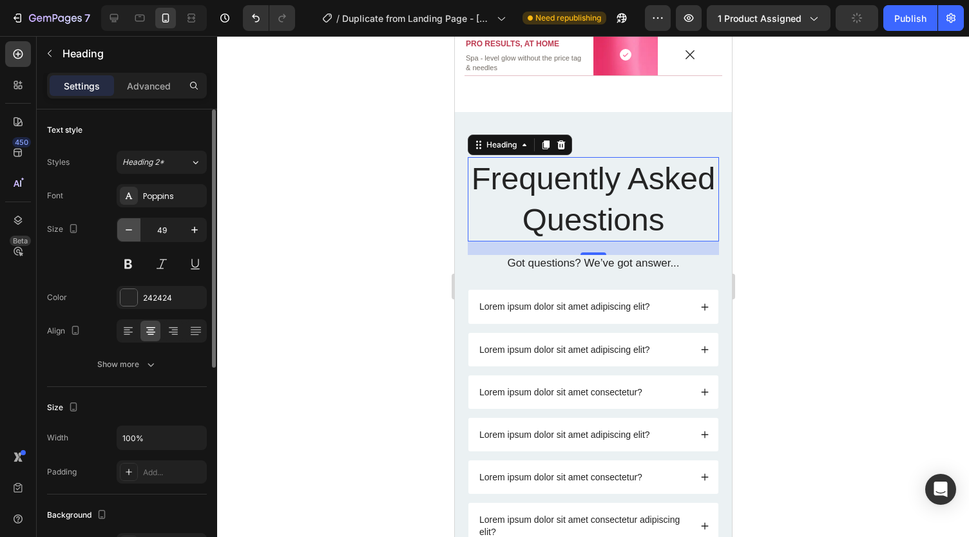
click at [132, 229] on icon "button" at bounding box center [128, 230] width 13 height 13
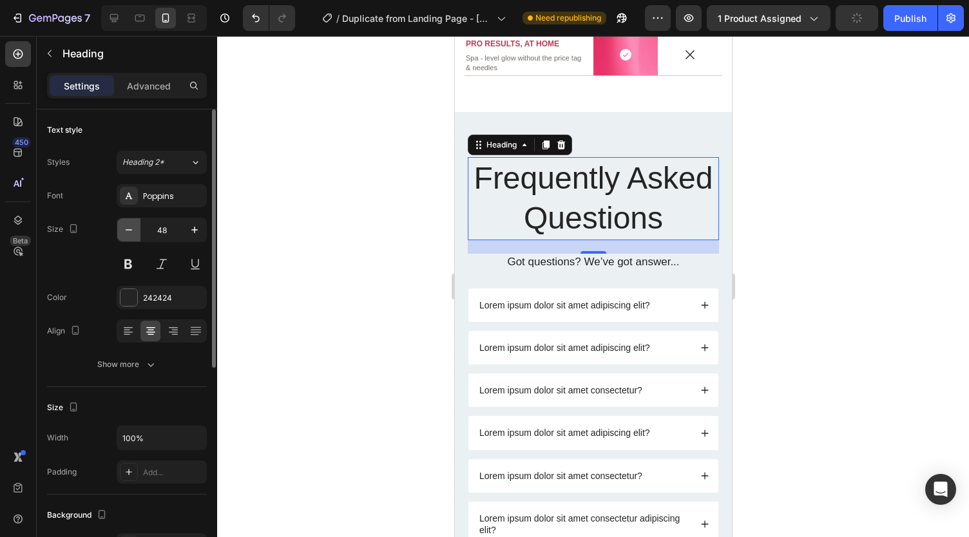
click at [132, 229] on icon "button" at bounding box center [128, 230] width 13 height 13
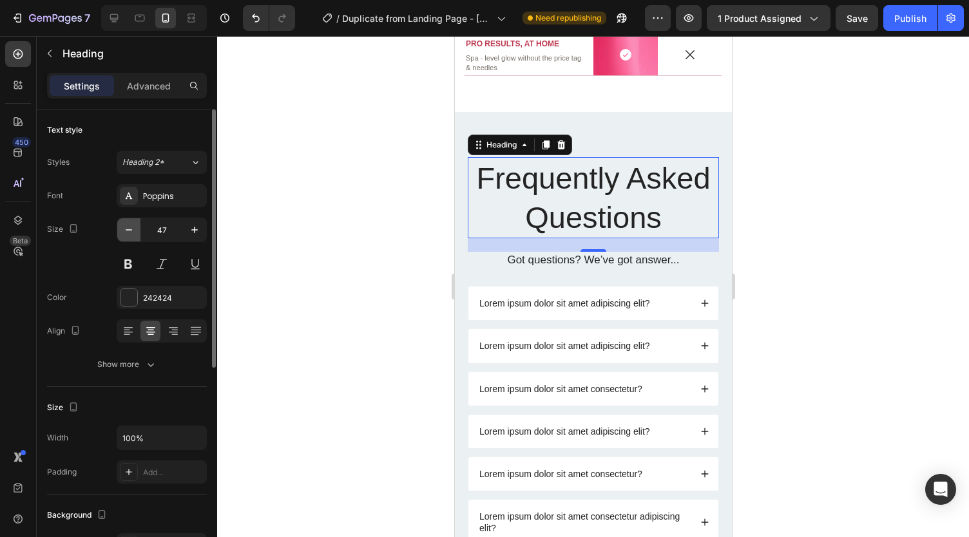
click at [132, 229] on icon "button" at bounding box center [128, 230] width 13 height 13
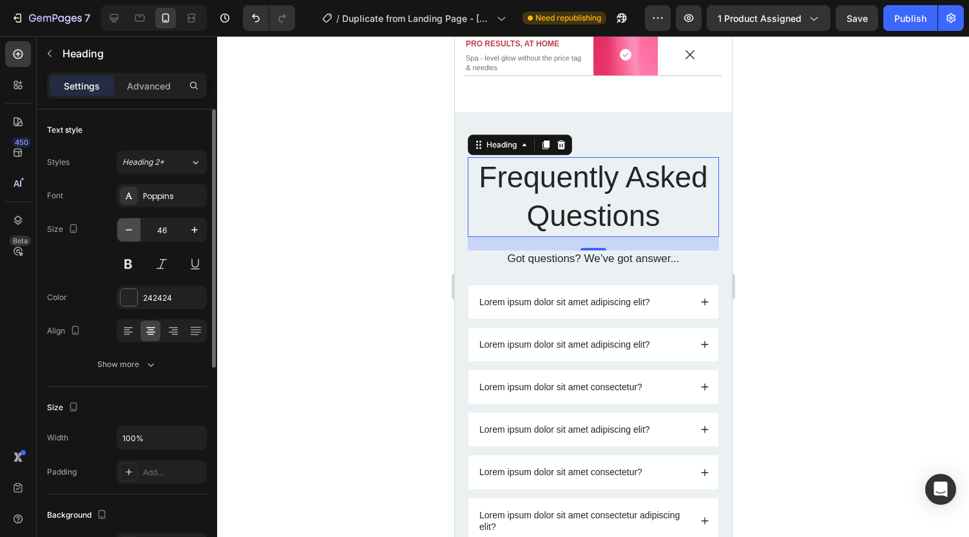
click at [132, 229] on icon "button" at bounding box center [128, 230] width 13 height 13
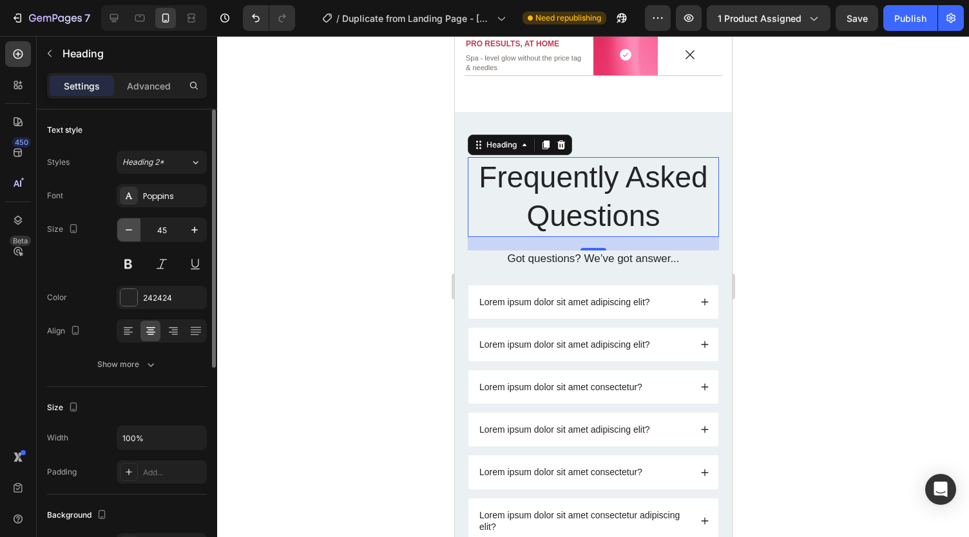
click at [132, 229] on icon "button" at bounding box center [128, 230] width 13 height 13
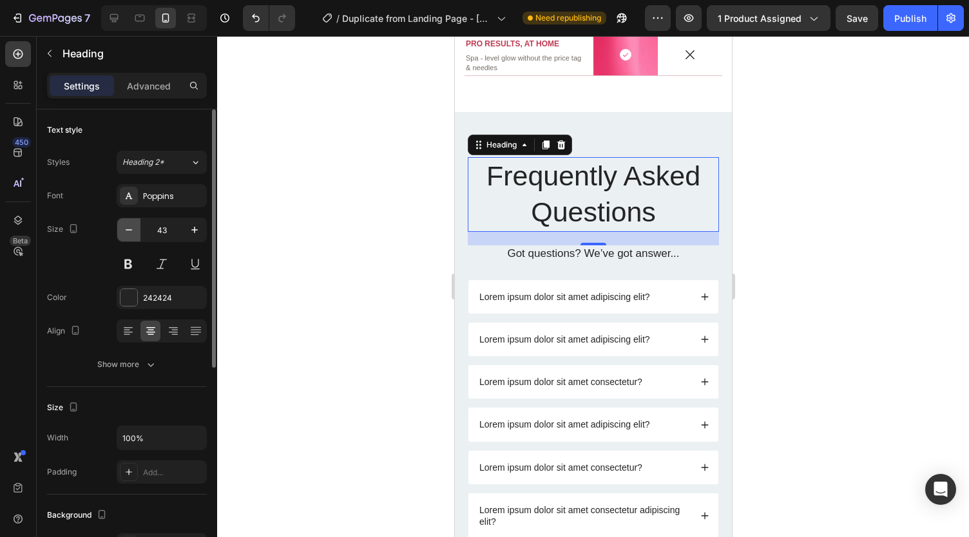
click at [132, 229] on icon "button" at bounding box center [128, 230] width 13 height 13
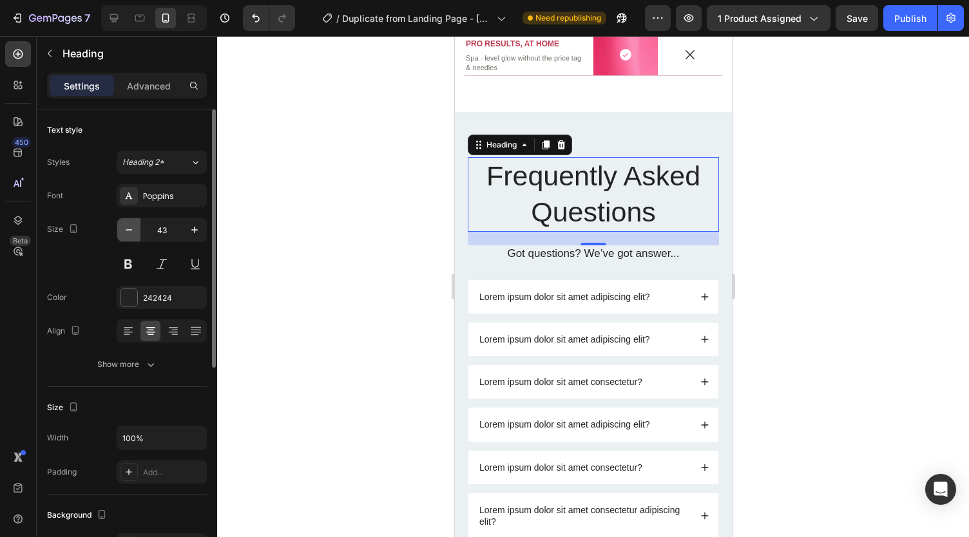
click at [132, 229] on icon "button" at bounding box center [128, 230] width 13 height 13
type input "41"
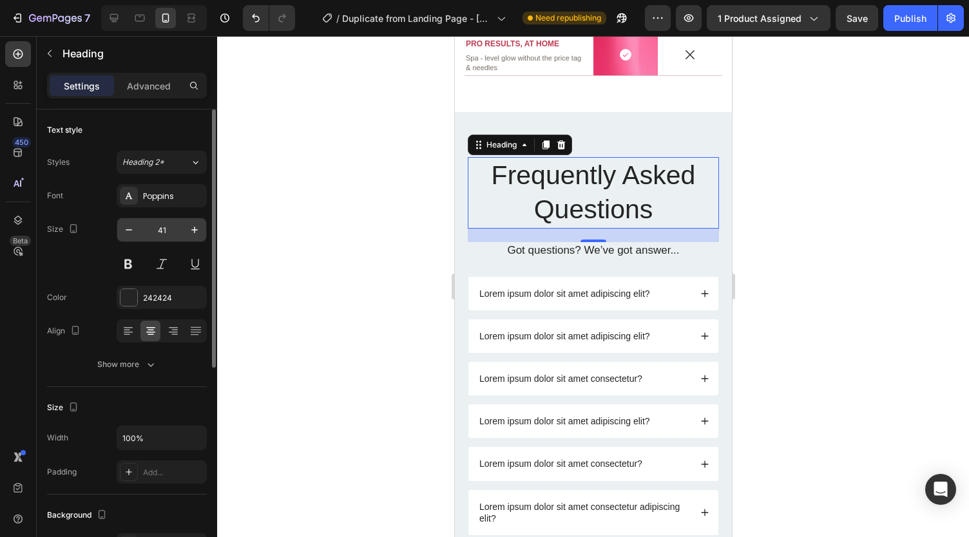
click at [173, 226] on input "41" at bounding box center [161, 229] width 43 height 23
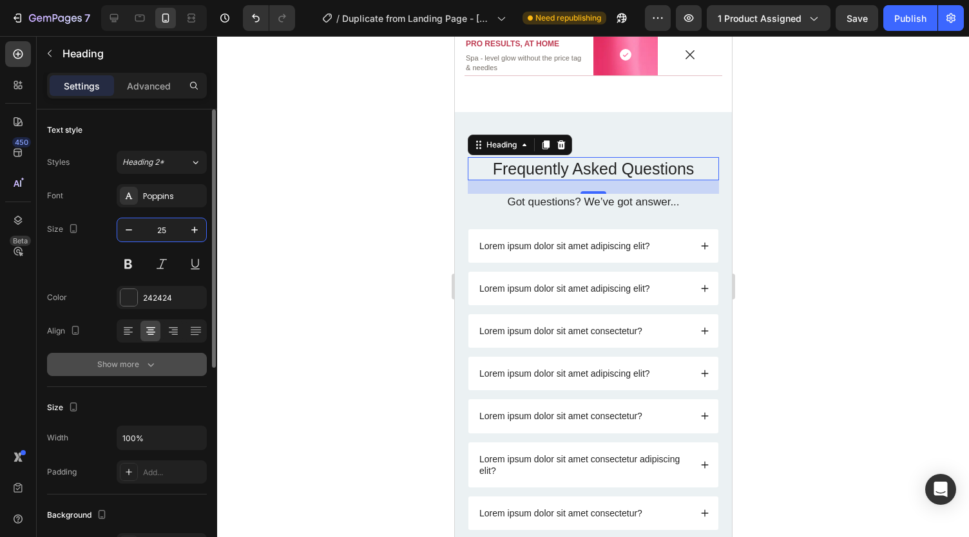
type input "25"
click at [146, 364] on icon "button" at bounding box center [150, 364] width 13 height 13
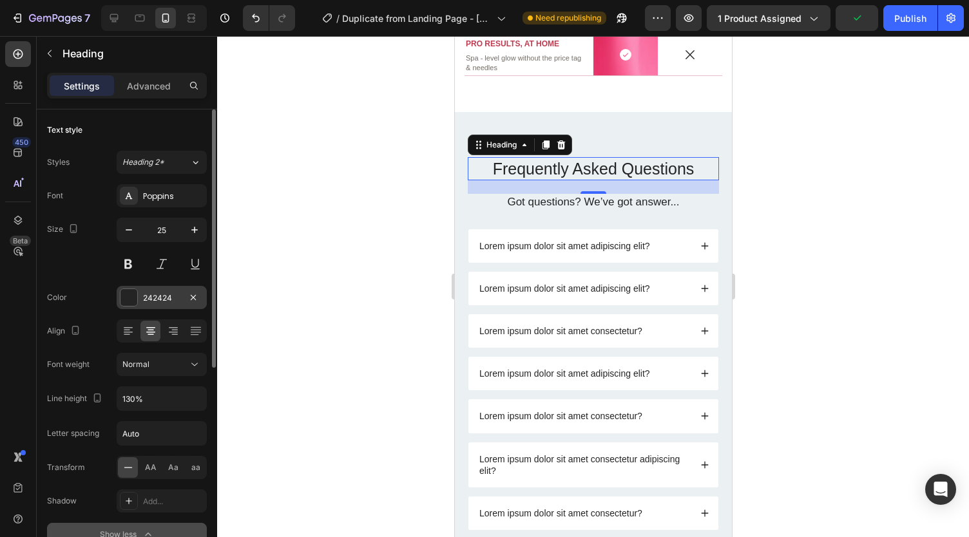
click at [135, 293] on div at bounding box center [129, 297] width 17 height 17
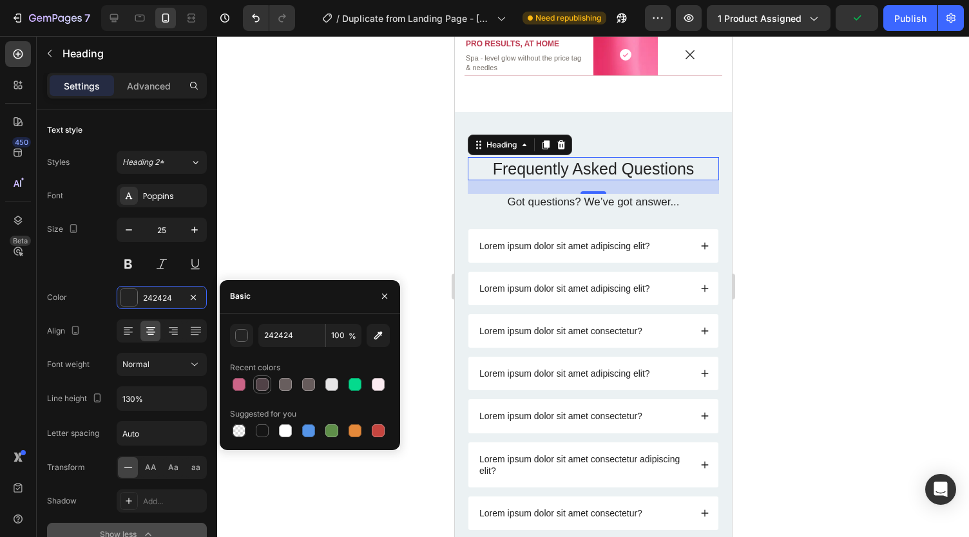
click at [262, 383] on div at bounding box center [262, 384] width 13 height 13
type input "514247"
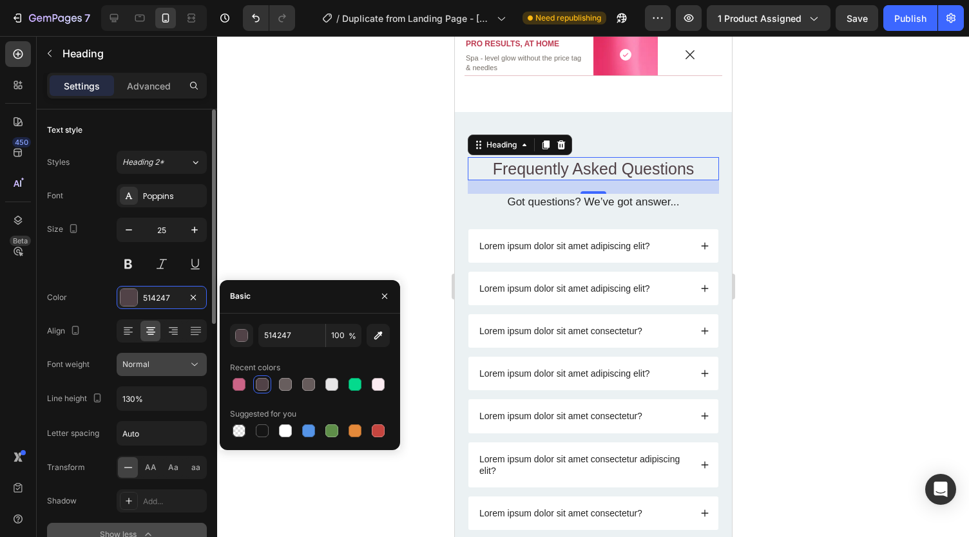
click at [159, 374] on button "Normal" at bounding box center [162, 364] width 90 height 23
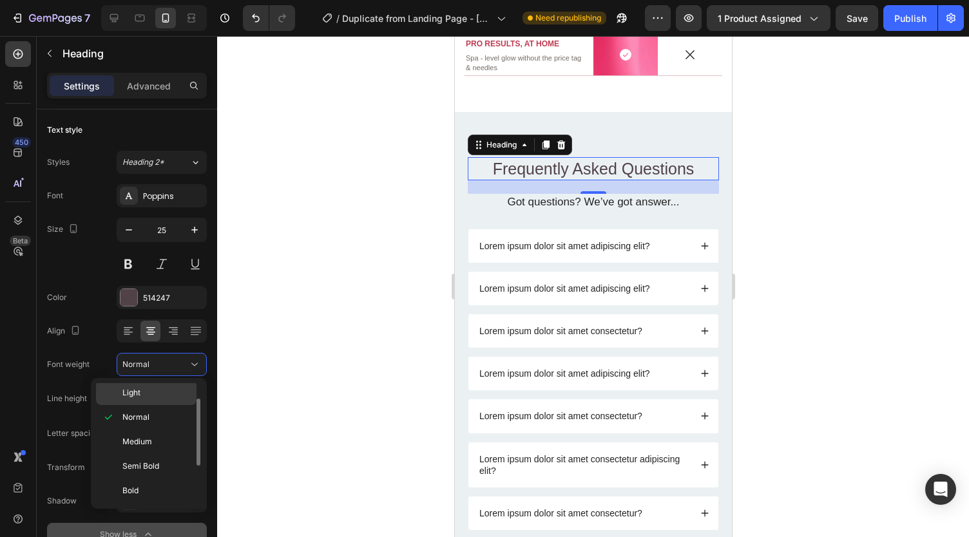
scroll to position [56, 0]
click at [143, 456] on span "Semi Bold" at bounding box center [140, 462] width 37 height 12
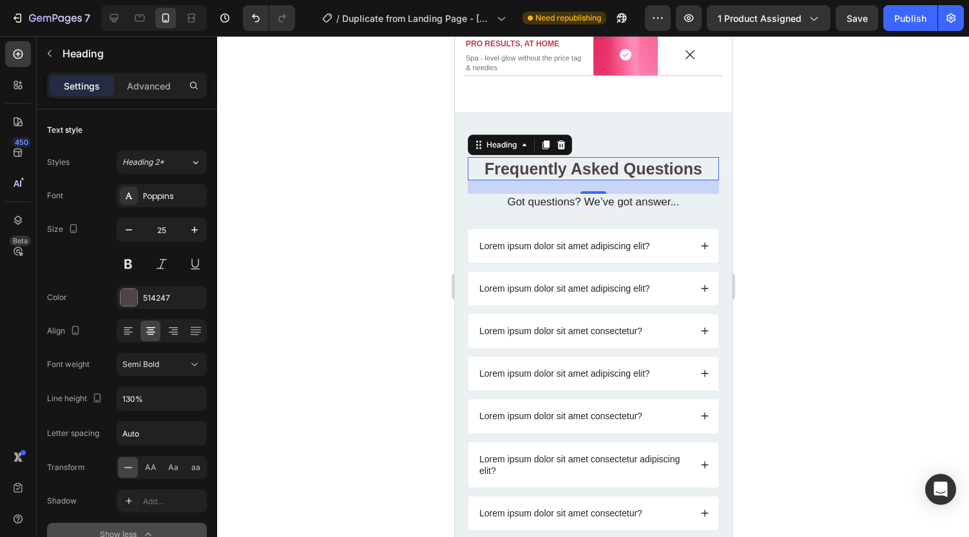
click at [366, 151] on div at bounding box center [593, 286] width 752 height 501
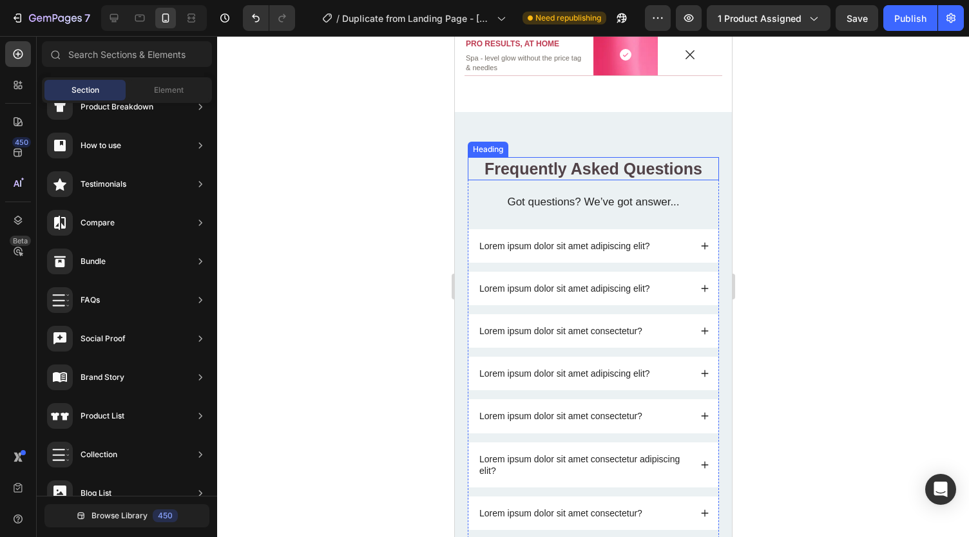
click at [524, 162] on p "Frequently Asked Questions" at bounding box center [592, 169] width 249 height 21
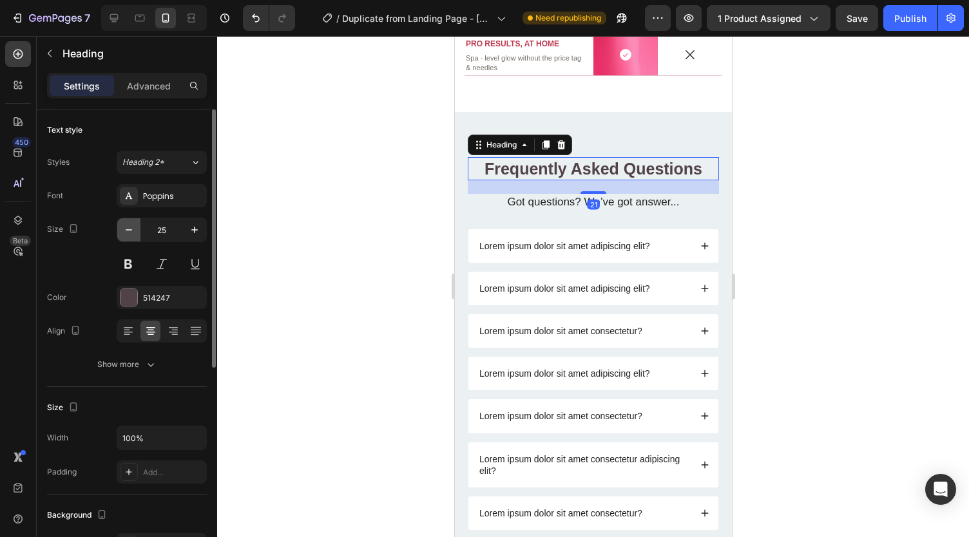
click at [130, 220] on button "button" at bounding box center [128, 229] width 23 height 23
click at [130, 222] on button "button" at bounding box center [128, 229] width 23 height 23
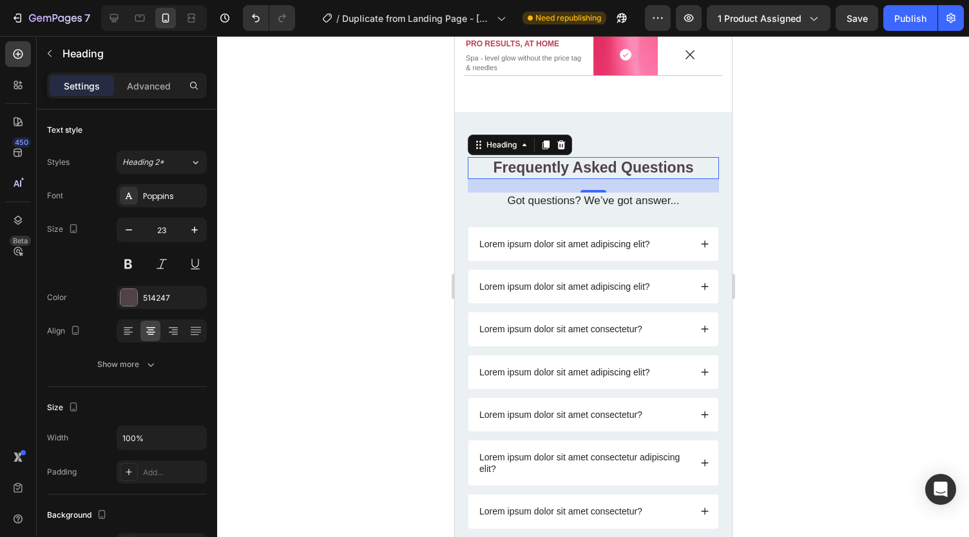
type input "22"
click at [648, 197] on p "Got questions? We’ve got answer..." at bounding box center [592, 200] width 249 height 14
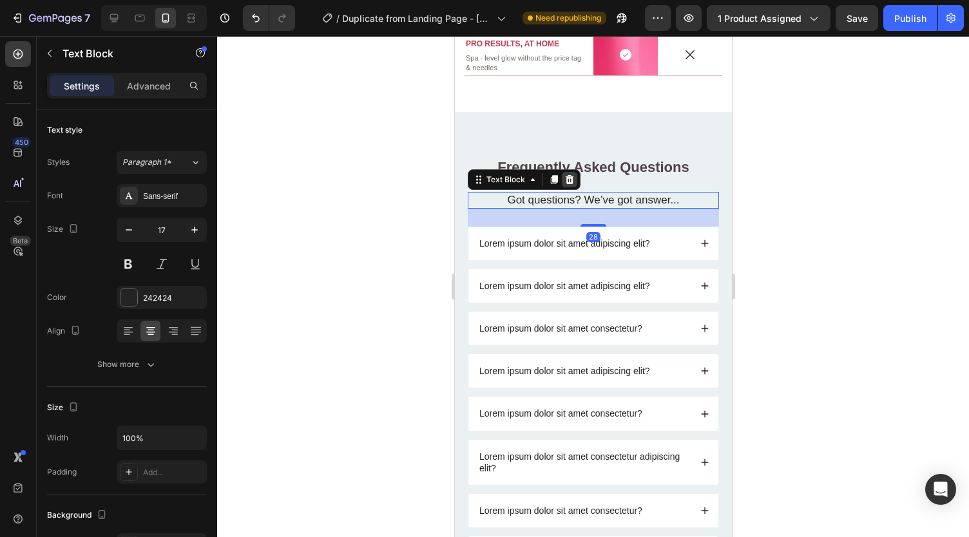
click at [568, 175] on icon at bounding box center [569, 179] width 8 height 9
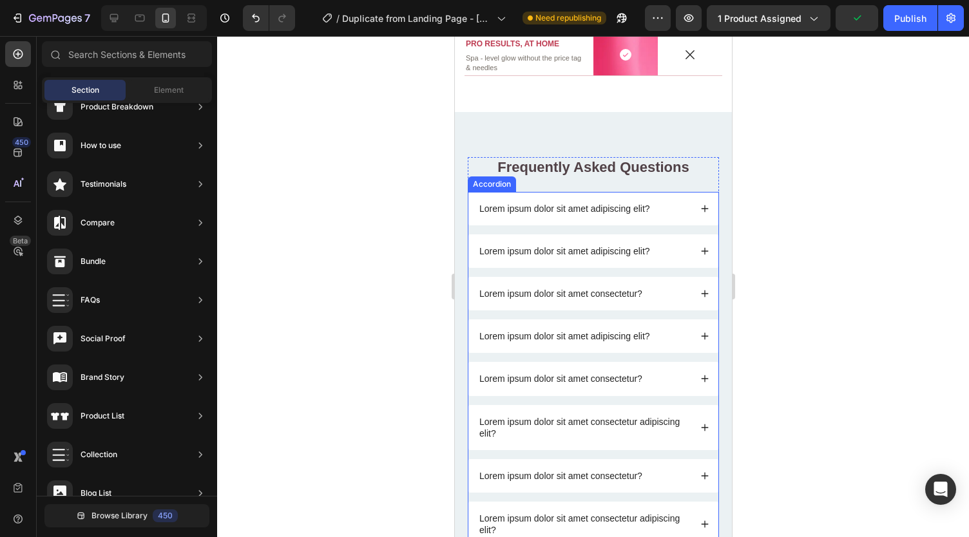
click at [600, 193] on div "Lorem ipsum dolor sit amet adipiscing elit?" at bounding box center [593, 209] width 250 height 34
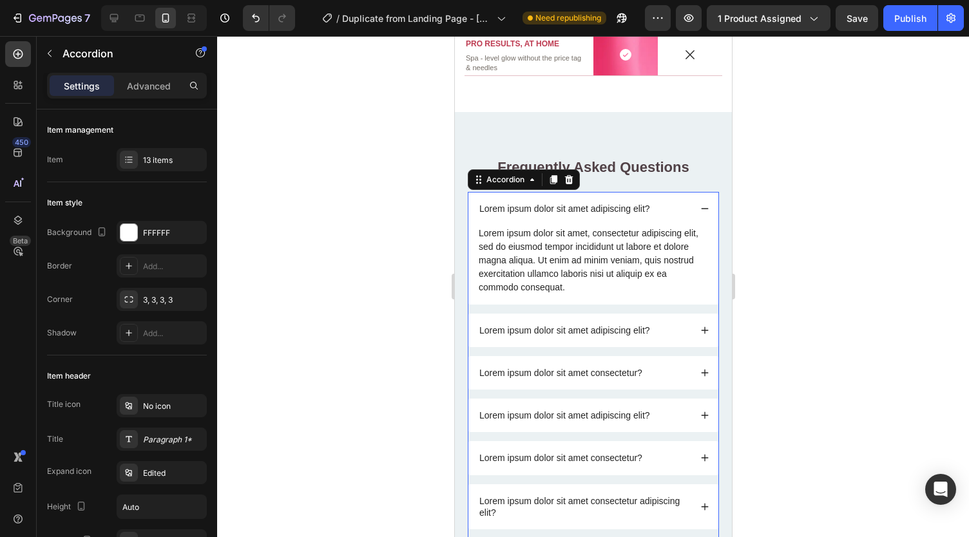
click at [600, 193] on div "Lorem ipsum dolor sit amet adipiscing elit?" at bounding box center [593, 209] width 250 height 34
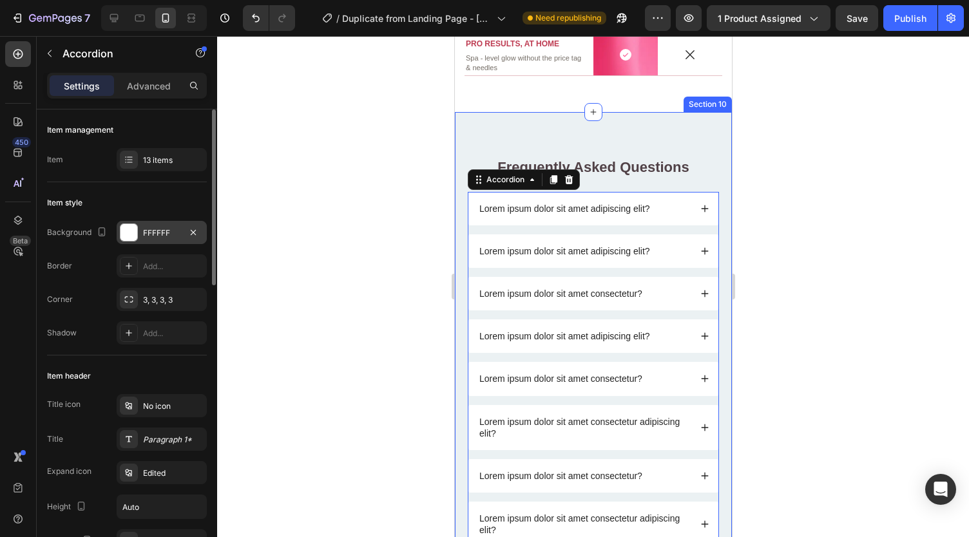
click at [139, 227] on div "FFFFFF" at bounding box center [162, 232] width 90 height 23
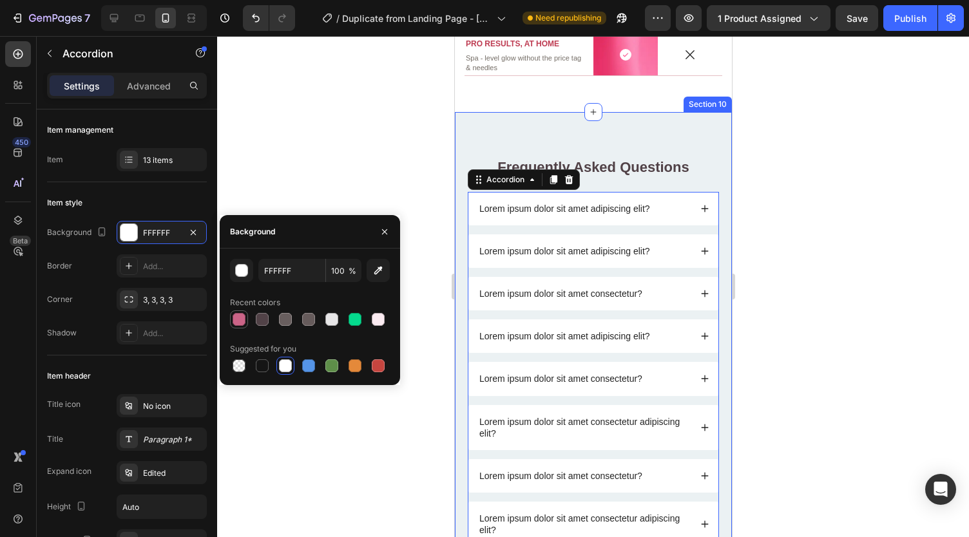
click at [244, 324] on div at bounding box center [239, 319] width 13 height 13
type input "CB6487"
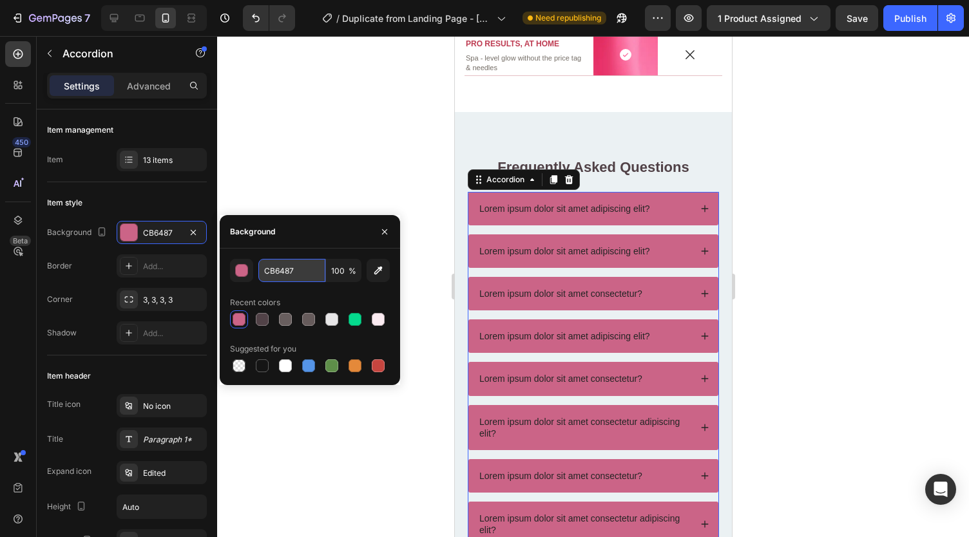
click at [287, 276] on input "CB6487" at bounding box center [291, 270] width 67 height 23
paste input "#eec5d3"
type input "#eec5d3"
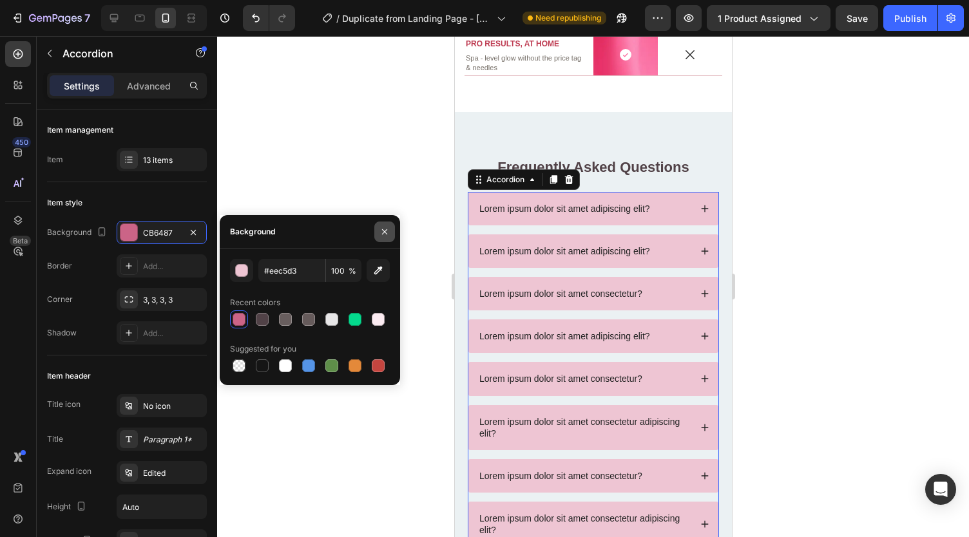
click at [383, 229] on icon "button" at bounding box center [384, 231] width 5 height 5
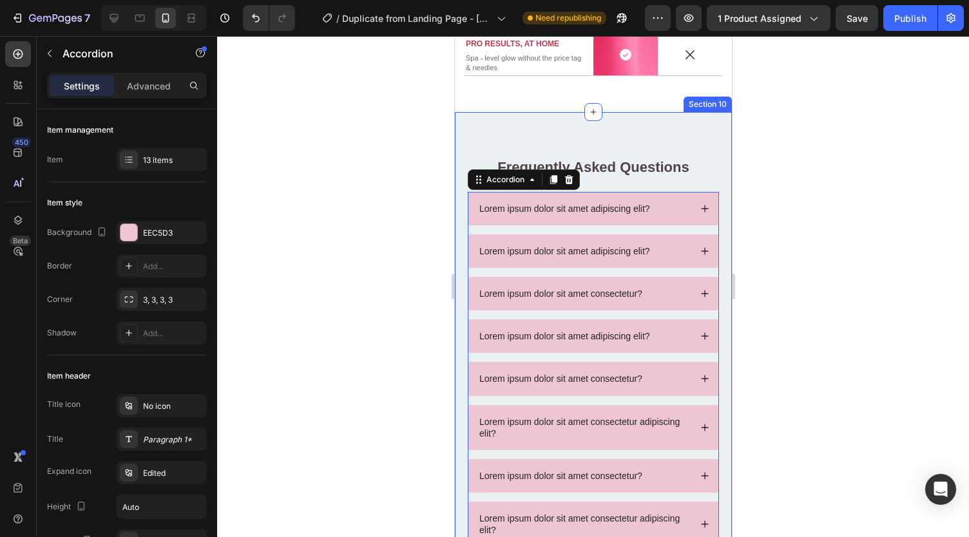
click at [510, 126] on div "Frequently Asked Questions Heading Lorem ipsum dolor sit amet adipiscing elit? …" at bounding box center [592, 470] width 277 height 717
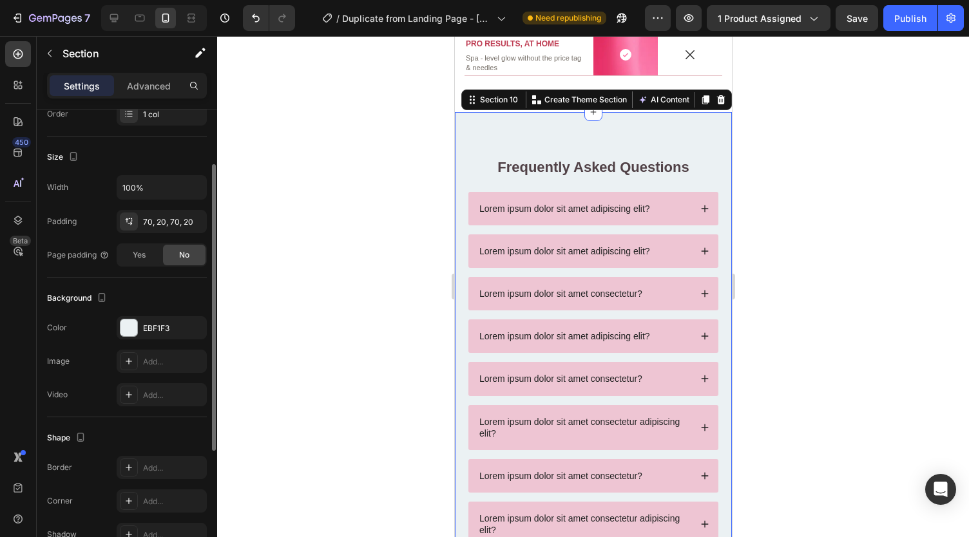
scroll to position [219, 0]
click at [145, 316] on div "EBF1F3" at bounding box center [162, 325] width 90 height 23
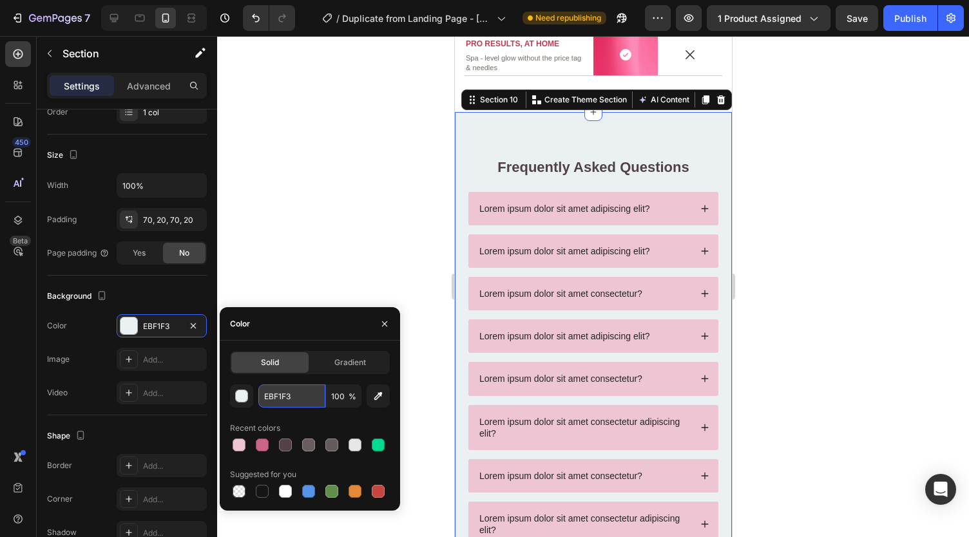
click at [302, 393] on input "EBF1F3" at bounding box center [291, 396] width 67 height 23
paste input "#f5dbdd"
type input "#f5dbdd"
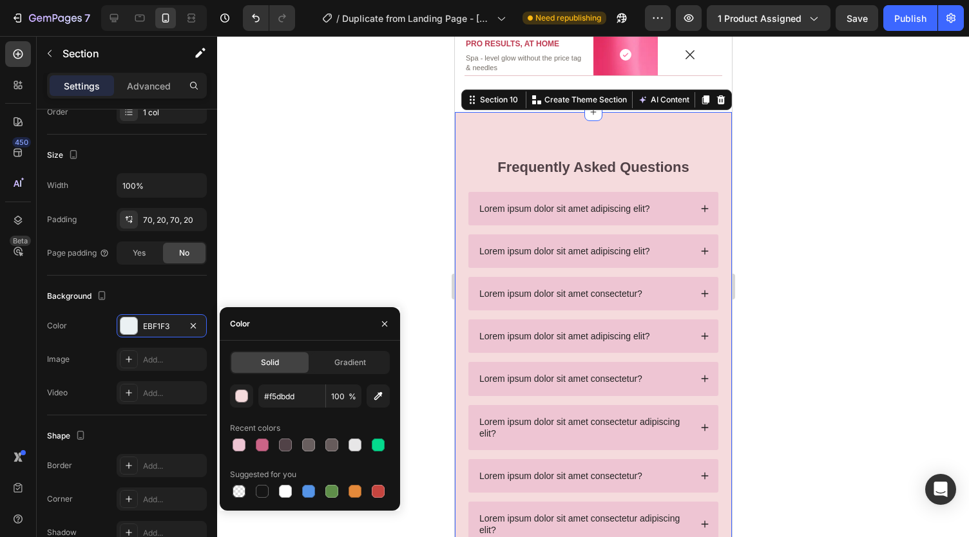
click at [286, 250] on div at bounding box center [593, 286] width 752 height 501
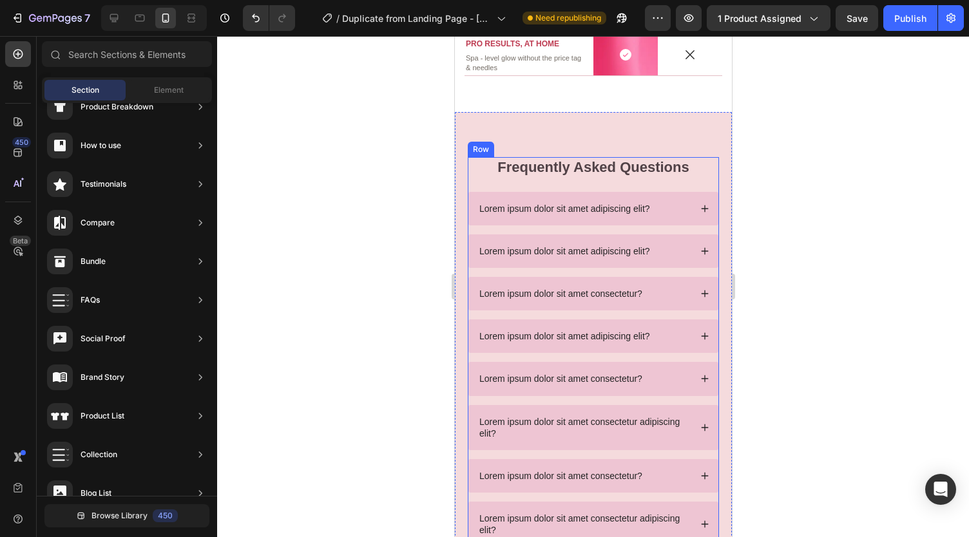
click at [491, 184] on div "Frequently Asked Questions Heading" at bounding box center [592, 174] width 251 height 35
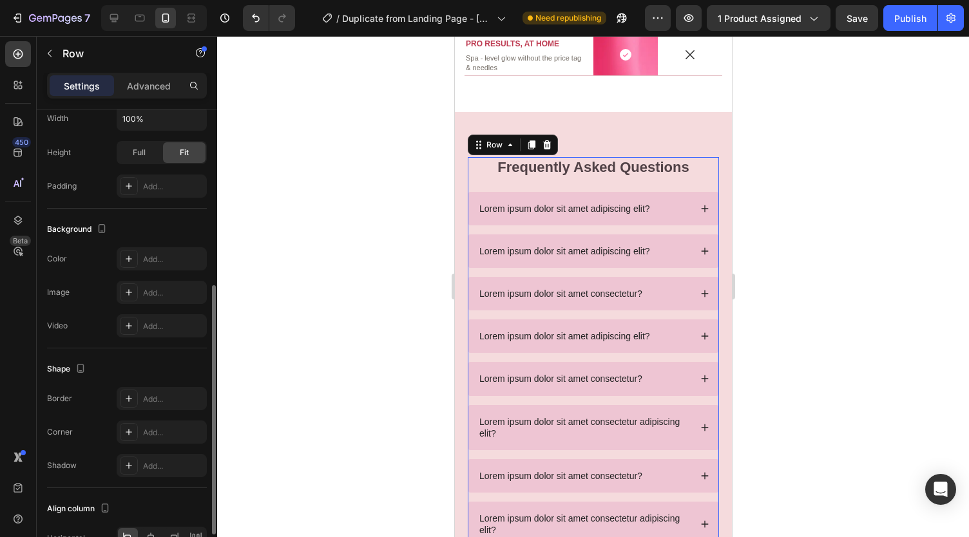
scroll to position [399, 0]
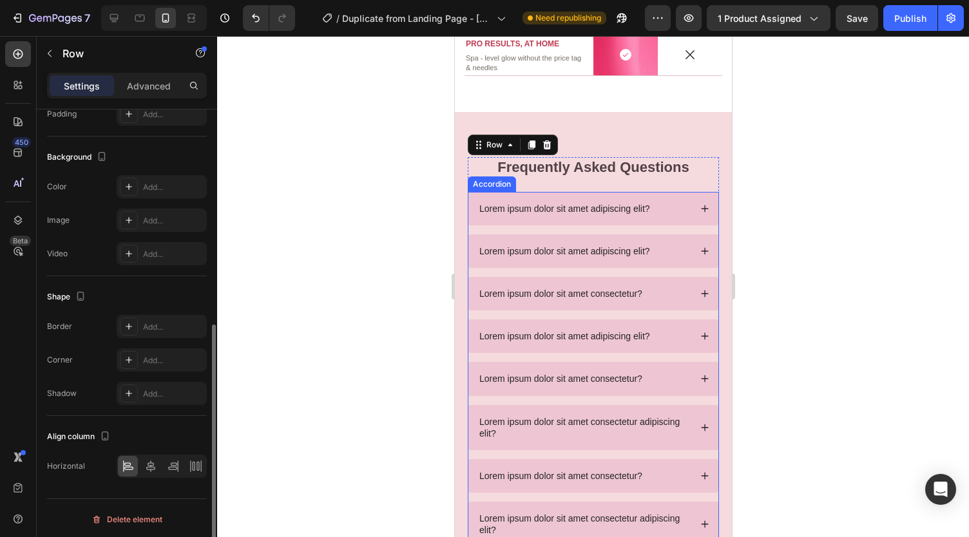
click at [505, 208] on p "Lorem ipsum dolor sit amet adipiscing elit?" at bounding box center [564, 209] width 171 height 12
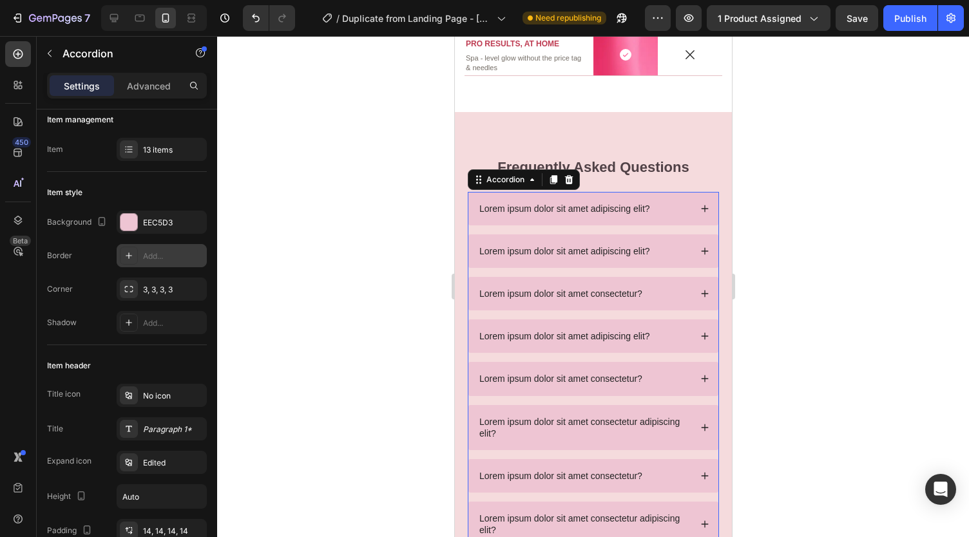
scroll to position [0, 0]
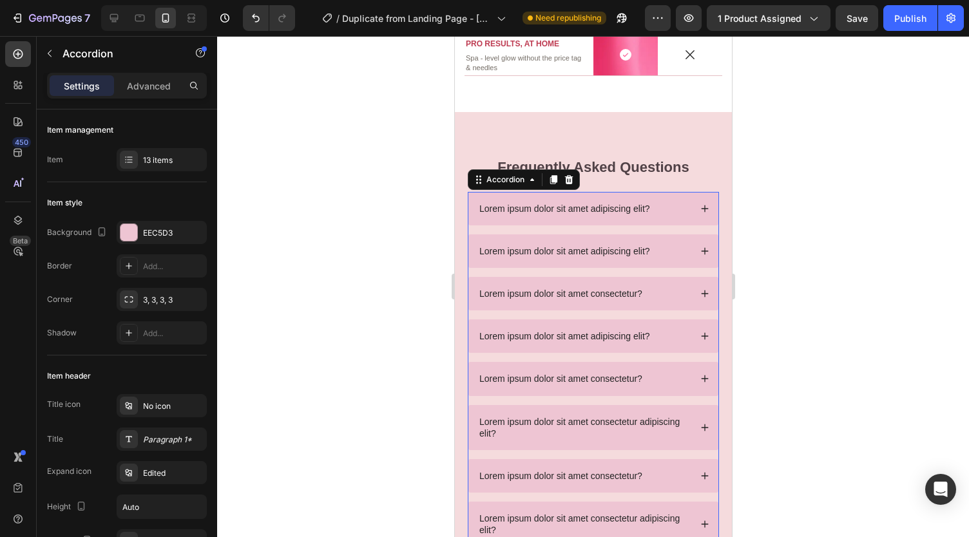
click at [536, 203] on p "Lorem ipsum dolor sit amet adipiscing elit?" at bounding box center [564, 209] width 171 height 12
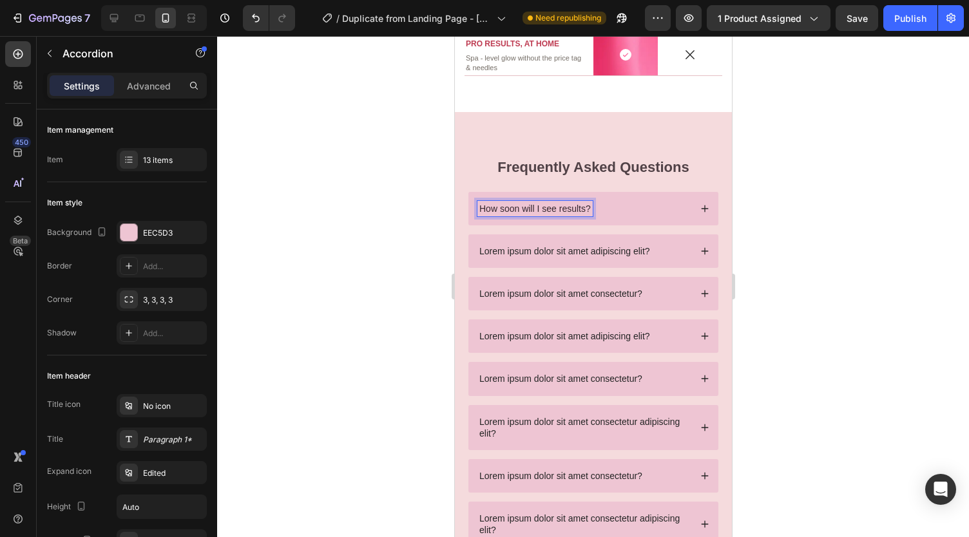
click at [411, 197] on div at bounding box center [593, 286] width 752 height 501
click at [507, 197] on div "How soon will I see results?" at bounding box center [593, 209] width 250 height 34
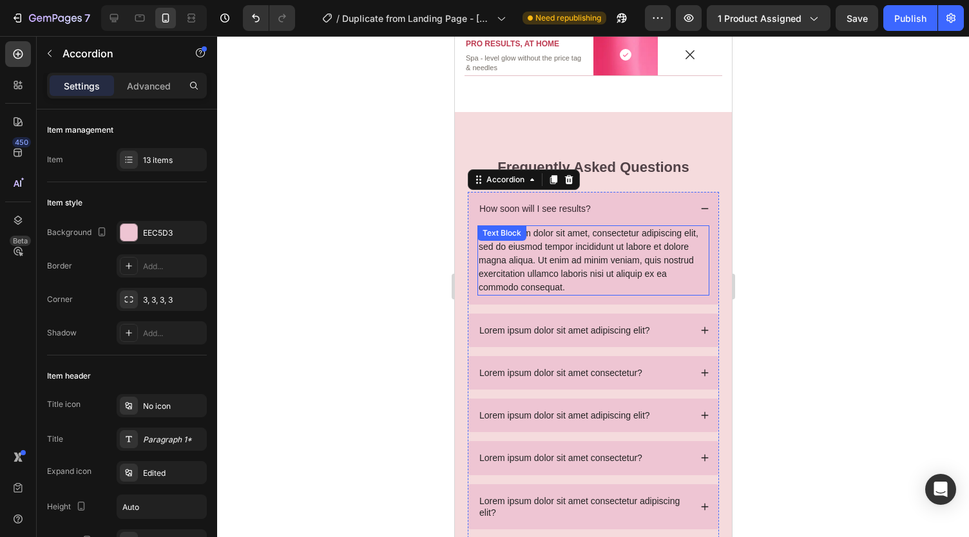
click at [507, 256] on div "Lorem ipsum dolor sit amet, consectetur adipiscing elit, sed do eiusmod tempor …" at bounding box center [593, 261] width 232 height 70
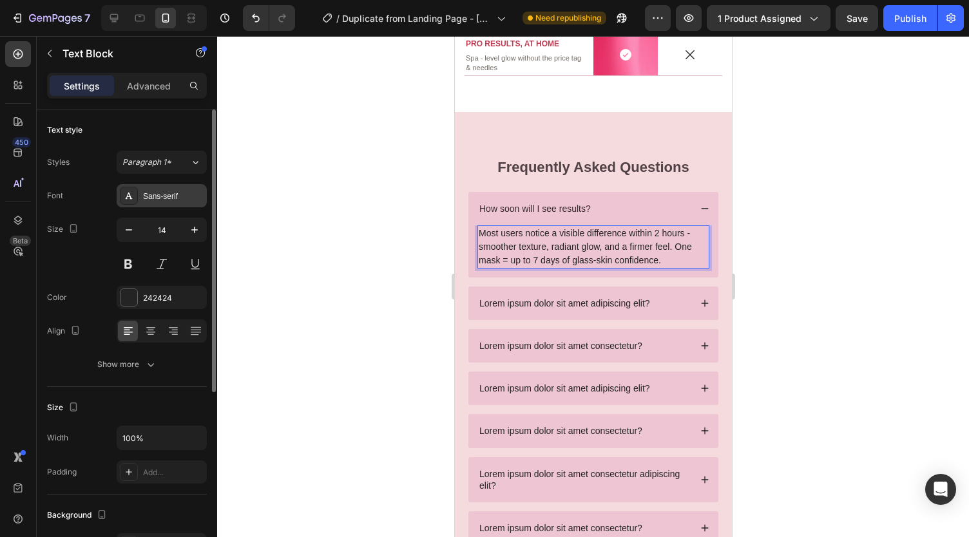
click at [164, 195] on div "Sans-serif" at bounding box center [173, 197] width 61 height 12
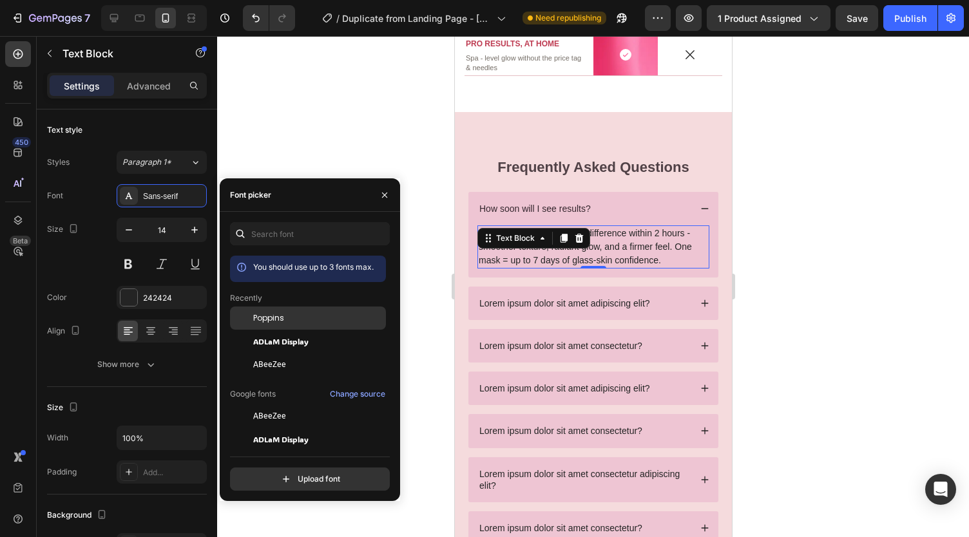
click at [263, 316] on span "Poppins" at bounding box center [268, 319] width 31 height 12
click at [280, 120] on div at bounding box center [593, 286] width 752 height 501
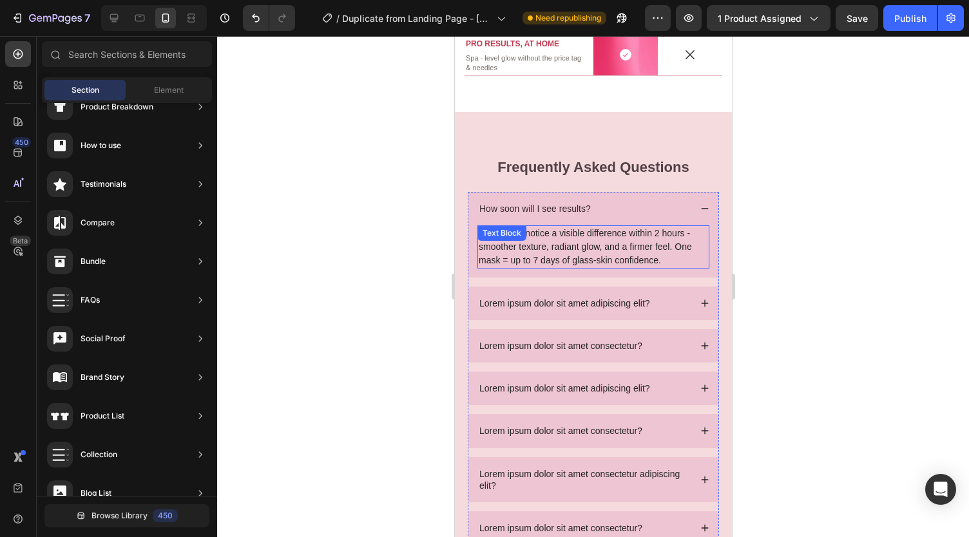
click at [550, 255] on p "Most users notice a visible difference within 2 hours - smoother texture, radia…" at bounding box center [592, 247] width 229 height 41
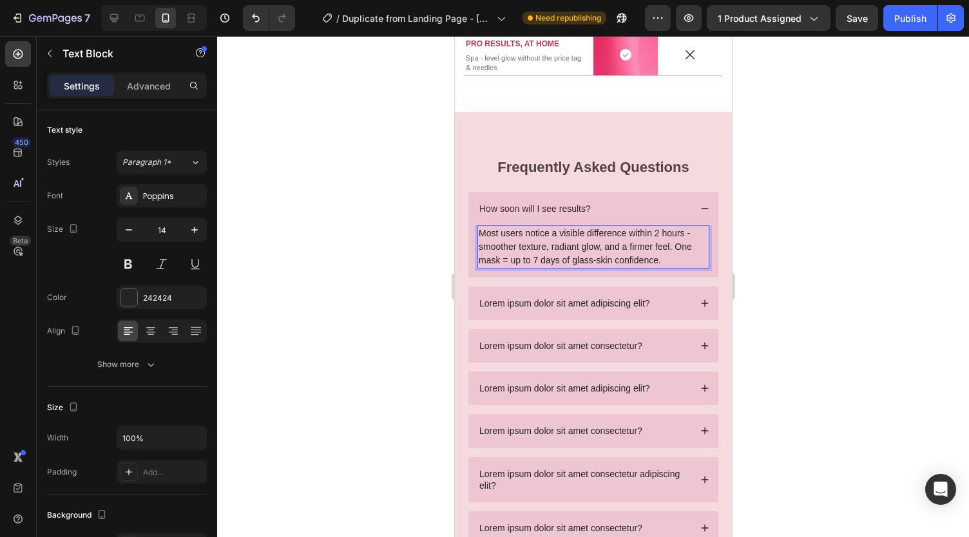
click at [570, 256] on p "Most users notice a visible difference within 2 hours - smoother texture, radia…" at bounding box center [592, 247] width 229 height 41
click at [623, 256] on p "Most users notice a visible difference within 2 hours - smoother texture, radia…" at bounding box center [592, 247] width 229 height 41
click at [426, 258] on div at bounding box center [593, 286] width 752 height 501
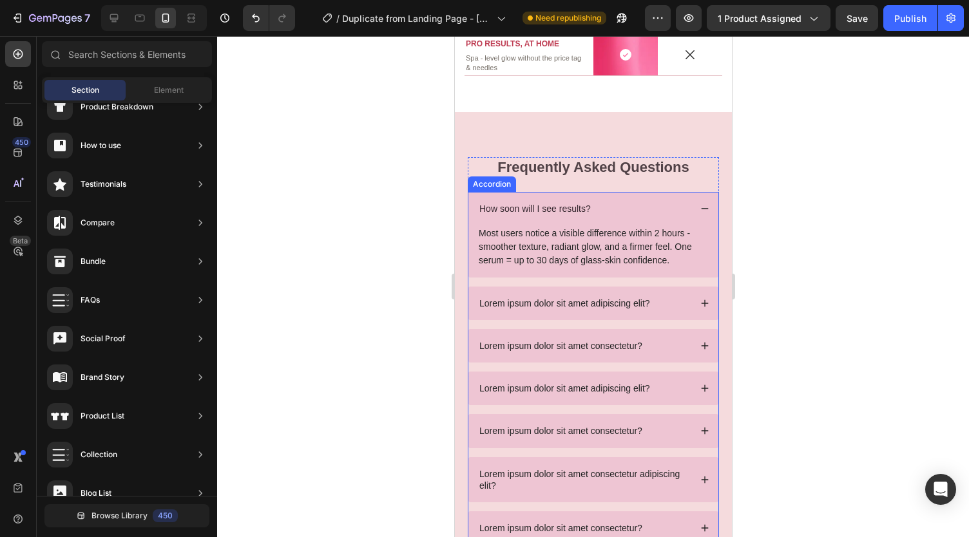
click at [621, 208] on div "How soon will I see results?" at bounding box center [583, 208] width 213 height 15
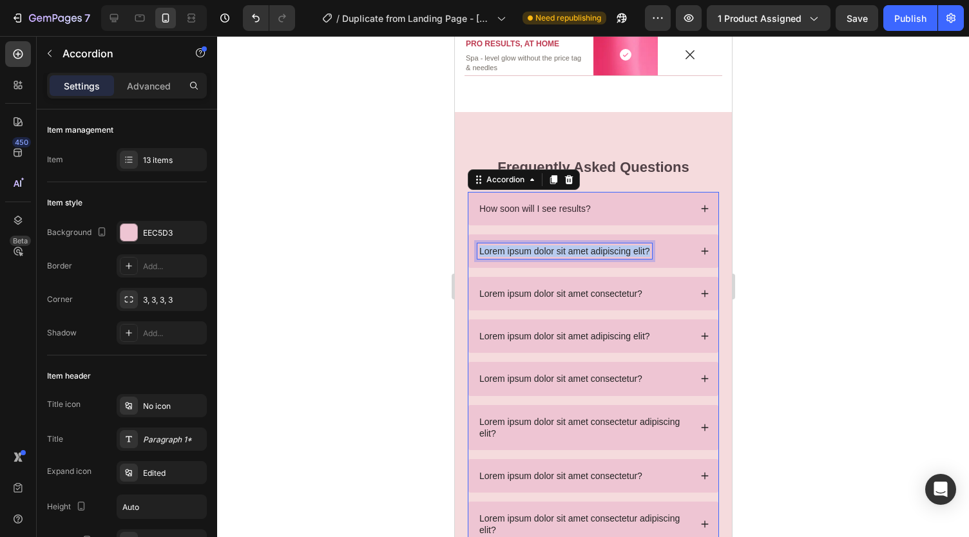
click at [540, 249] on p "Lorem ipsum dolor sit amet adipiscing elit?" at bounding box center [564, 252] width 171 height 12
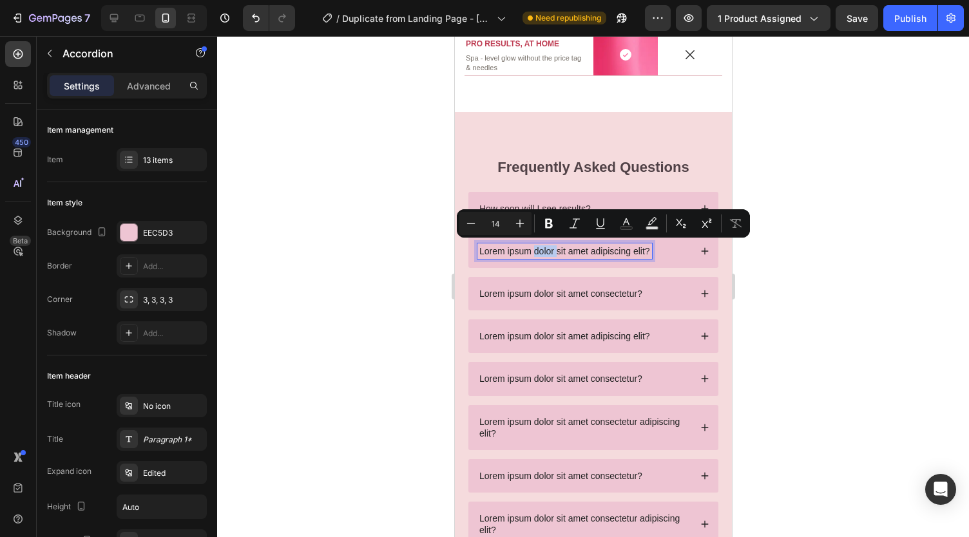
click at [540, 249] on p "Lorem ipsum dolor sit amet adipiscing elit?" at bounding box center [564, 252] width 171 height 12
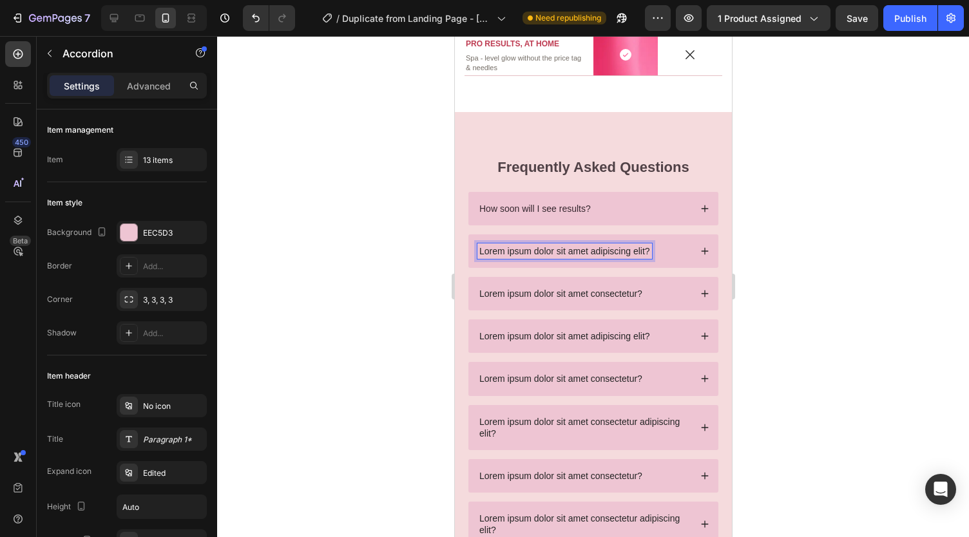
click at [540, 249] on p "Lorem ipsum dolor sit amet adipiscing elit?" at bounding box center [564, 252] width 171 height 12
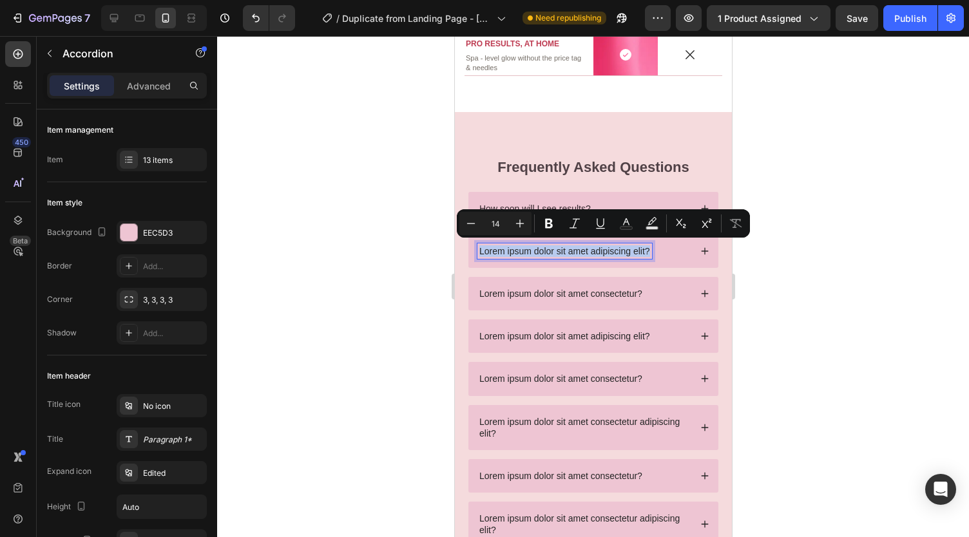
click at [540, 249] on p "Lorem ipsum dolor sit amet adipiscing elit?" at bounding box center [564, 252] width 171 height 12
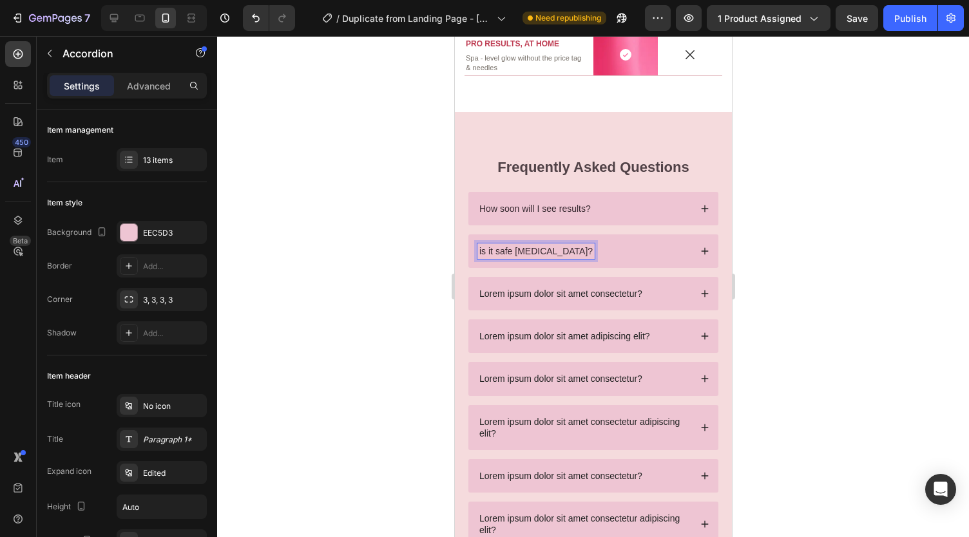
click at [612, 247] on div "is it safe [MEDICAL_DATA]?" at bounding box center [583, 251] width 213 height 15
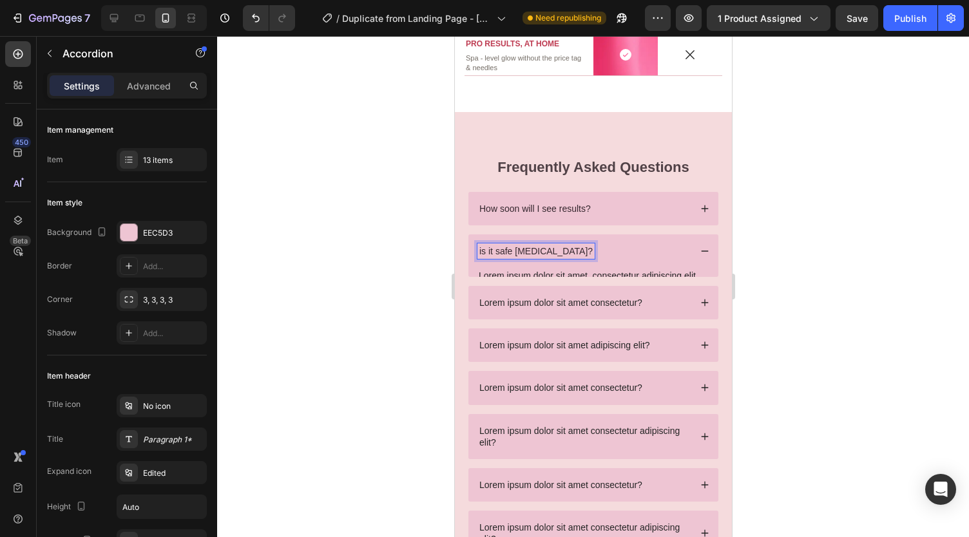
click at [774, 246] on div at bounding box center [593, 286] width 752 height 501
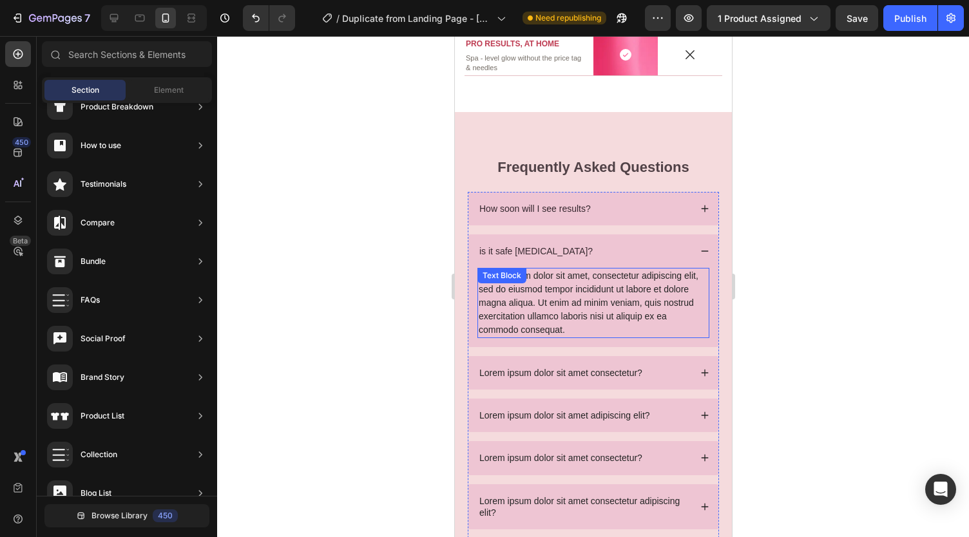
click at [618, 282] on div "Lorem ipsum dolor sit amet, consectetur adipiscing elit, sed do eiusmod tempor …" at bounding box center [593, 303] width 232 height 70
click at [618, 282] on p "Lorem ipsum dolor sit amet, consectetur adipiscing elit, sed do eiusmod tempor …" at bounding box center [592, 303] width 229 height 68
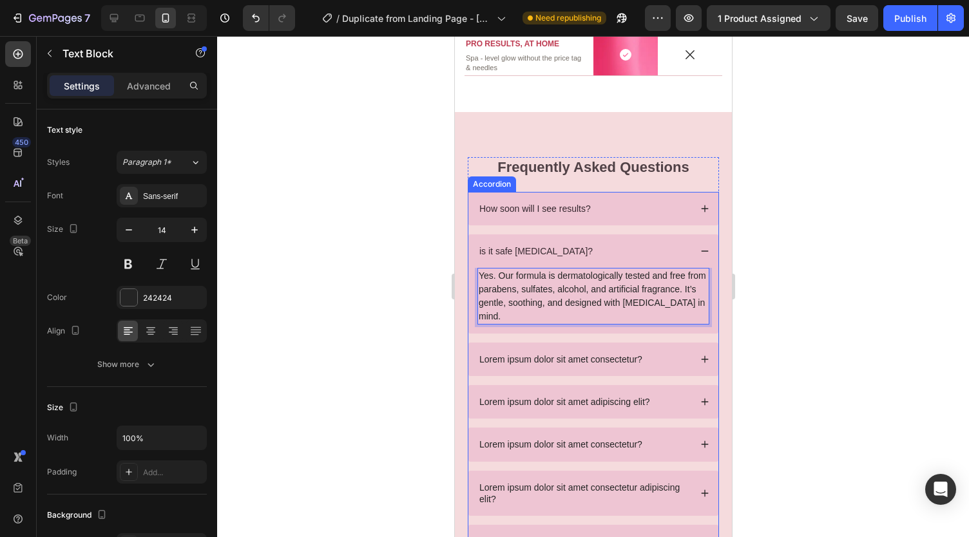
click at [552, 356] on p "Lorem ipsum dolor sit amet consectetur?" at bounding box center [560, 360] width 163 height 12
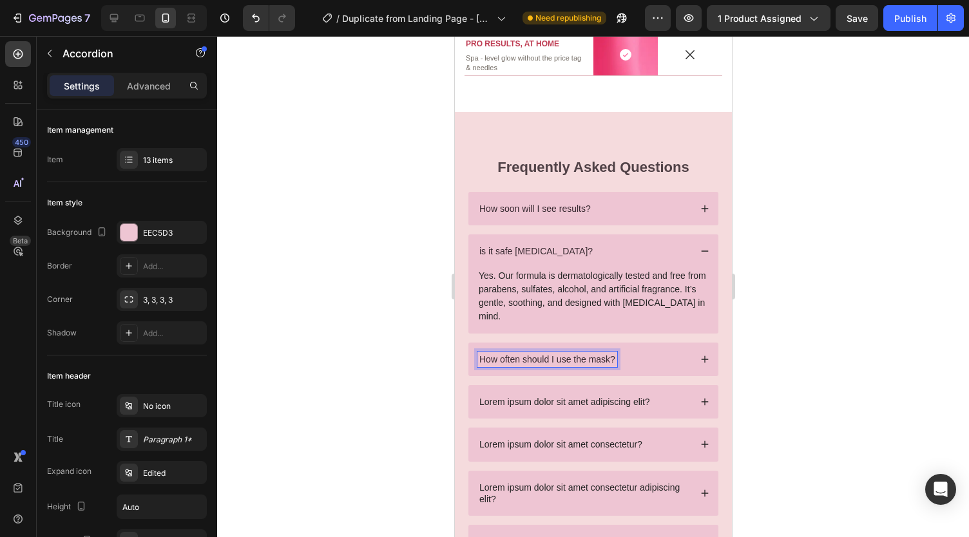
click at [651, 352] on div "How often should I use the mask?" at bounding box center [583, 359] width 213 height 15
click at [835, 326] on div at bounding box center [593, 286] width 752 height 501
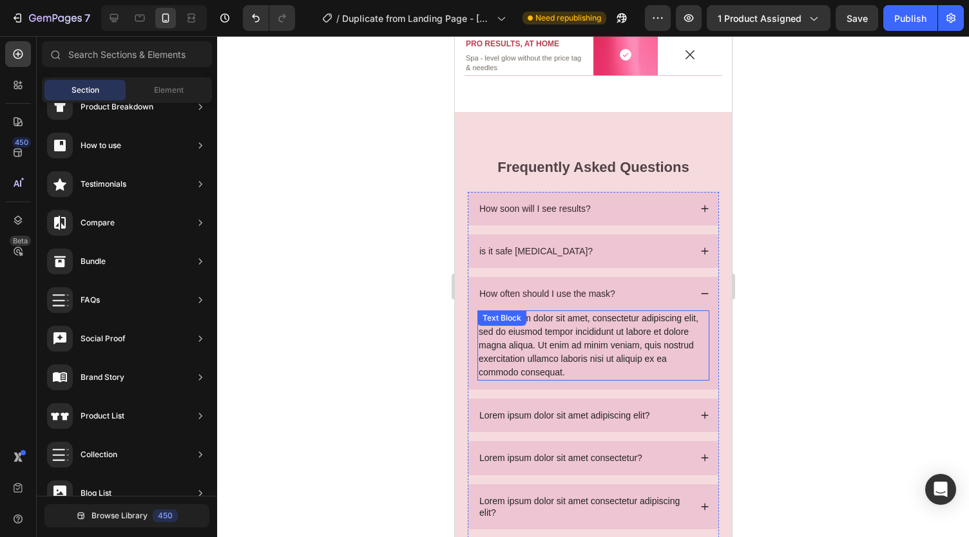
click at [599, 336] on div "Lorem ipsum dolor sit amet, consectetur adipiscing elit, sed do eiusmod tempor …" at bounding box center [593, 346] width 232 height 70
click at [599, 336] on p "Lorem ipsum dolor sit amet, consectetur adipiscing elit, sed do eiusmod tempor …" at bounding box center [592, 346] width 229 height 68
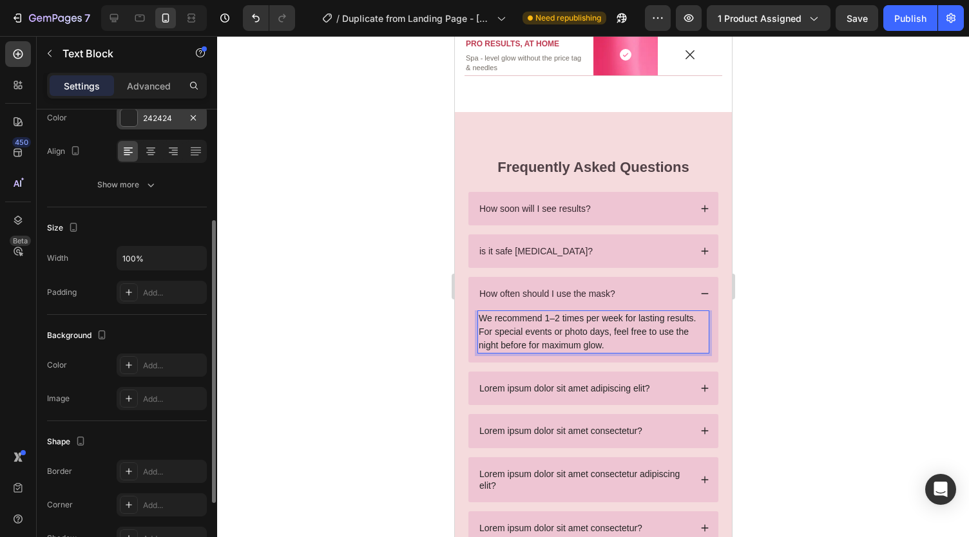
scroll to position [180, 0]
click at [148, 361] on div "Add..." at bounding box center [173, 366] width 61 height 12
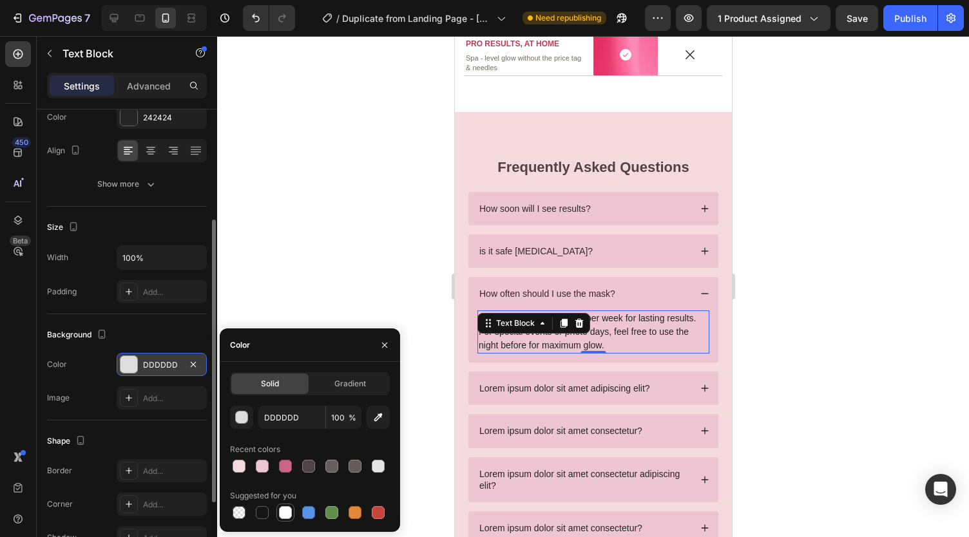
click at [287, 511] on div at bounding box center [285, 513] width 13 height 13
type input "FFFFFF"
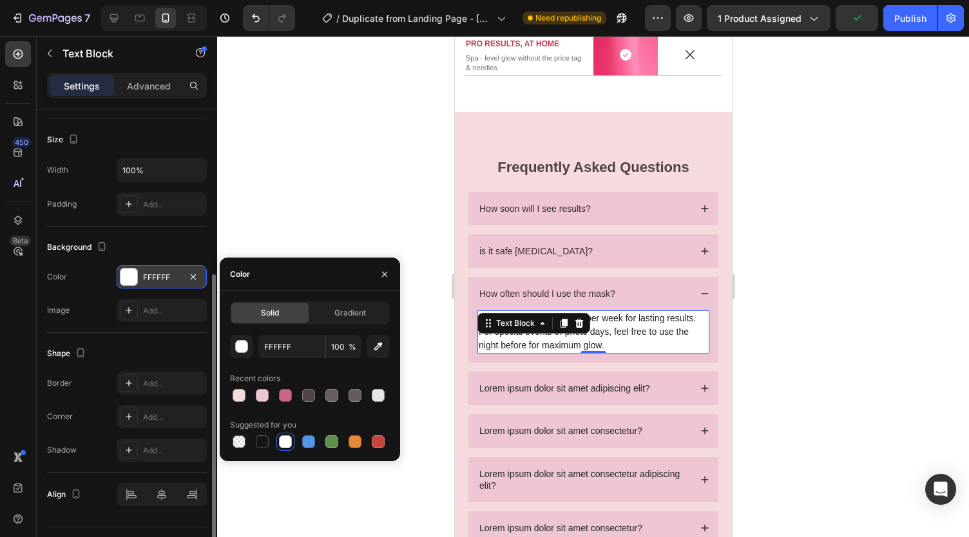
scroll to position [269, 0]
click at [162, 408] on div "Add..." at bounding box center [162, 416] width 90 height 23
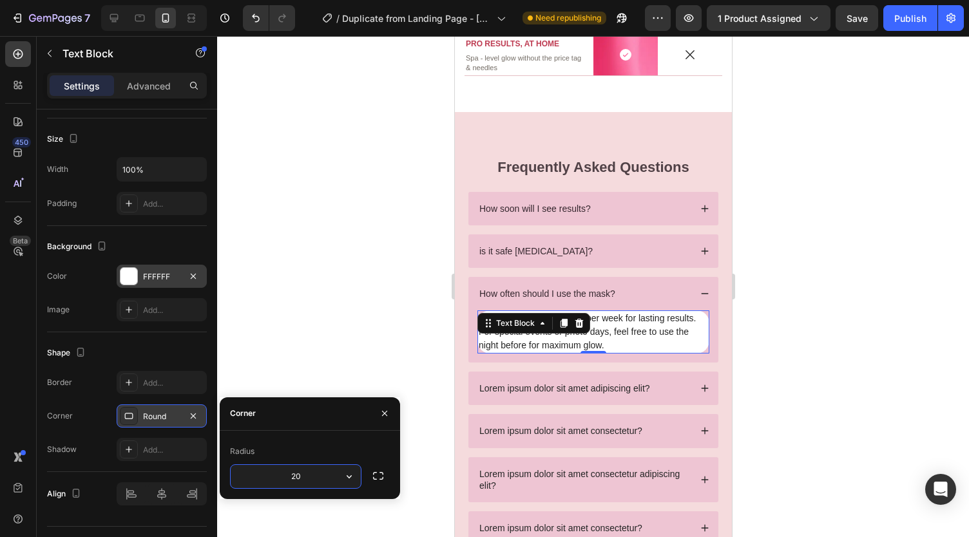
type input "2"
type input "5"
click at [255, 310] on div at bounding box center [593, 286] width 752 height 501
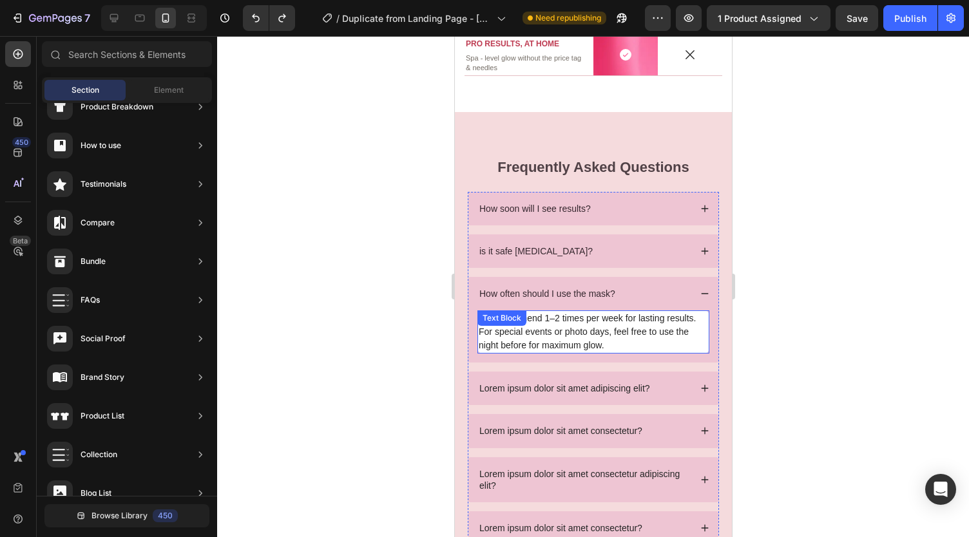
click at [528, 329] on div "We recommend 1–2 times per week for lasting results. For special events or phot…" at bounding box center [593, 332] width 232 height 43
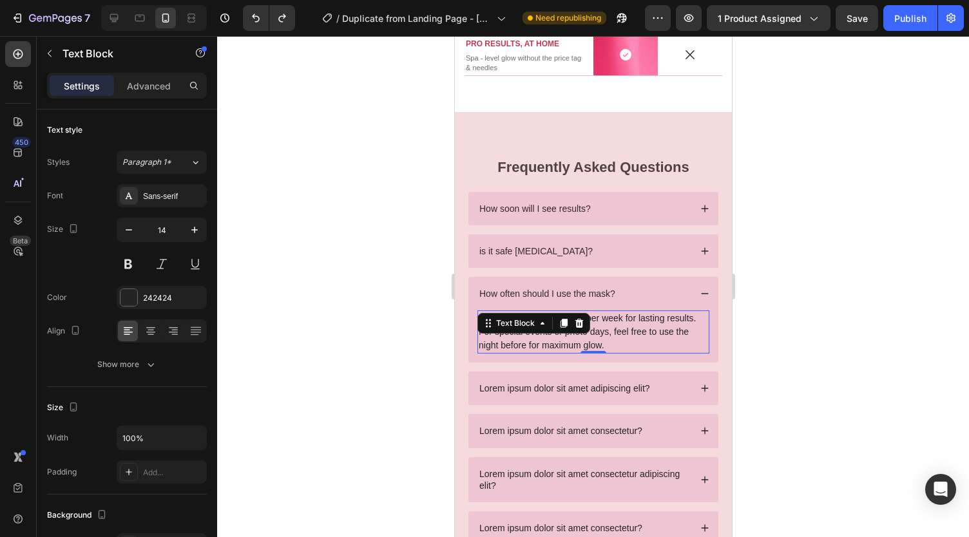
click at [394, 286] on div at bounding box center [593, 286] width 752 height 501
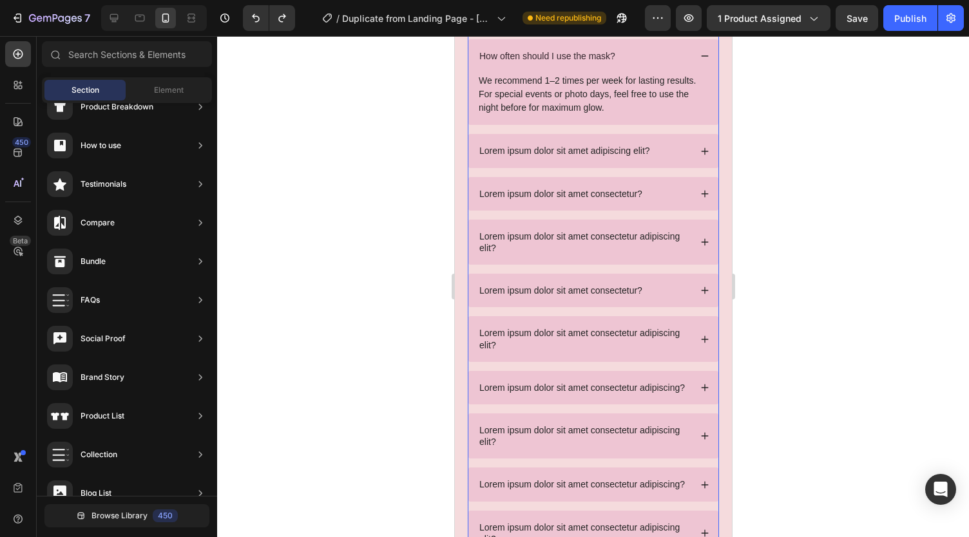
scroll to position [4413, 0]
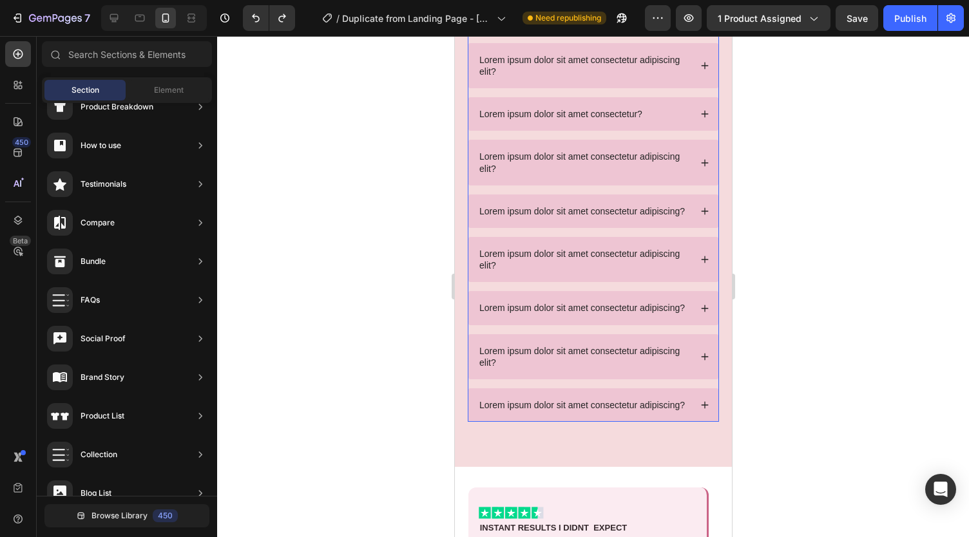
click at [512, 133] on div "Frequently Asked Questions Heading How soon will I see results? is it safe [MED…" at bounding box center [592, 82] width 277 height 769
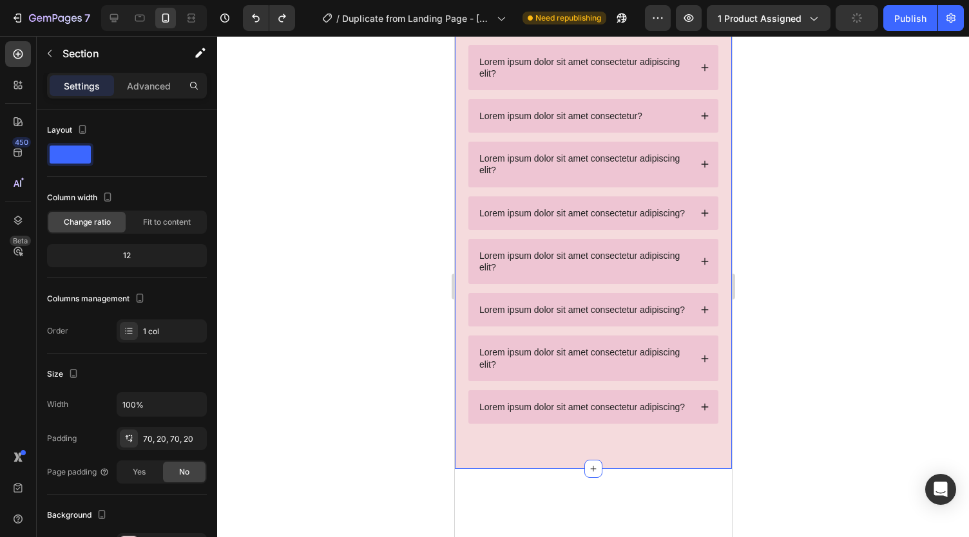
scroll to position [3983, 0]
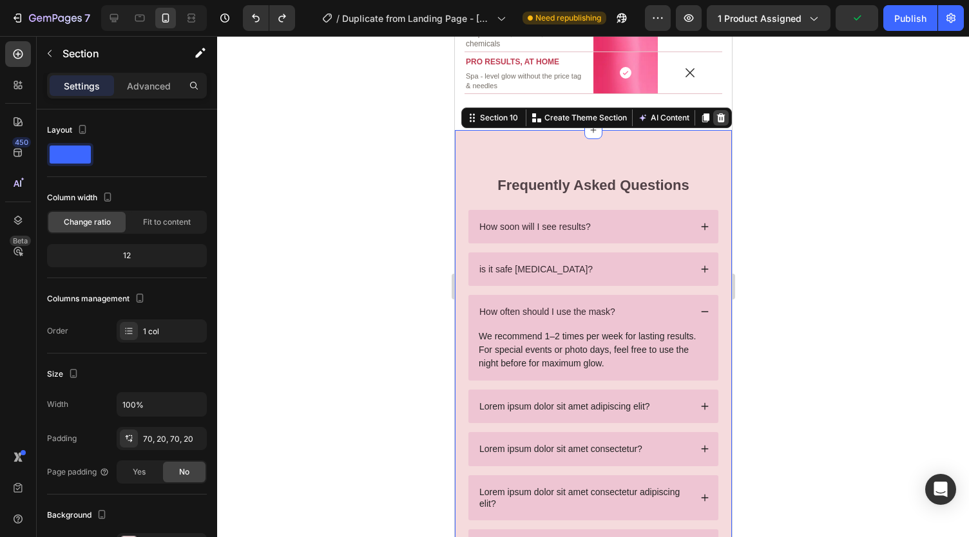
click at [715, 117] on icon at bounding box center [720, 118] width 10 height 10
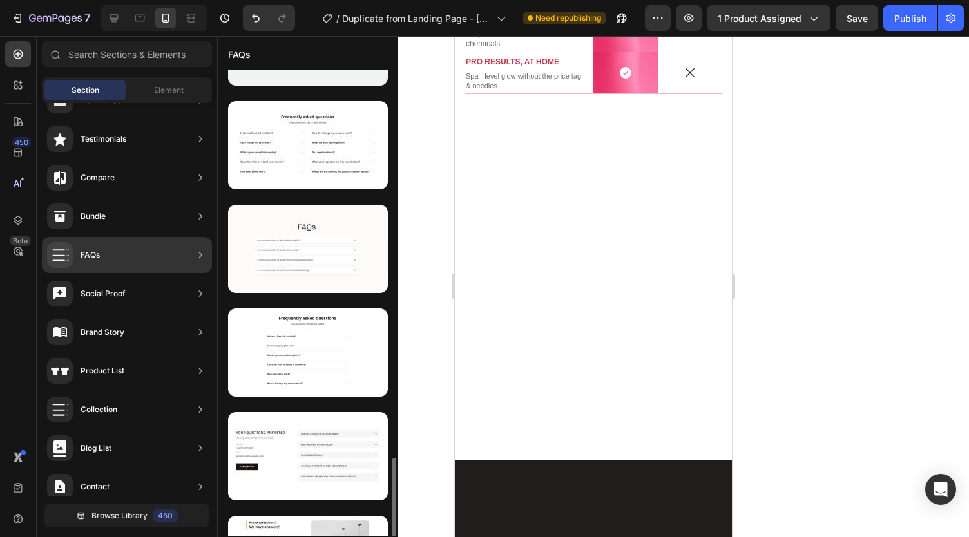
scroll to position [978, 0]
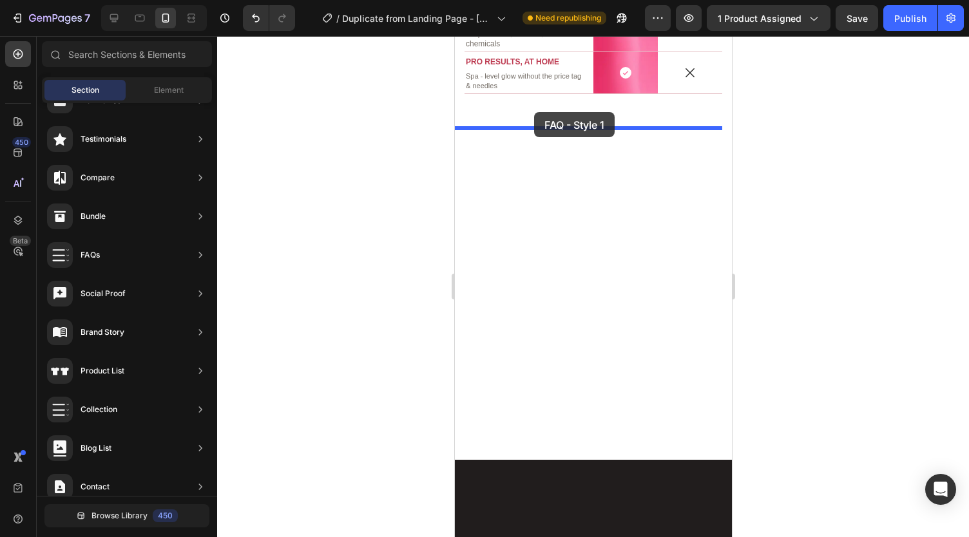
drag, startPoint x: 778, startPoint y: 313, endPoint x: 534, endPoint y: 114, distance: 315.2
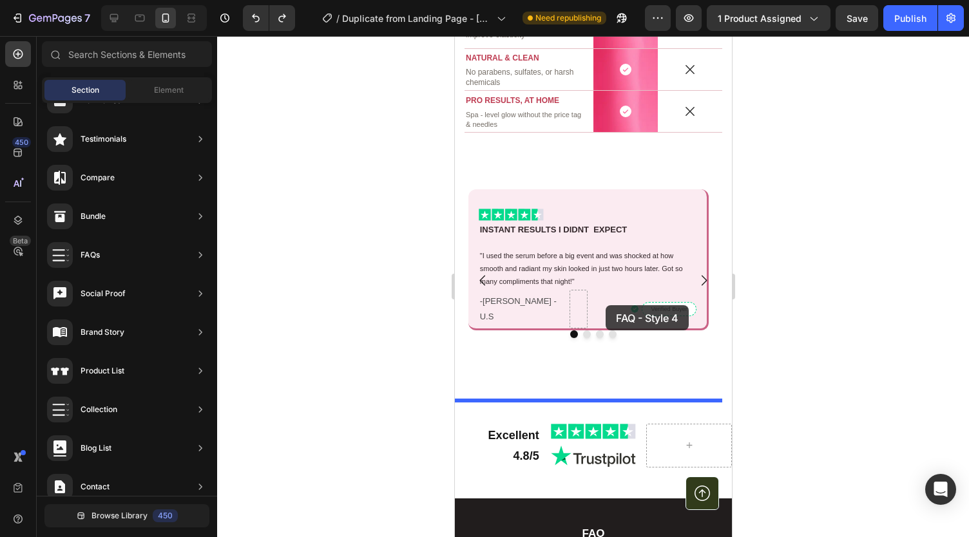
scroll to position [3972, 0]
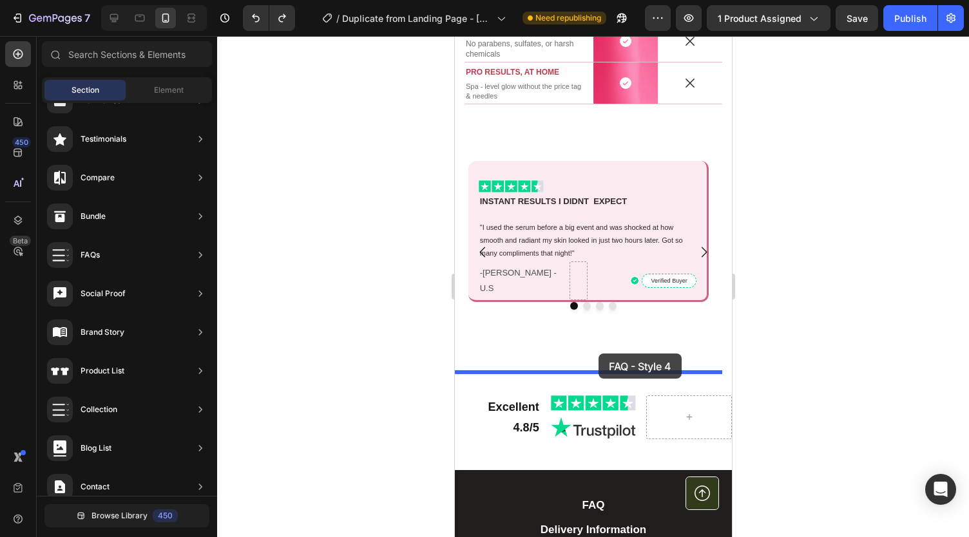
drag, startPoint x: 792, startPoint y: 412, endPoint x: 598, endPoint y: 352, distance: 202.8
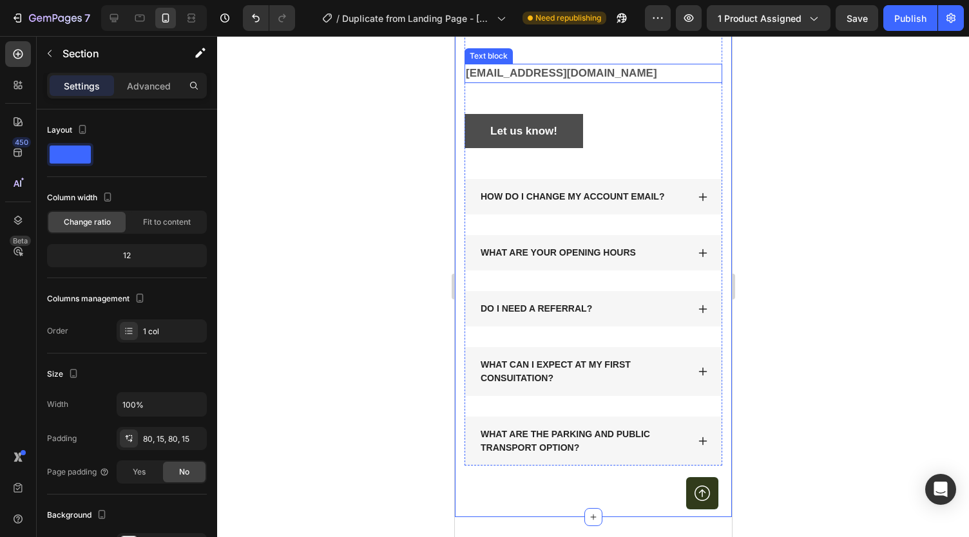
scroll to position [4553, 0]
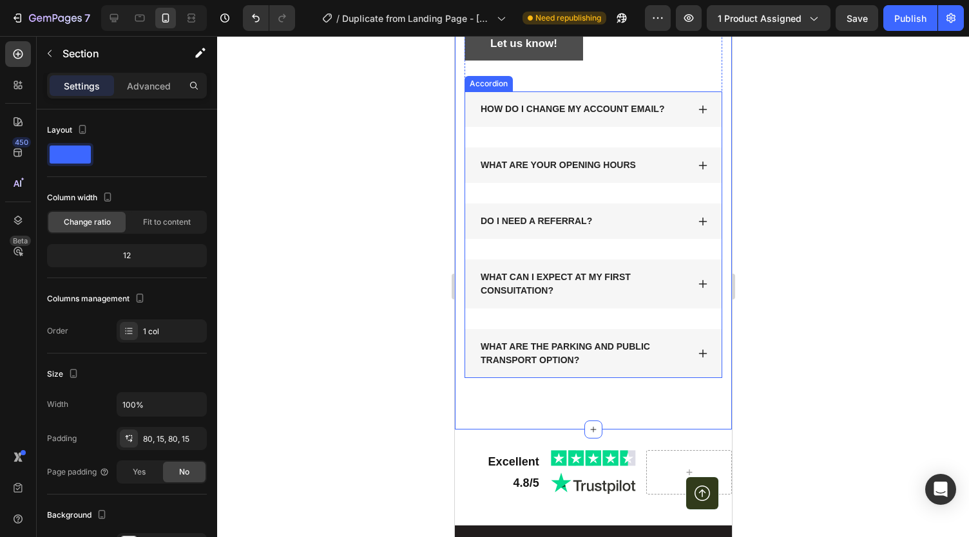
click at [609, 220] on div "DO I NEED A REFERRAL?" at bounding box center [582, 221] width 209 height 17
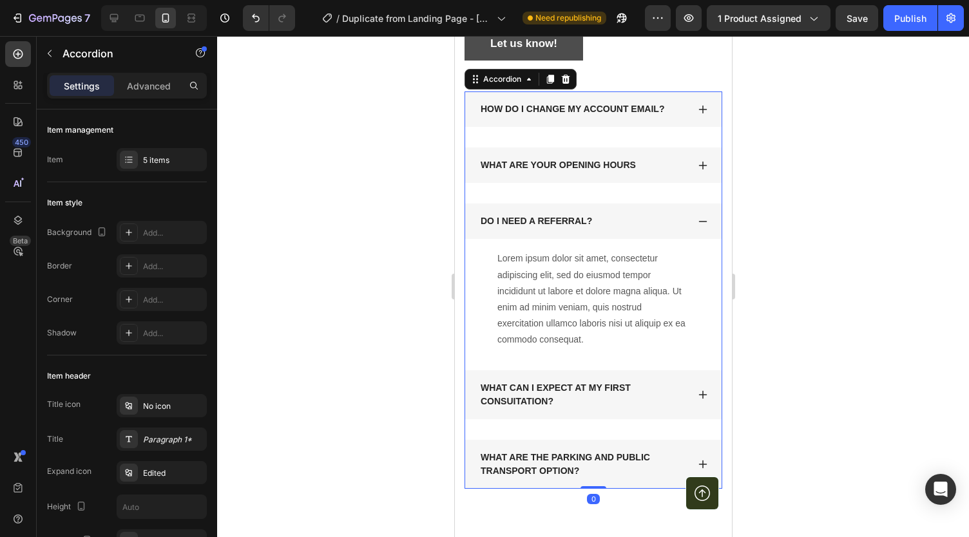
click at [609, 220] on div "DO I NEED A REFERRAL?" at bounding box center [582, 221] width 209 height 17
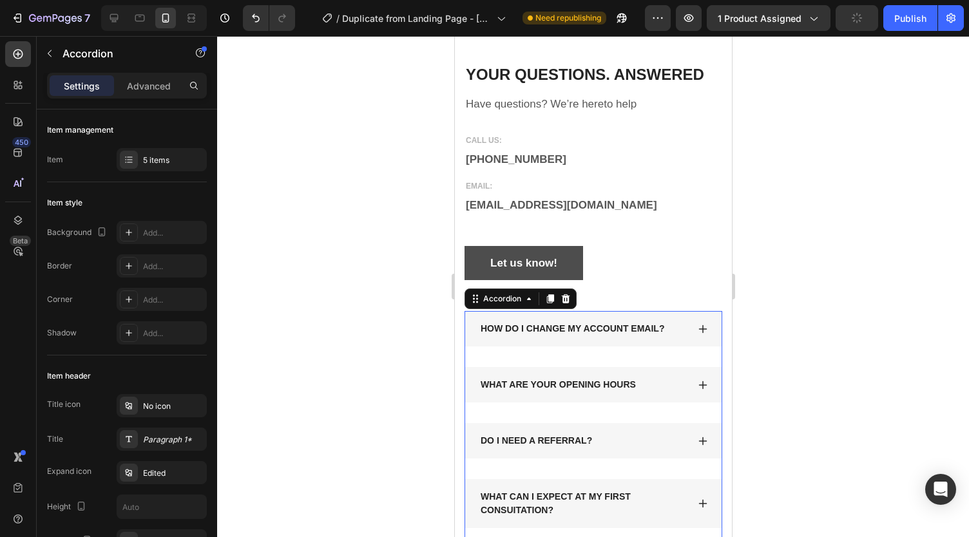
scroll to position [4333, 0]
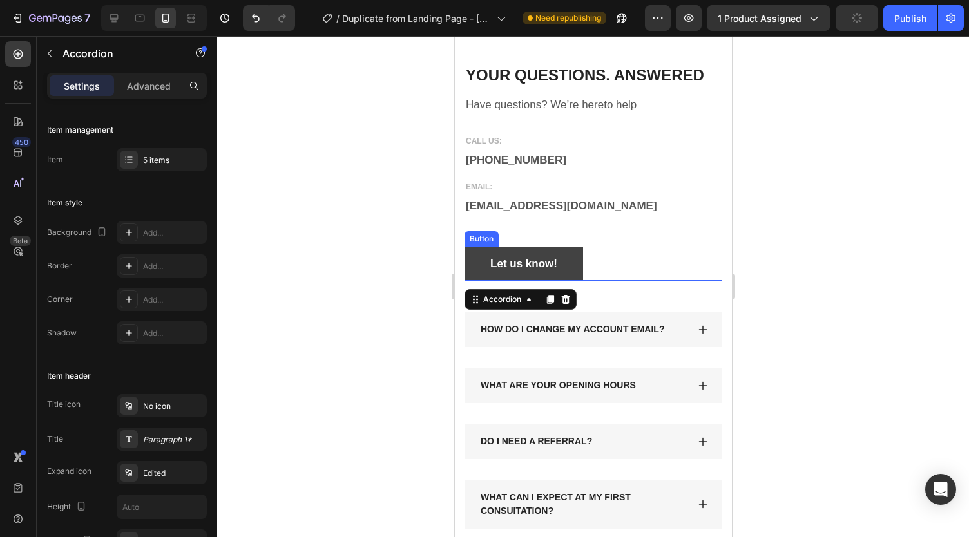
click at [571, 256] on button "Let us know!" at bounding box center [523, 264] width 119 height 35
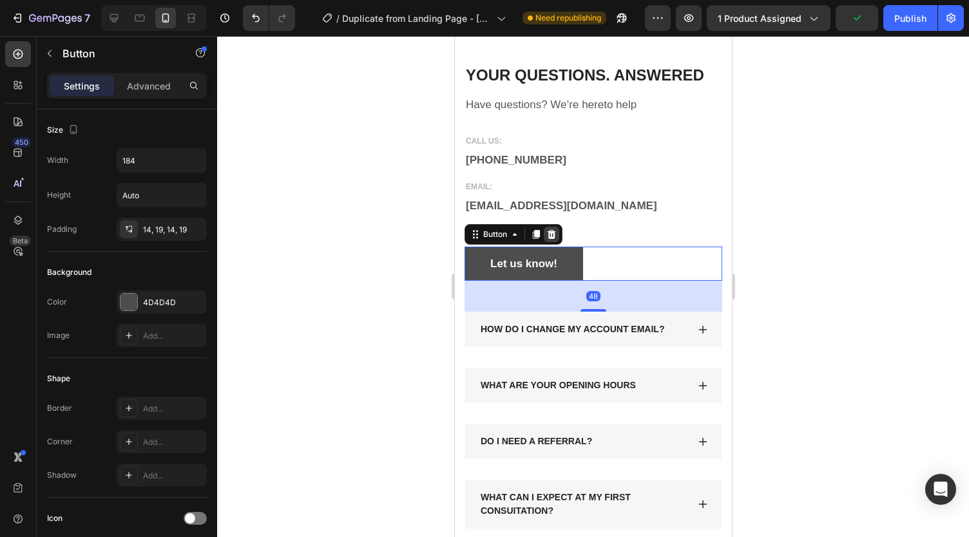
click at [554, 227] on div at bounding box center [550, 234] width 15 height 15
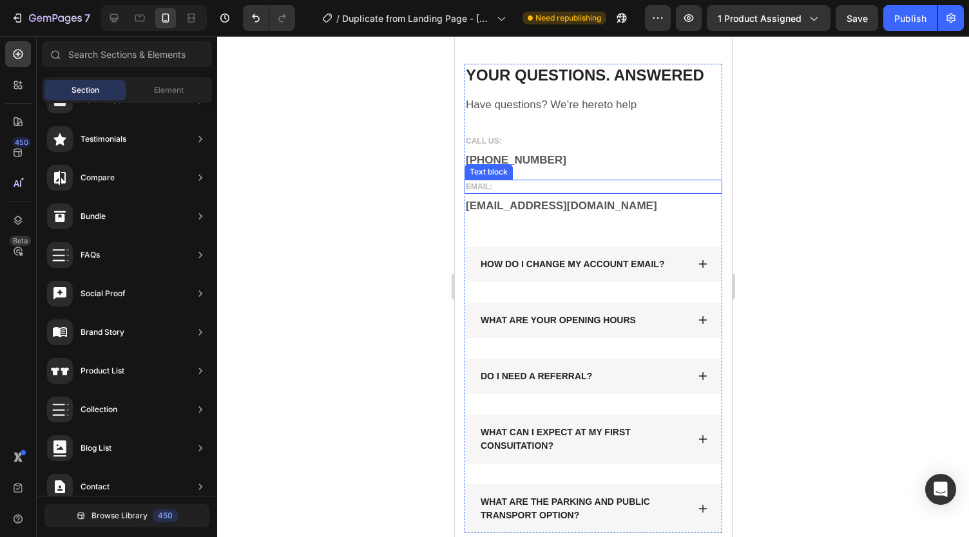
click at [552, 189] on p "EMAIL:" at bounding box center [592, 187] width 255 height 12
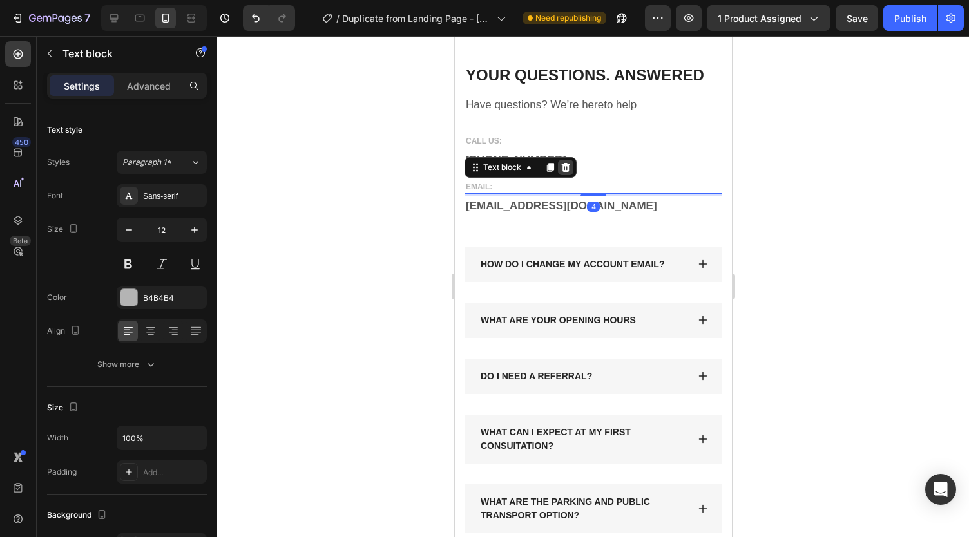
click at [563, 171] on icon at bounding box center [565, 167] width 8 height 9
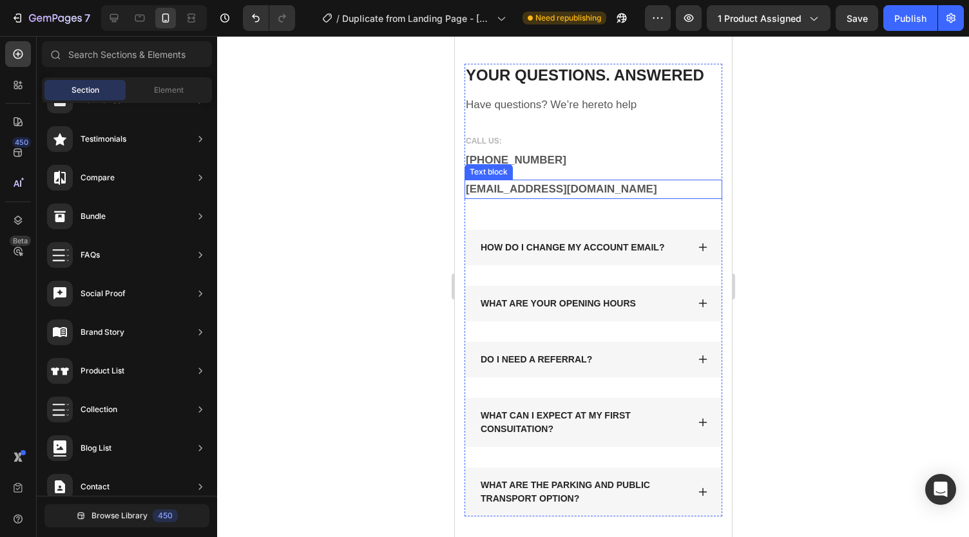
click at [604, 188] on p "[EMAIL_ADDRESS][DOMAIN_NAME]" at bounding box center [592, 189] width 255 height 17
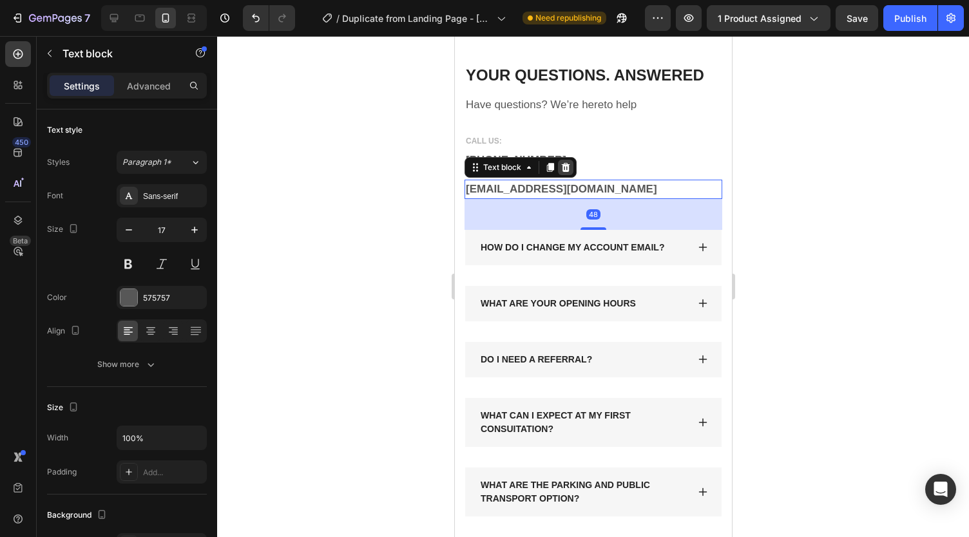
click at [566, 169] on icon at bounding box center [565, 167] width 10 height 10
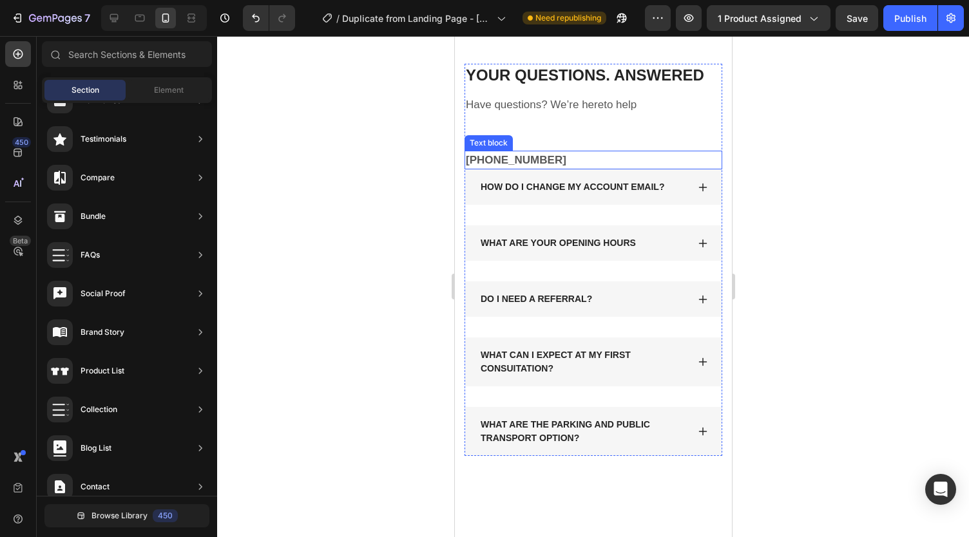
click at [571, 158] on p "[PHONE_NUMBER]" at bounding box center [592, 160] width 255 height 17
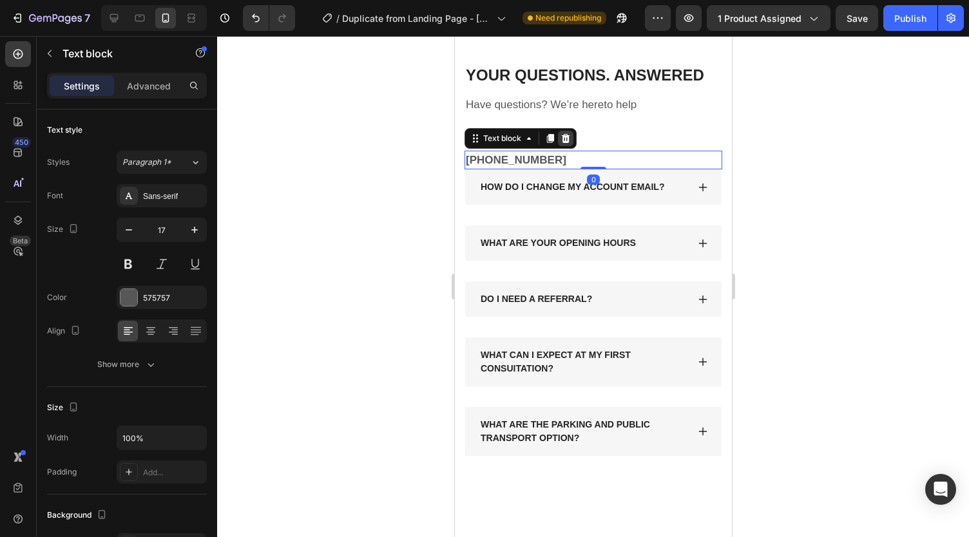
click at [563, 138] on icon at bounding box center [565, 138] width 8 height 9
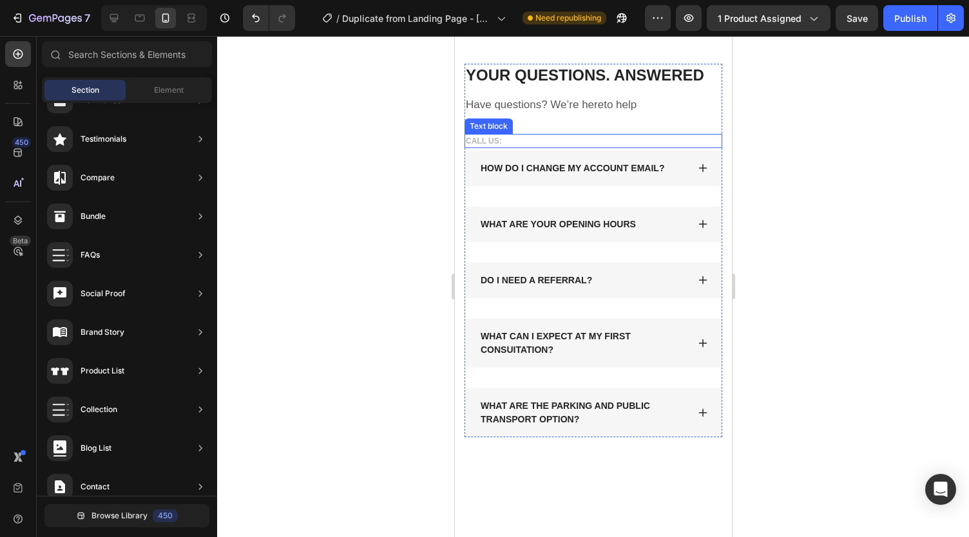
click at [552, 137] on p "CALL US:" at bounding box center [592, 141] width 255 height 12
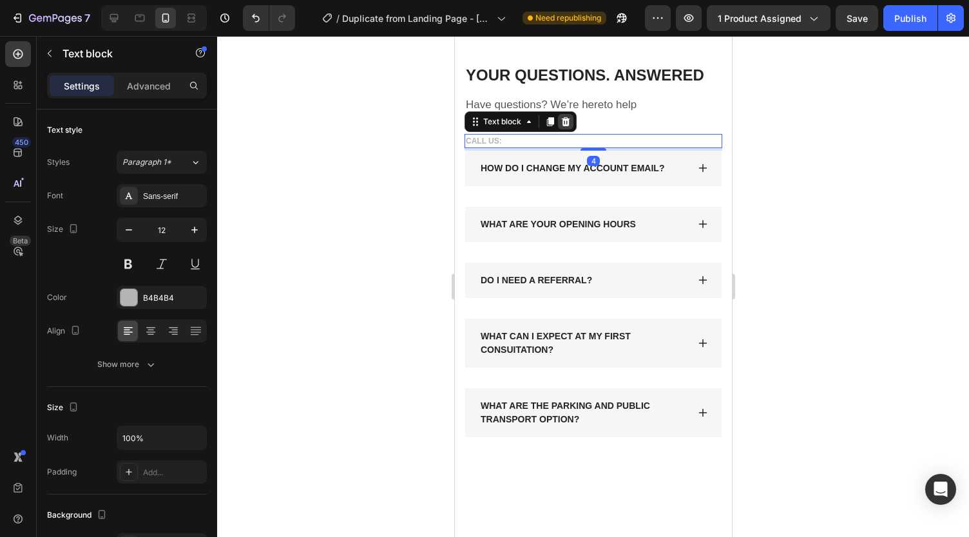
click at [566, 121] on icon at bounding box center [565, 121] width 8 height 9
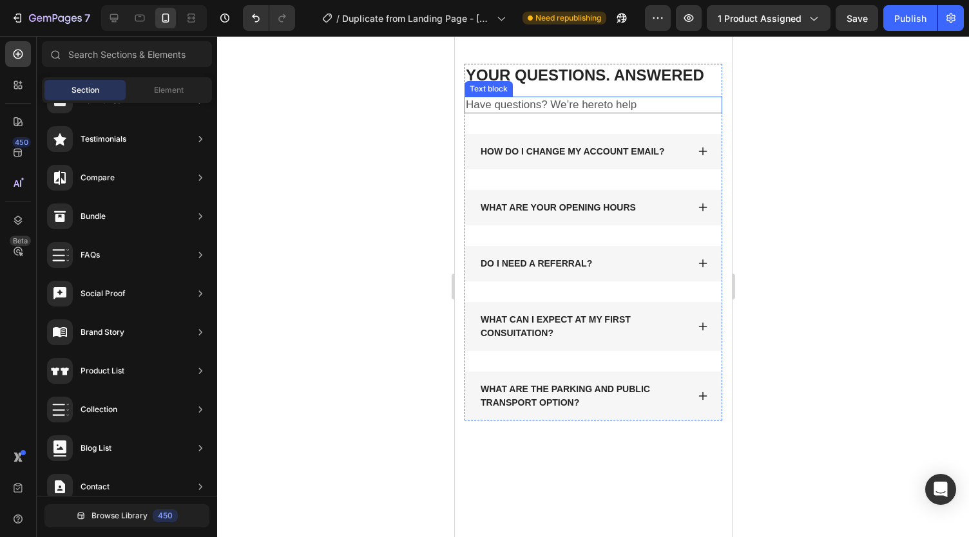
click at [559, 100] on p "Have questions? We’re hereto help" at bounding box center [592, 105] width 255 height 14
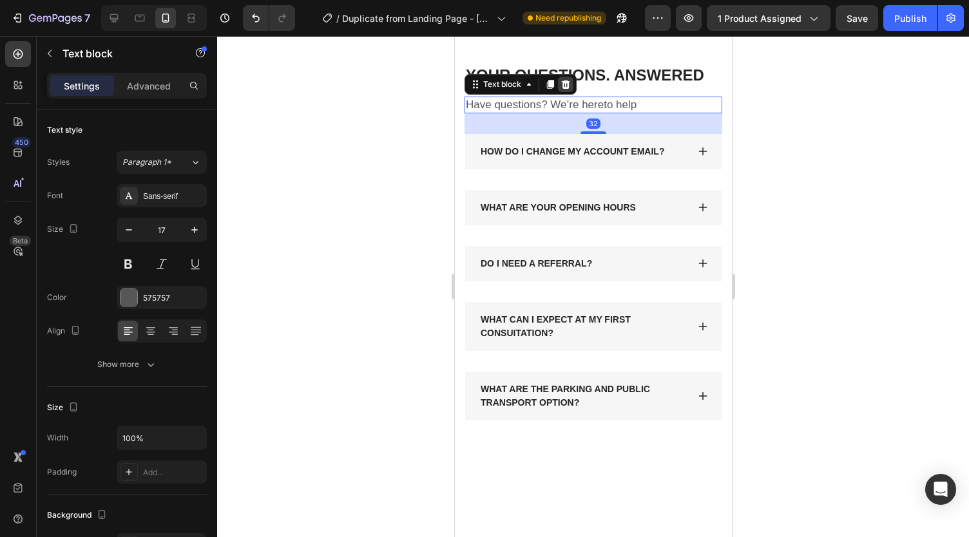
click at [567, 78] on div at bounding box center [564, 84] width 15 height 15
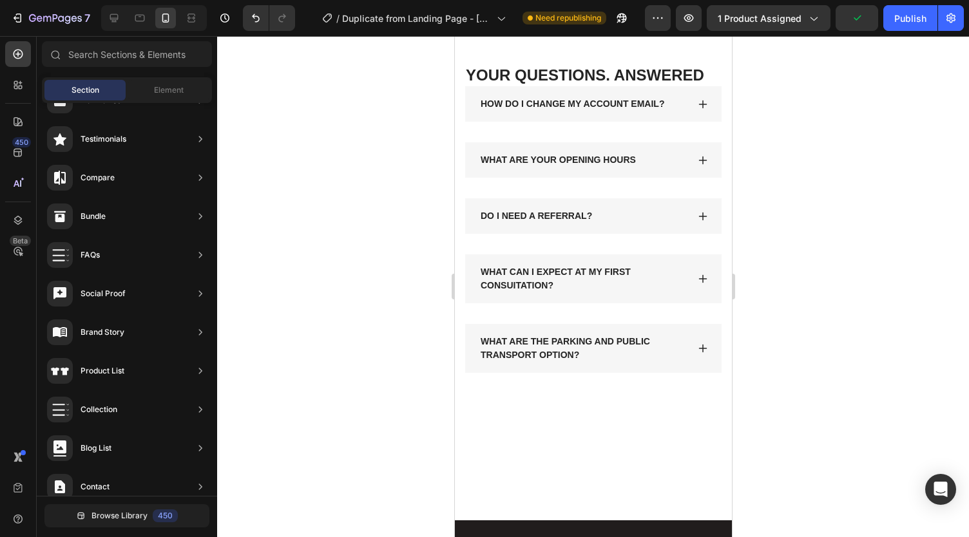
scroll to position [4170, 0]
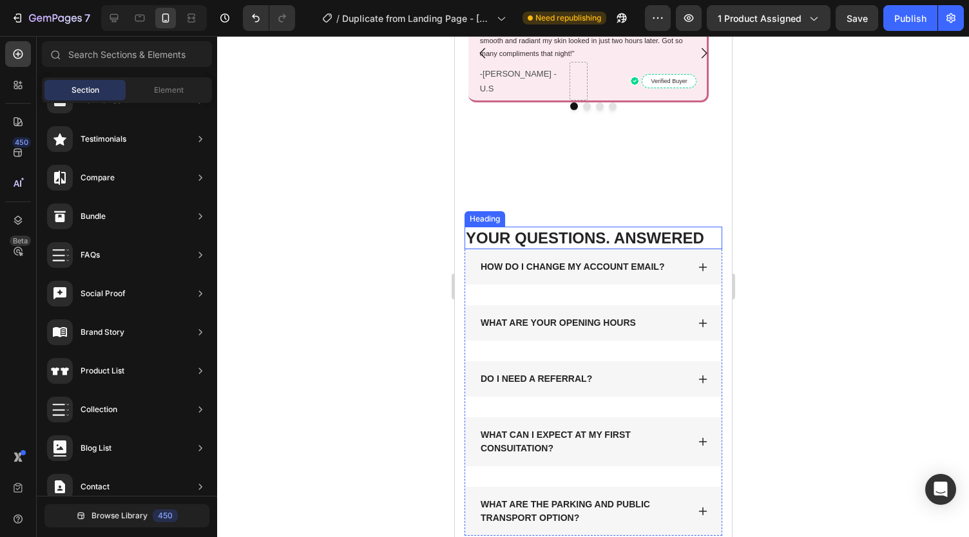
click at [566, 238] on p "YOUR QUESTIONS. ANSWERED" at bounding box center [592, 238] width 255 height 20
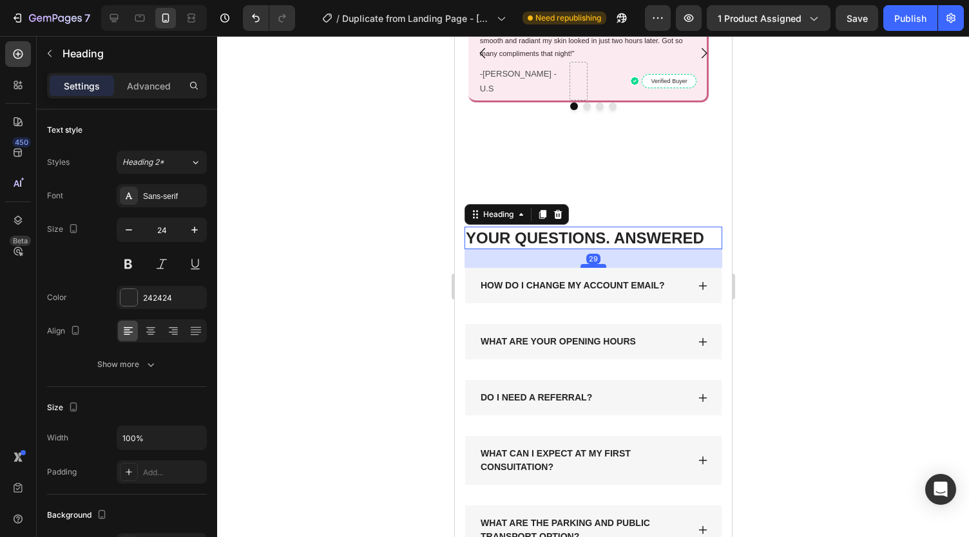
click at [594, 266] on div at bounding box center [593, 266] width 26 height 4
click at [366, 284] on div at bounding box center [593, 286] width 752 height 501
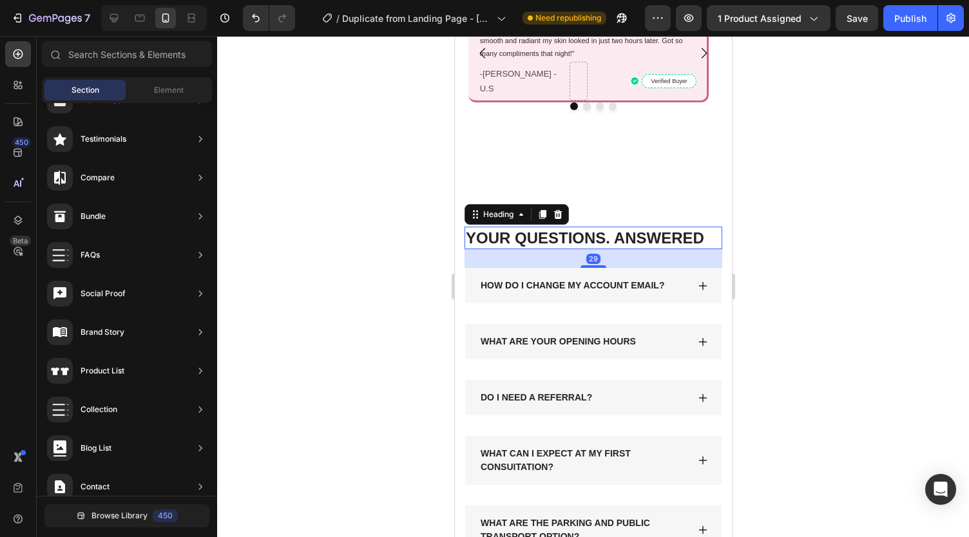
click at [406, 290] on div at bounding box center [593, 286] width 752 height 501
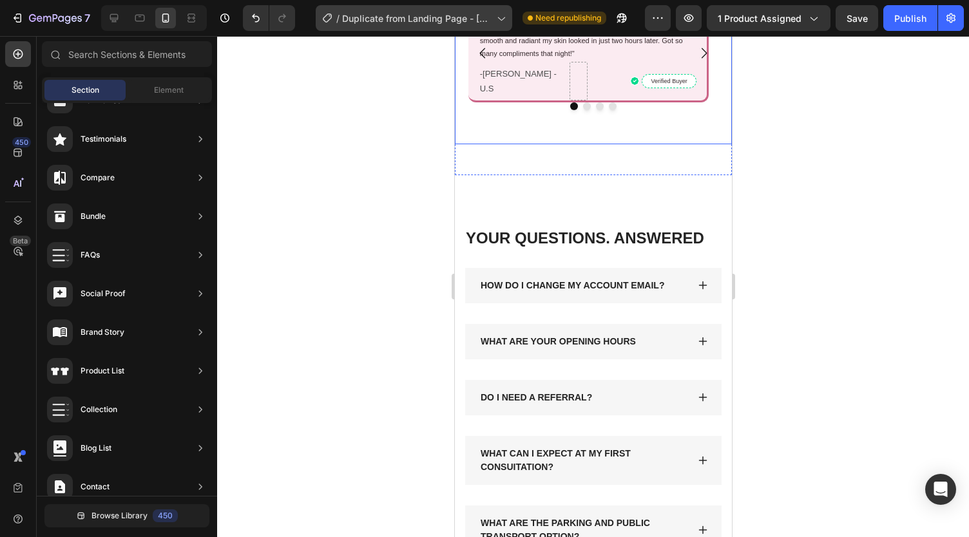
scroll to position [4175, 0]
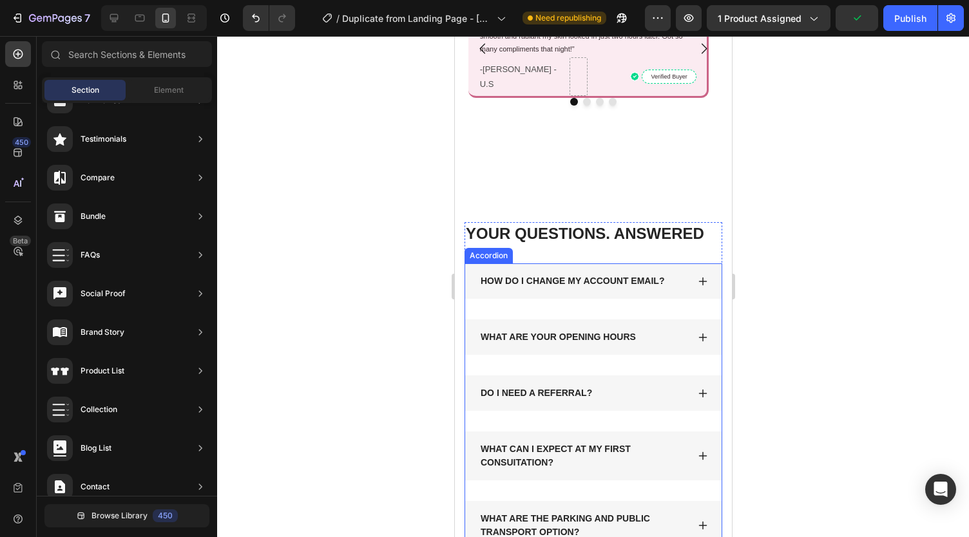
click at [534, 264] on div "HOW DO I CHANGE MY ACCOUNT EMAIL?" at bounding box center [593, 281] width 256 height 35
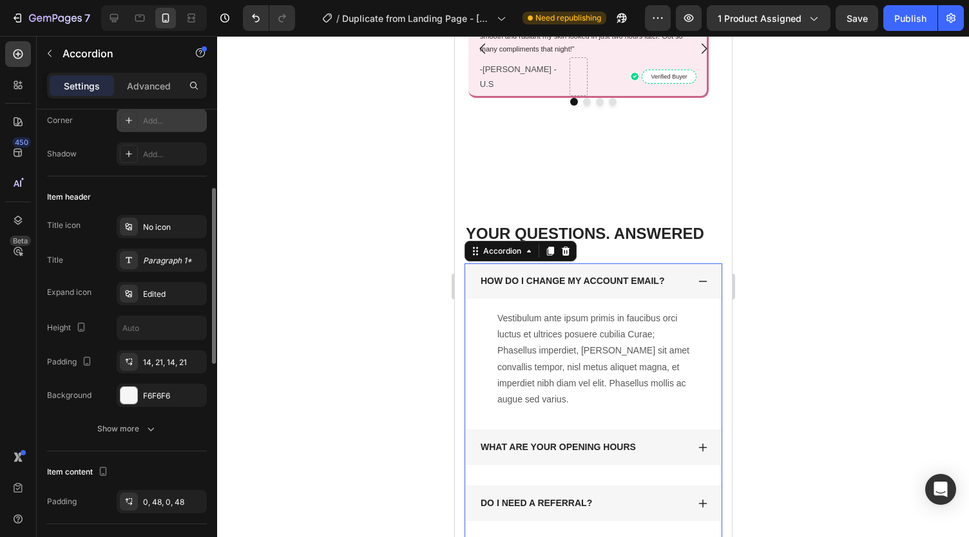
scroll to position [190, 0]
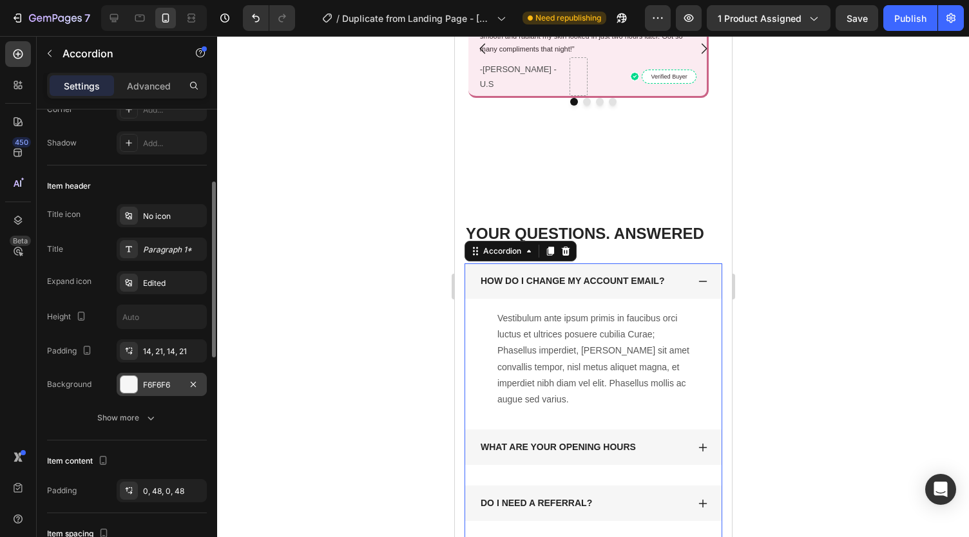
click at [151, 383] on div "F6F6F6" at bounding box center [161, 386] width 37 height 12
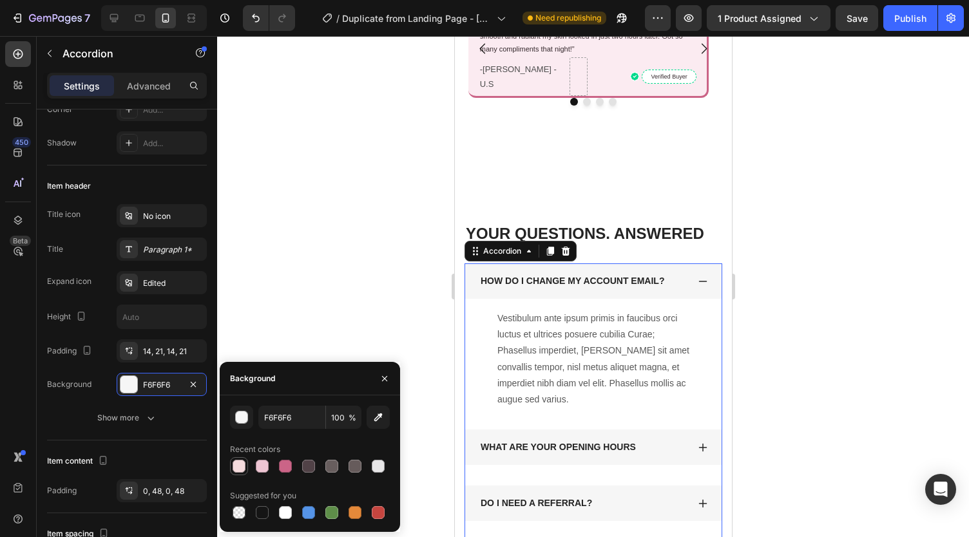
click at [238, 462] on div at bounding box center [239, 466] width 13 height 13
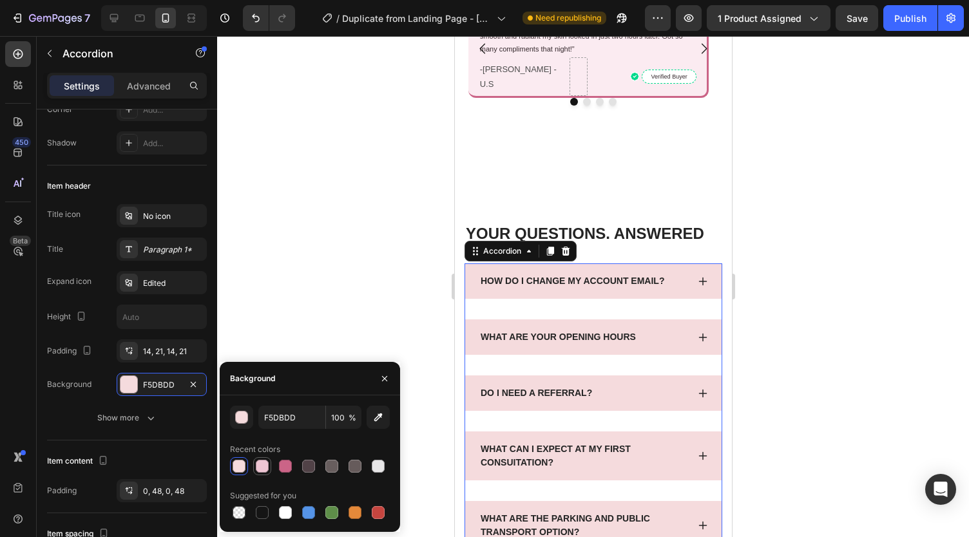
click at [259, 466] on div at bounding box center [262, 466] width 13 height 13
type input "EEC5D3"
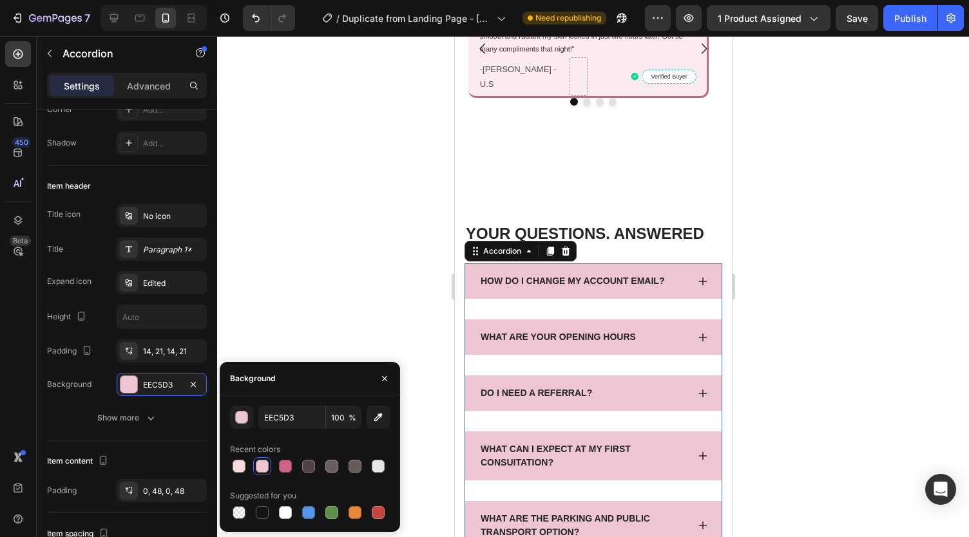
click at [505, 276] on div "HOW DO I CHANGE MY ACCOUNT EMAIL?" at bounding box center [572, 281] width 188 height 17
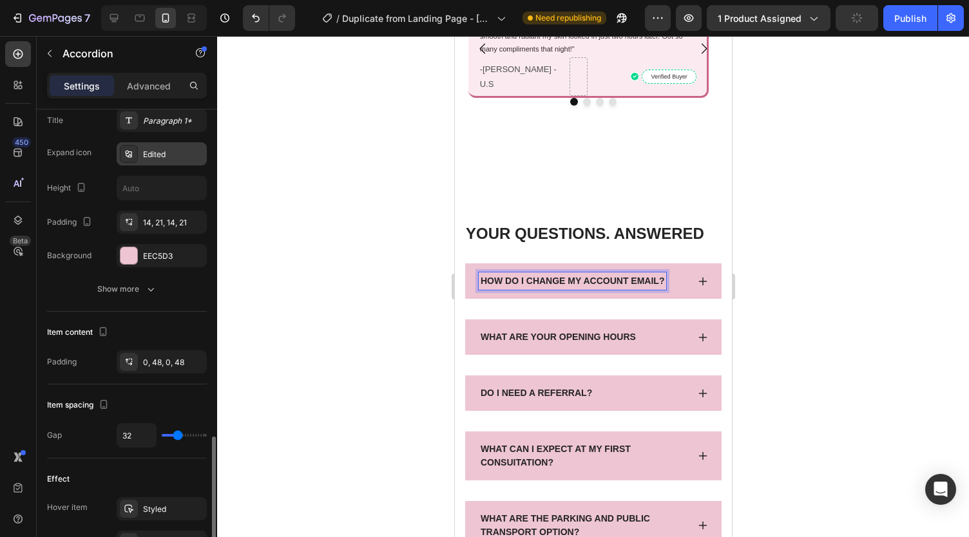
scroll to position [491, 0]
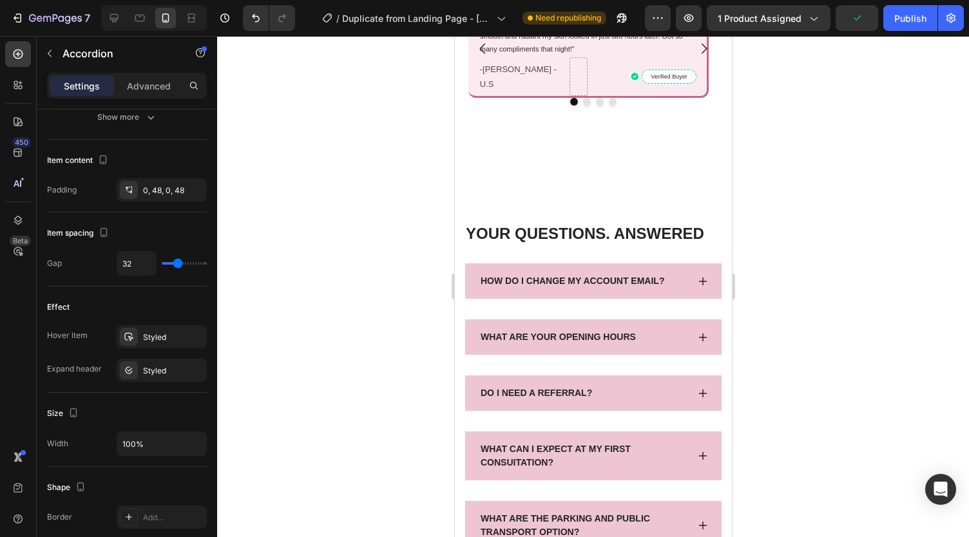
click at [367, 337] on div at bounding box center [593, 286] width 752 height 501
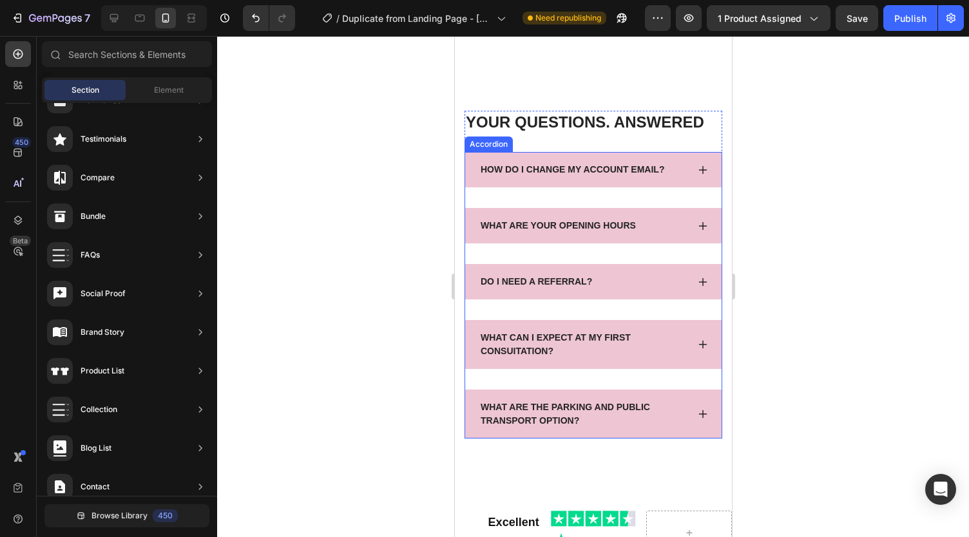
scroll to position [4287, 0]
click at [492, 162] on p "HOW DO I CHANGE MY ACCOUNT EMAIL?" at bounding box center [572, 169] width 184 height 14
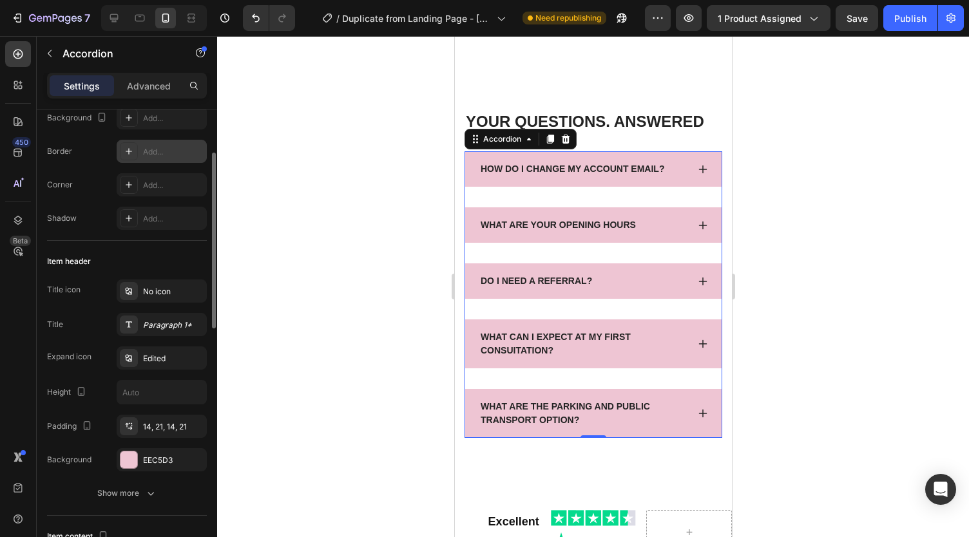
scroll to position [227, 0]
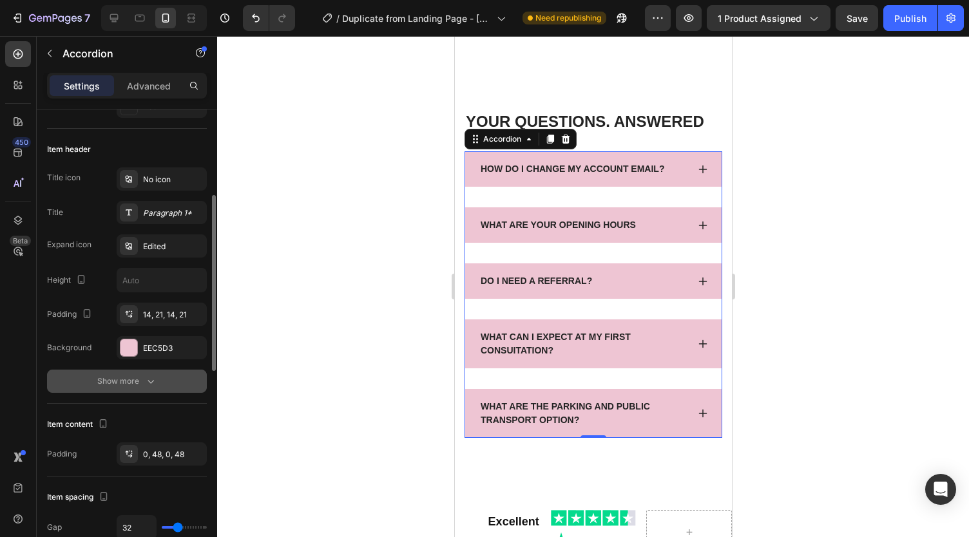
click at [150, 375] on icon "button" at bounding box center [150, 381] width 13 height 13
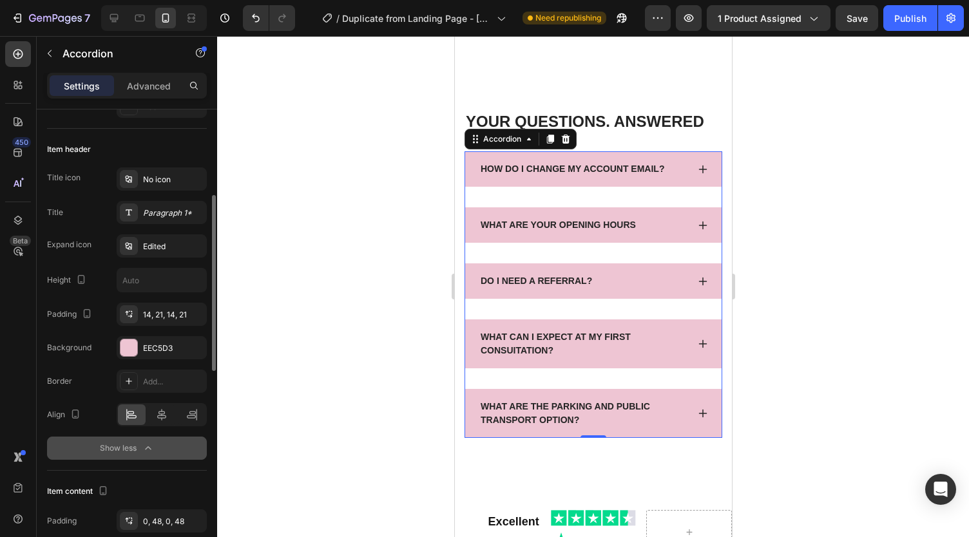
scroll to position [315, 0]
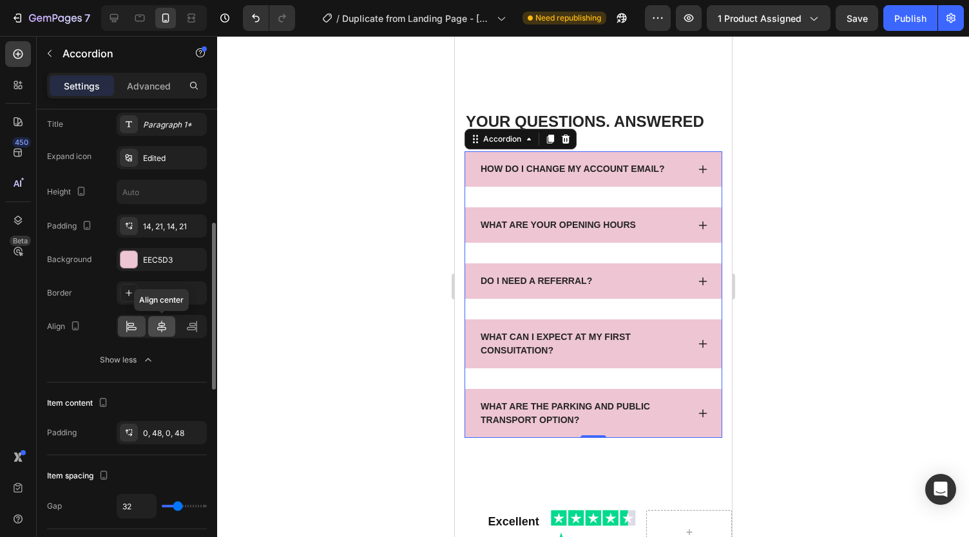
click at [159, 324] on icon at bounding box center [161, 326] width 13 height 13
click at [137, 323] on icon at bounding box center [131, 326] width 13 height 13
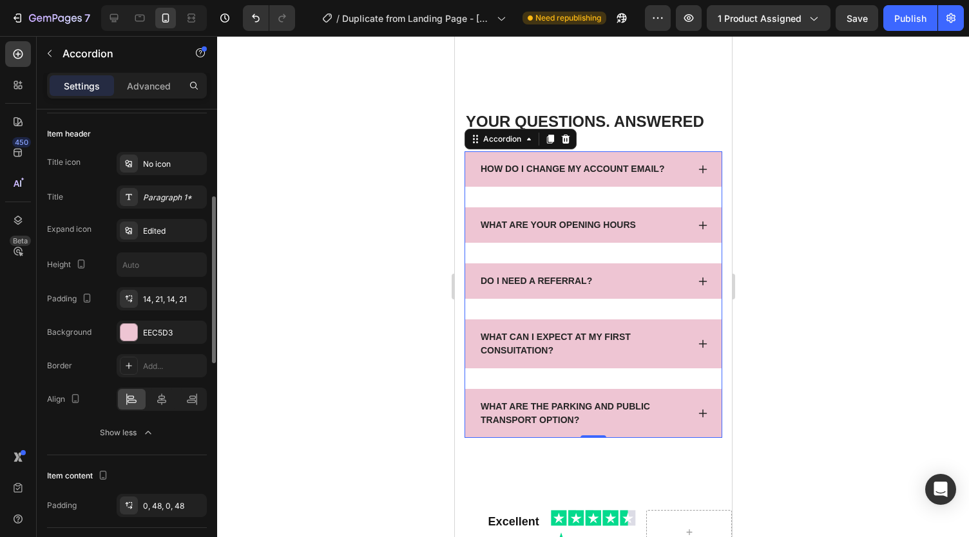
scroll to position [242, 0]
click at [157, 229] on div "Edited" at bounding box center [173, 232] width 61 height 12
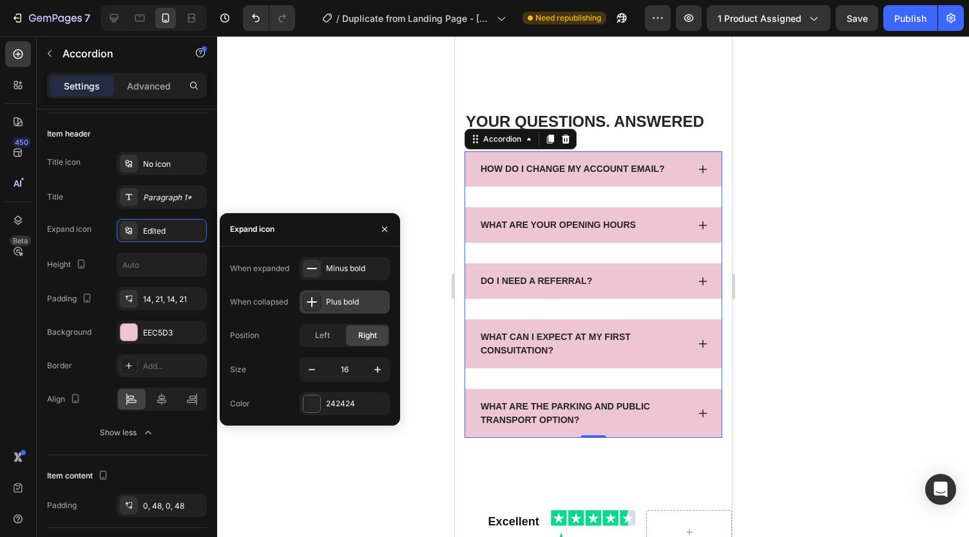
click at [323, 304] on div "Plus bold" at bounding box center [345, 302] width 90 height 23
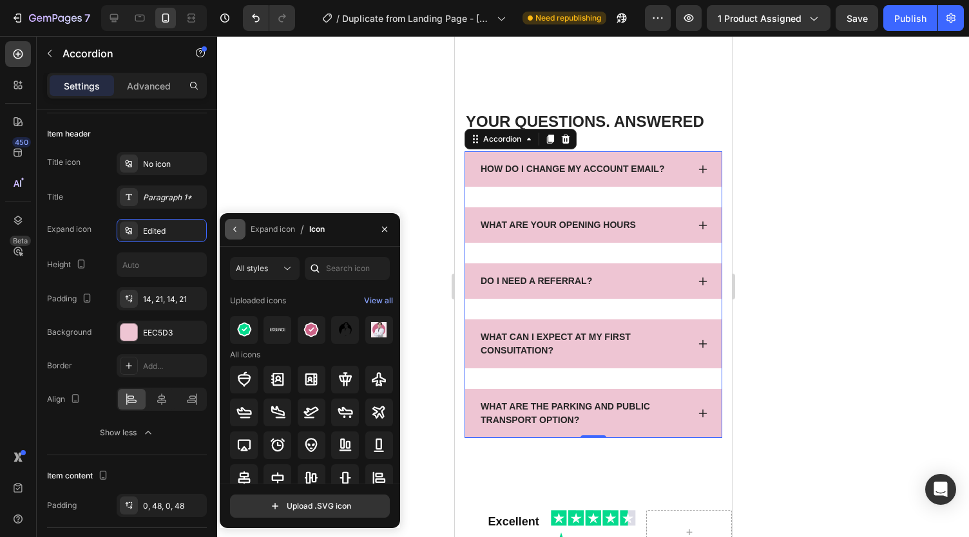
click at [238, 233] on icon "button" at bounding box center [235, 229] width 10 height 10
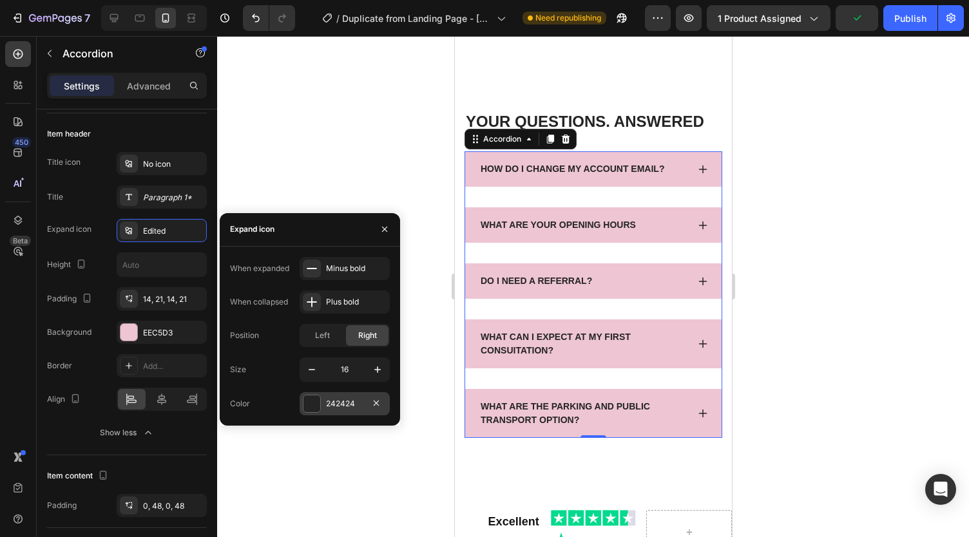
click at [329, 406] on div "242424" at bounding box center [344, 404] width 37 height 12
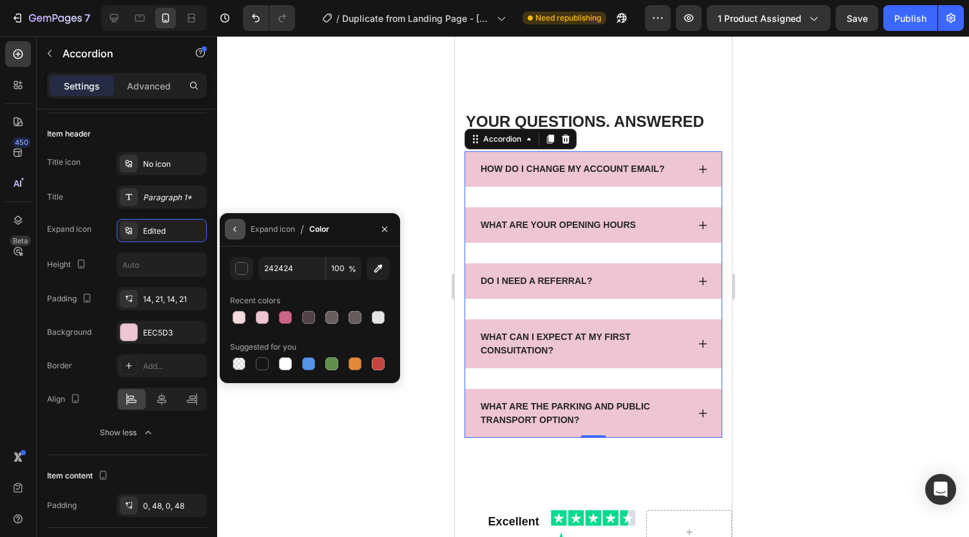
click at [235, 229] on icon "button" at bounding box center [235, 229] width 10 height 10
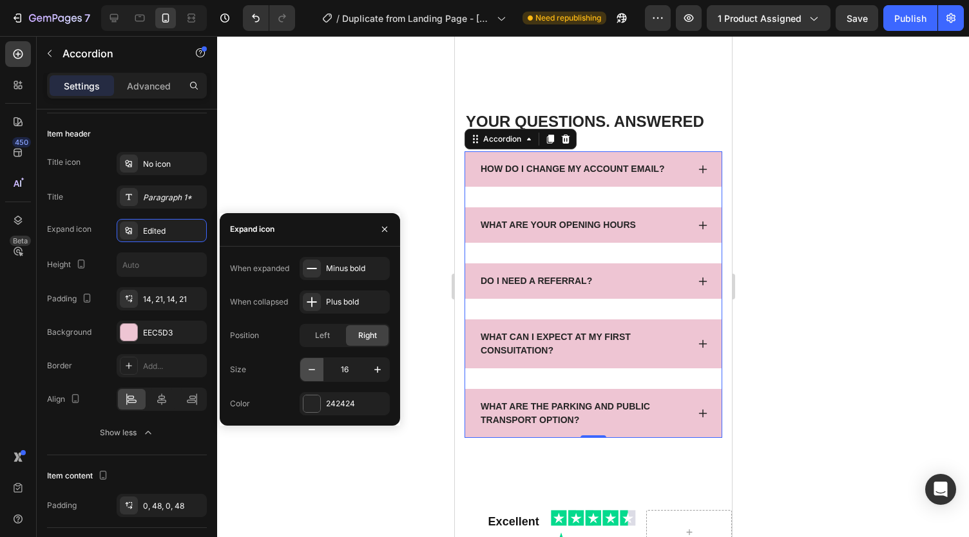
click at [308, 365] on icon "button" at bounding box center [311, 369] width 13 height 13
type input "15"
click at [159, 161] on div "No icon" at bounding box center [173, 165] width 61 height 12
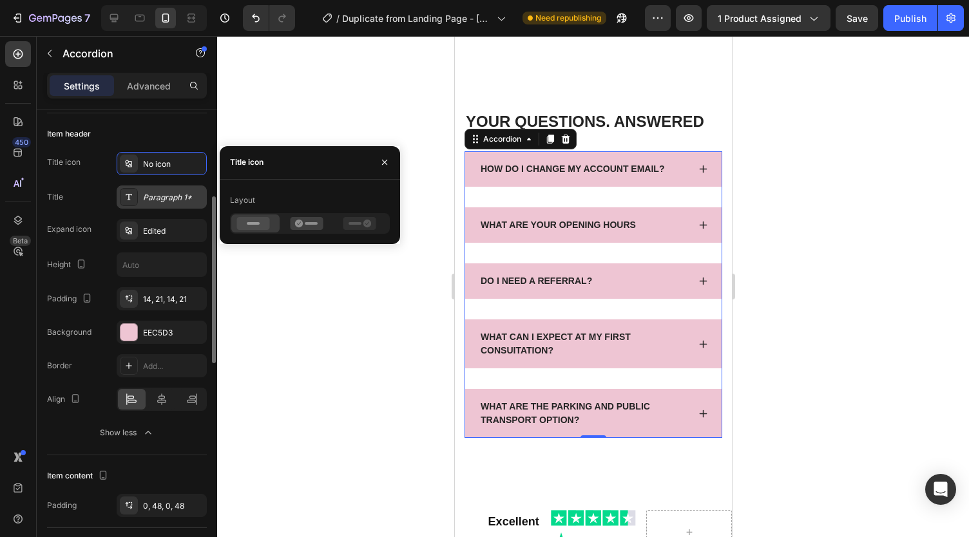
click at [160, 192] on div "Paragraph 1*" at bounding box center [173, 198] width 61 height 12
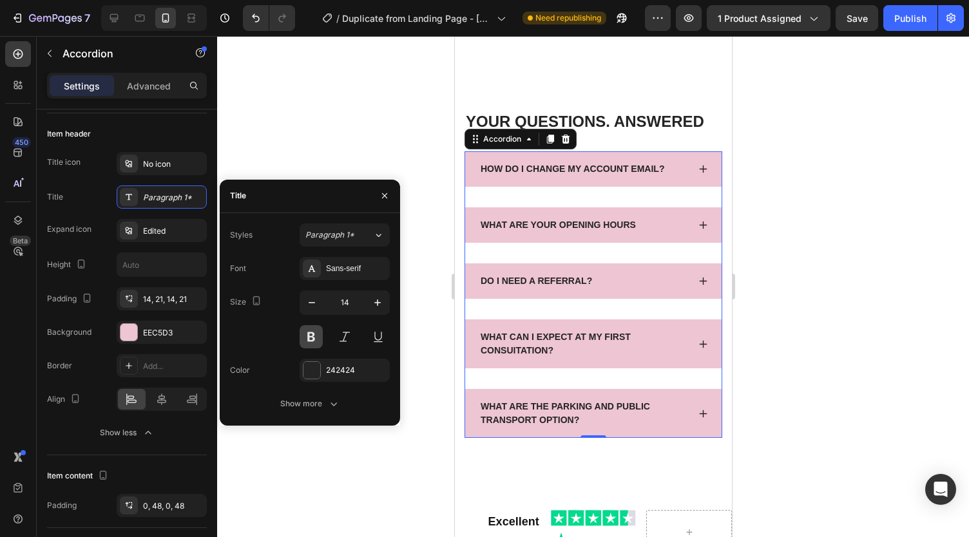
click at [313, 333] on button at bounding box center [311, 336] width 23 height 23
click at [344, 274] on div "Sans-serif" at bounding box center [356, 269] width 61 height 12
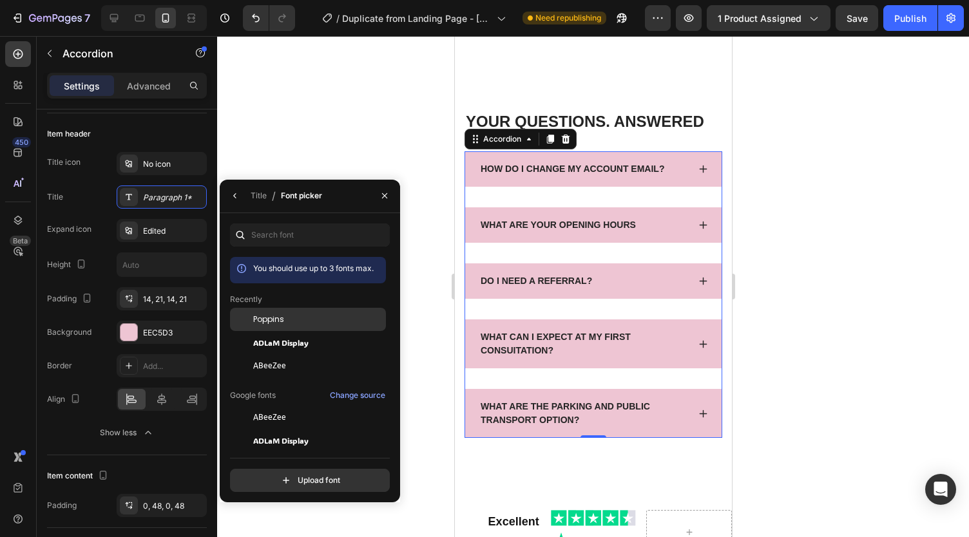
click at [294, 320] on div "Poppins" at bounding box center [318, 320] width 130 height 12
click at [237, 193] on icon "button" at bounding box center [235, 196] width 10 height 10
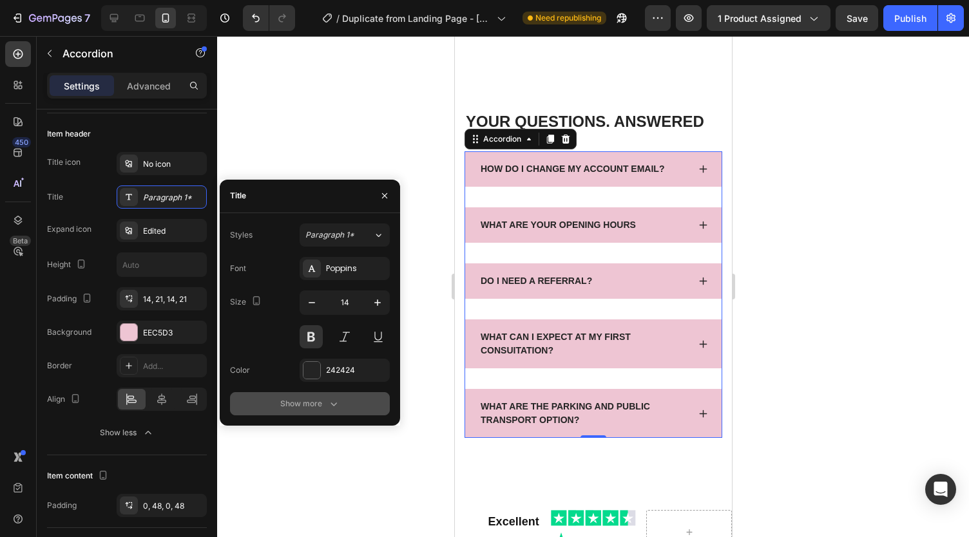
click at [316, 394] on button "Show more" at bounding box center [310, 403] width 160 height 23
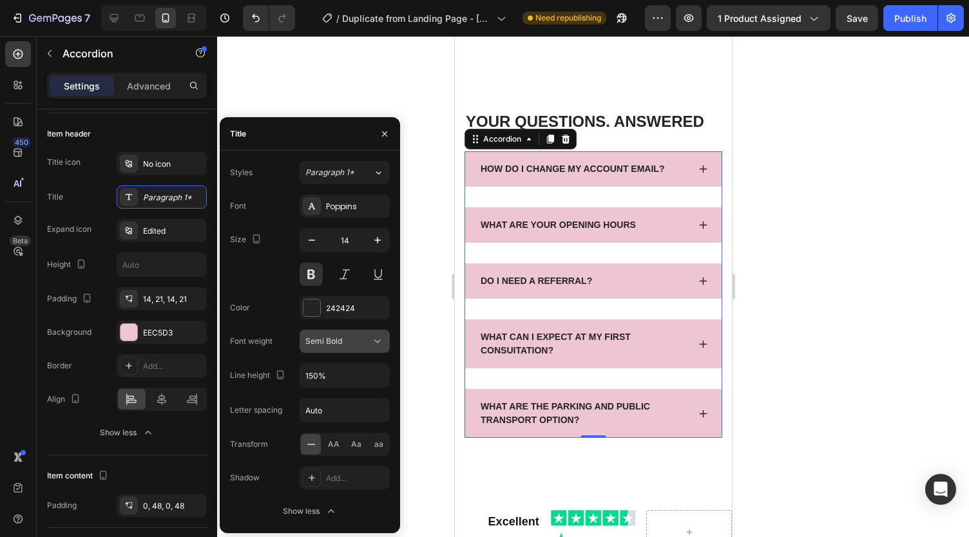
click at [342, 345] on span "Semi Bold" at bounding box center [323, 341] width 37 height 10
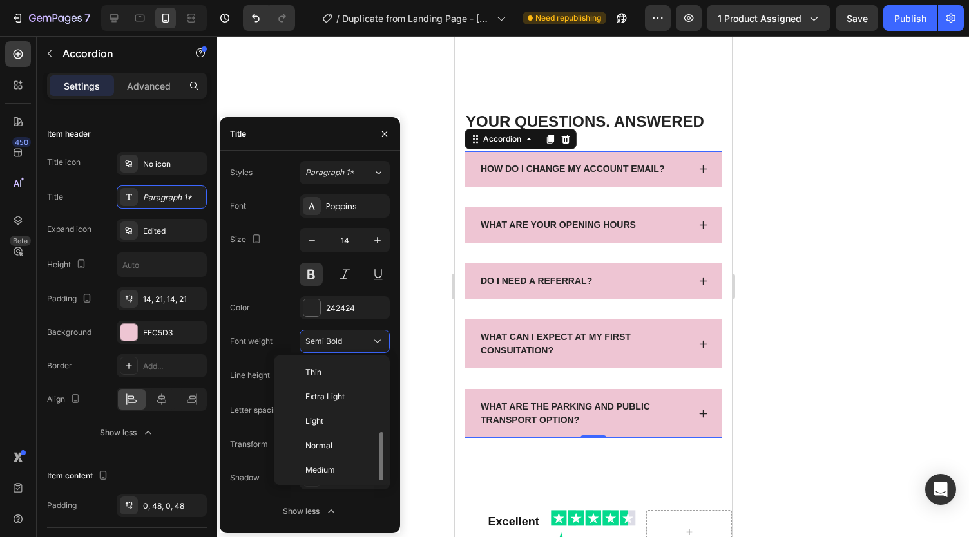
scroll to position [46, 0]
click at [327, 407] on div "Normal" at bounding box center [329, 399] width 101 height 24
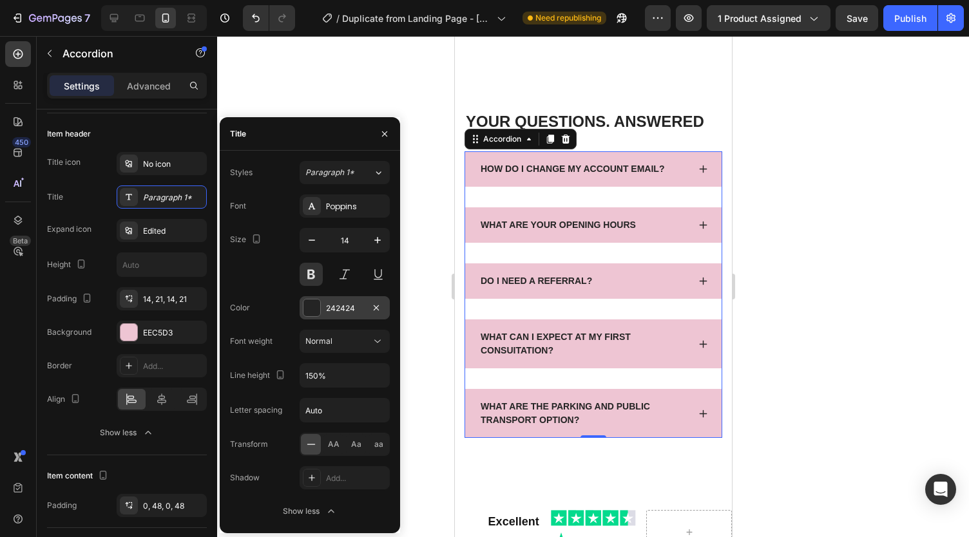
click at [352, 305] on div "242424" at bounding box center [344, 309] width 37 height 12
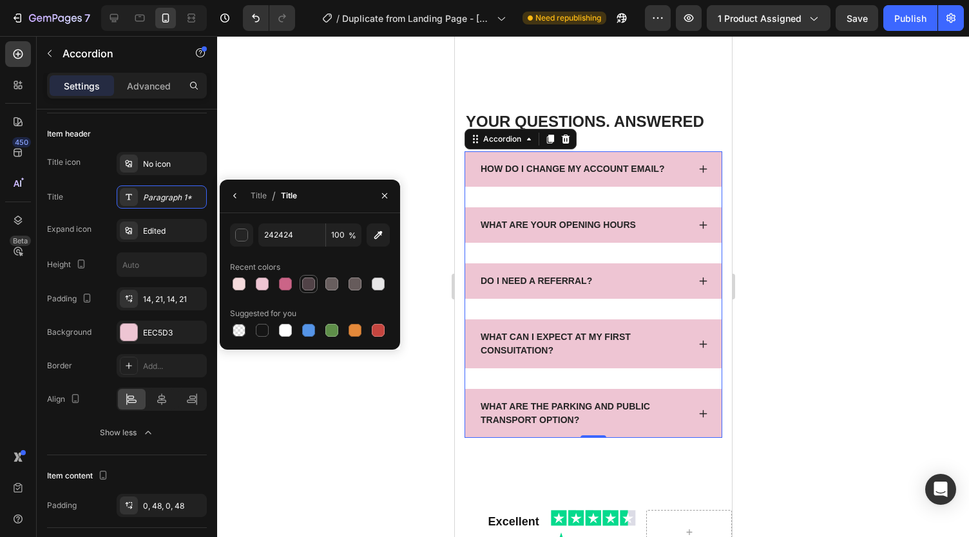
click at [308, 279] on div at bounding box center [308, 284] width 13 height 13
type input "514247"
click at [237, 191] on icon "button" at bounding box center [235, 196] width 10 height 10
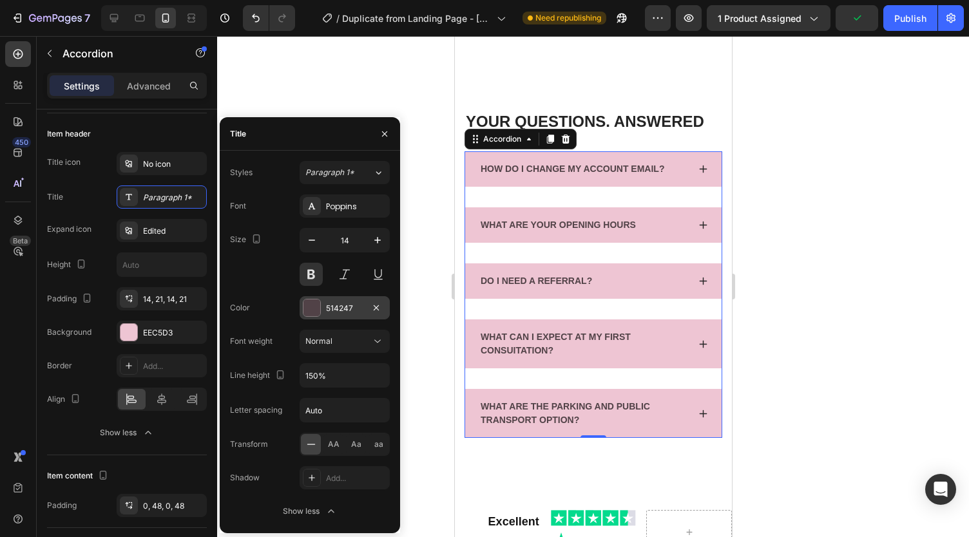
click at [310, 274] on button at bounding box center [311, 274] width 23 height 23
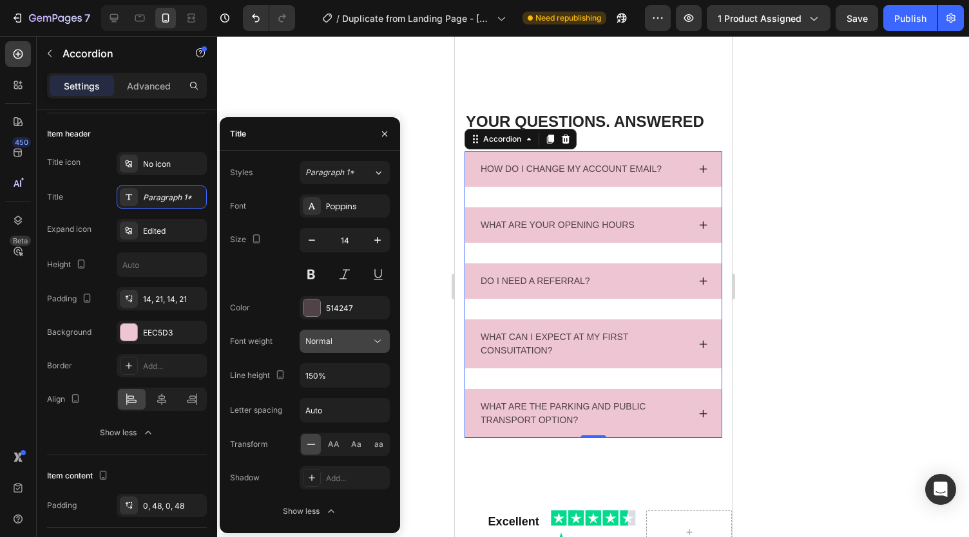
click at [333, 340] on div "Normal" at bounding box center [338, 342] width 66 height 12
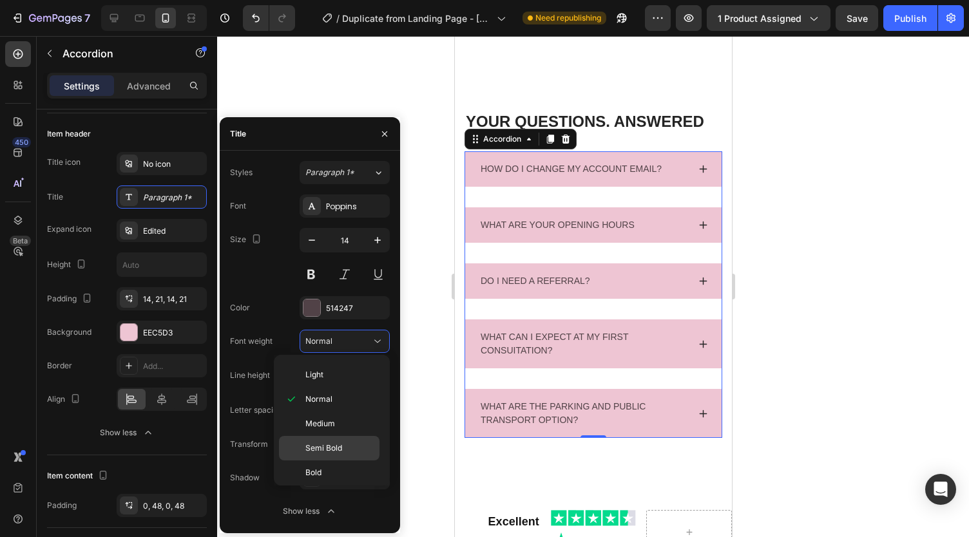
click at [329, 448] on span "Semi Bold" at bounding box center [323, 449] width 37 height 12
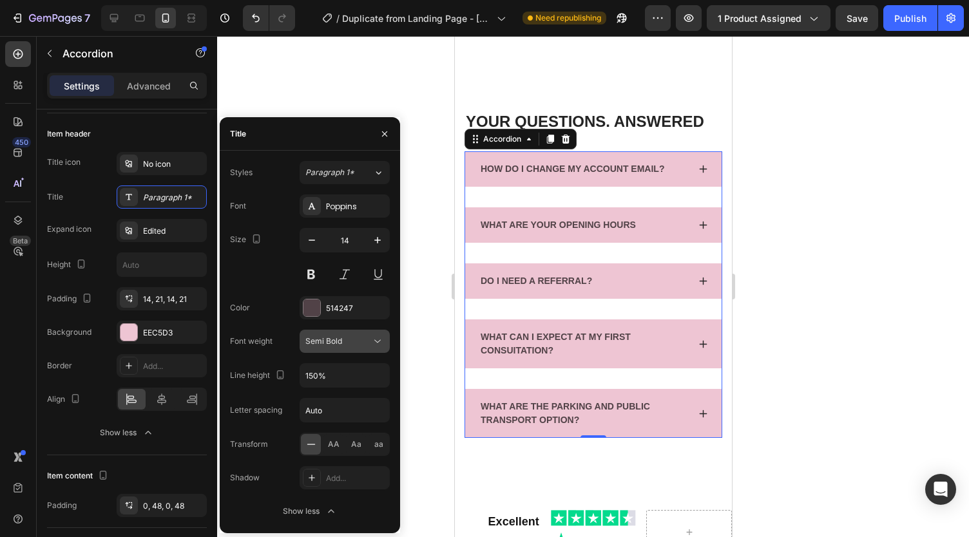
click at [334, 335] on div "Semi Bold" at bounding box center [344, 341] width 79 height 13
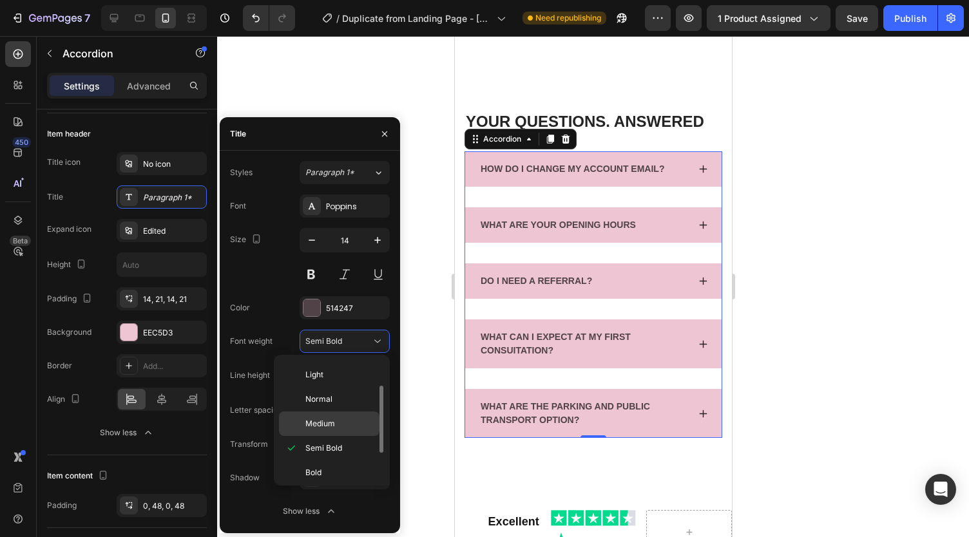
click at [330, 424] on span "Medium" at bounding box center [320, 424] width 30 height 12
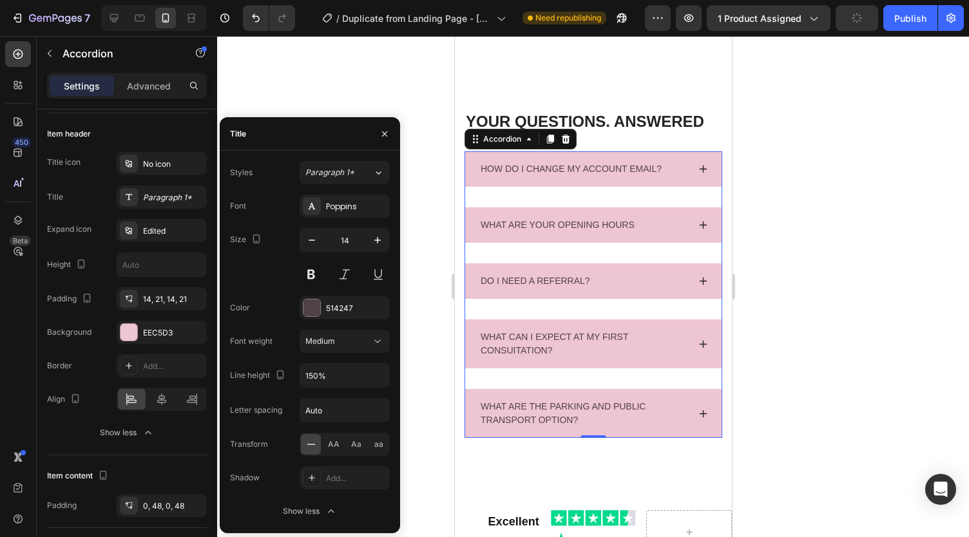
click at [351, 75] on div at bounding box center [593, 286] width 752 height 501
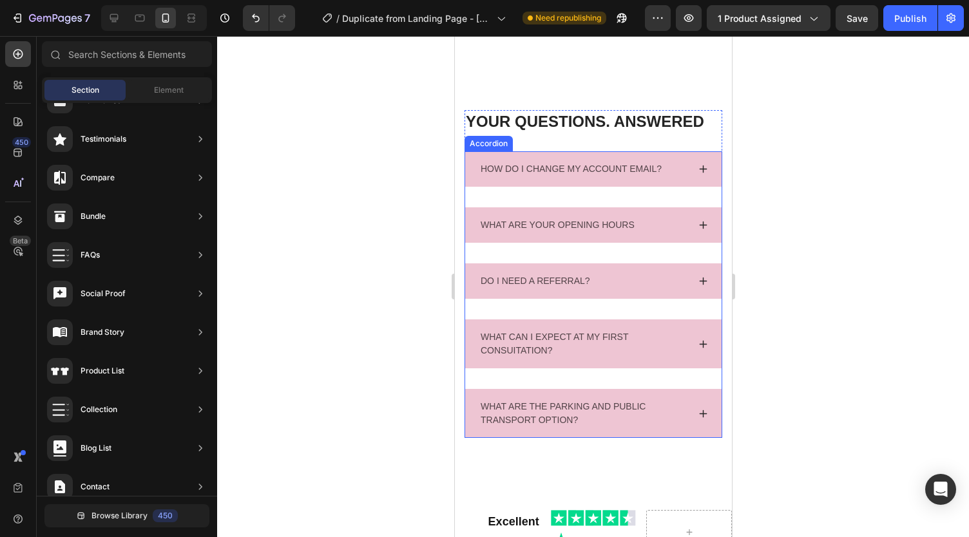
click at [668, 157] on div "HOW DO I CHANGE MY ACCOUNT EMAIL?" at bounding box center [593, 168] width 256 height 35
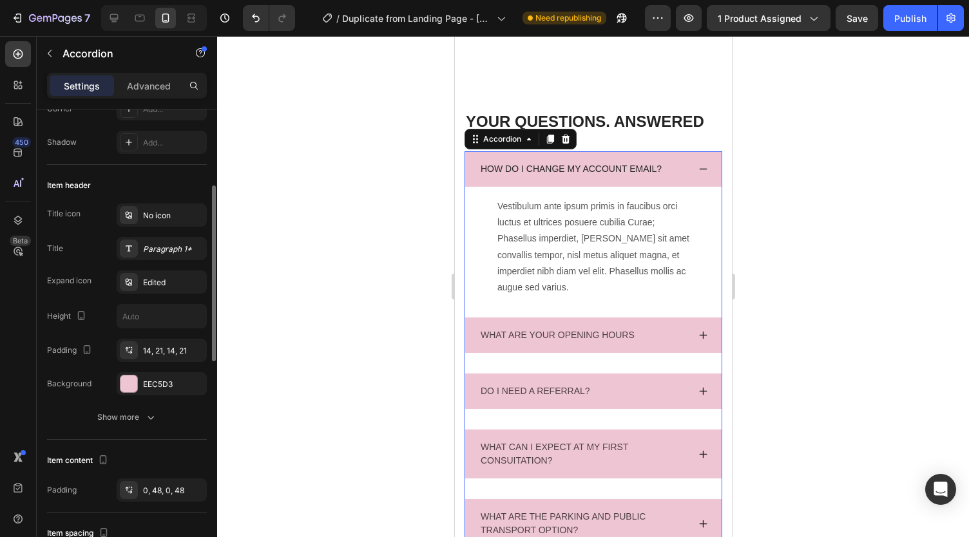
scroll to position [193, 0]
click at [153, 275] on div "Edited" at bounding box center [173, 281] width 61 height 12
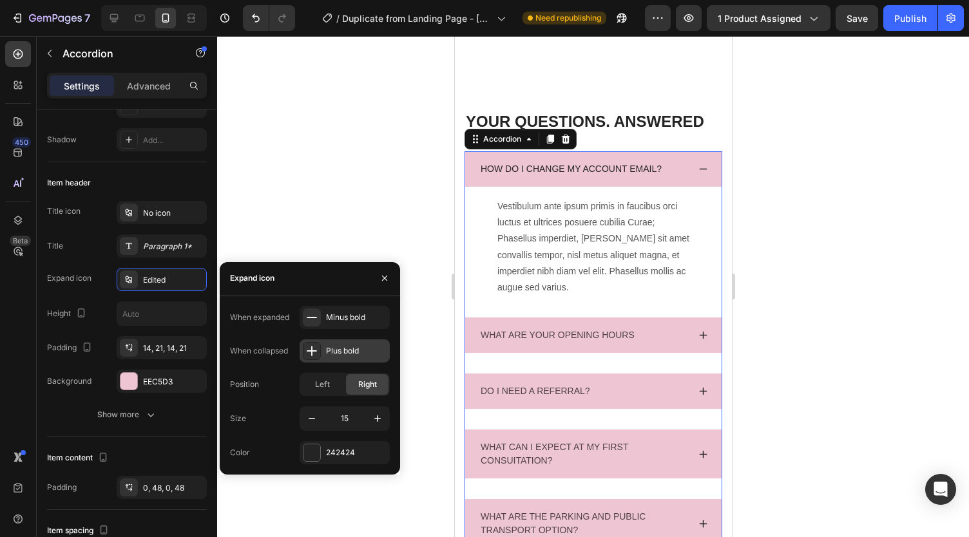
click at [339, 344] on div "Plus bold" at bounding box center [345, 351] width 90 height 23
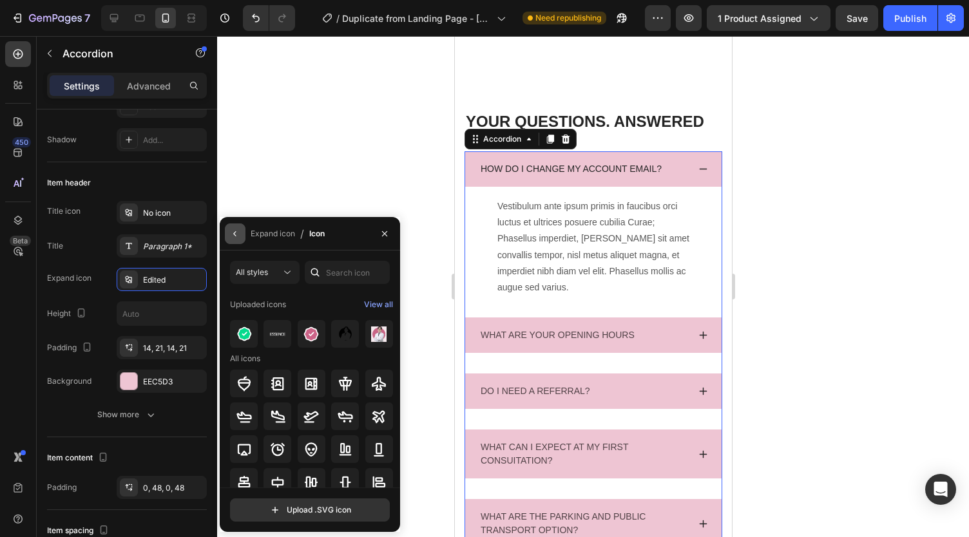
click at [231, 231] on icon "button" at bounding box center [235, 234] width 10 height 10
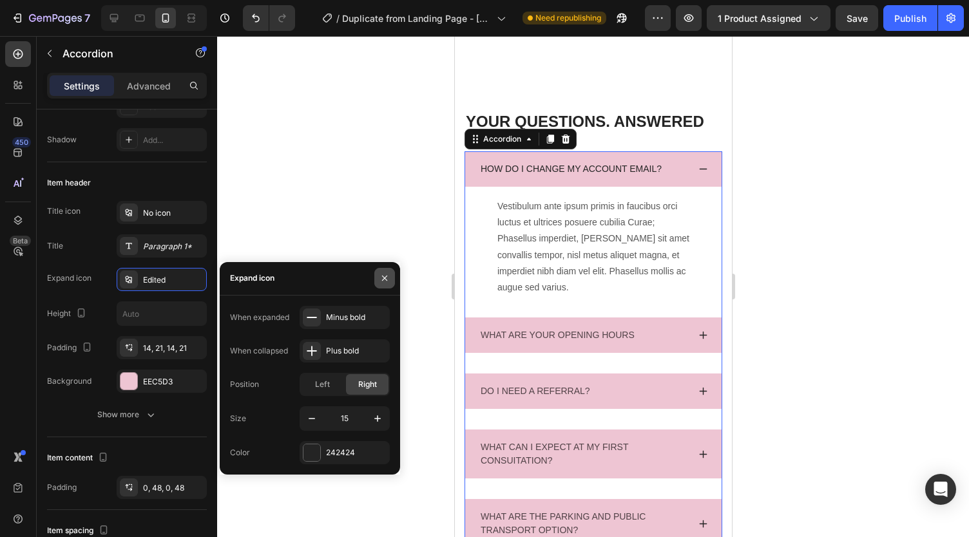
click at [383, 278] on icon "button" at bounding box center [384, 278] width 5 height 5
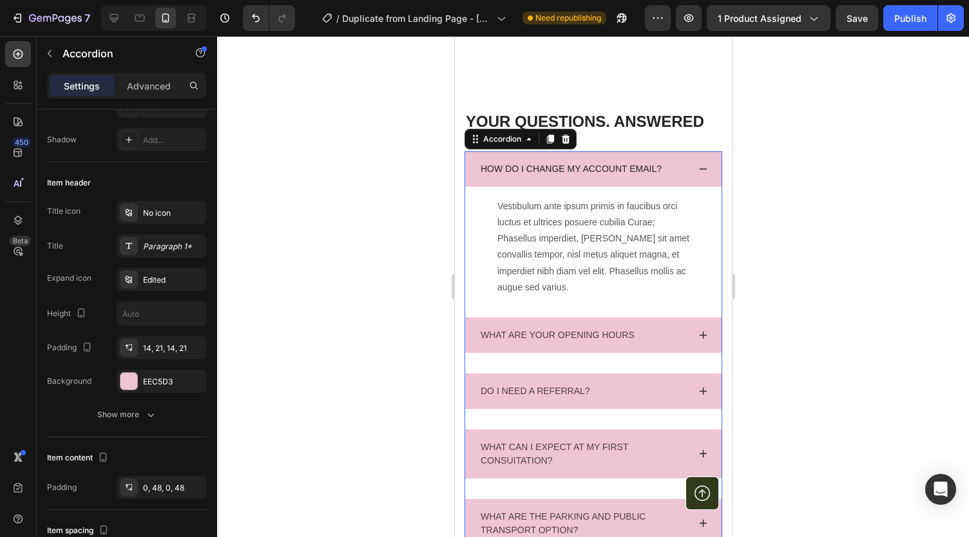
click at [682, 187] on div "HOW DO I CHANGE MY ACCOUNT EMAIL?" at bounding box center [593, 168] width 256 height 35
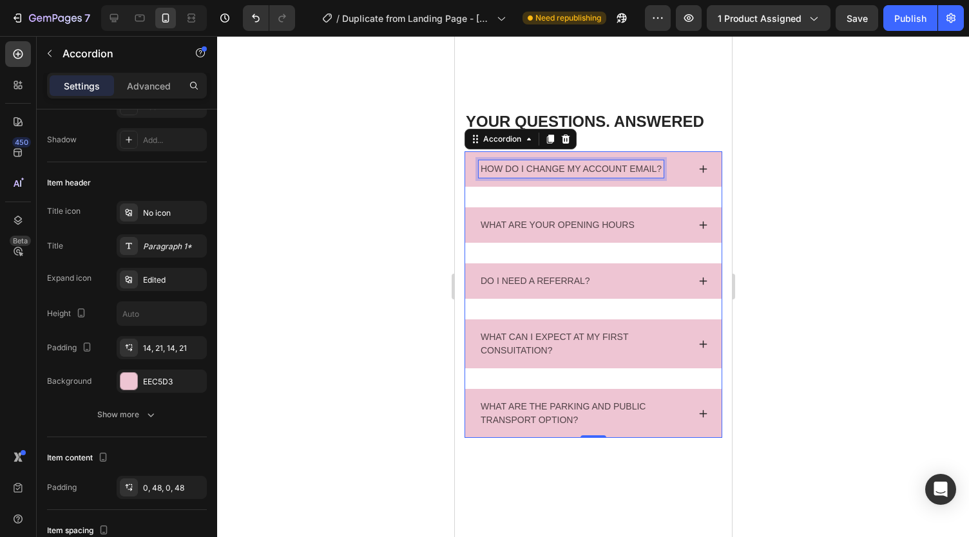
scroll to position [4156, 0]
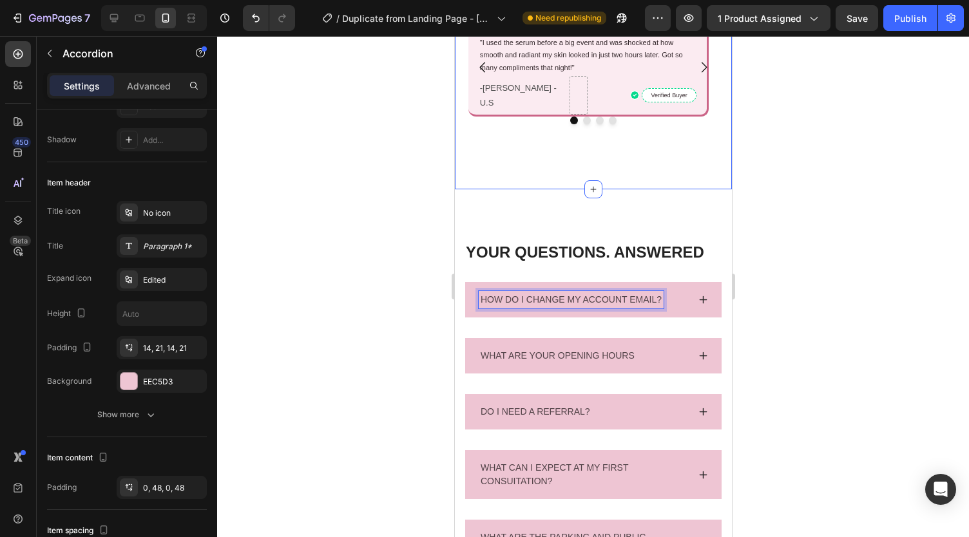
click at [570, 177] on div "Image INSTANT RESULTS I DIDNT EXPECT Text Block "I used the serum before a big …" at bounding box center [592, 72] width 277 height 235
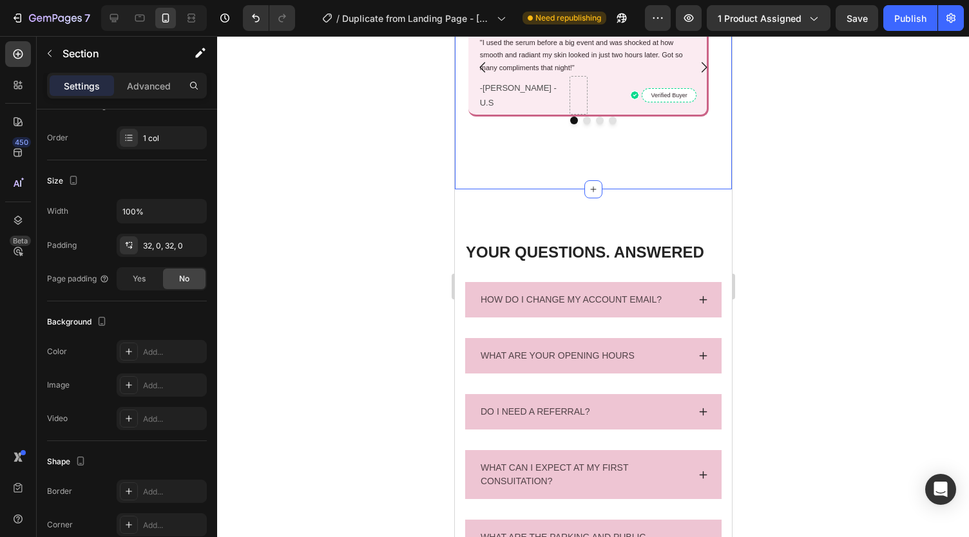
scroll to position [0, 0]
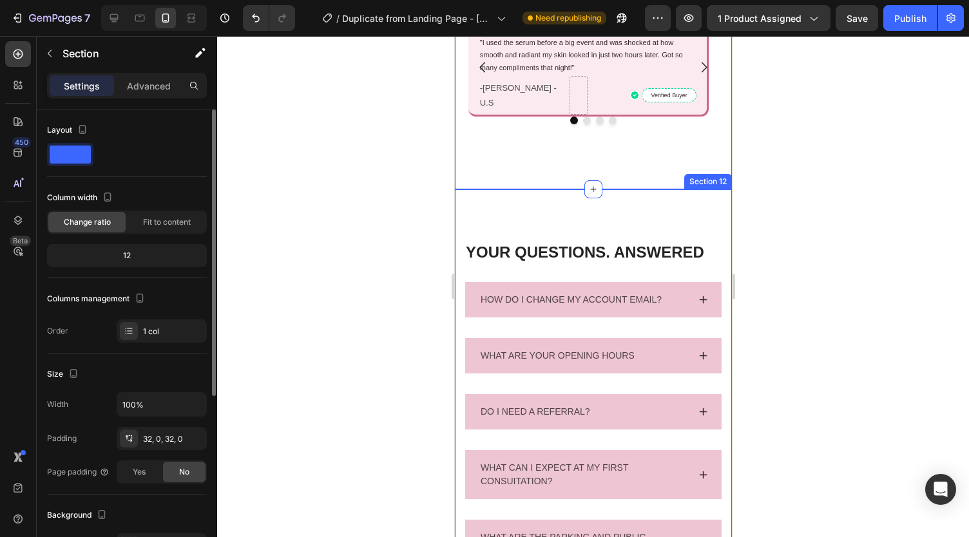
click at [541, 200] on div "YOUR QUESTIONS. ANSWERED Heading HOW DO I CHANGE MY ACCOUNT EMAIL? WHAT ARE YOU…" at bounding box center [592, 404] width 277 height 431
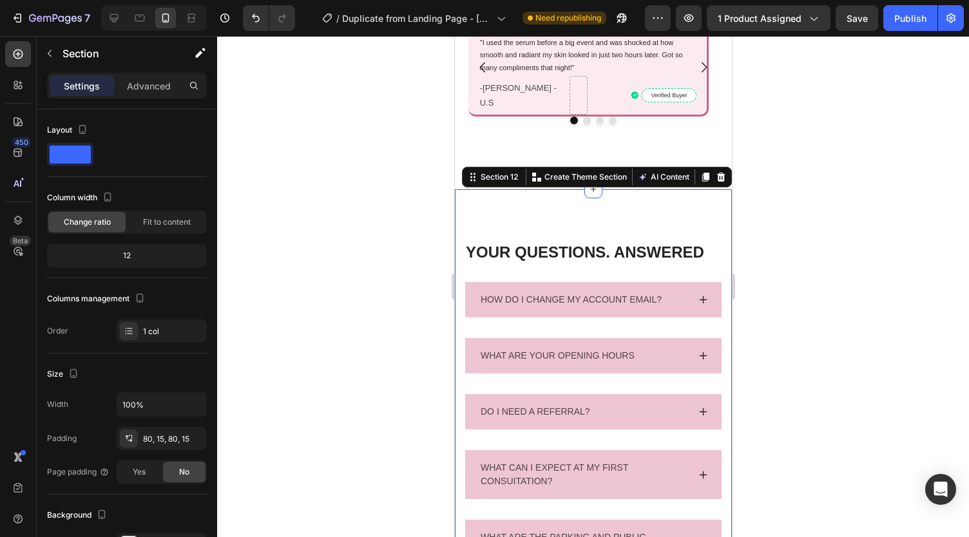
click at [392, 194] on div at bounding box center [593, 286] width 752 height 501
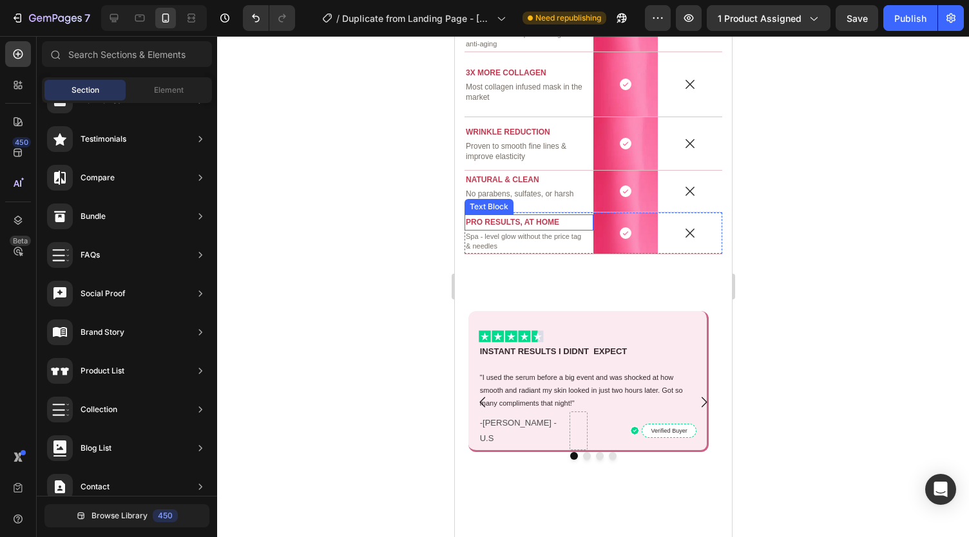
scroll to position [4020, 0]
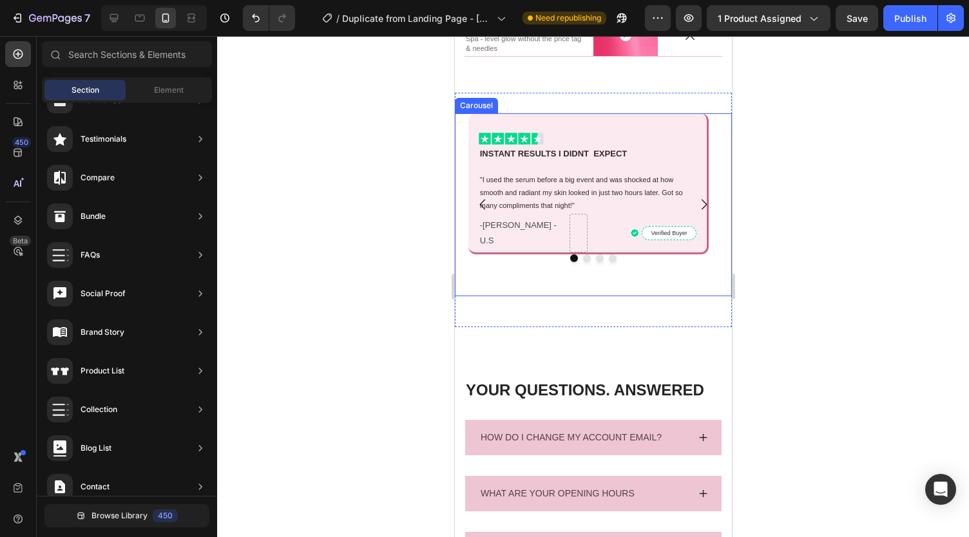
click at [575, 264] on div "Image INSTANT RESULTS I DIDNT EXPECT Text Block "I used the serum before a big …" at bounding box center [587, 204] width 267 height 183
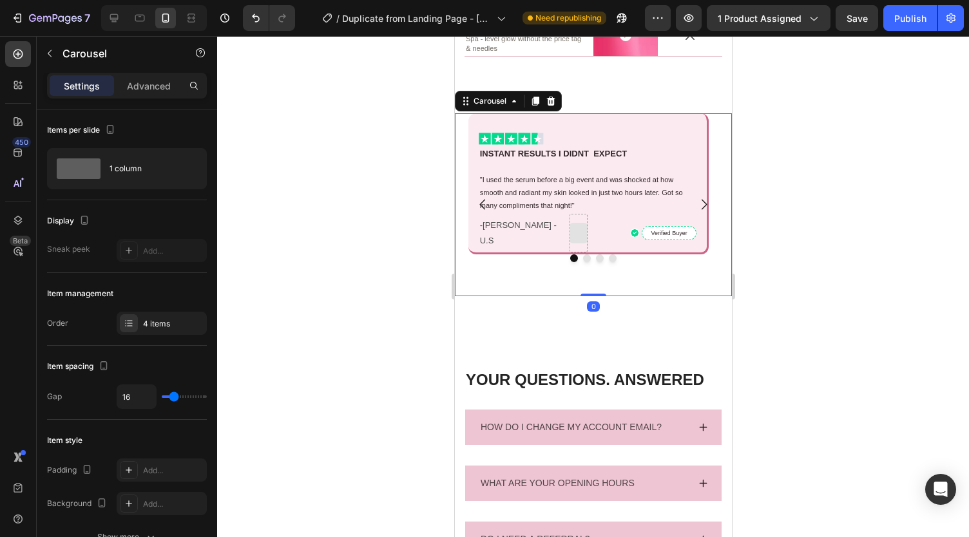
drag, startPoint x: 583, startPoint y: 303, endPoint x: 882, endPoint y: 43, distance: 396.0
click at [578, 242] on div "Image INSTANT RESULTS I DIDNT EXPECT Text Block "I used the serum before a big …" at bounding box center [592, 204] width 277 height 183
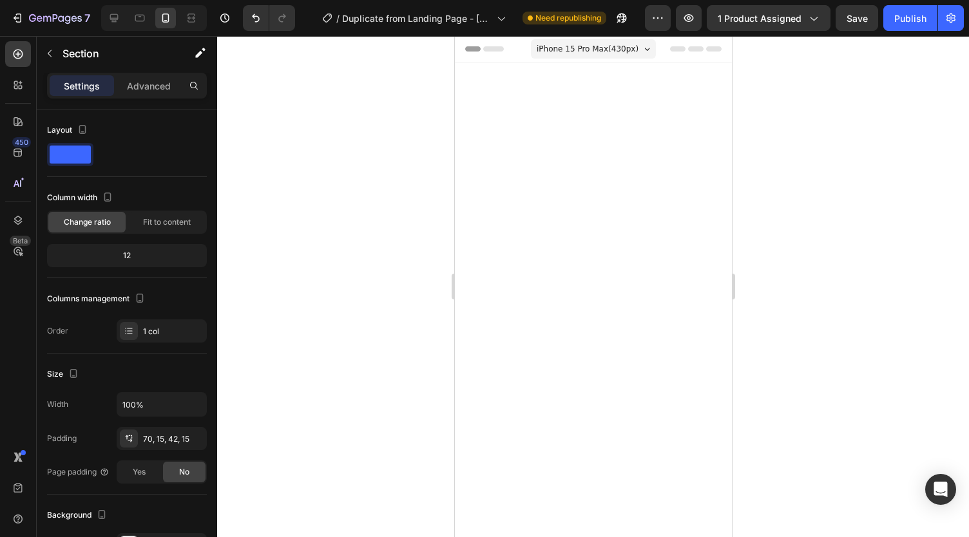
scroll to position [4020, 0]
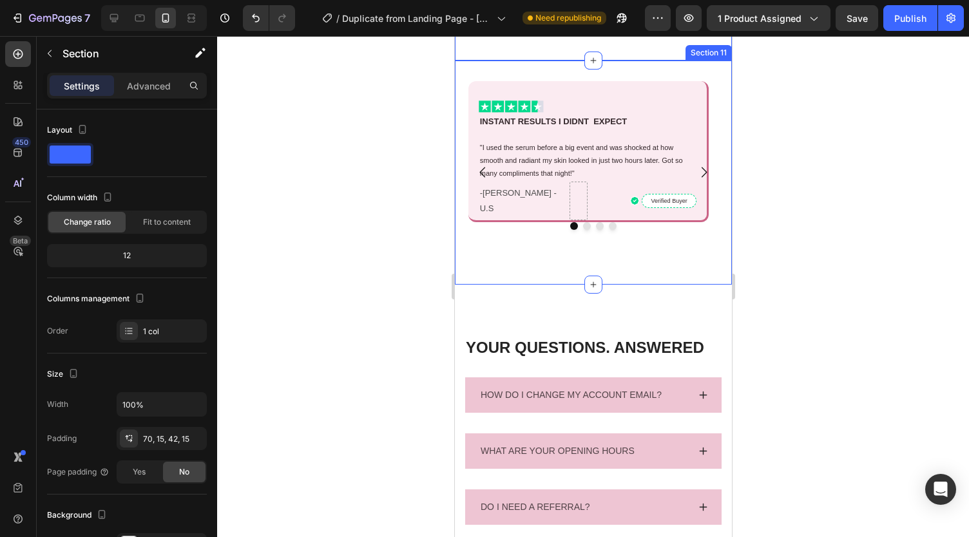
click at [544, 97] on div "Image INSTANT RESULTS I DIDNT EXPECT Text Block "I used the serum before a big …" at bounding box center [592, 173] width 277 height 224
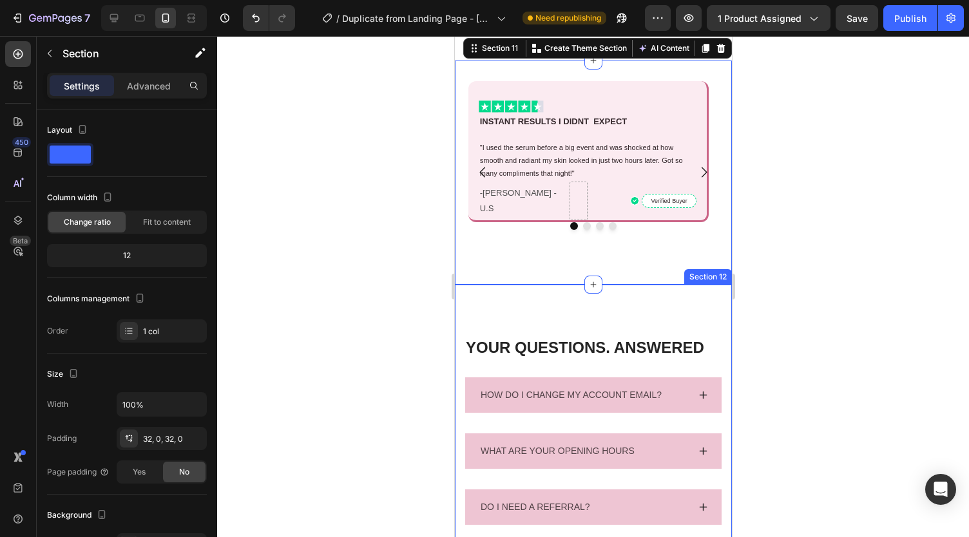
click at [535, 329] on div "YOUR QUESTIONS. ANSWERED Heading HOW DO I CHANGE MY ACCOUNT EMAIL? WHAT ARE YOU…" at bounding box center [592, 500] width 277 height 431
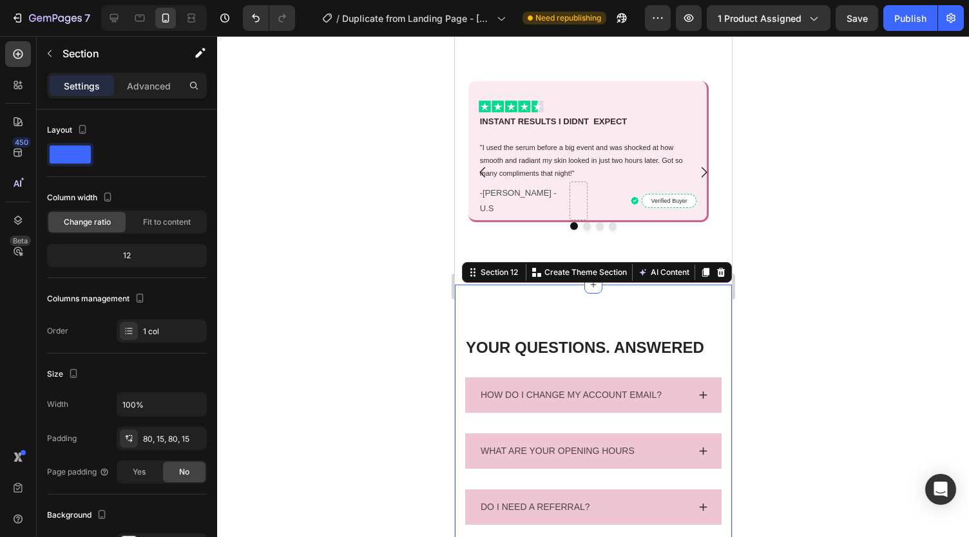
click at [412, 298] on div at bounding box center [593, 286] width 752 height 501
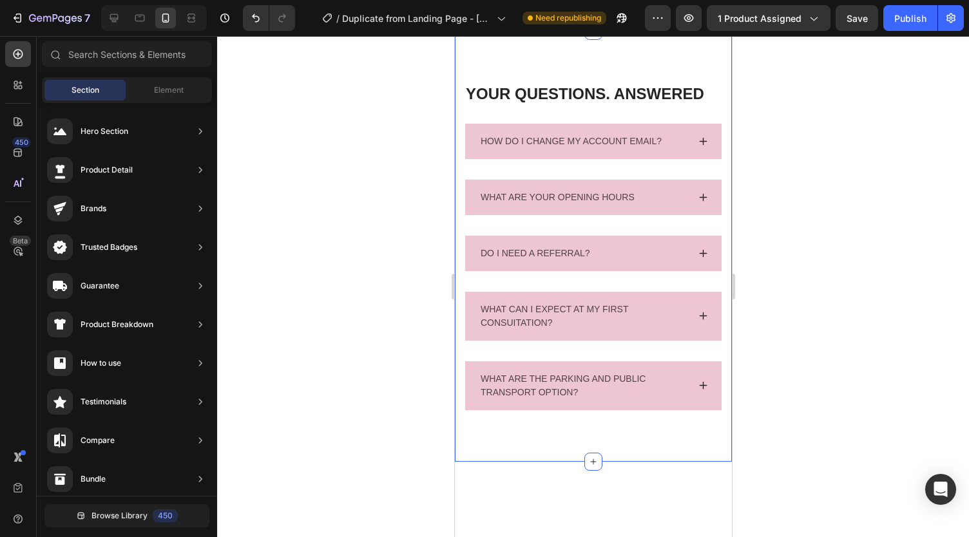
scroll to position [4385, 0]
